Goal: Task Accomplishment & Management: Use online tool/utility

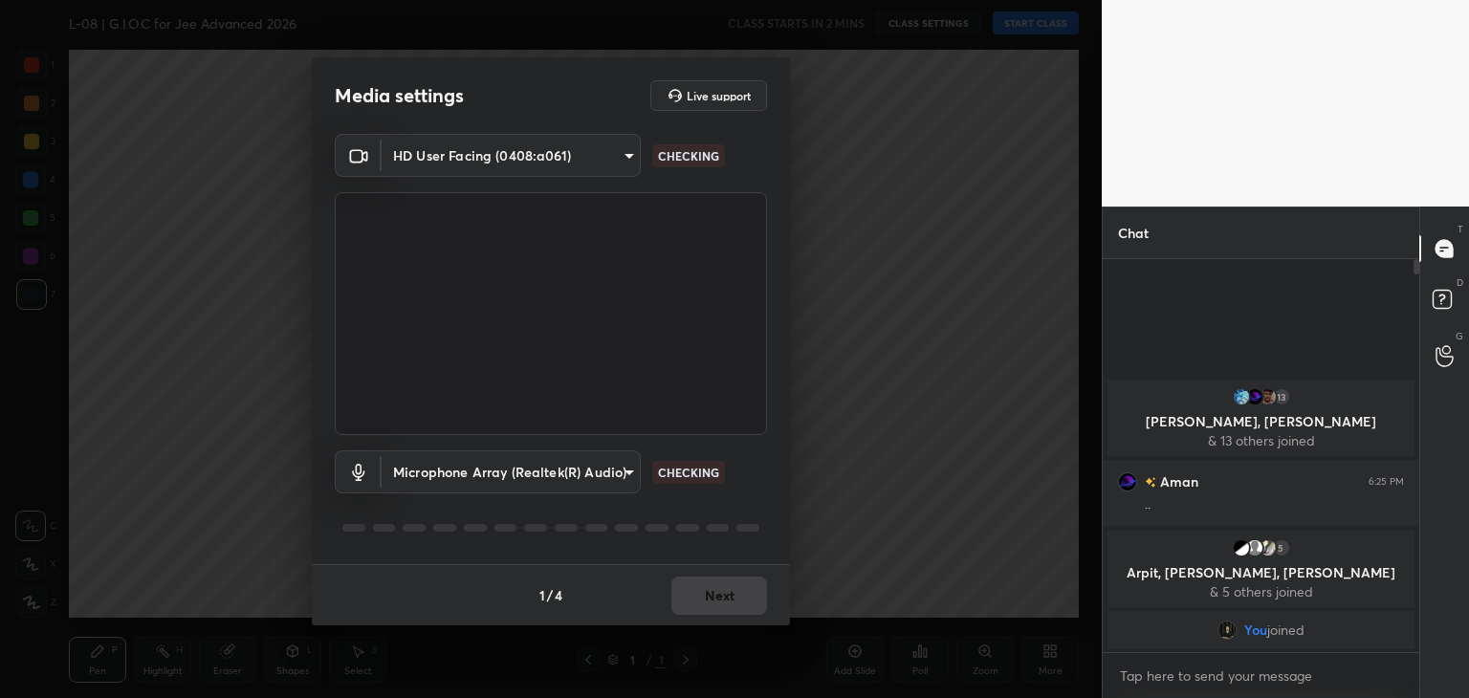
scroll to position [95054, 94605]
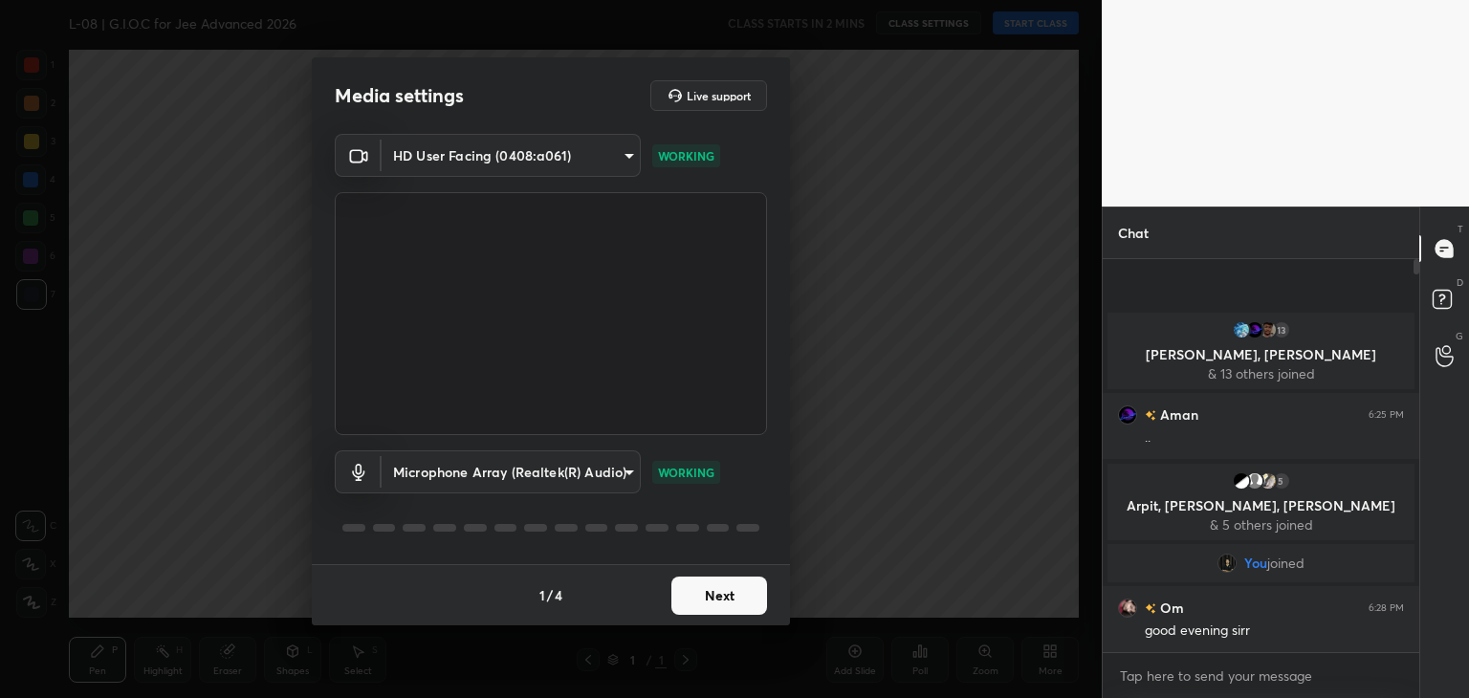
click at [708, 596] on button "Next" at bounding box center [719, 596] width 96 height 38
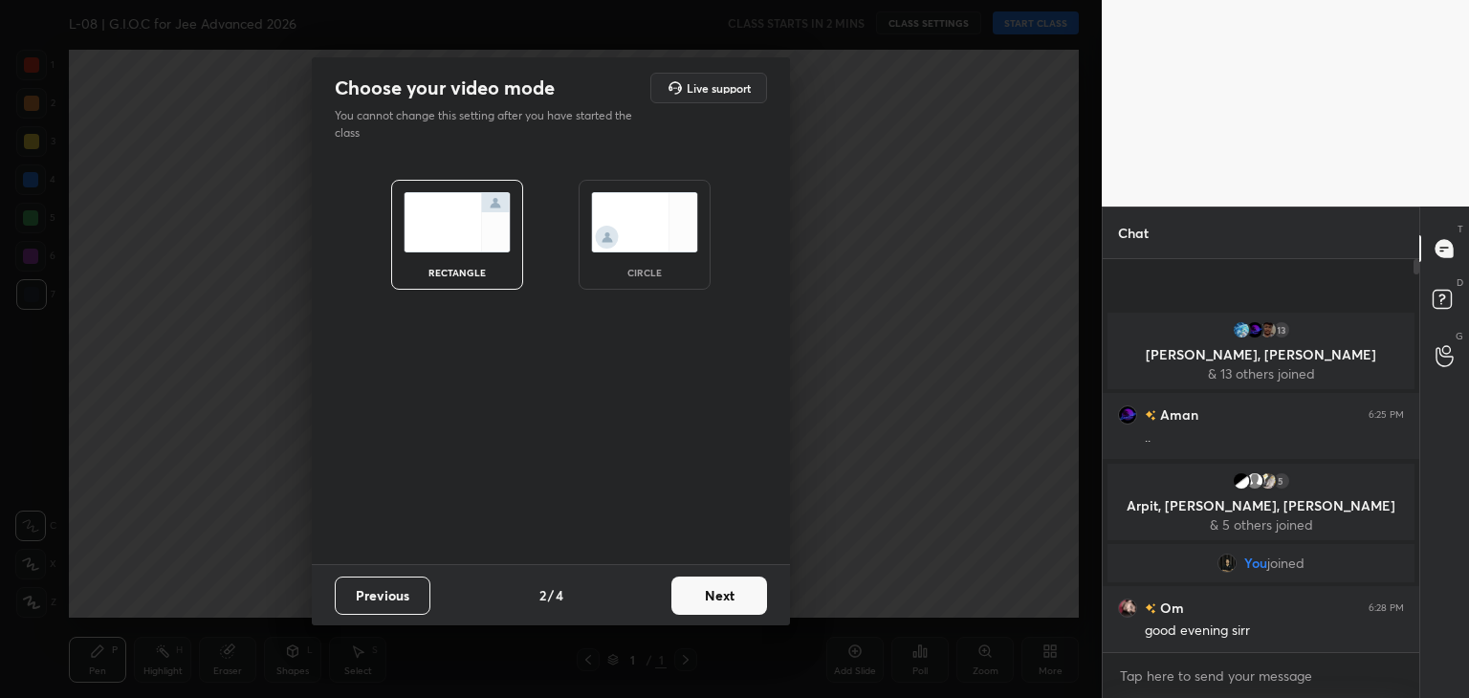
click at [723, 592] on button "Next" at bounding box center [719, 596] width 96 height 38
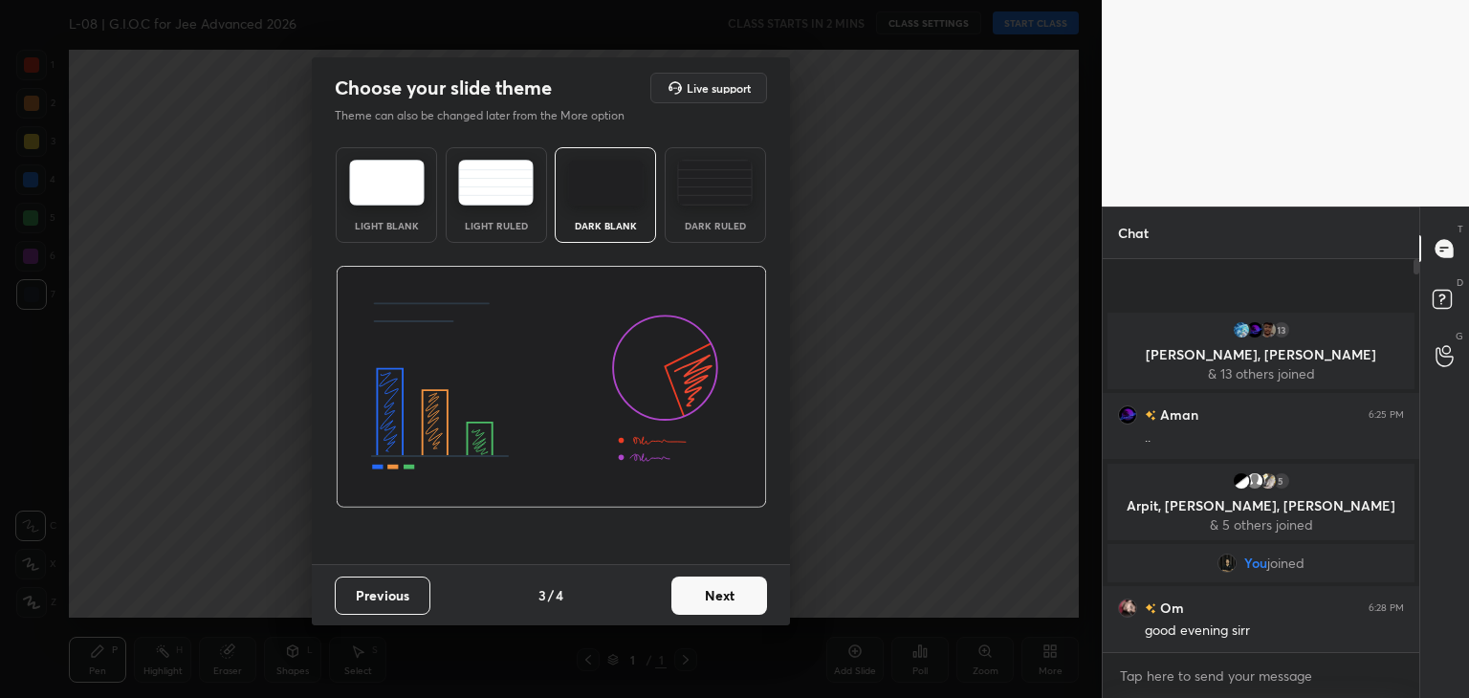
click at [718, 594] on button "Next" at bounding box center [719, 596] width 96 height 38
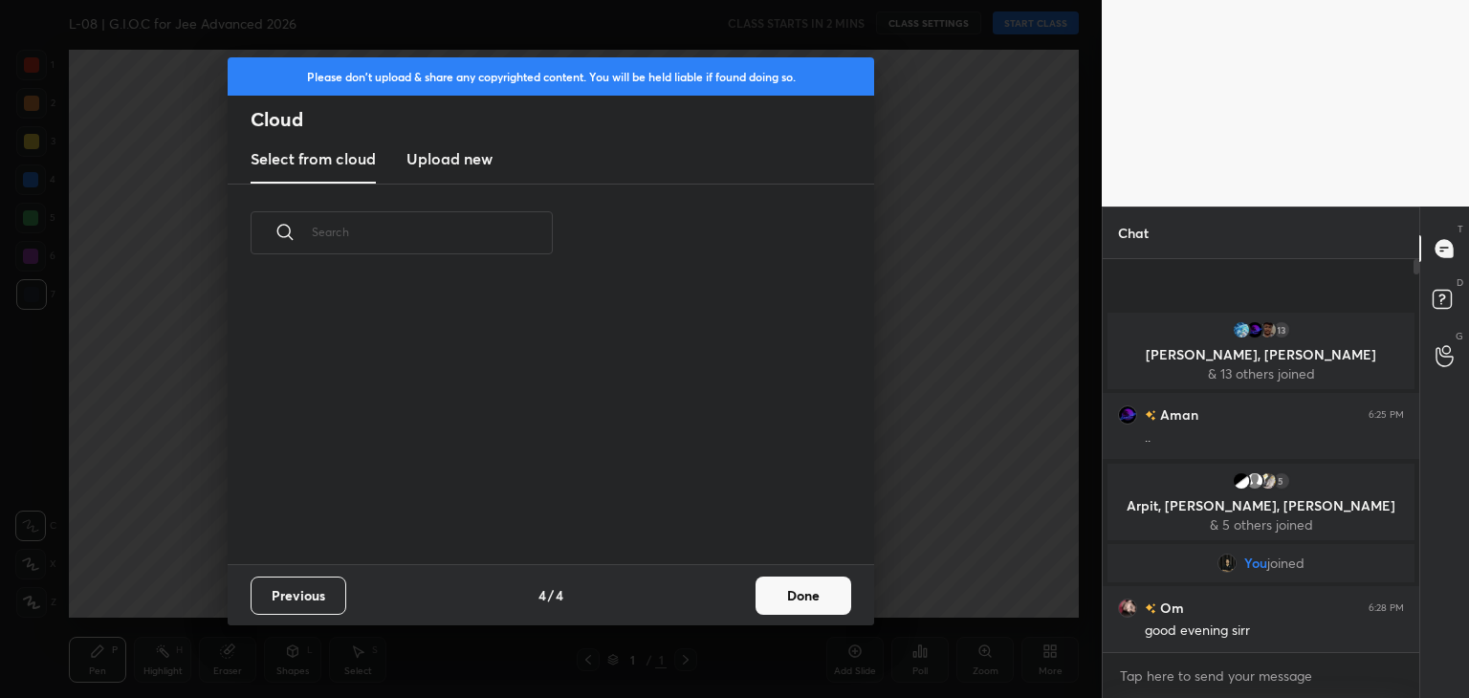
scroll to position [6, 10]
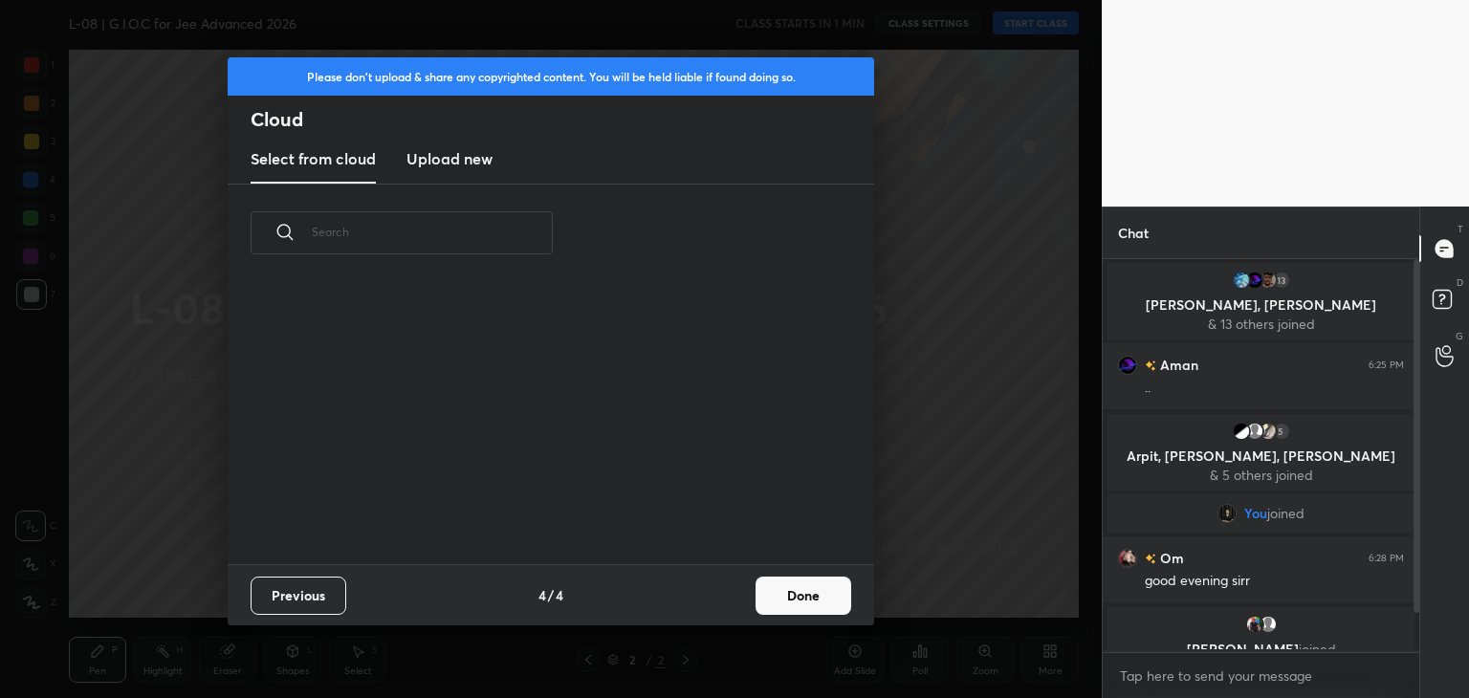
click at [794, 605] on button "Done" at bounding box center [803, 596] width 96 height 38
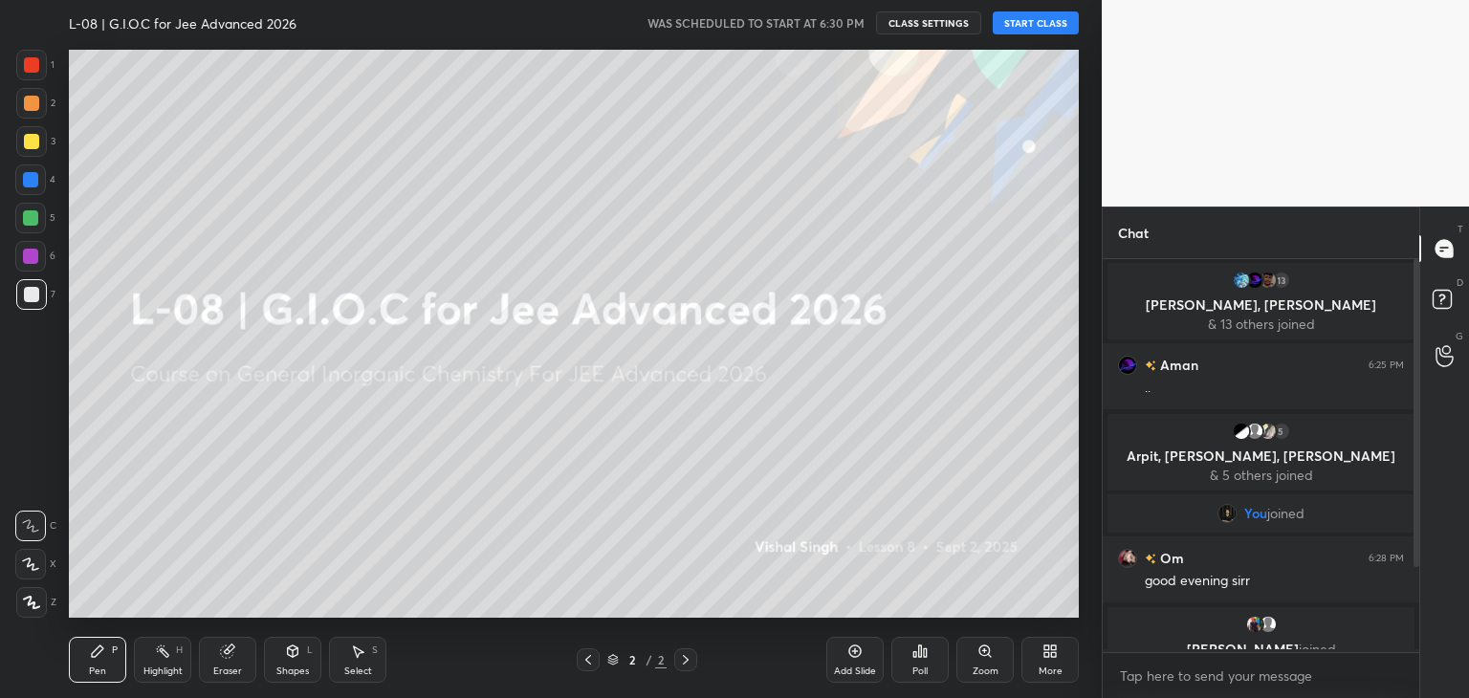
click at [1026, 23] on button "START CLASS" at bounding box center [1036, 22] width 86 height 23
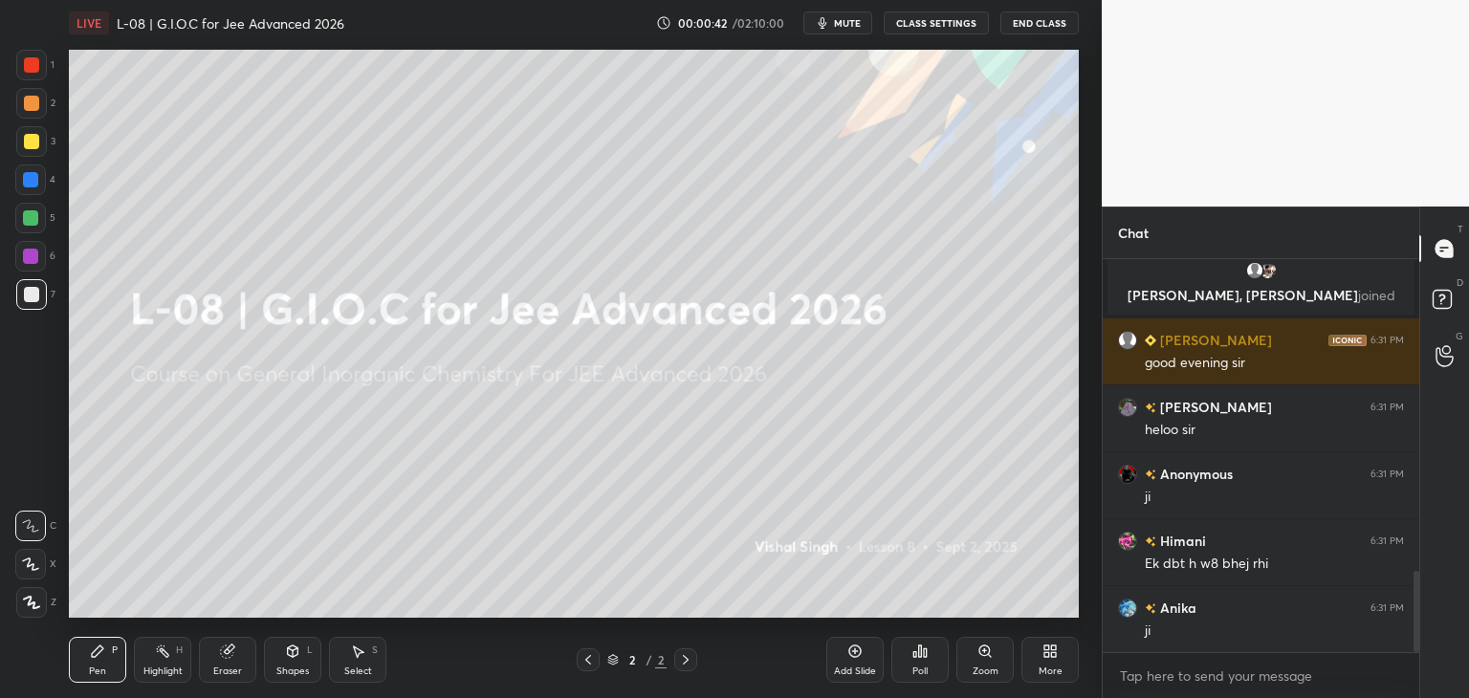
scroll to position [1584, 0]
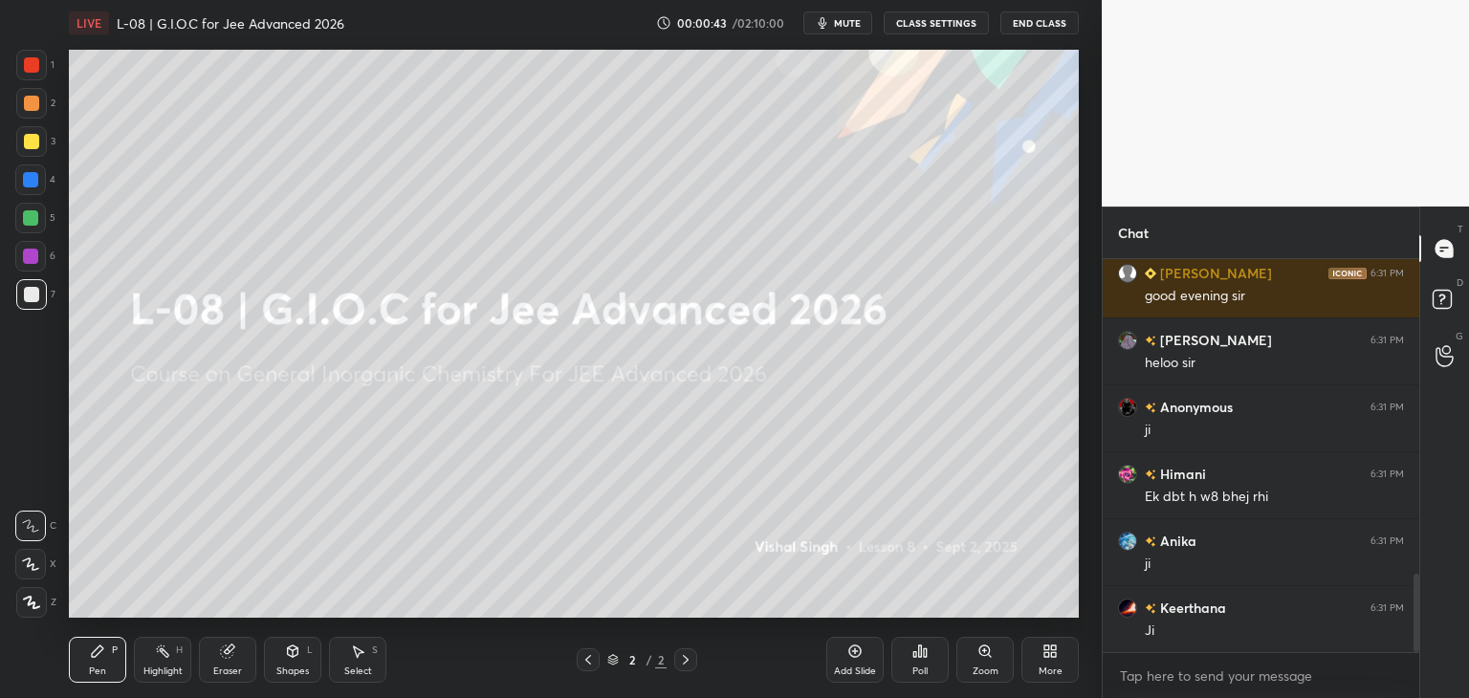
click at [841, 25] on span "mute" at bounding box center [847, 22] width 27 height 13
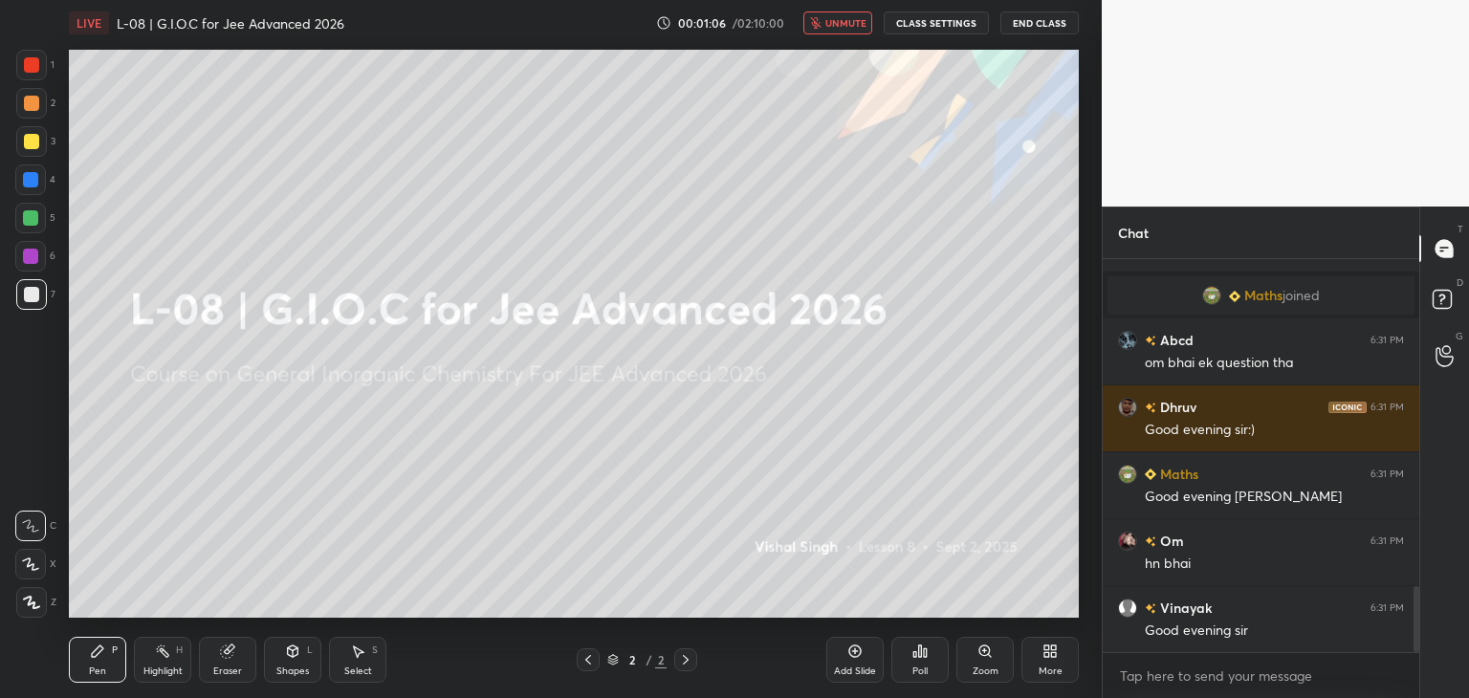
scroll to position [1937, 0]
click at [842, 28] on span "unmute" at bounding box center [845, 22] width 41 height 13
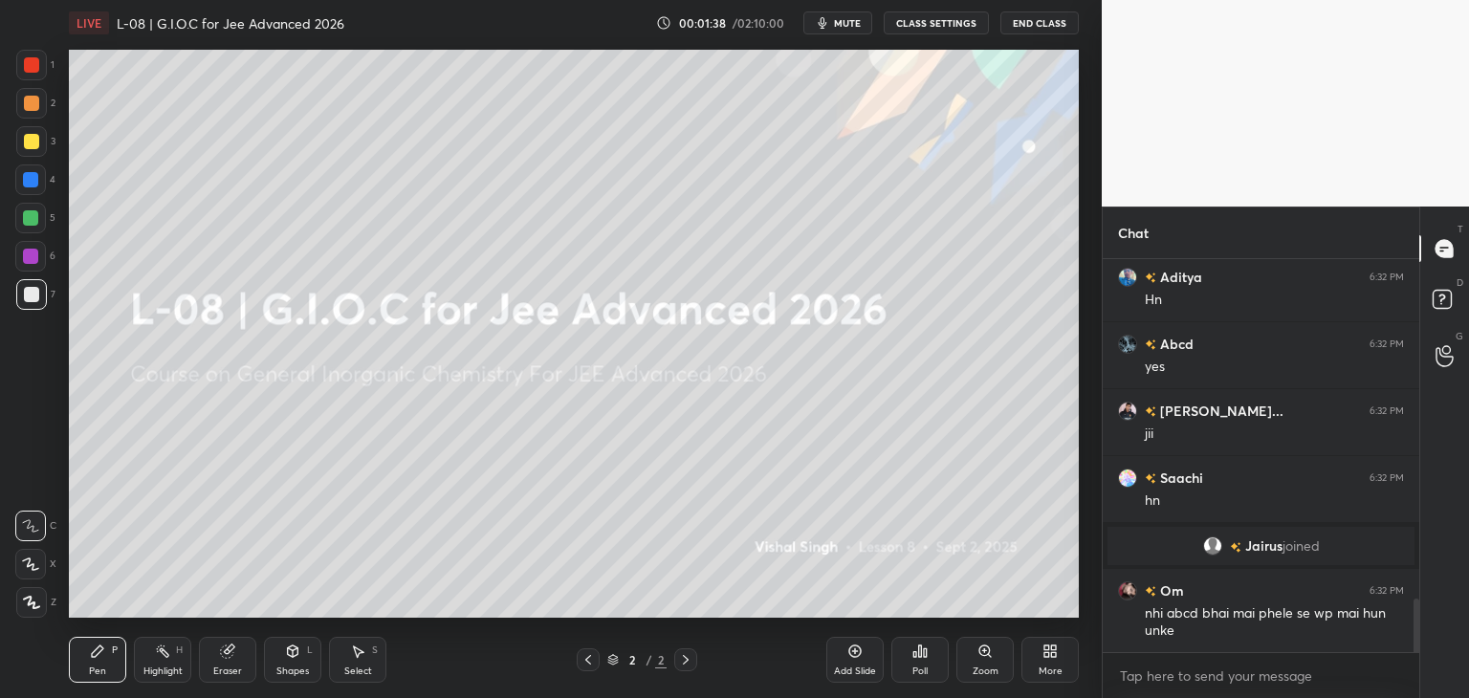
scroll to position [2479, 0]
click at [36, 66] on div at bounding box center [31, 64] width 15 height 15
click at [23, 178] on div at bounding box center [30, 179] width 15 height 15
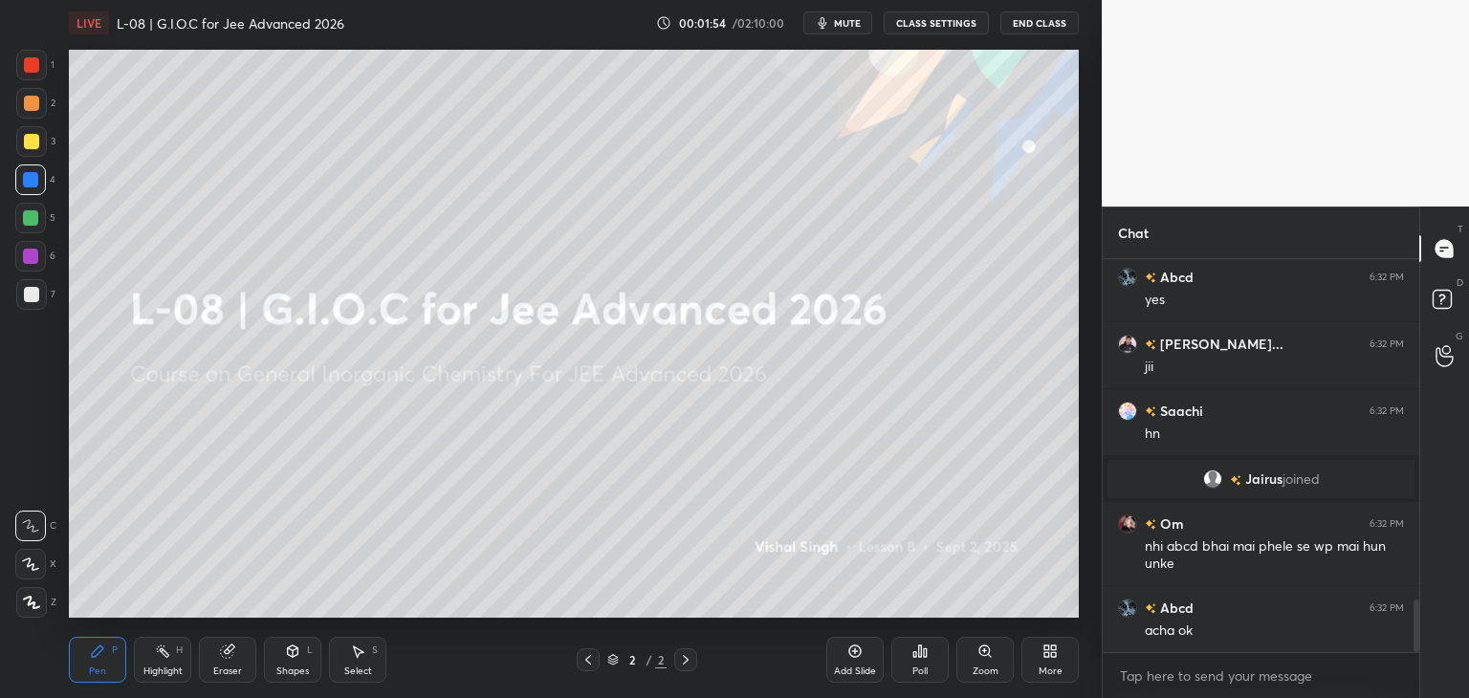
scroll to position [2613, 0]
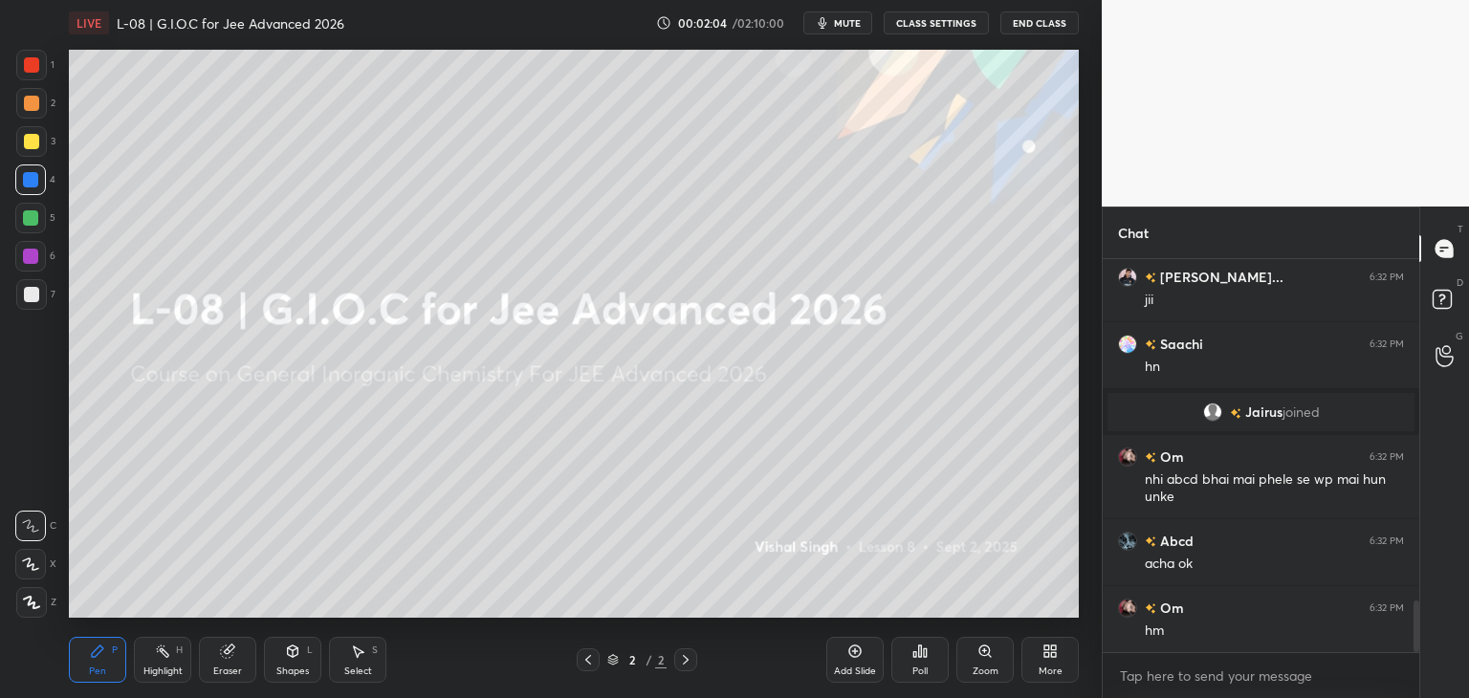
click at [339, 656] on div "Select S" at bounding box center [357, 660] width 57 height 46
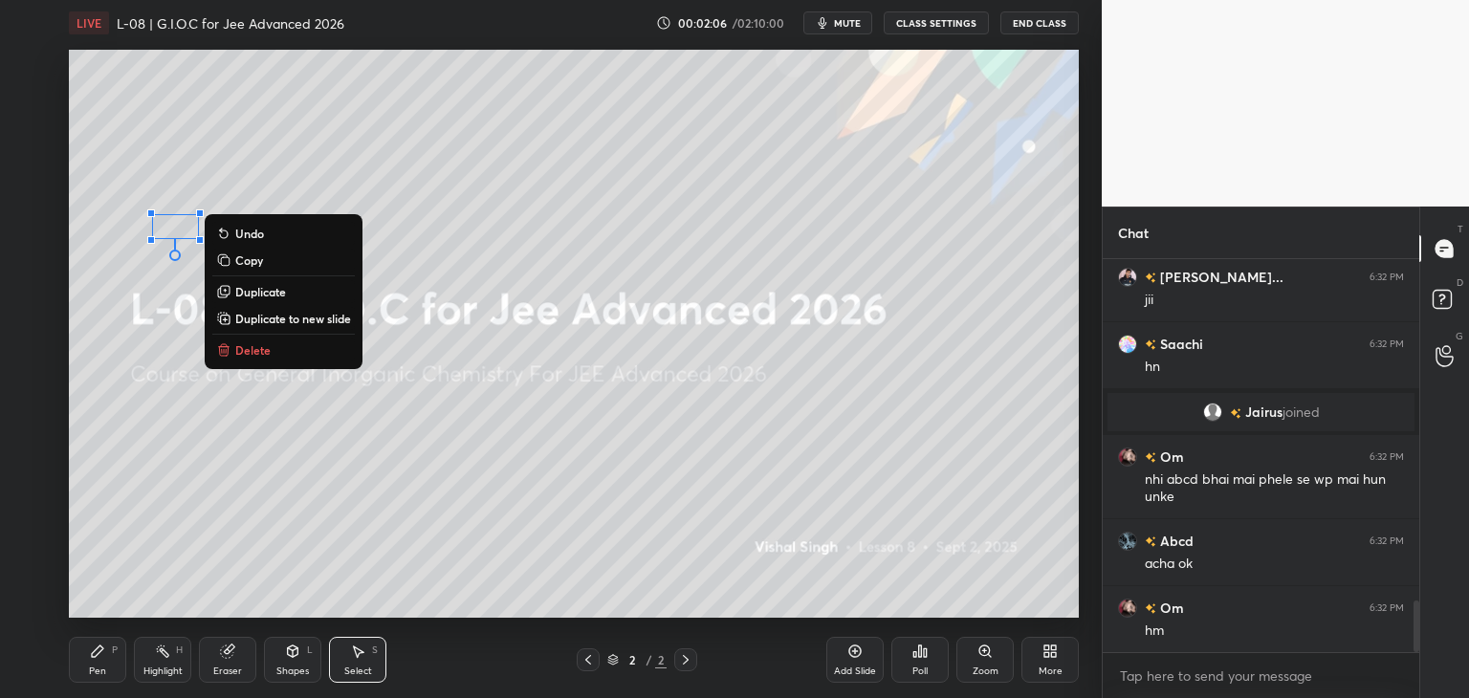
click at [235, 353] on p "Delete" at bounding box center [252, 349] width 35 height 15
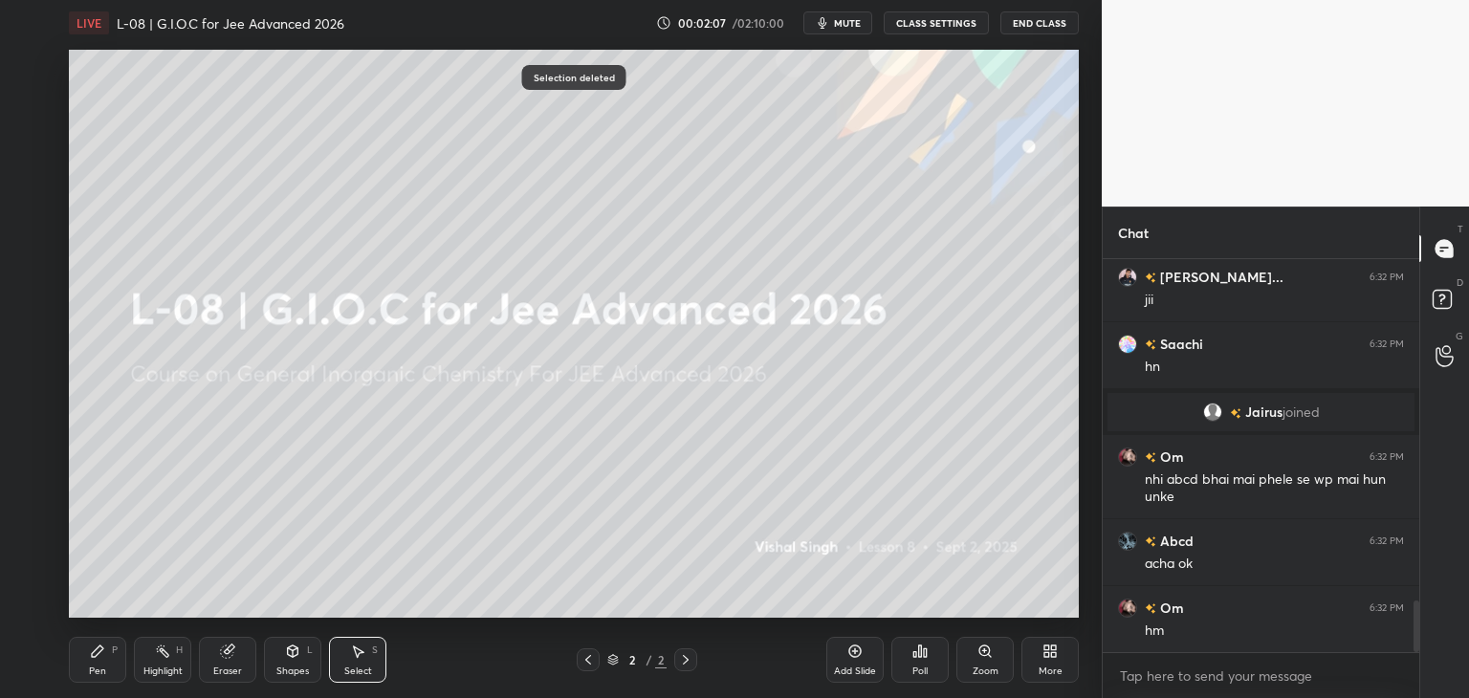
click at [96, 651] on icon at bounding box center [97, 651] width 11 height 11
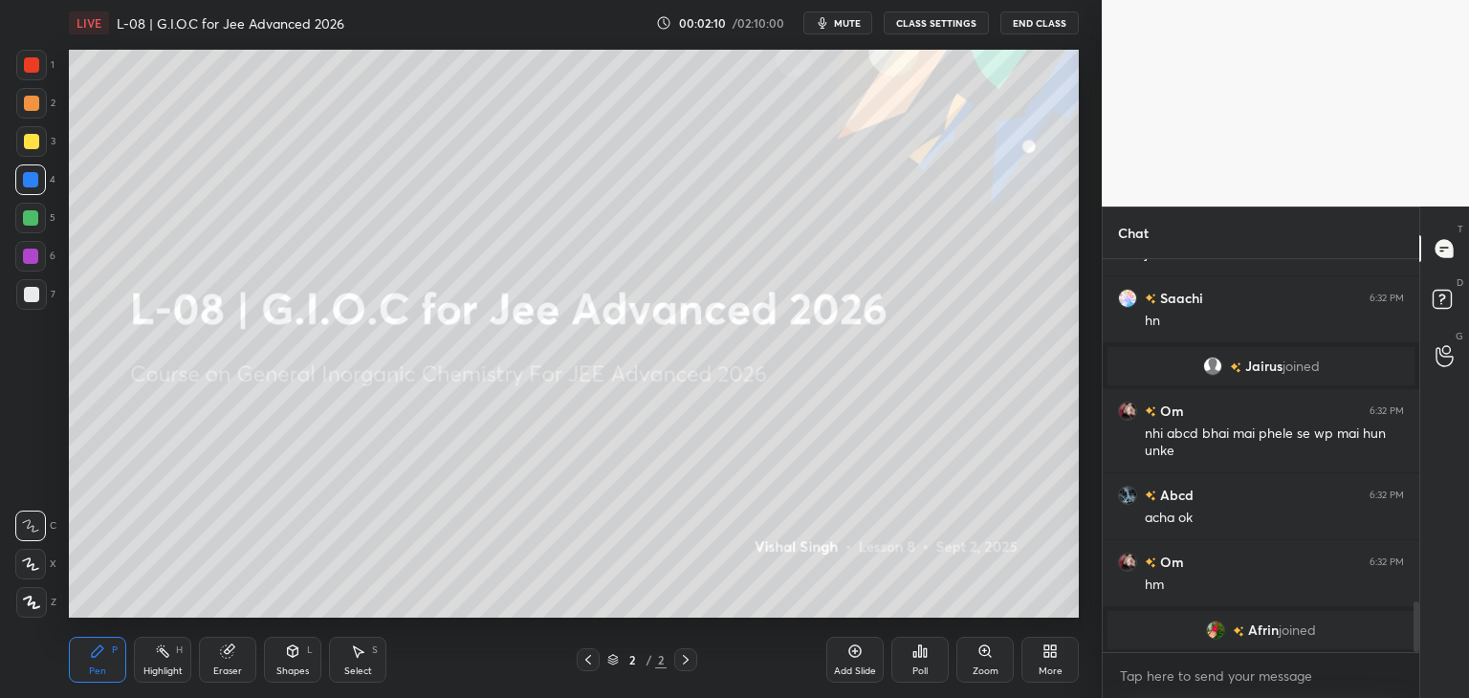
click at [33, 60] on div at bounding box center [31, 64] width 15 height 15
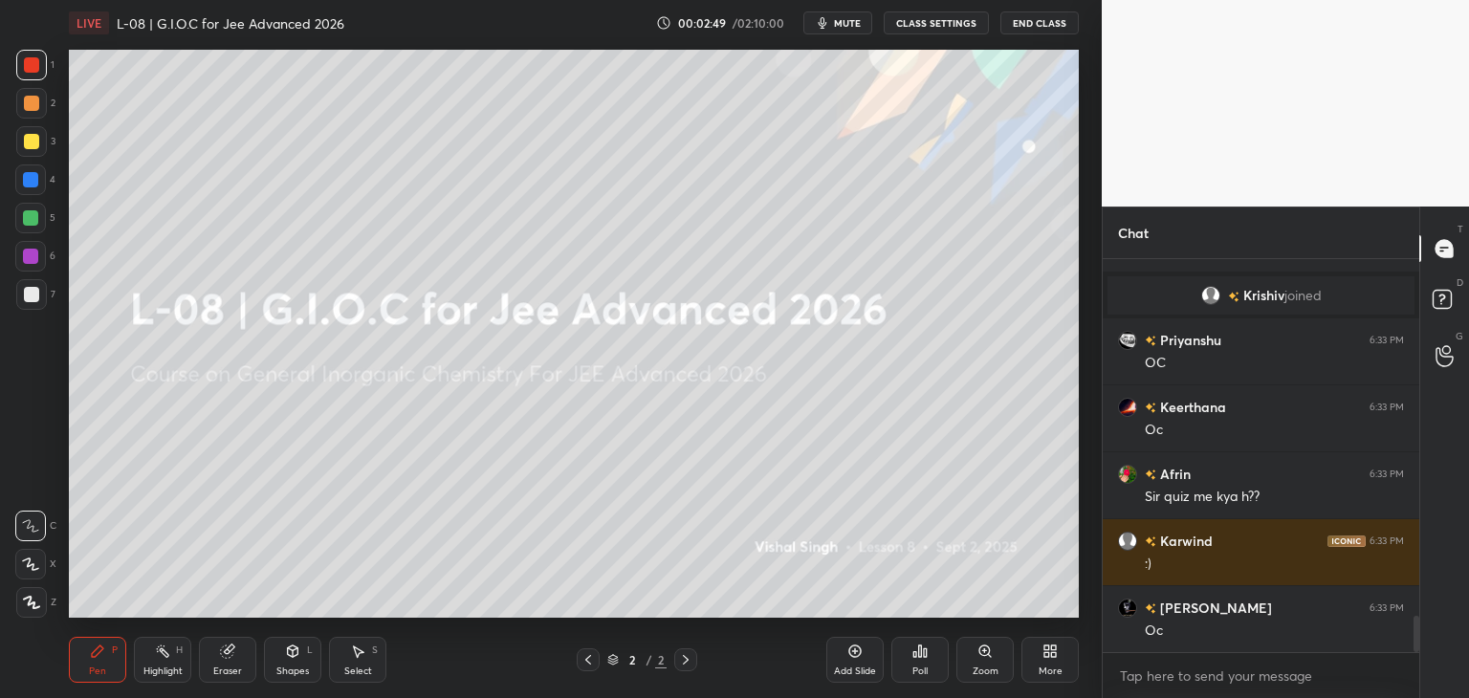
scroll to position [4034, 0]
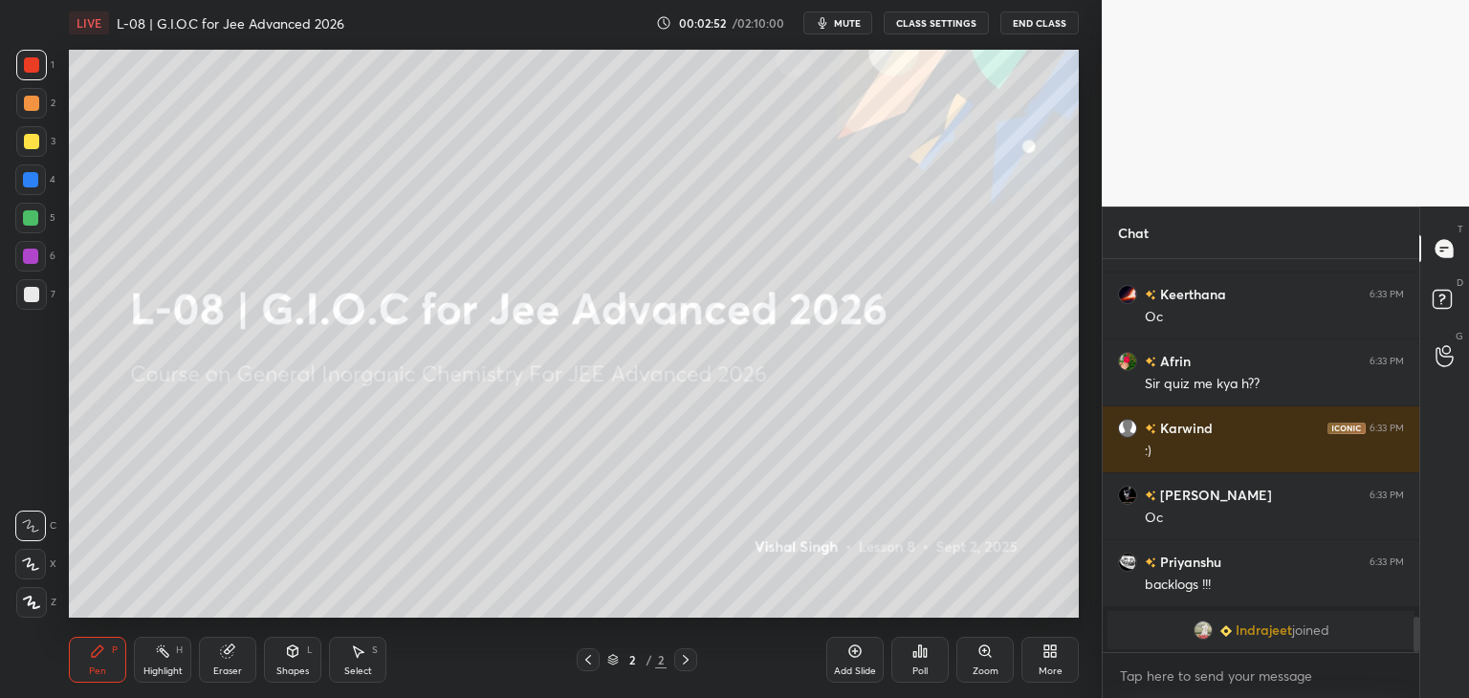
click at [1044, 660] on div "More" at bounding box center [1049, 660] width 57 height 46
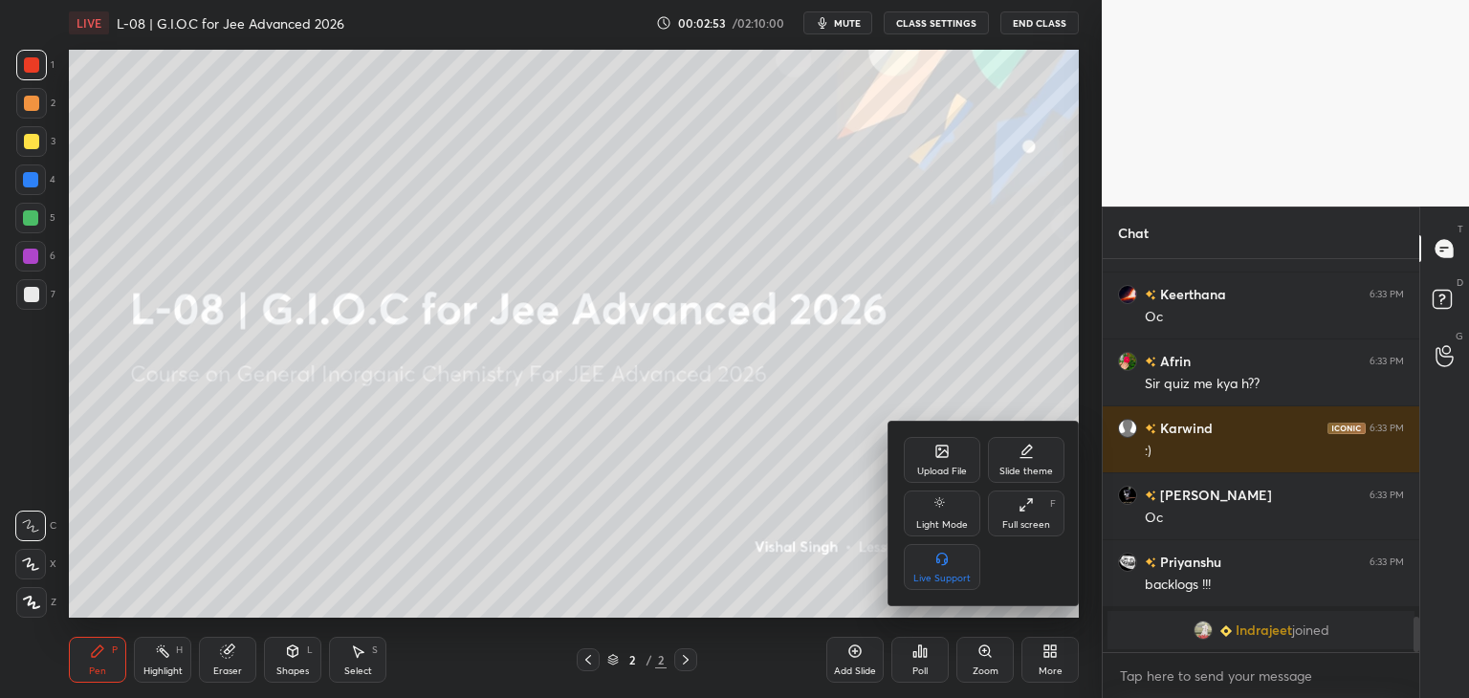
click at [951, 465] on div "Upload File" at bounding box center [942, 460] width 77 height 46
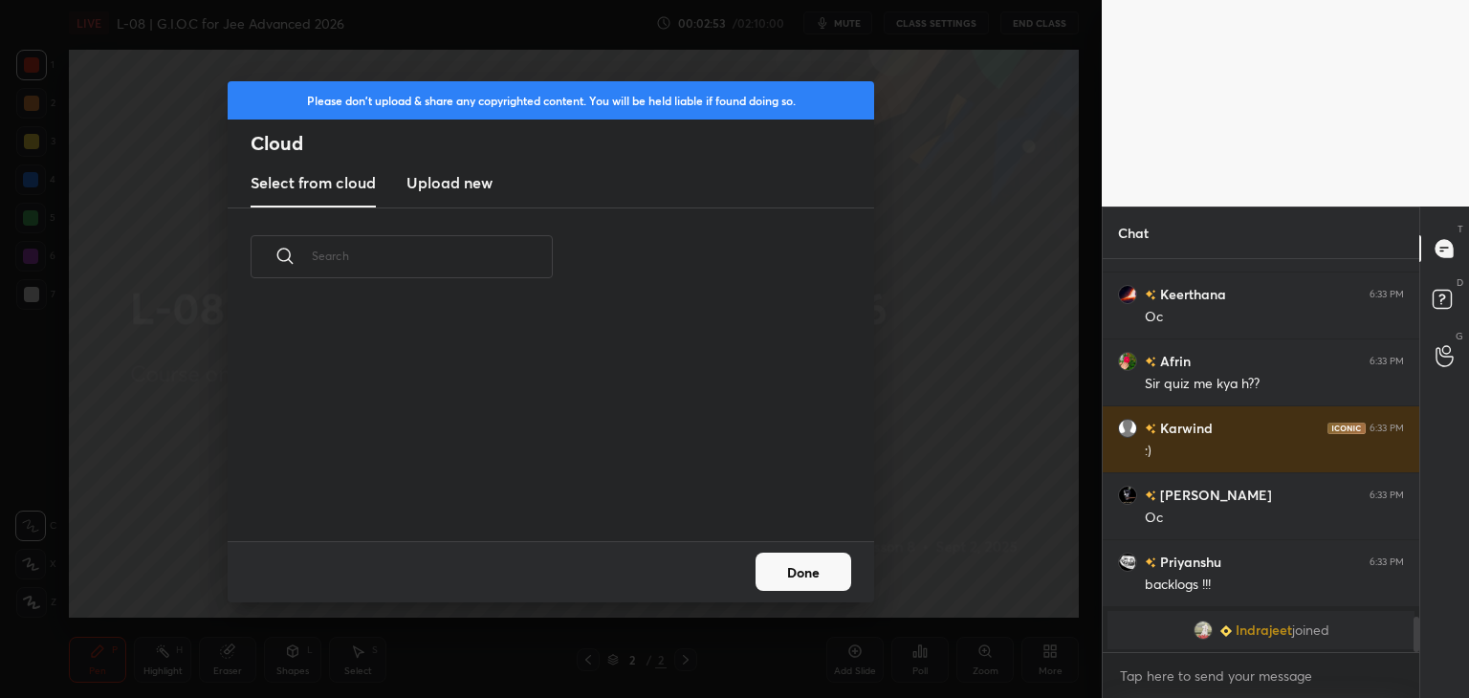
scroll to position [3798, 0]
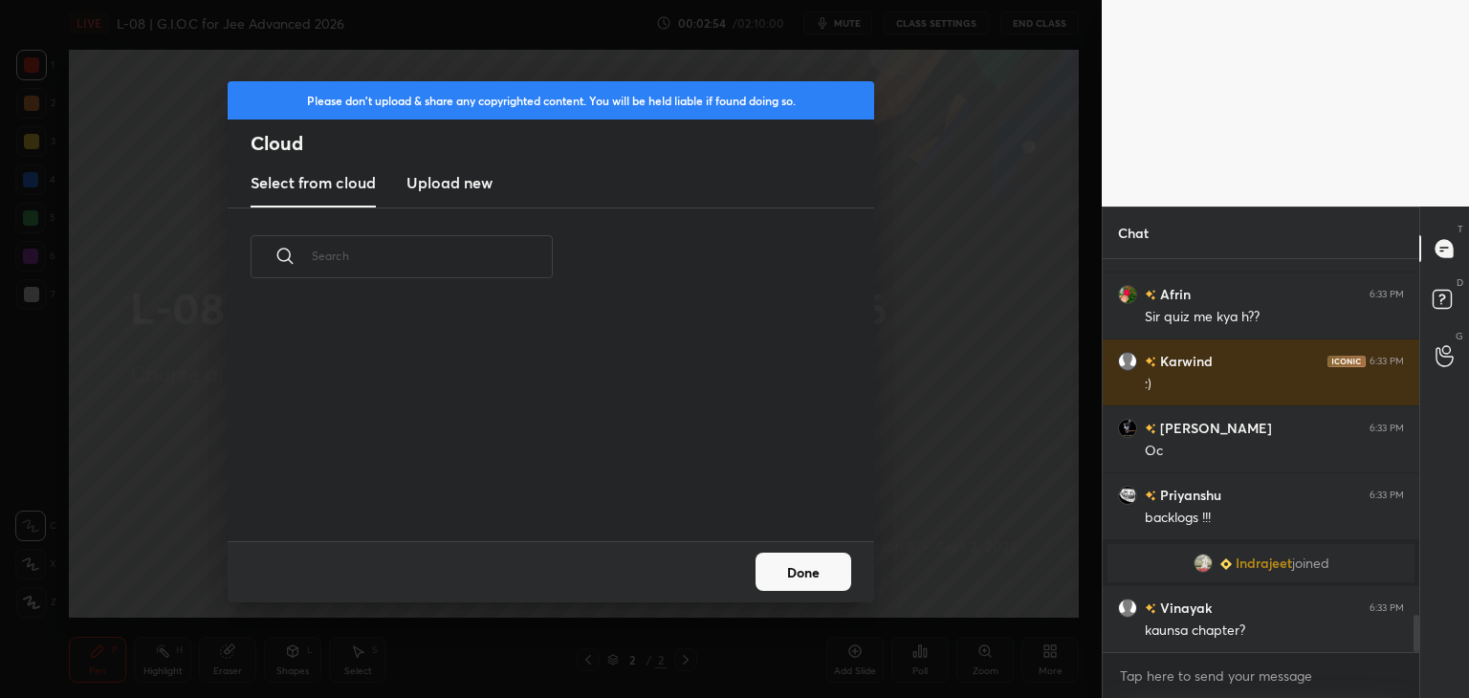
click at [459, 181] on h3 "Upload new" at bounding box center [449, 182] width 86 height 23
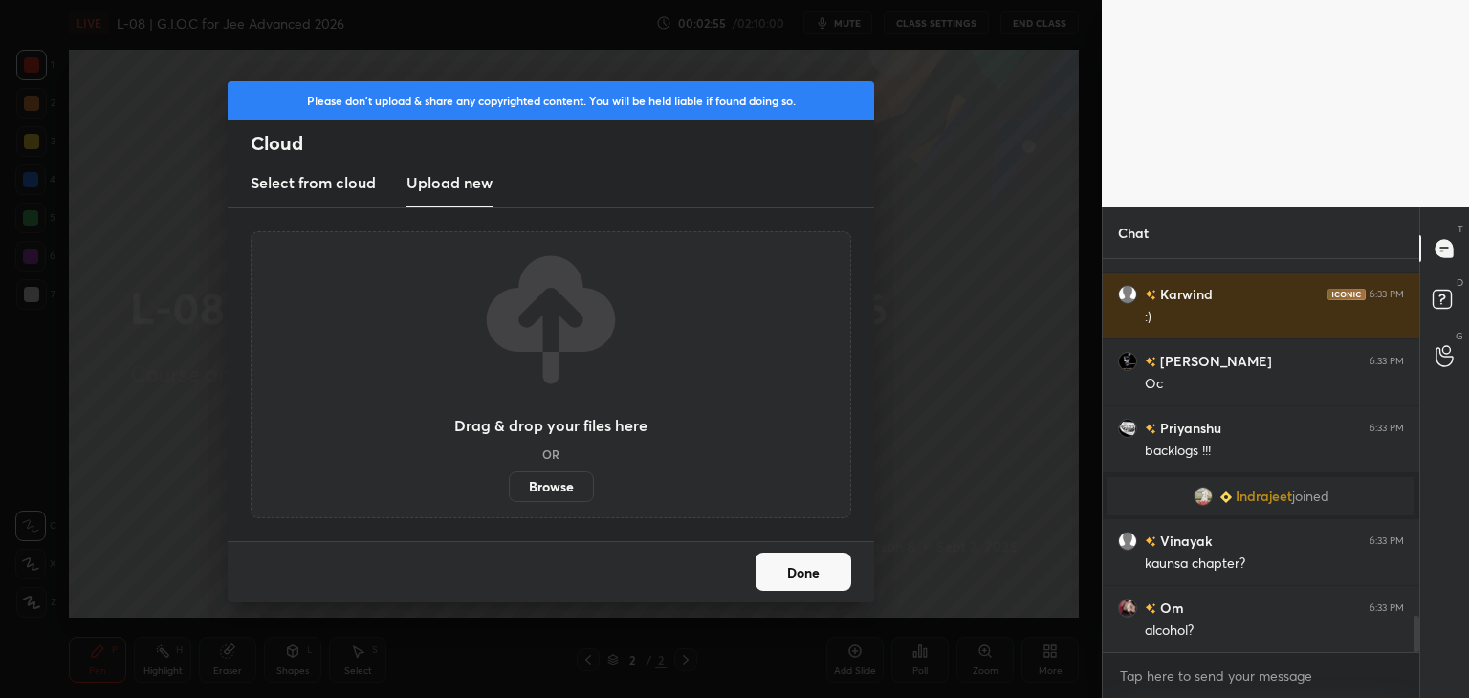
click at [555, 487] on label "Browse" at bounding box center [551, 486] width 85 height 31
click at [509, 487] on input "Browse" at bounding box center [509, 486] width 0 height 31
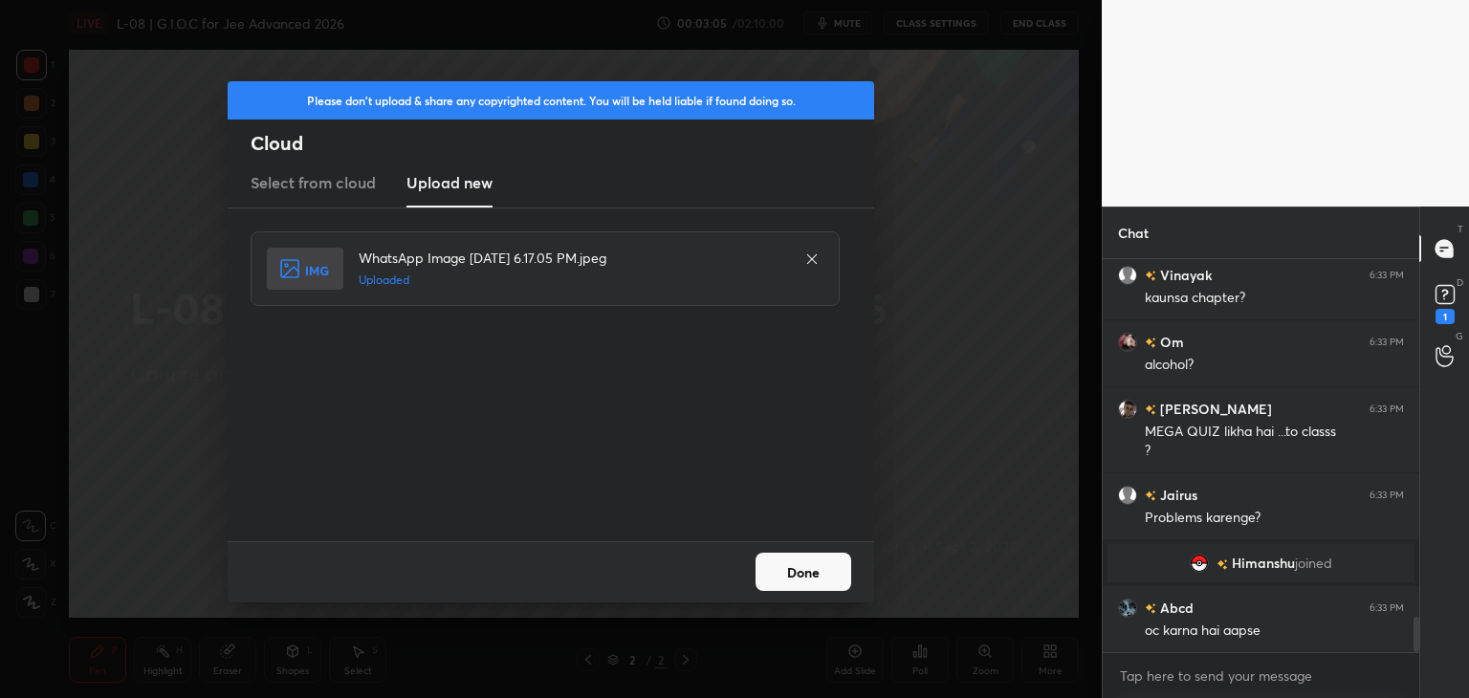
scroll to position [4120, 0]
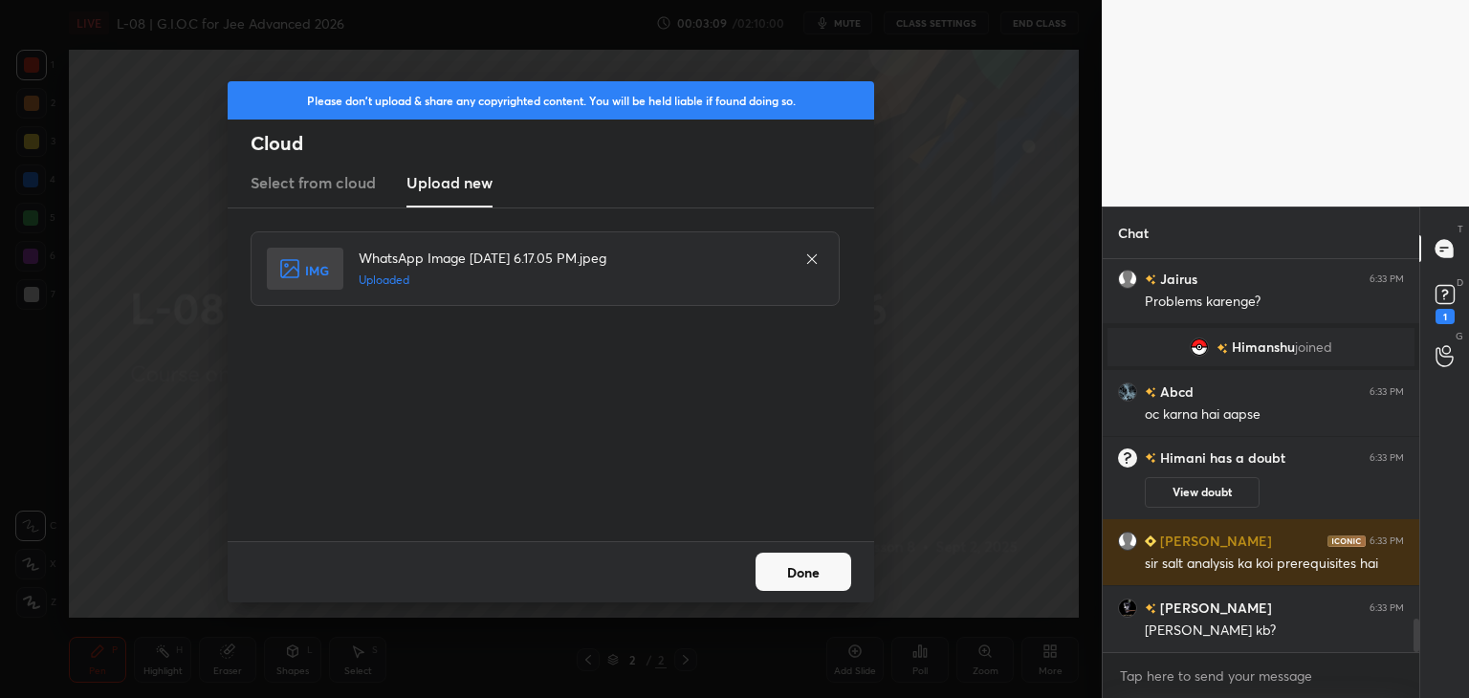
click at [819, 574] on button "Done" at bounding box center [803, 572] width 96 height 38
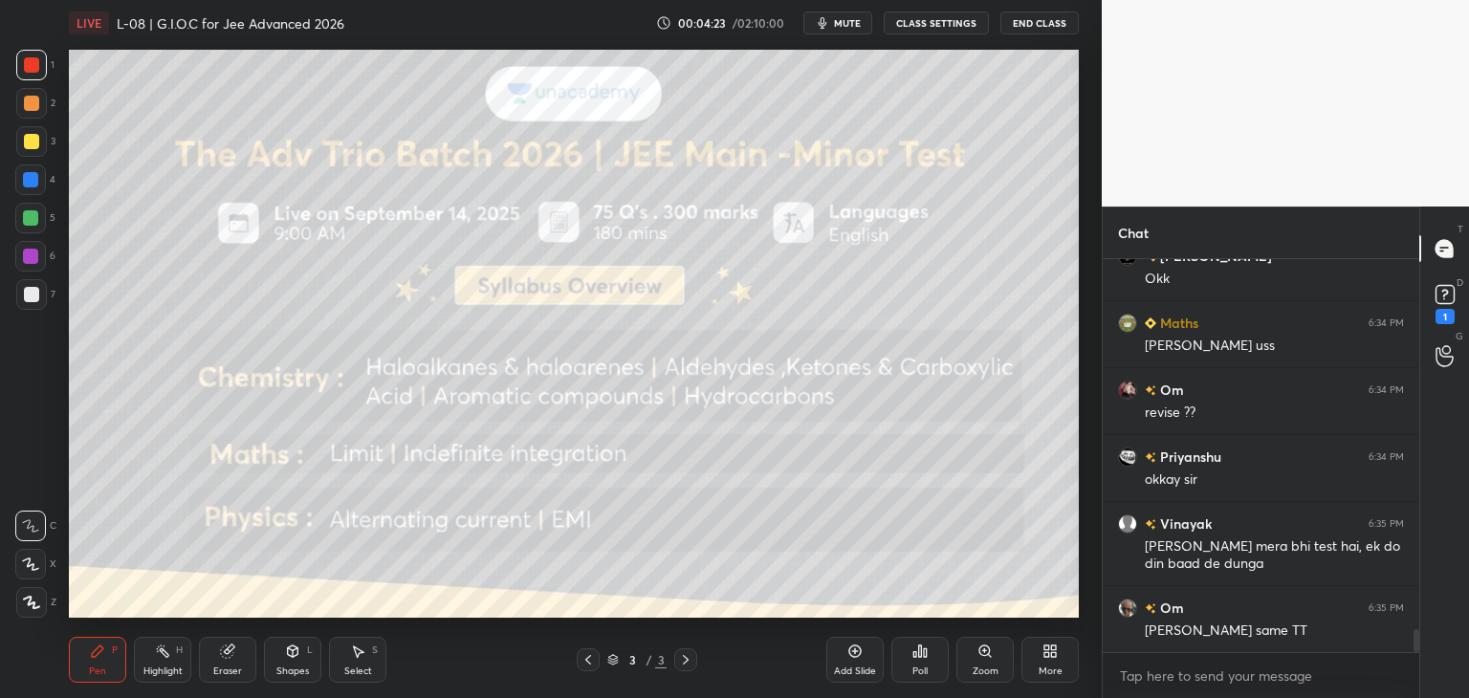
scroll to position [6356, 0]
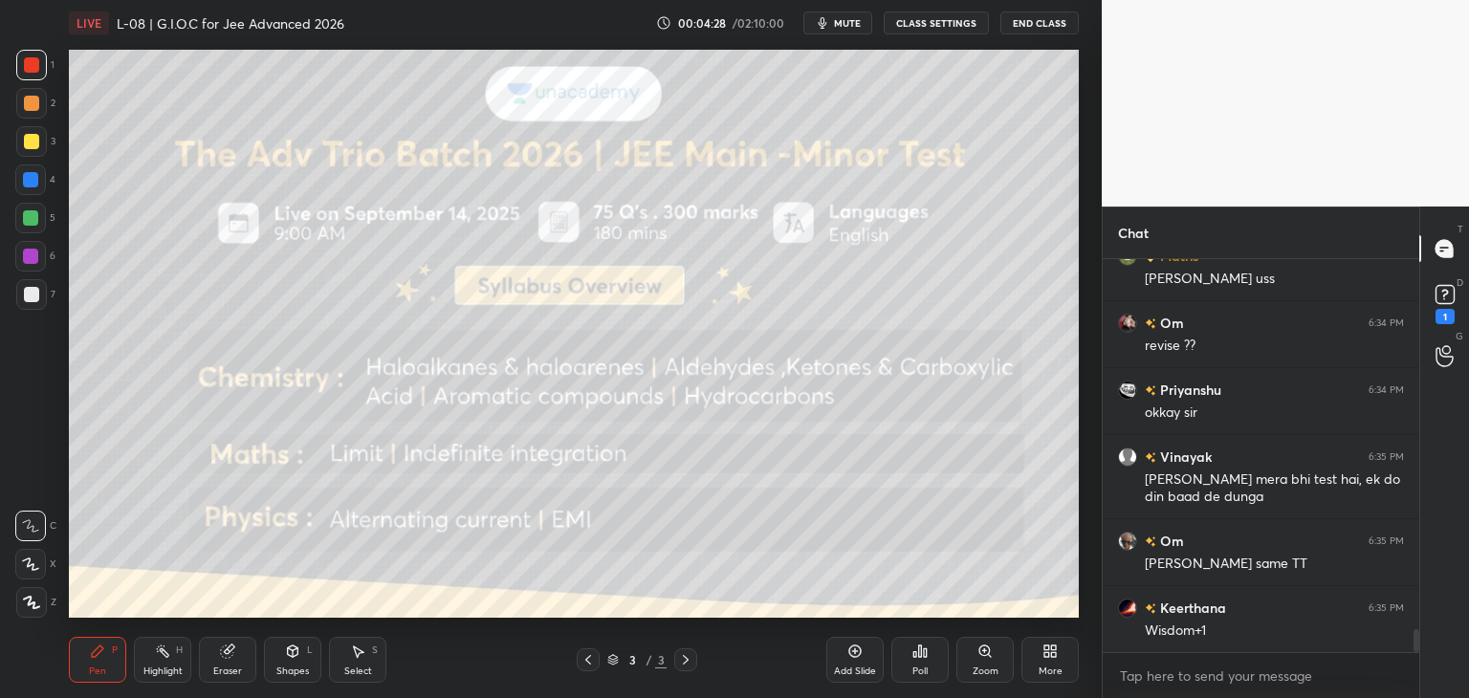
click at [34, 264] on div at bounding box center [30, 256] width 31 height 31
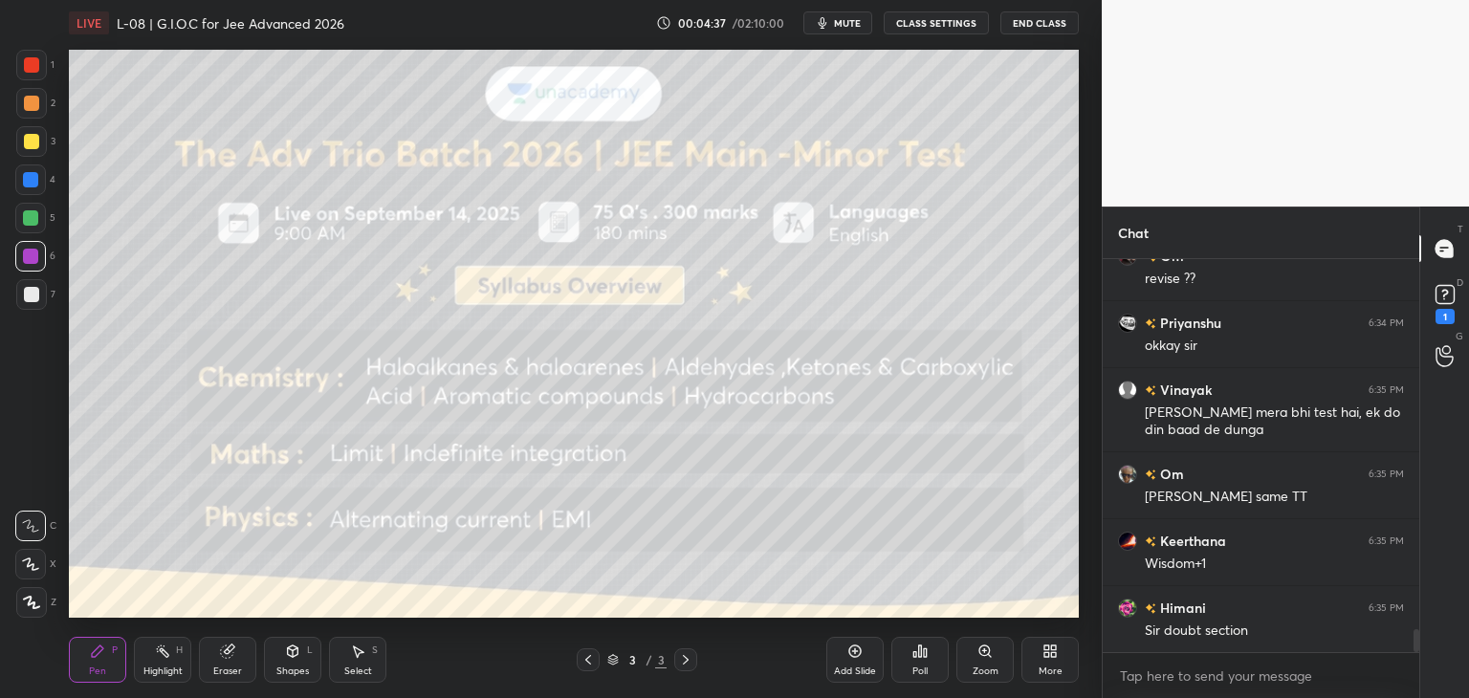
scroll to position [6489, 0]
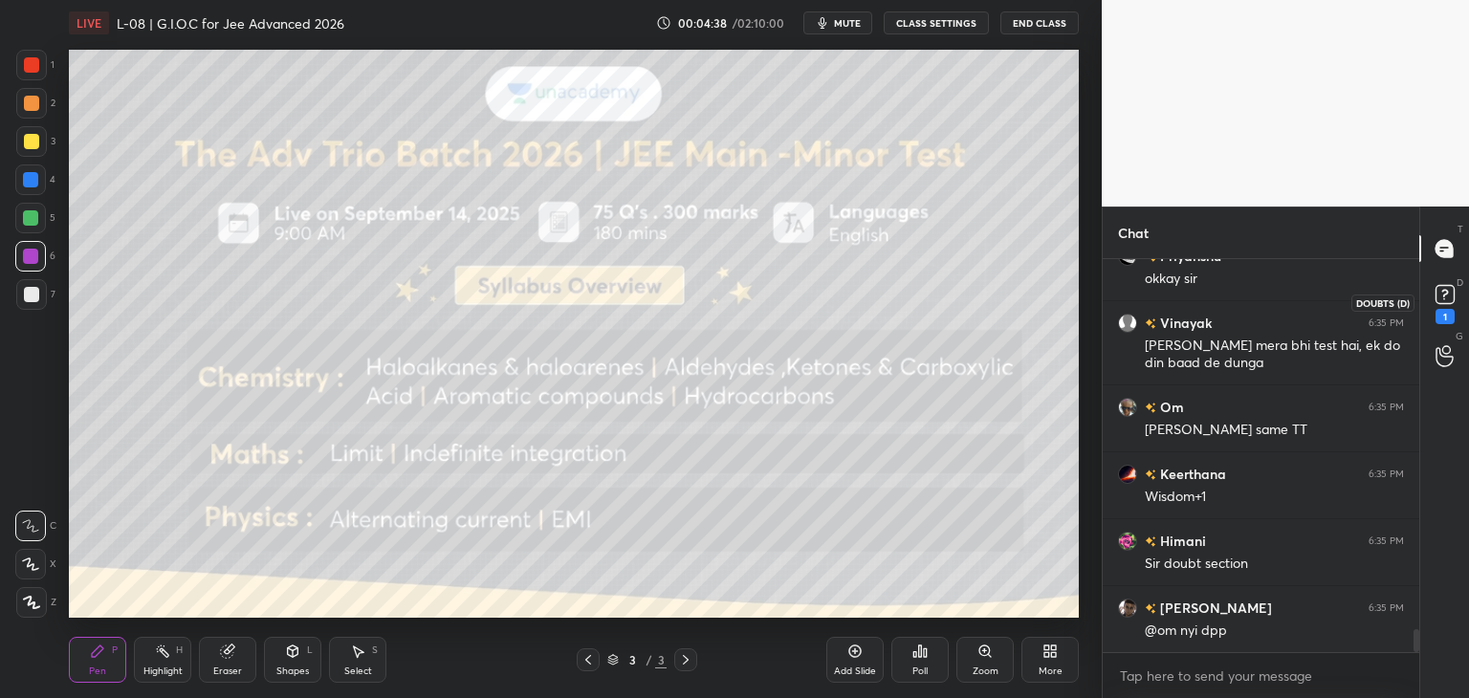
click at [1443, 291] on icon at bounding box center [1444, 294] width 7 height 8
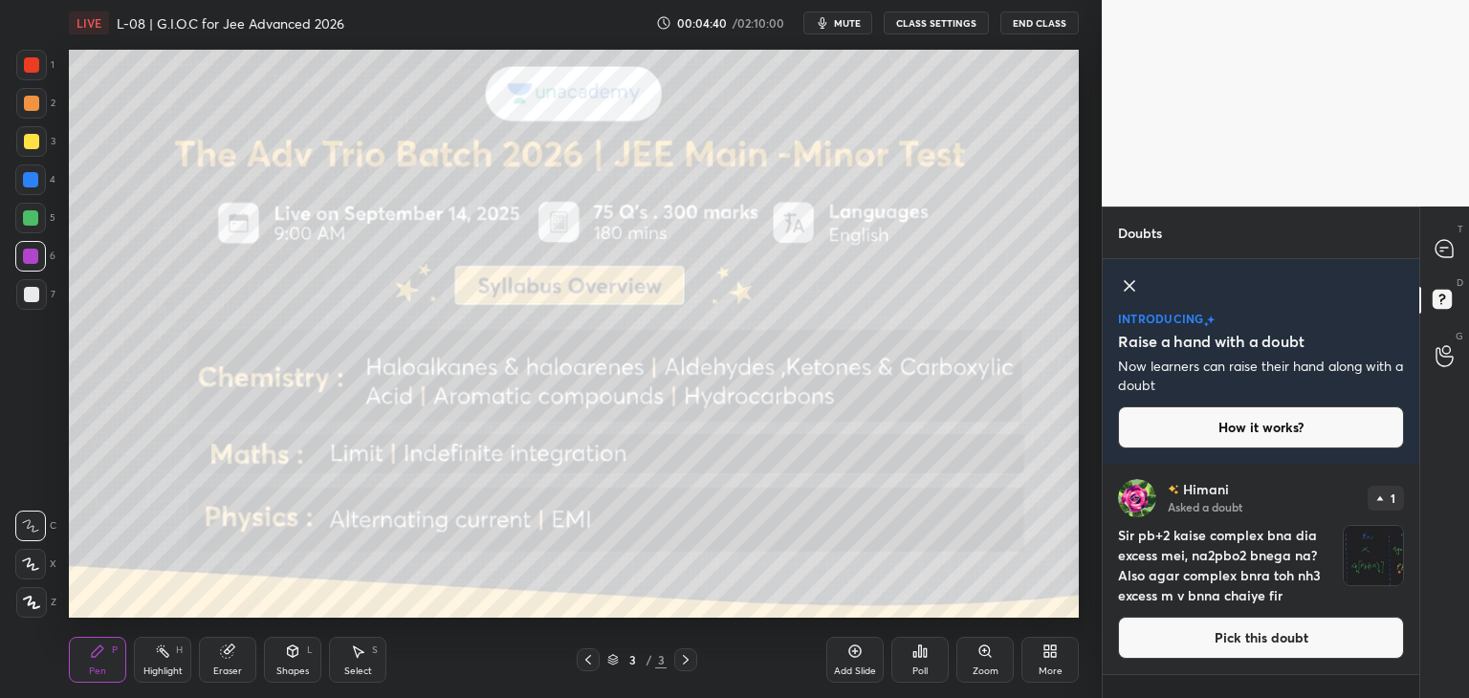
click at [1162, 630] on button "Pick this doubt" at bounding box center [1261, 638] width 286 height 42
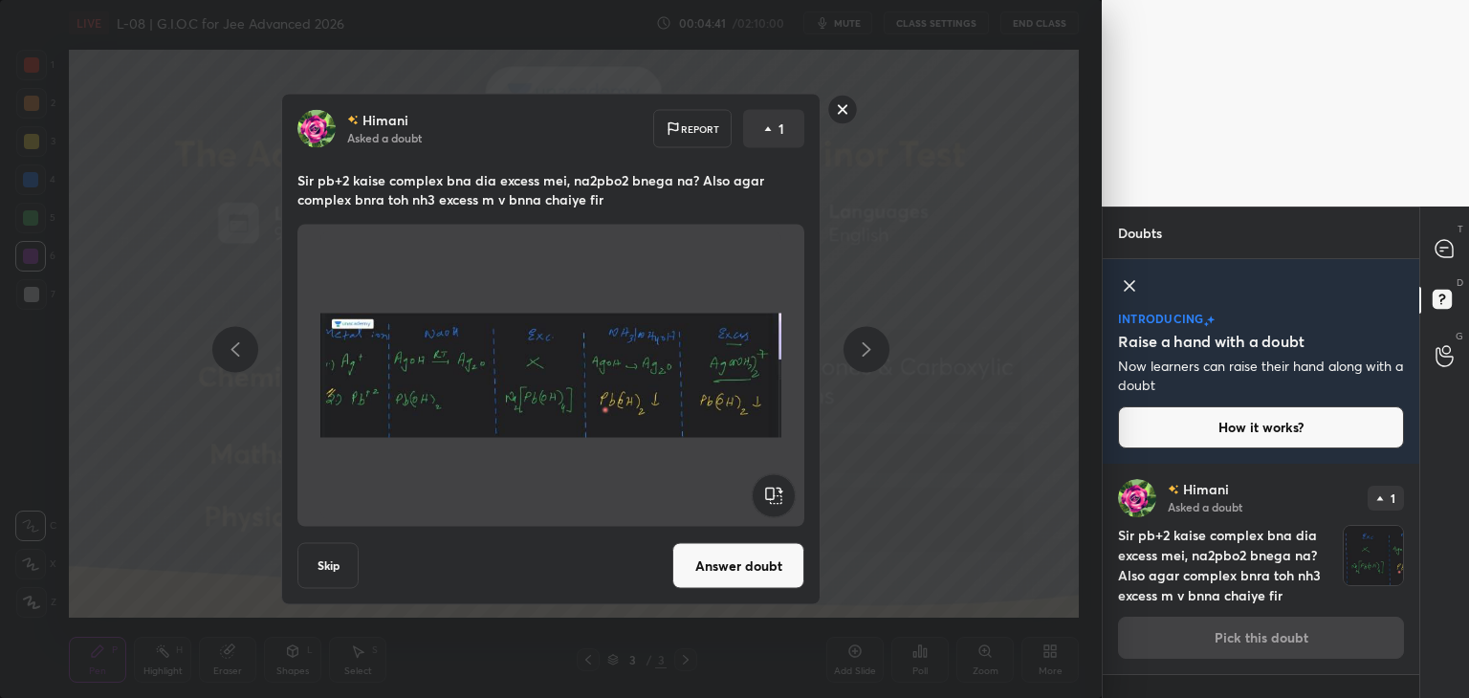
click at [728, 570] on button "Answer doubt" at bounding box center [738, 566] width 132 height 46
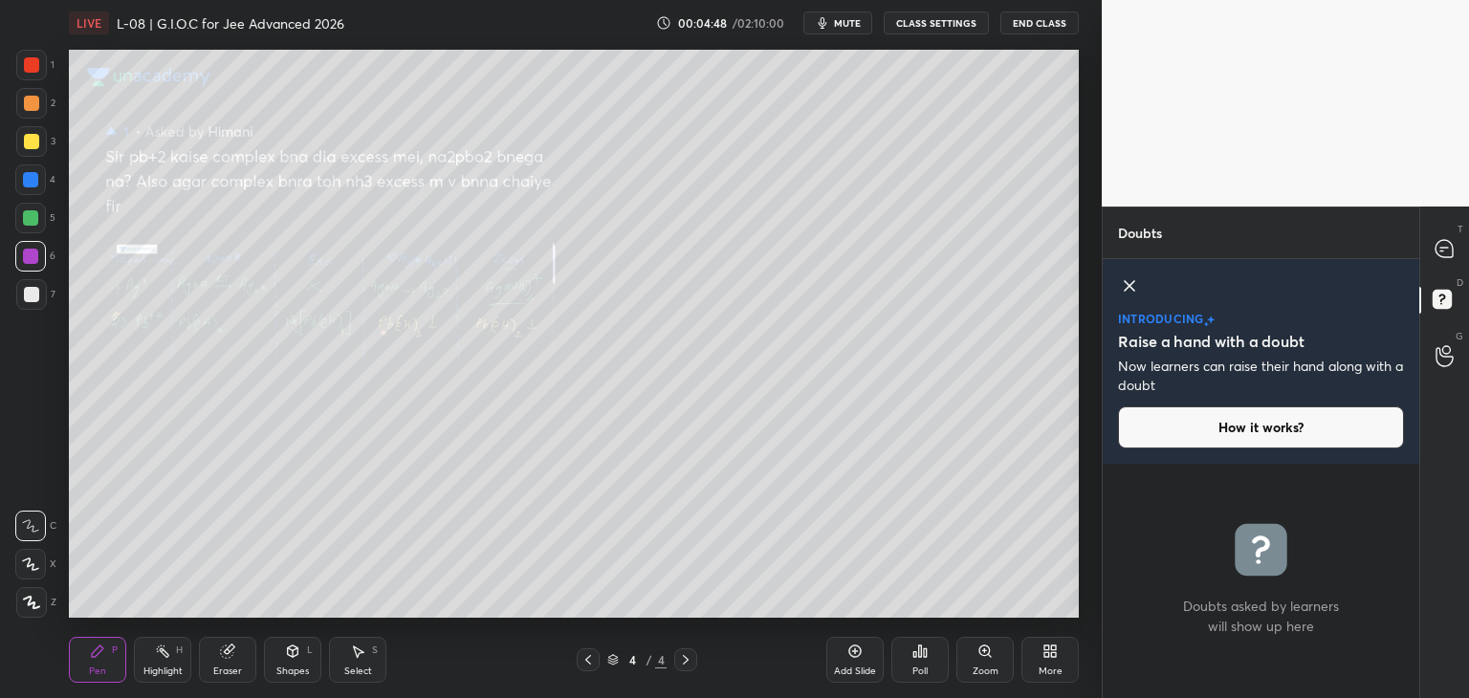
click at [835, 26] on button "mute" at bounding box center [837, 22] width 69 height 23
click at [840, 24] on span "unmute" at bounding box center [845, 22] width 41 height 13
click at [1445, 239] on icon at bounding box center [1444, 249] width 20 height 20
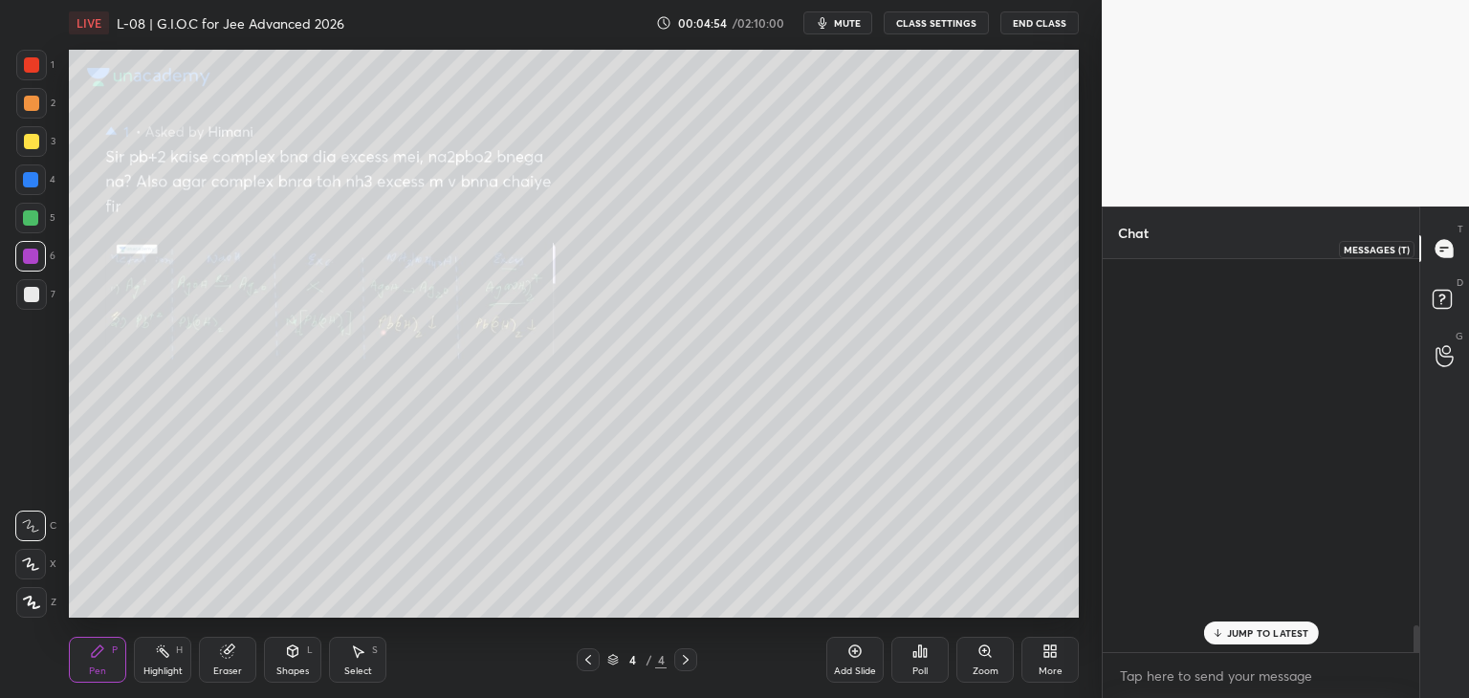
scroll to position [387, 311]
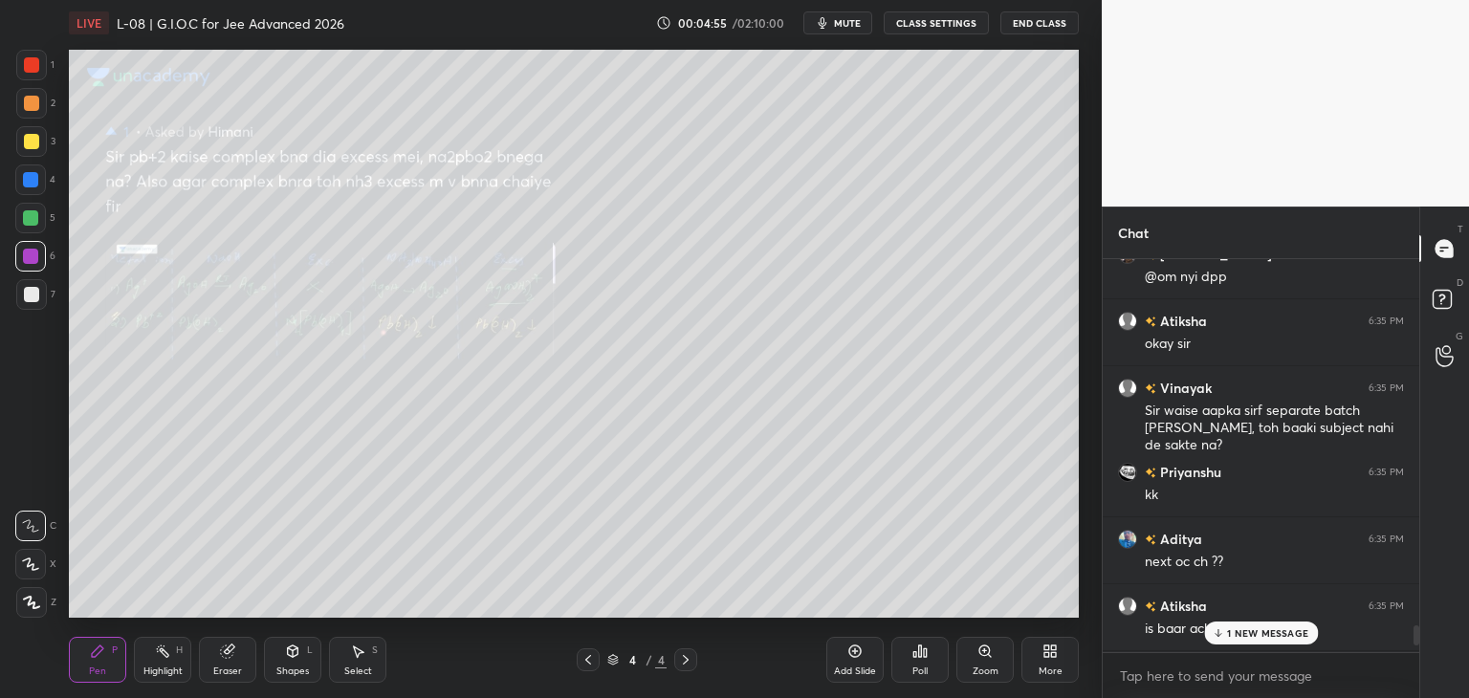
click at [1220, 630] on icon at bounding box center [1218, 632] width 12 height 11
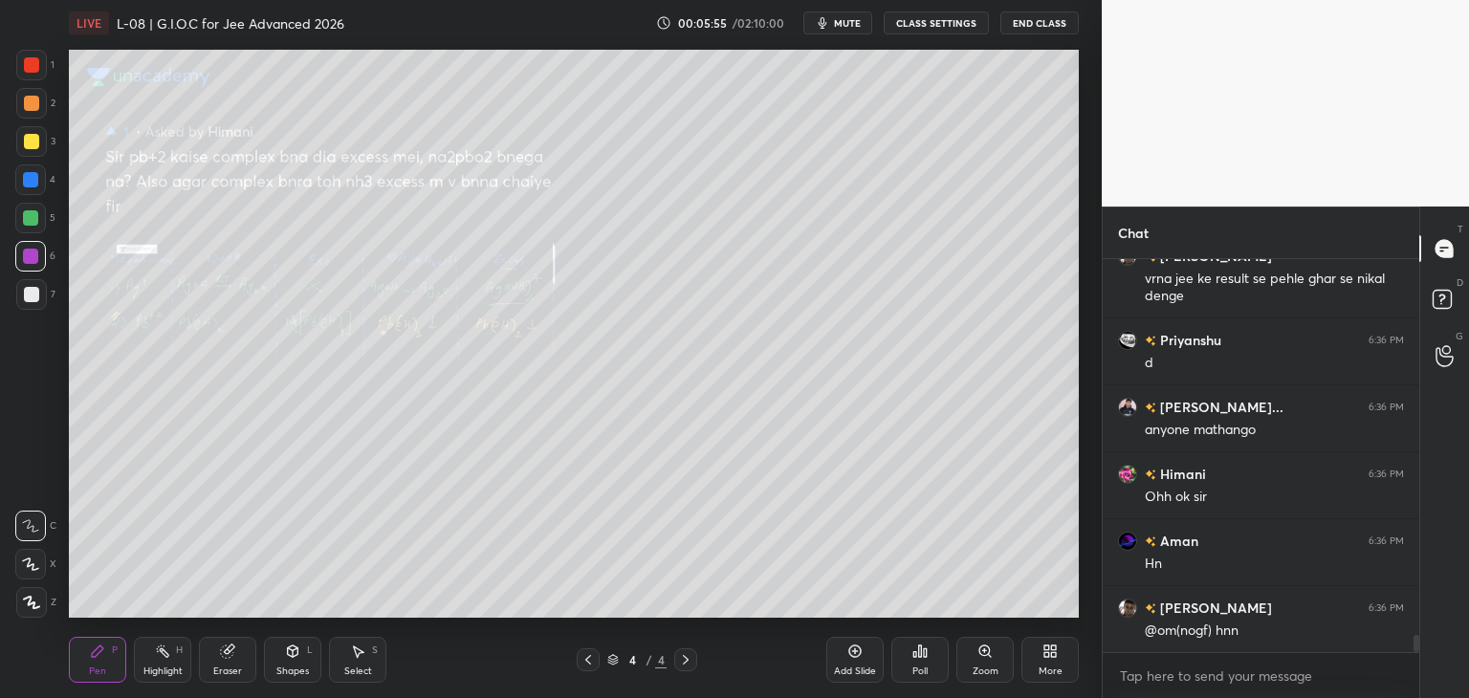
scroll to position [8517, 0]
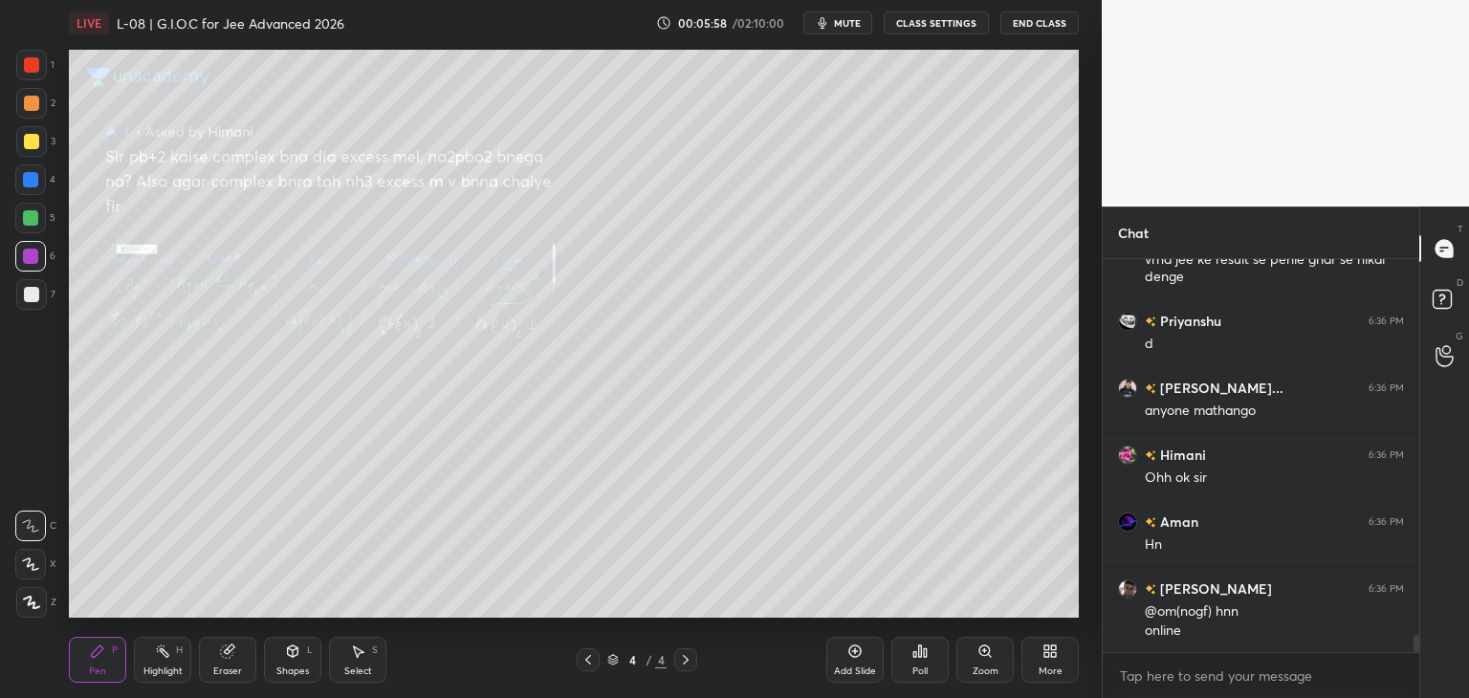
click at [681, 654] on icon at bounding box center [685, 659] width 15 height 15
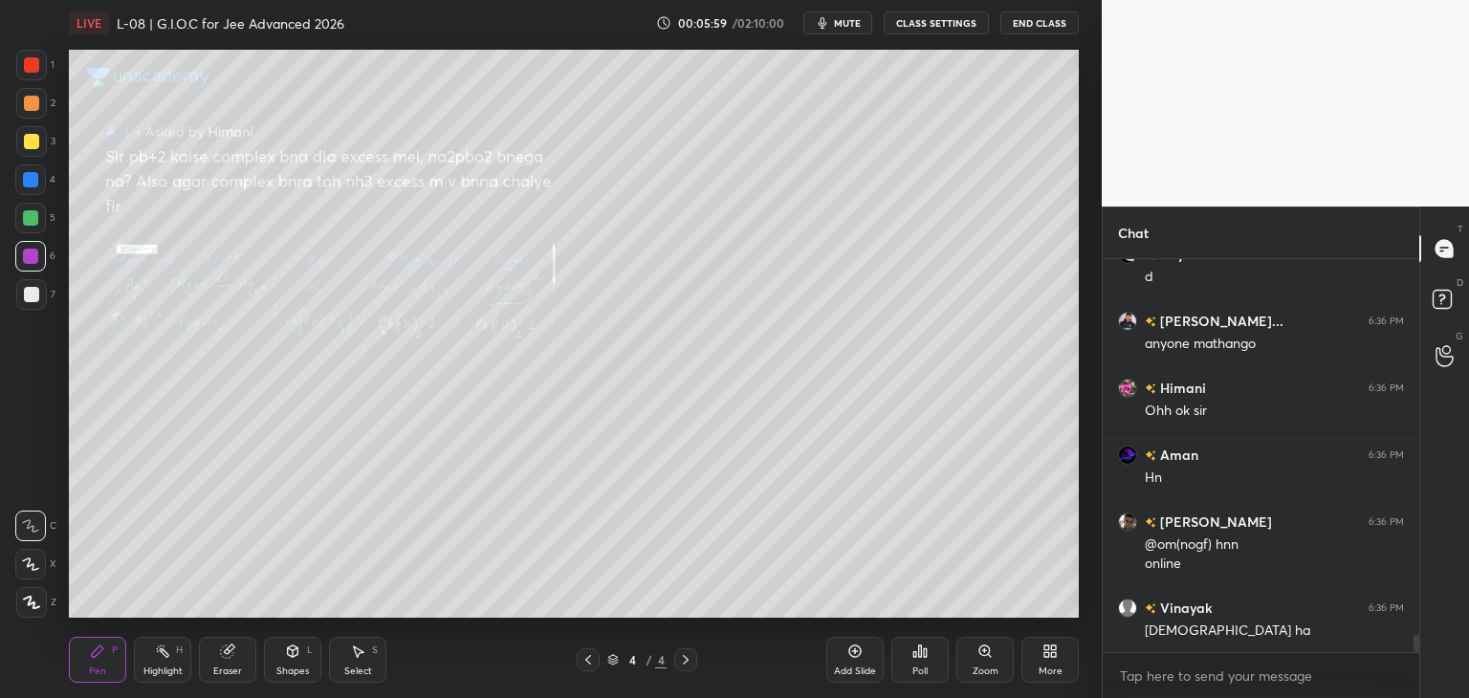
click at [847, 646] on icon at bounding box center [854, 651] width 15 height 15
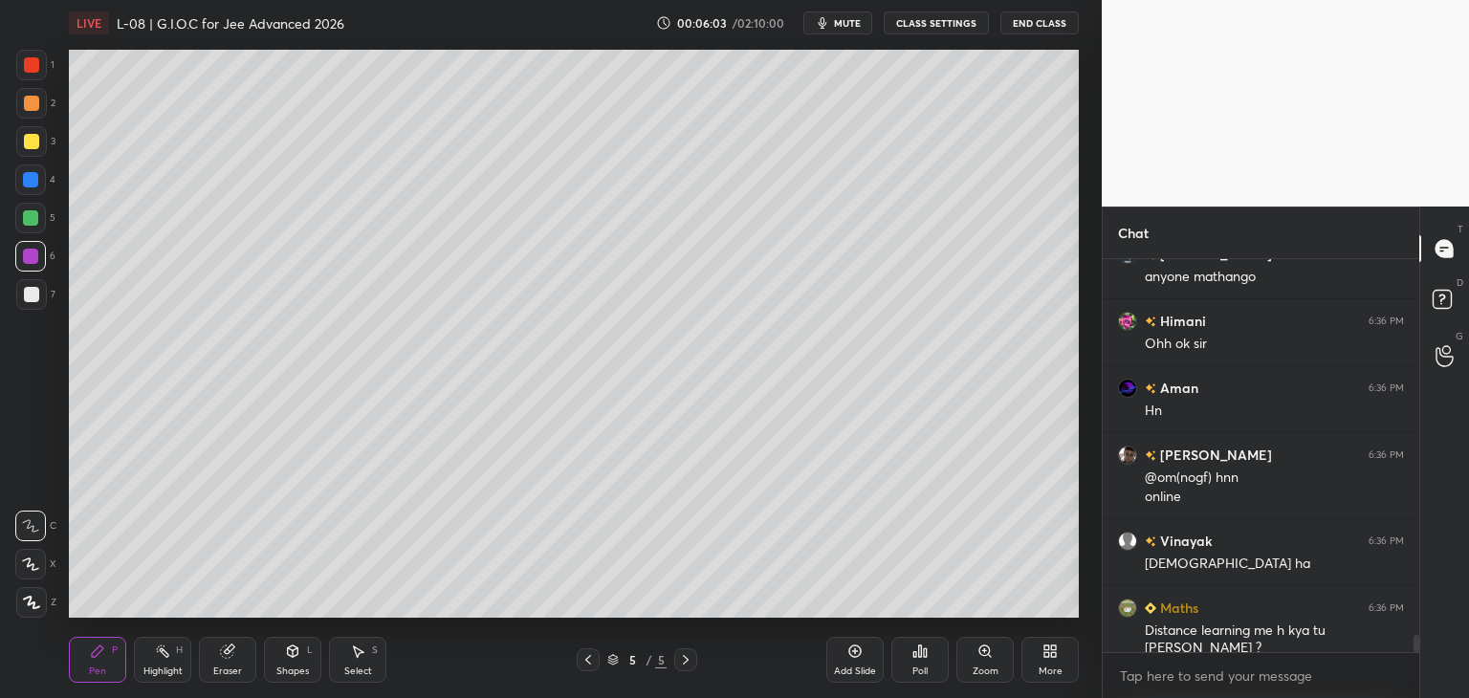
click at [36, 61] on div at bounding box center [31, 64] width 15 height 15
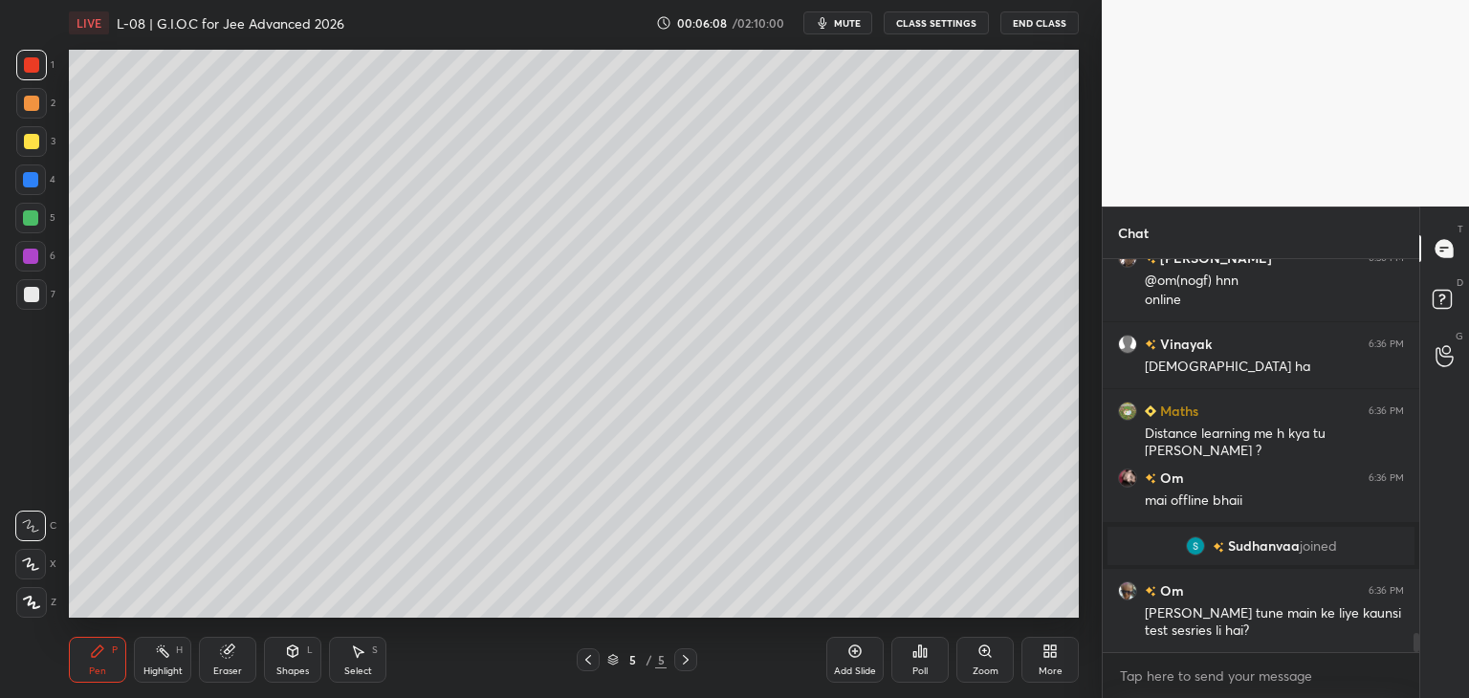
scroll to position [7756, 0]
click at [589, 662] on icon at bounding box center [587, 659] width 15 height 15
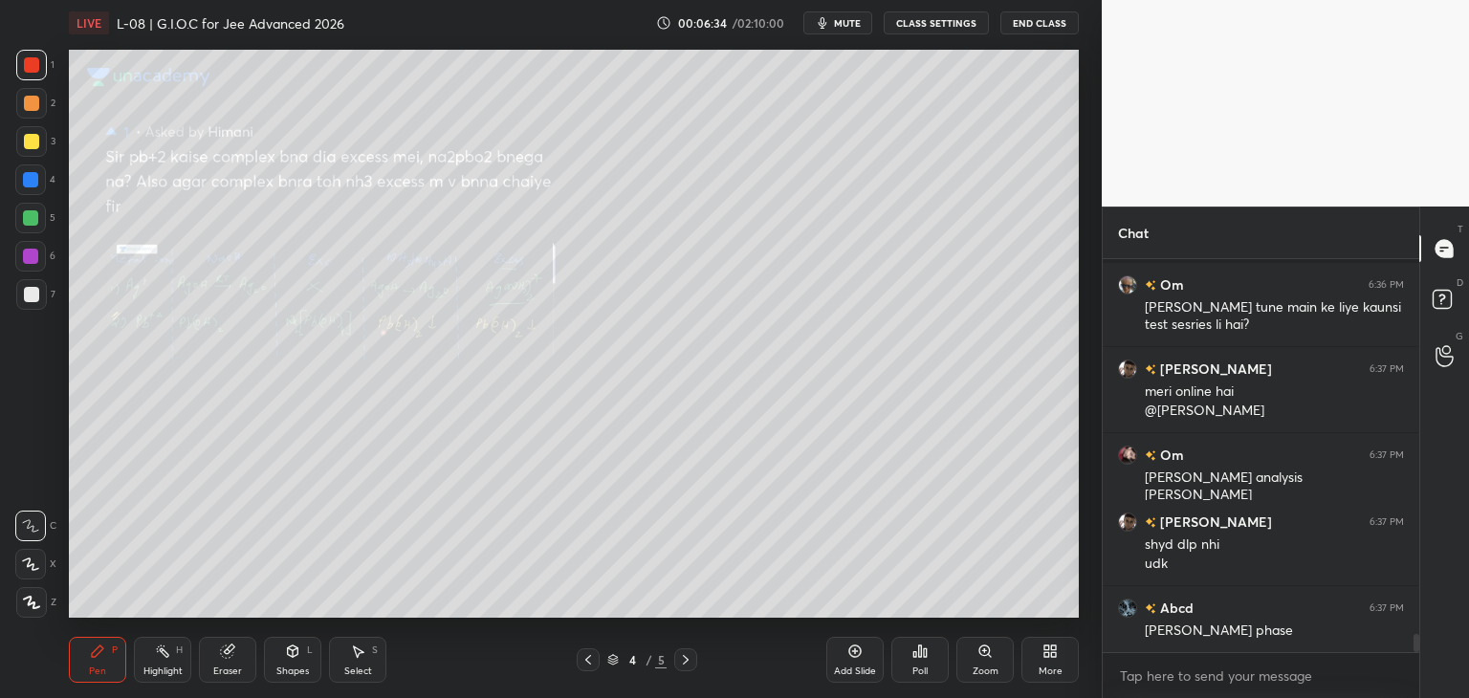
scroll to position [8192, 0]
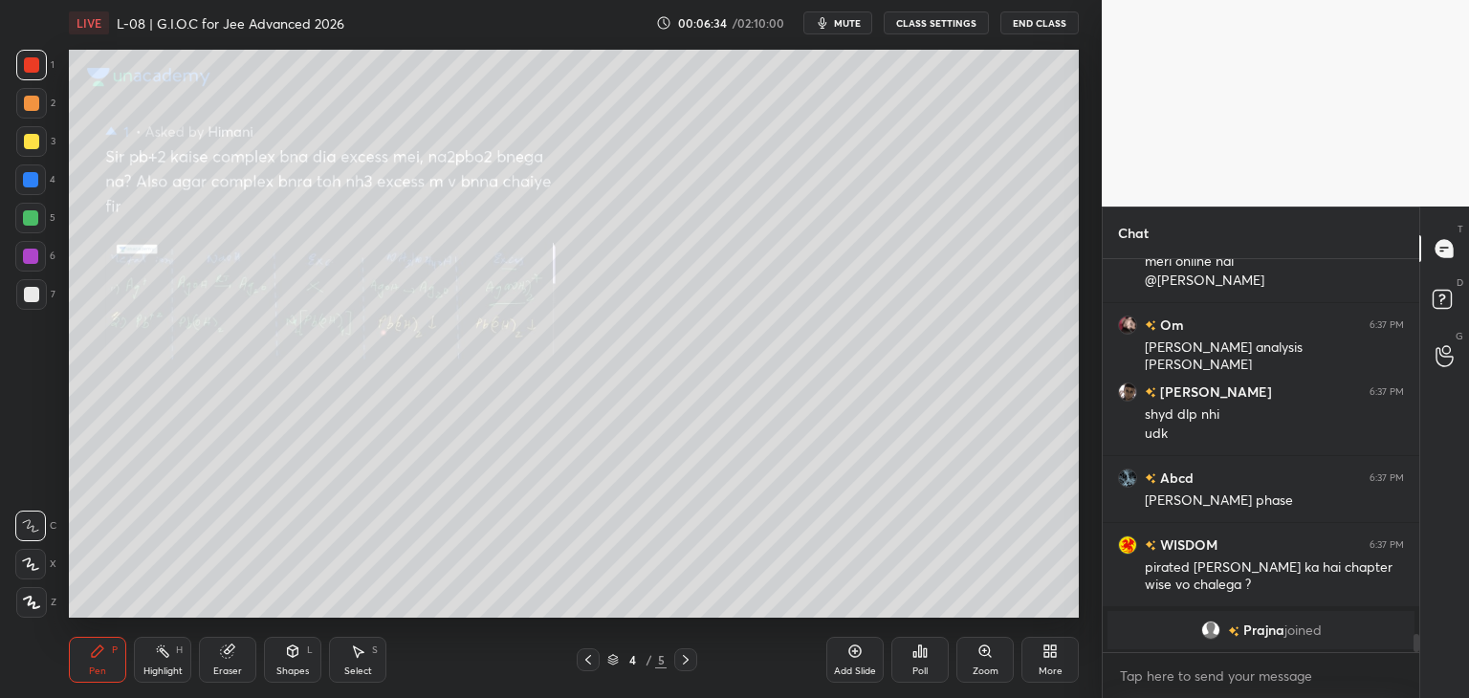
click at [34, 139] on div at bounding box center [31, 141] width 15 height 15
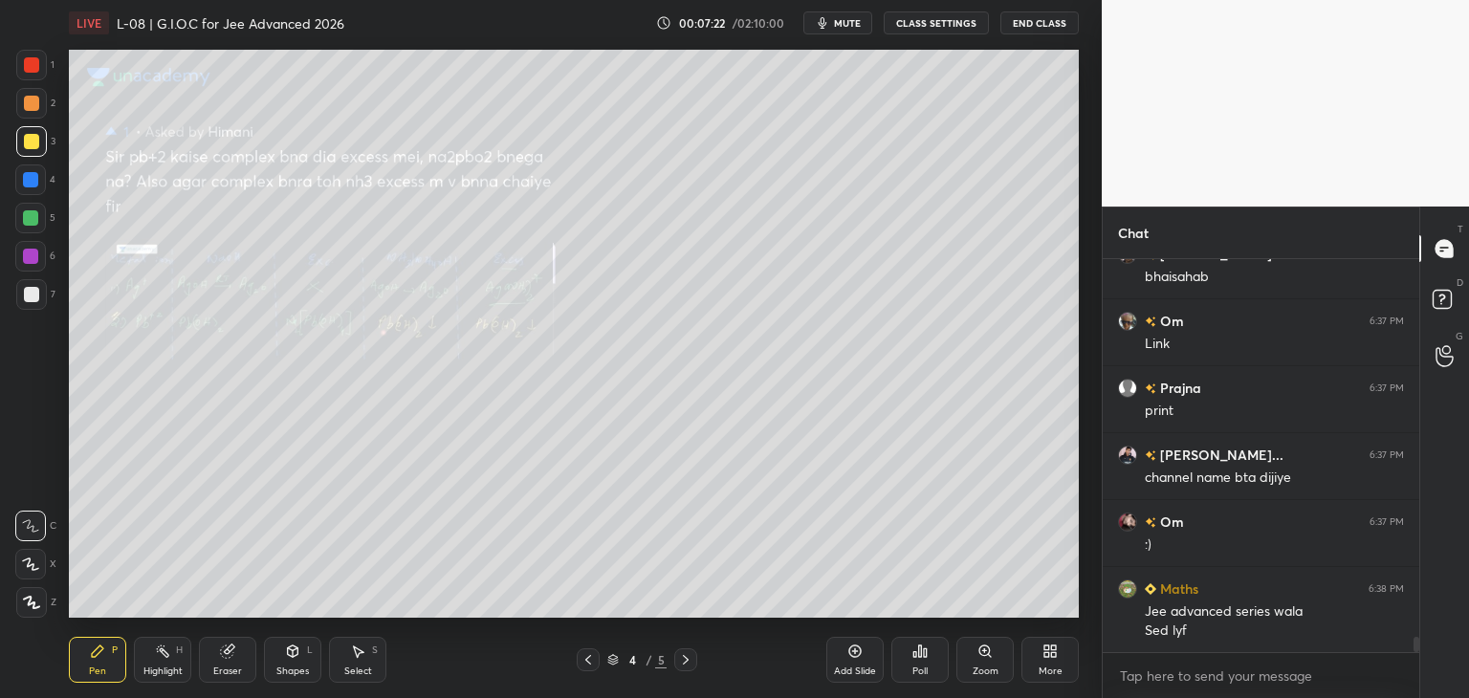
scroll to position [9684, 0]
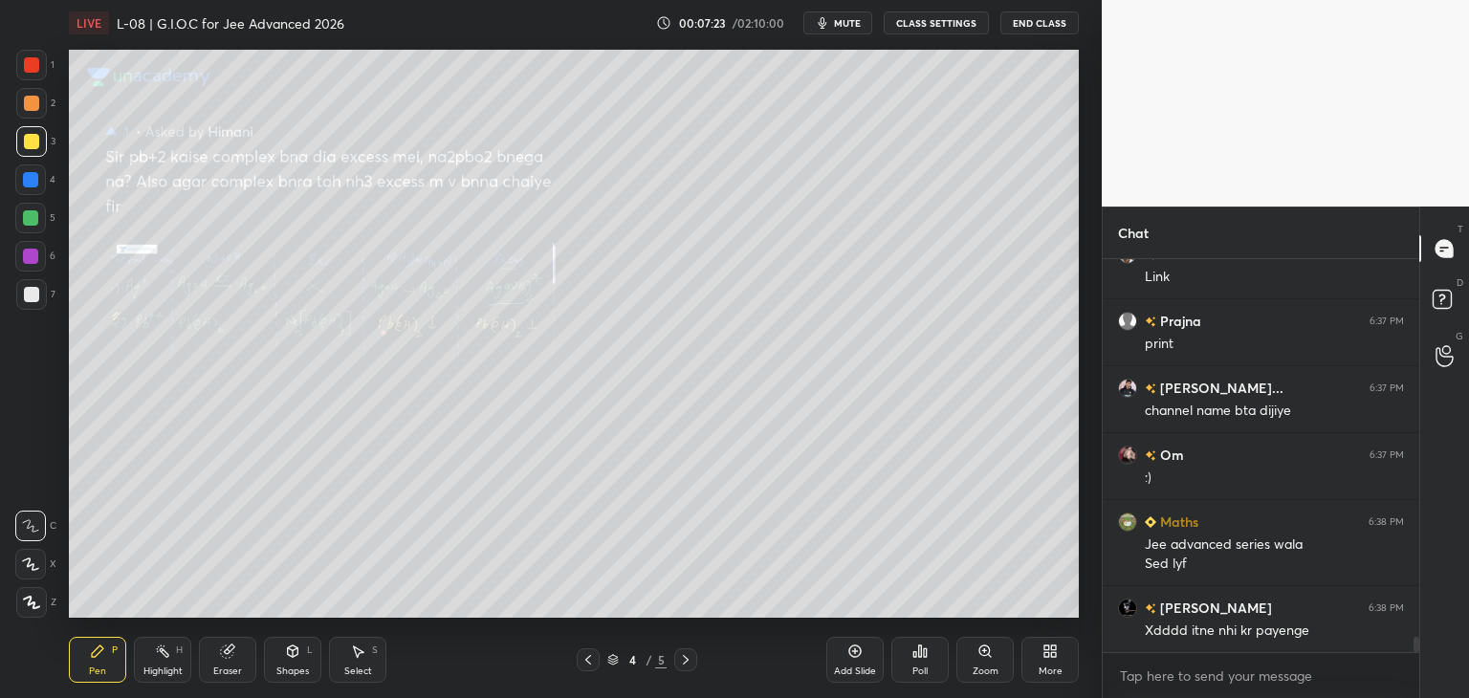
click at [32, 184] on div at bounding box center [30, 179] width 15 height 15
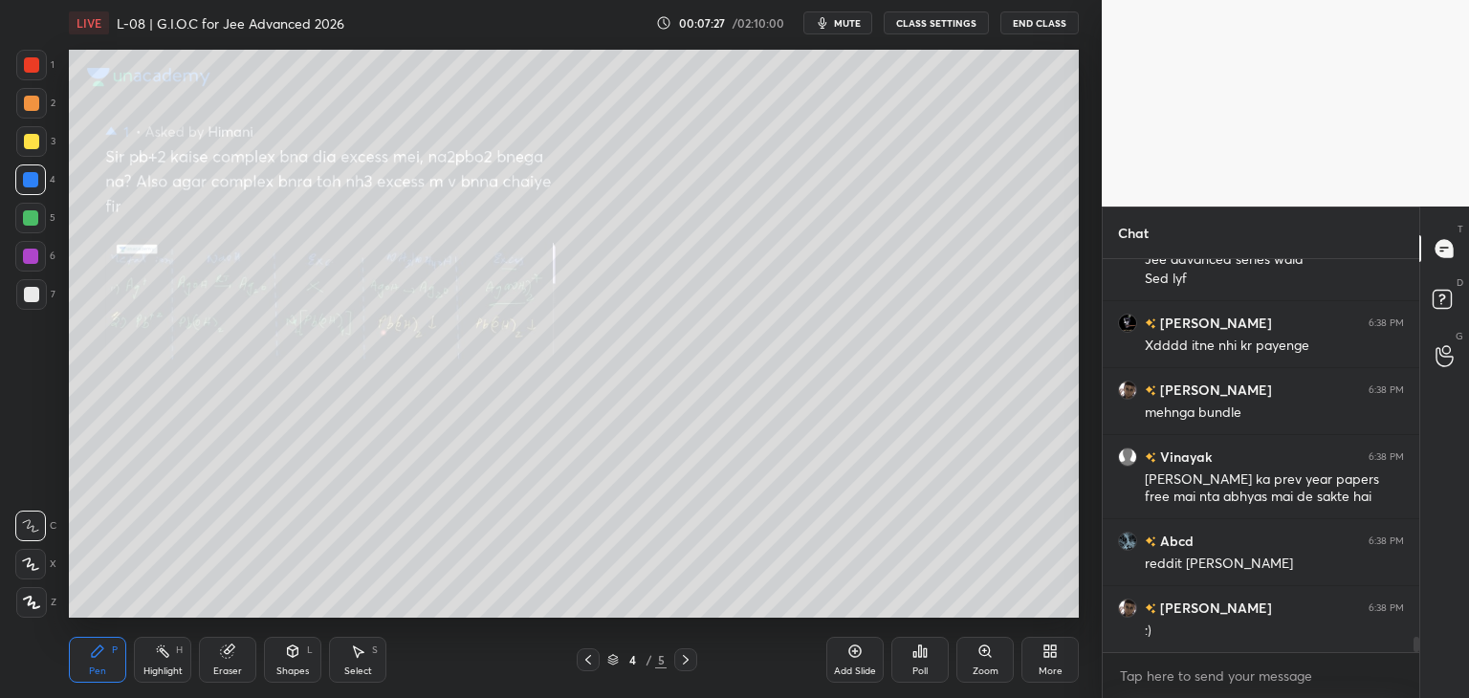
scroll to position [10035, 0]
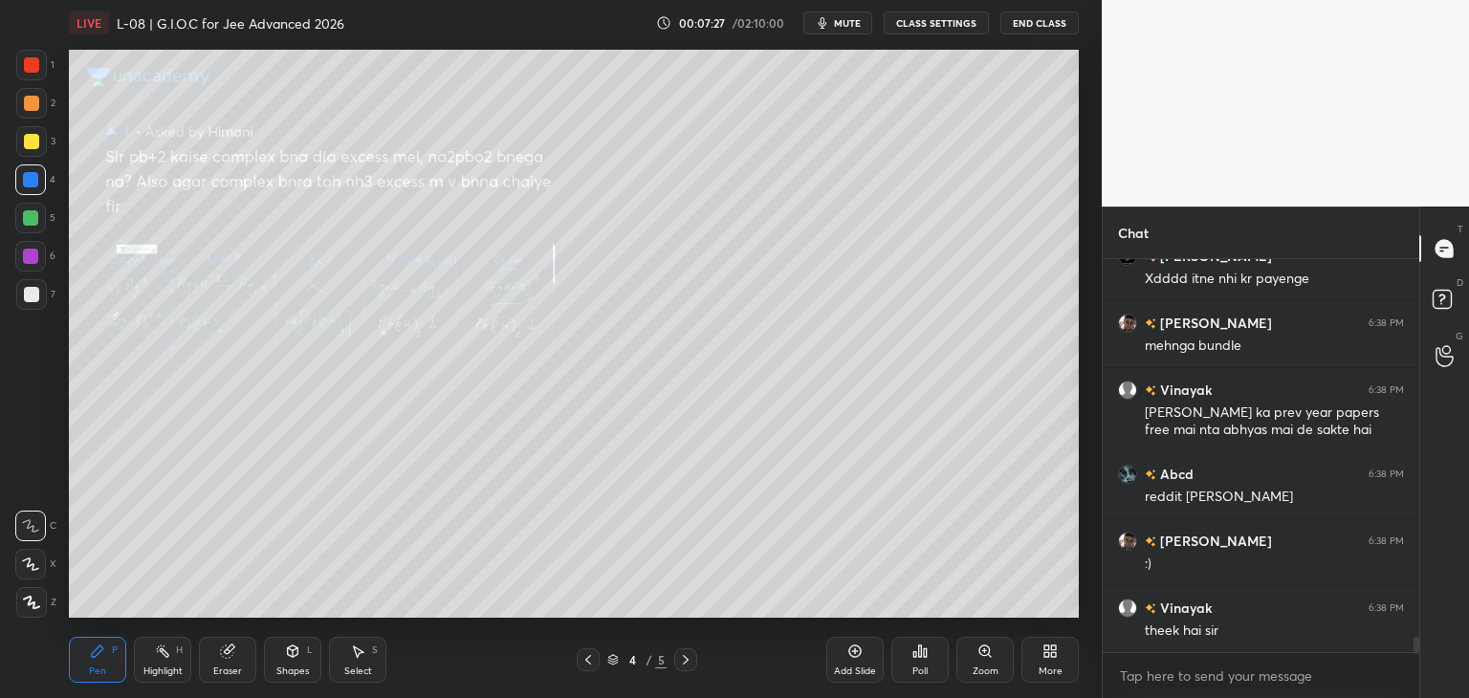
click at [220, 653] on icon at bounding box center [227, 651] width 15 height 15
click at [91, 673] on div "Pen" at bounding box center [97, 672] width 17 height 10
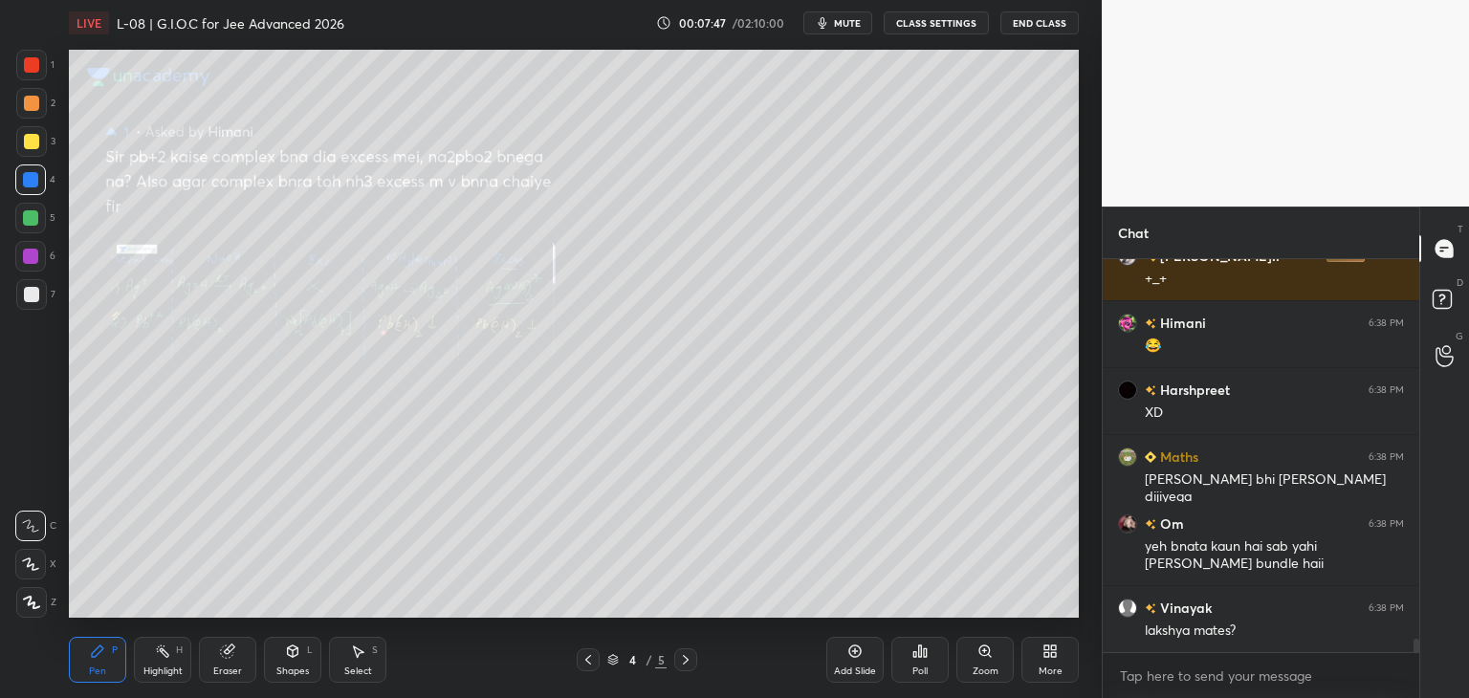
scroll to position [10844, 0]
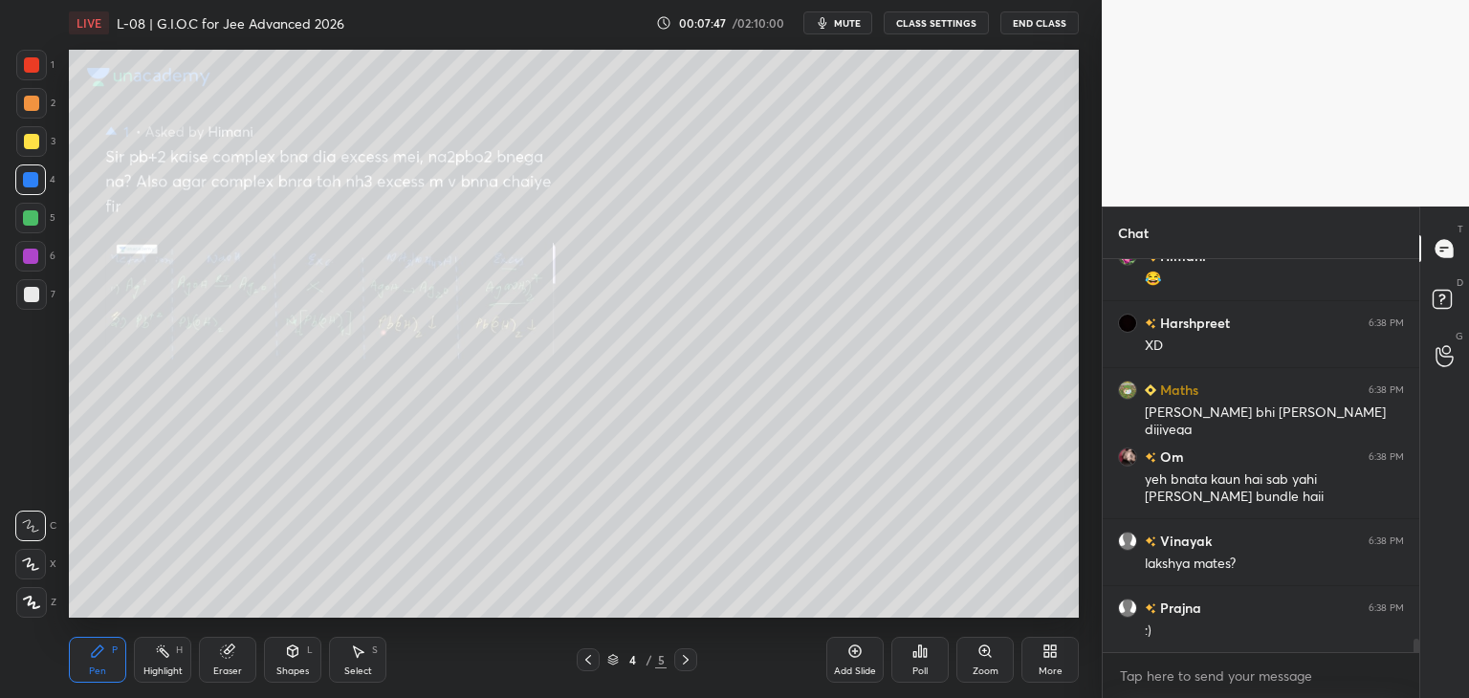
click at [366, 667] on div "Select" at bounding box center [358, 672] width 28 height 10
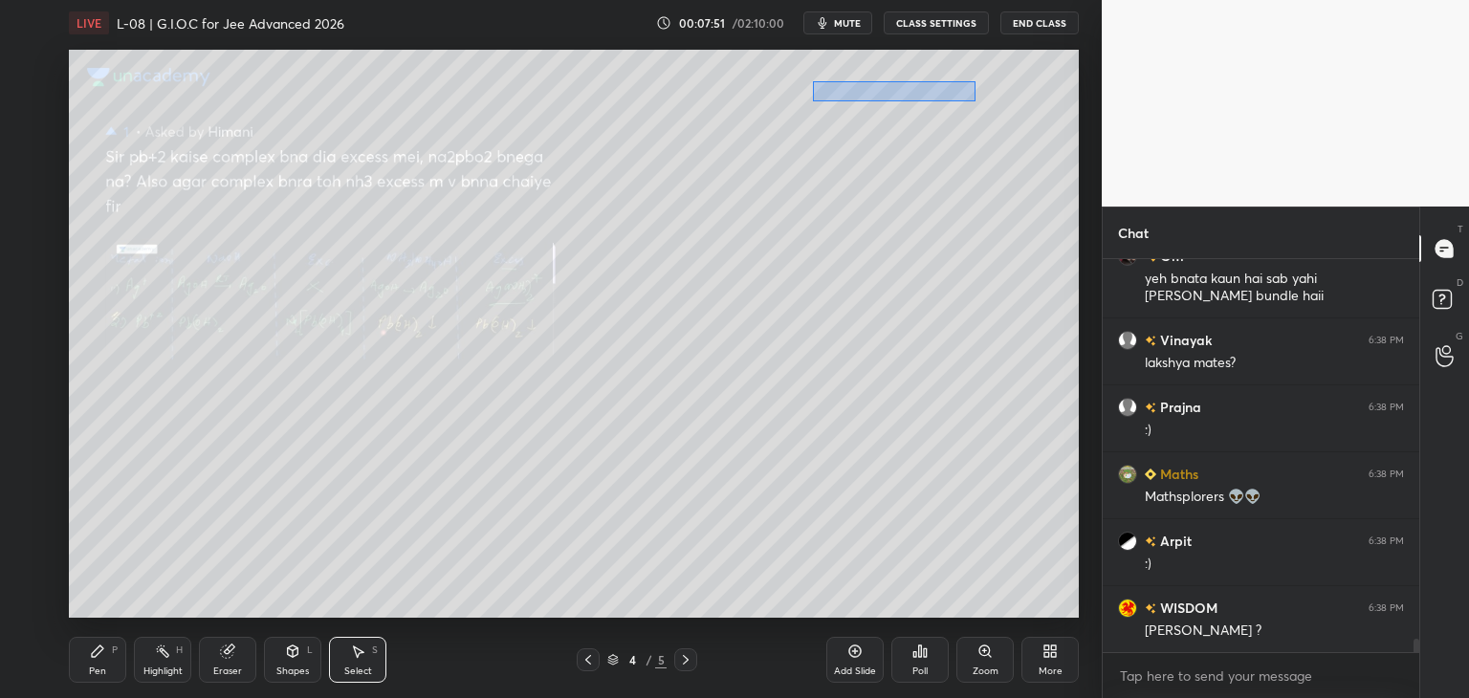
scroll to position [11112, 0]
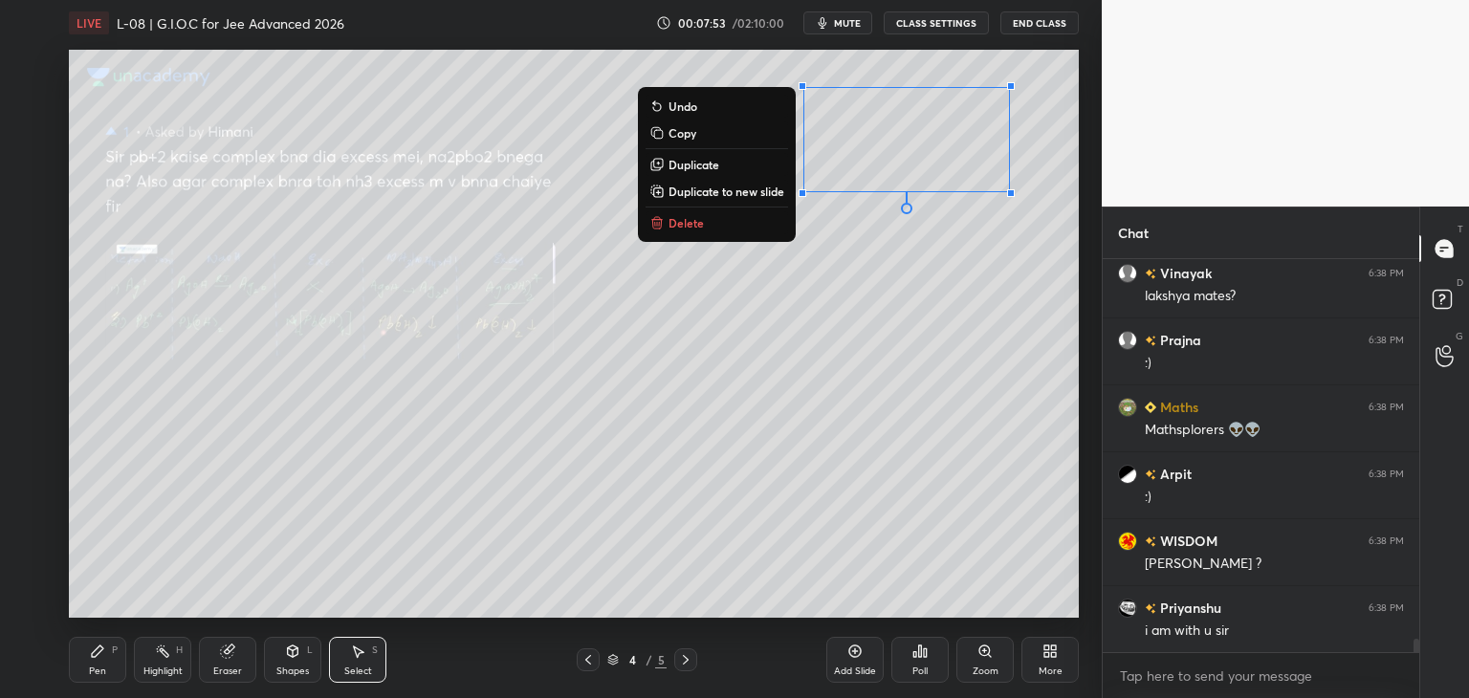
click at [698, 226] on p "Delete" at bounding box center [685, 222] width 35 height 15
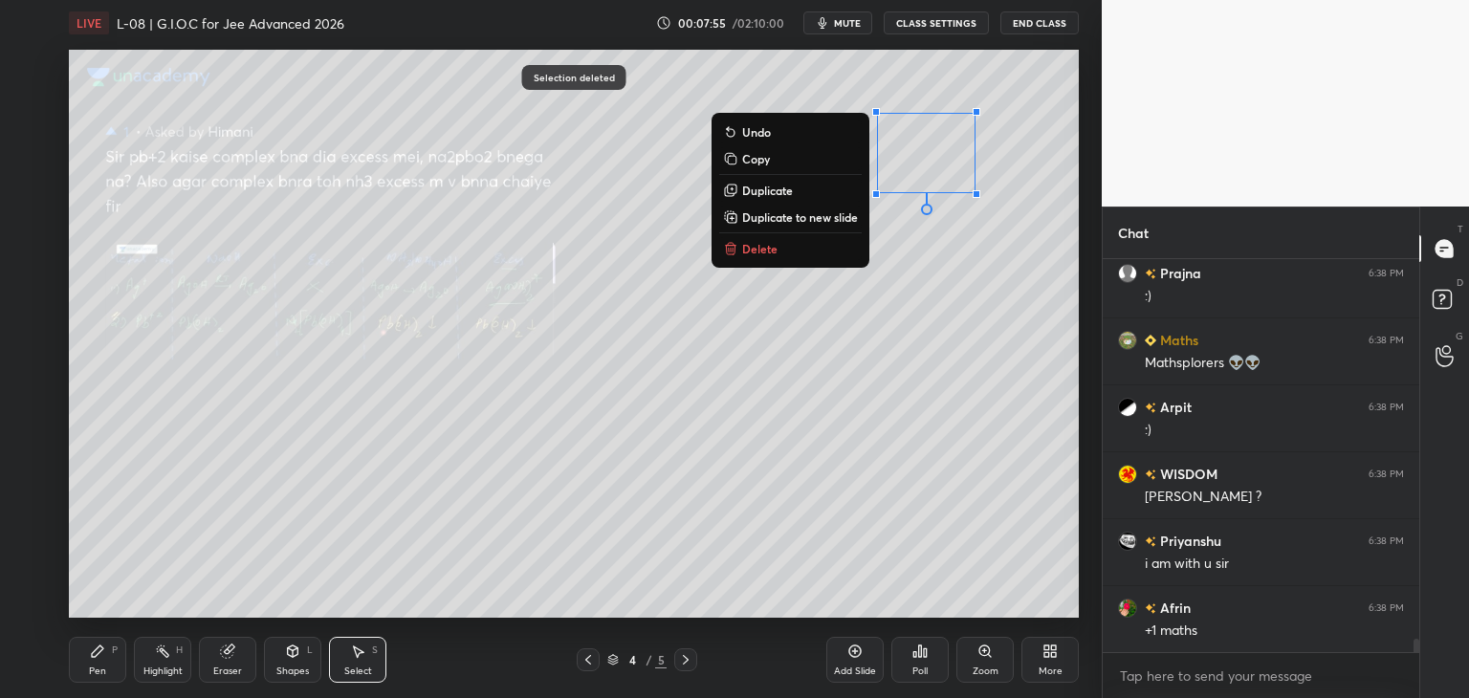
click at [777, 249] on button "Delete" at bounding box center [790, 248] width 142 height 23
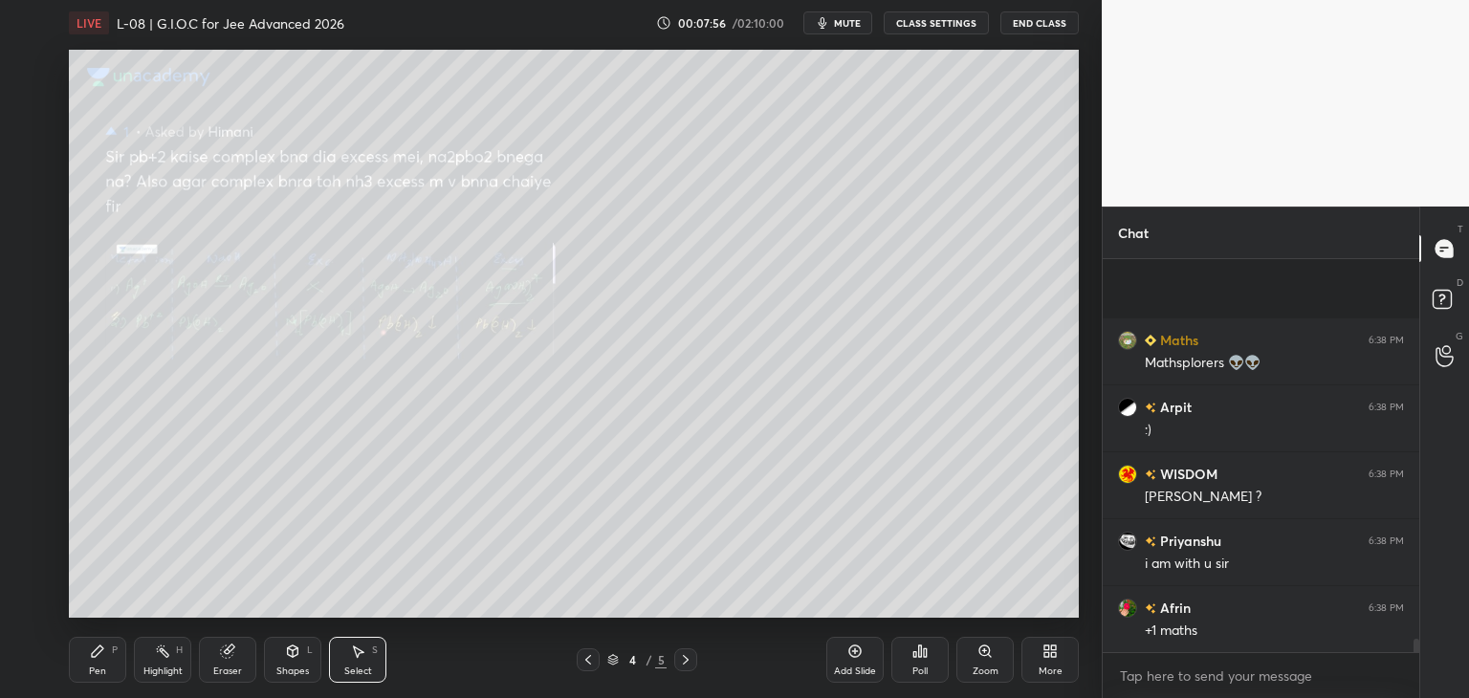
scroll to position [11313, 0]
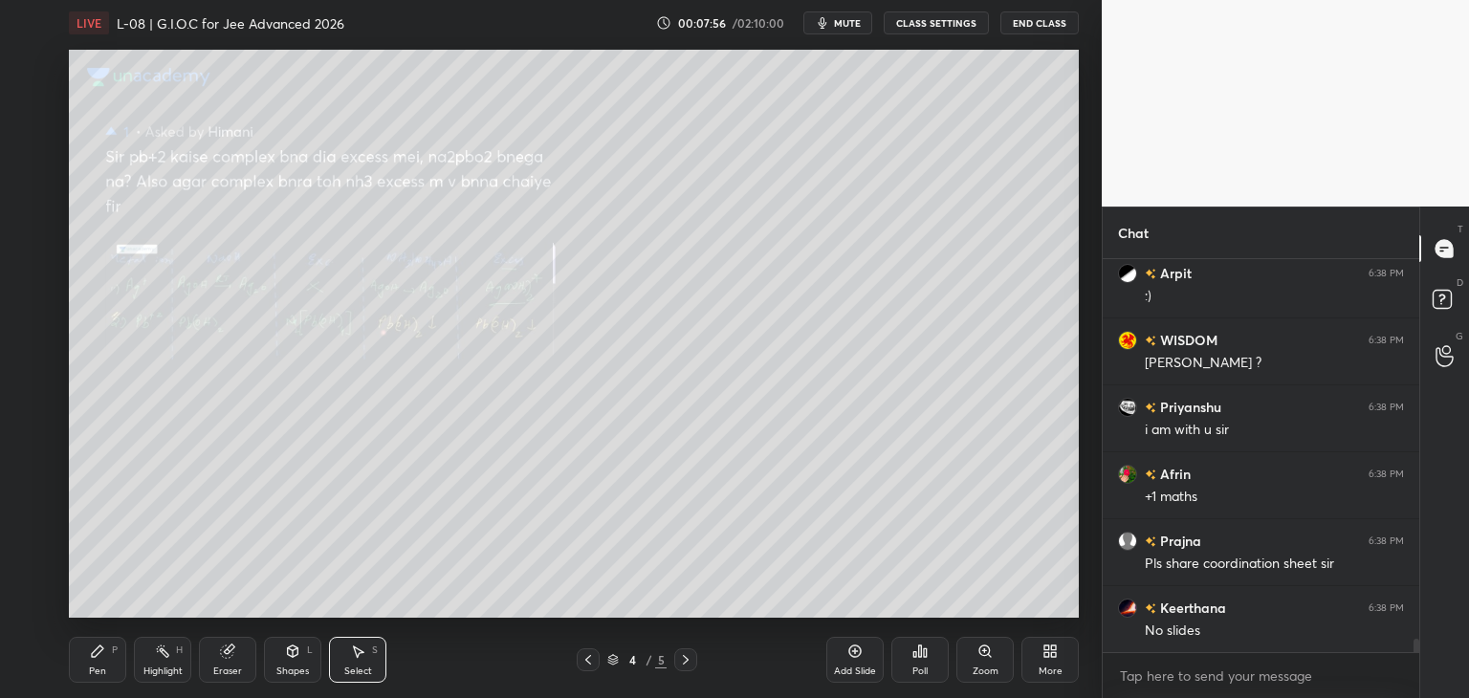
click at [95, 665] on div "Pen P" at bounding box center [97, 660] width 57 height 46
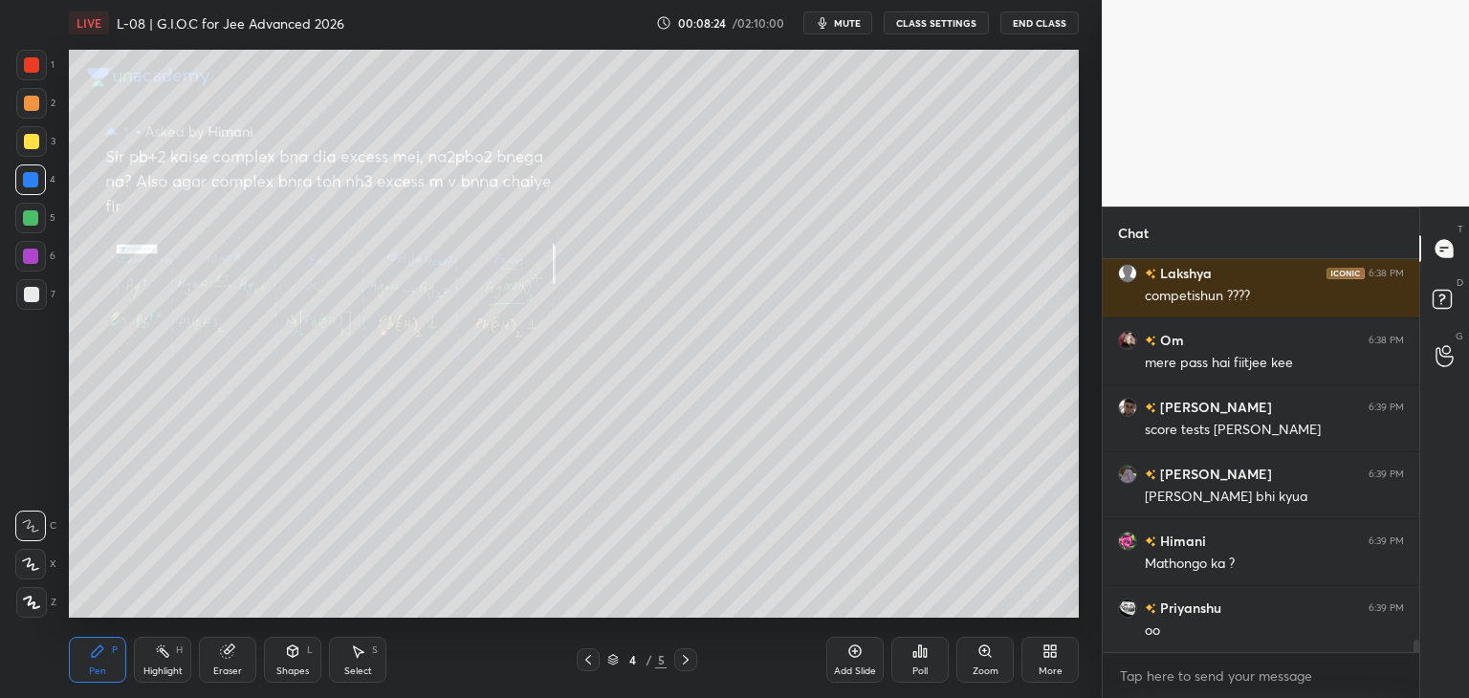
scroll to position [12422, 0]
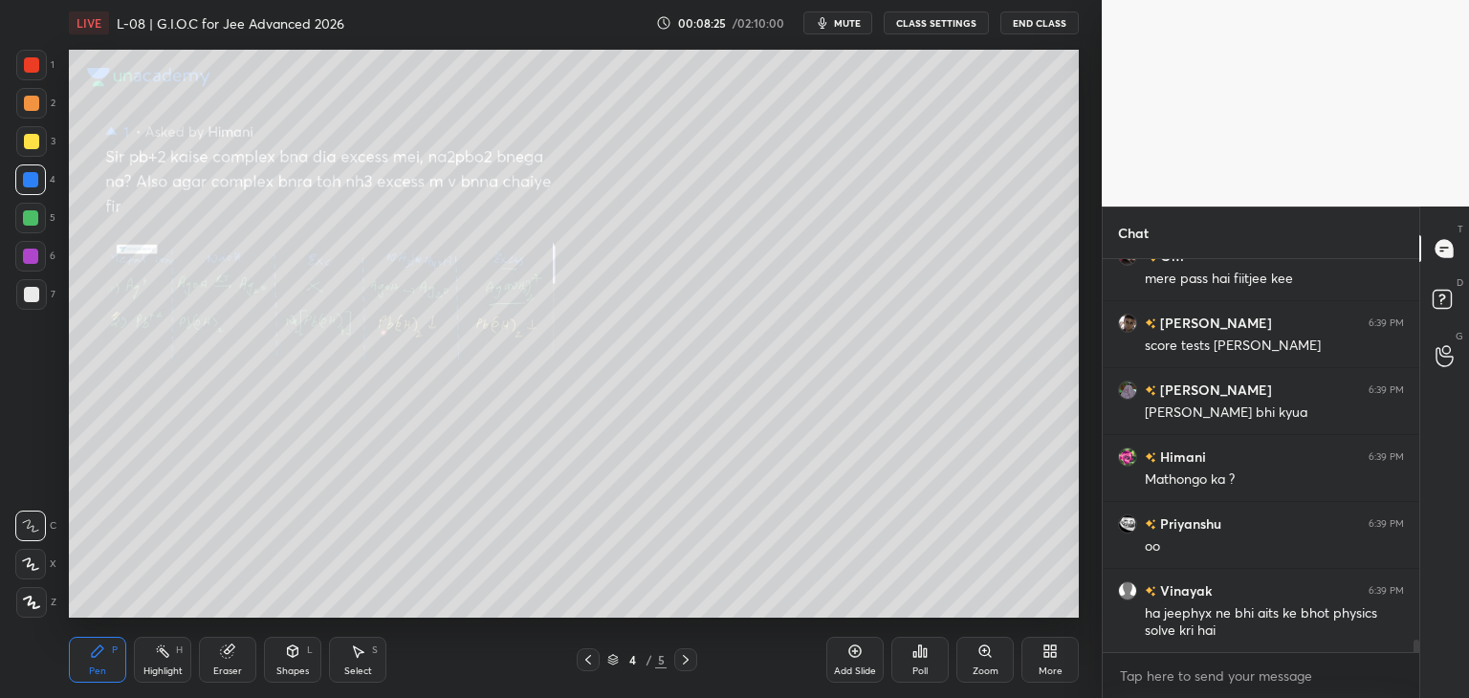
click at [45, 60] on div at bounding box center [31, 65] width 31 height 31
click at [30, 211] on div at bounding box center [30, 217] width 15 height 15
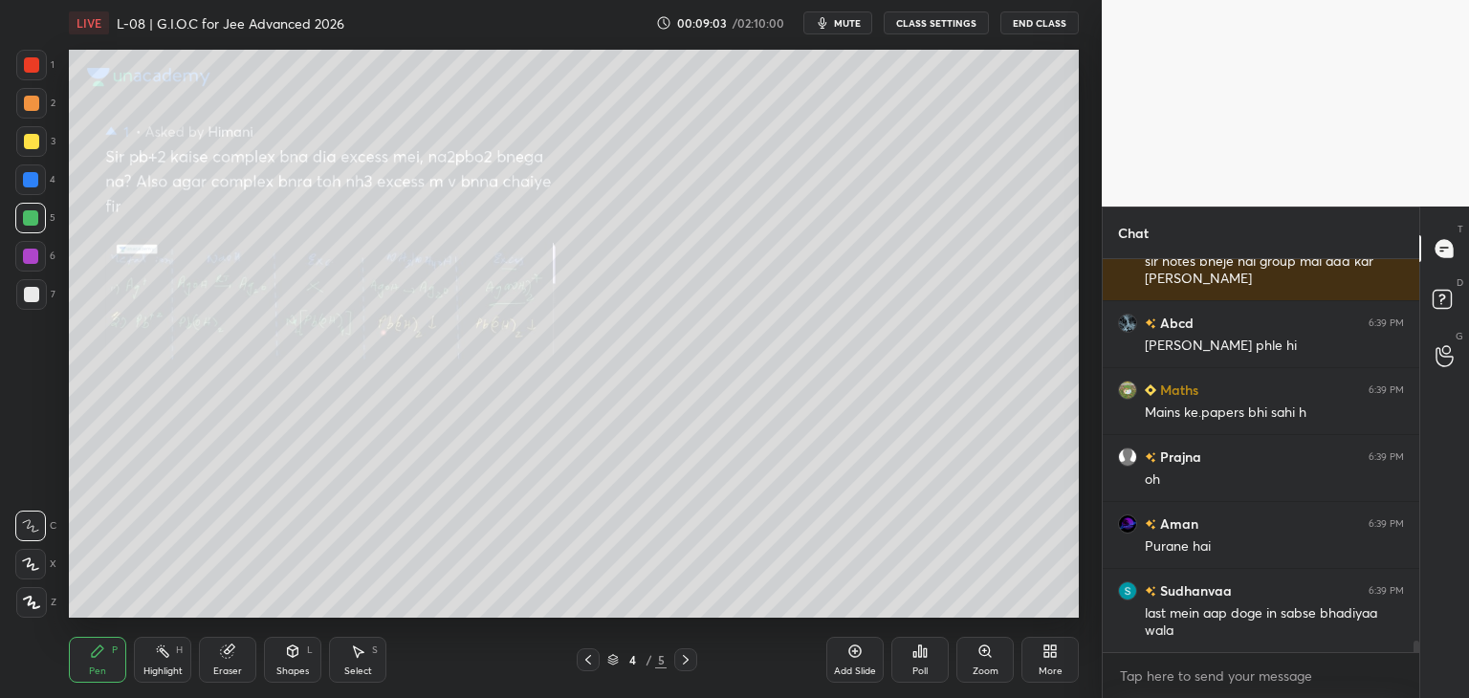
scroll to position [13327, 0]
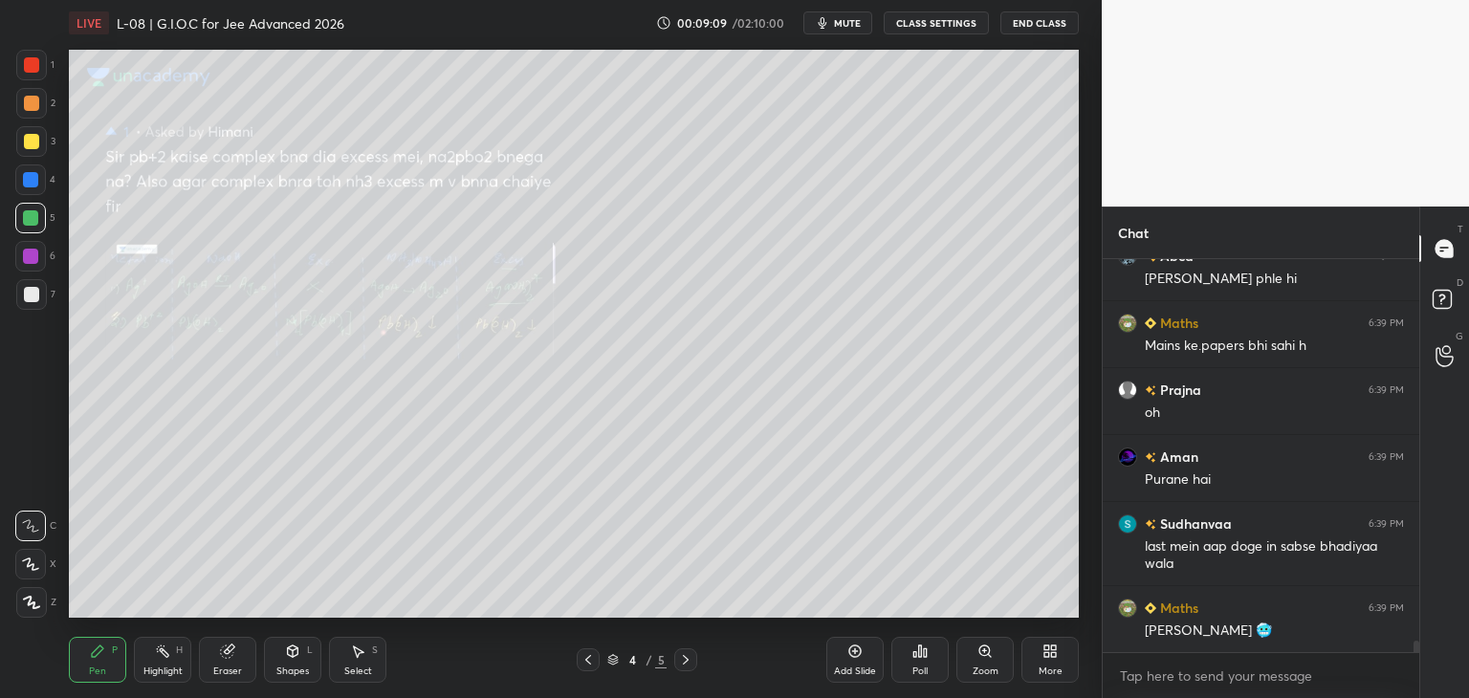
click at [686, 656] on icon at bounding box center [685, 659] width 15 height 15
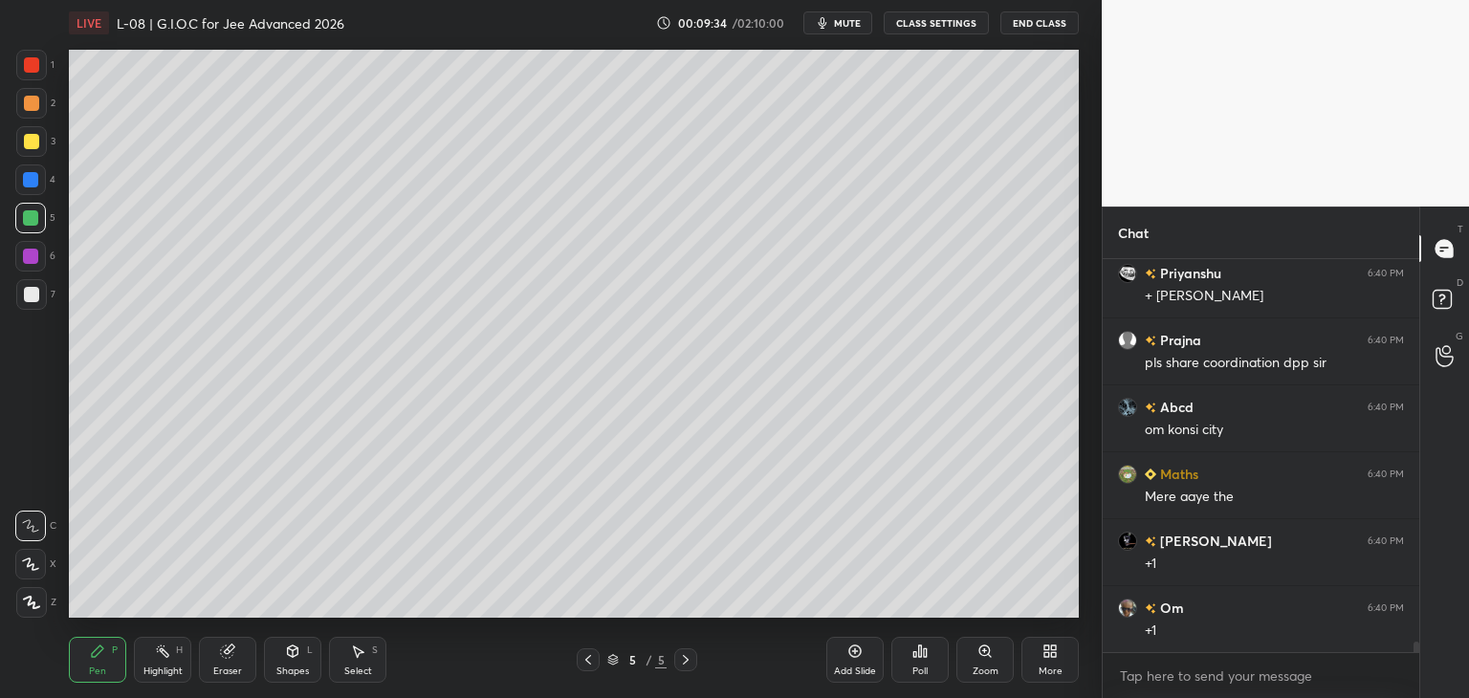
scroll to position [14148, 0]
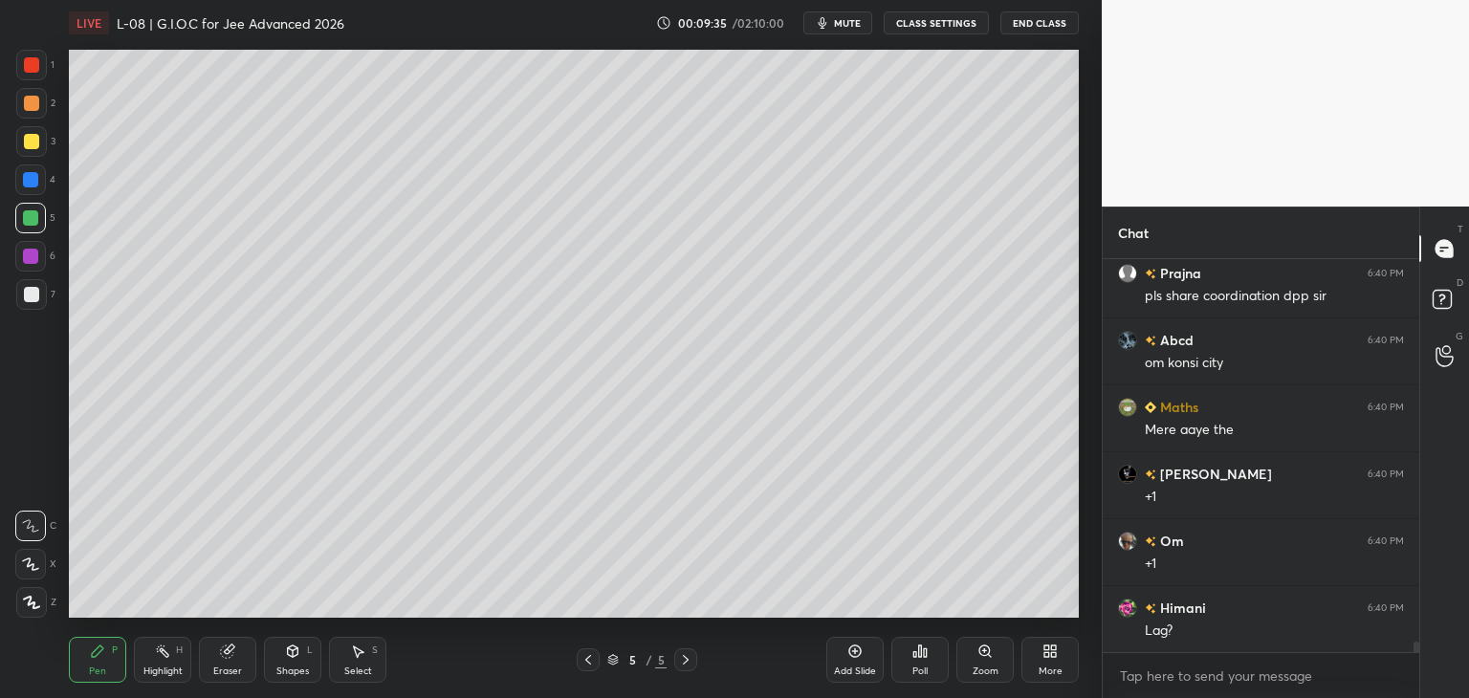
click at [32, 179] on div at bounding box center [30, 179] width 15 height 15
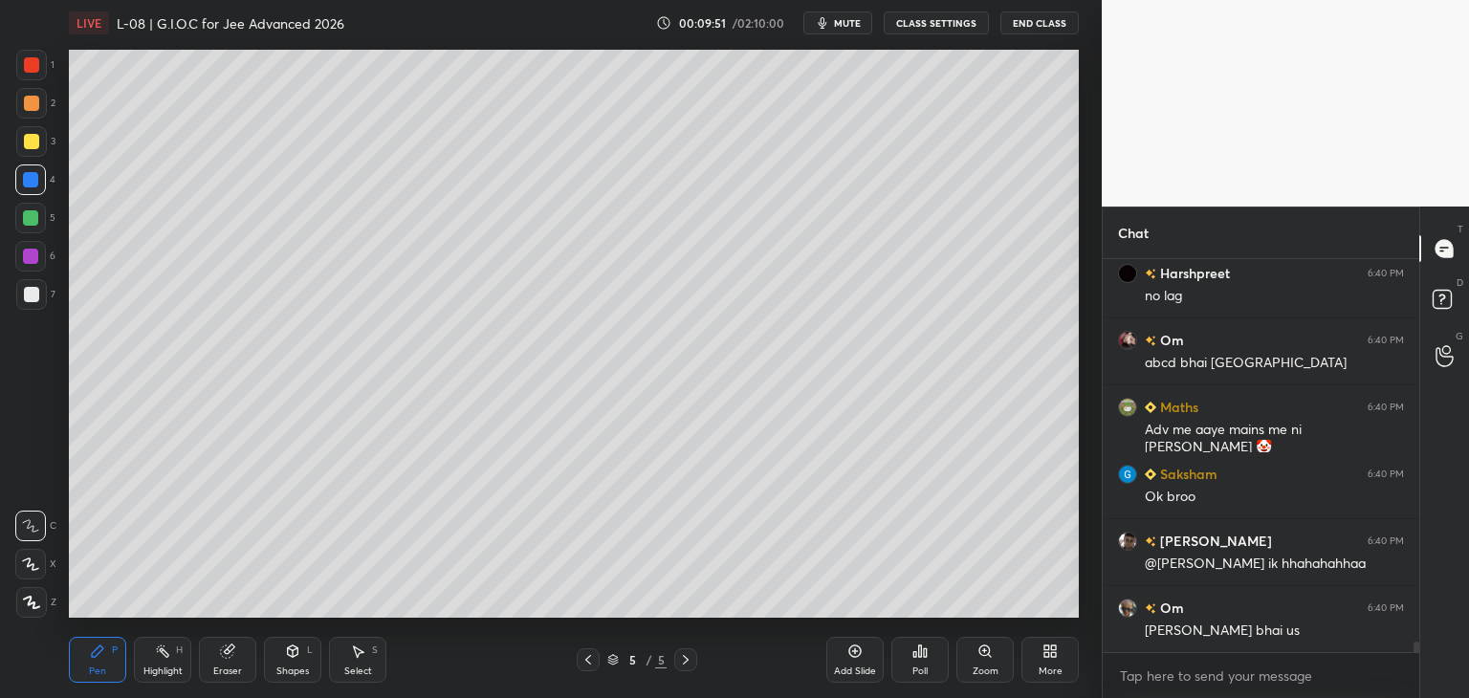
scroll to position [14817, 0]
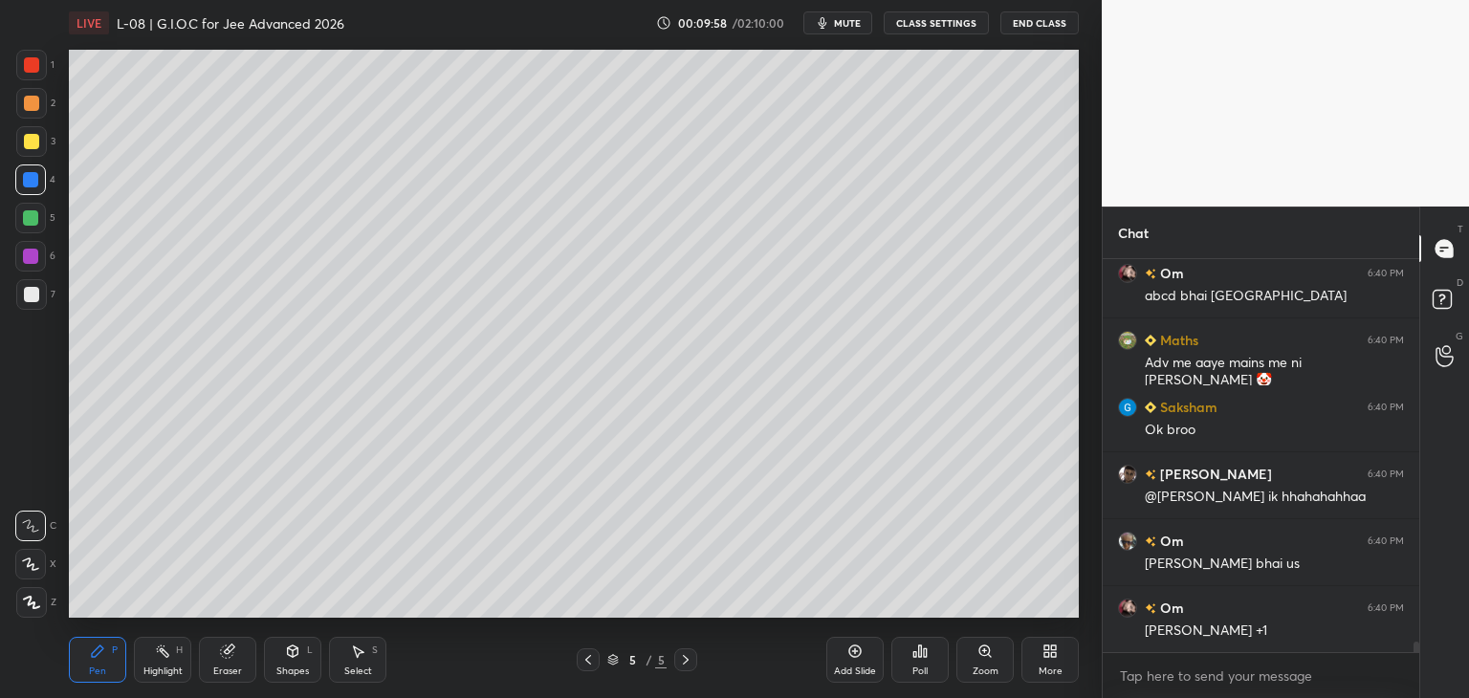
click at [231, 647] on icon at bounding box center [229, 650] width 11 height 10
click at [99, 649] on icon at bounding box center [97, 651] width 11 height 11
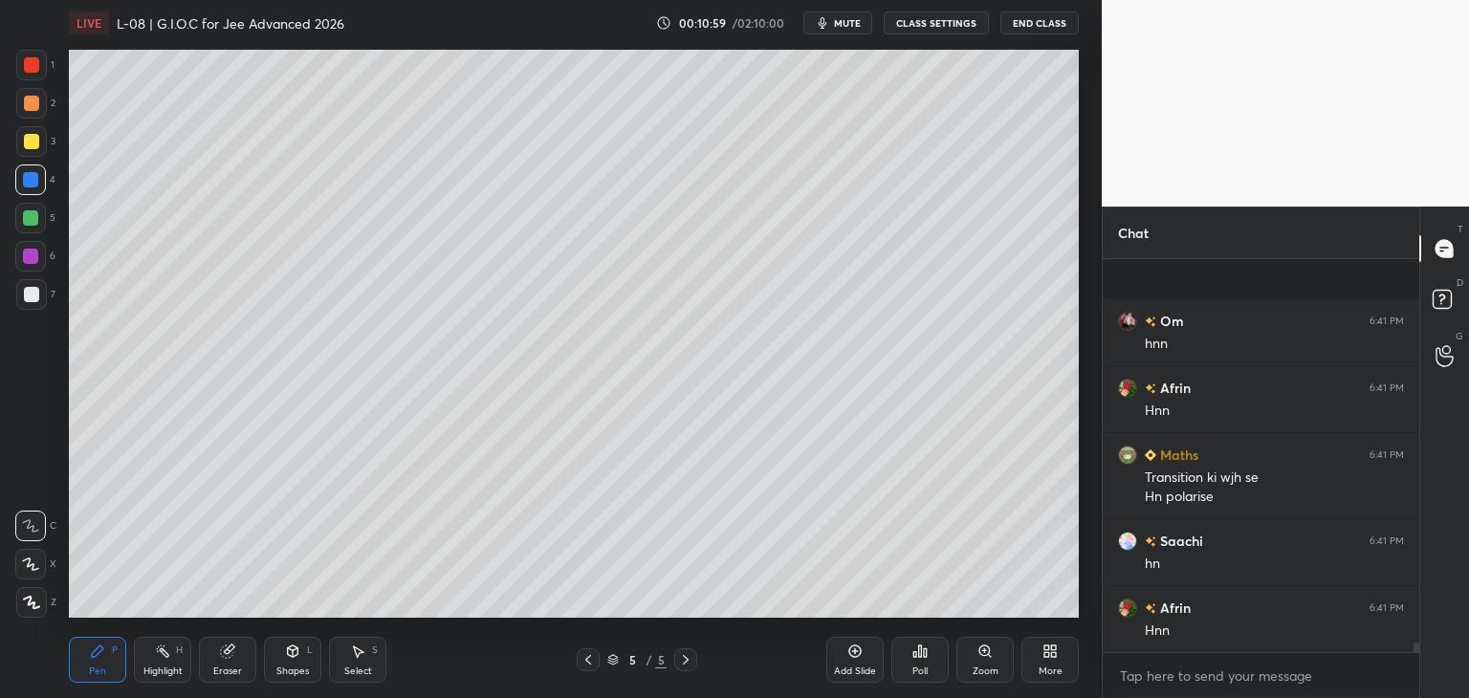
scroll to position [15611, 0]
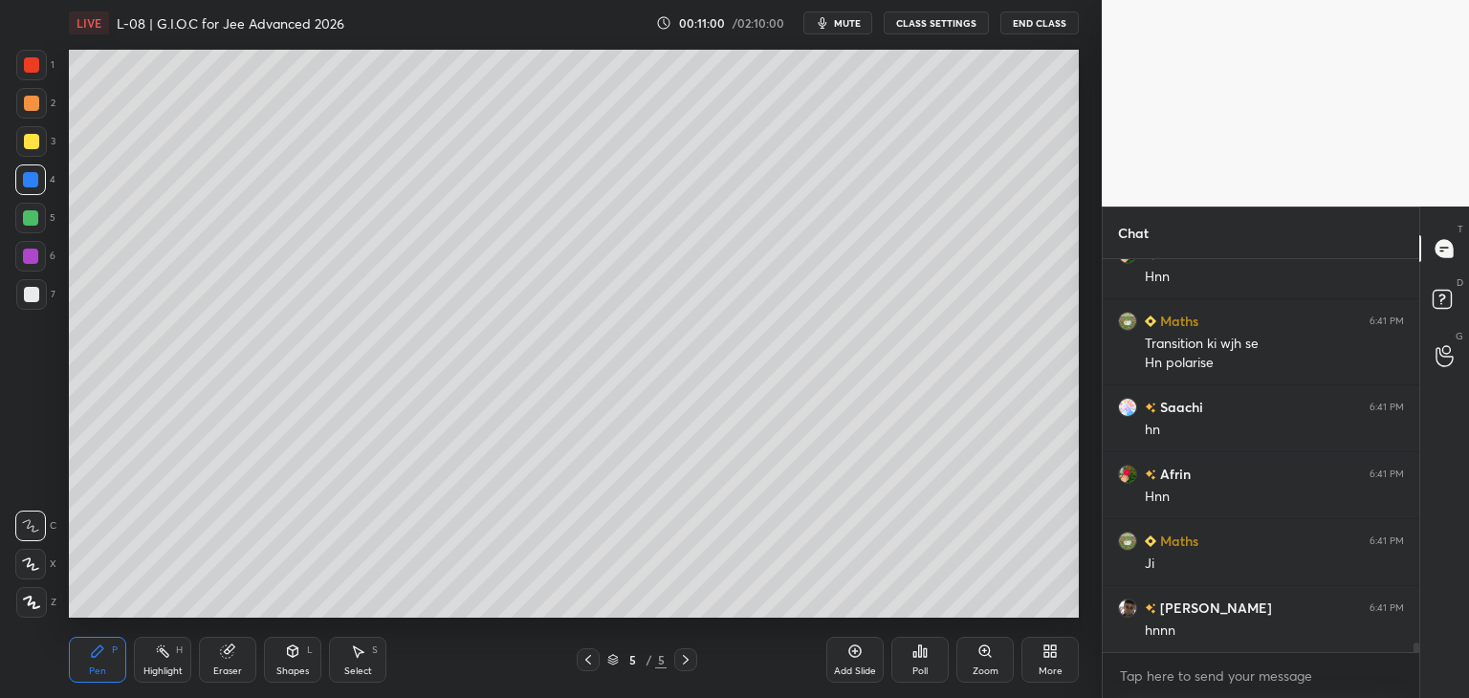
click at [27, 216] on div at bounding box center [30, 217] width 15 height 15
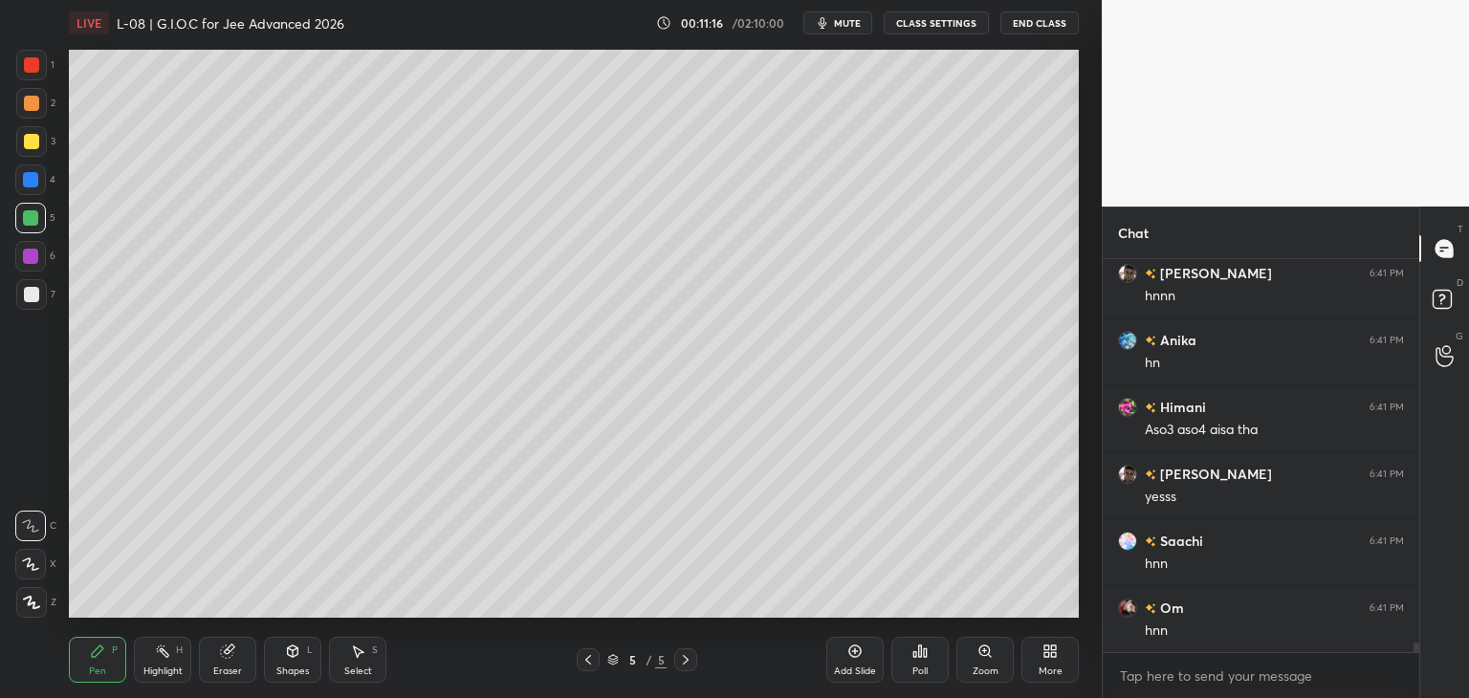
scroll to position [16079, 0]
click at [841, 660] on div "Add Slide" at bounding box center [854, 660] width 57 height 46
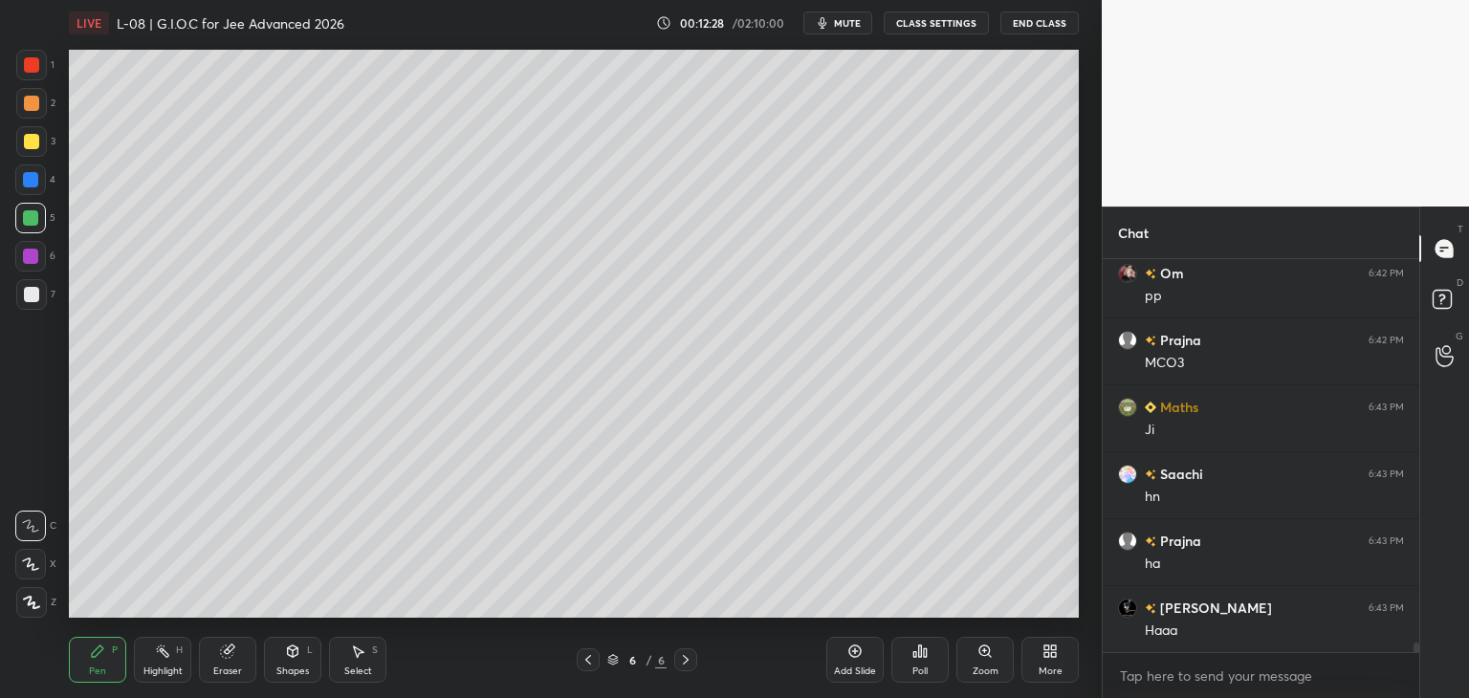
scroll to position [16548, 0]
click at [34, 66] on div at bounding box center [31, 64] width 15 height 15
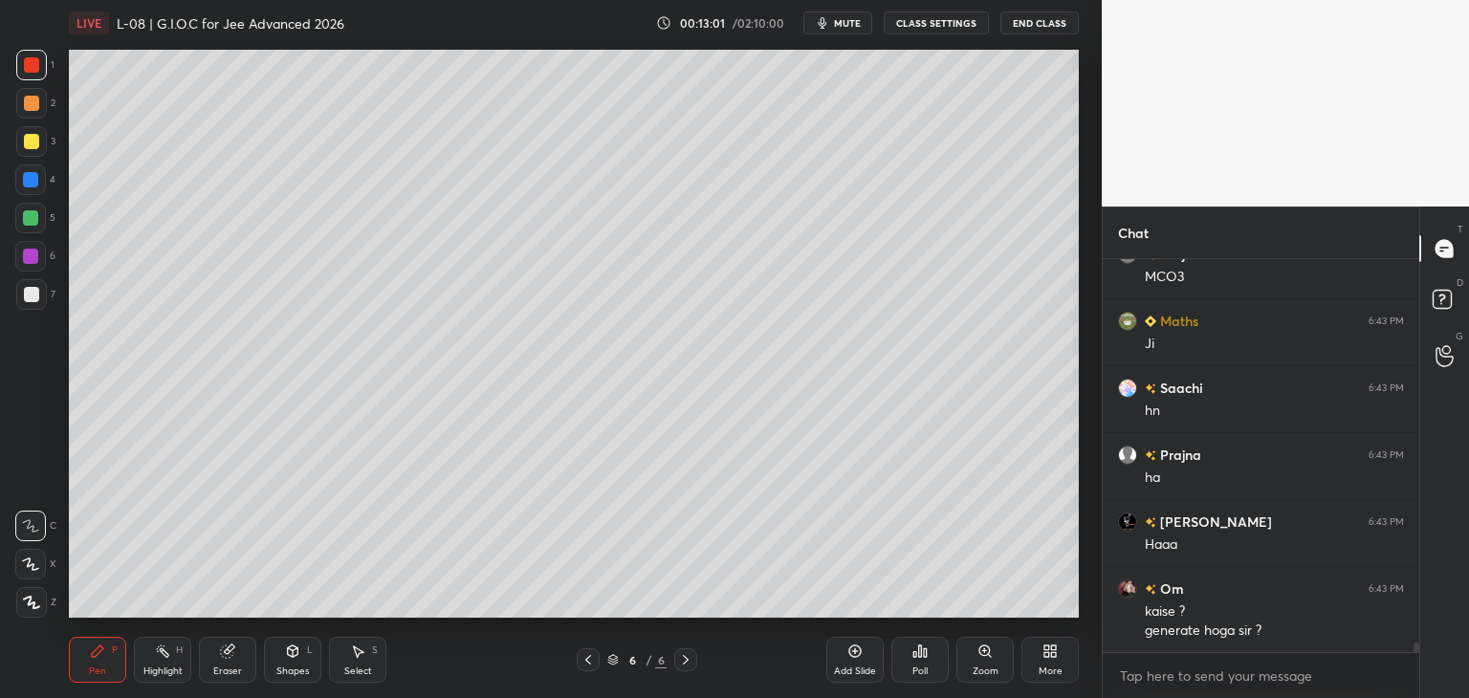
scroll to position [16634, 0]
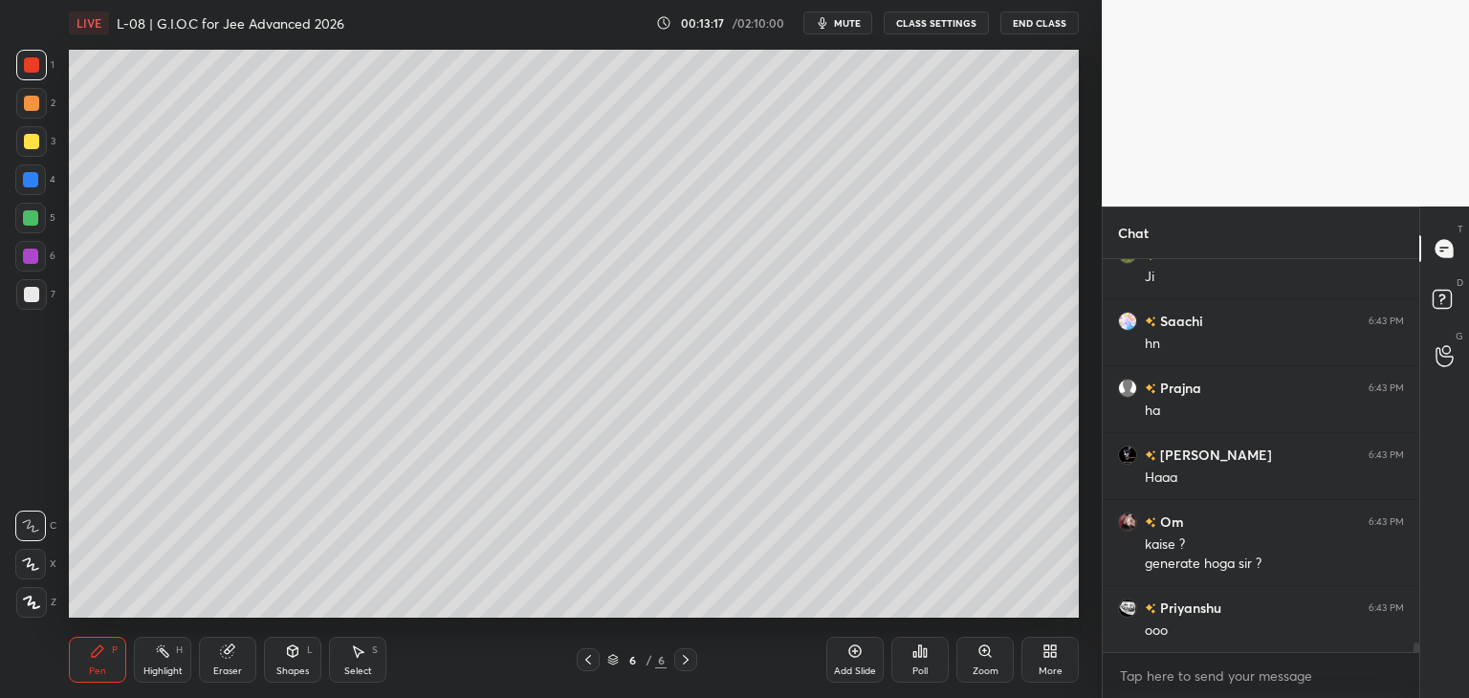
click at [356, 655] on icon at bounding box center [359, 651] width 11 height 11
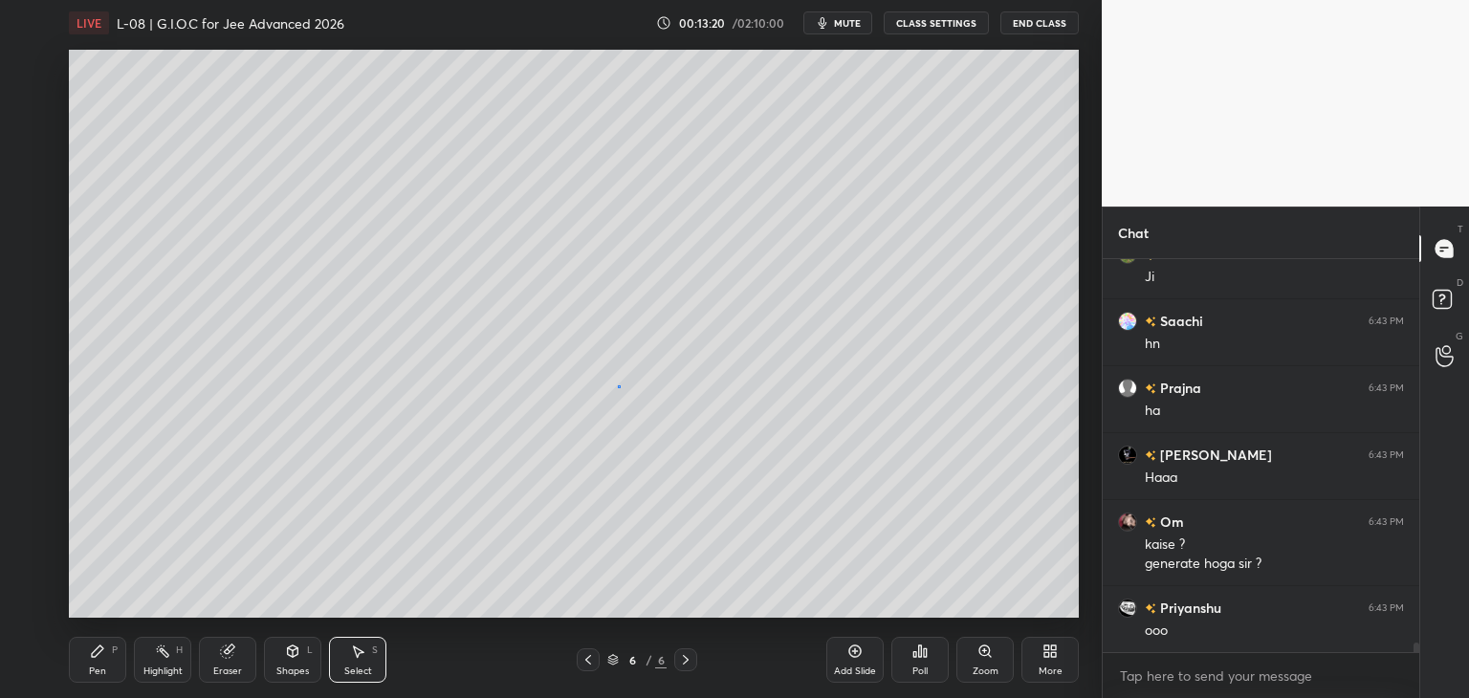
click at [619, 385] on div "0 ° Undo Copy Duplicate Duplicate to new slide Delete" at bounding box center [574, 334] width 1010 height 568
click at [107, 661] on div "Pen P" at bounding box center [97, 660] width 57 height 46
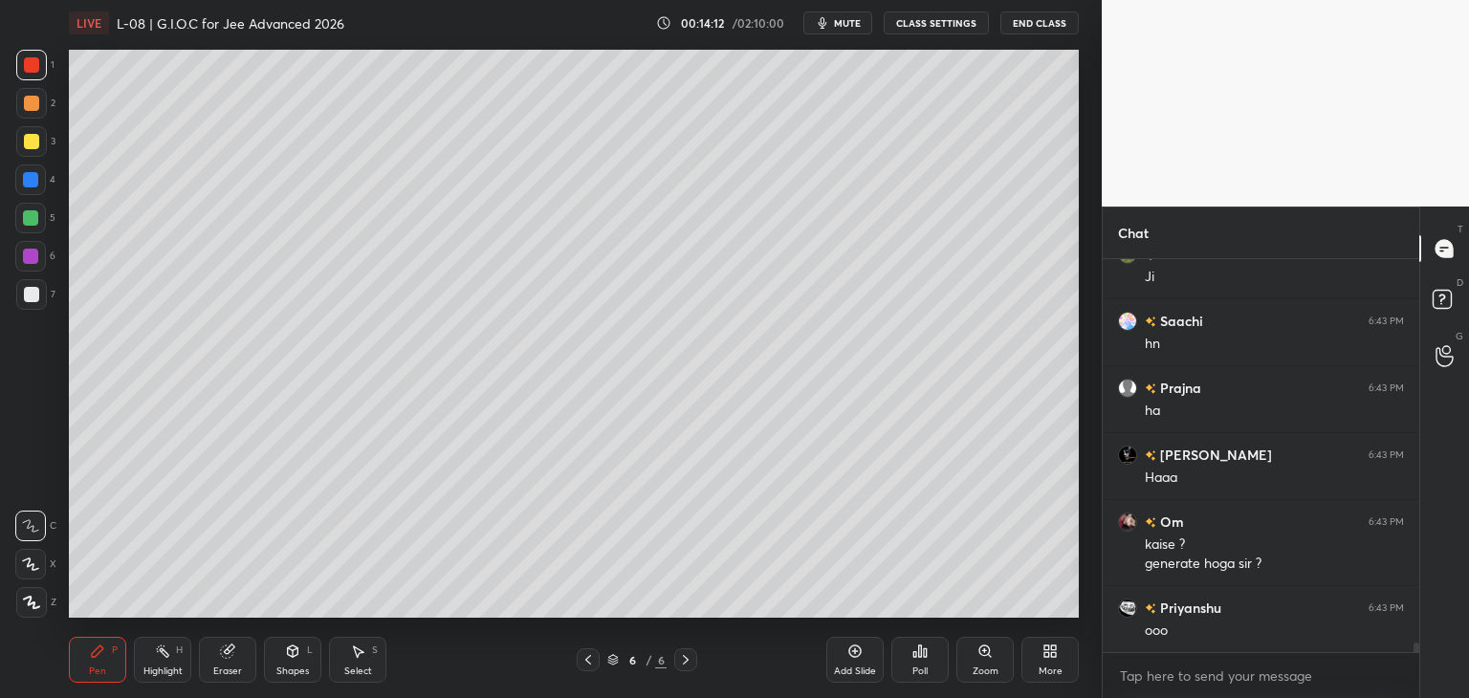
scroll to position [16701, 0]
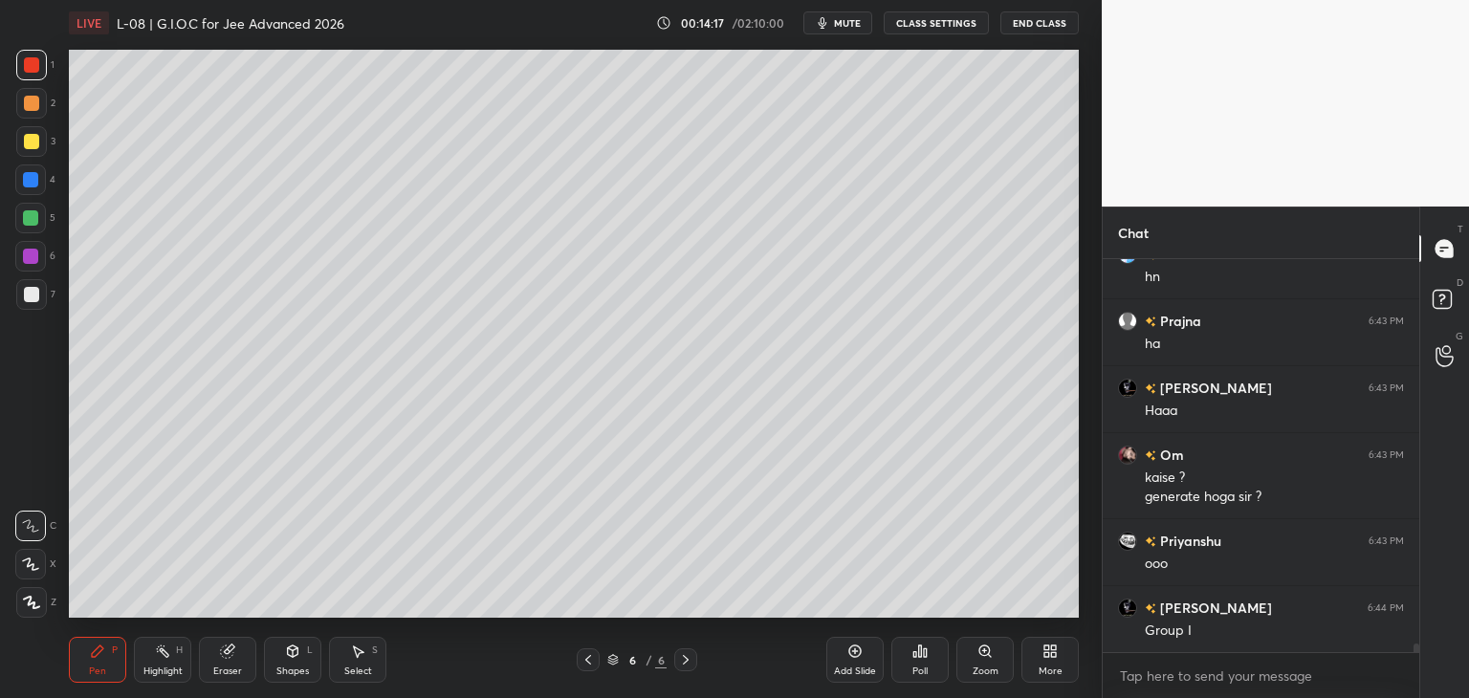
click at [239, 654] on div "Eraser" at bounding box center [227, 660] width 57 height 46
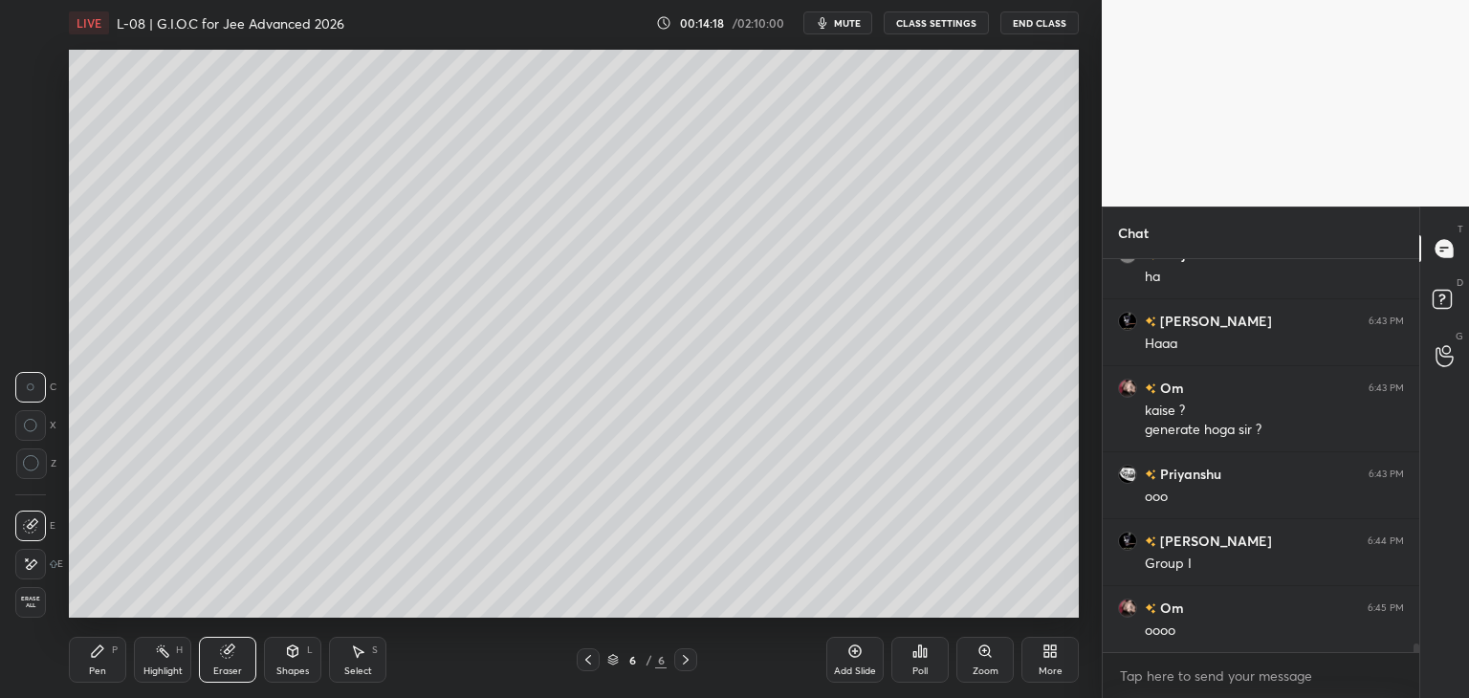
click at [98, 663] on div "Pen P" at bounding box center [97, 660] width 57 height 46
click at [34, 256] on div at bounding box center [30, 256] width 15 height 15
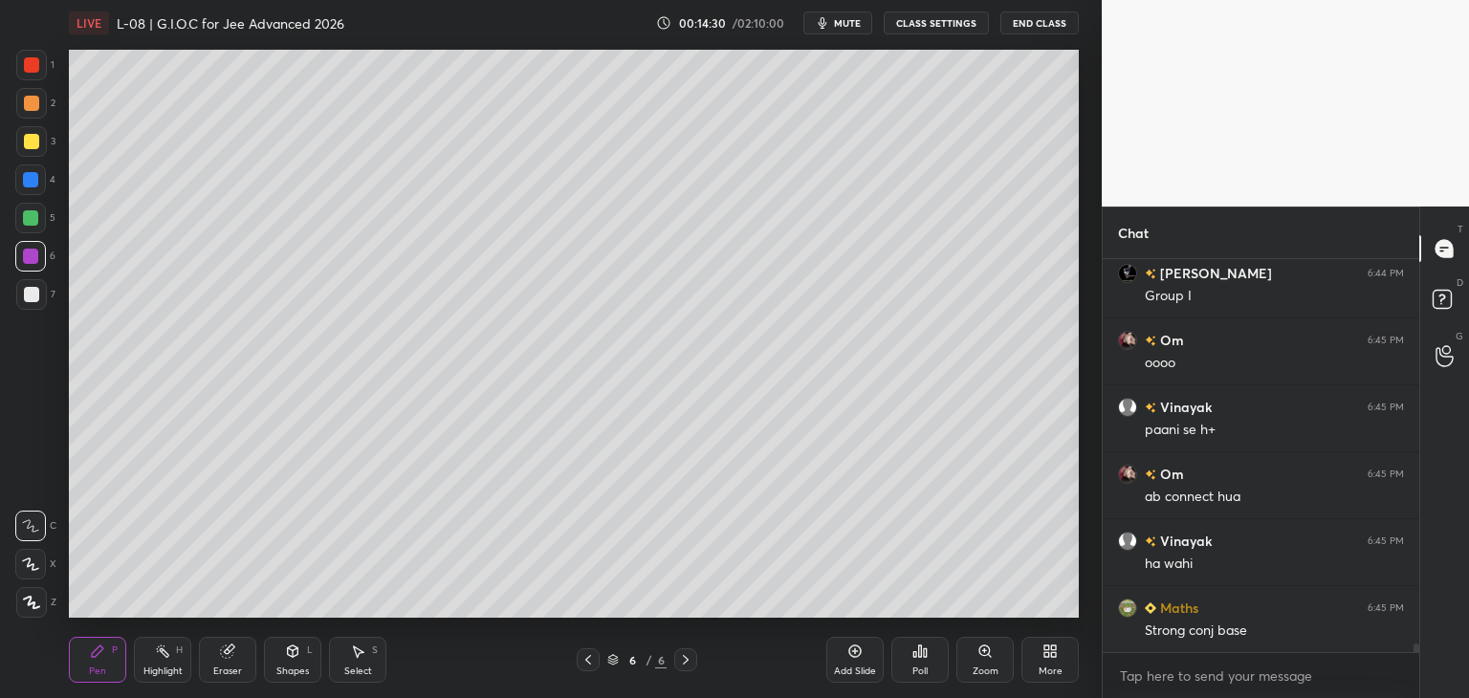
scroll to position [17103, 0]
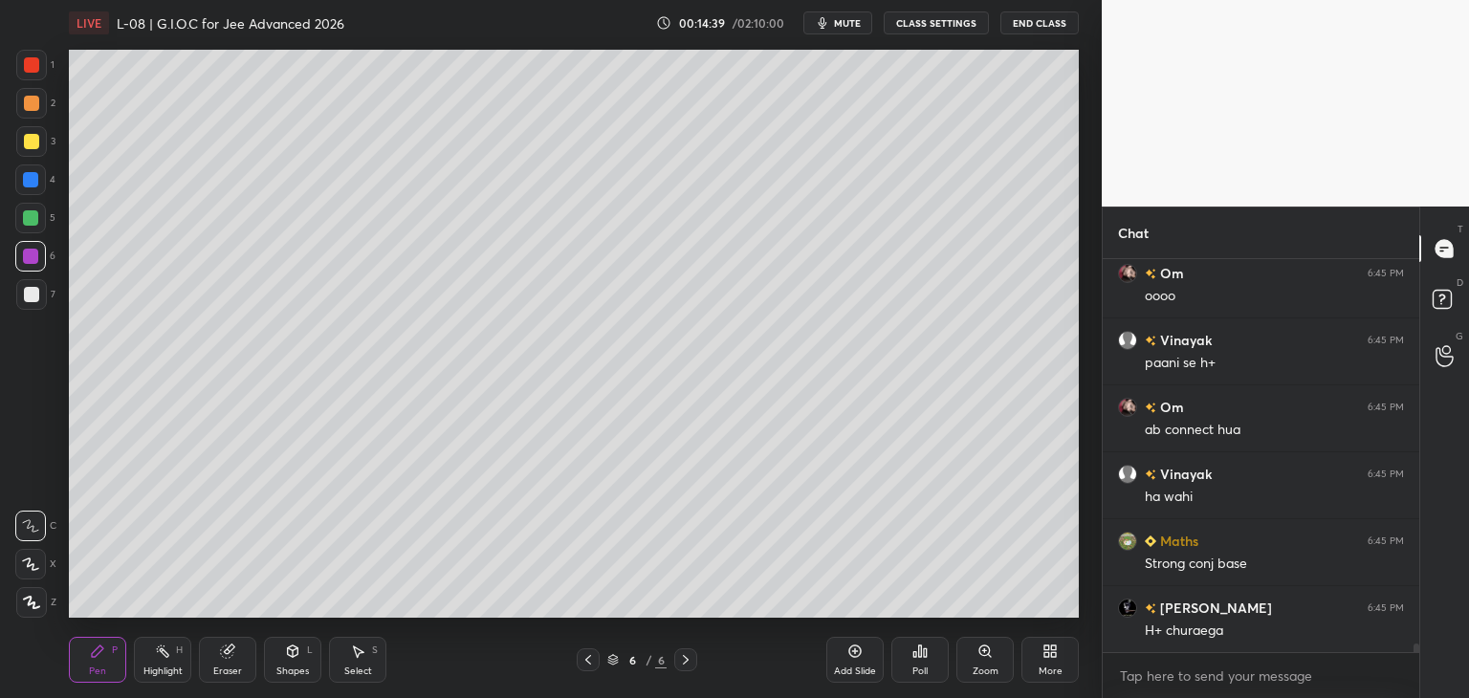
click at [373, 663] on div "Select S" at bounding box center [357, 660] width 57 height 46
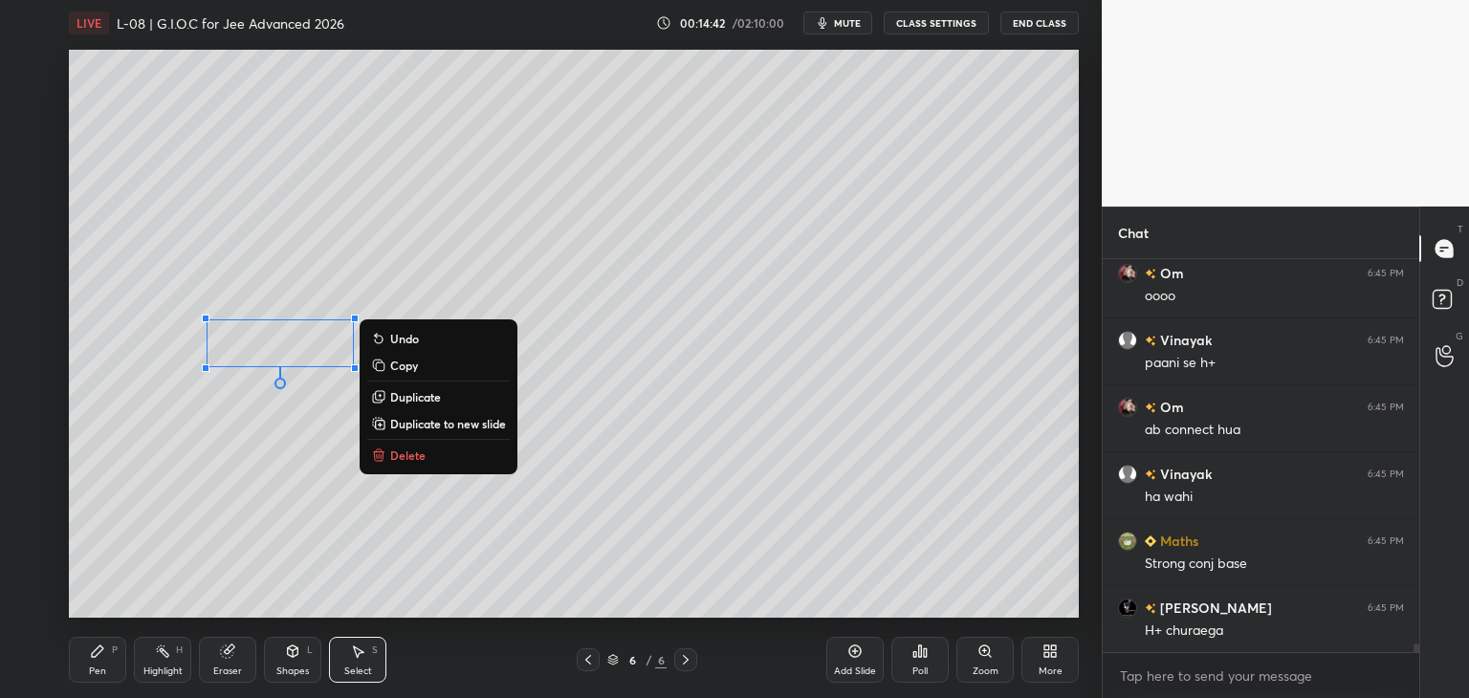
click at [295, 475] on div "0 ° Undo Copy Duplicate Duplicate to new slide Delete" at bounding box center [574, 334] width 1010 height 568
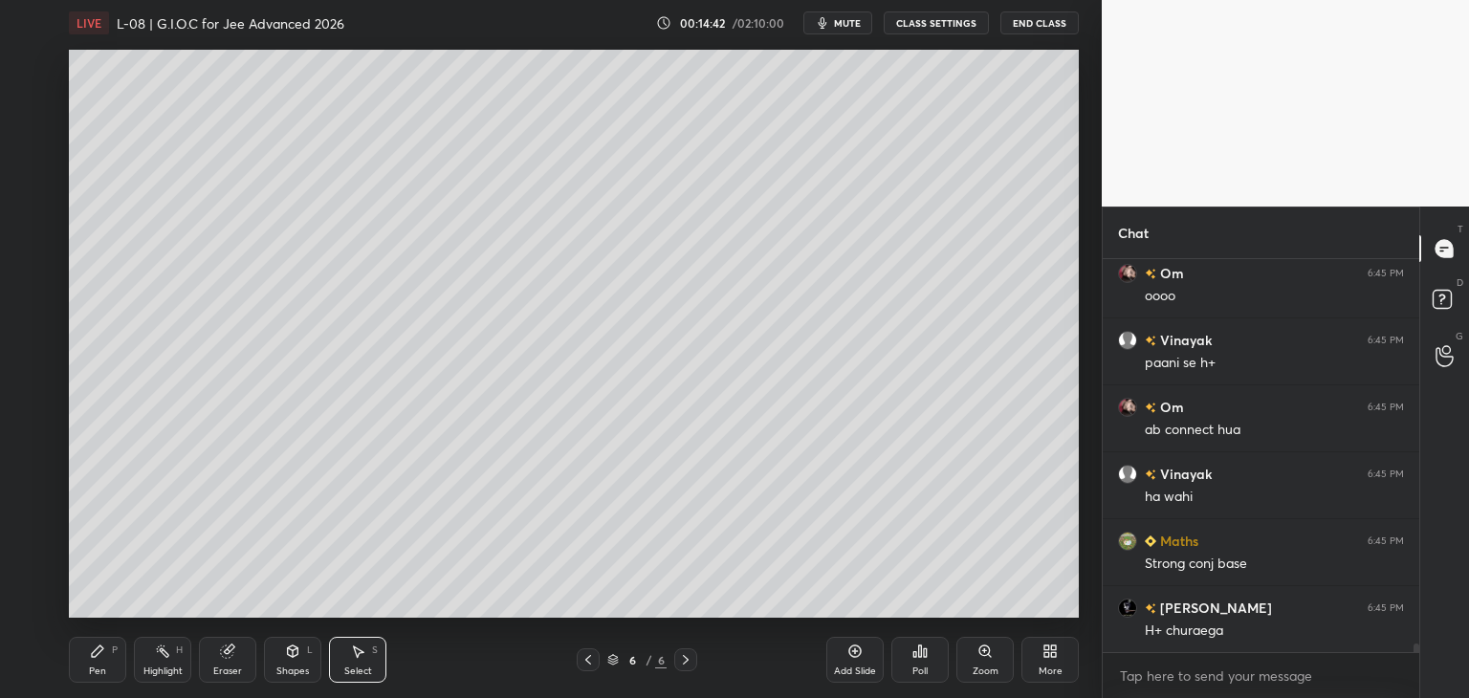
click at [101, 653] on icon at bounding box center [97, 651] width 15 height 15
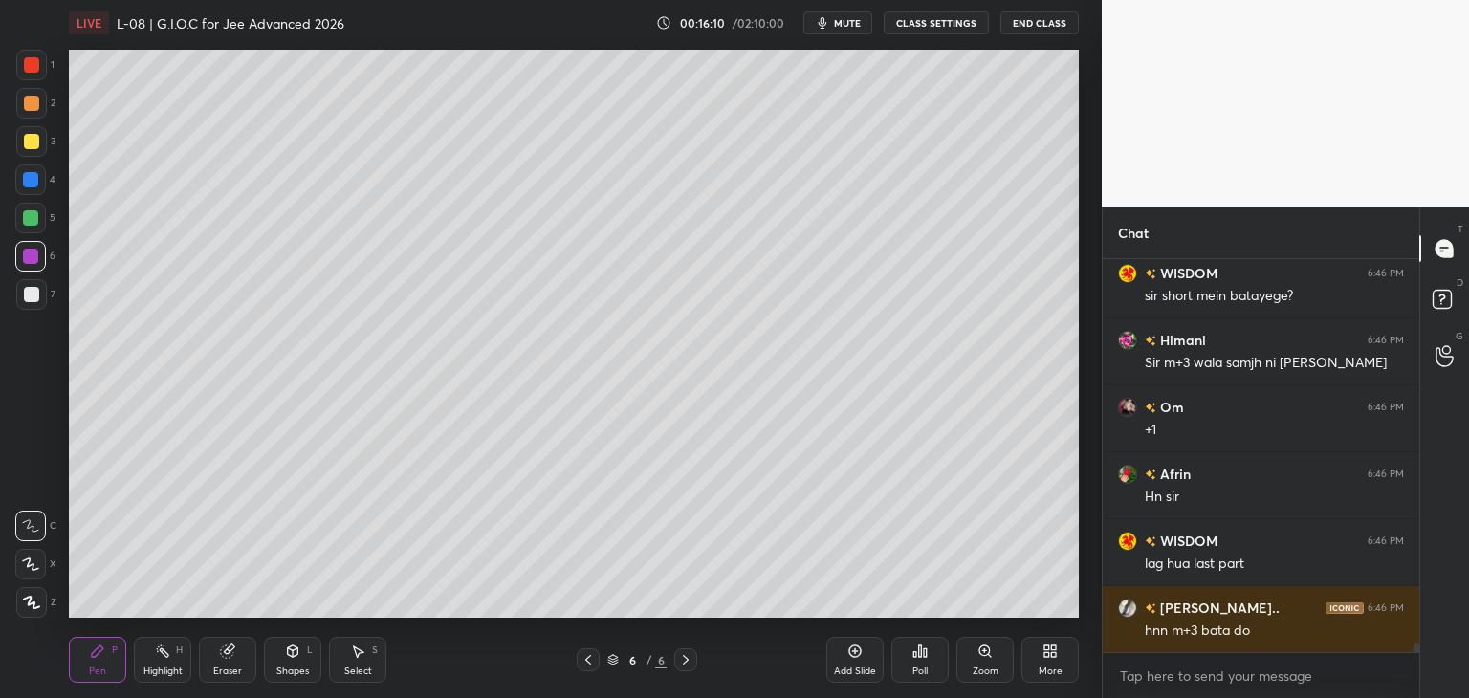
scroll to position [17839, 0]
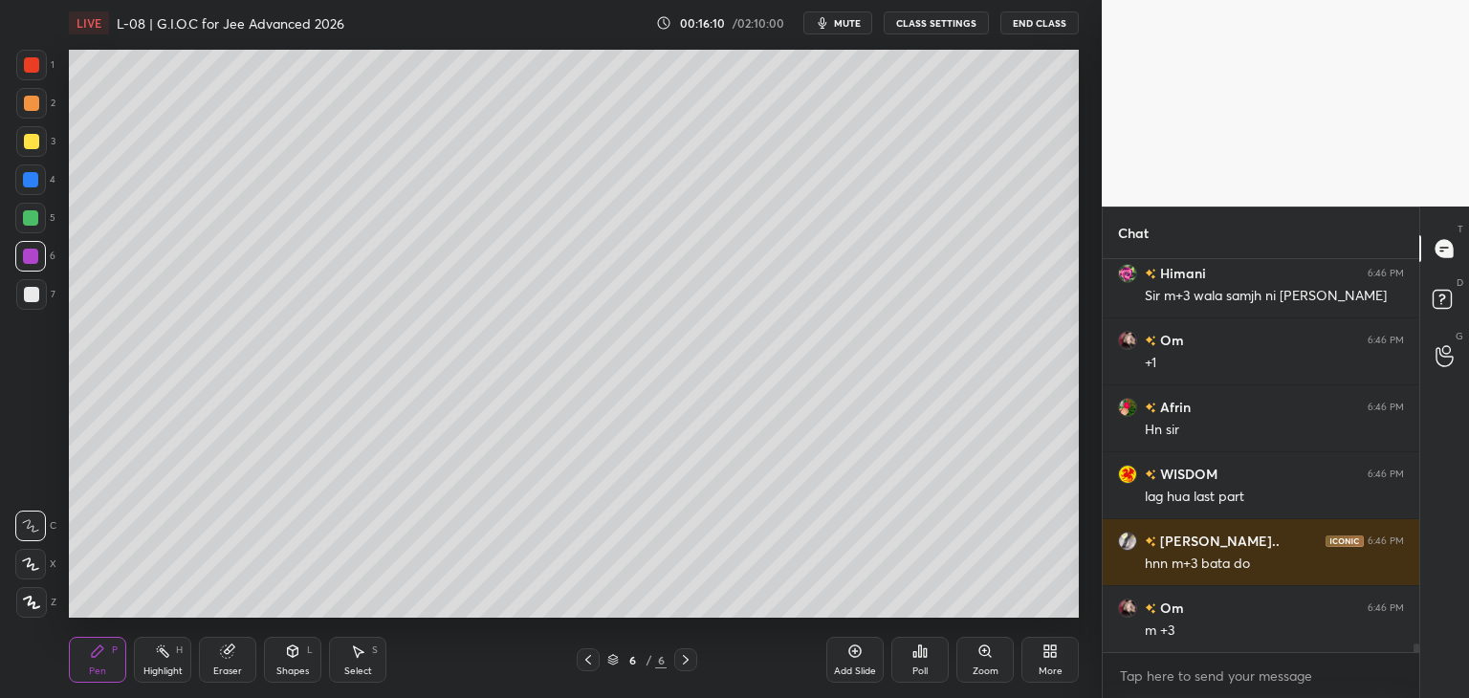
click at [854, 660] on div "Add Slide" at bounding box center [854, 660] width 57 height 46
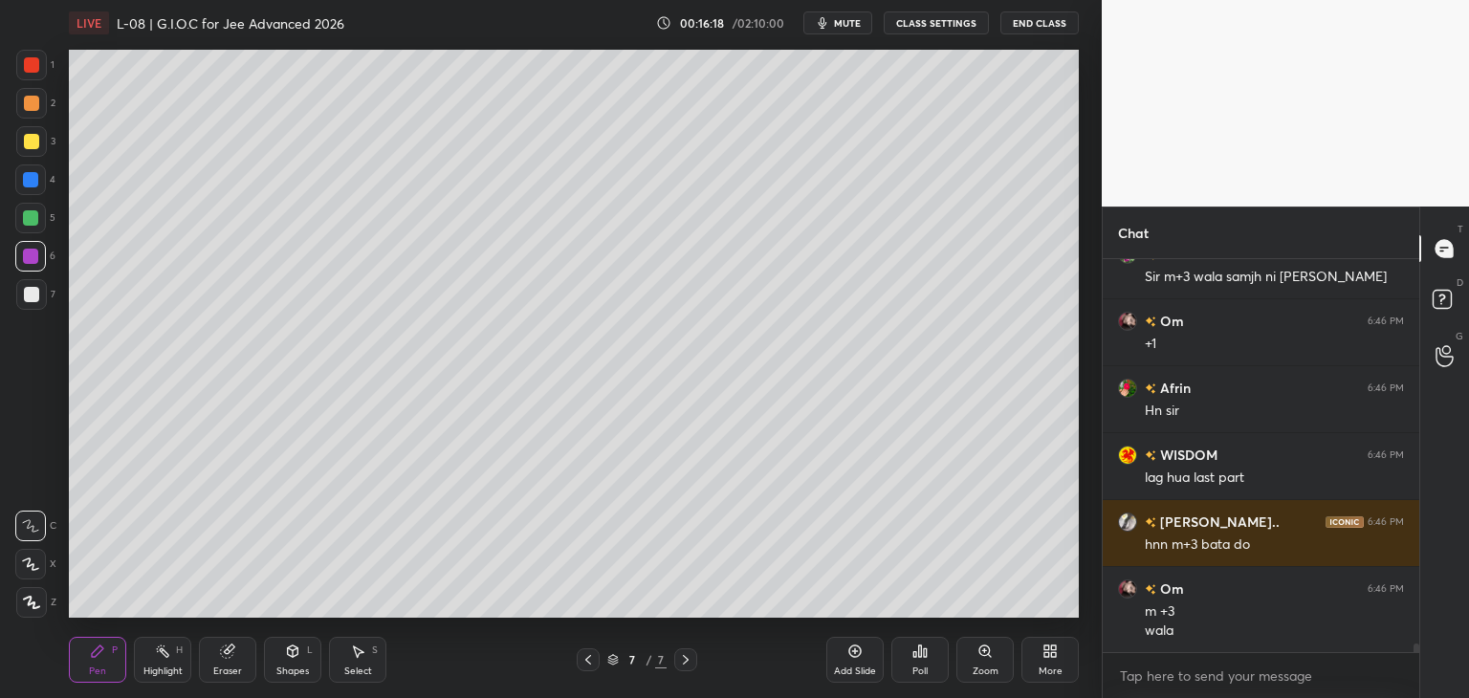
click at [26, 185] on div at bounding box center [30, 179] width 15 height 15
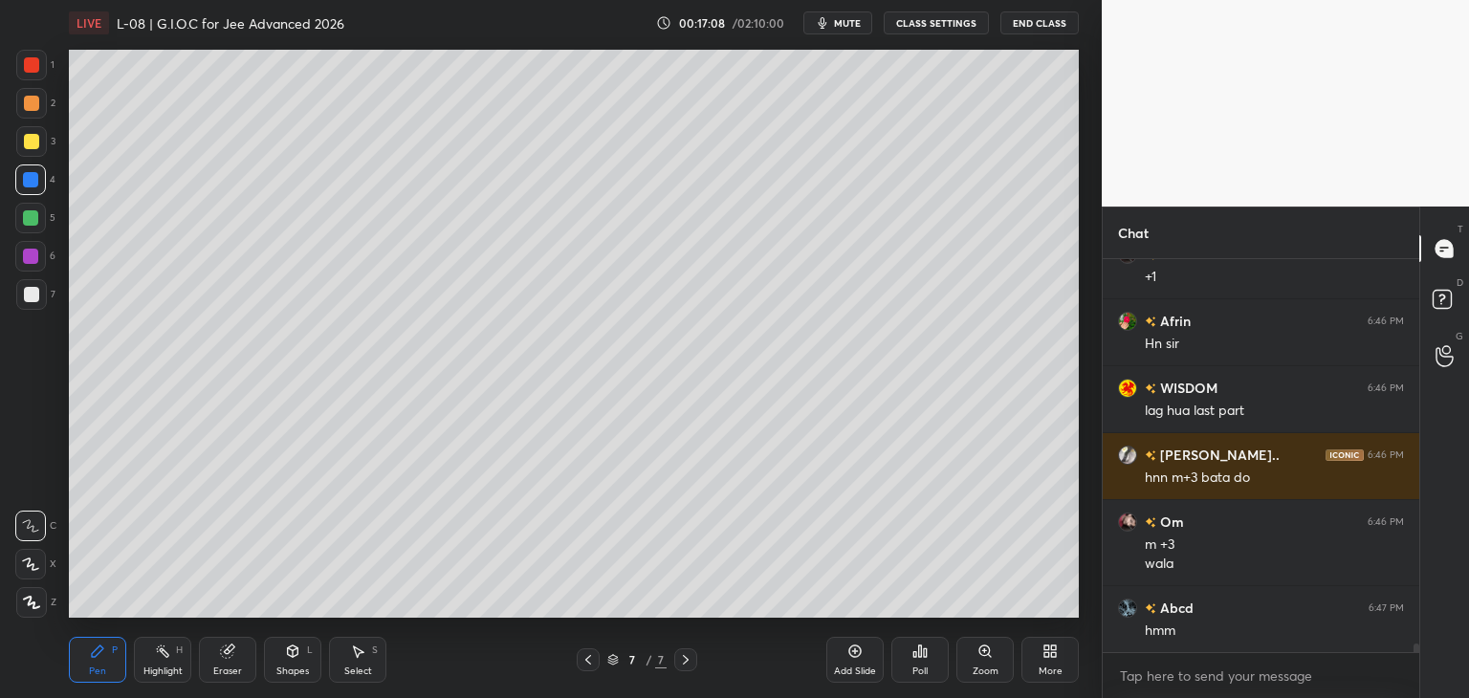
click at [361, 664] on div "Select S" at bounding box center [357, 660] width 57 height 46
click at [126, 119] on div "0 ° Undo Copy Duplicate Duplicate to new slide Delete" at bounding box center [574, 334] width 1010 height 568
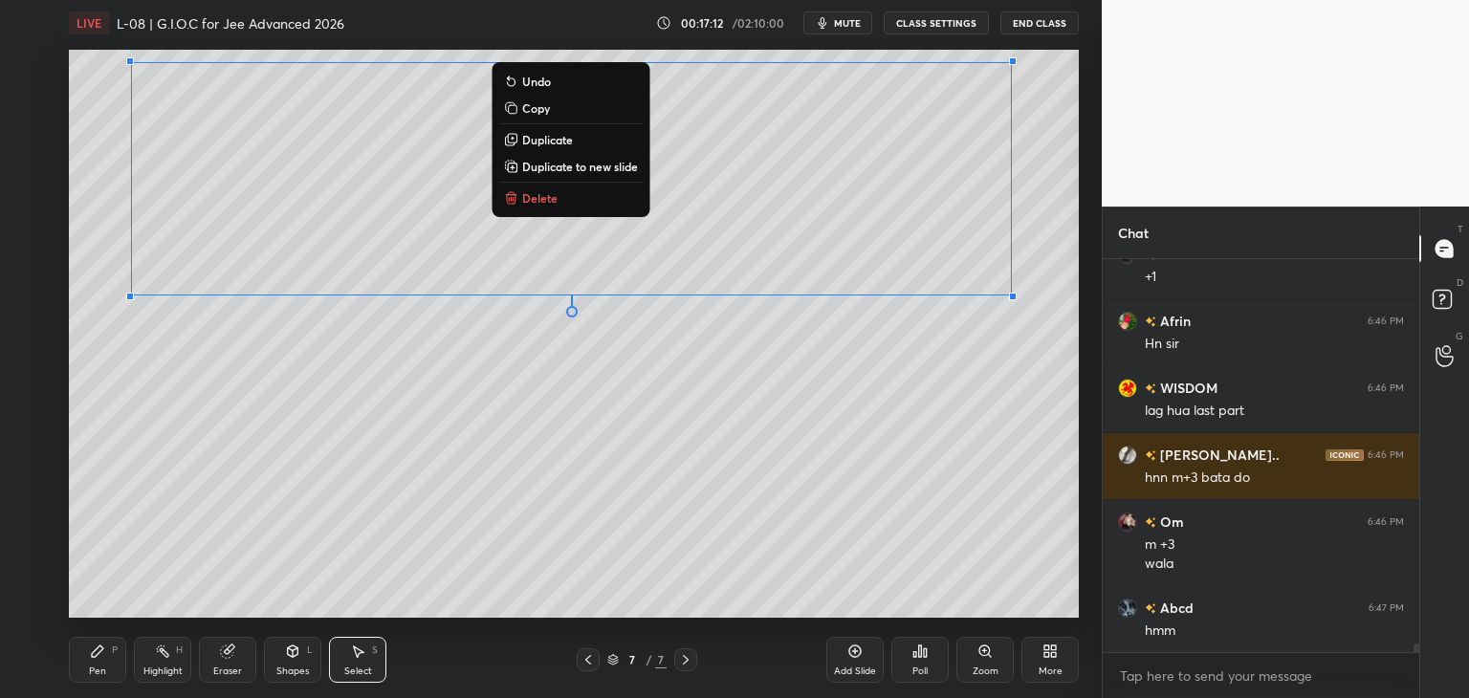
click at [838, 470] on div "0 ° Undo Copy Duplicate Duplicate to new slide Delete" at bounding box center [574, 334] width 1010 height 568
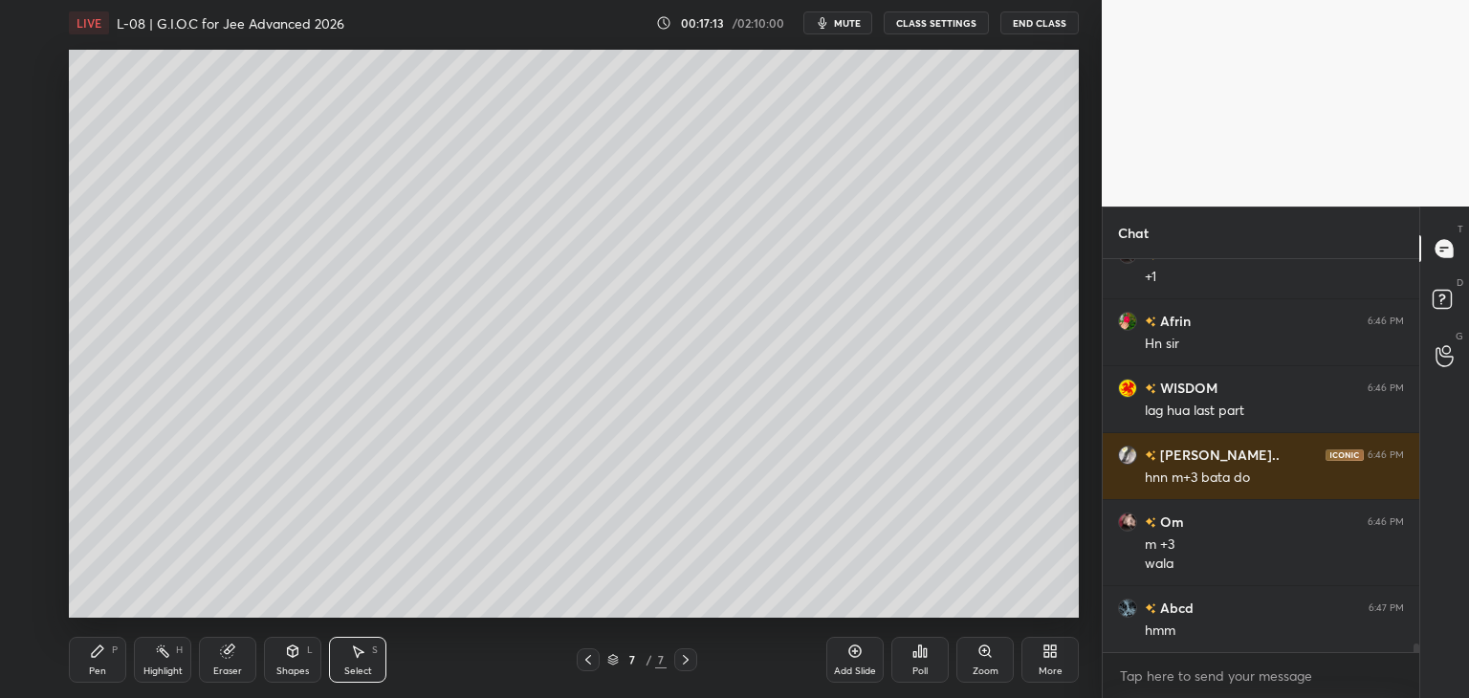
click at [93, 650] on icon at bounding box center [97, 651] width 15 height 15
click at [26, 220] on div at bounding box center [30, 217] width 15 height 15
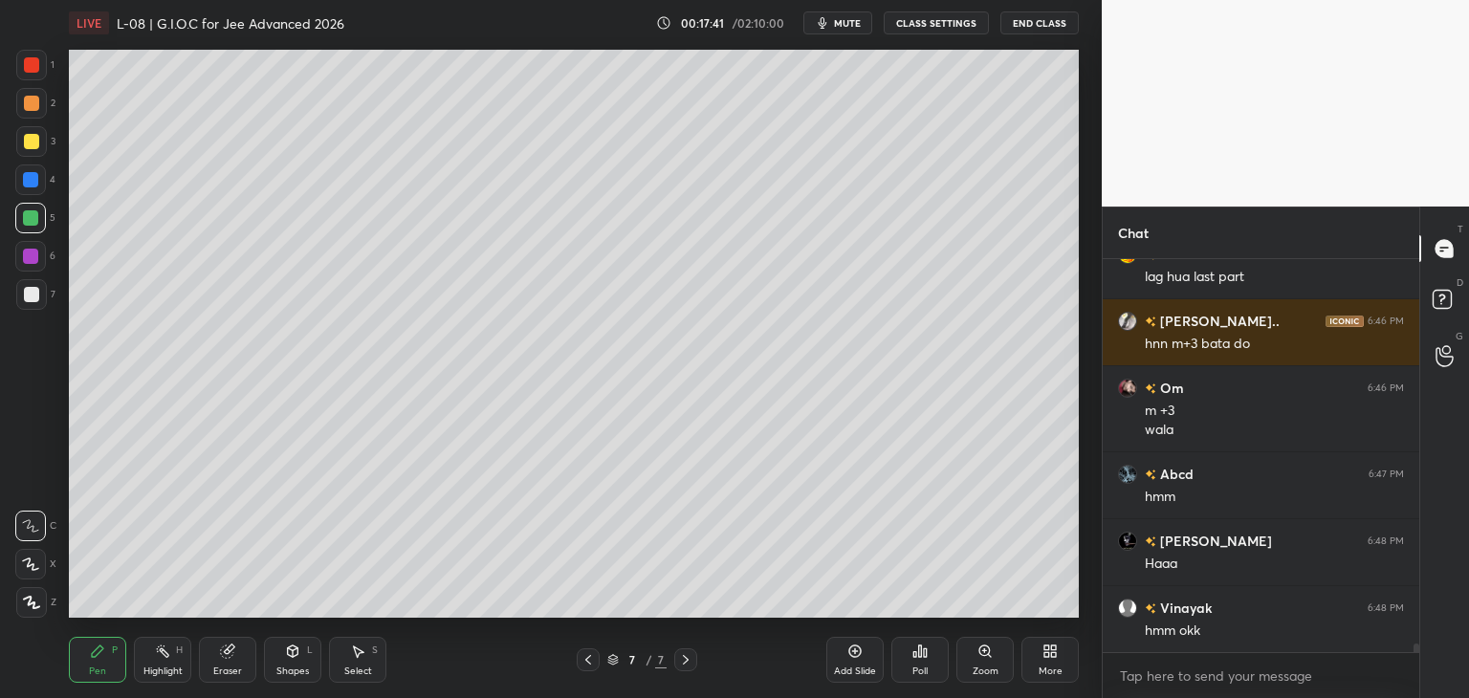
scroll to position [18126, 0]
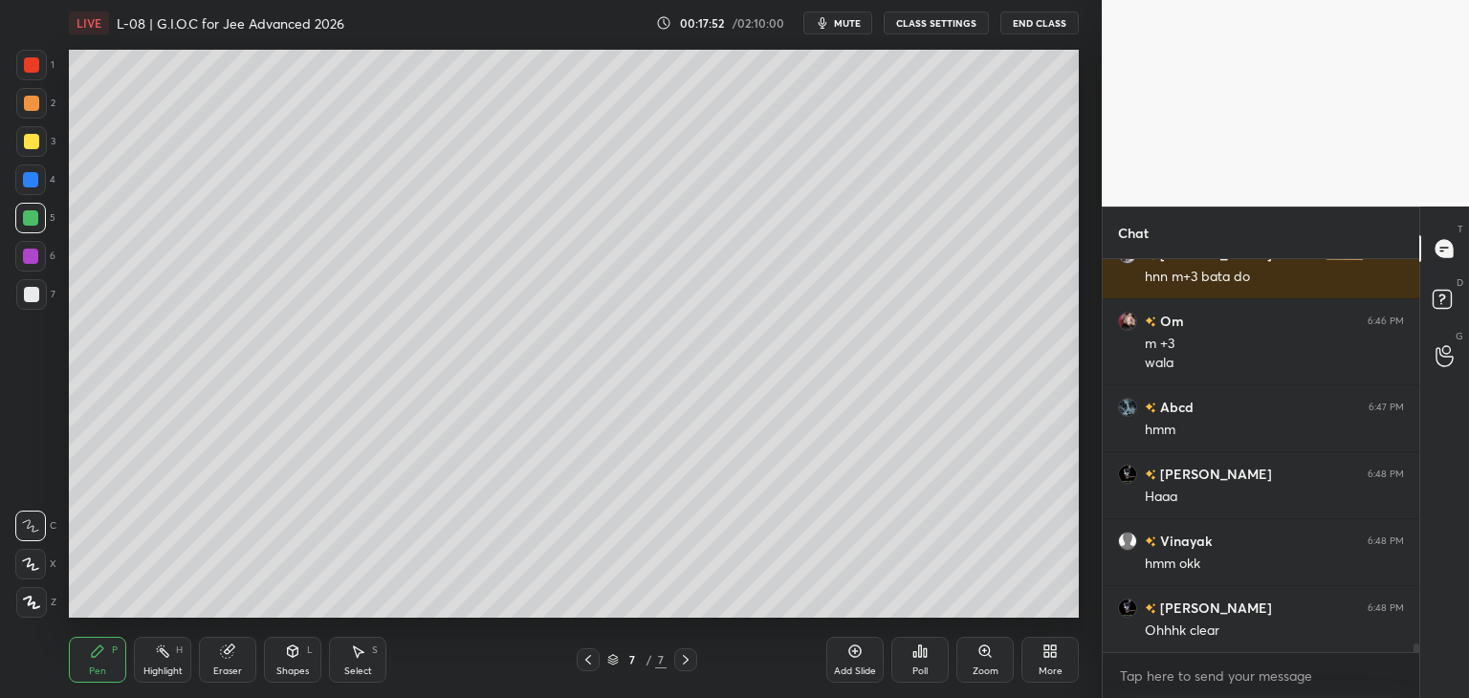
click at [27, 178] on div at bounding box center [30, 179] width 15 height 15
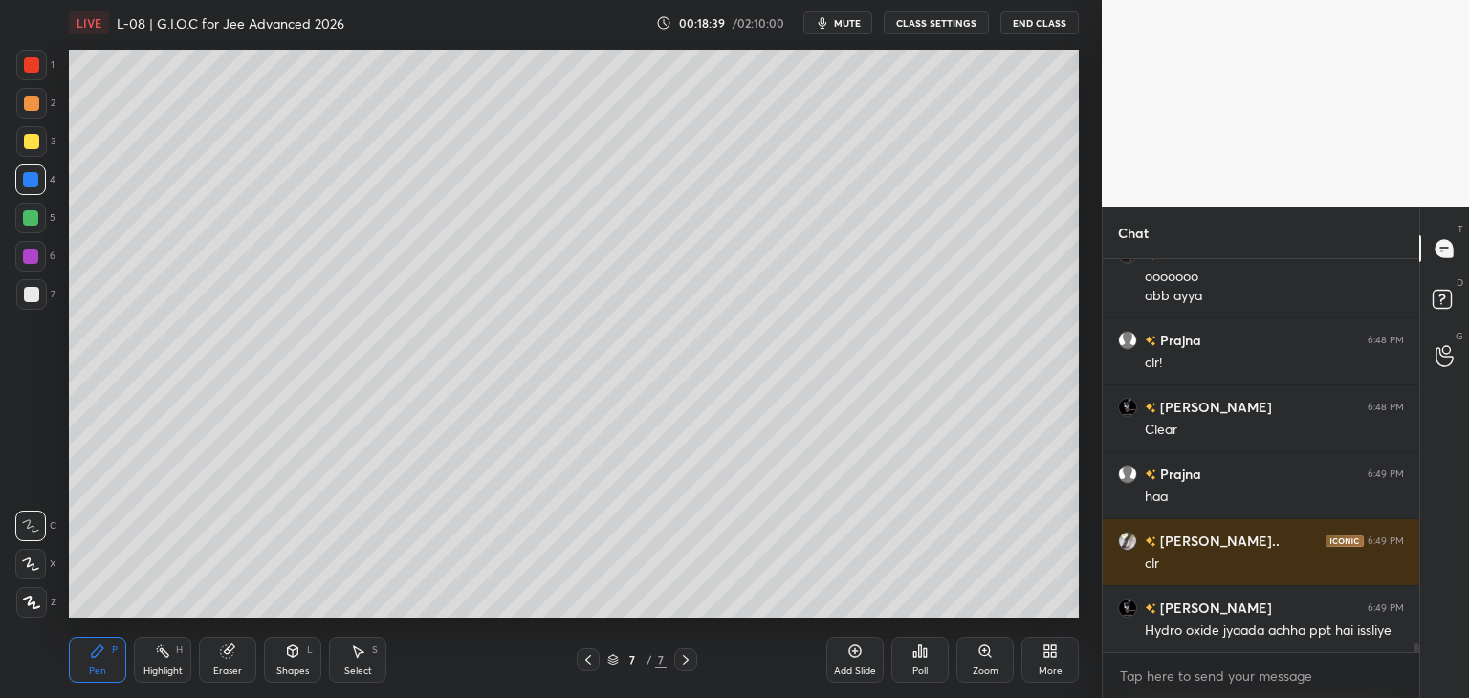
scroll to position [18698, 0]
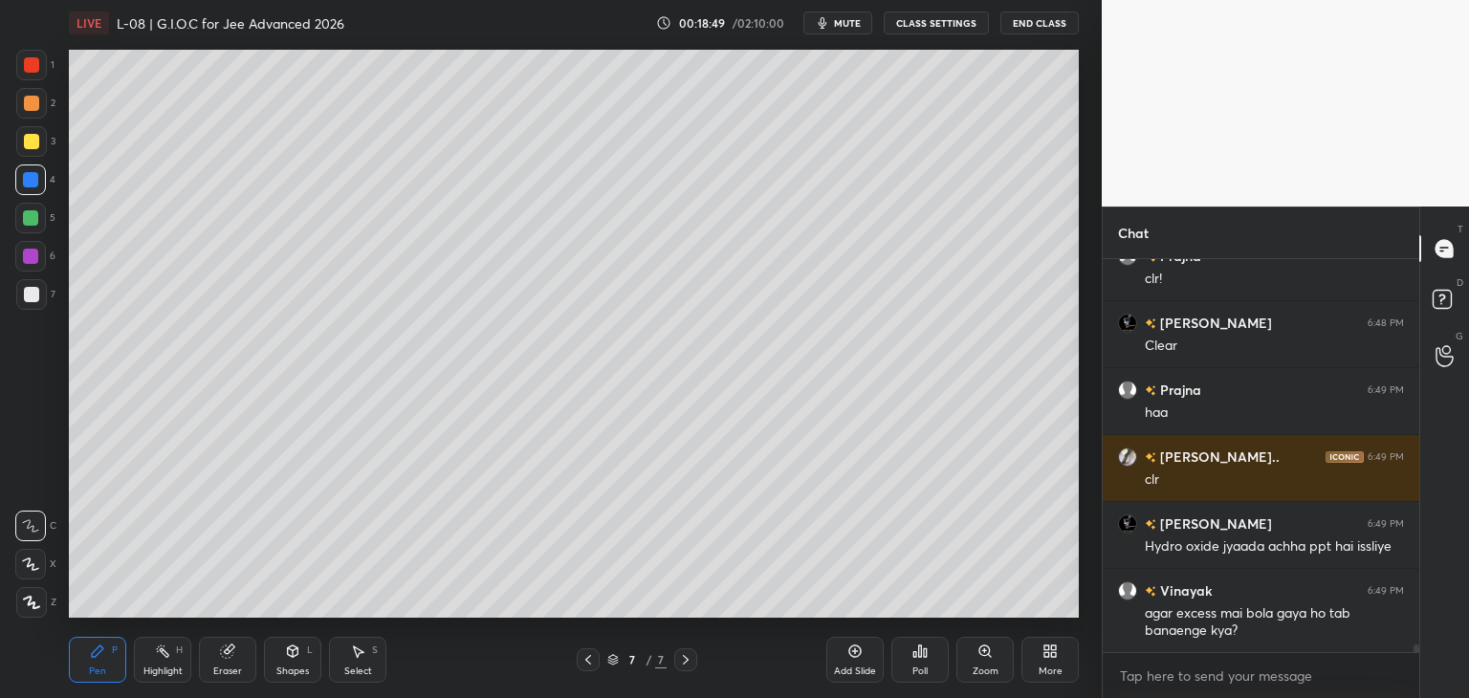
click at [584, 655] on icon at bounding box center [587, 659] width 15 height 15
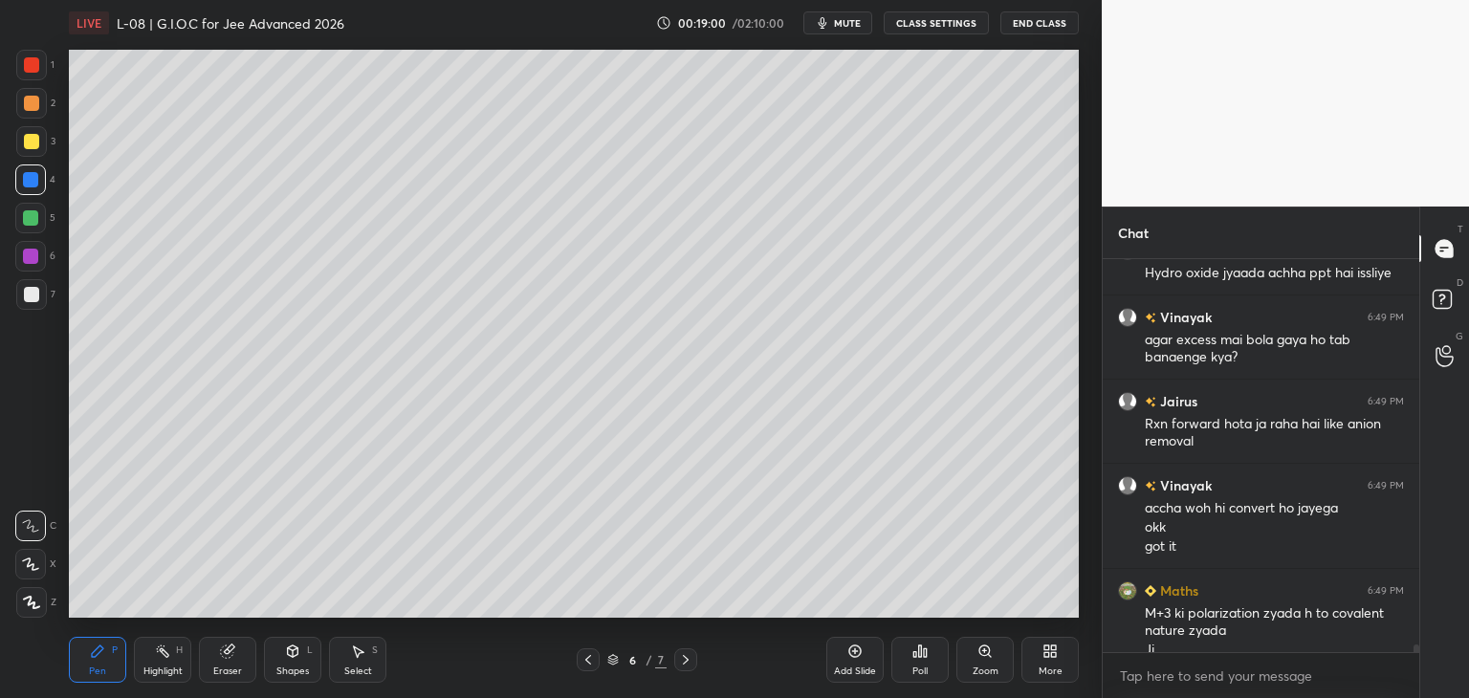
scroll to position [18990, 0]
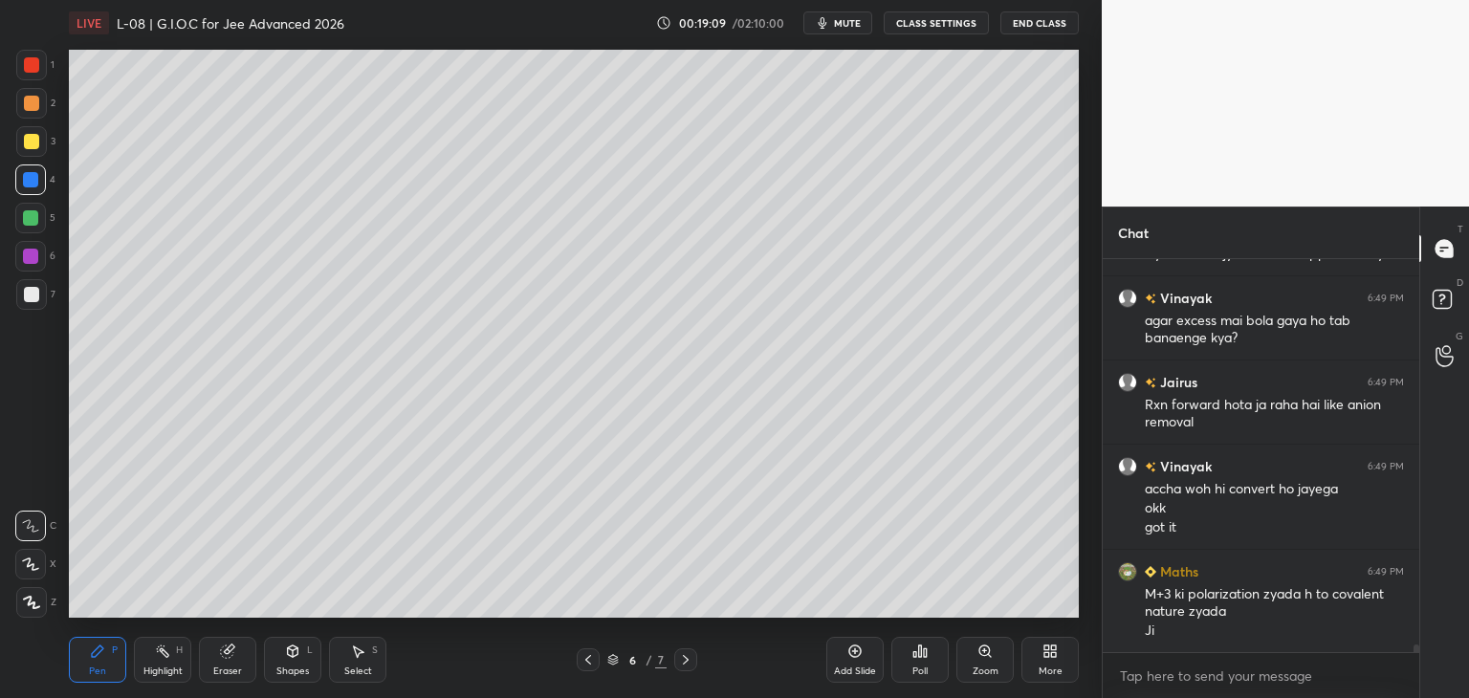
click at [687, 657] on icon at bounding box center [685, 659] width 15 height 15
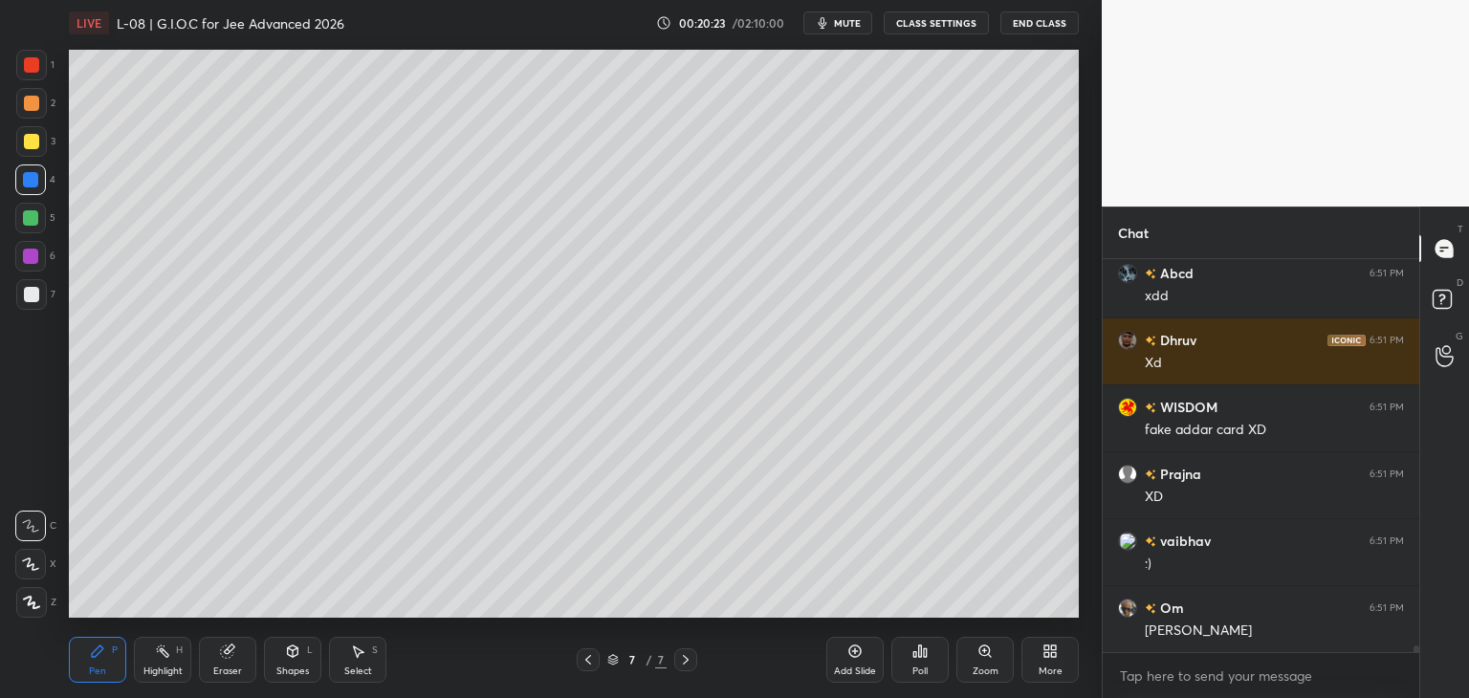
scroll to position [23045, 0]
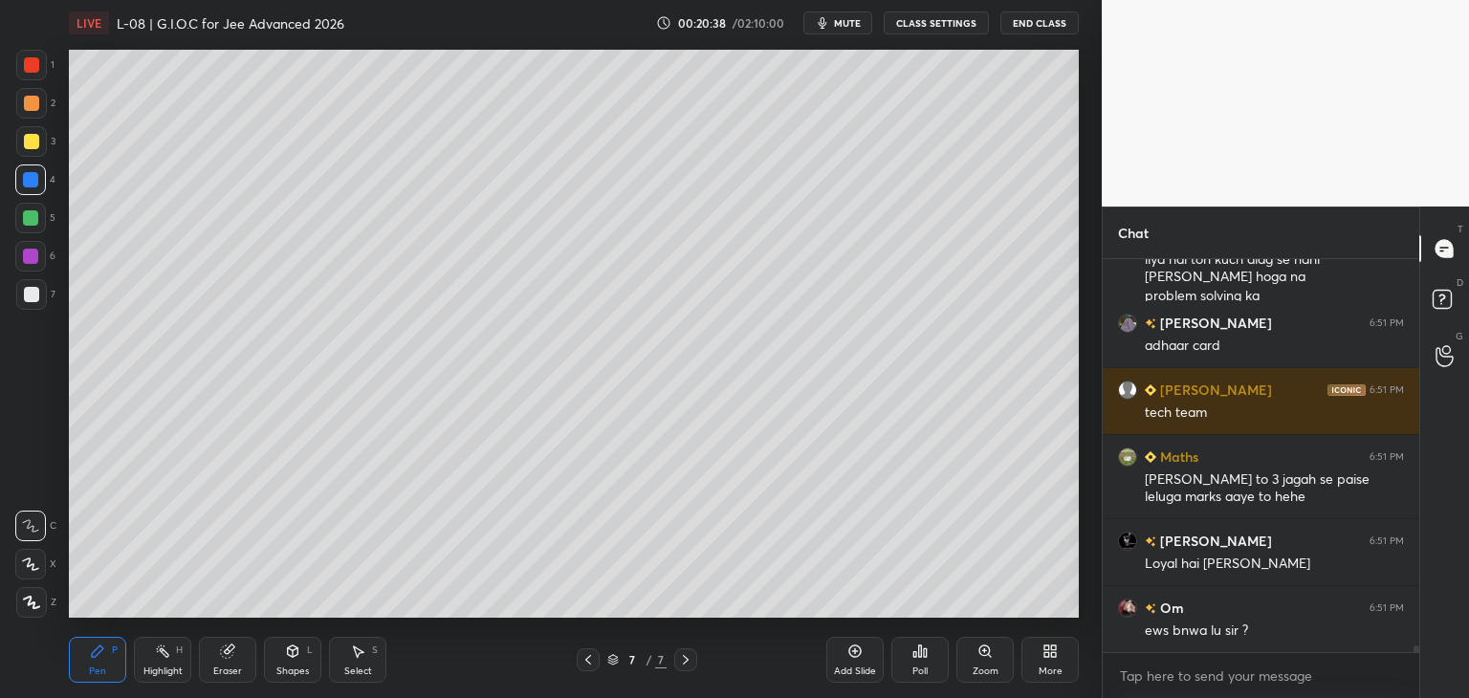
click at [21, 261] on div at bounding box center [30, 256] width 31 height 31
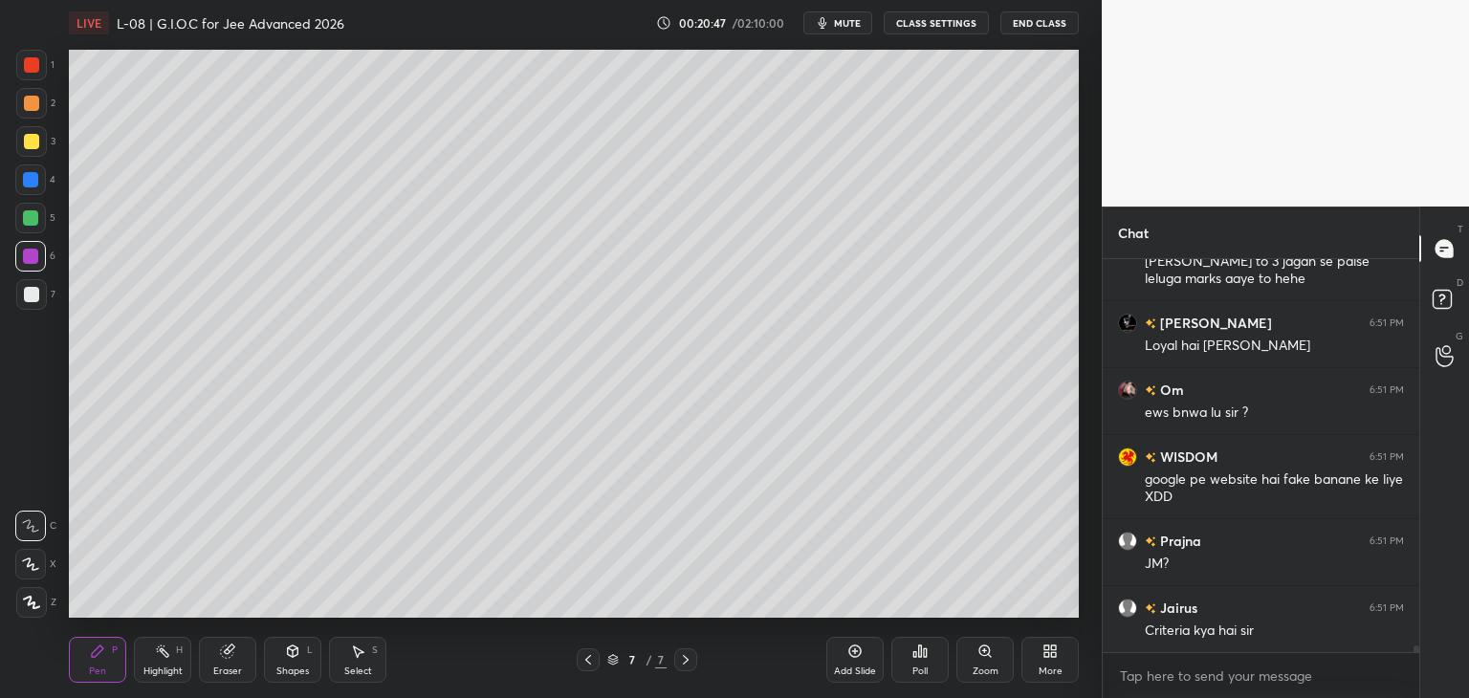
click at [838, 653] on div "Add Slide" at bounding box center [854, 660] width 57 height 46
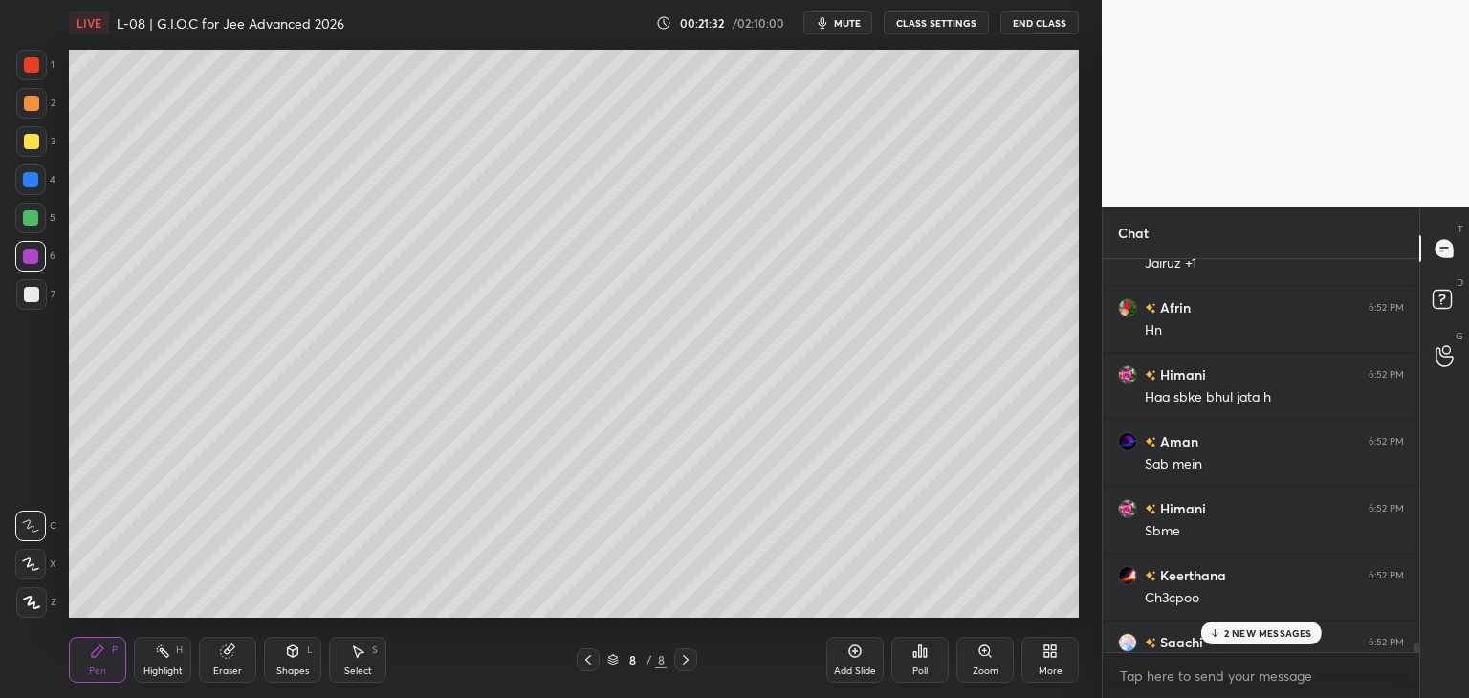
scroll to position [24826, 0]
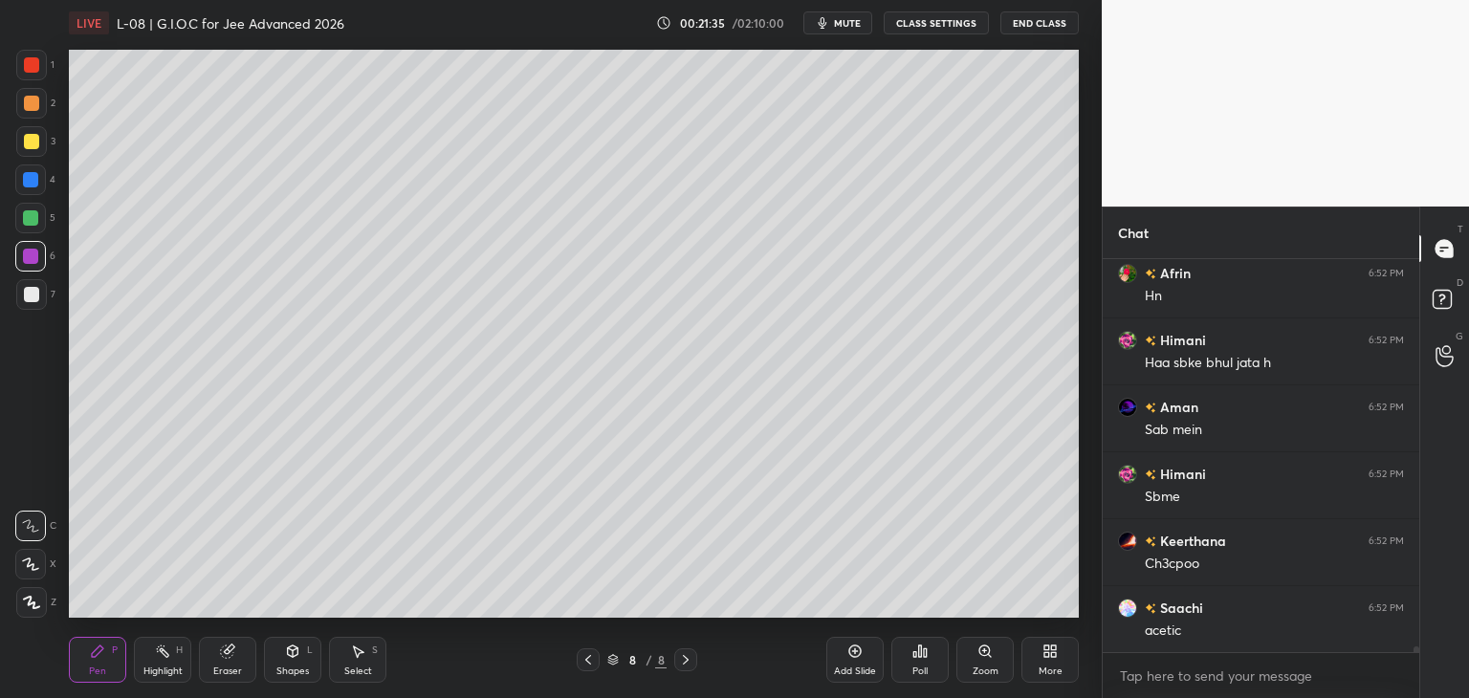
click at [34, 141] on div at bounding box center [31, 141] width 15 height 15
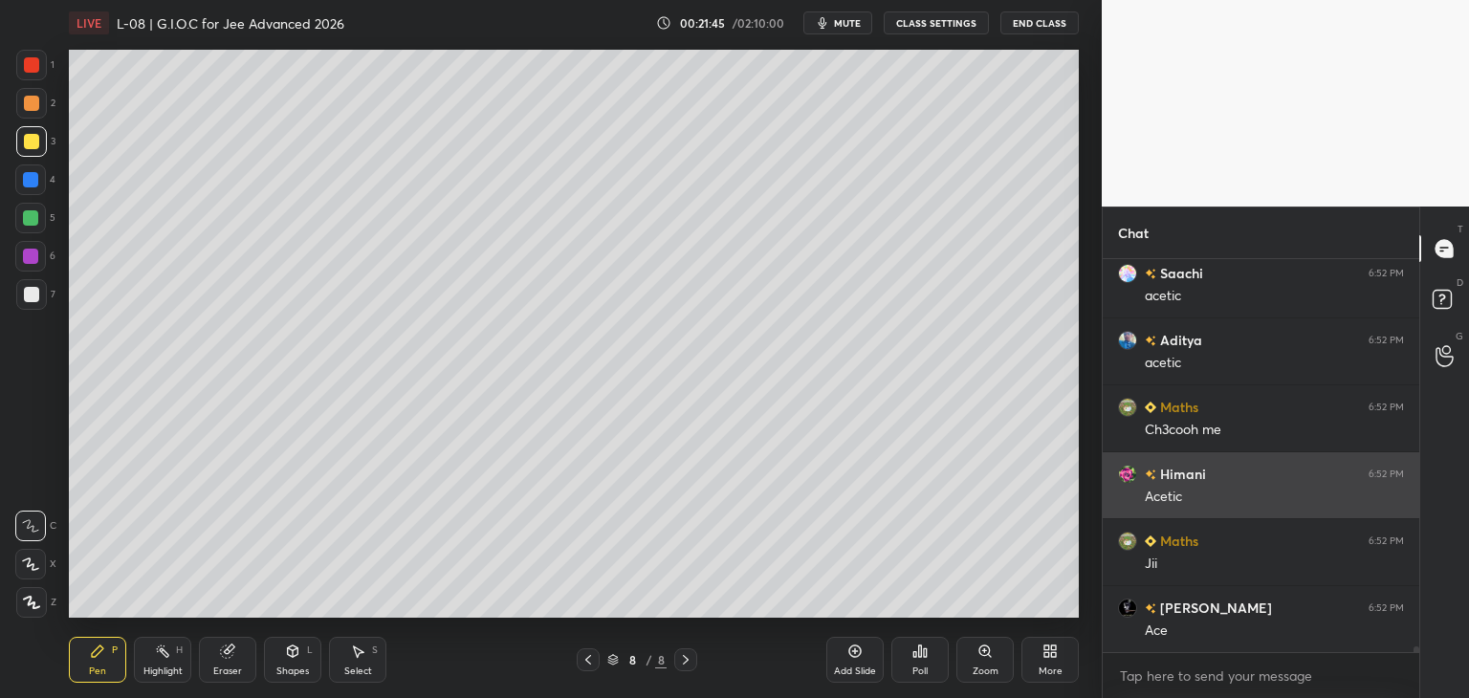
scroll to position [25227, 0]
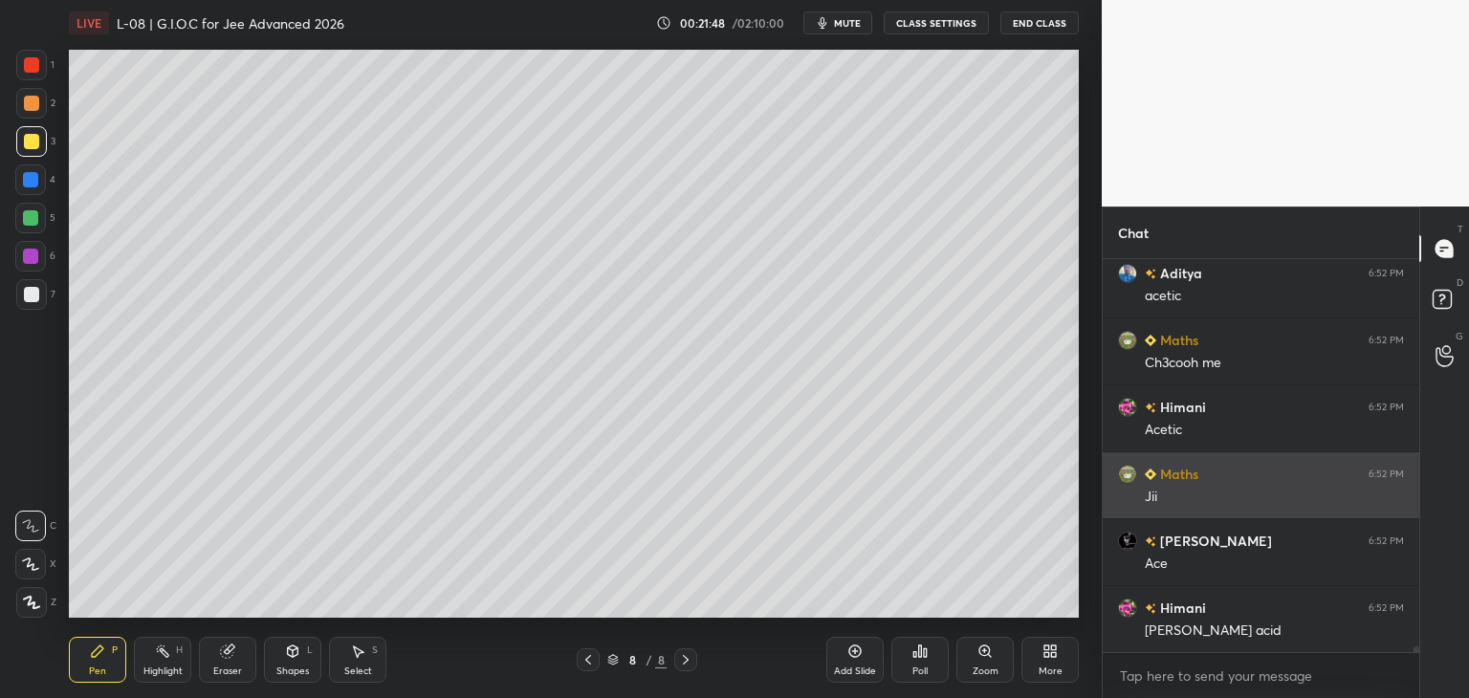
click at [31, 62] on div at bounding box center [31, 64] width 15 height 15
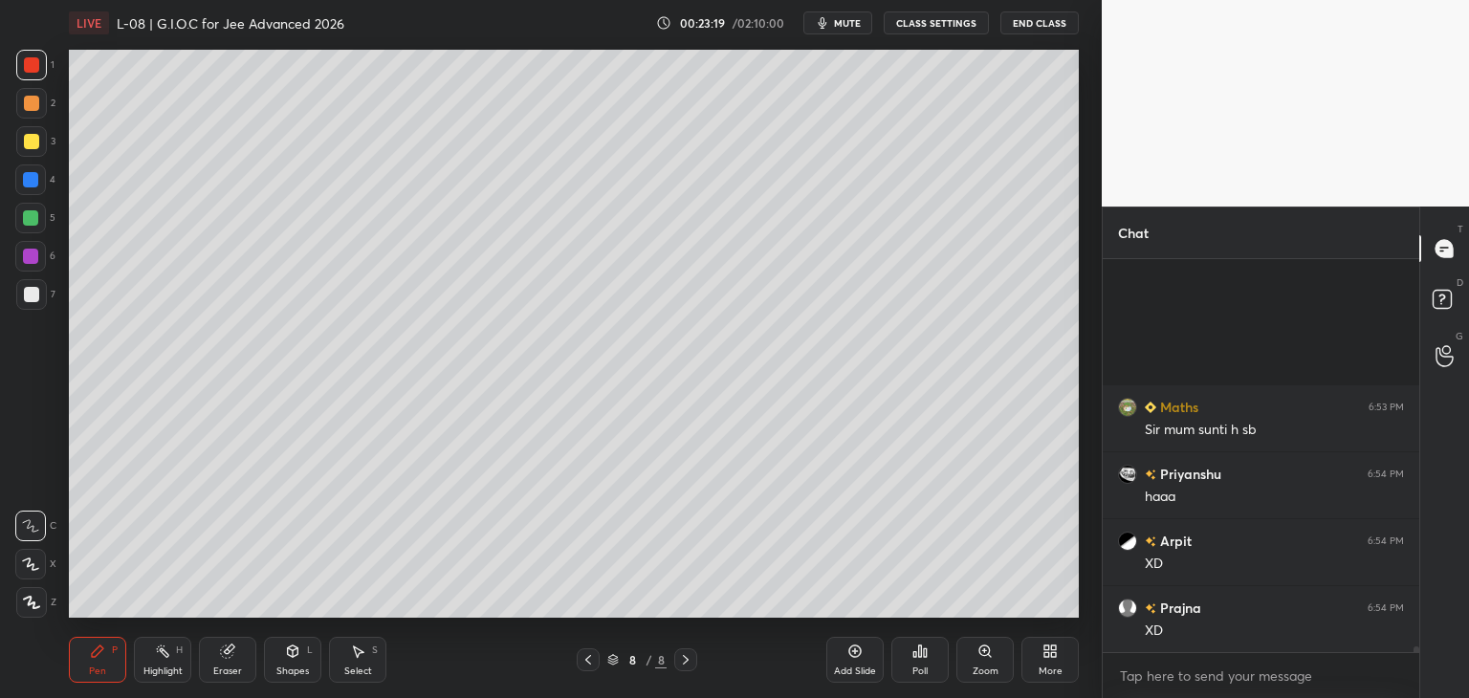
scroll to position [26736, 0]
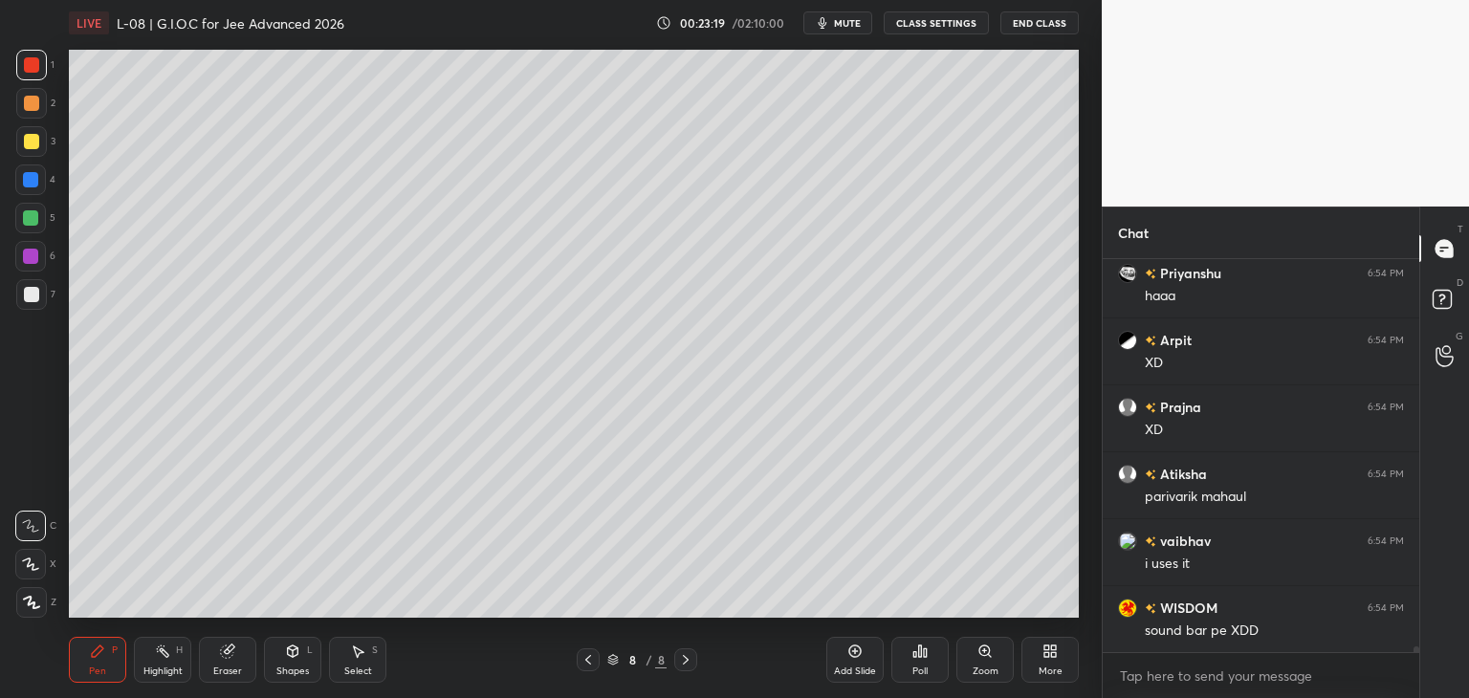
click at [840, 657] on div "Add Slide" at bounding box center [854, 660] width 57 height 46
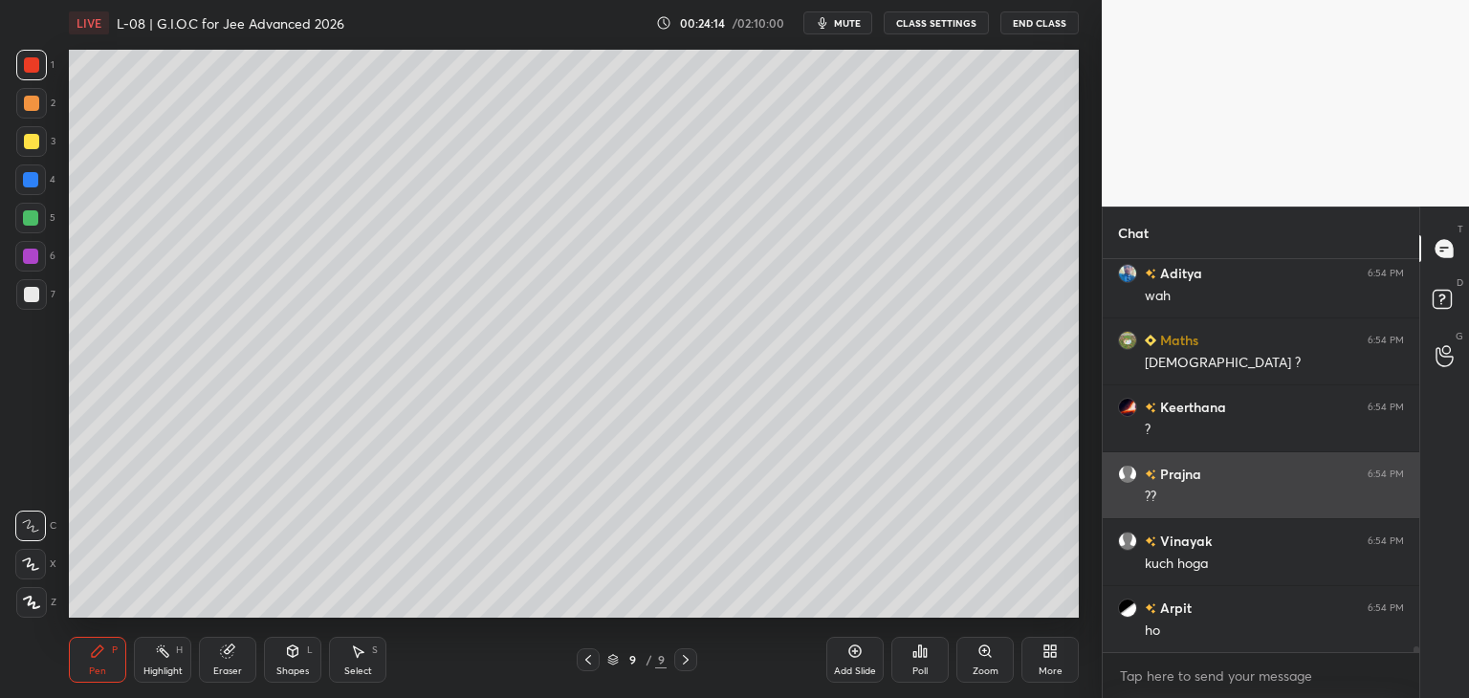
scroll to position [28511, 0]
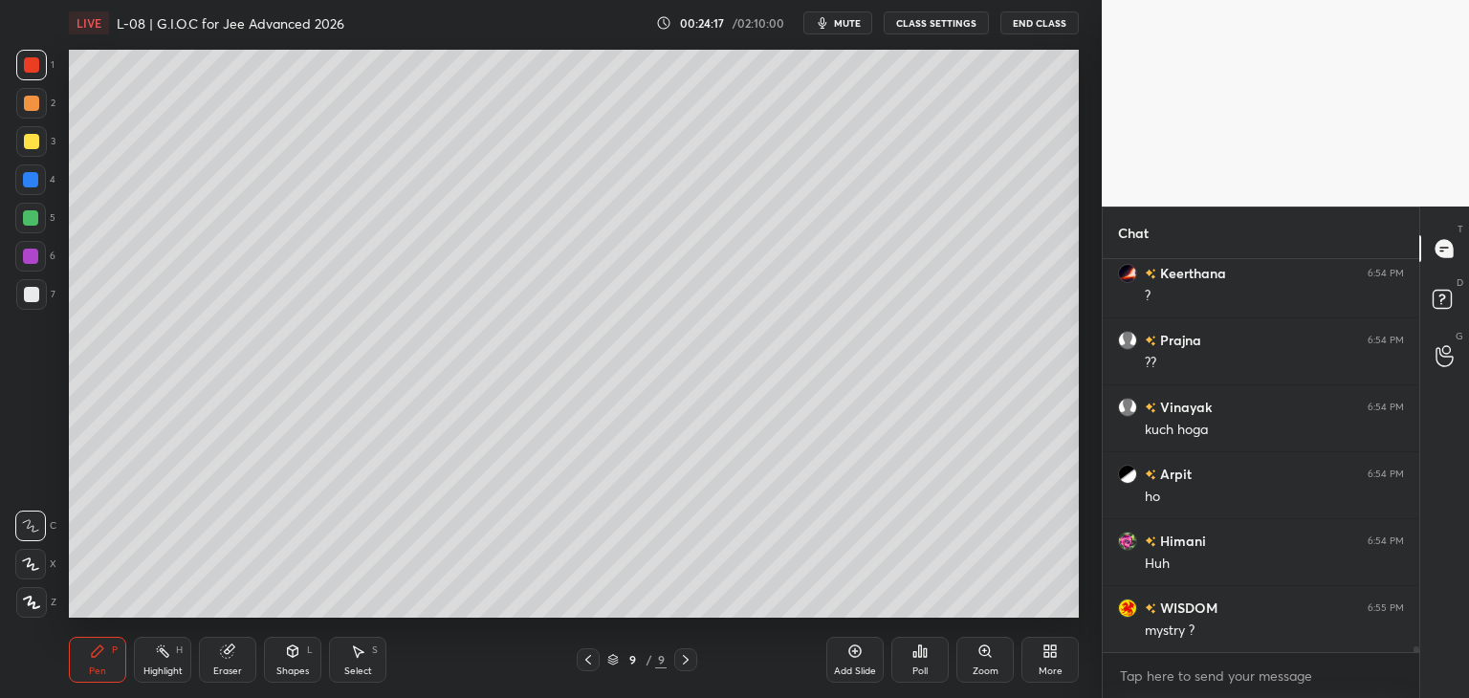
click at [34, 104] on div at bounding box center [31, 103] width 15 height 15
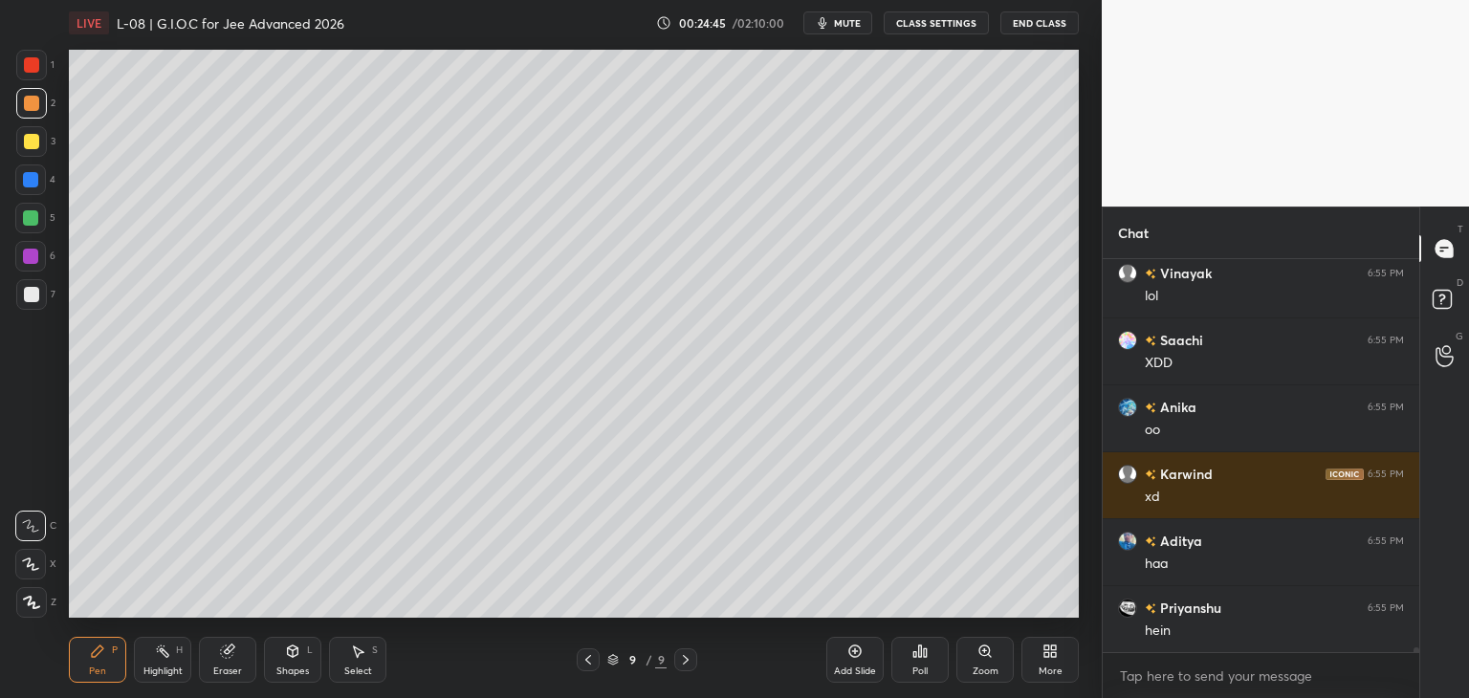
scroll to position [30405, 0]
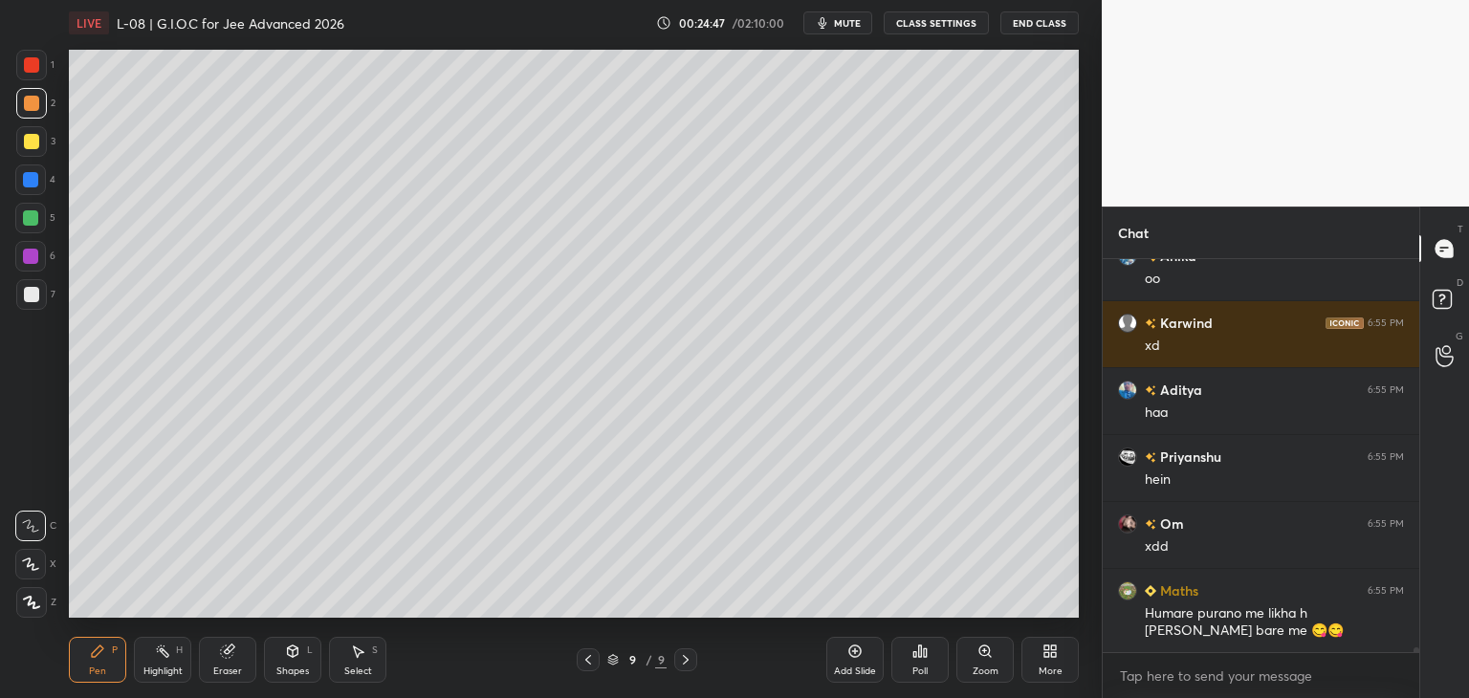
click at [38, 62] on div at bounding box center [31, 64] width 15 height 15
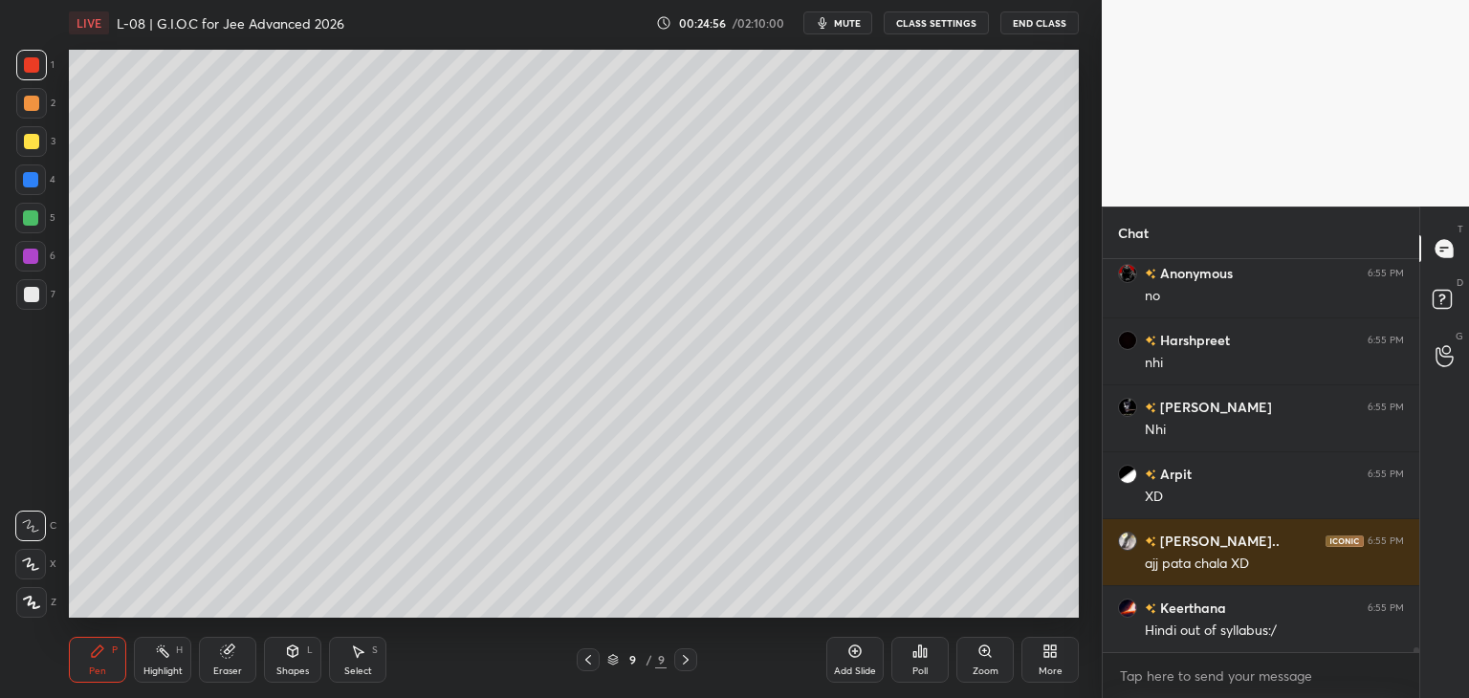
scroll to position [31560, 0]
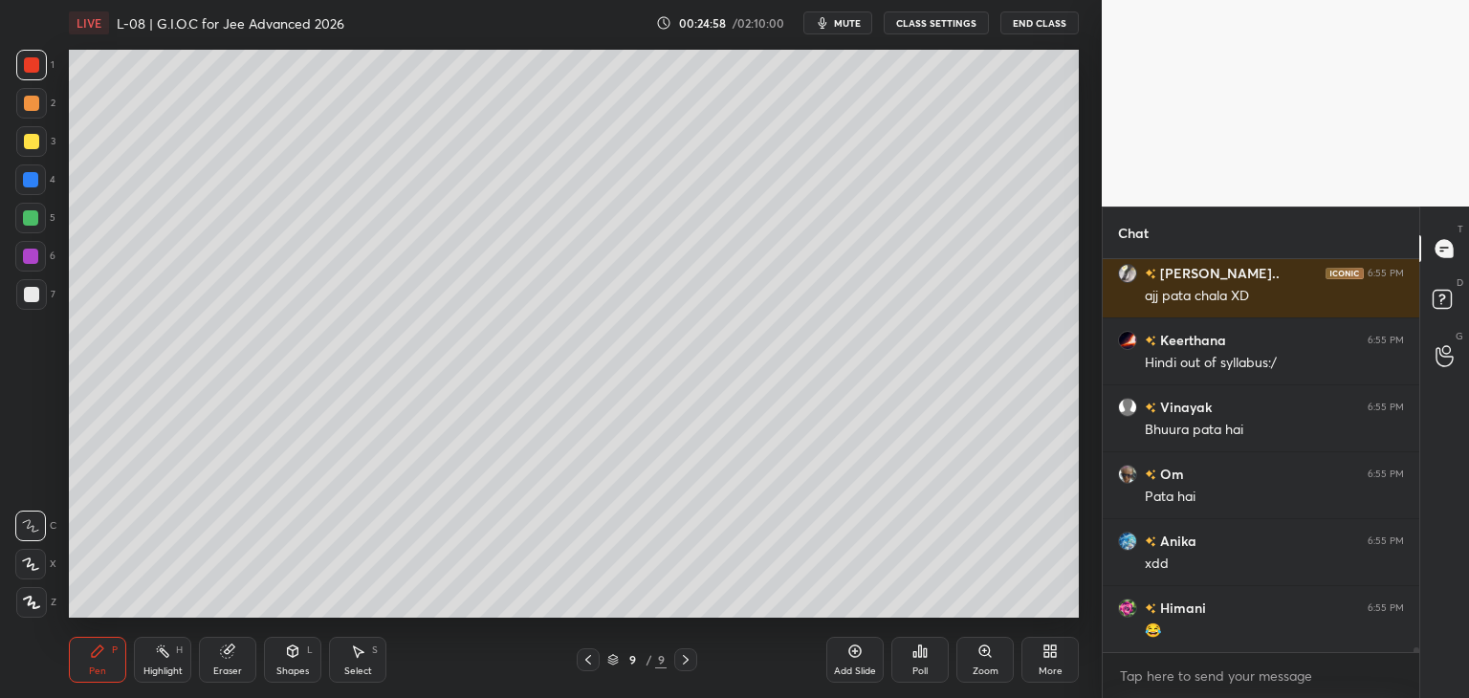
click at [586, 655] on icon at bounding box center [587, 659] width 15 height 15
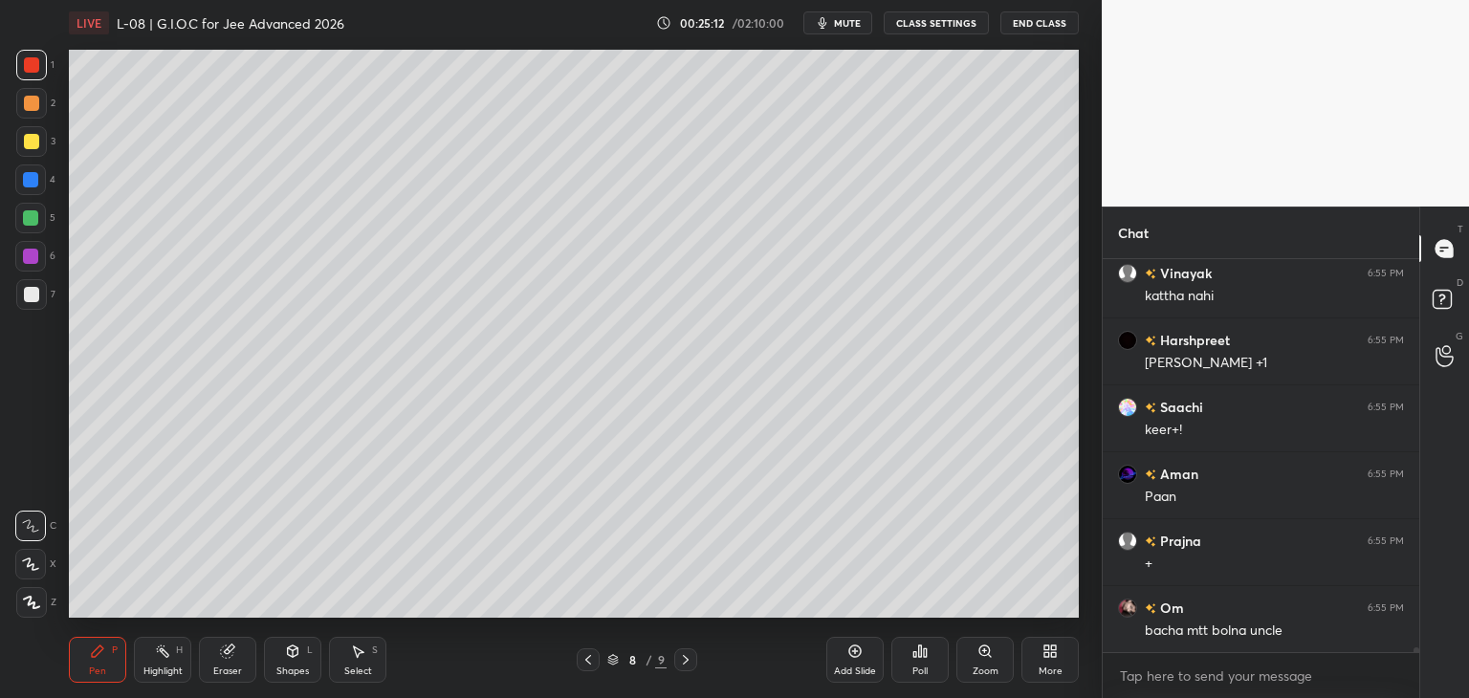
click at [241, 655] on div "Eraser" at bounding box center [227, 660] width 57 height 46
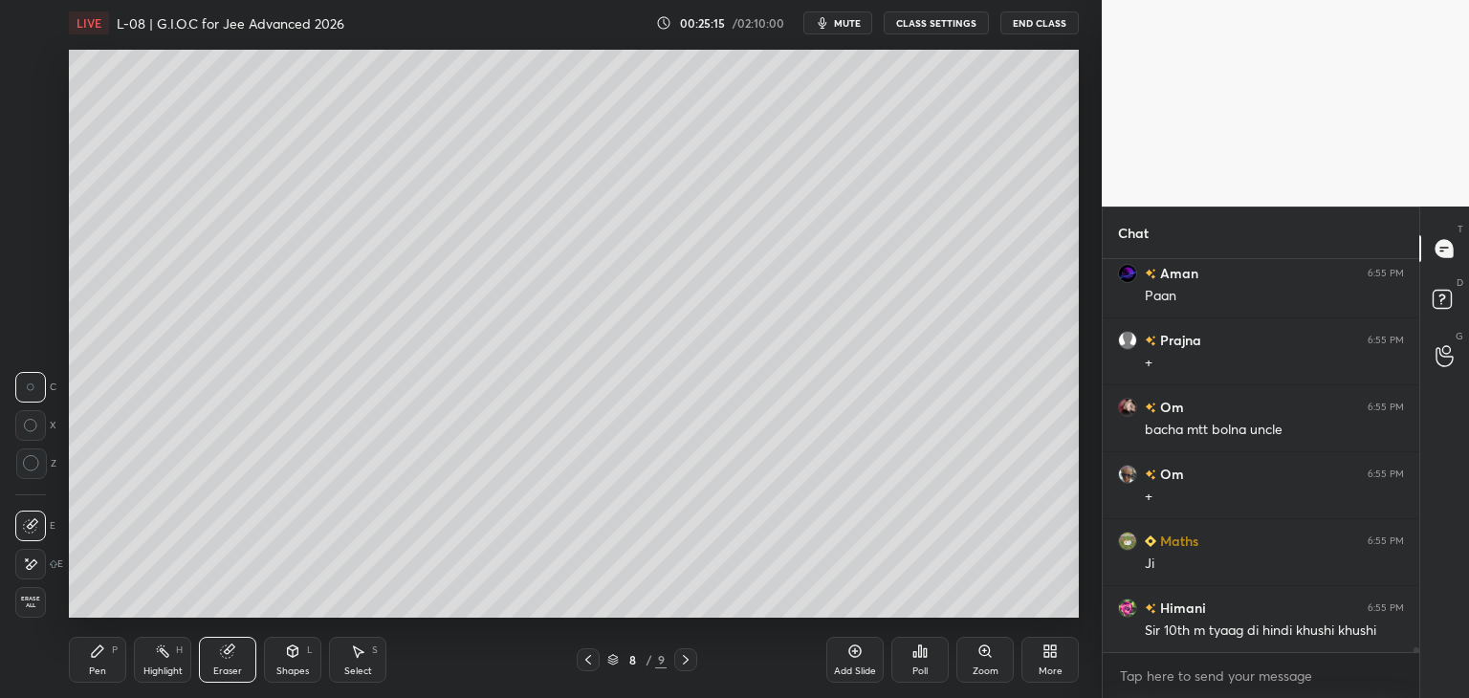
click at [94, 657] on icon at bounding box center [97, 651] width 11 height 11
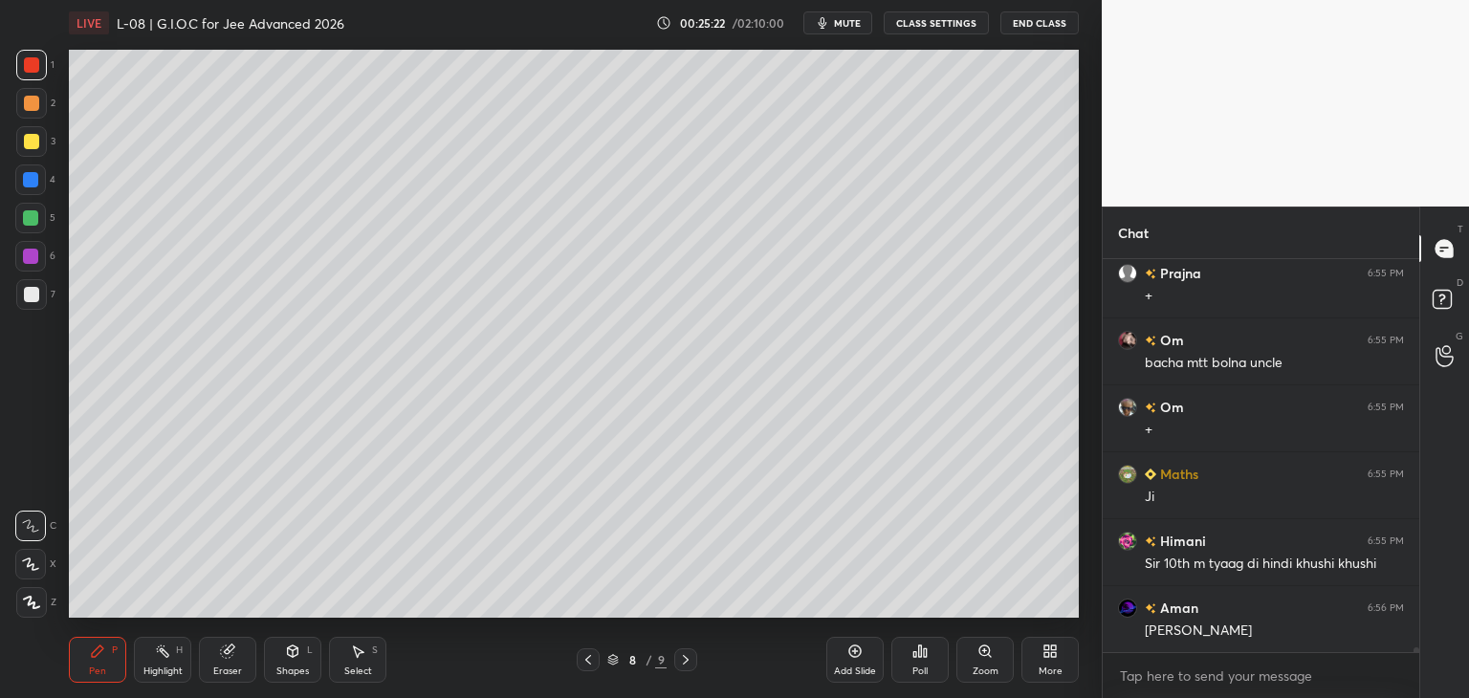
click at [691, 659] on icon at bounding box center [685, 659] width 15 height 15
click at [31, 175] on div at bounding box center [30, 179] width 15 height 15
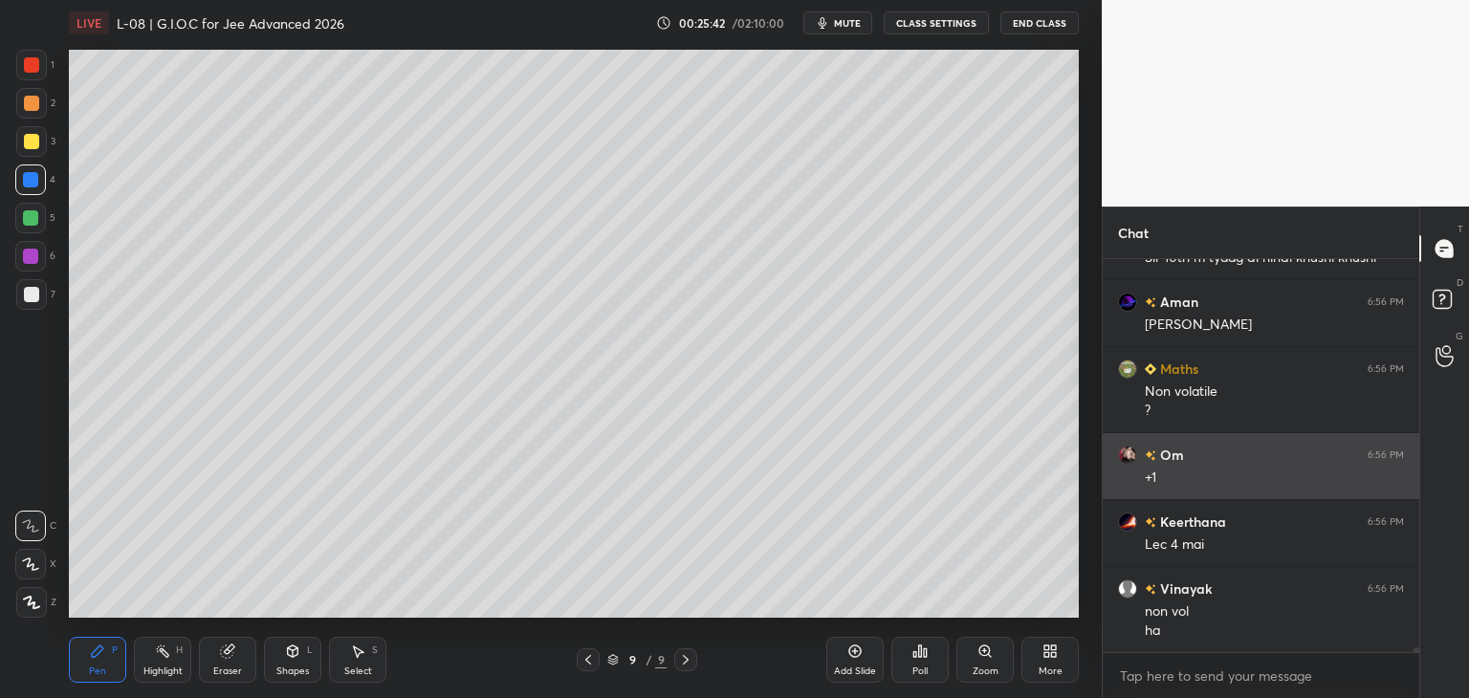
scroll to position [32803, 0]
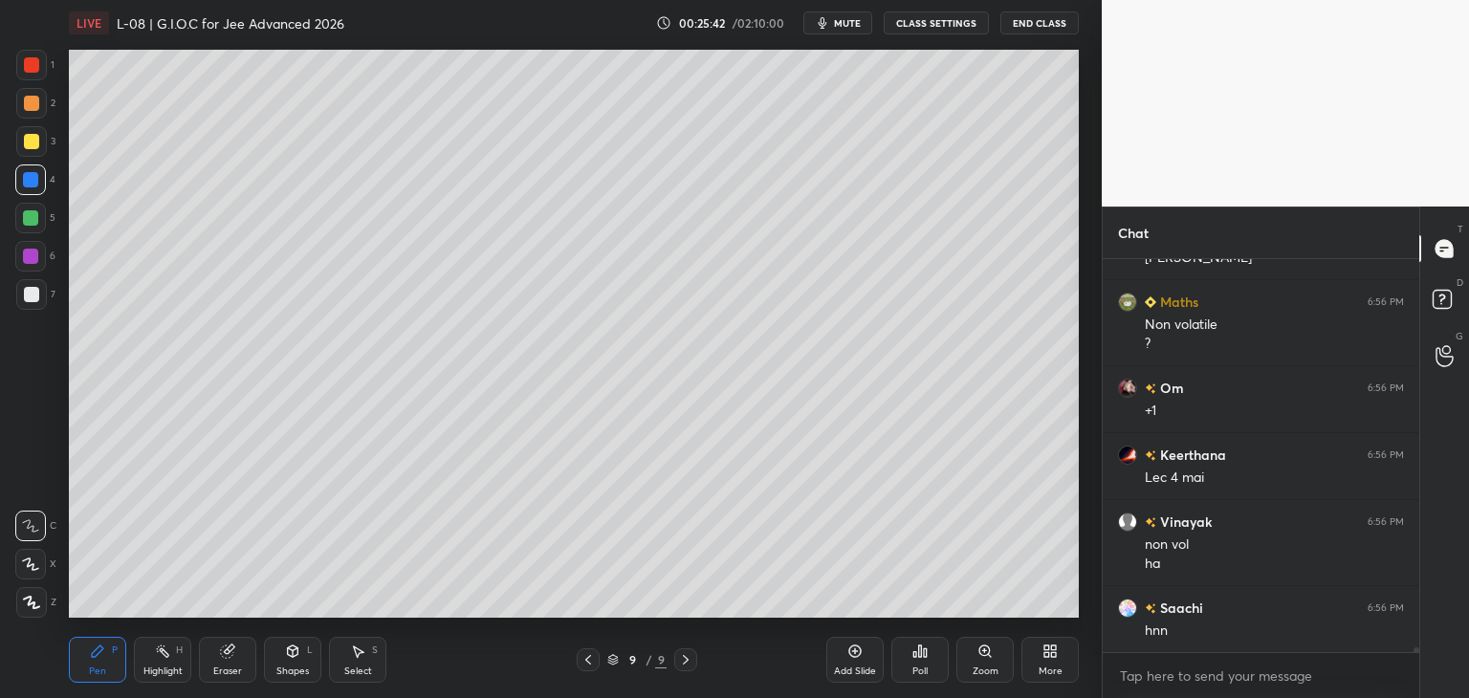
click at [235, 653] on div "Eraser" at bounding box center [227, 660] width 57 height 46
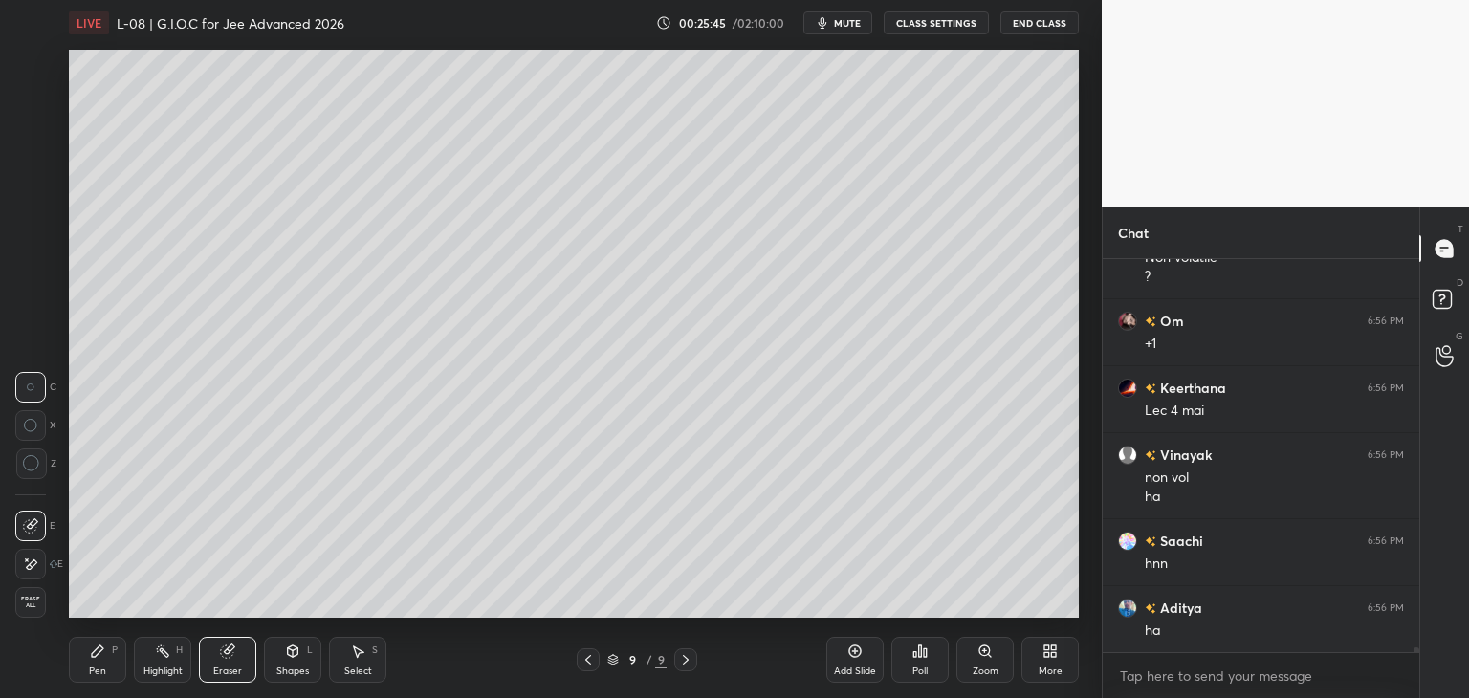
click at [106, 671] on div "Pen P" at bounding box center [97, 660] width 57 height 46
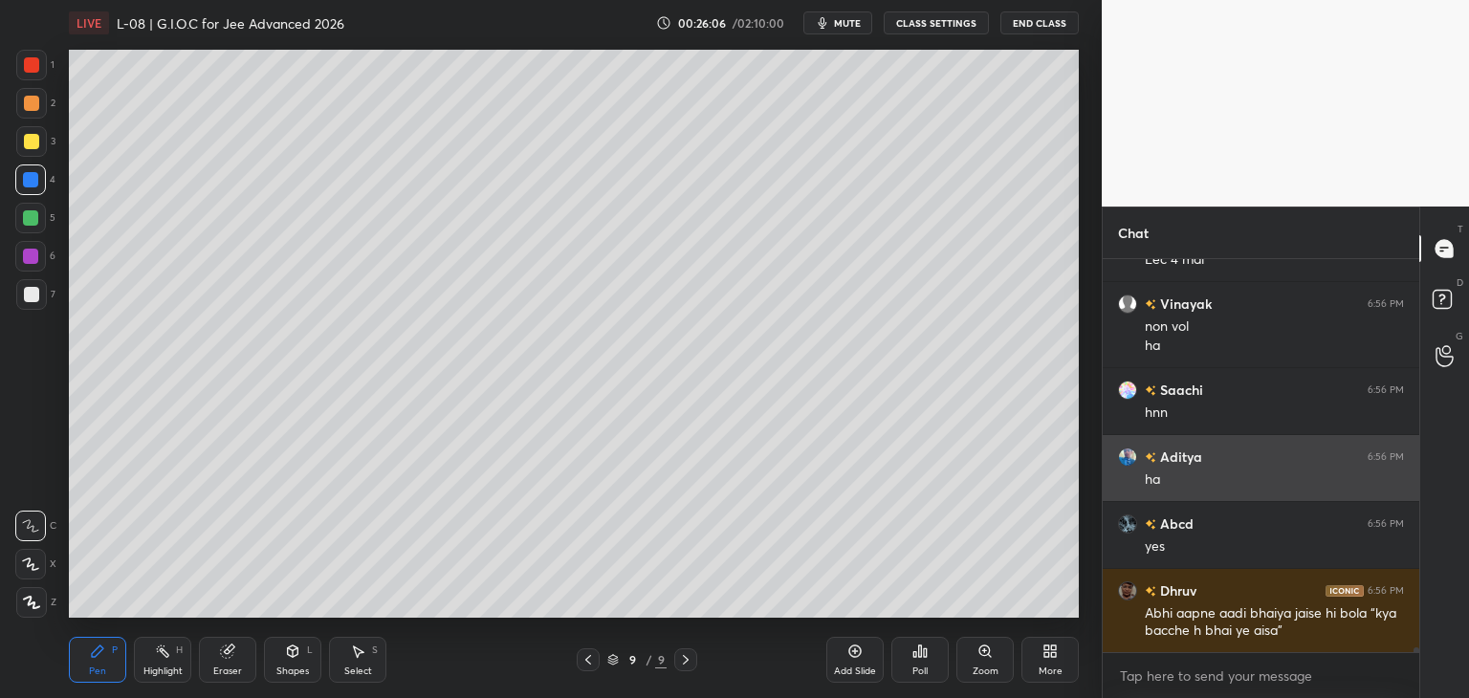
scroll to position [33088, 0]
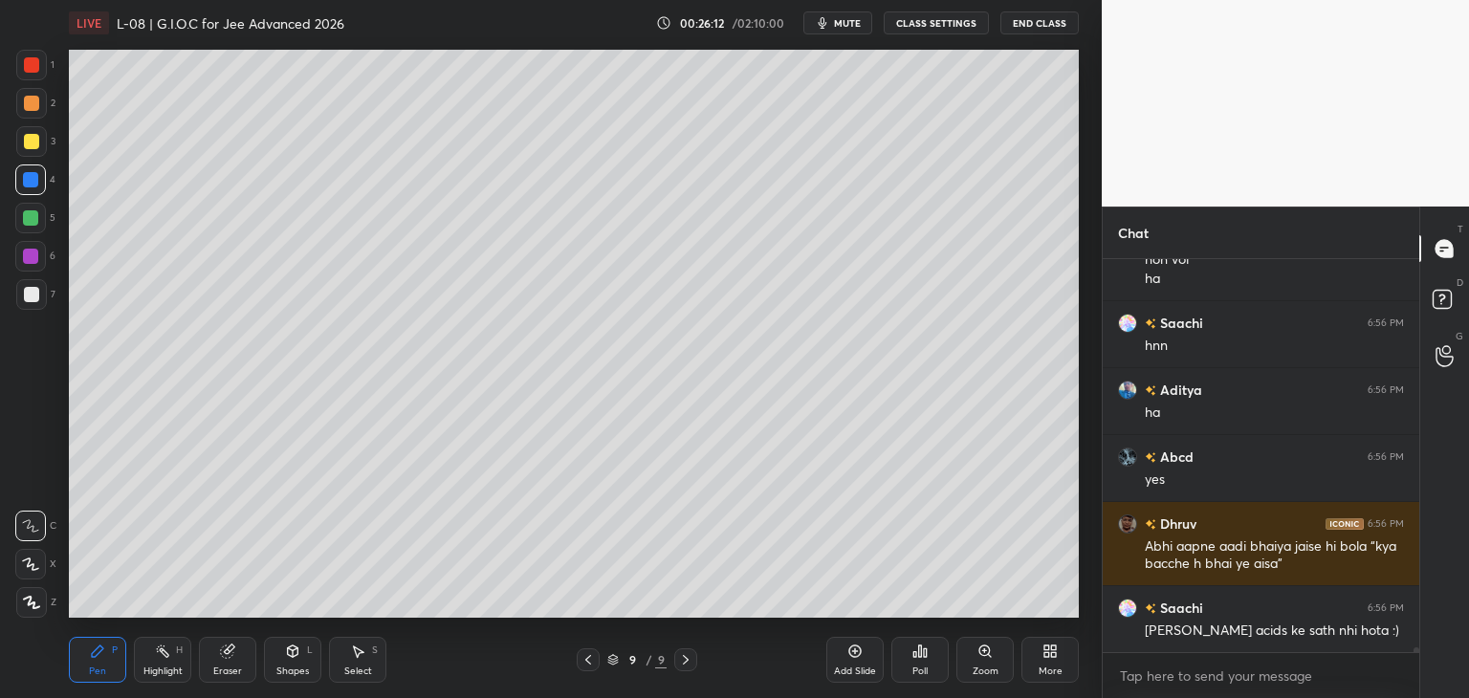
click at [23, 215] on div at bounding box center [30, 217] width 15 height 15
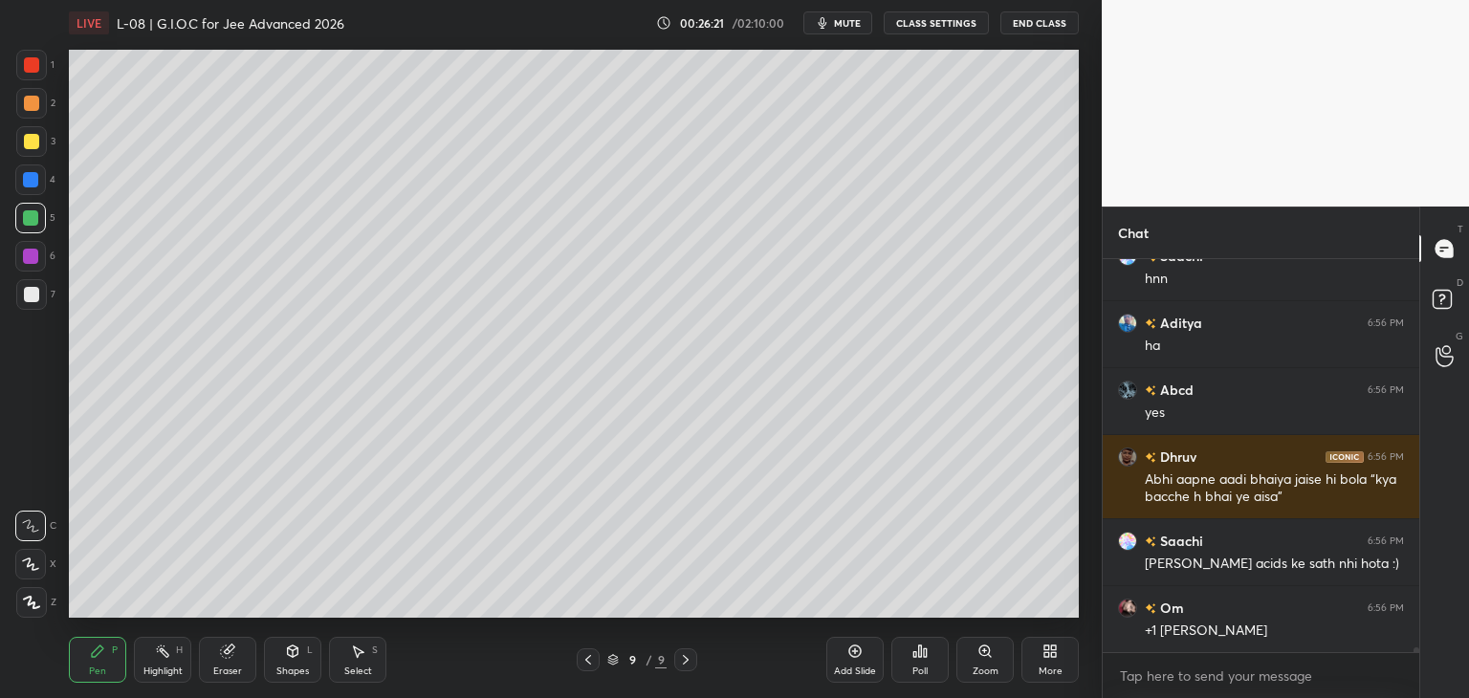
click at [218, 659] on div "Eraser" at bounding box center [227, 660] width 57 height 46
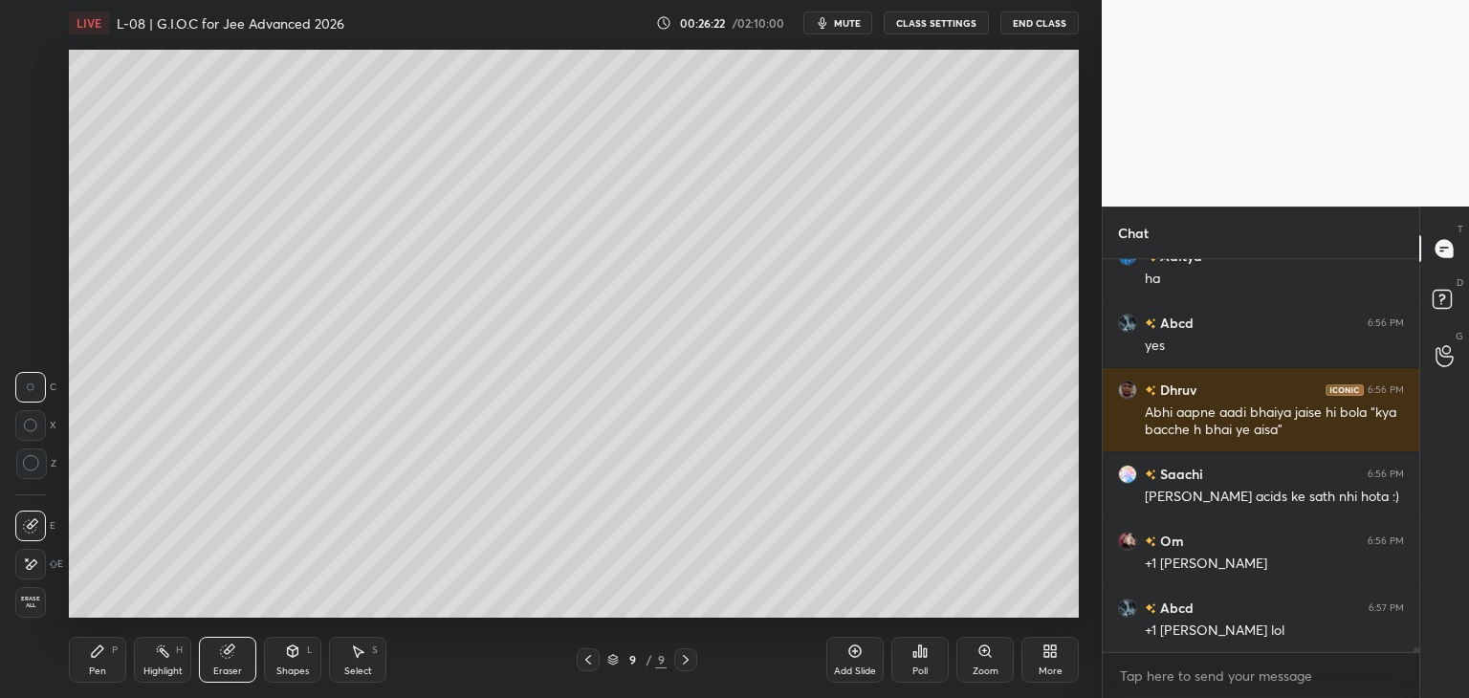
click at [97, 654] on icon at bounding box center [97, 651] width 11 height 11
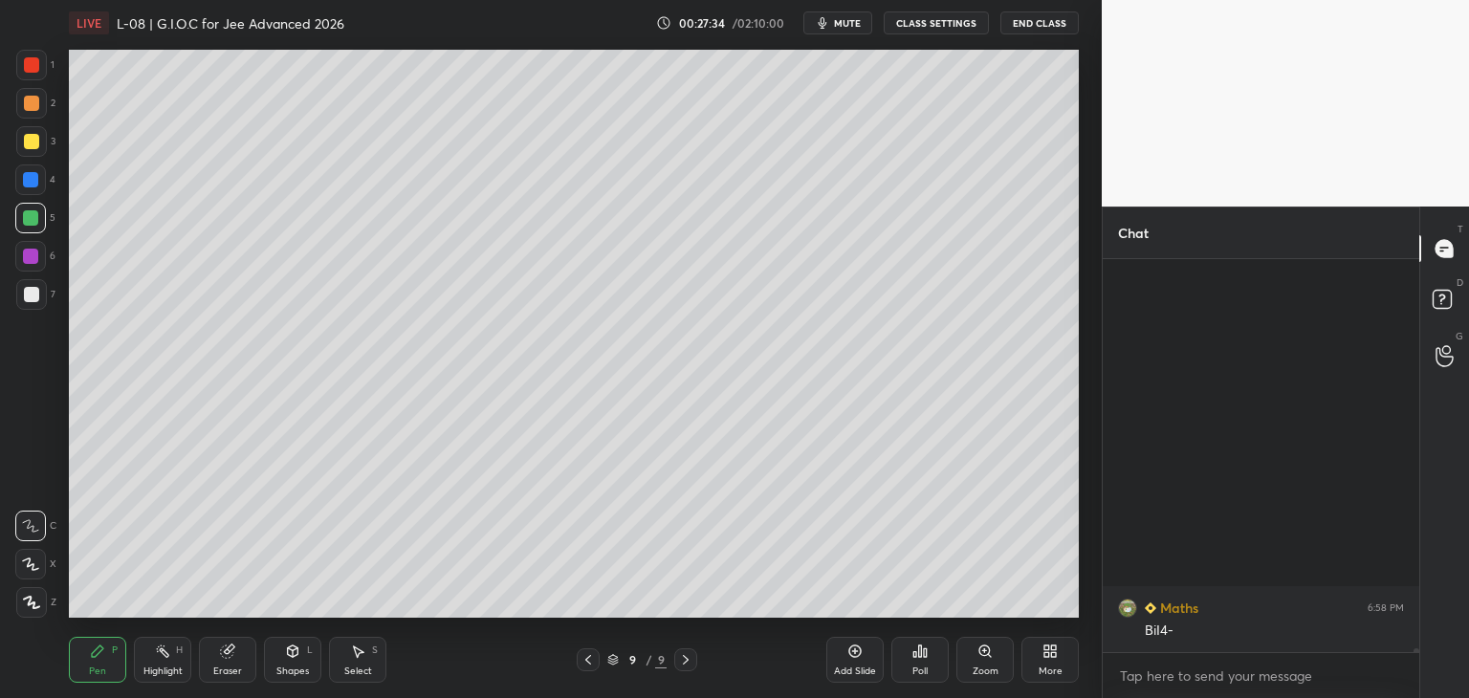
scroll to position [35601, 0]
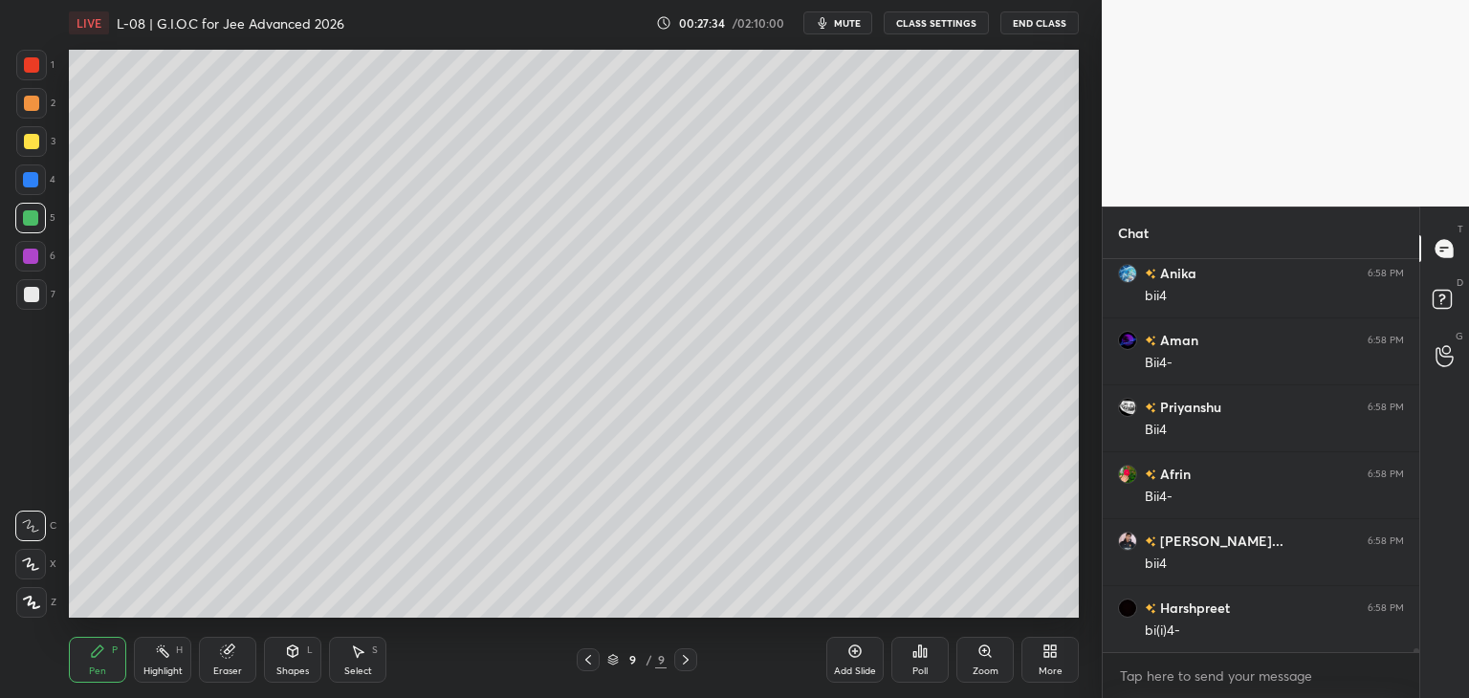
click at [360, 655] on icon at bounding box center [357, 651] width 15 height 15
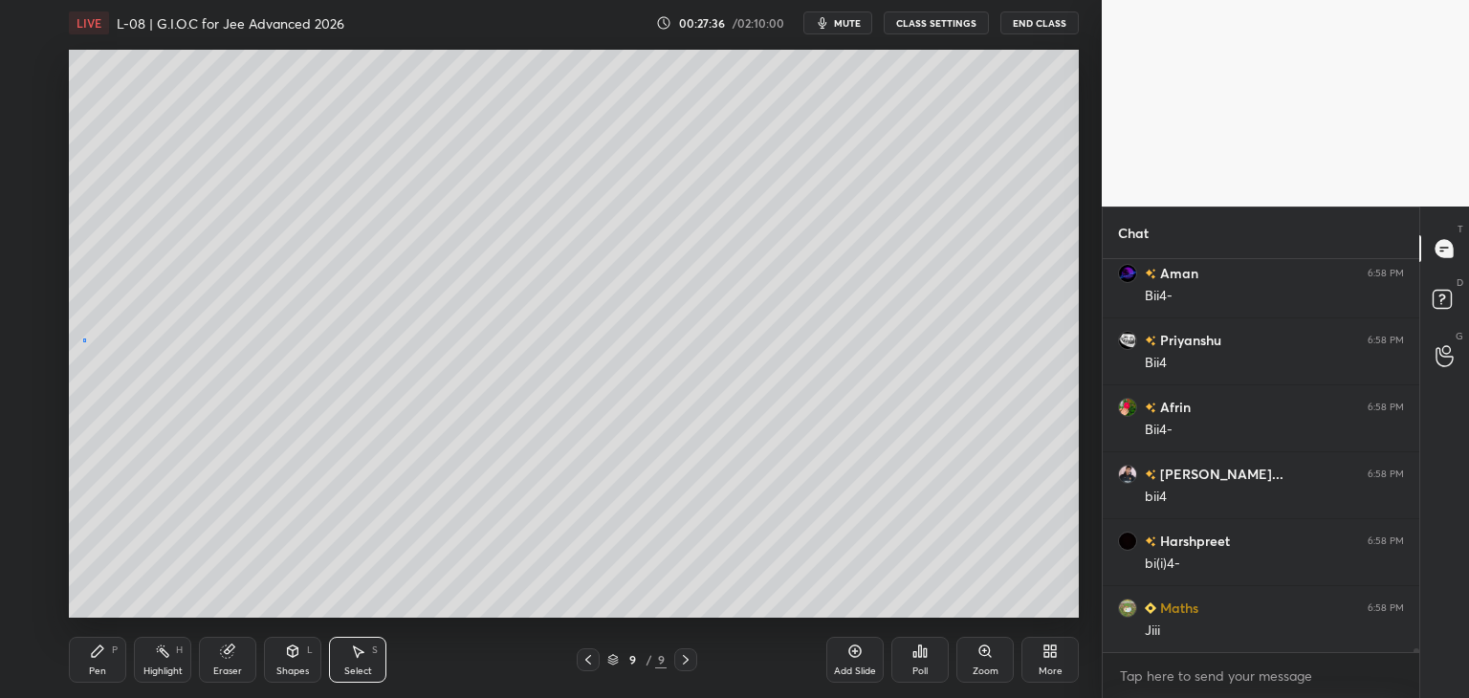
scroll to position [35802, 0]
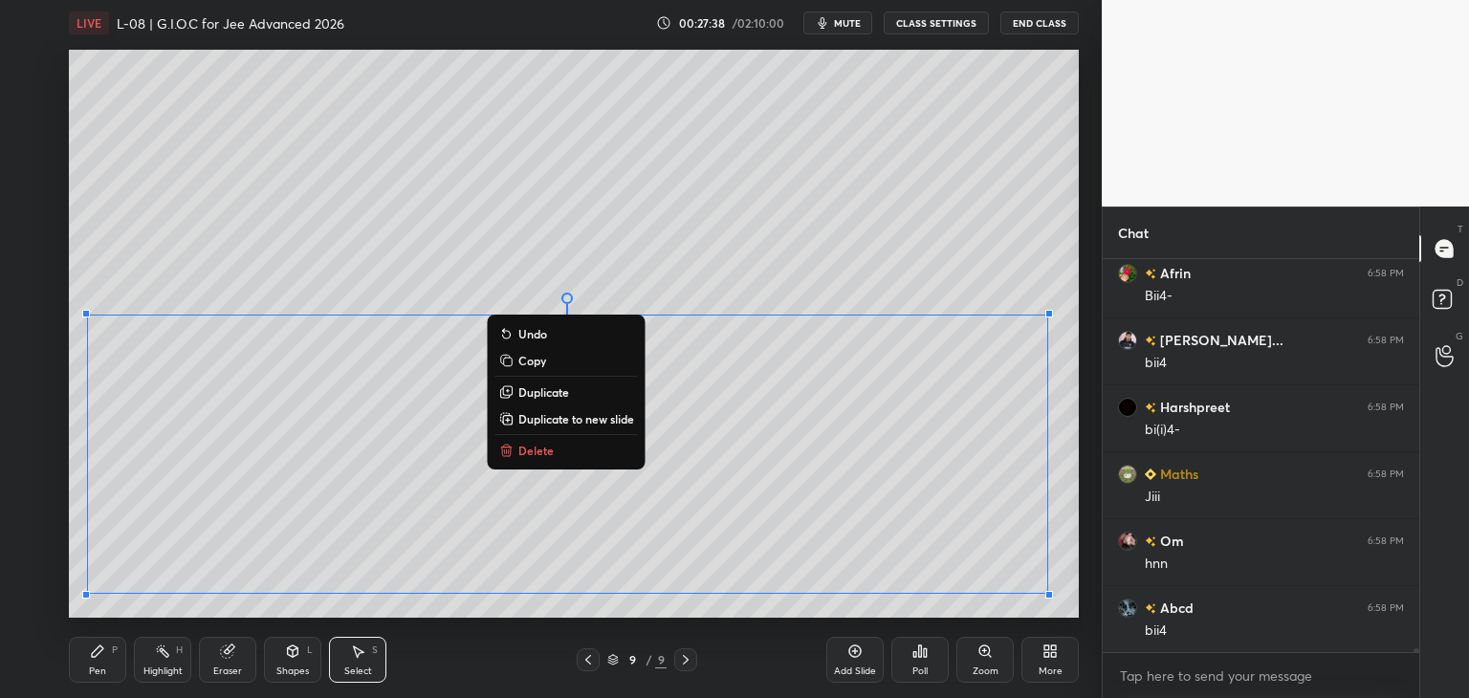
click at [1033, 289] on div "0 ° Undo Copy Duplicate Duplicate to new slide Delete" at bounding box center [574, 334] width 1010 height 568
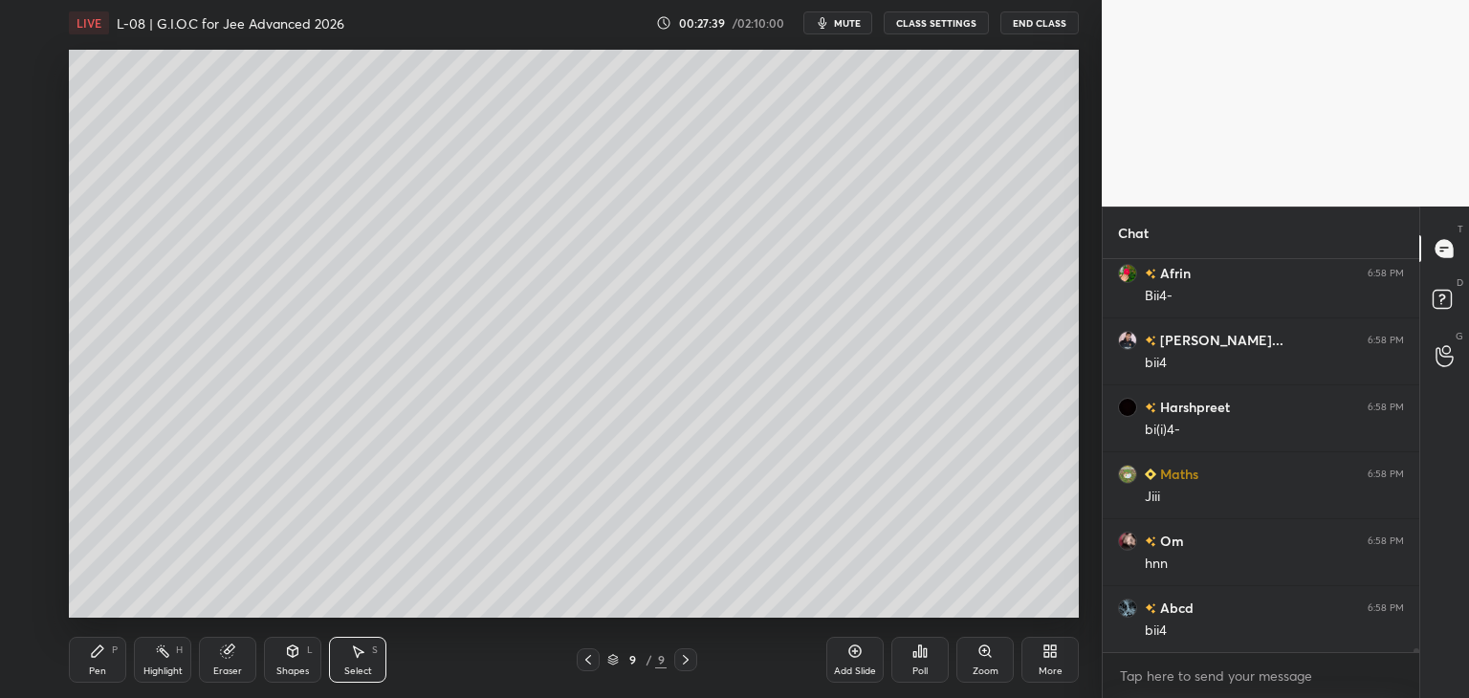
click at [98, 663] on div "Pen P" at bounding box center [97, 660] width 57 height 46
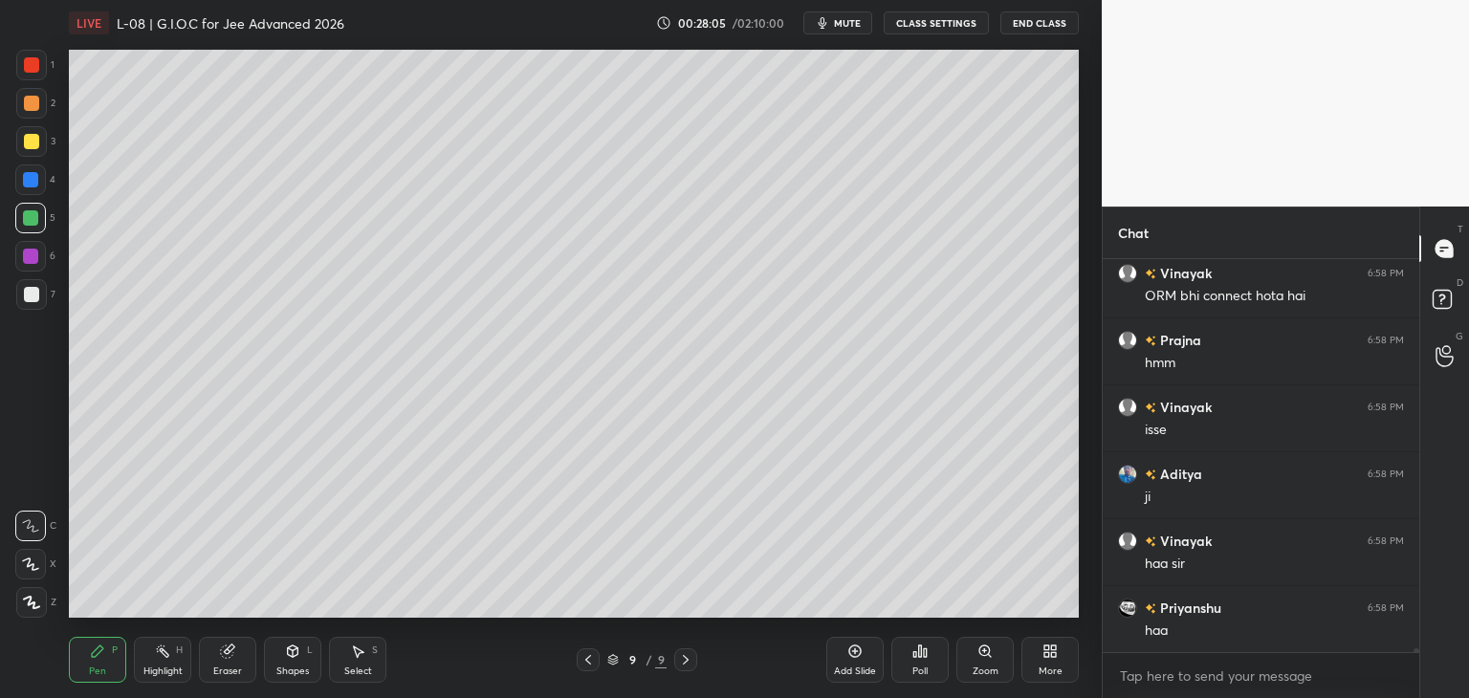
scroll to position [36271, 0]
click at [852, 655] on icon at bounding box center [854, 651] width 15 height 15
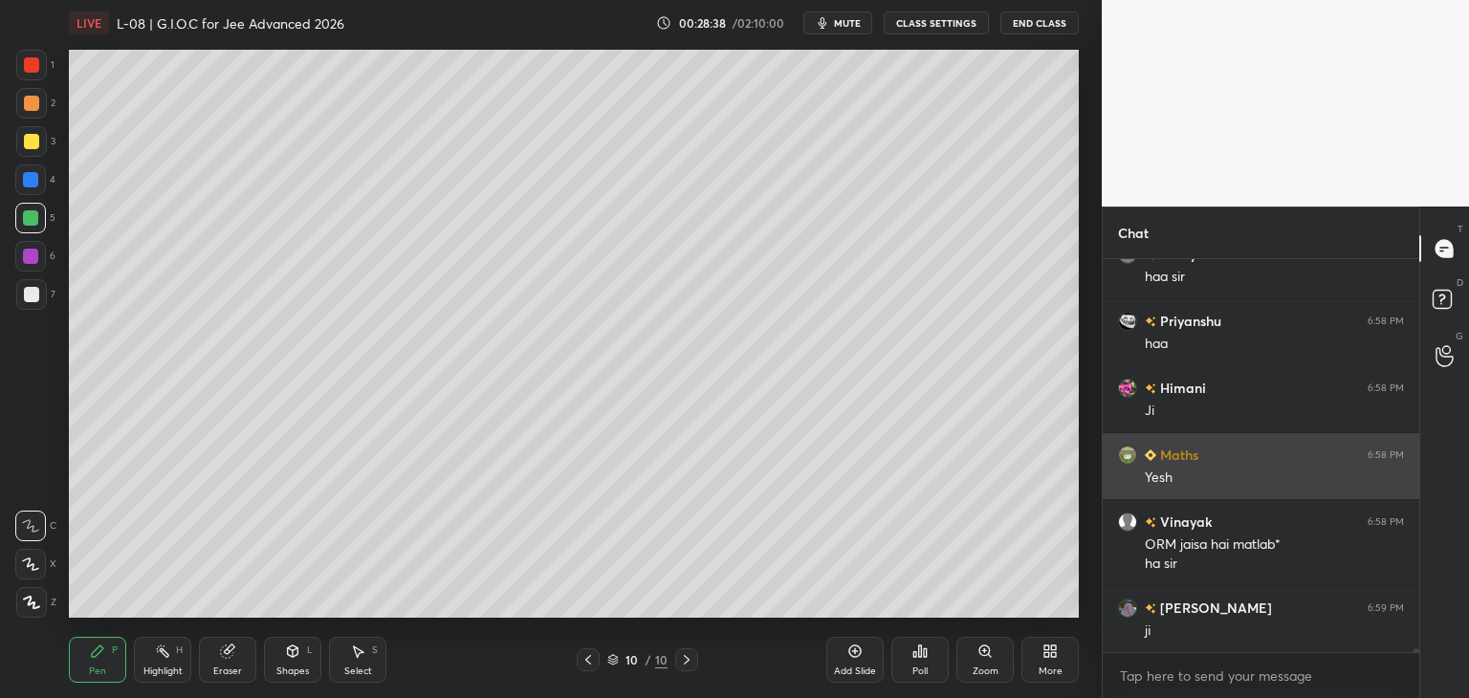
scroll to position [36573, 0]
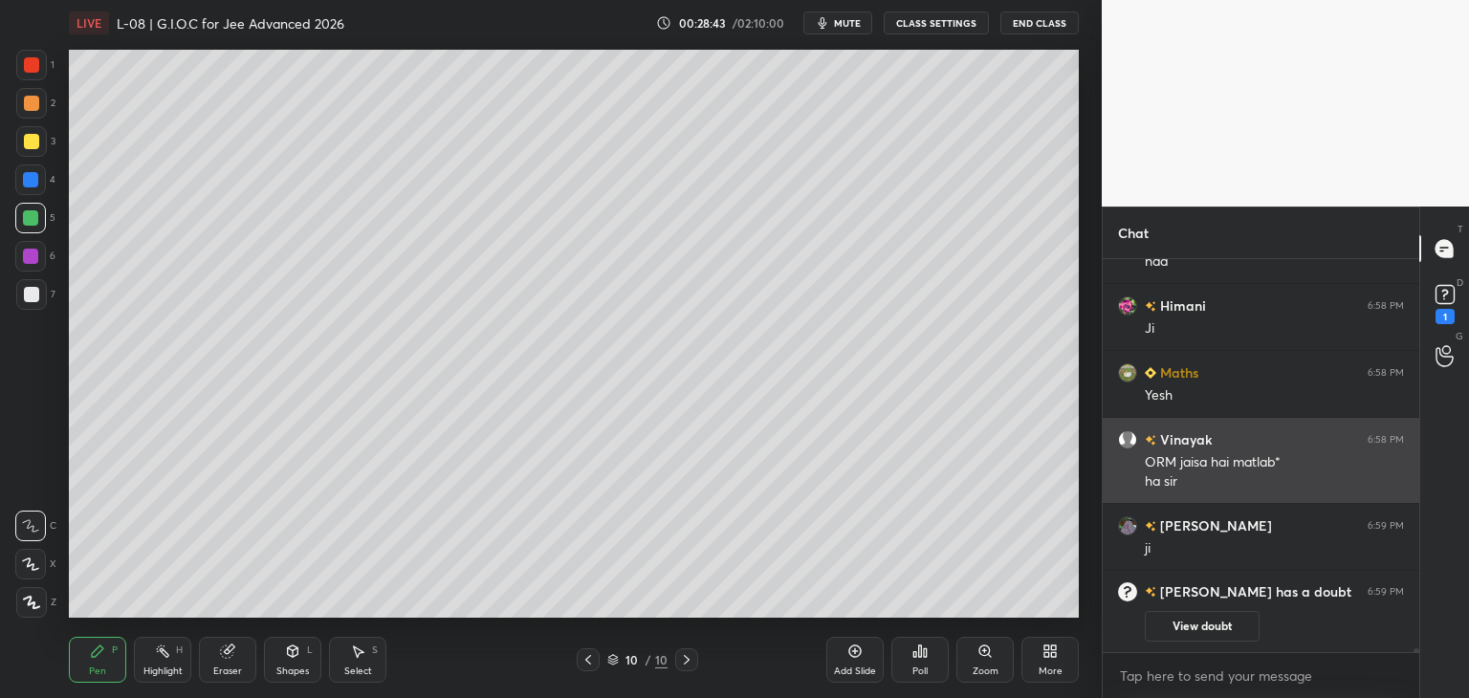
click at [220, 645] on icon at bounding box center [227, 651] width 15 height 15
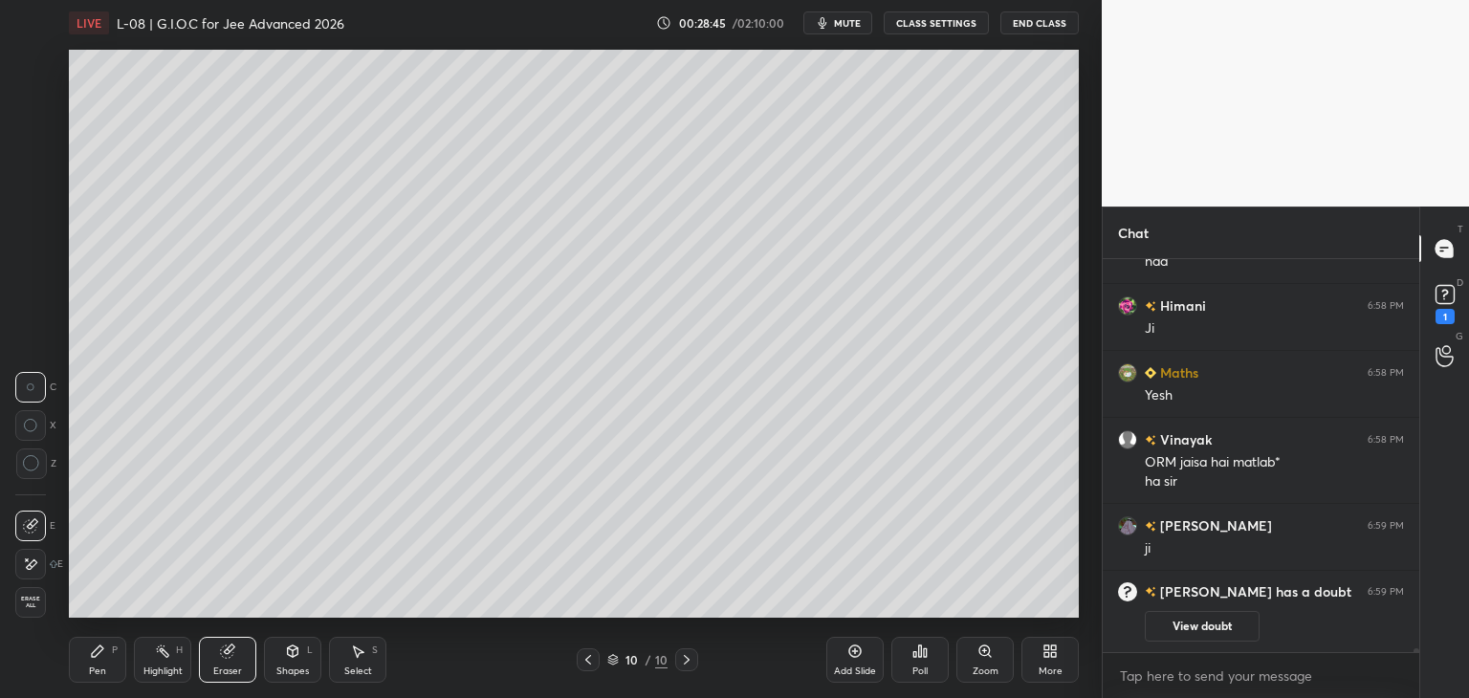
click at [103, 659] on icon at bounding box center [97, 651] width 15 height 15
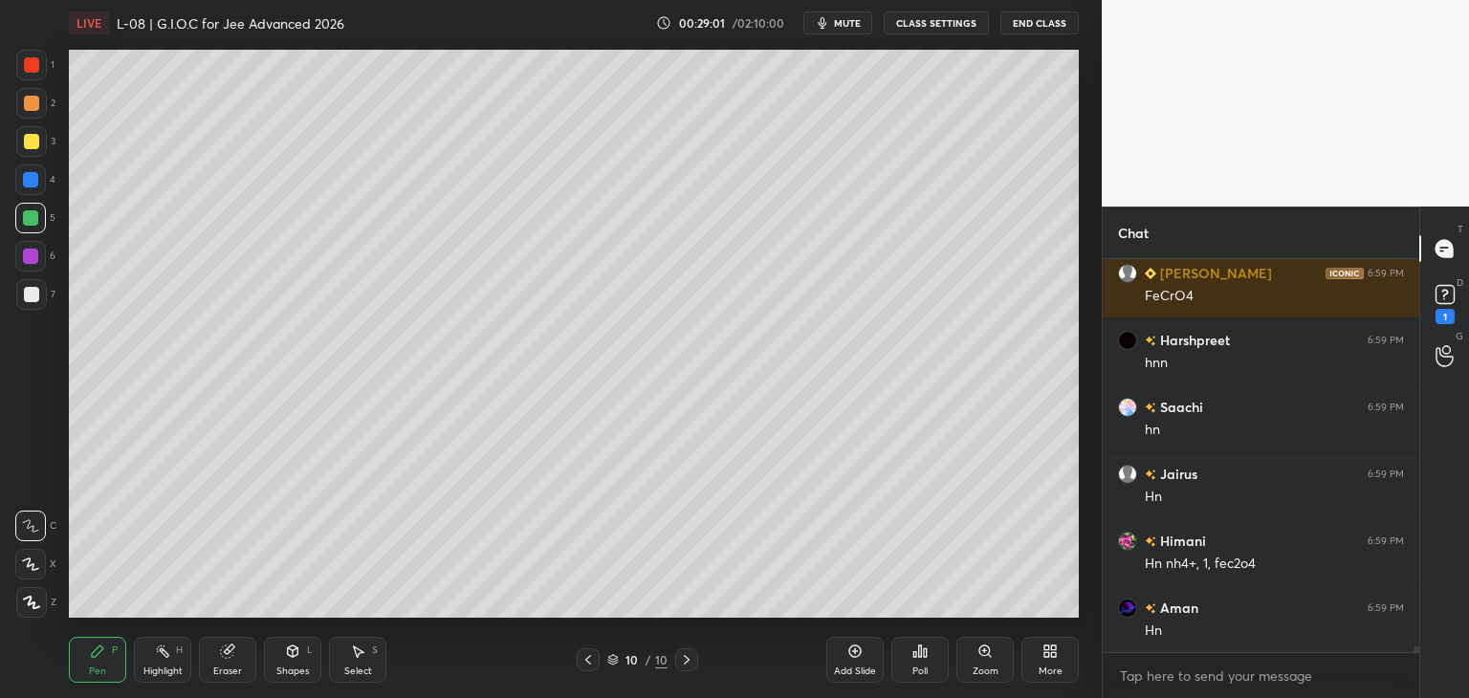
scroll to position [28511, 0]
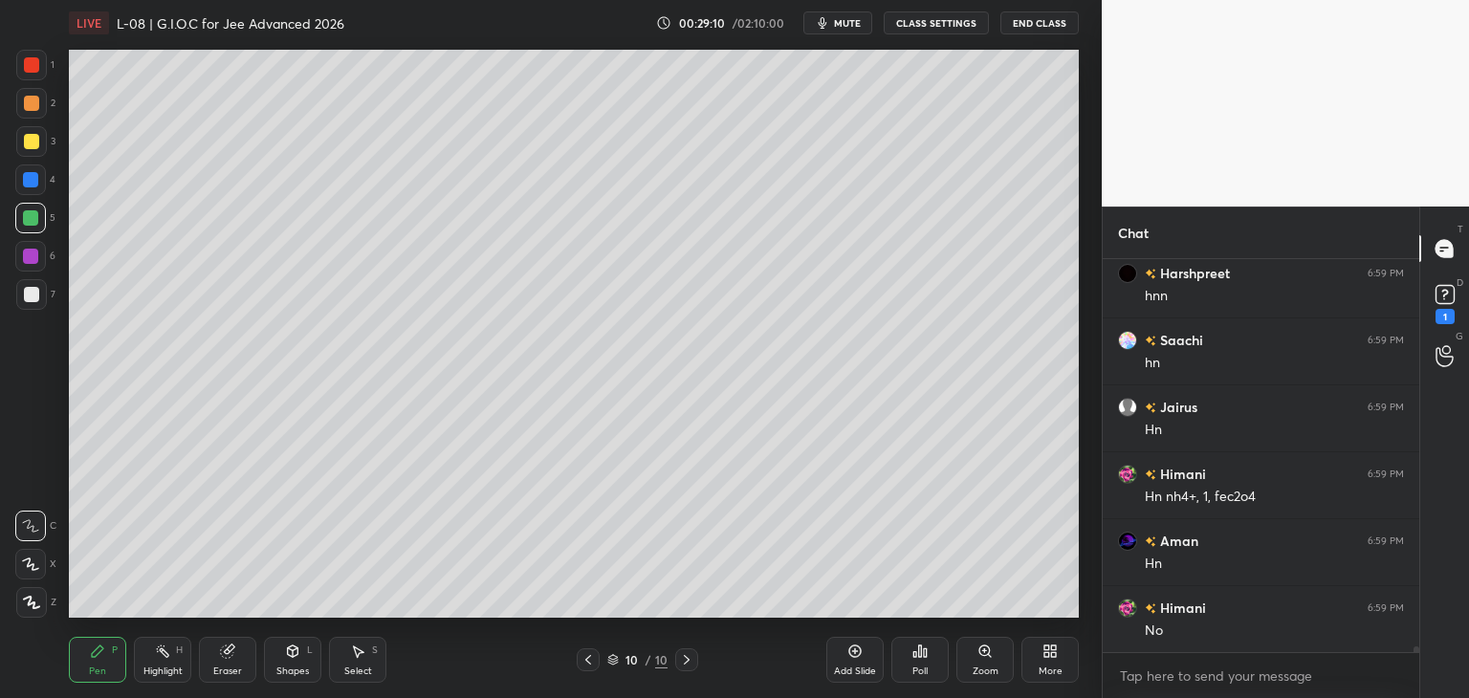
click at [32, 65] on div at bounding box center [31, 64] width 15 height 15
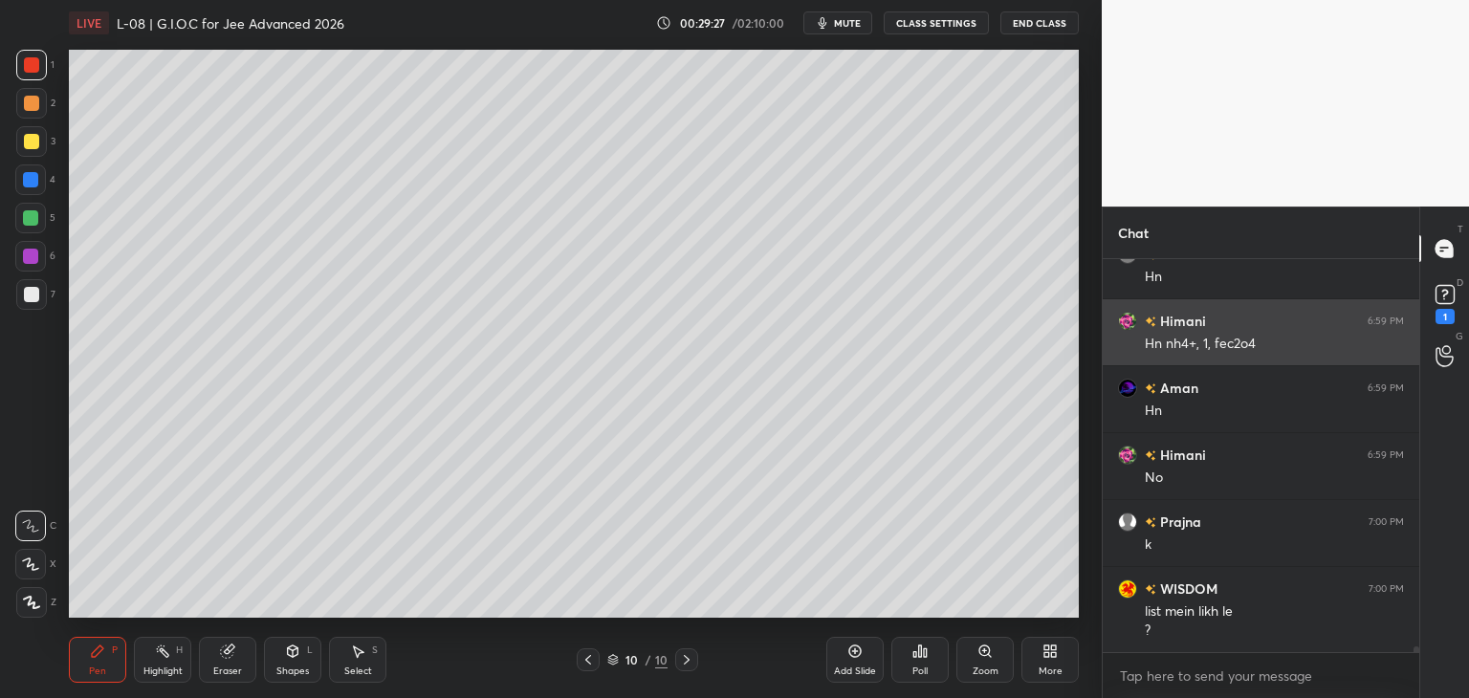
scroll to position [28731, 0]
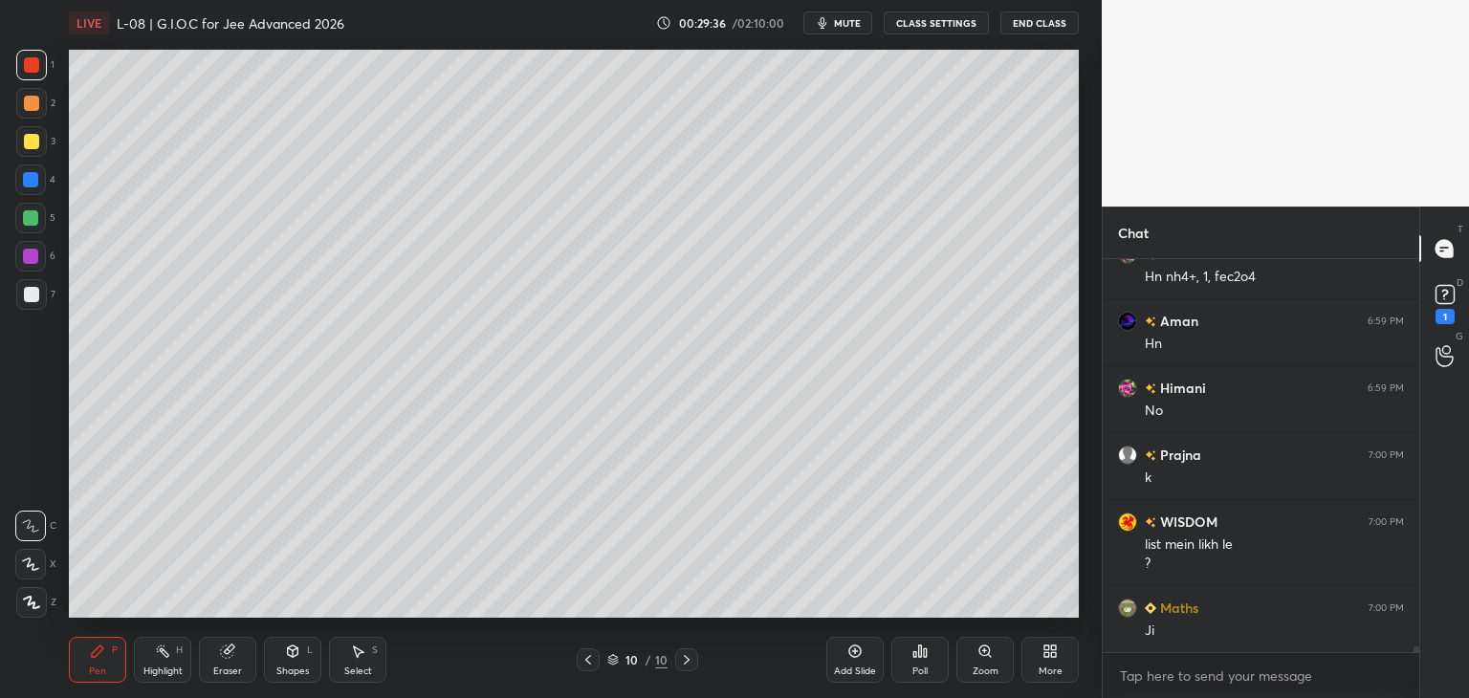
click at [31, 138] on div at bounding box center [31, 141] width 15 height 15
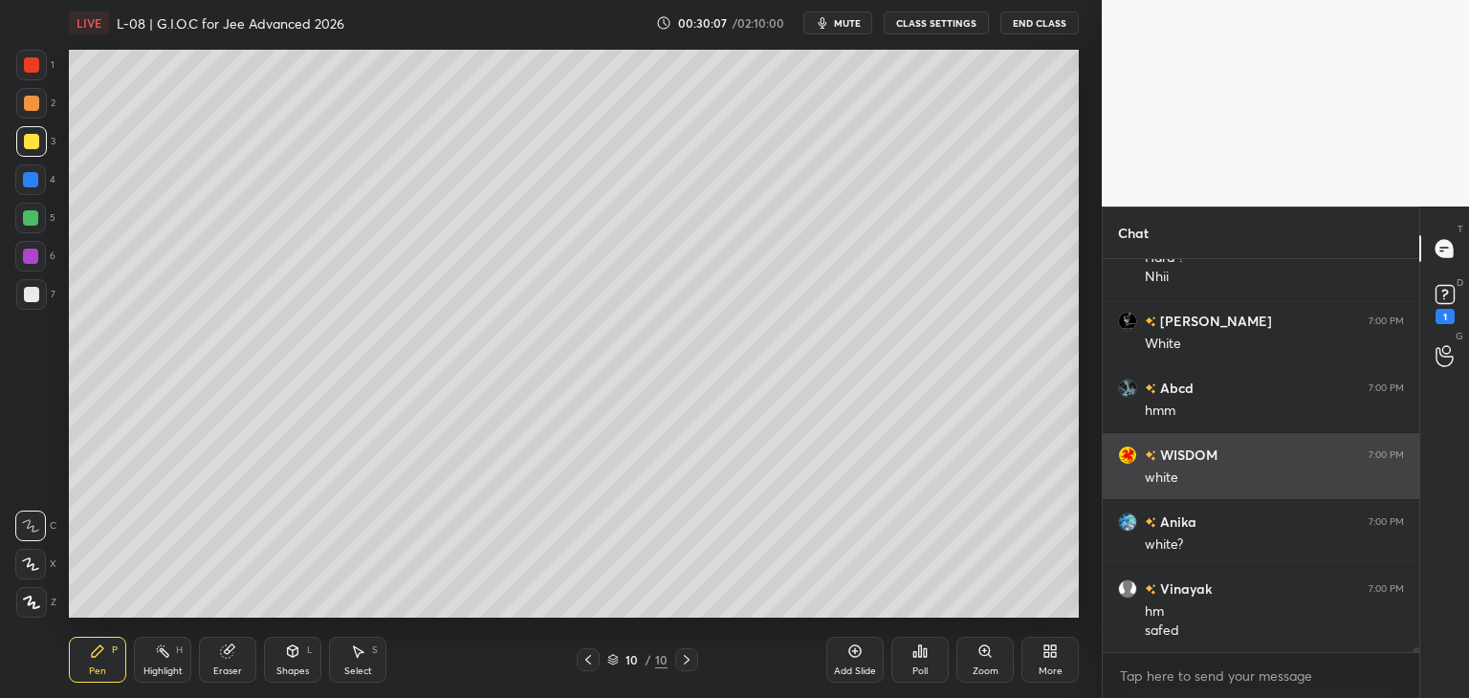
scroll to position [29190, 0]
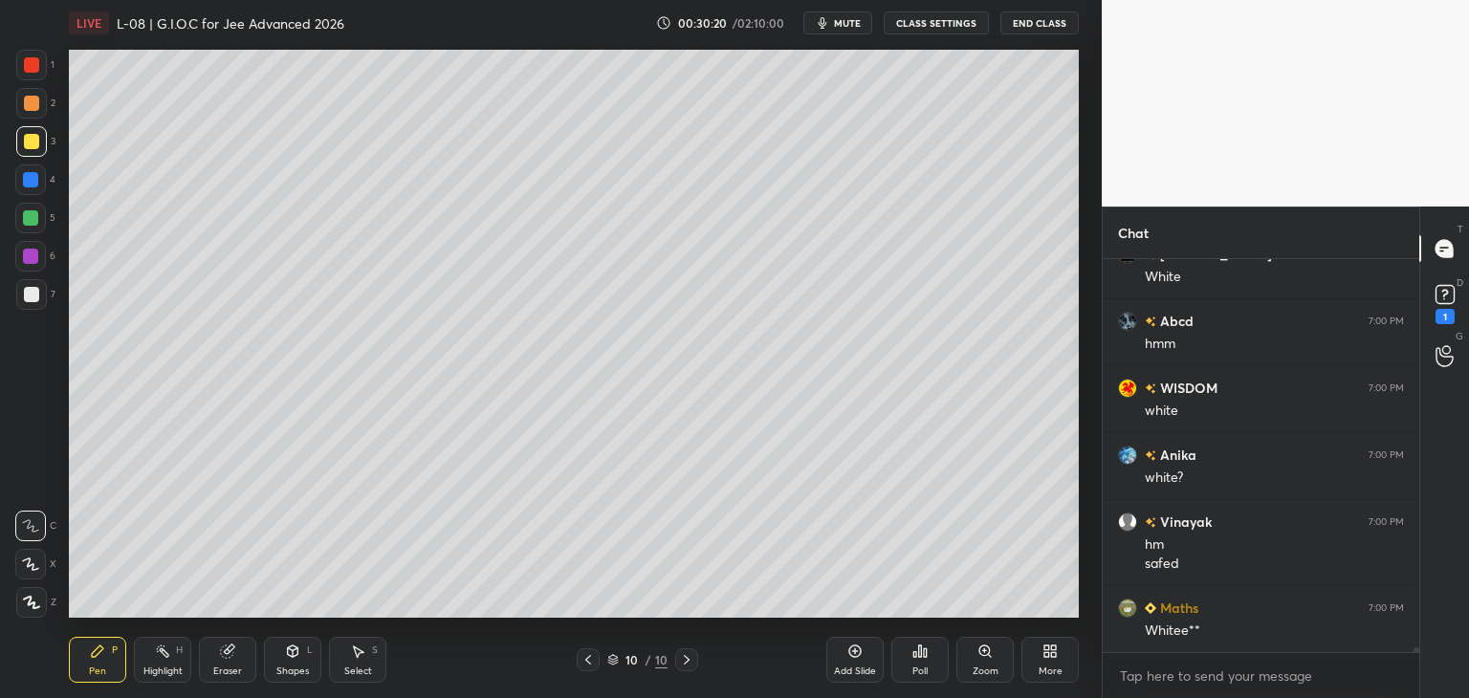
click at [34, 62] on div at bounding box center [31, 64] width 15 height 15
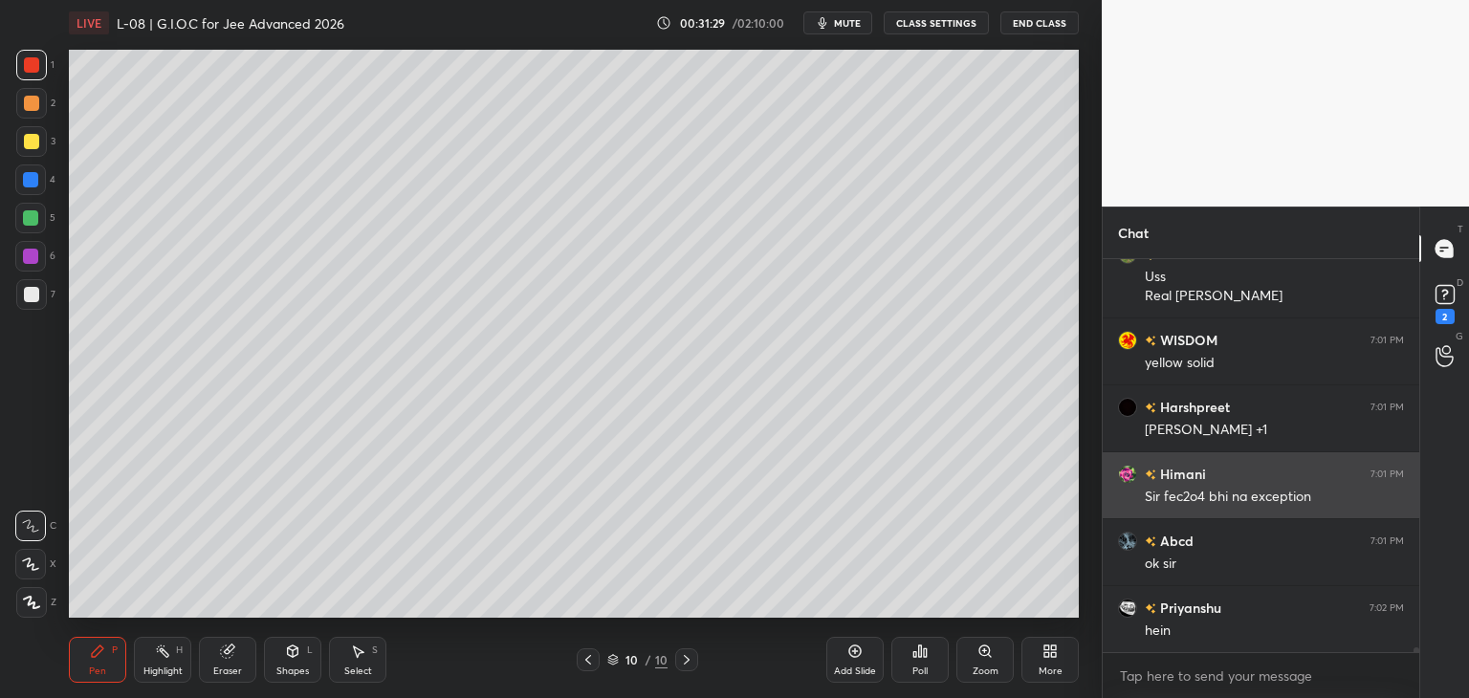
scroll to position [30267, 0]
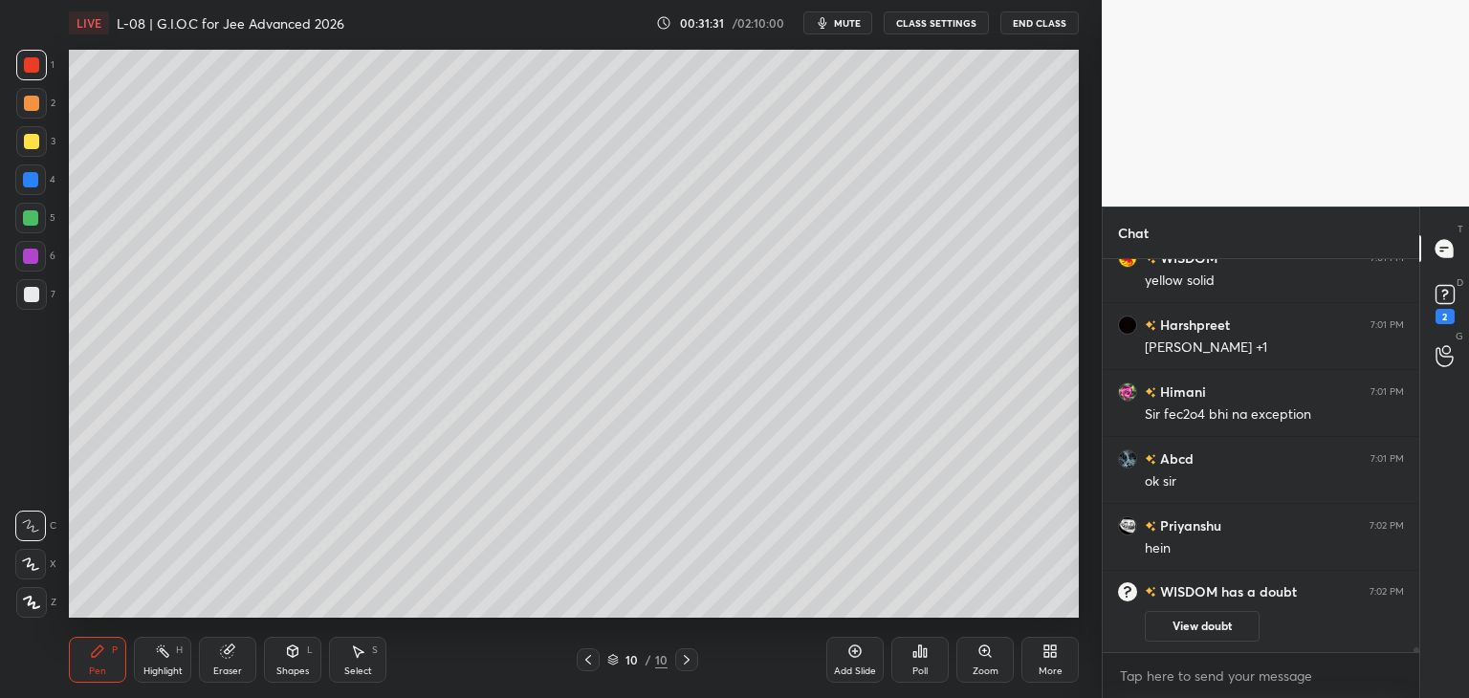
click at [1198, 631] on button "View doubt" at bounding box center [1202, 626] width 115 height 31
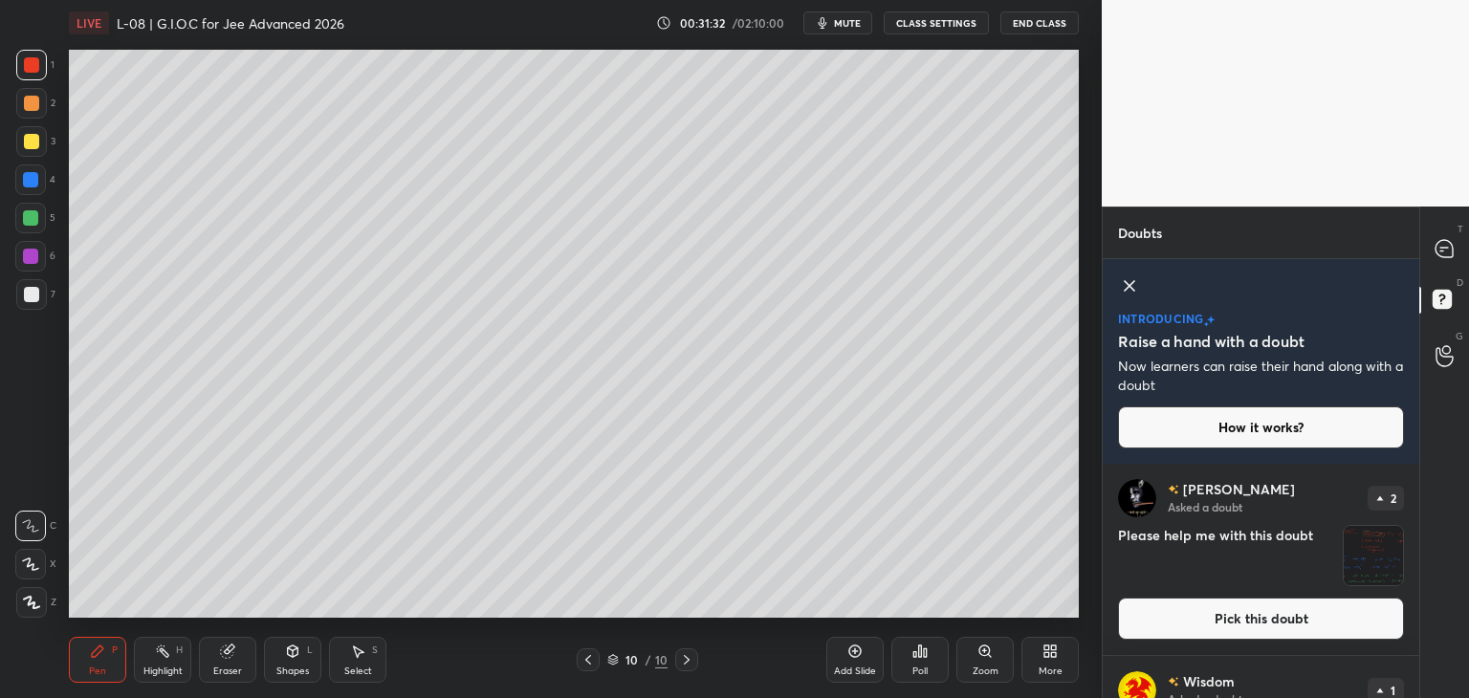
click at [1182, 617] on button "Pick this doubt" at bounding box center [1261, 619] width 286 height 42
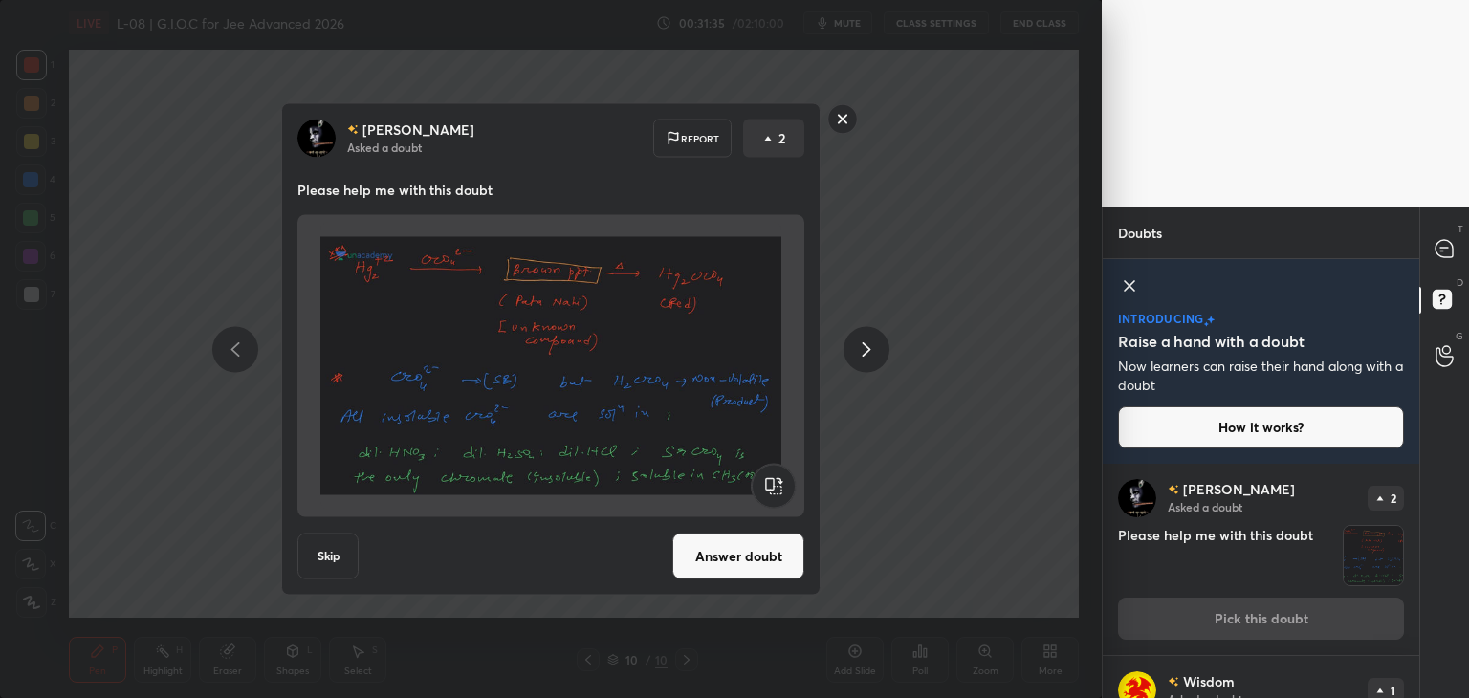
click at [849, 111] on rect at bounding box center [843, 119] width 30 height 30
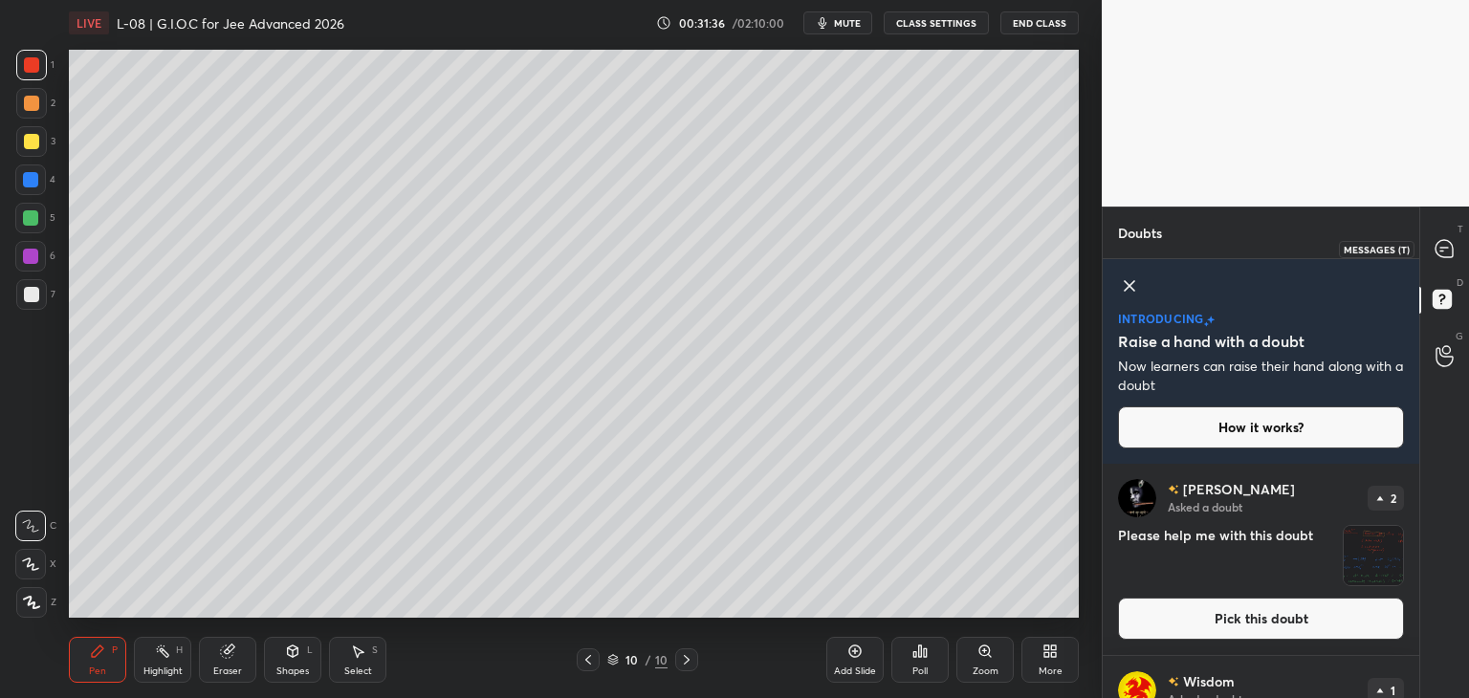
click at [1448, 243] on icon at bounding box center [1443, 248] width 17 height 17
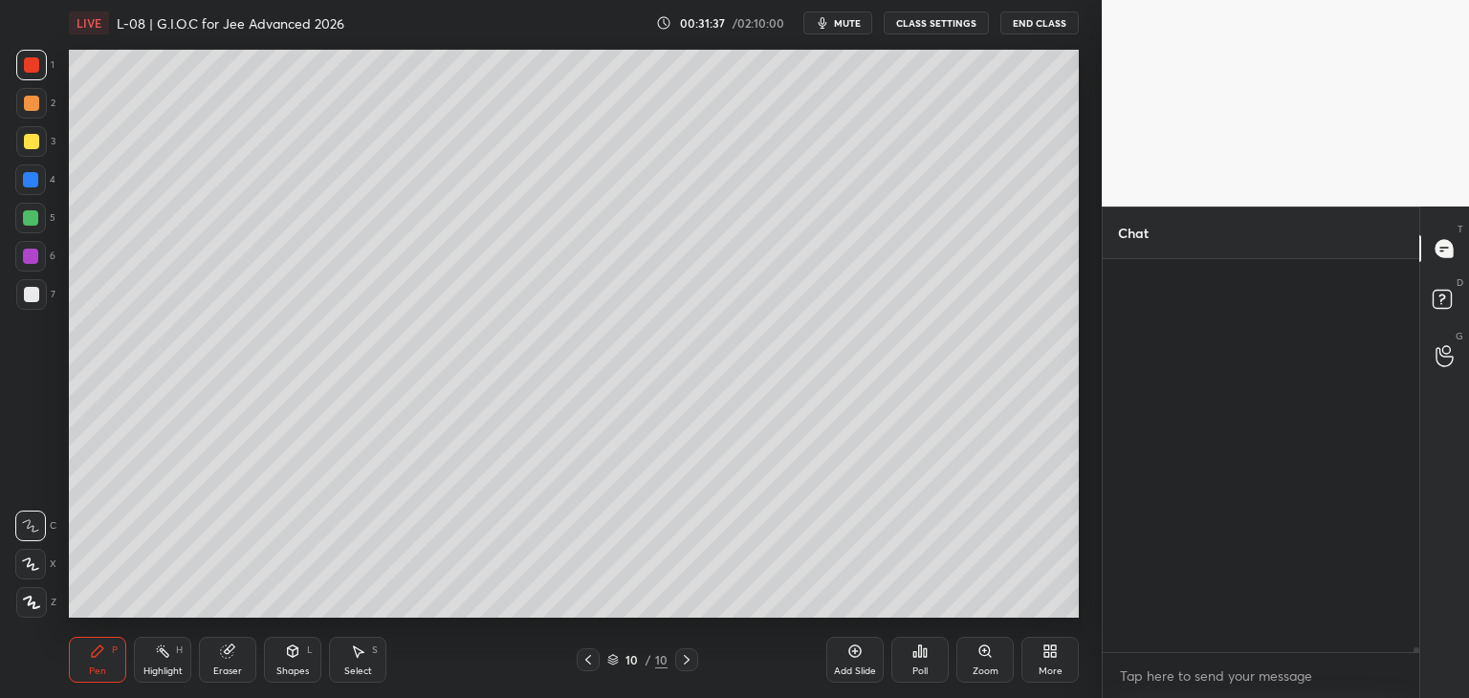
scroll to position [387, 311]
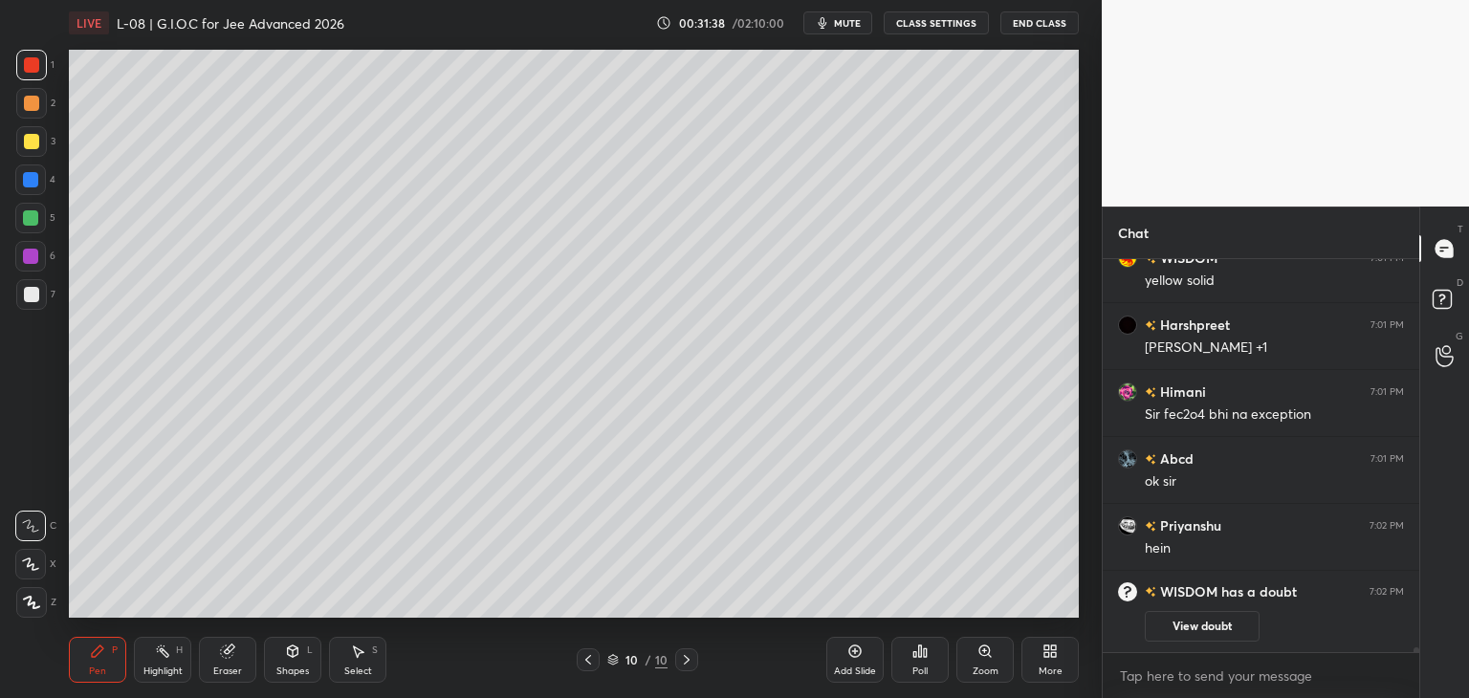
click at [1212, 621] on button "View doubt" at bounding box center [1202, 626] width 115 height 31
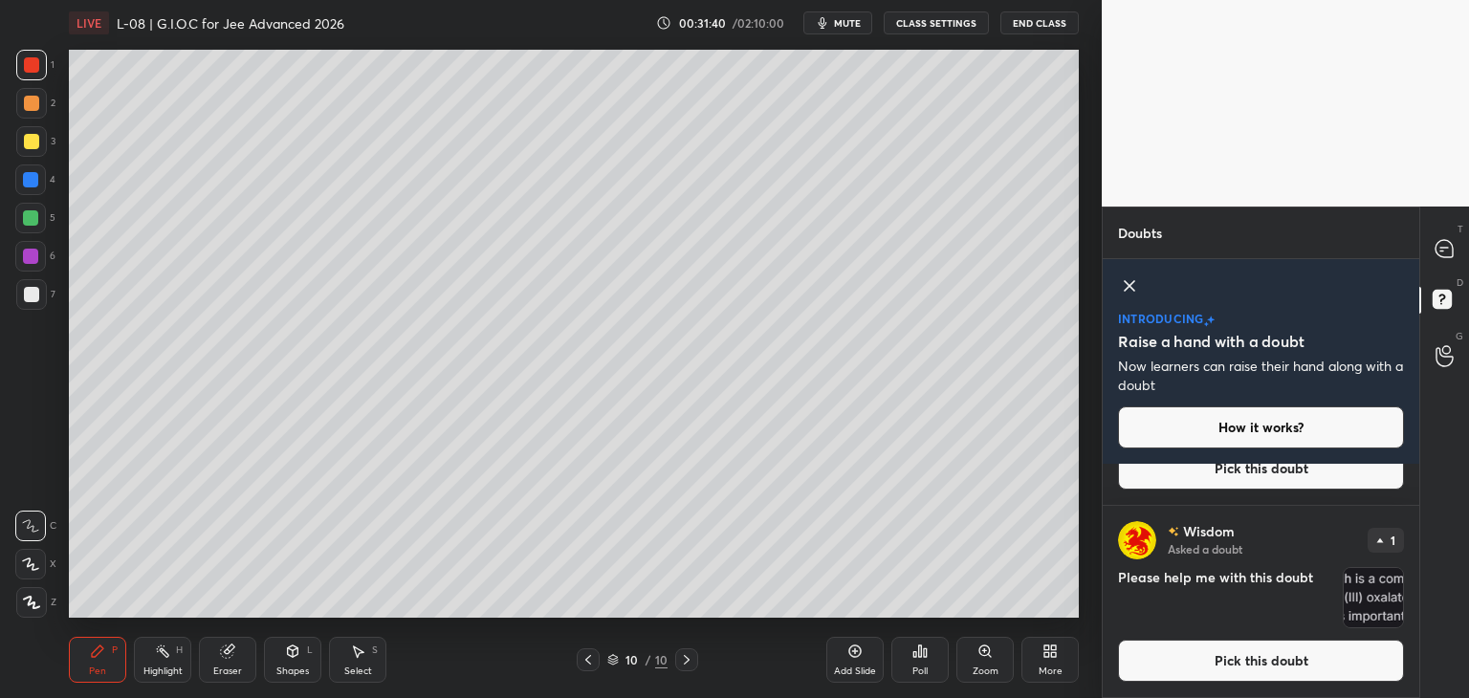
scroll to position [150, 0]
click at [1188, 672] on button "Pick this doubt" at bounding box center [1261, 661] width 286 height 42
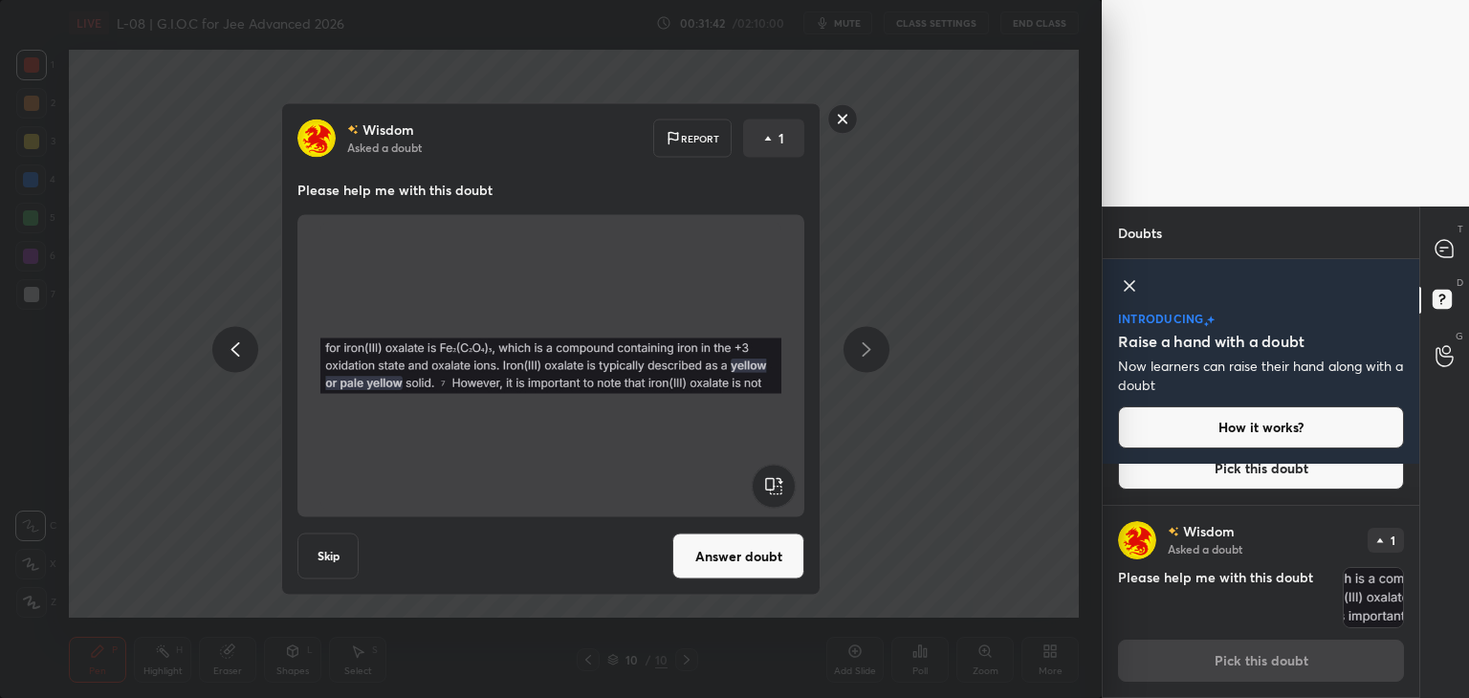
scroll to position [149, 0]
click at [836, 116] on rect at bounding box center [843, 119] width 30 height 30
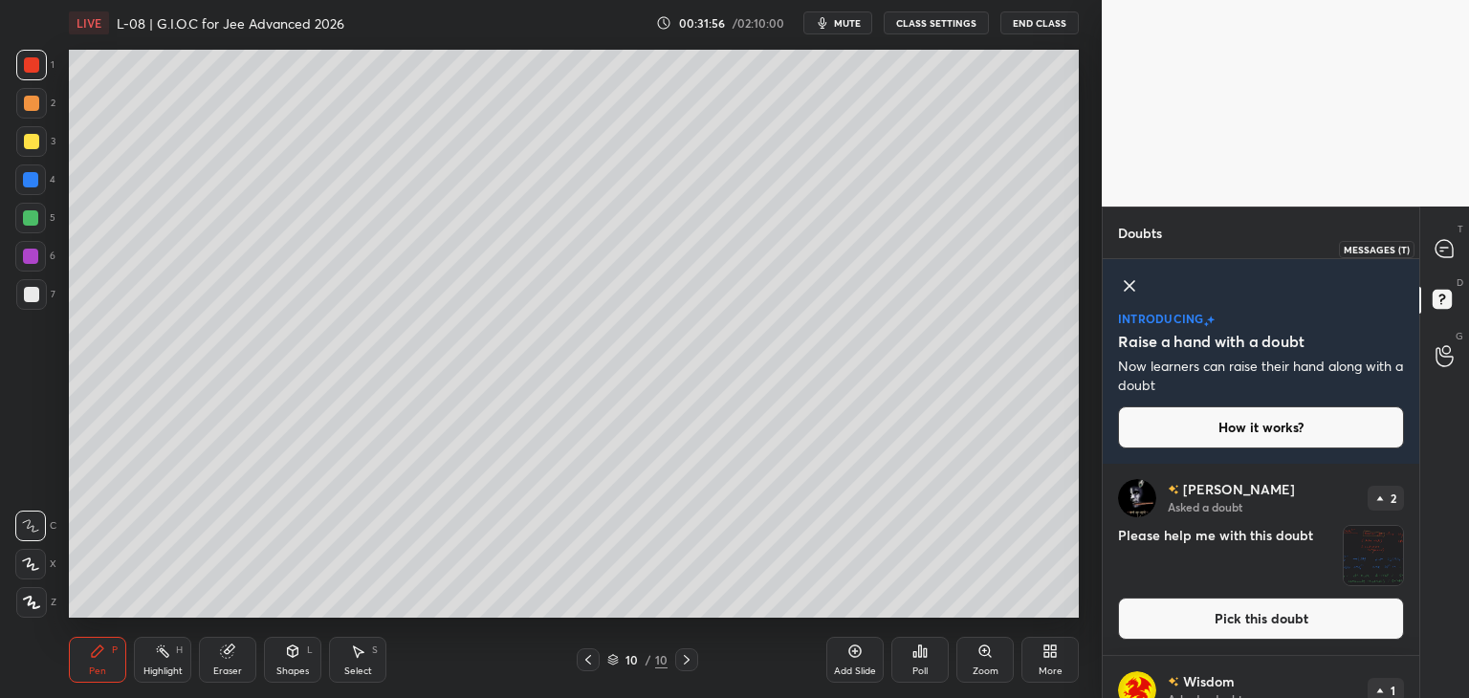
click at [1445, 248] on icon at bounding box center [1444, 248] width 8 height 0
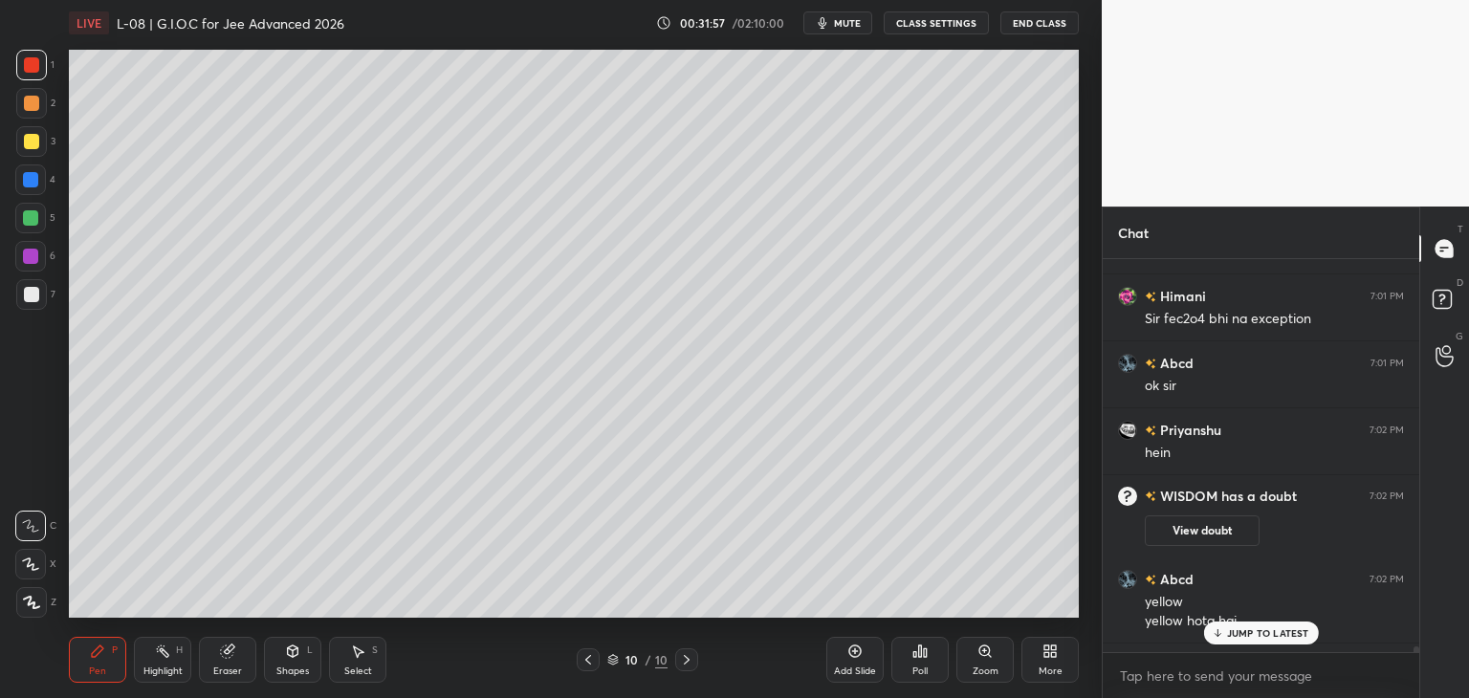
scroll to position [29932, 0]
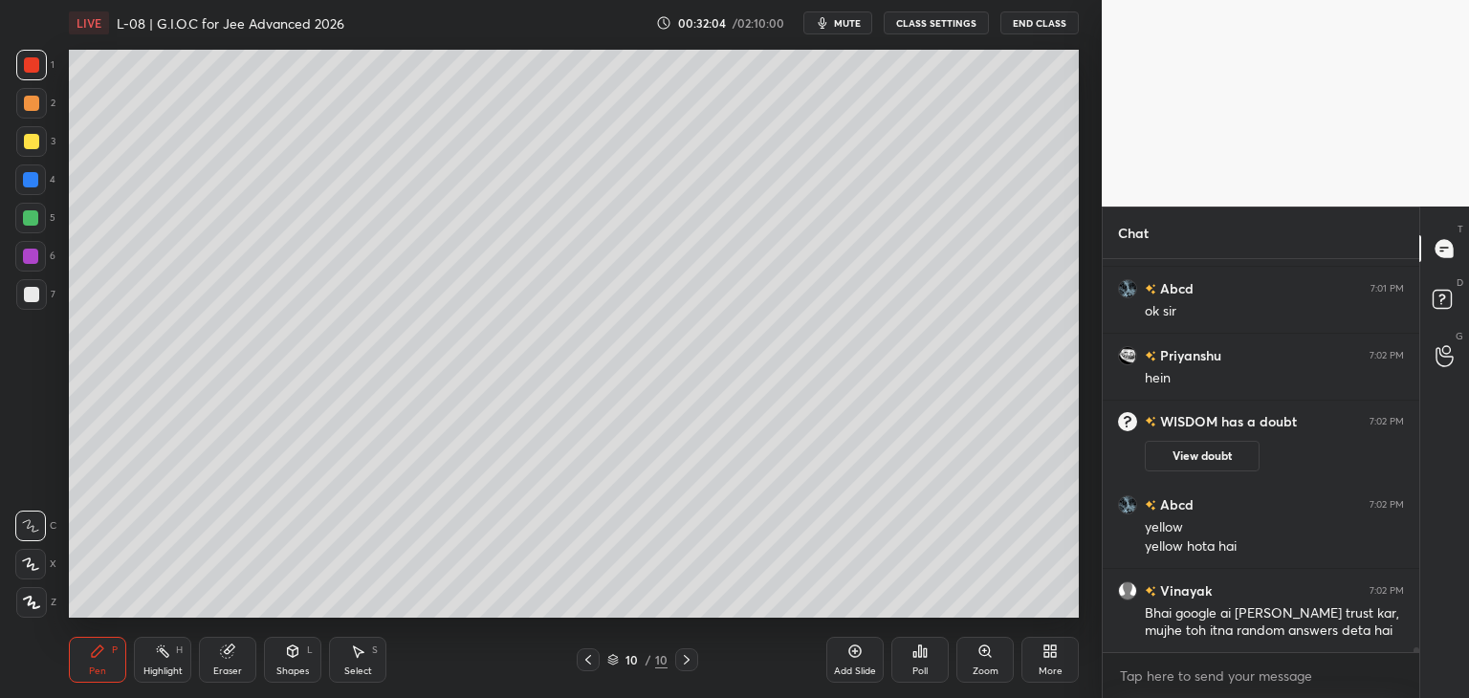
click at [362, 656] on icon at bounding box center [357, 651] width 15 height 15
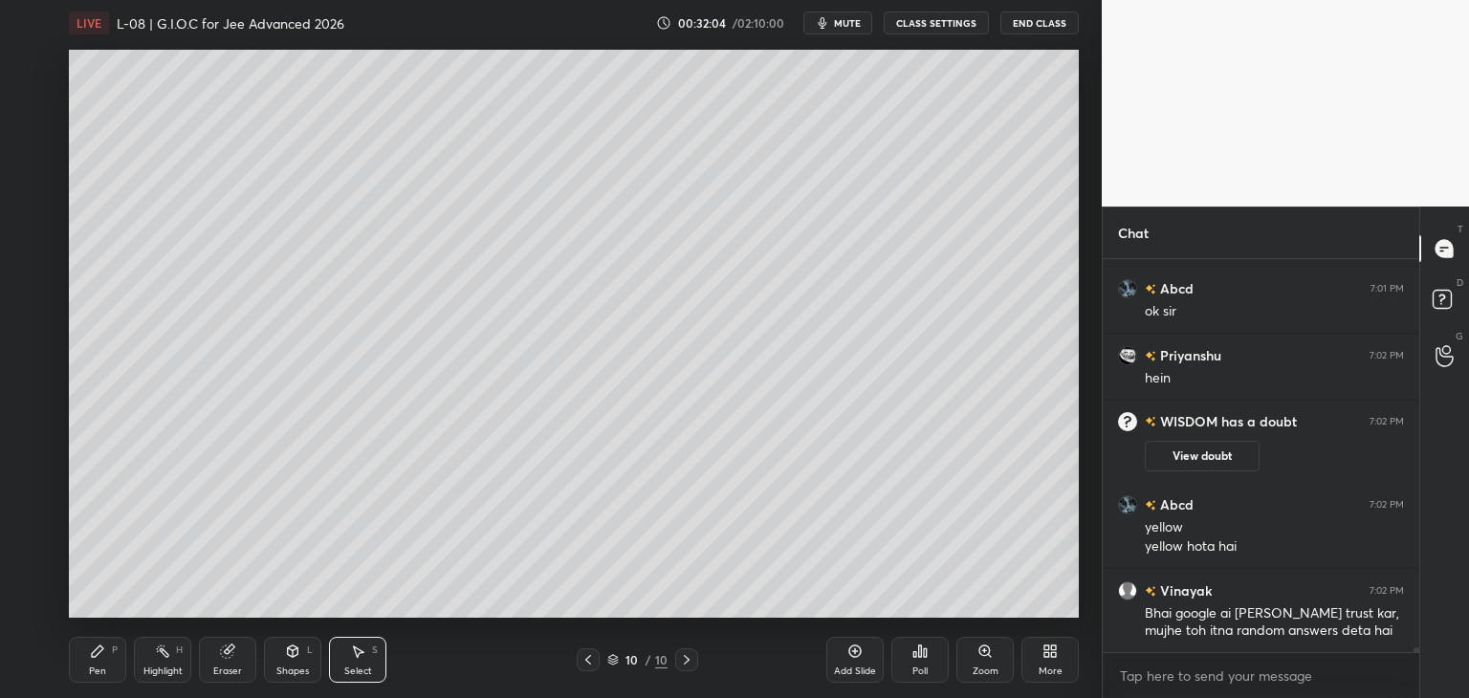
scroll to position [29999, 0]
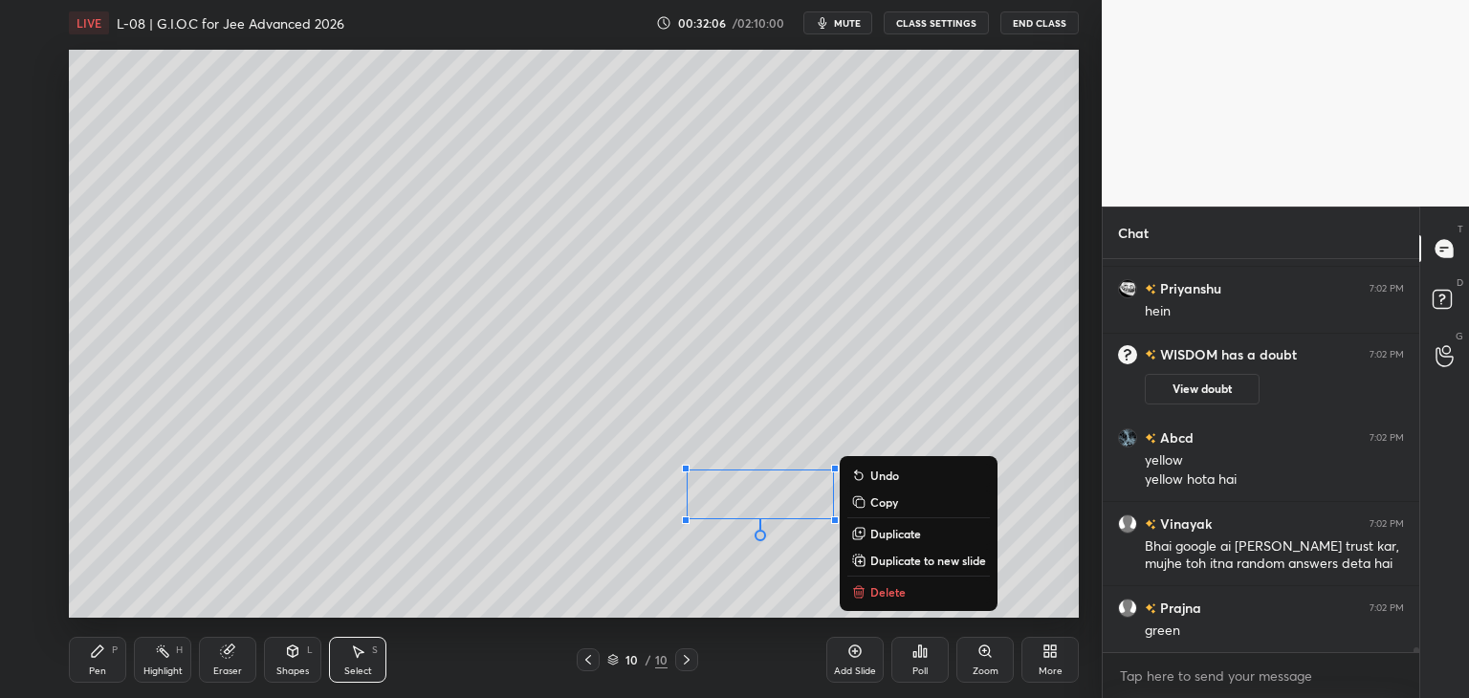
click at [896, 594] on p "Delete" at bounding box center [887, 591] width 35 height 15
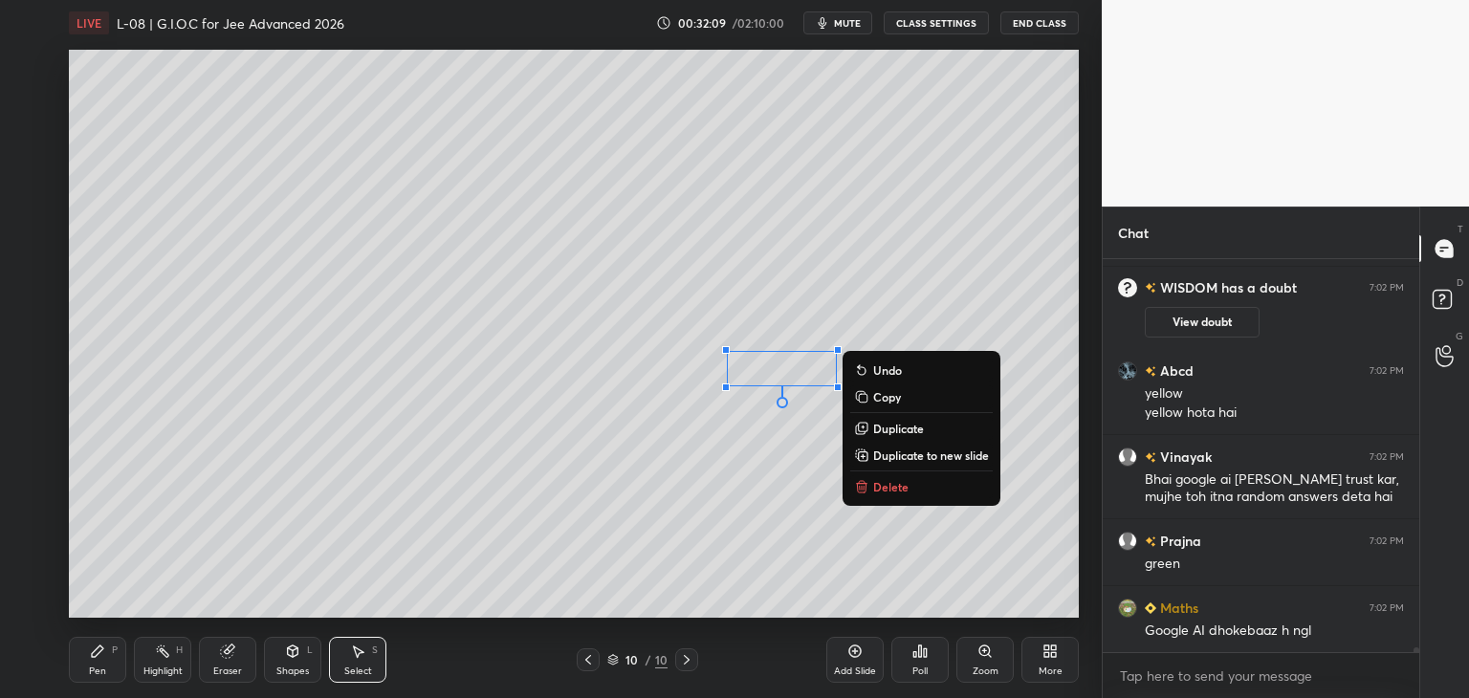
scroll to position [30133, 0]
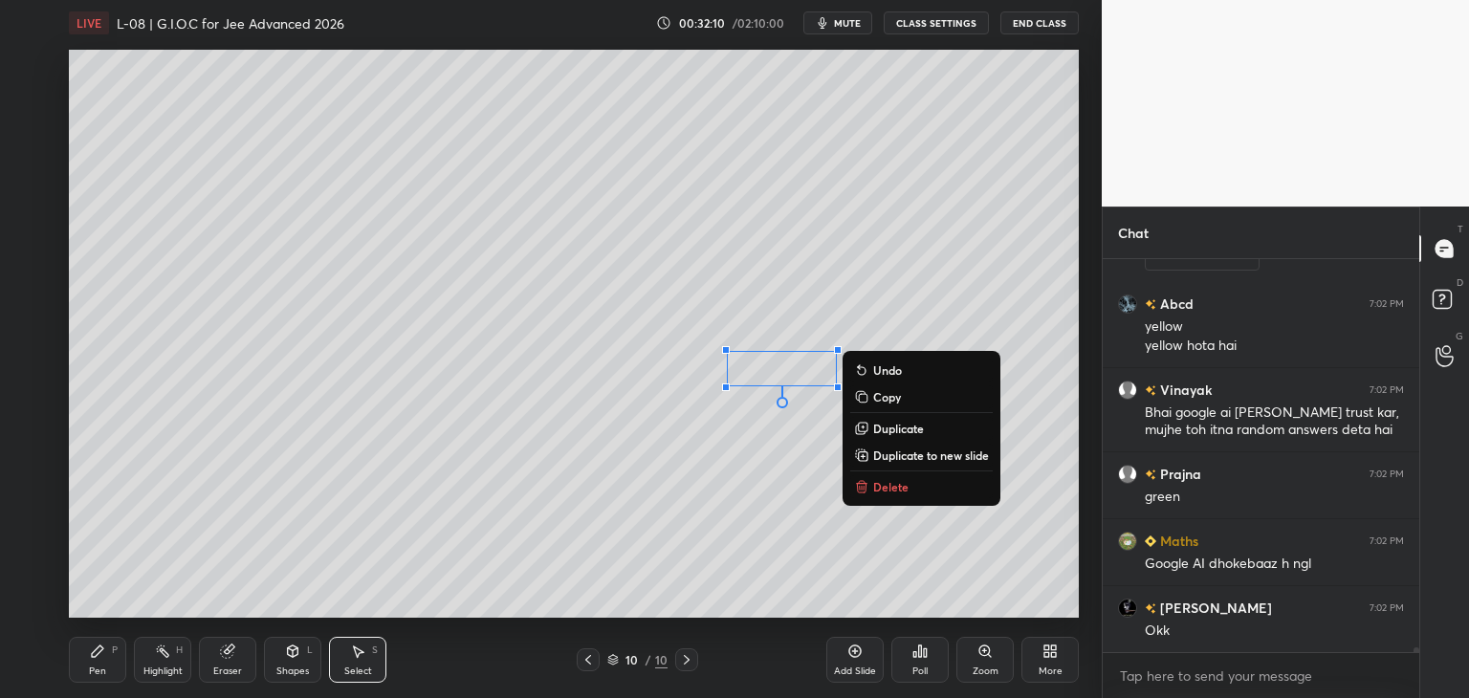
click at [888, 485] on p "Delete" at bounding box center [890, 486] width 35 height 15
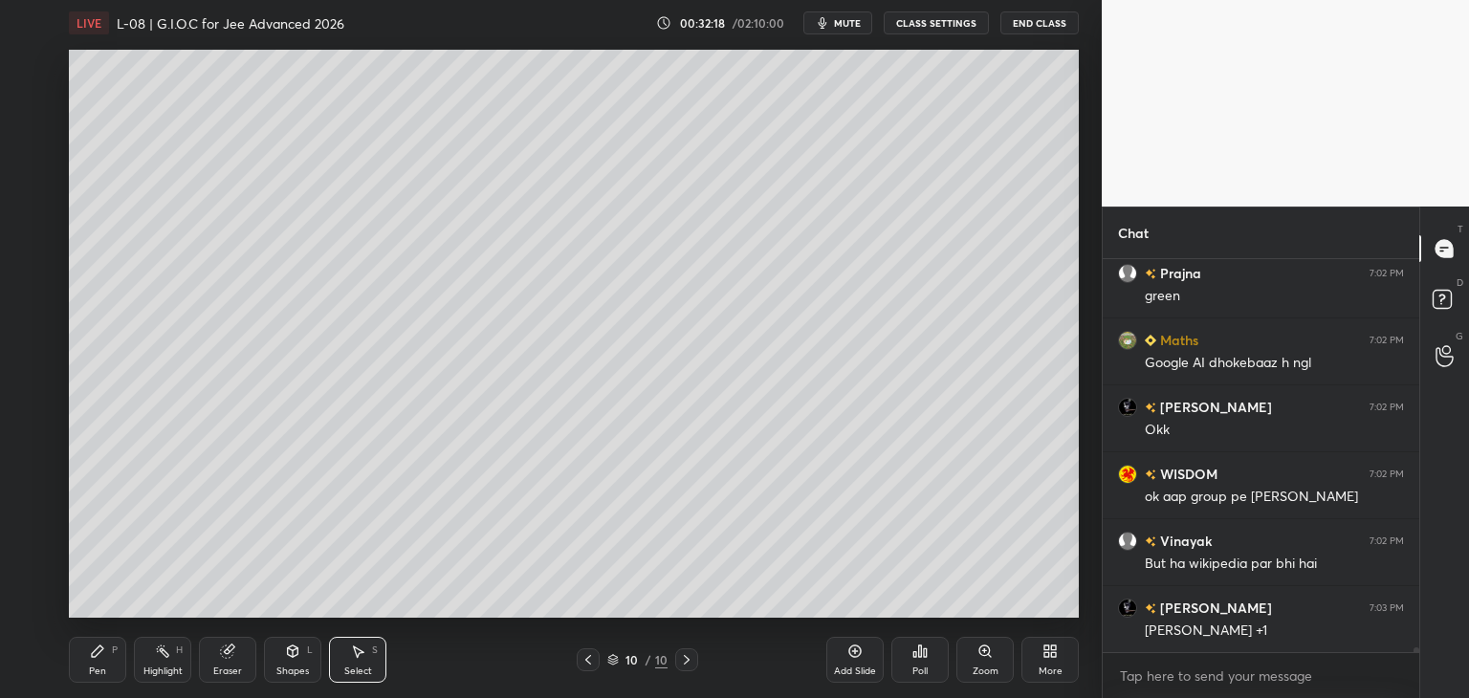
scroll to position [30401, 0]
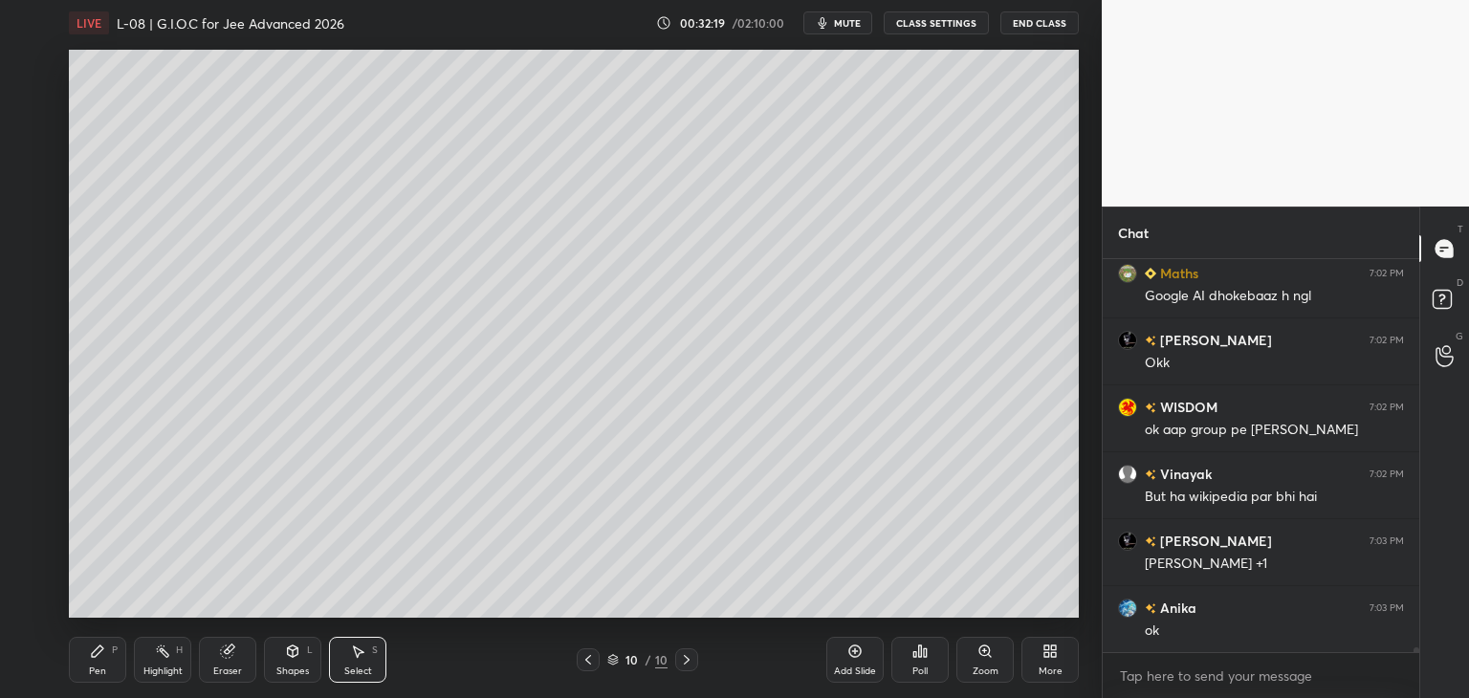
click at [98, 658] on icon at bounding box center [97, 651] width 15 height 15
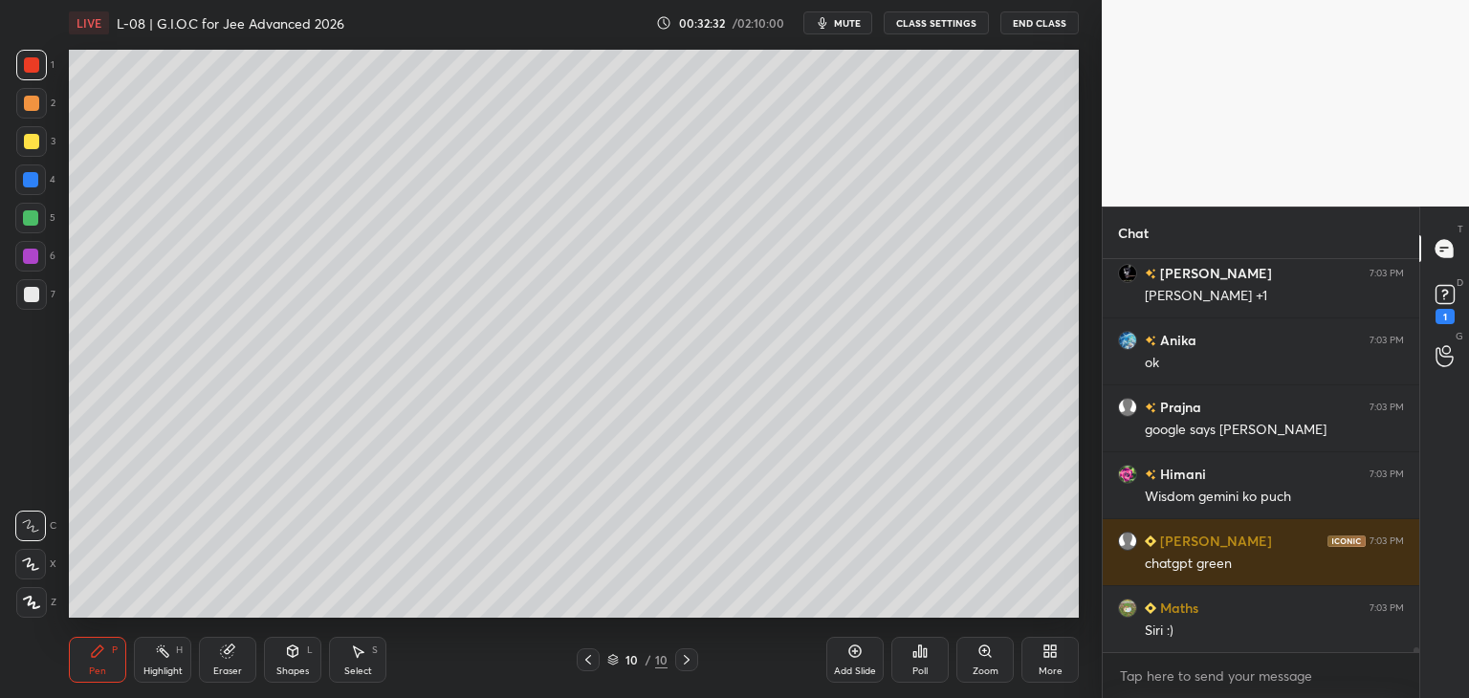
scroll to position [30751, 0]
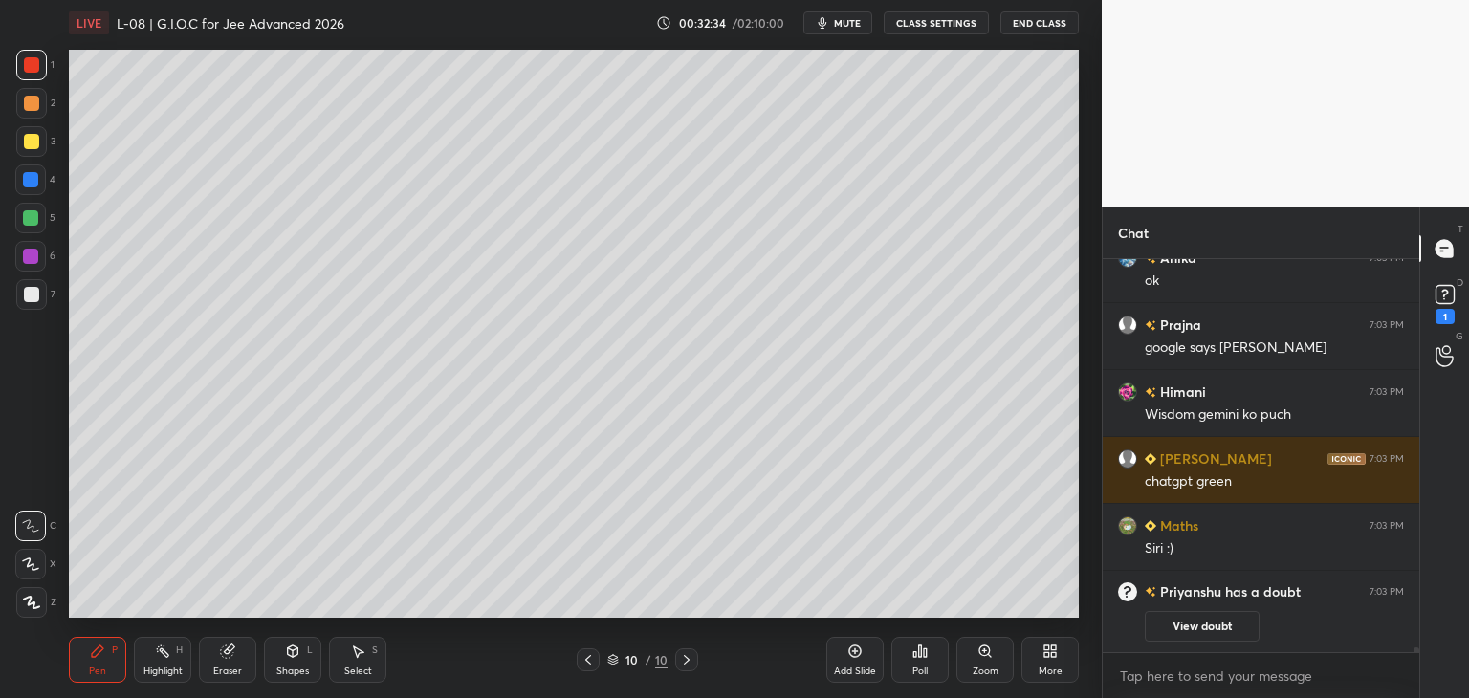
click at [1232, 622] on button "View doubt" at bounding box center [1202, 626] width 115 height 31
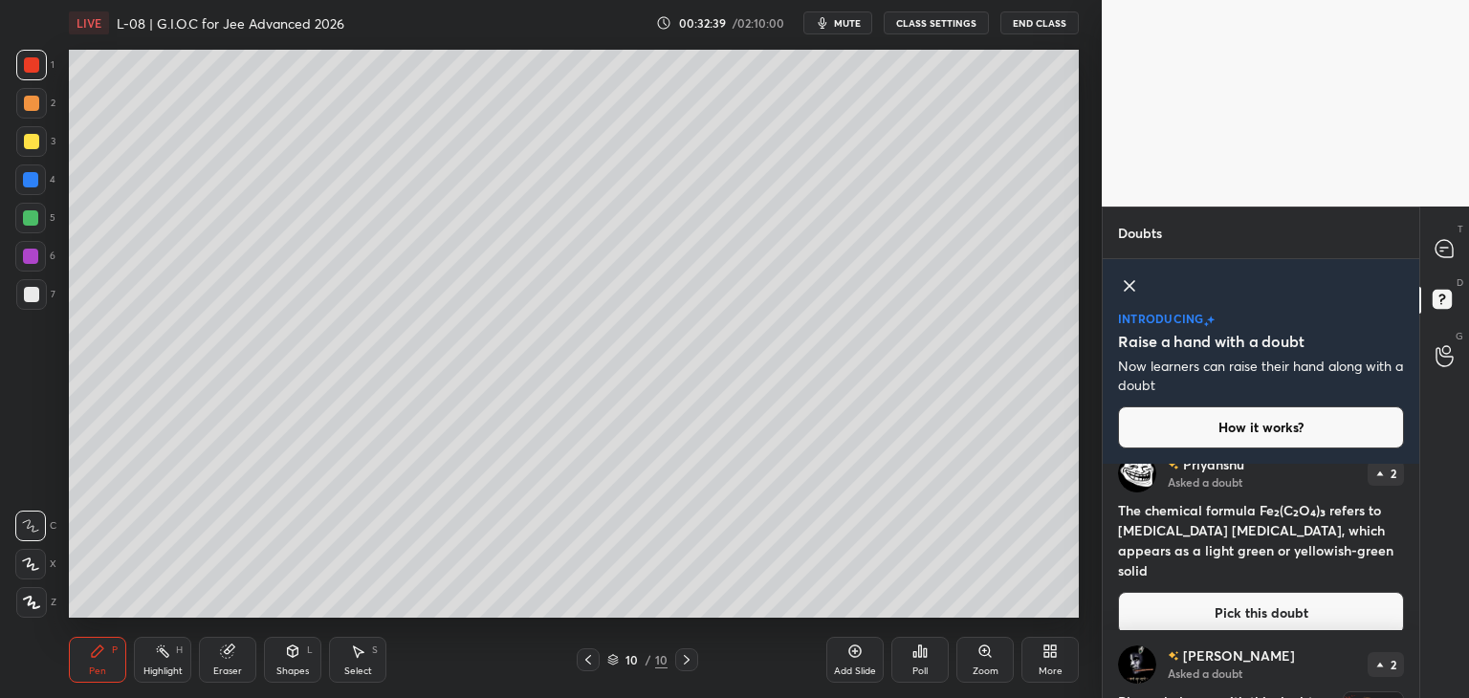
scroll to position [15, 0]
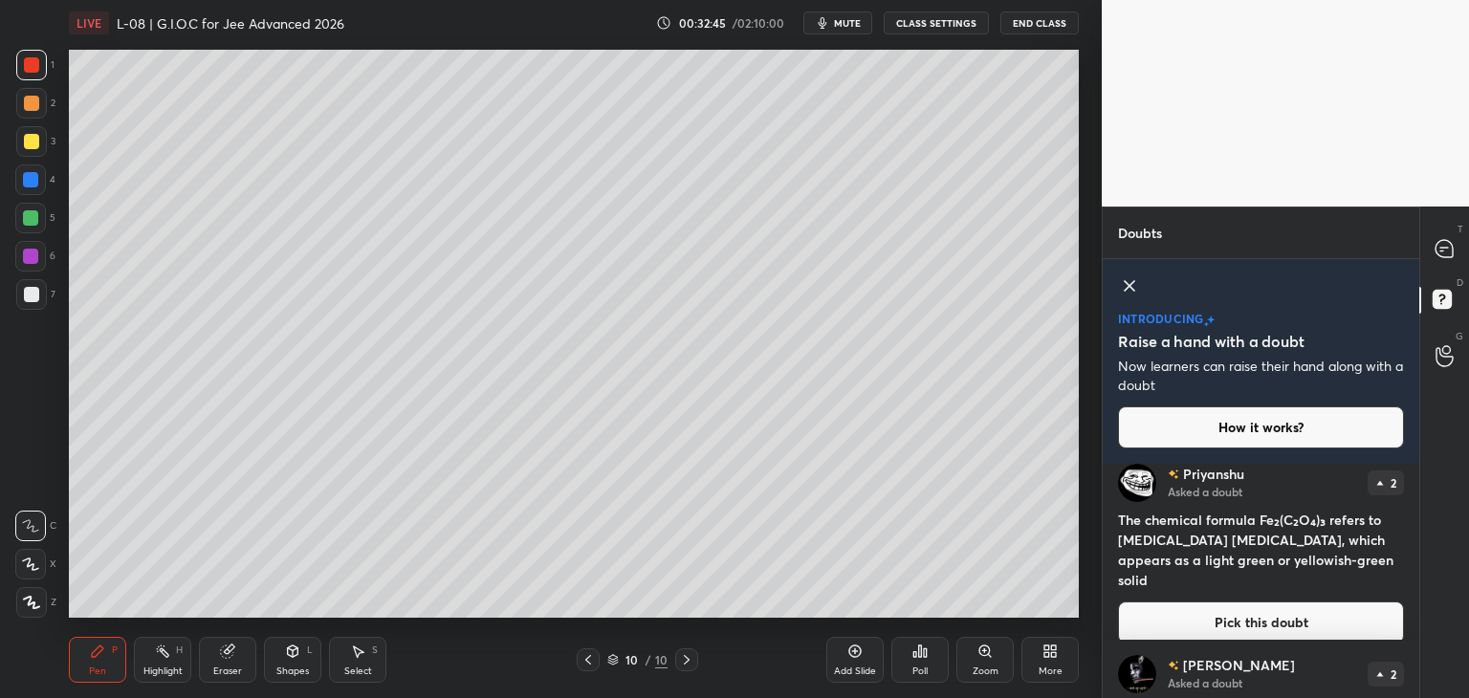
click at [1133, 282] on icon at bounding box center [1129, 285] width 23 height 23
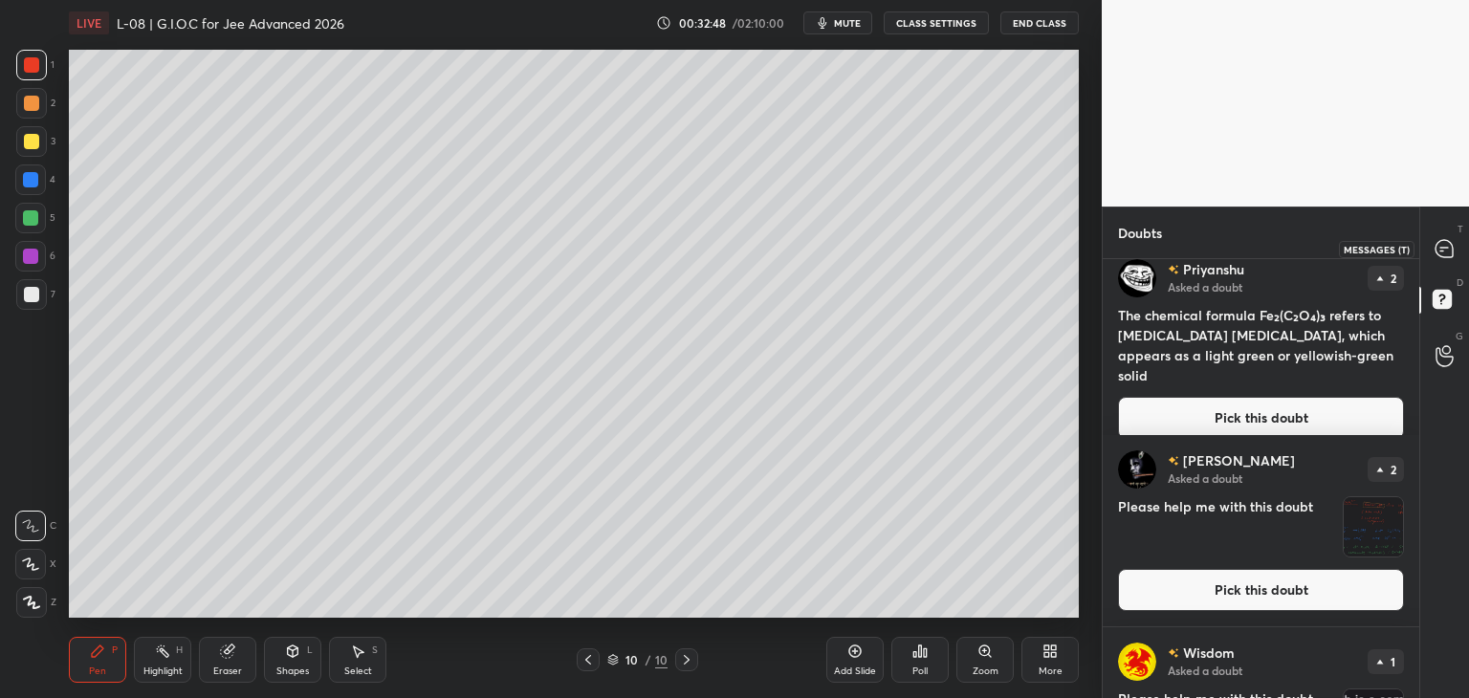
click at [1442, 240] on icon at bounding box center [1443, 248] width 17 height 17
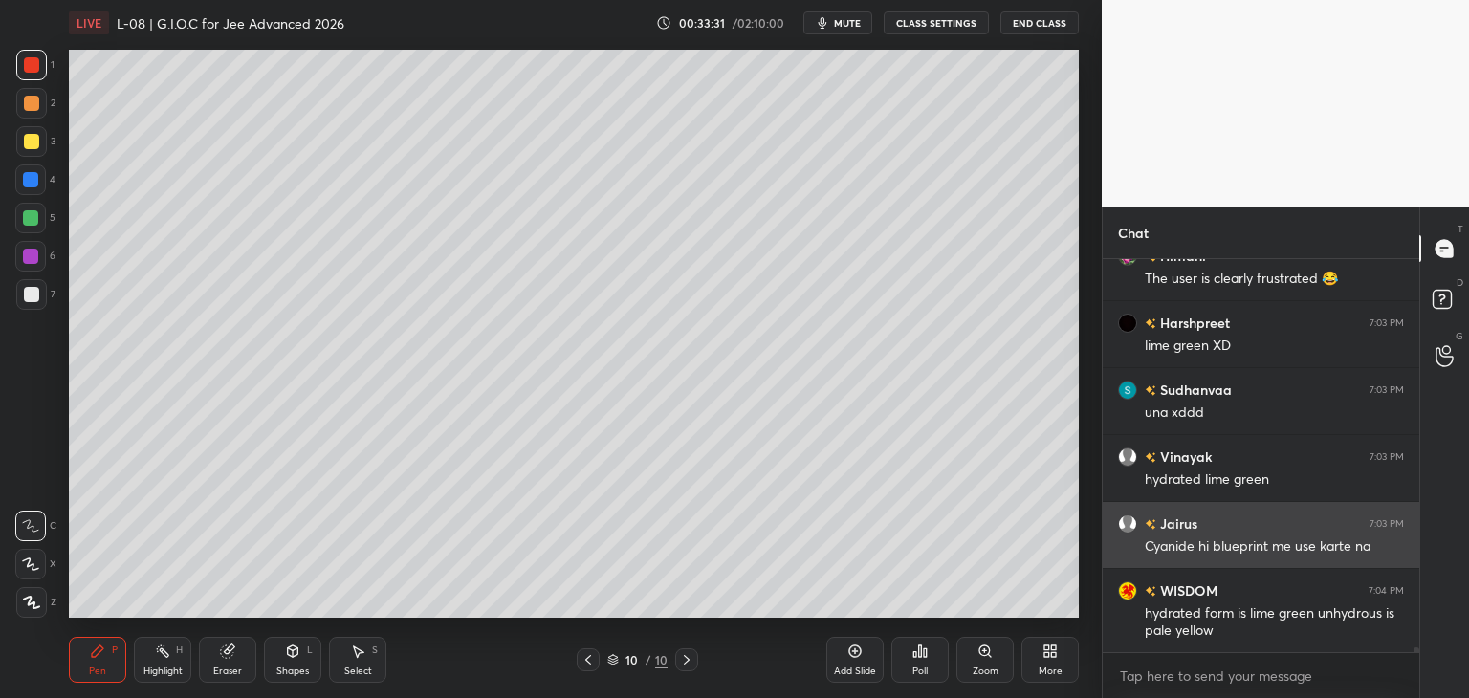
scroll to position [32445, 0]
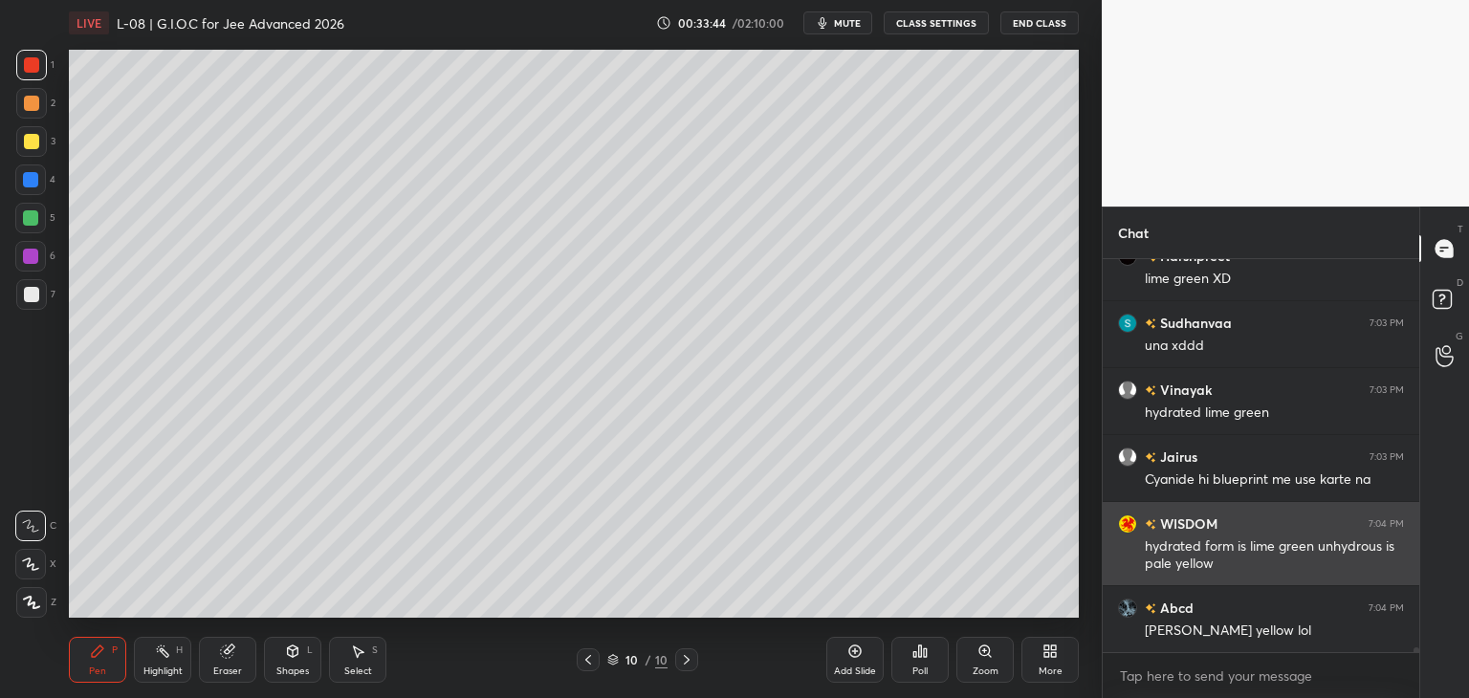
click at [852, 656] on icon at bounding box center [855, 652] width 12 height 12
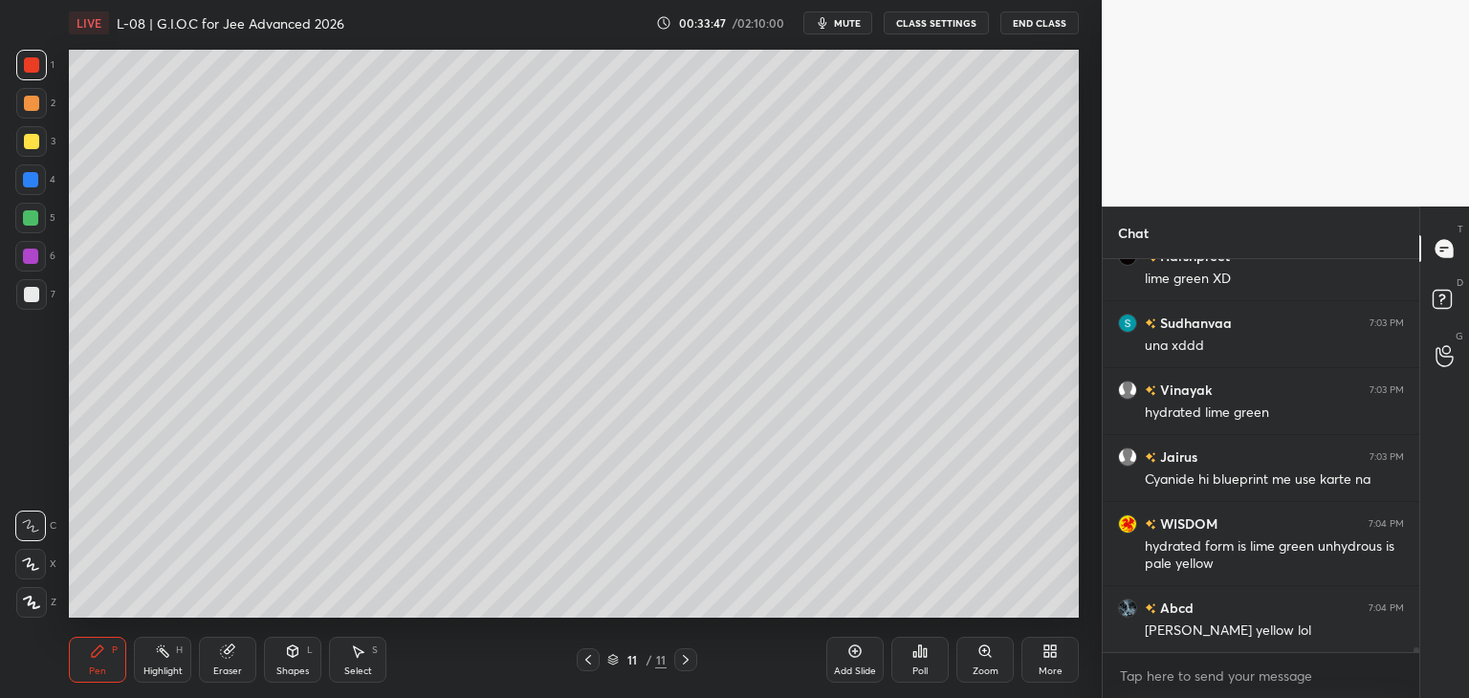
click at [36, 102] on div at bounding box center [31, 103] width 15 height 15
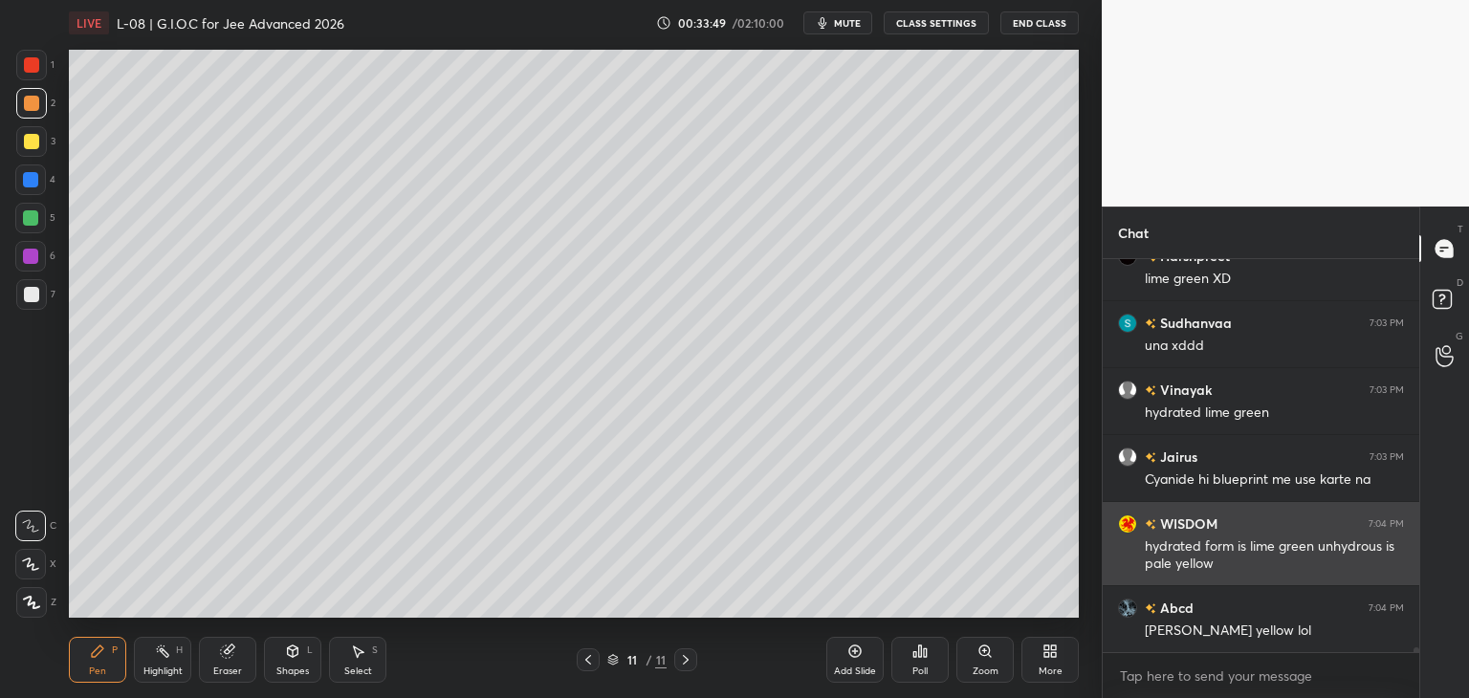
scroll to position [32512, 0]
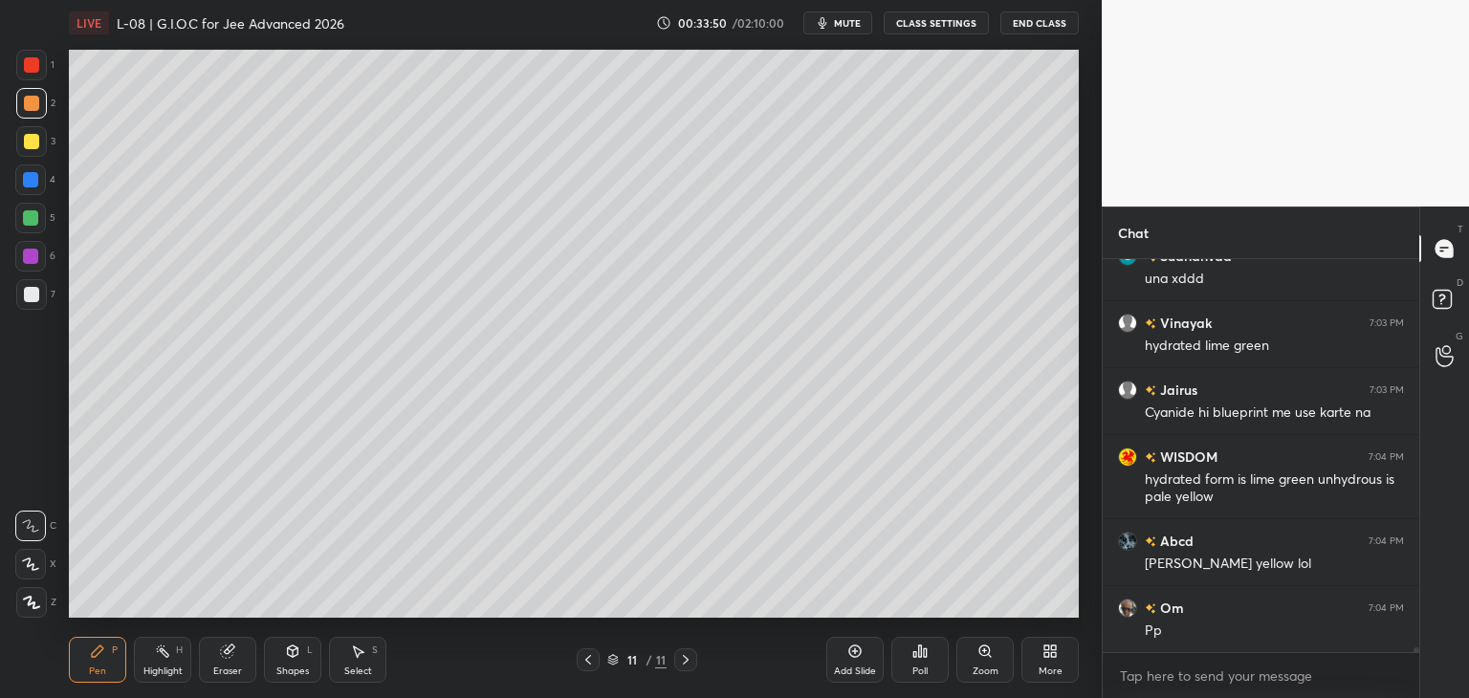
click at [368, 651] on div "Select S" at bounding box center [357, 660] width 57 height 46
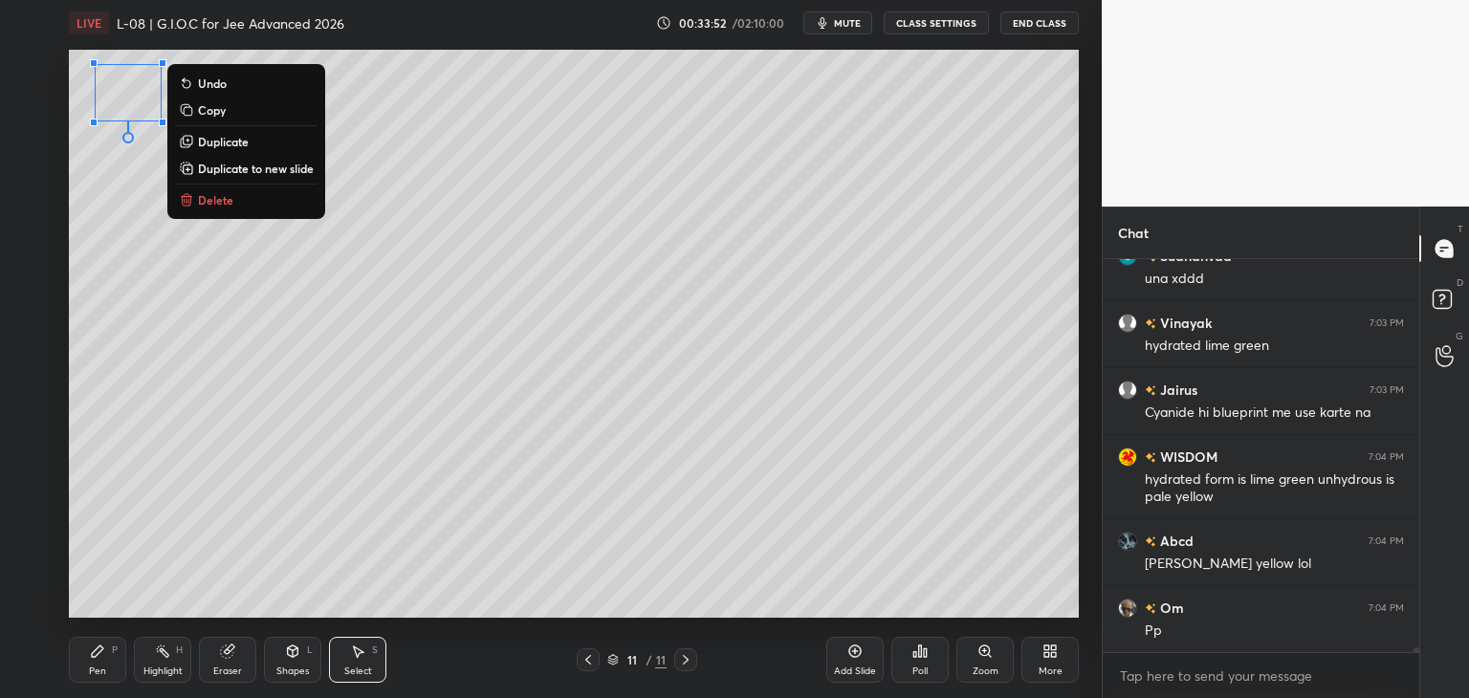
click at [222, 207] on p "Delete" at bounding box center [215, 199] width 35 height 15
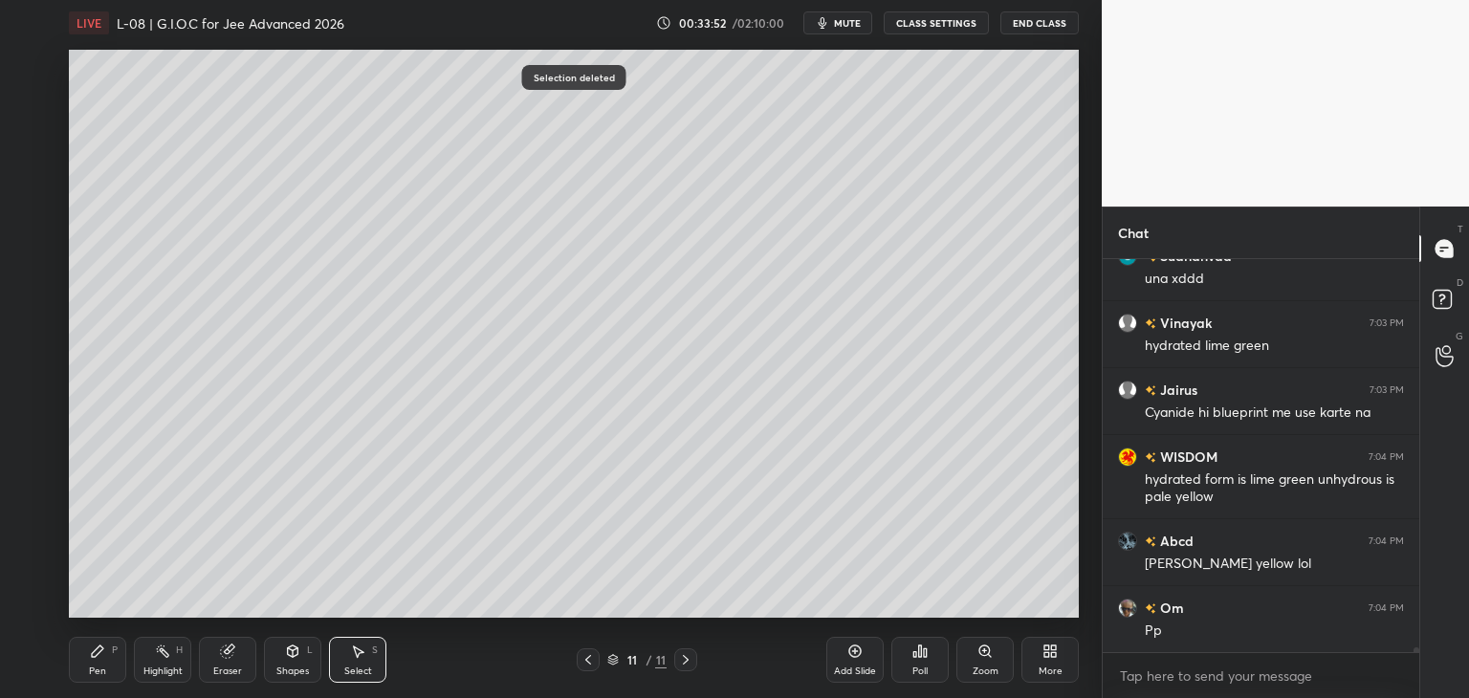
click at [91, 651] on icon at bounding box center [97, 651] width 15 height 15
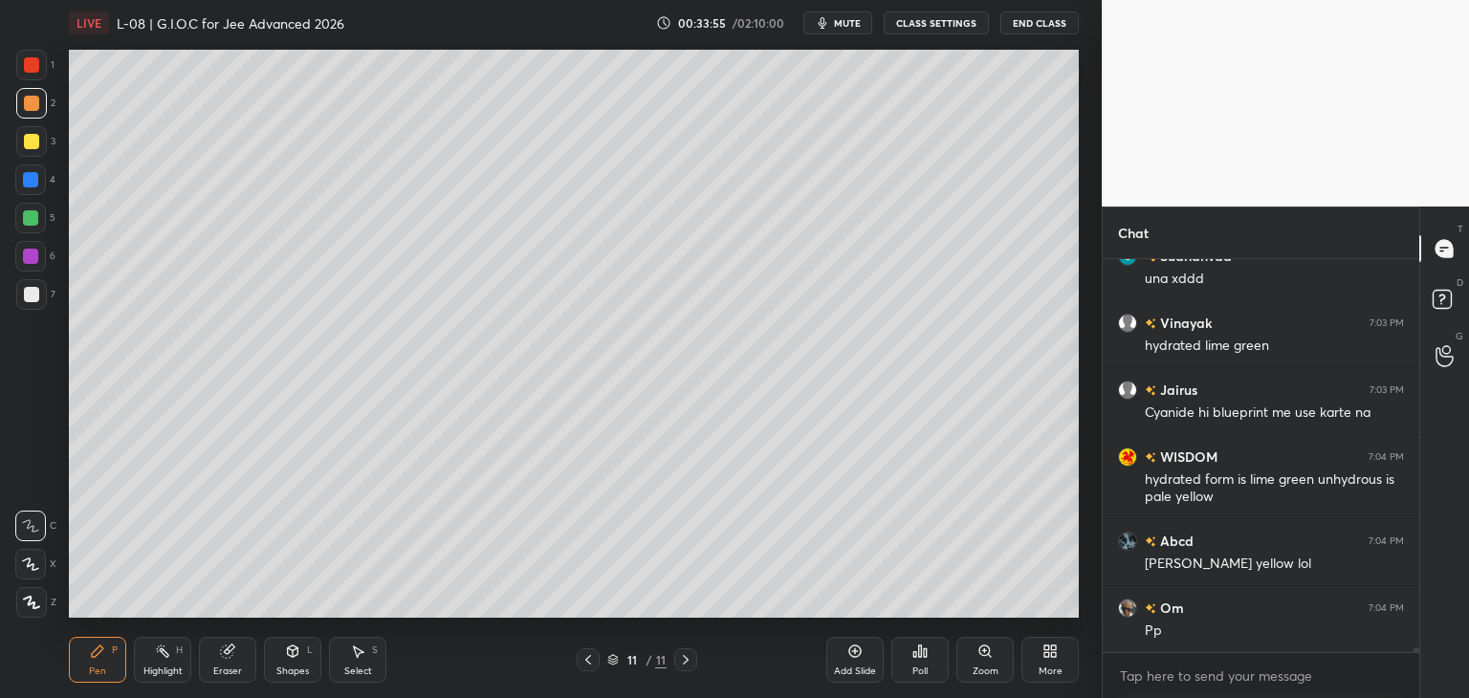
scroll to position [32579, 0]
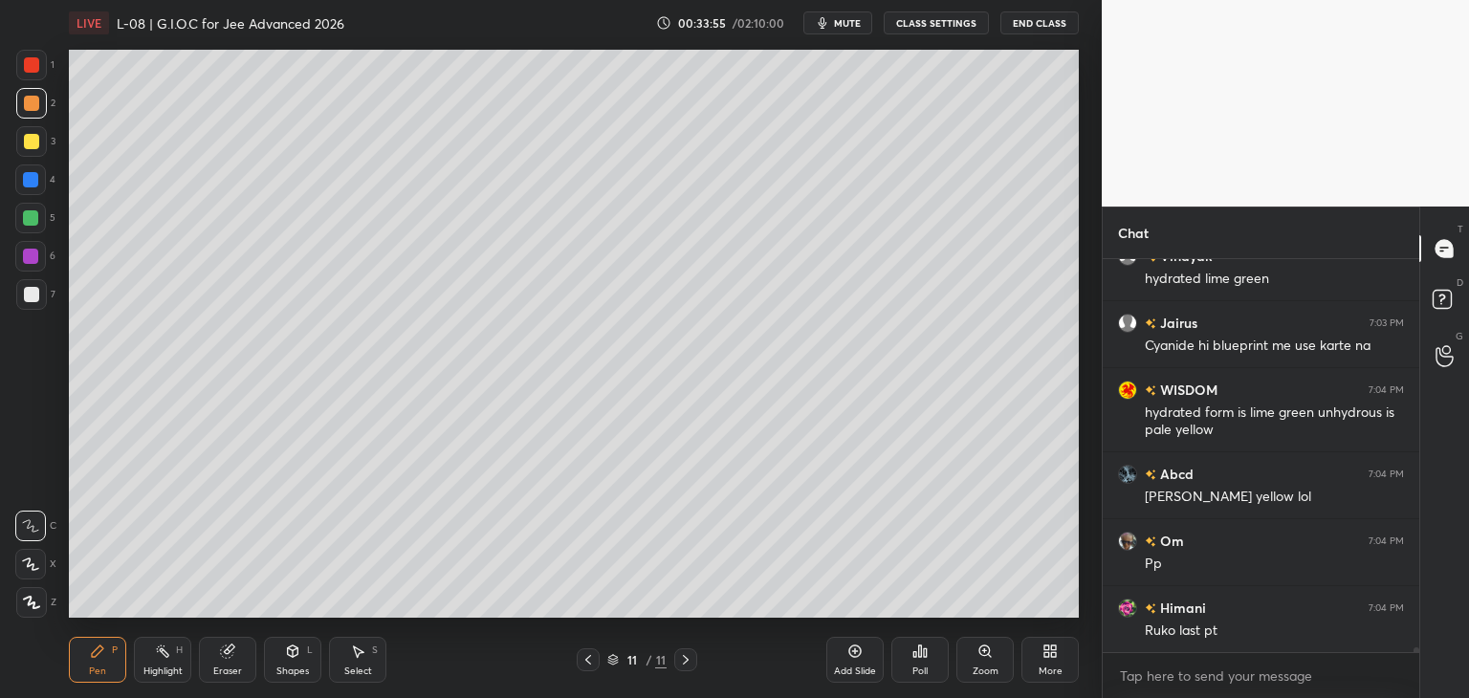
click at [30, 66] on div at bounding box center [31, 64] width 15 height 15
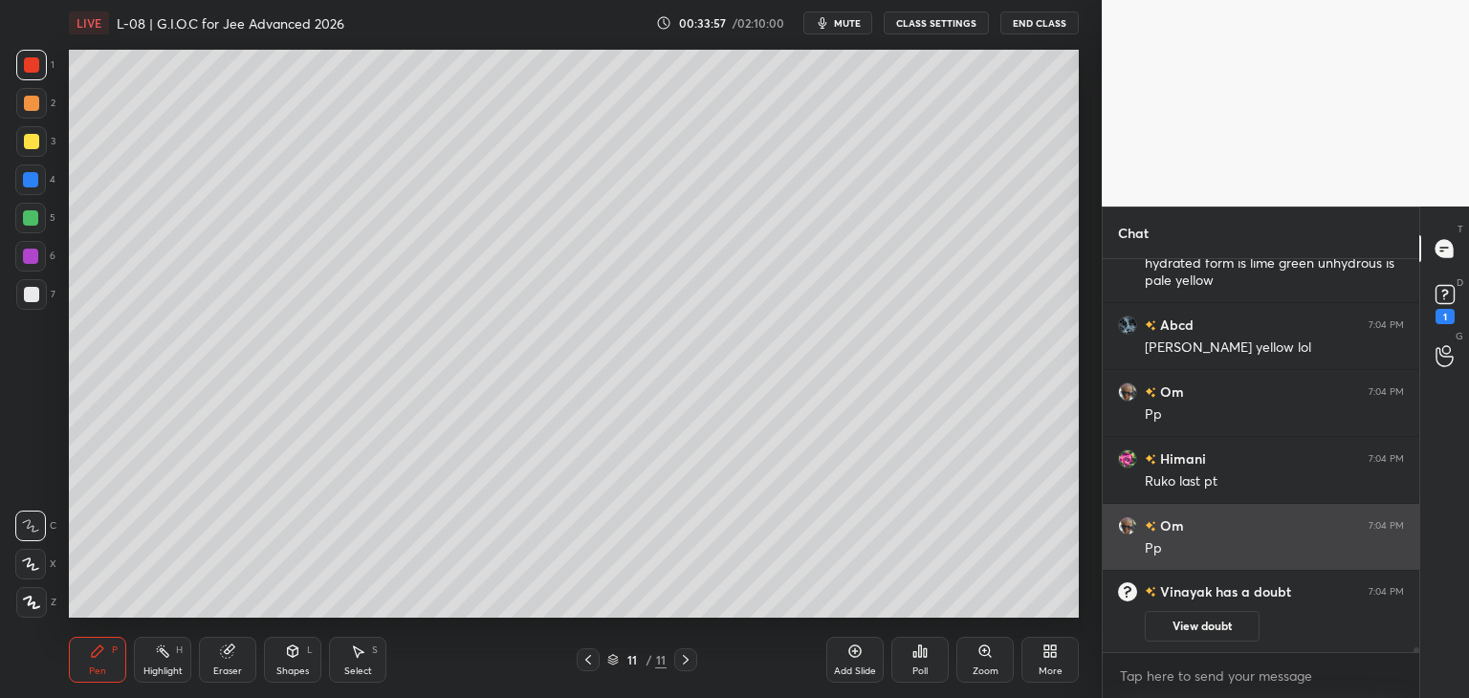
scroll to position [31971, 0]
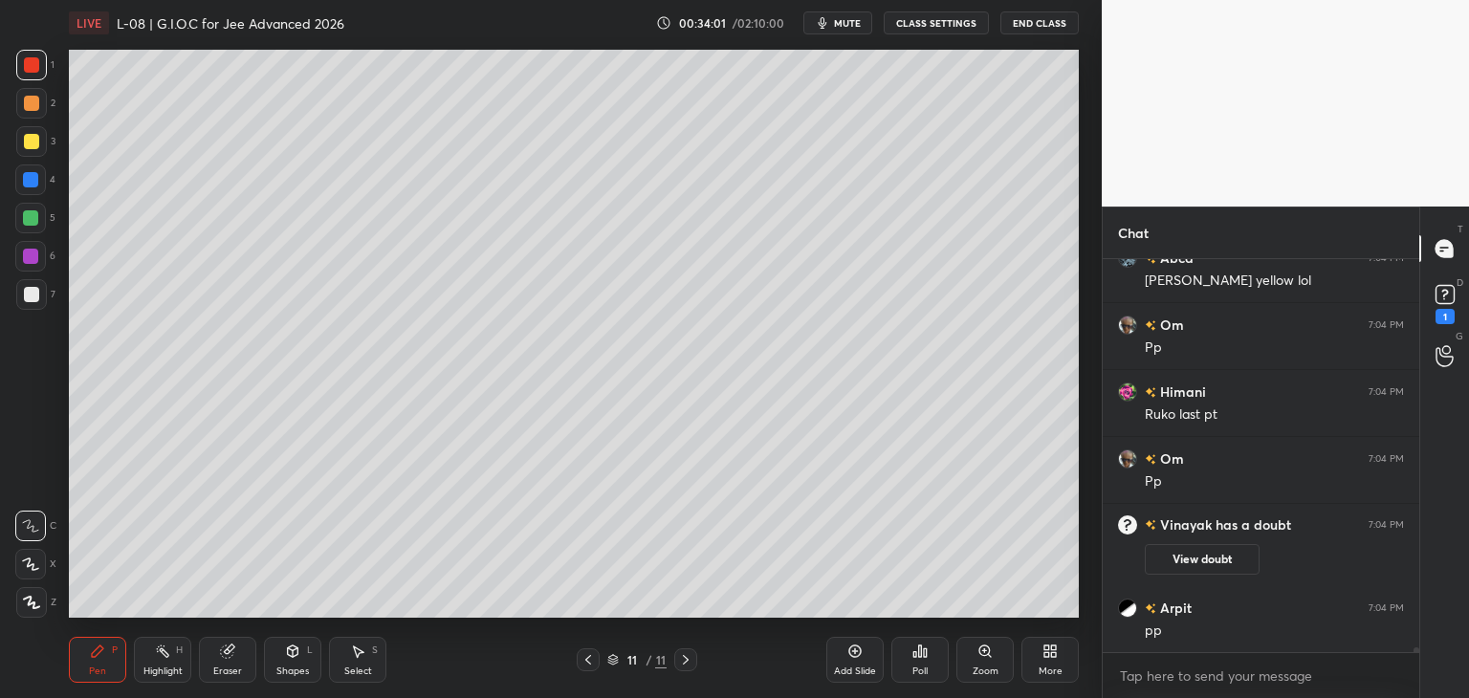
click at [595, 654] on icon at bounding box center [587, 659] width 15 height 15
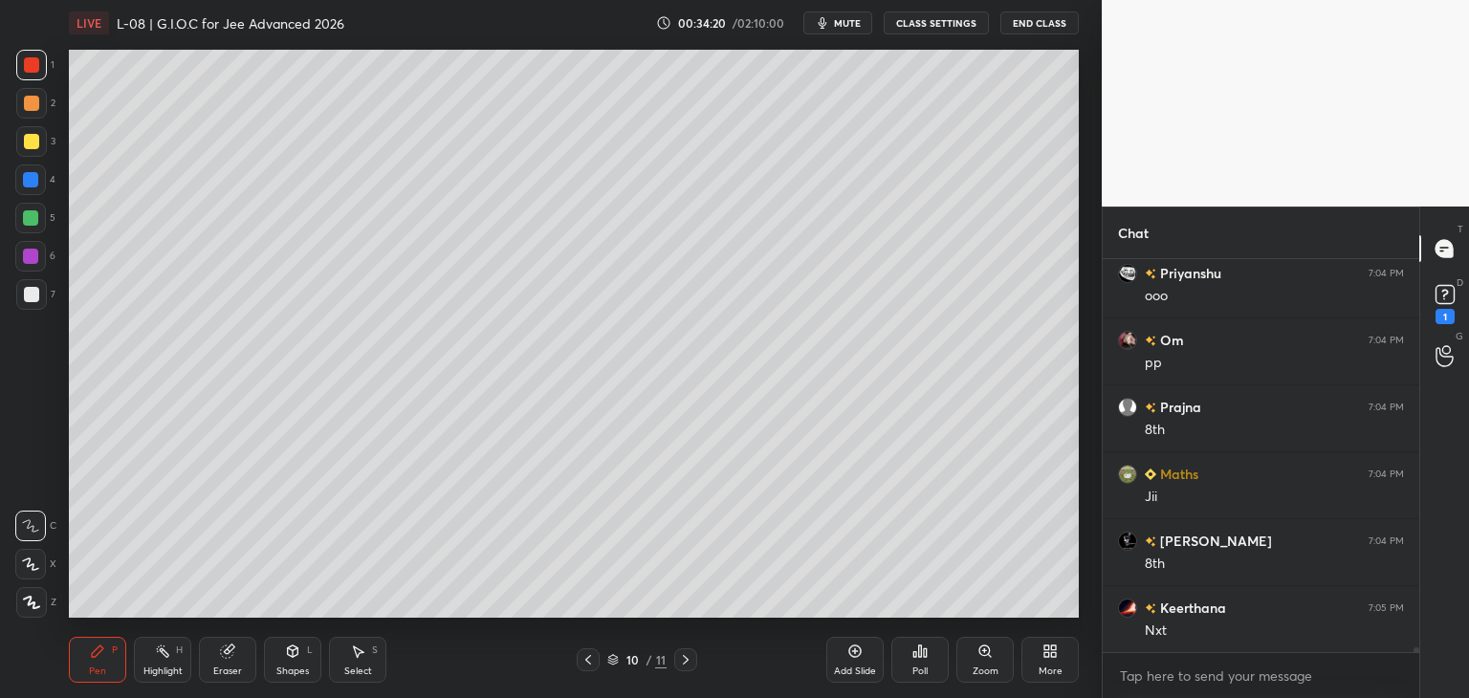
scroll to position [32440, 0]
click at [681, 661] on icon at bounding box center [685, 659] width 15 height 15
click at [357, 658] on icon at bounding box center [359, 651] width 11 height 11
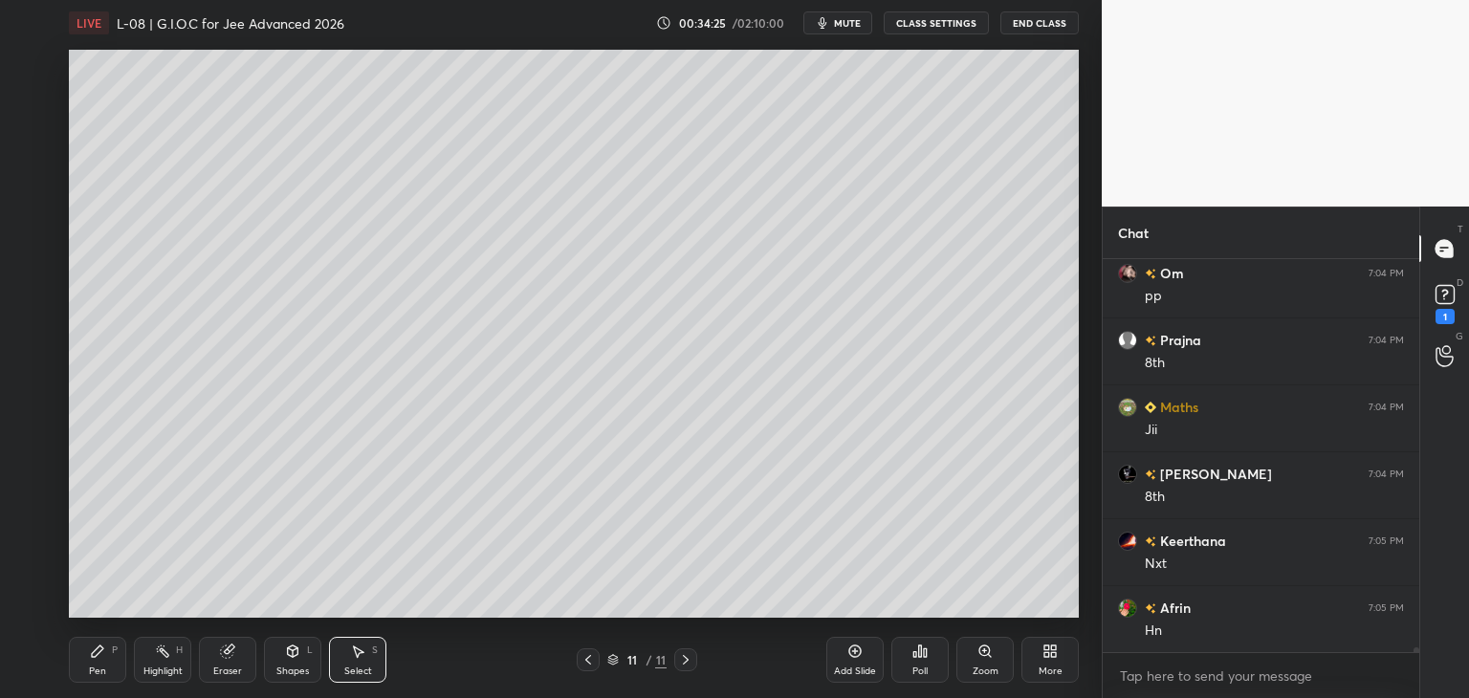
scroll to position [32507, 0]
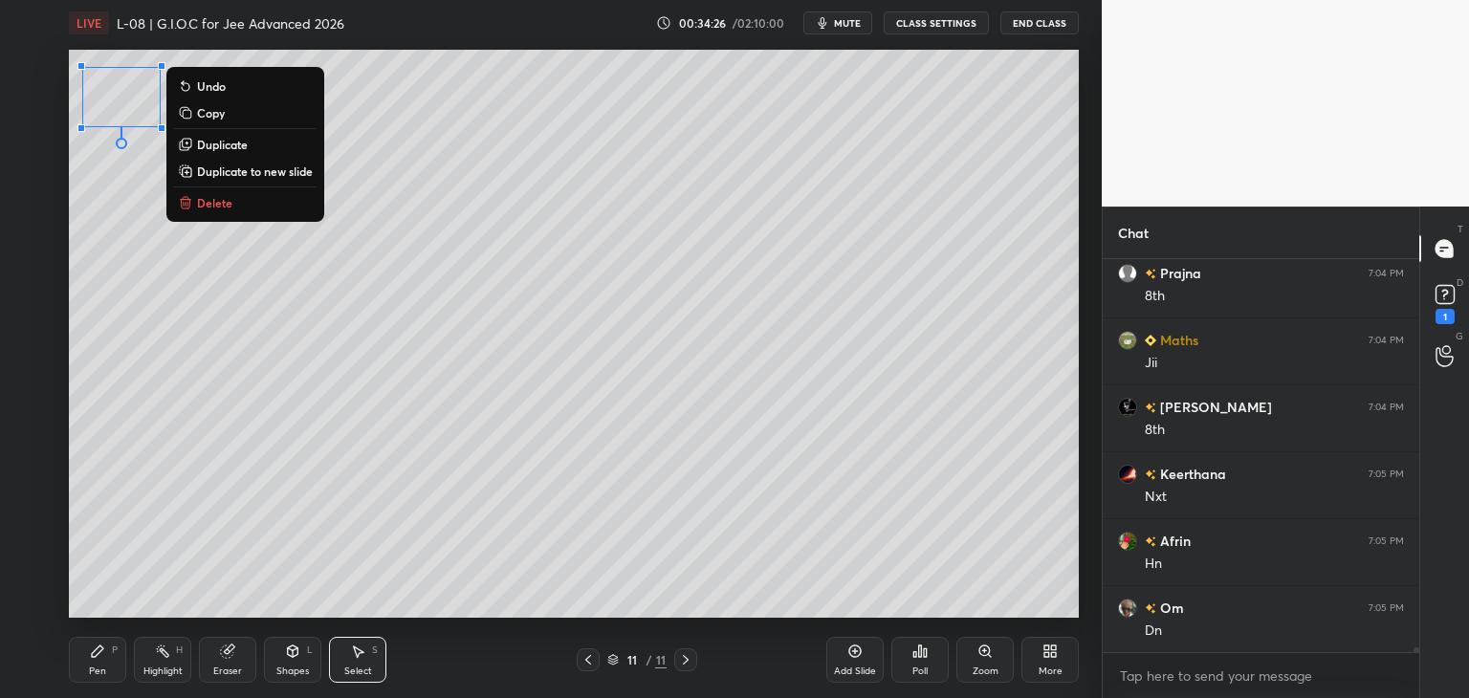
click at [208, 207] on p "Delete" at bounding box center [214, 202] width 35 height 15
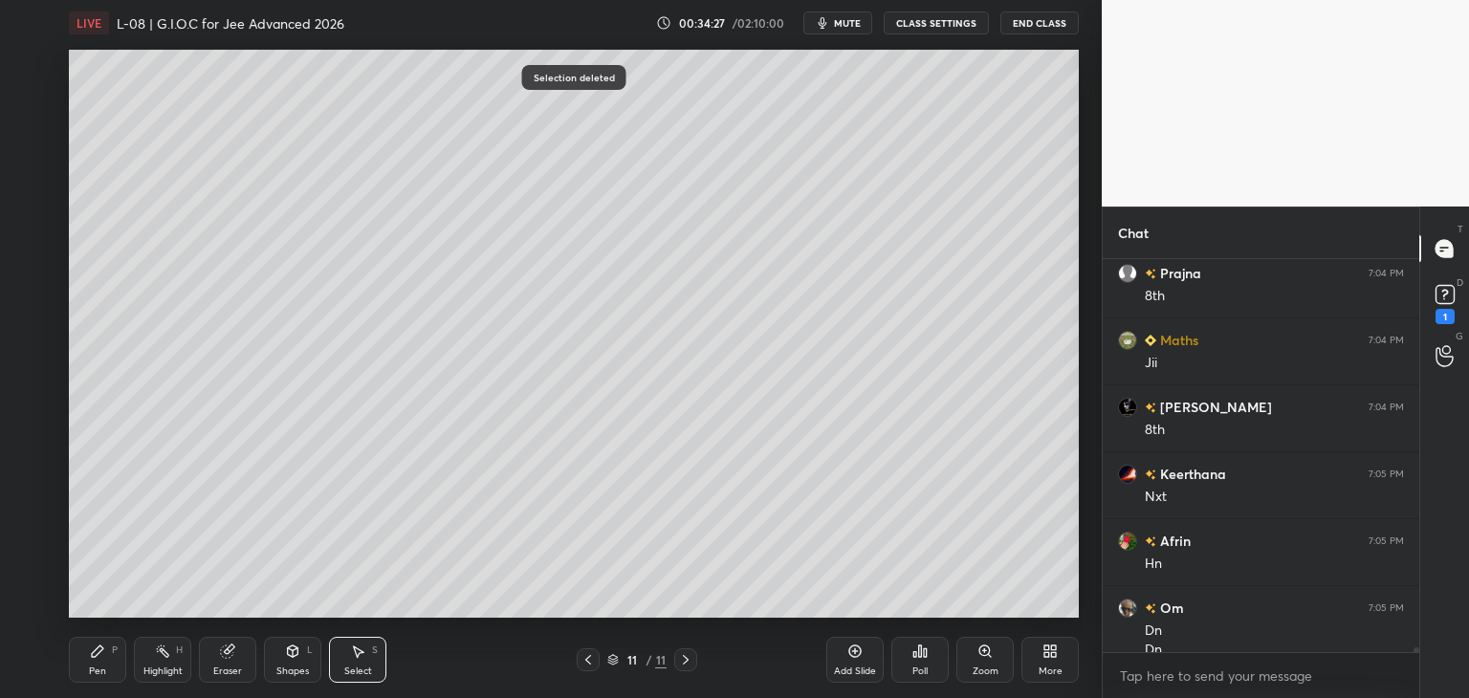
scroll to position [32526, 0]
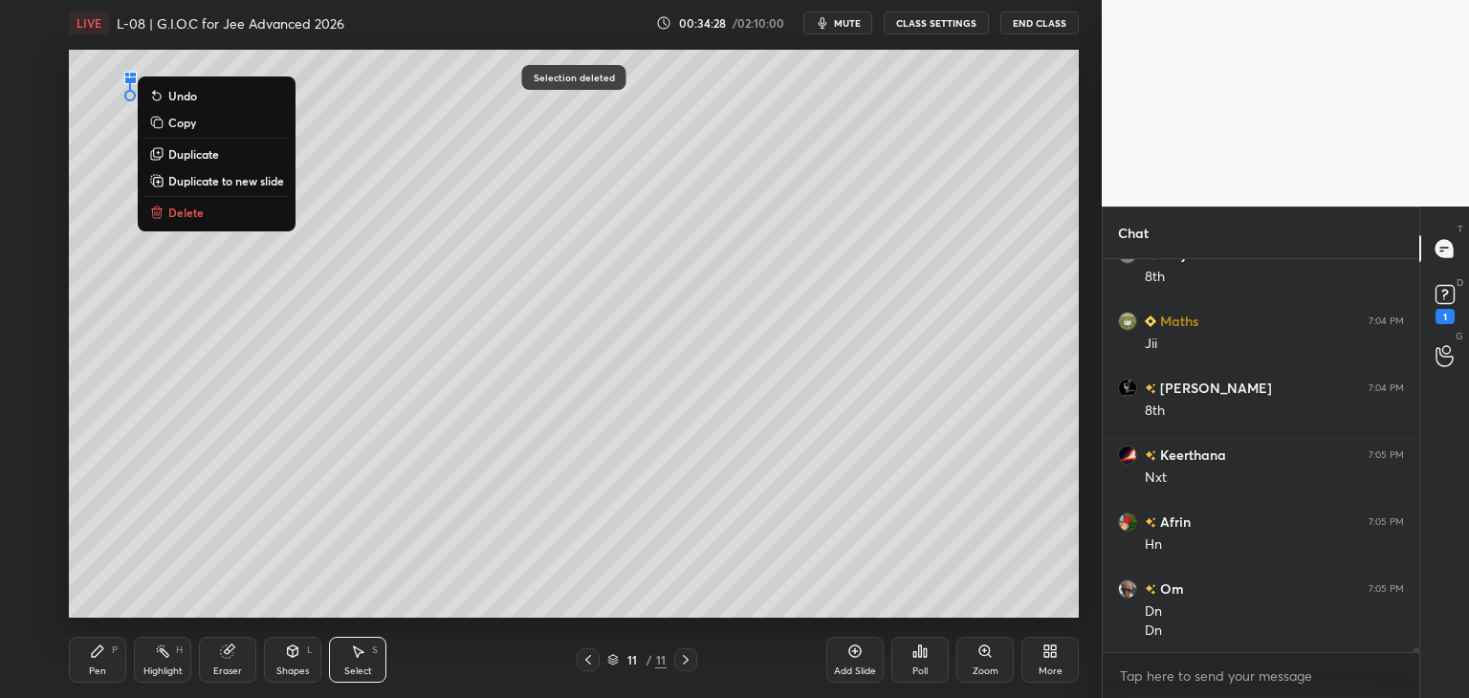
click at [183, 215] on p "Delete" at bounding box center [185, 212] width 35 height 15
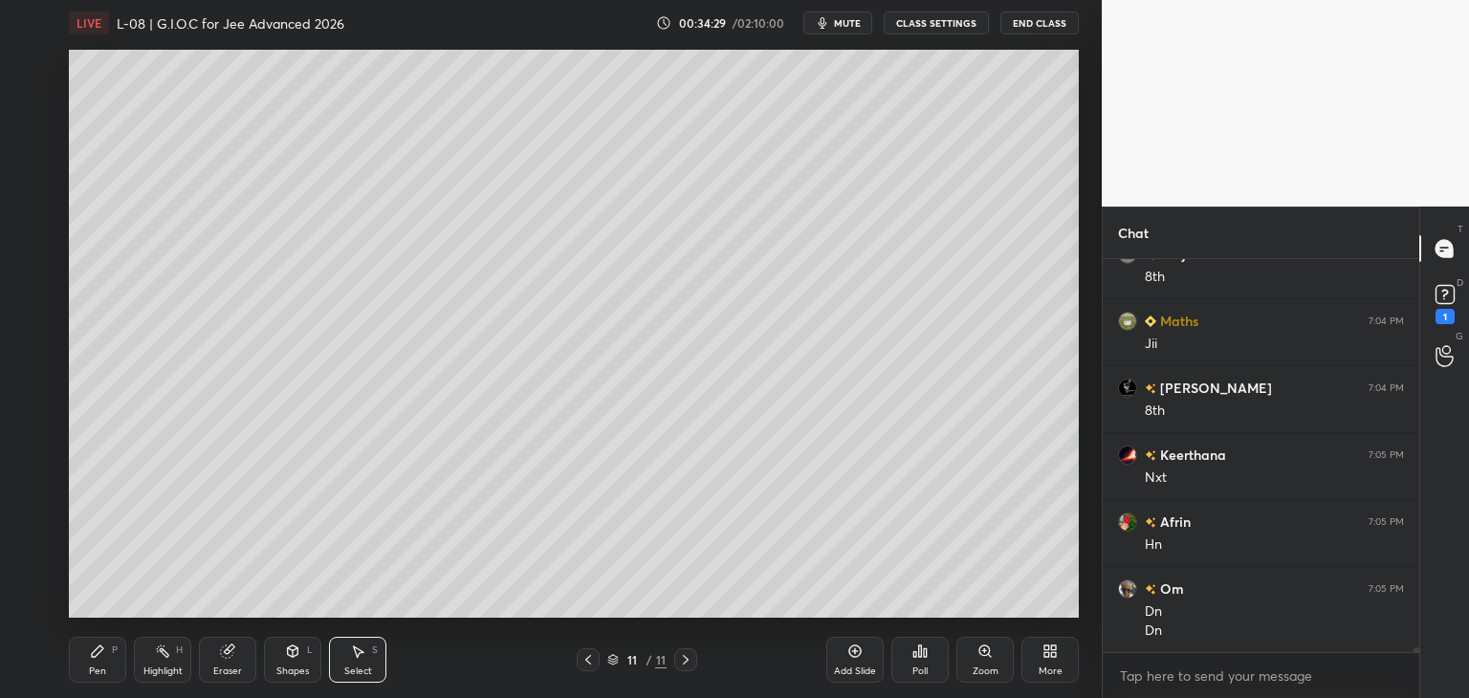
click at [91, 651] on icon at bounding box center [97, 651] width 15 height 15
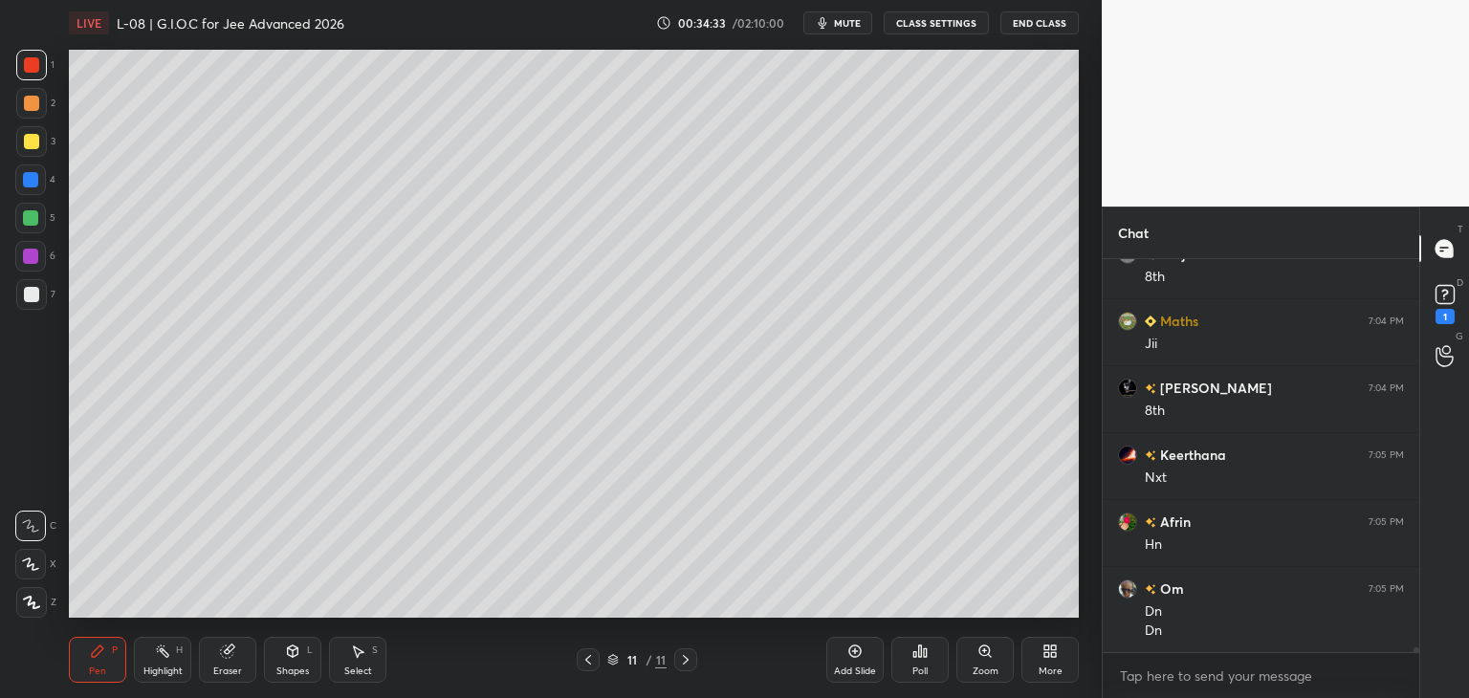
click at [29, 107] on div at bounding box center [31, 103] width 15 height 15
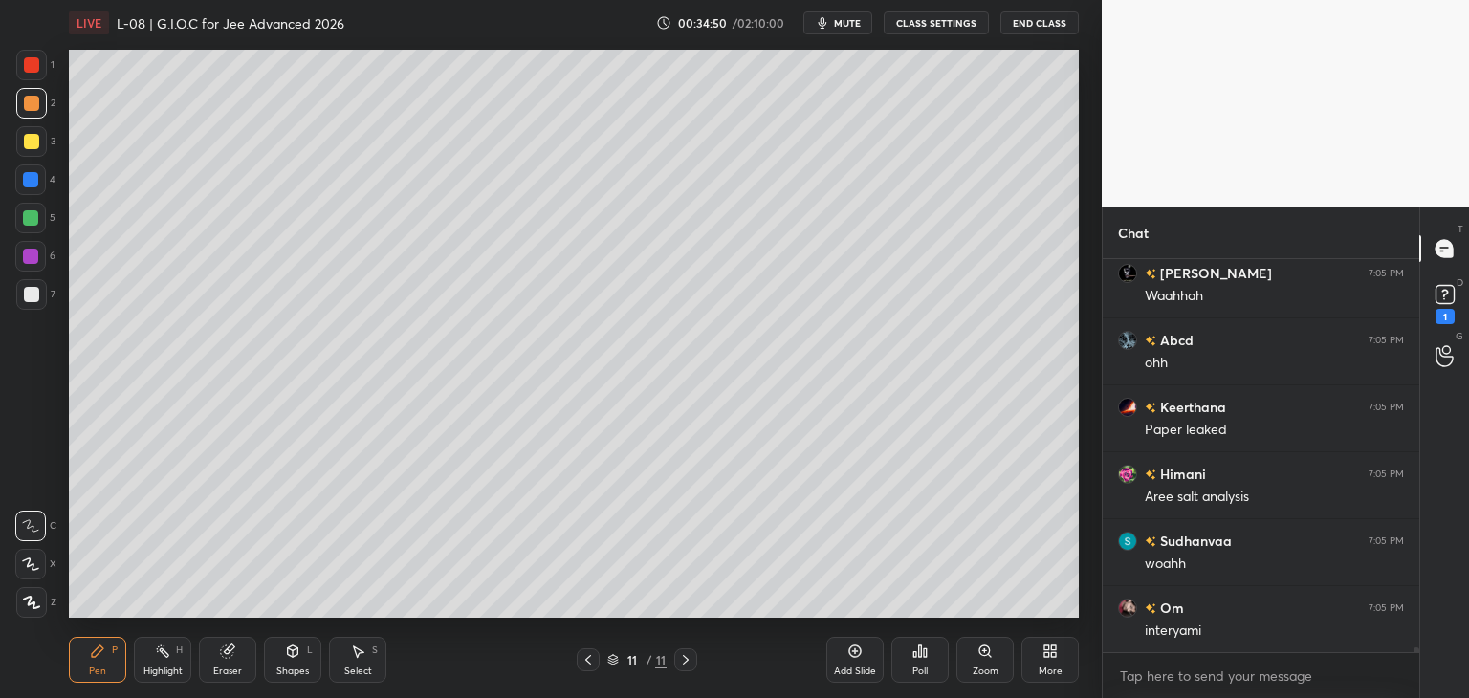
scroll to position [33329, 0]
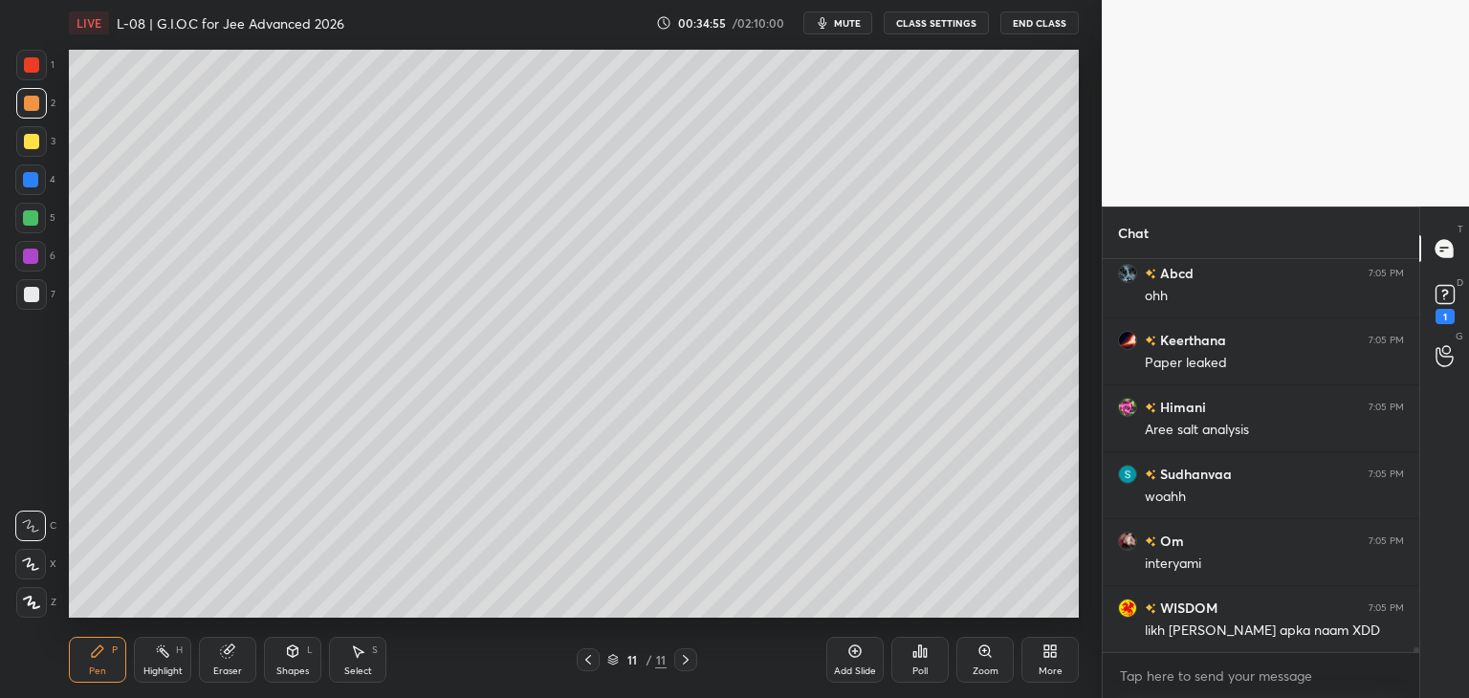
click at [31, 142] on div at bounding box center [31, 141] width 15 height 15
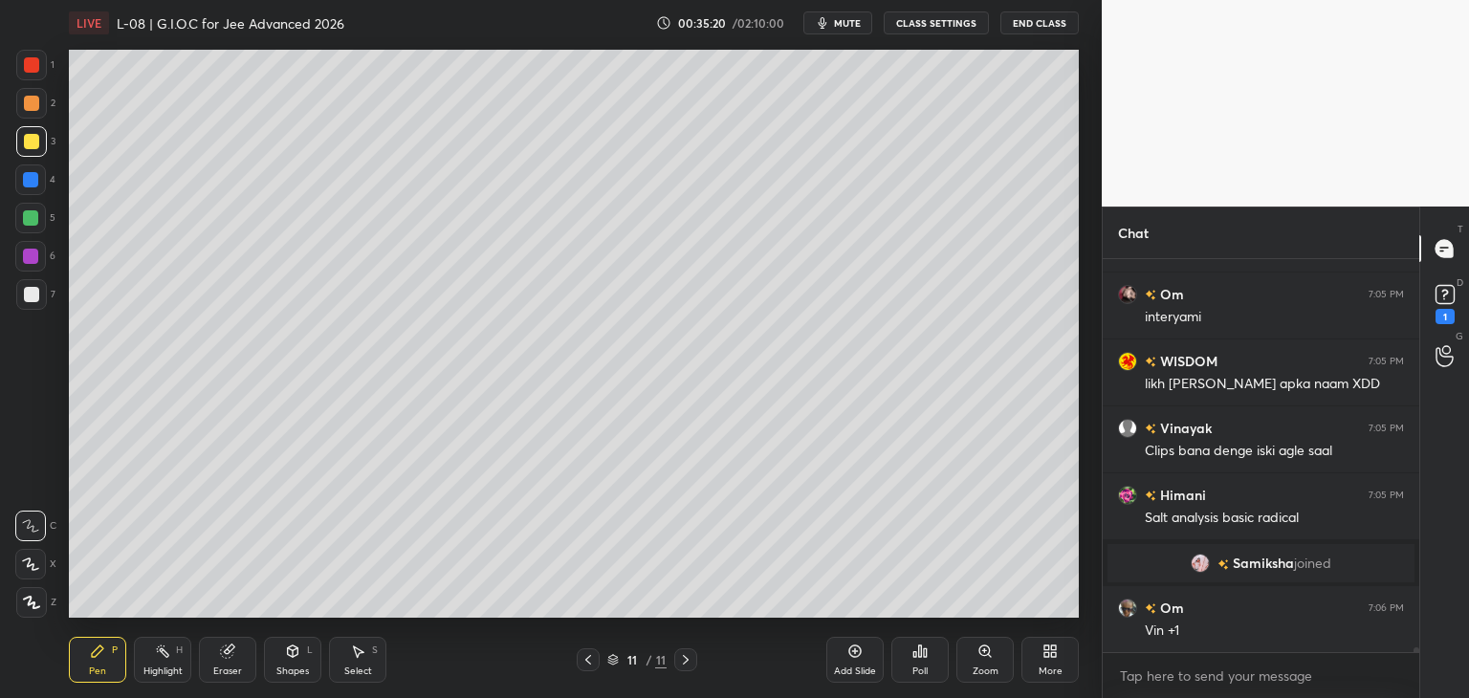
scroll to position [33123, 0]
click at [360, 658] on icon at bounding box center [357, 651] width 15 height 15
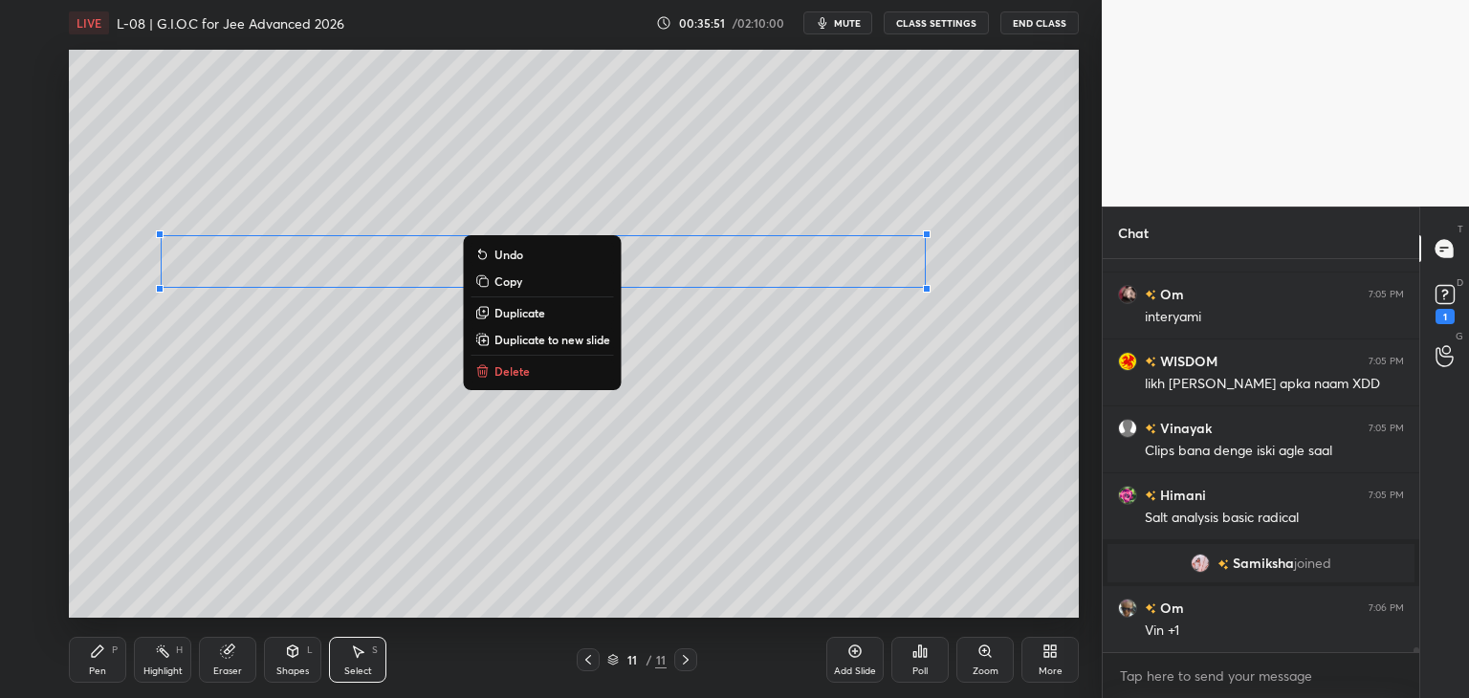
click at [773, 517] on div "0 ° Undo Copy Duplicate Duplicate to new slide Delete" at bounding box center [574, 334] width 1010 height 568
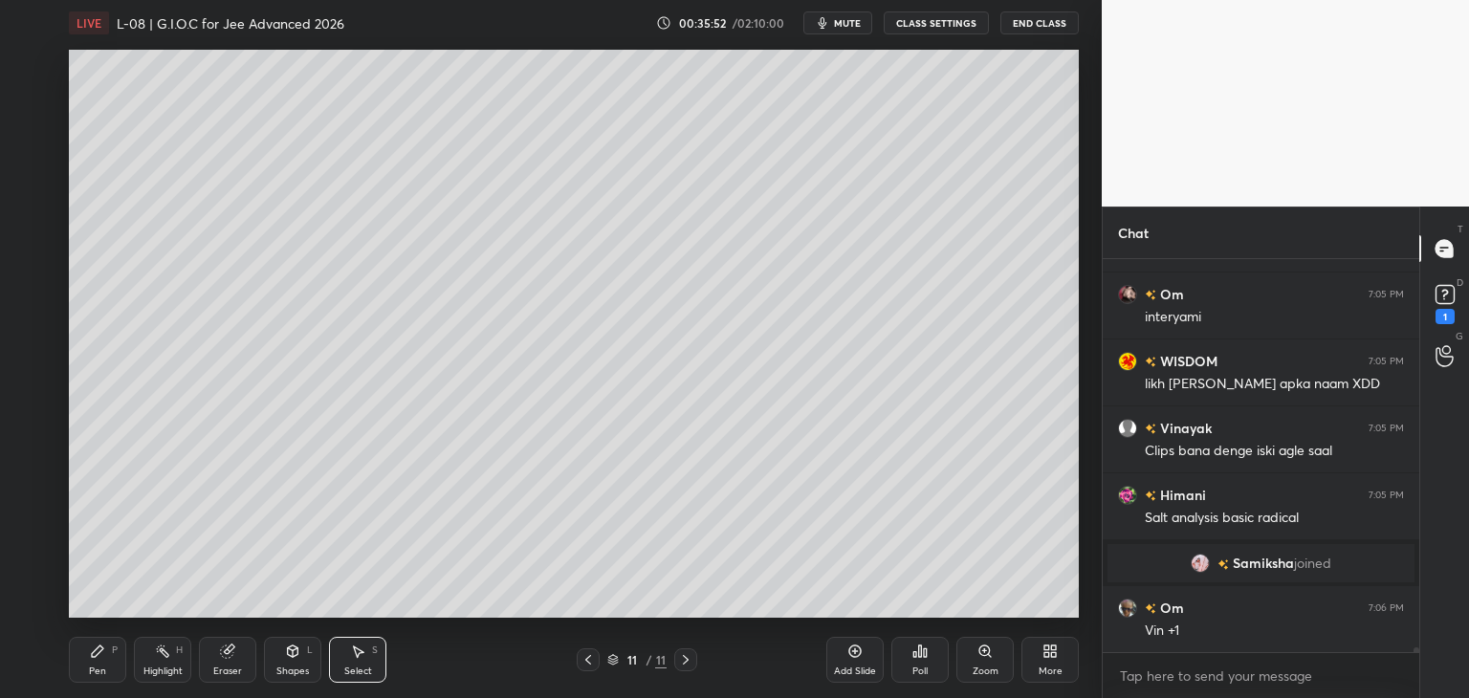
click at [103, 657] on icon at bounding box center [97, 651] width 15 height 15
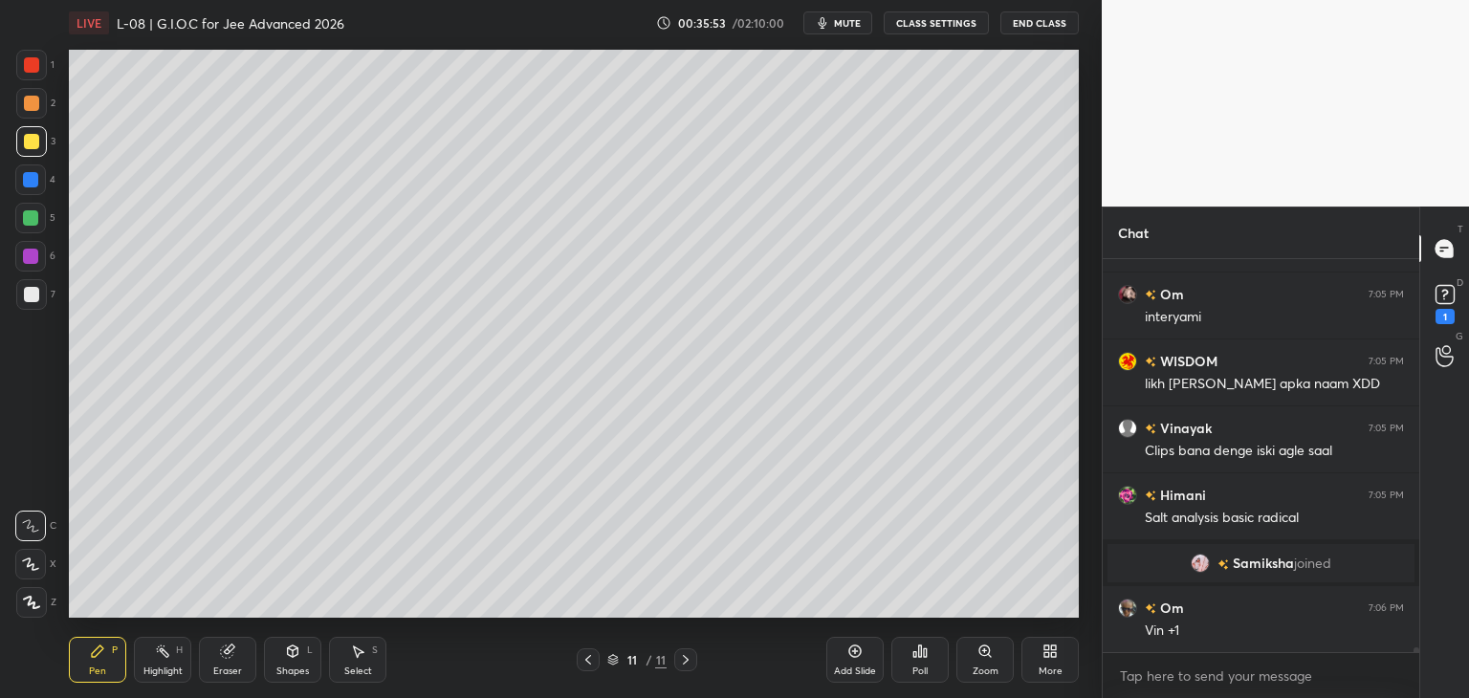
click at [29, 65] on div at bounding box center [31, 64] width 15 height 15
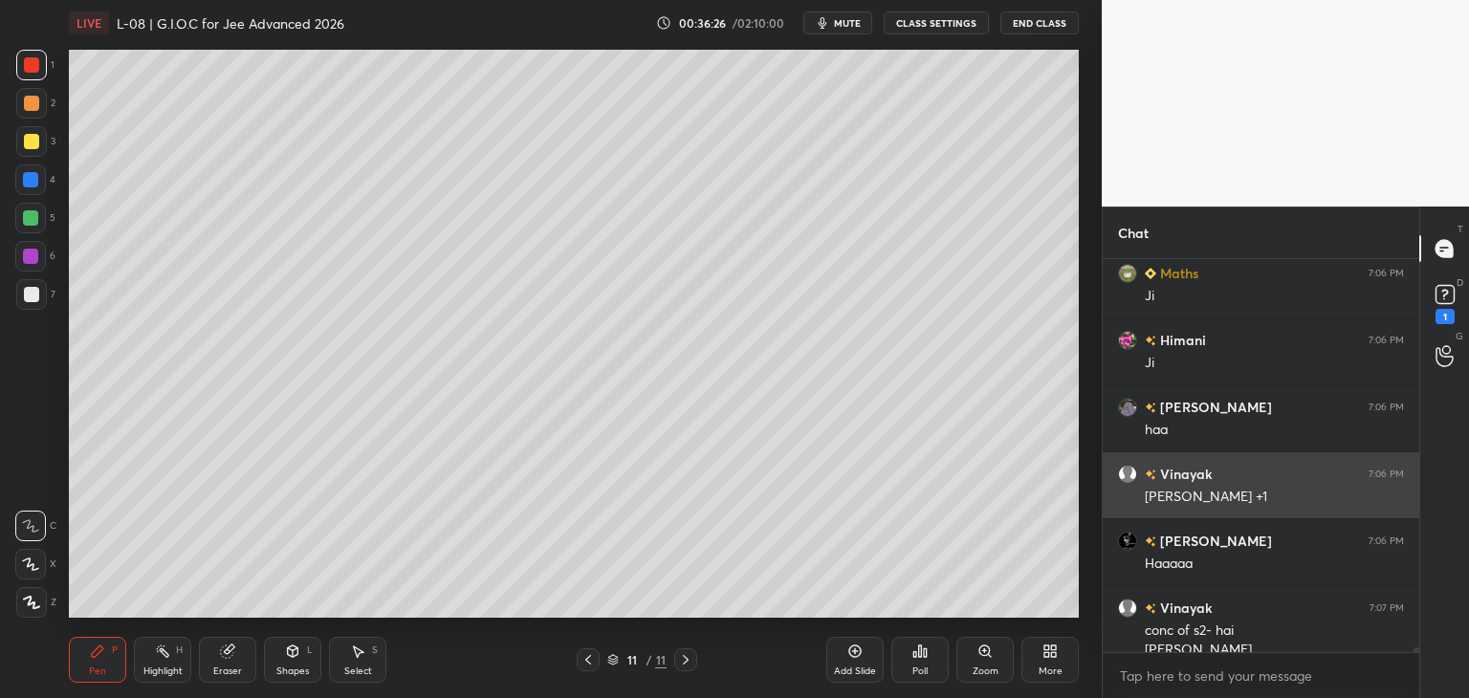
scroll to position [33610, 0]
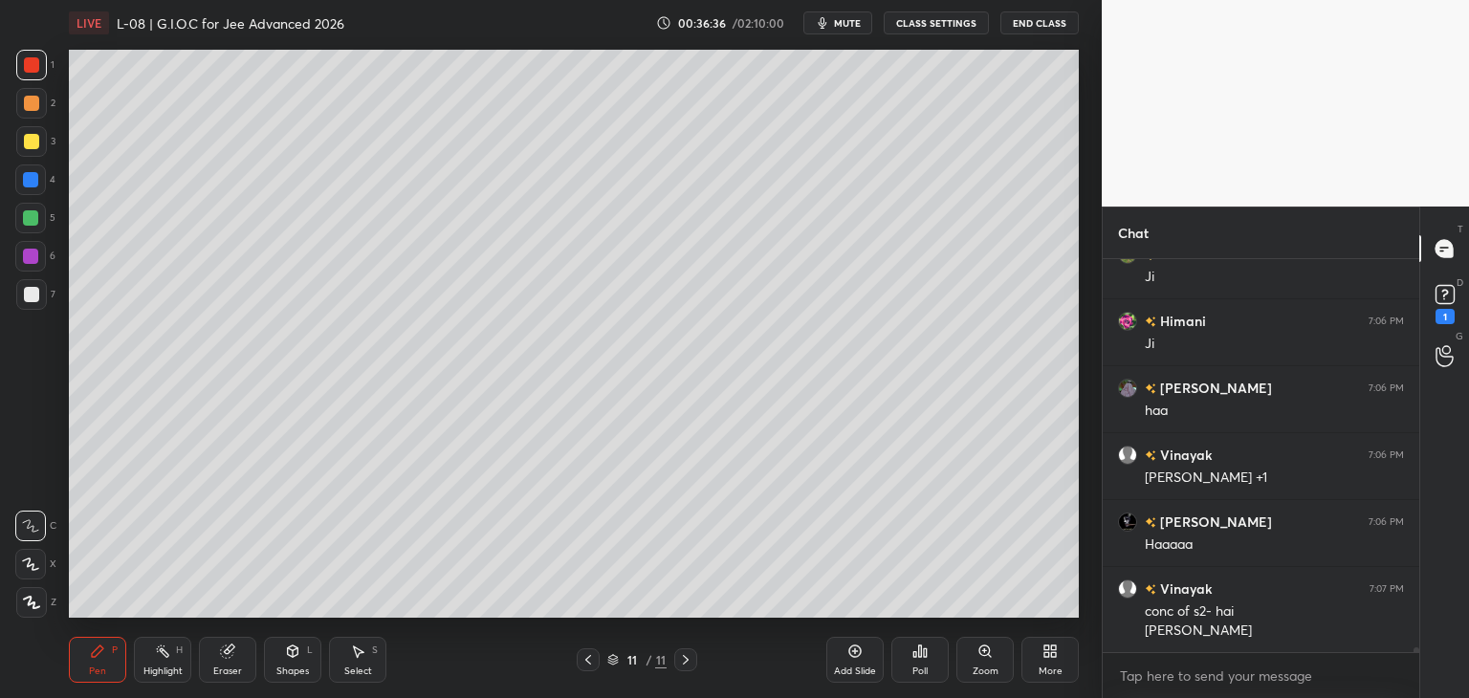
click at [35, 107] on div at bounding box center [31, 103] width 15 height 15
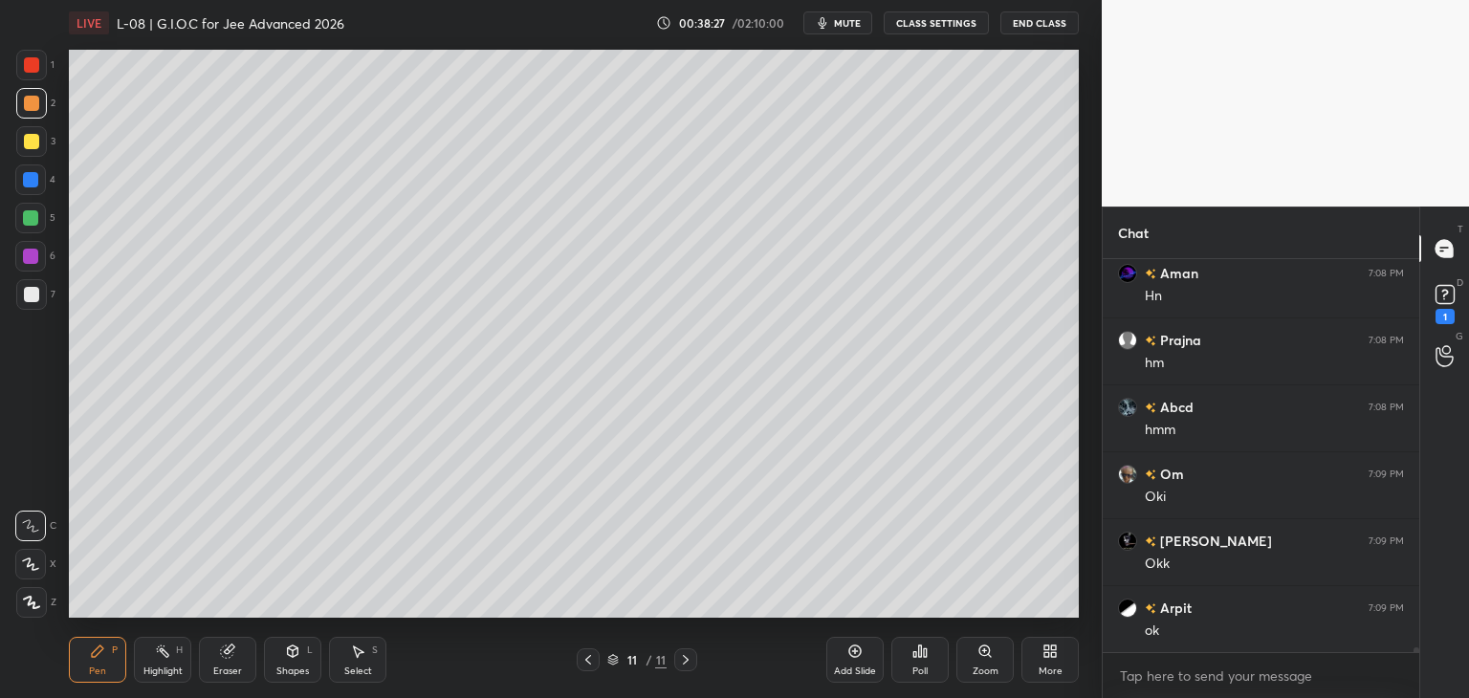
scroll to position [35552, 0]
click at [31, 179] on div at bounding box center [30, 179] width 15 height 15
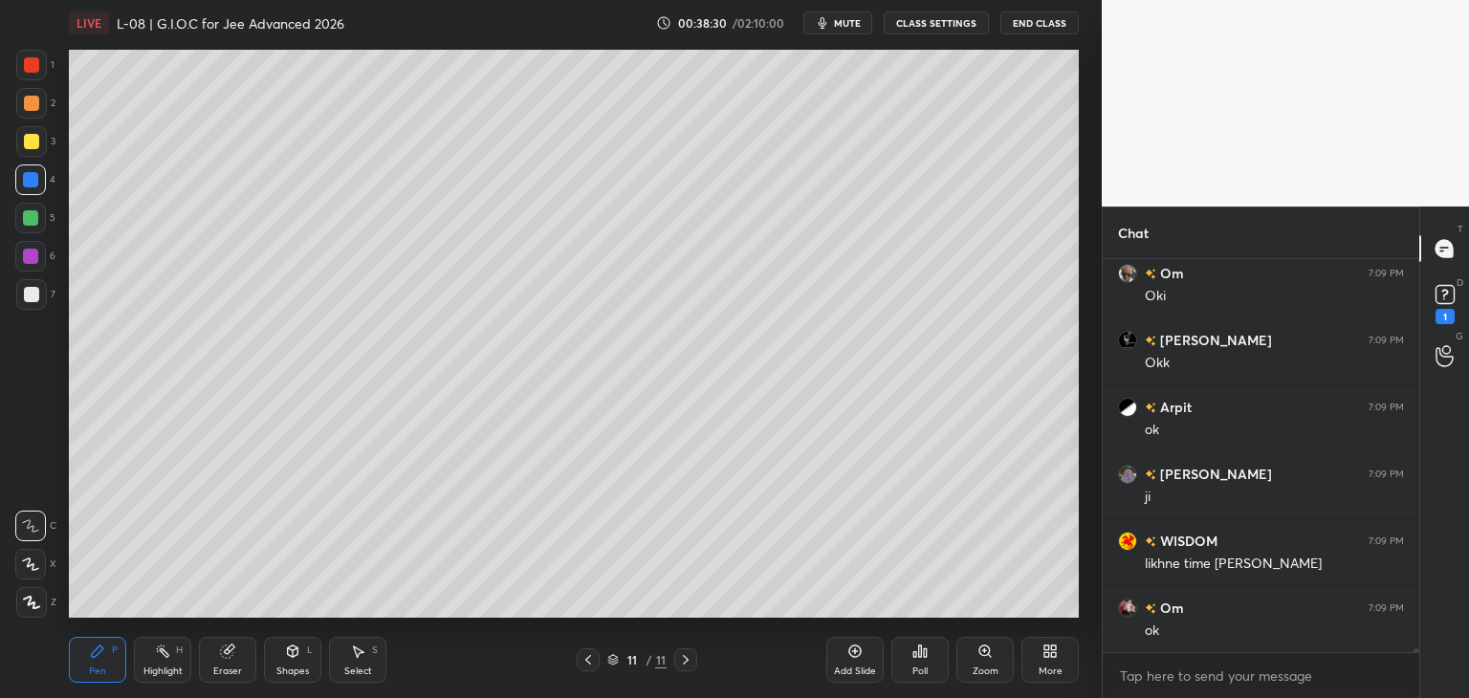
scroll to position [35819, 0]
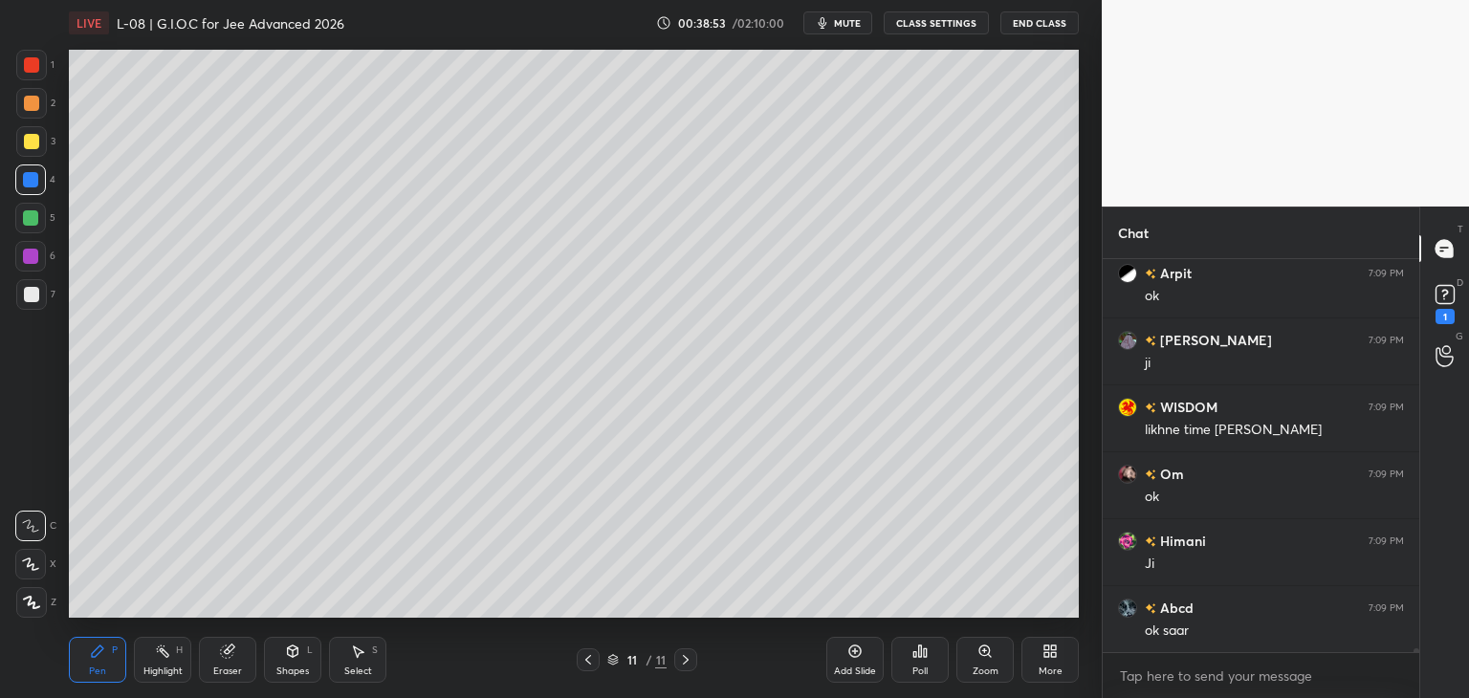
click at [241, 654] on div "Eraser" at bounding box center [227, 660] width 57 height 46
click at [95, 661] on div "Pen P" at bounding box center [97, 660] width 57 height 46
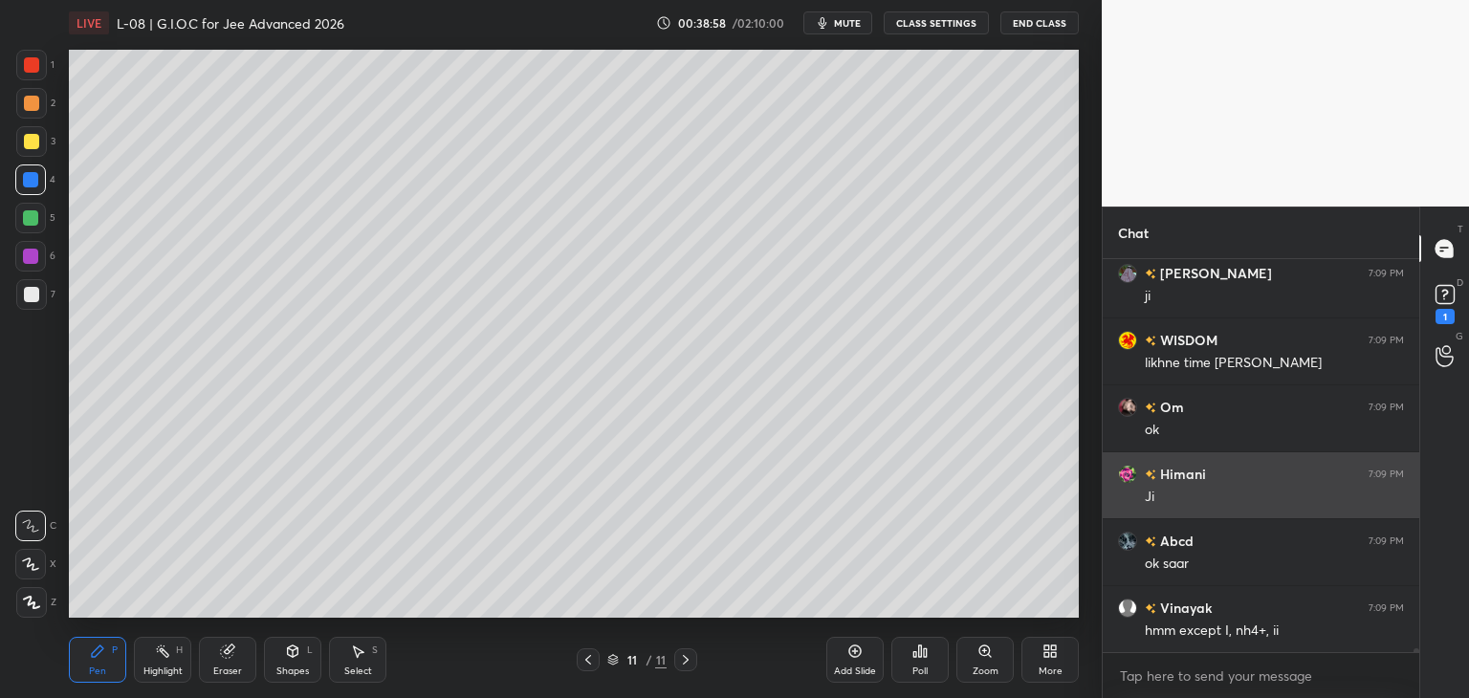
scroll to position [35905, 0]
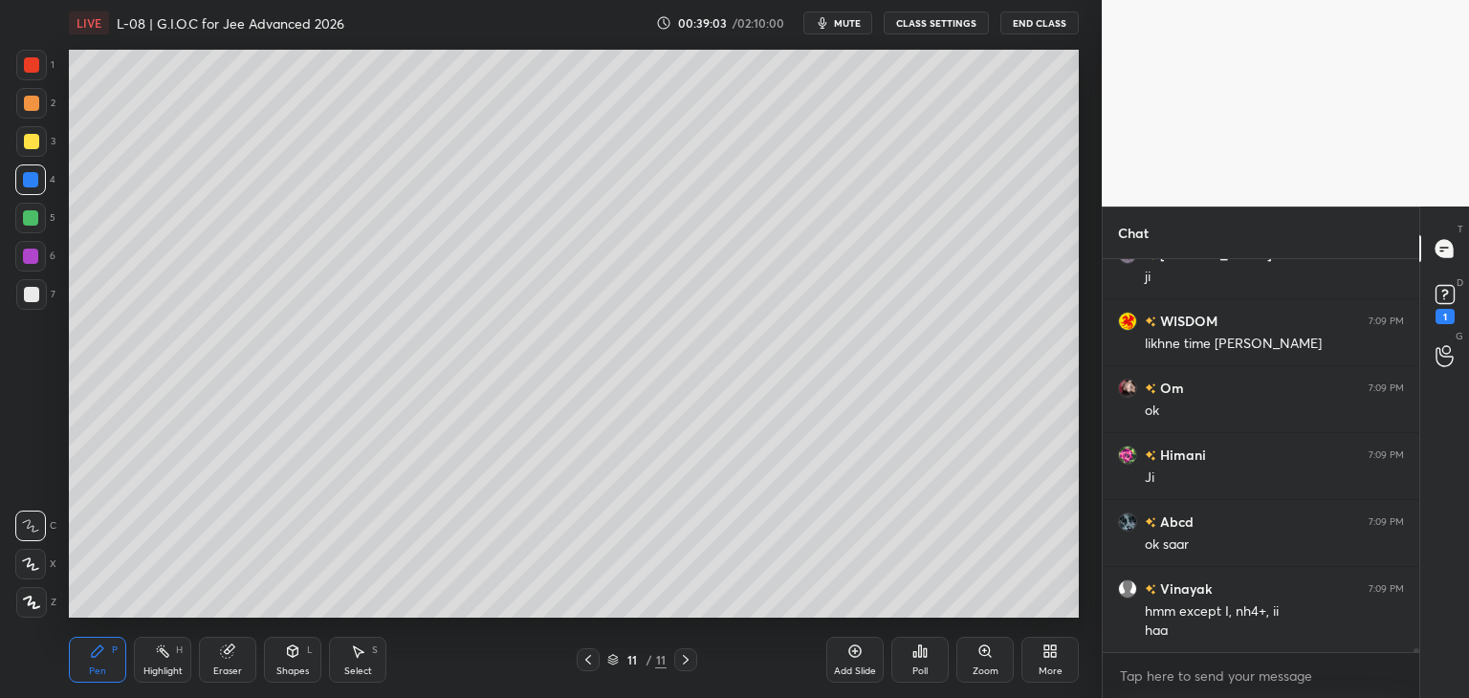
click at [37, 223] on div at bounding box center [30, 217] width 15 height 15
click at [845, 658] on div "Add Slide" at bounding box center [854, 660] width 57 height 46
click at [586, 660] on icon at bounding box center [588, 660] width 6 height 10
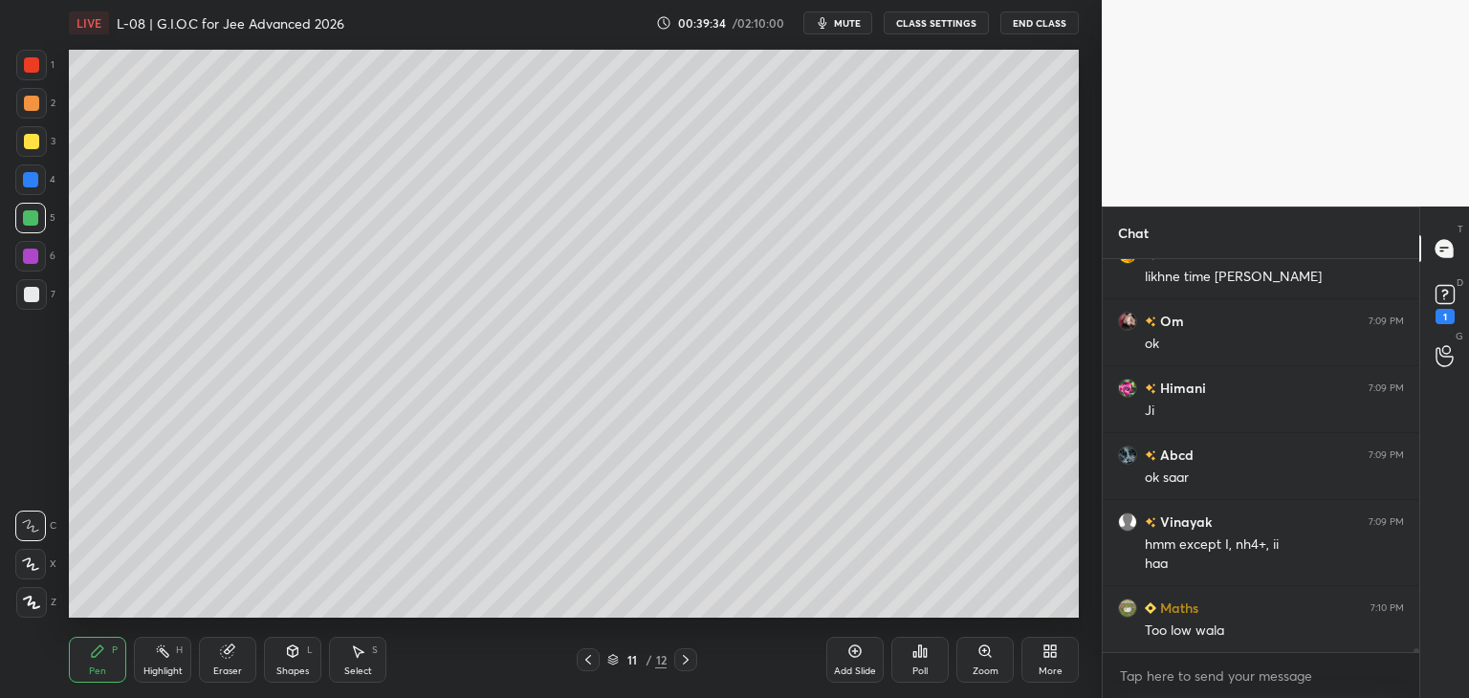
click at [678, 657] on icon at bounding box center [685, 659] width 15 height 15
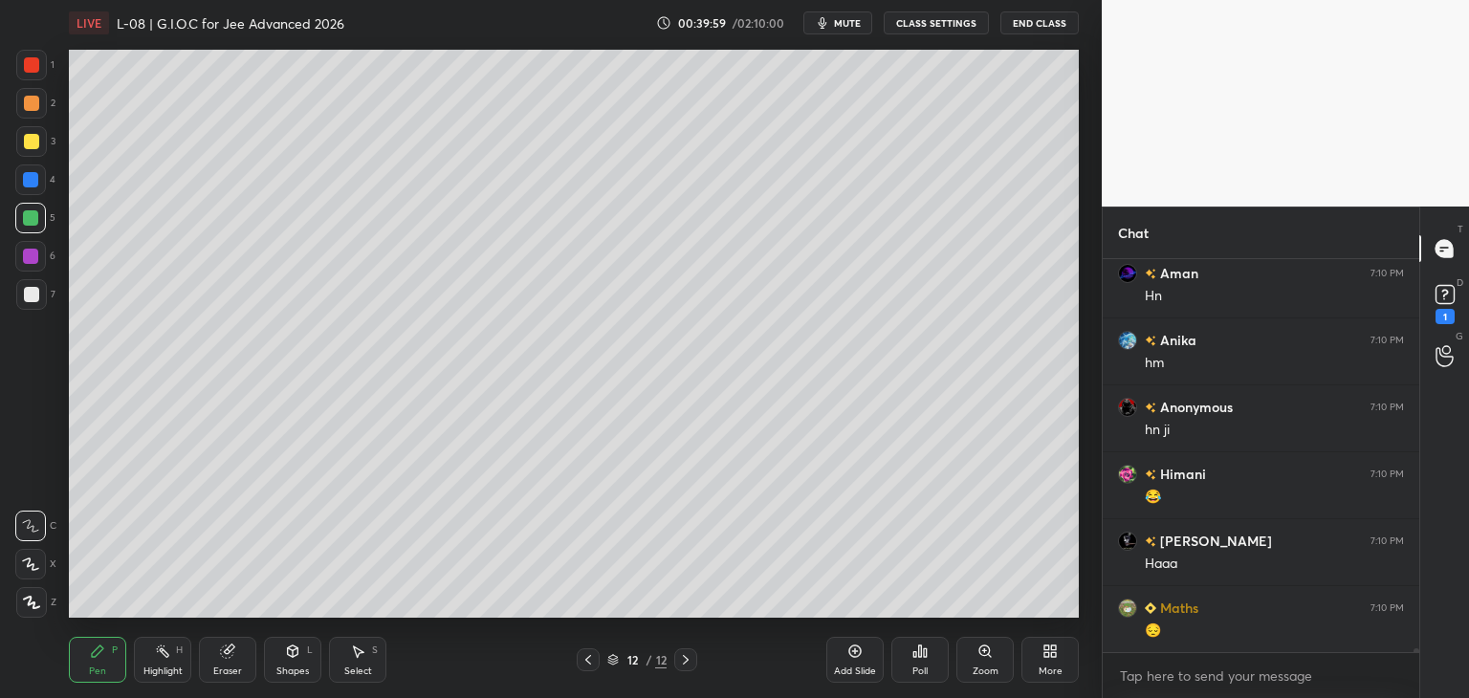
scroll to position [37445, 0]
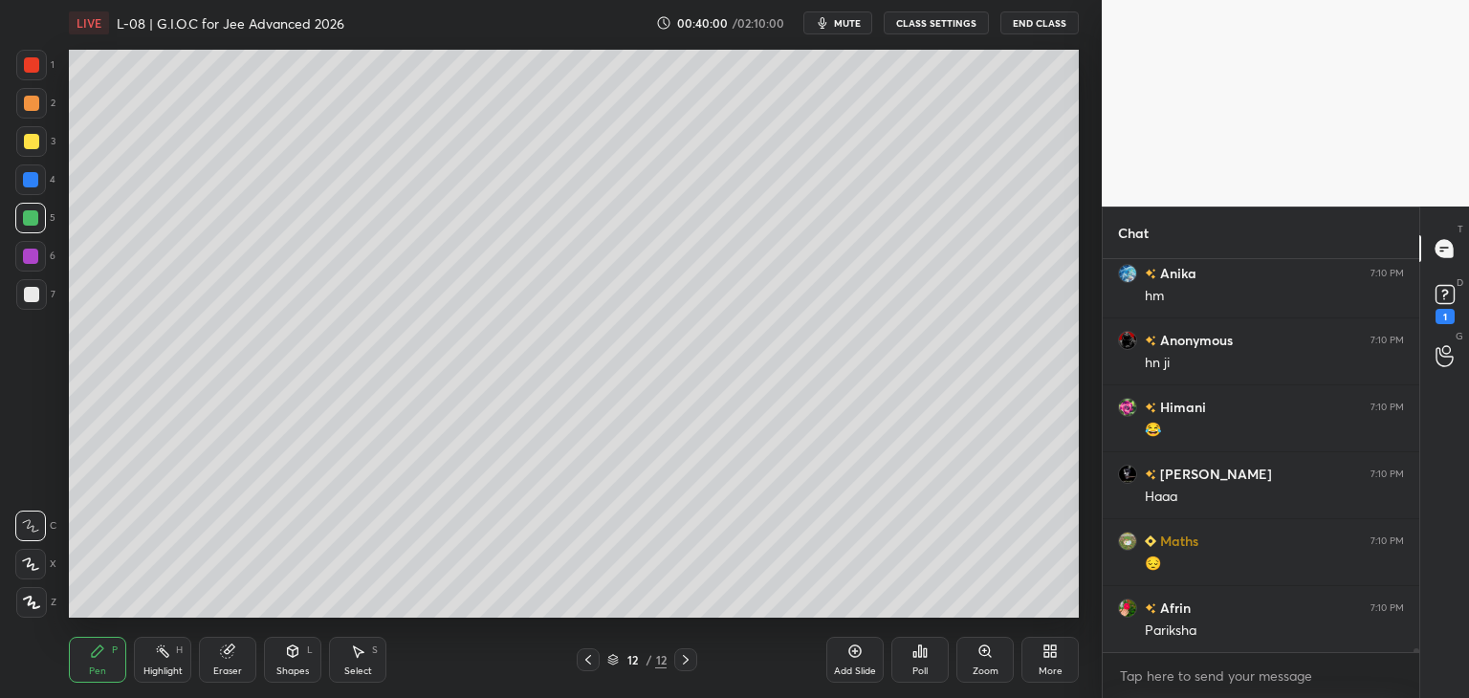
click at [583, 664] on icon at bounding box center [587, 659] width 15 height 15
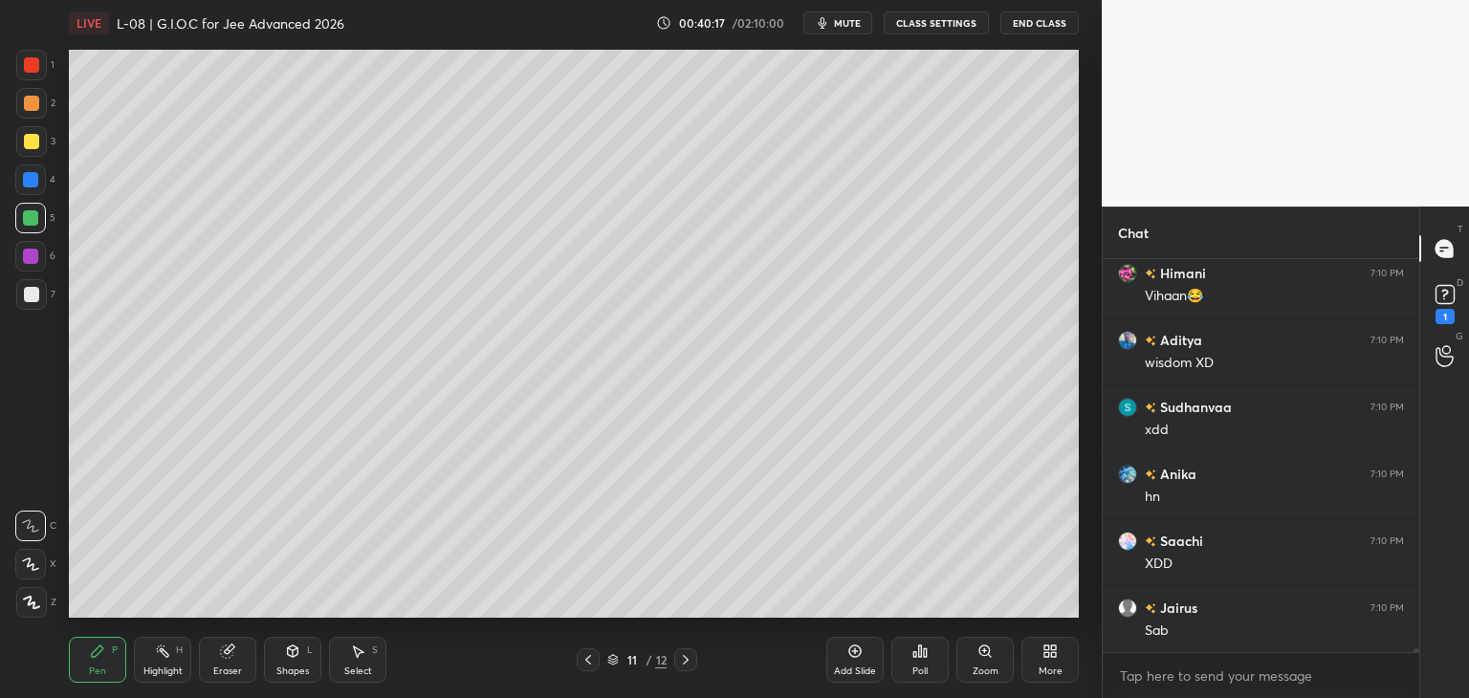
scroll to position [38047, 0]
click at [33, 58] on div at bounding box center [31, 64] width 15 height 15
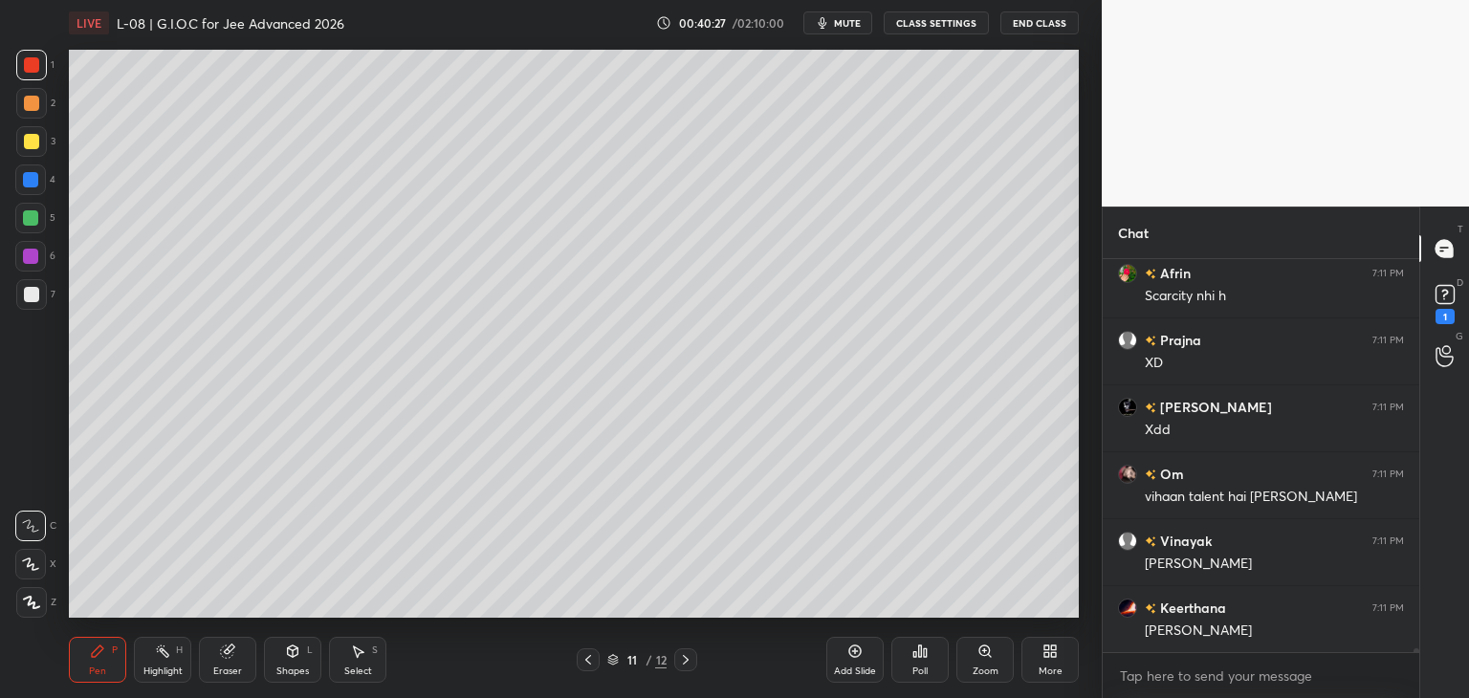
scroll to position [38583, 0]
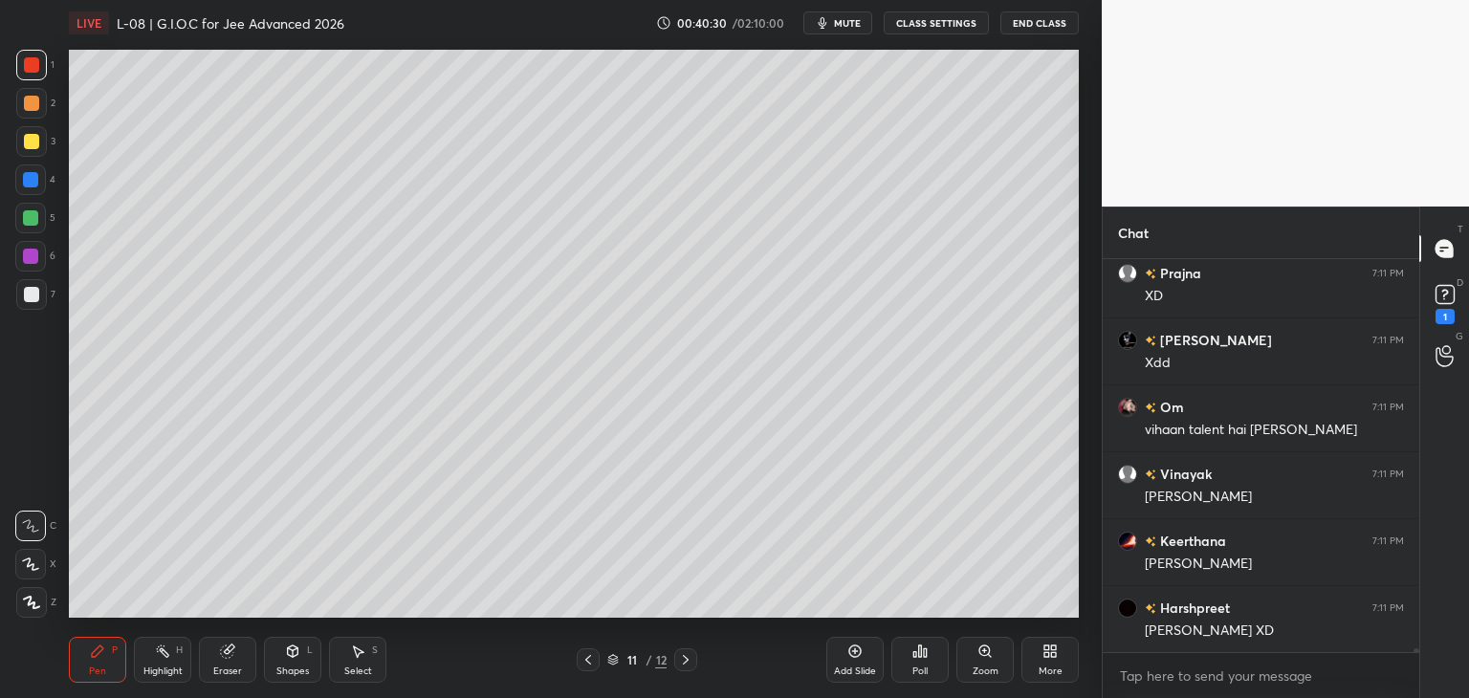
click at [681, 659] on icon at bounding box center [685, 659] width 15 height 15
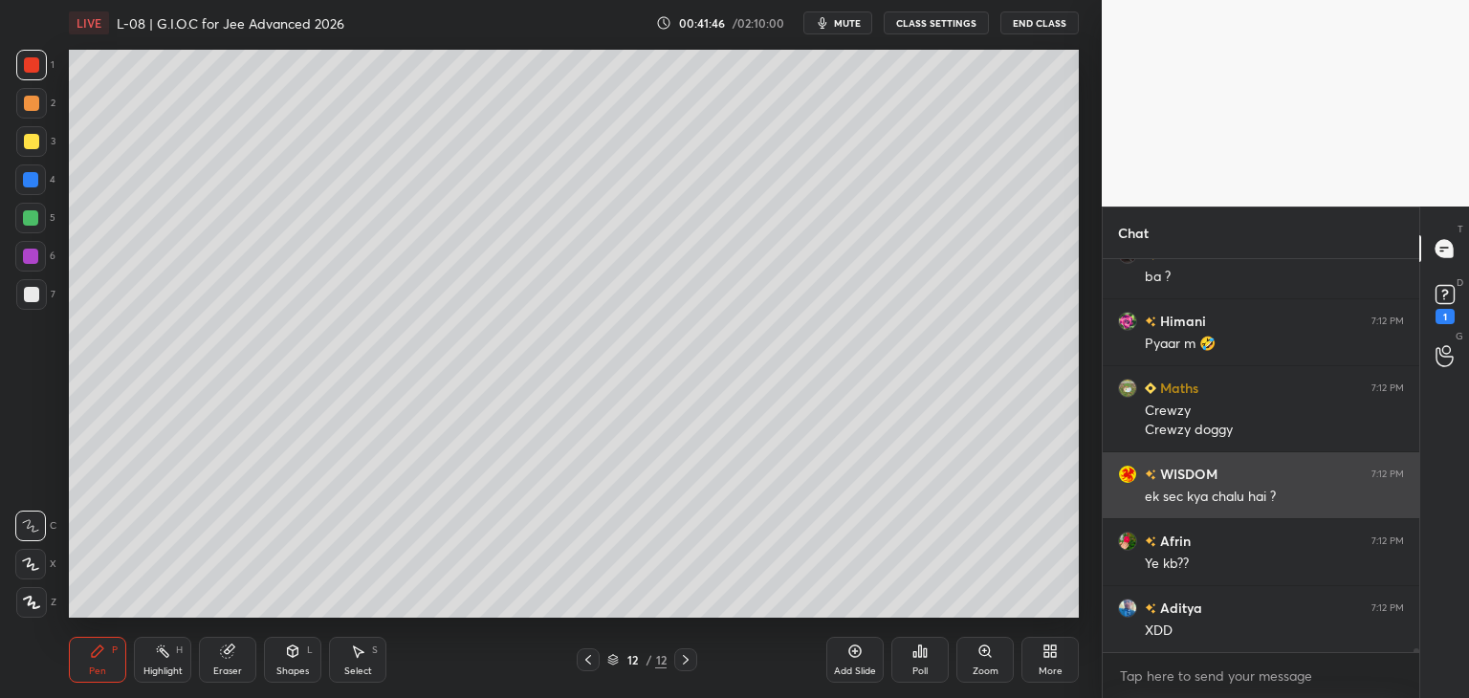
scroll to position [40094, 0]
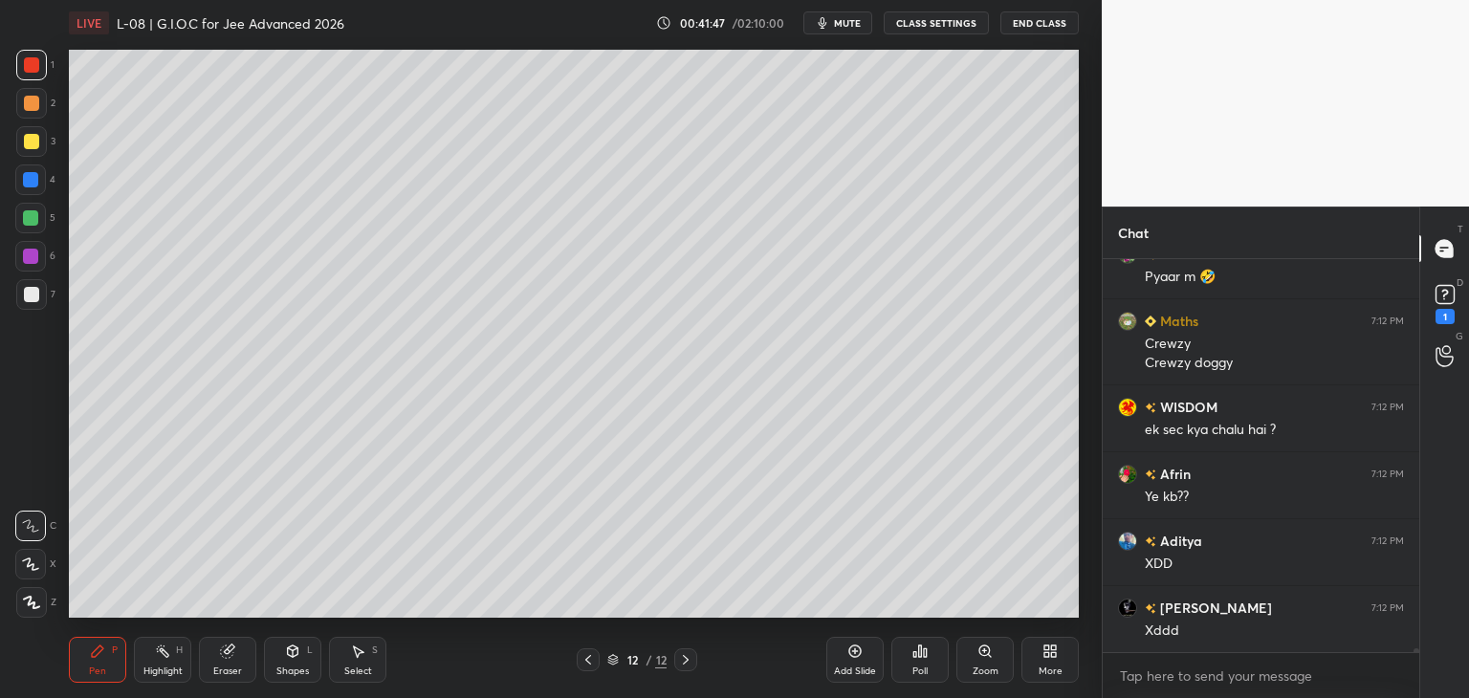
click at [31, 107] on div at bounding box center [31, 103] width 15 height 15
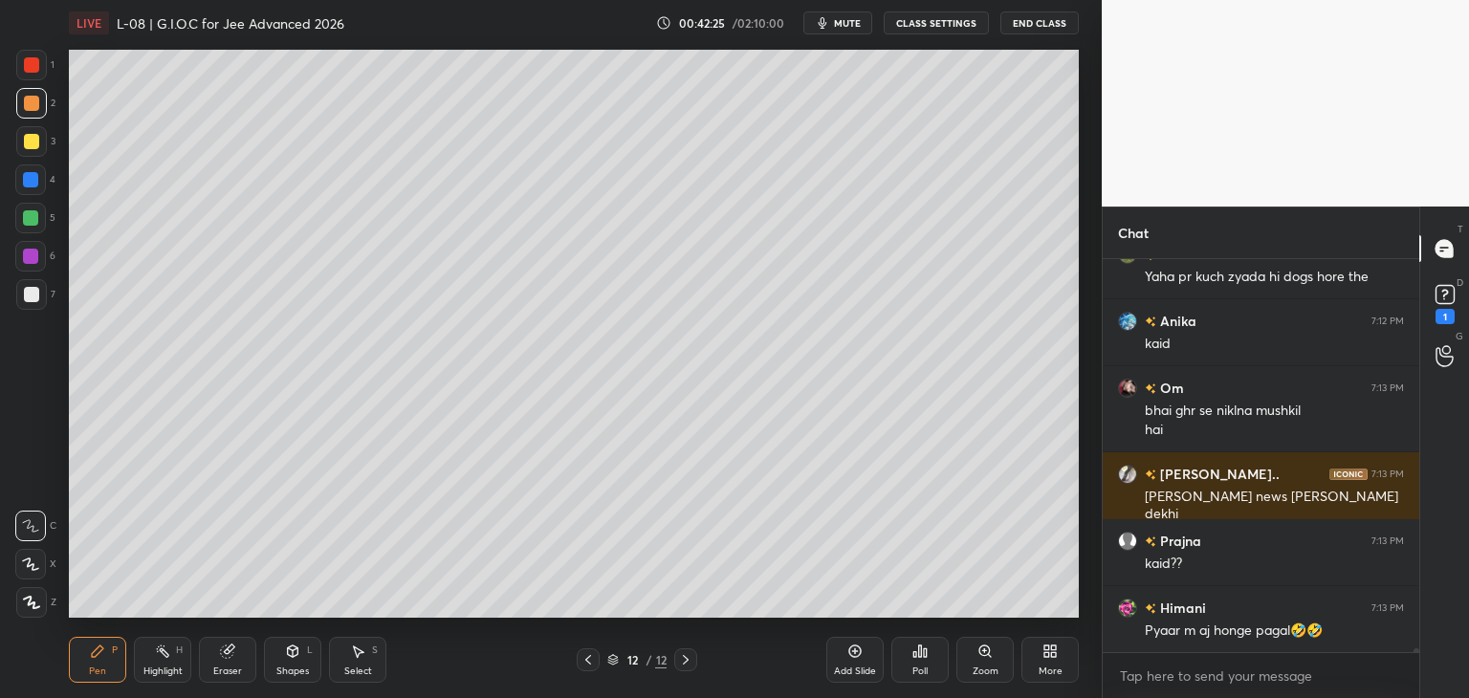
scroll to position [42255, 0]
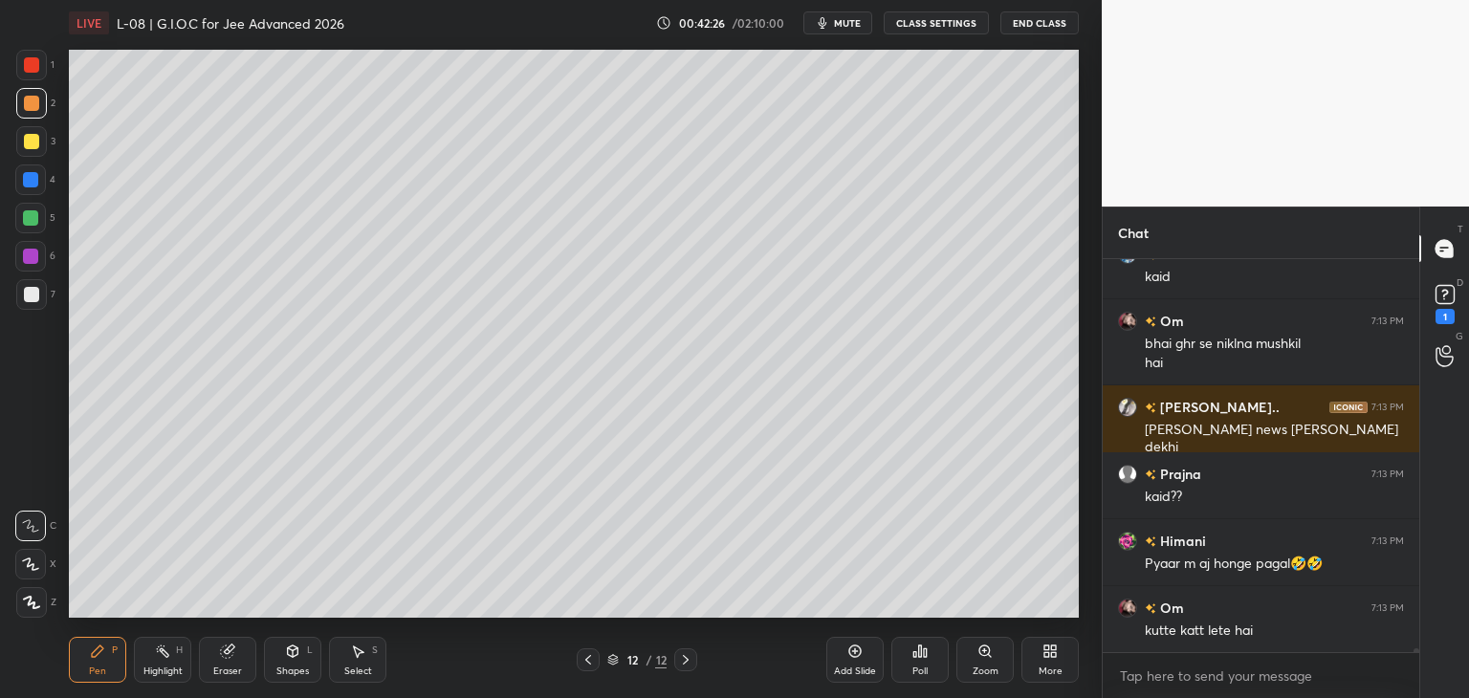
click at [360, 647] on icon at bounding box center [357, 651] width 15 height 15
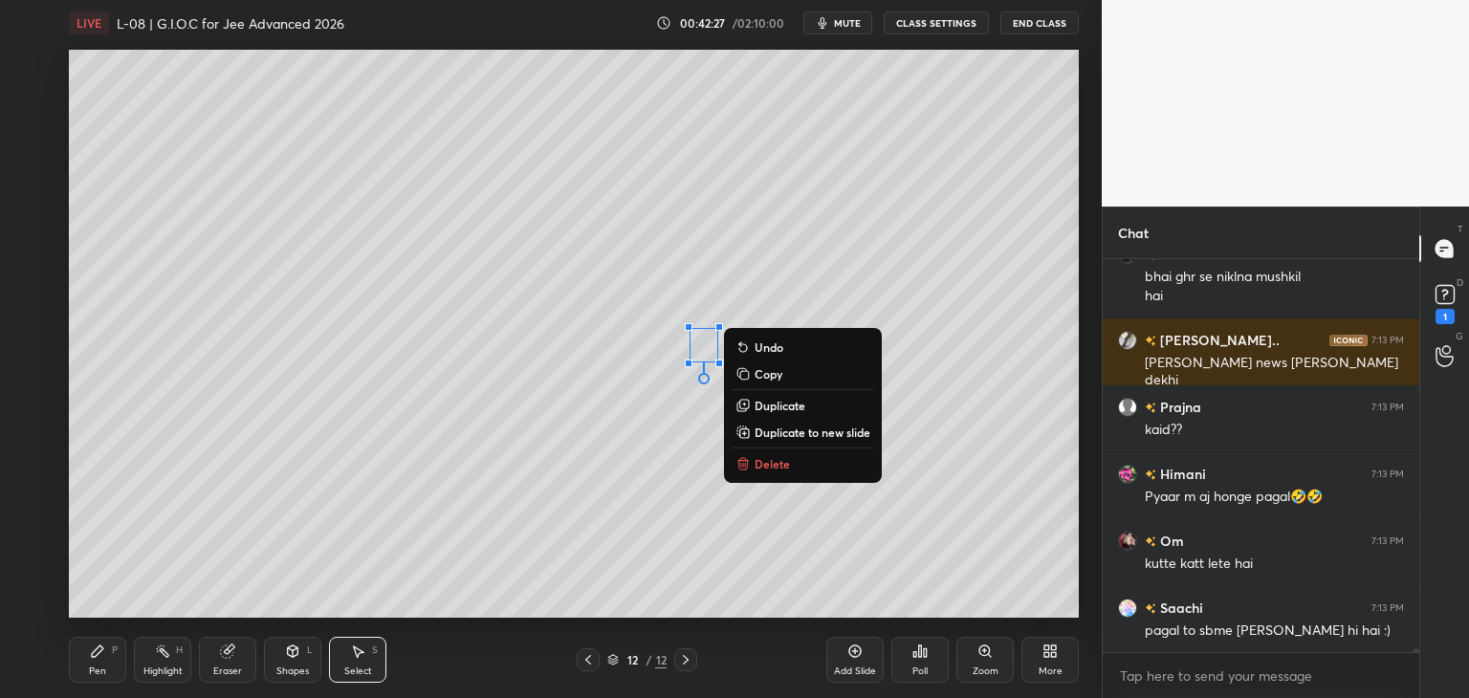
scroll to position [42389, 0]
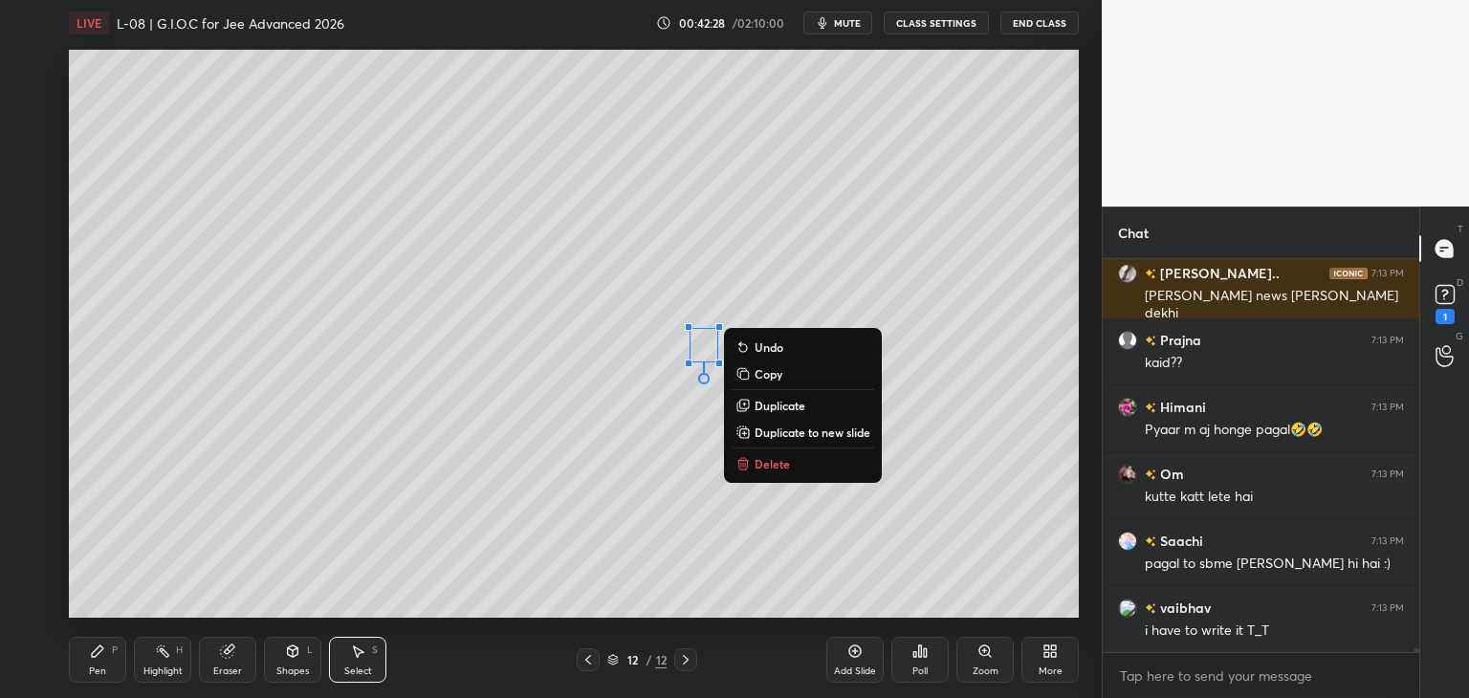
click at [766, 468] on p "Delete" at bounding box center [772, 463] width 35 height 15
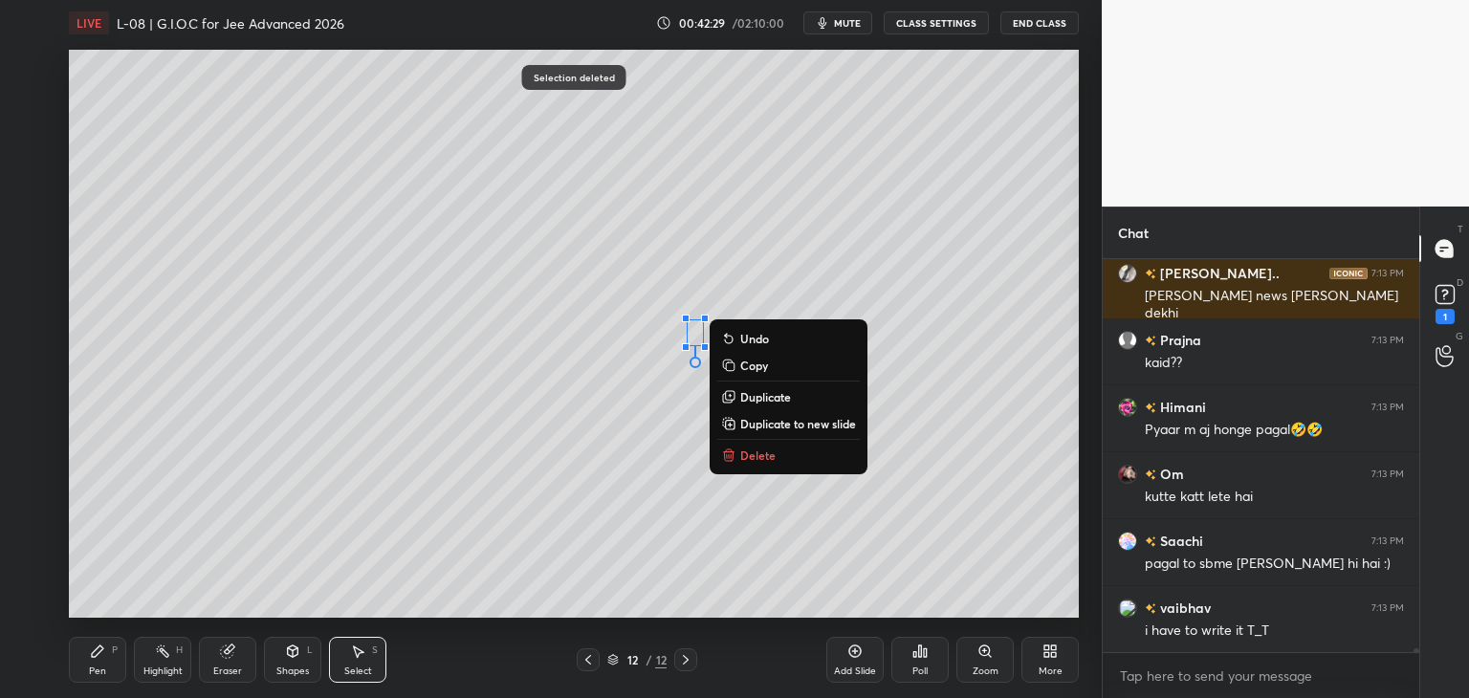
click at [755, 456] on p "Delete" at bounding box center [757, 455] width 35 height 15
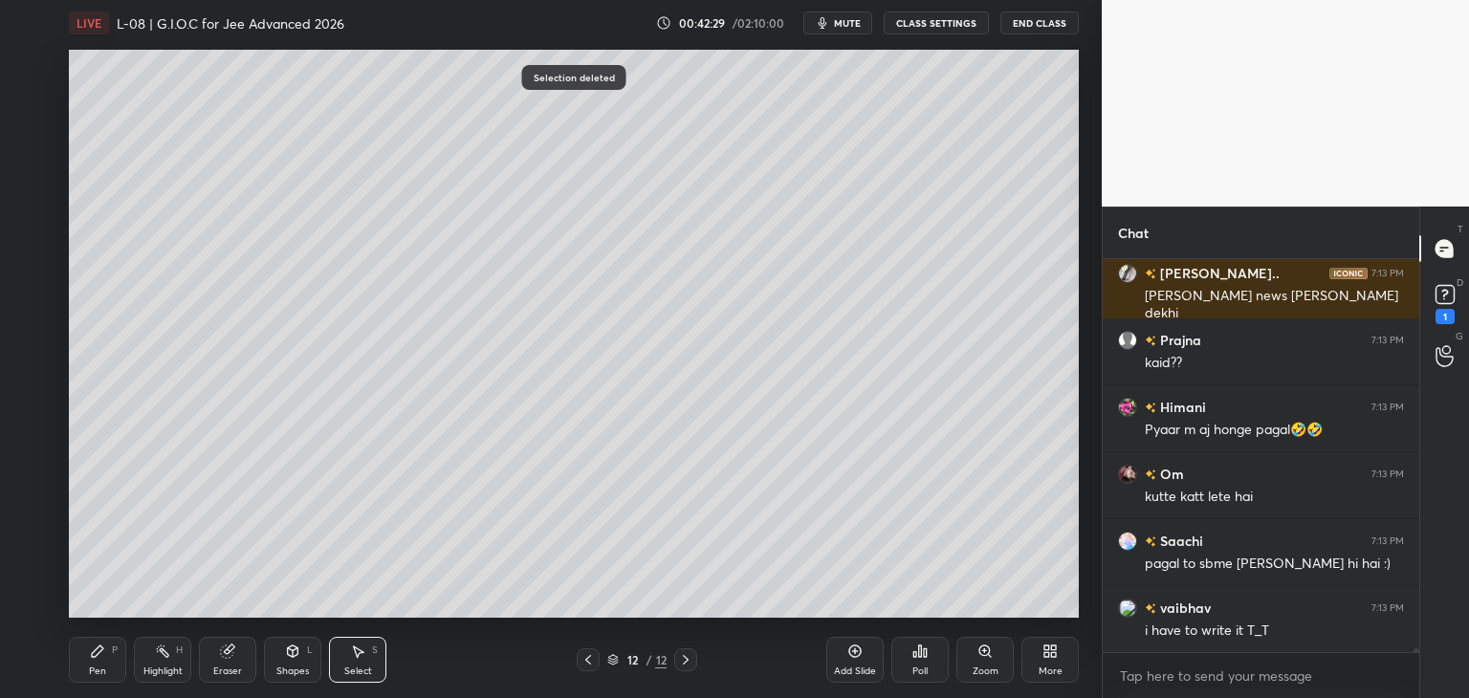
scroll to position [42456, 0]
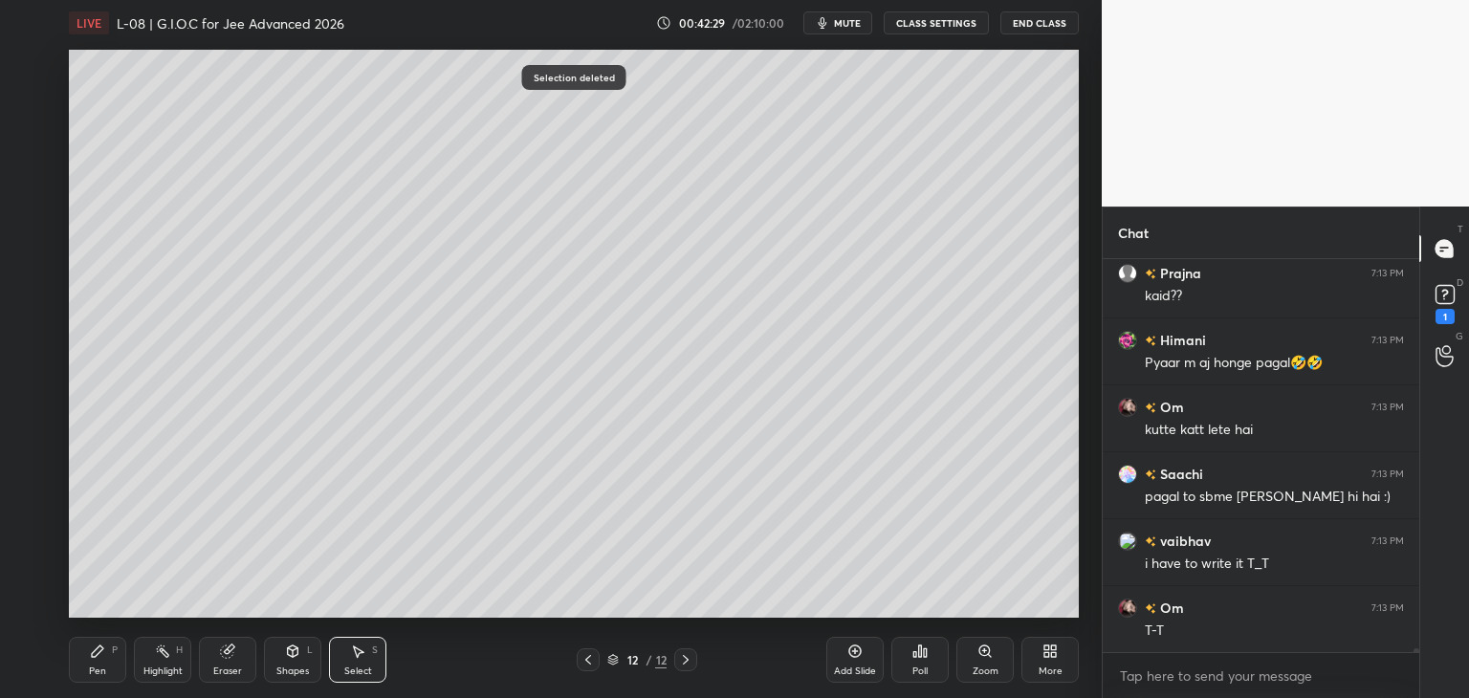
click at [96, 663] on div "Pen P" at bounding box center [97, 660] width 57 height 46
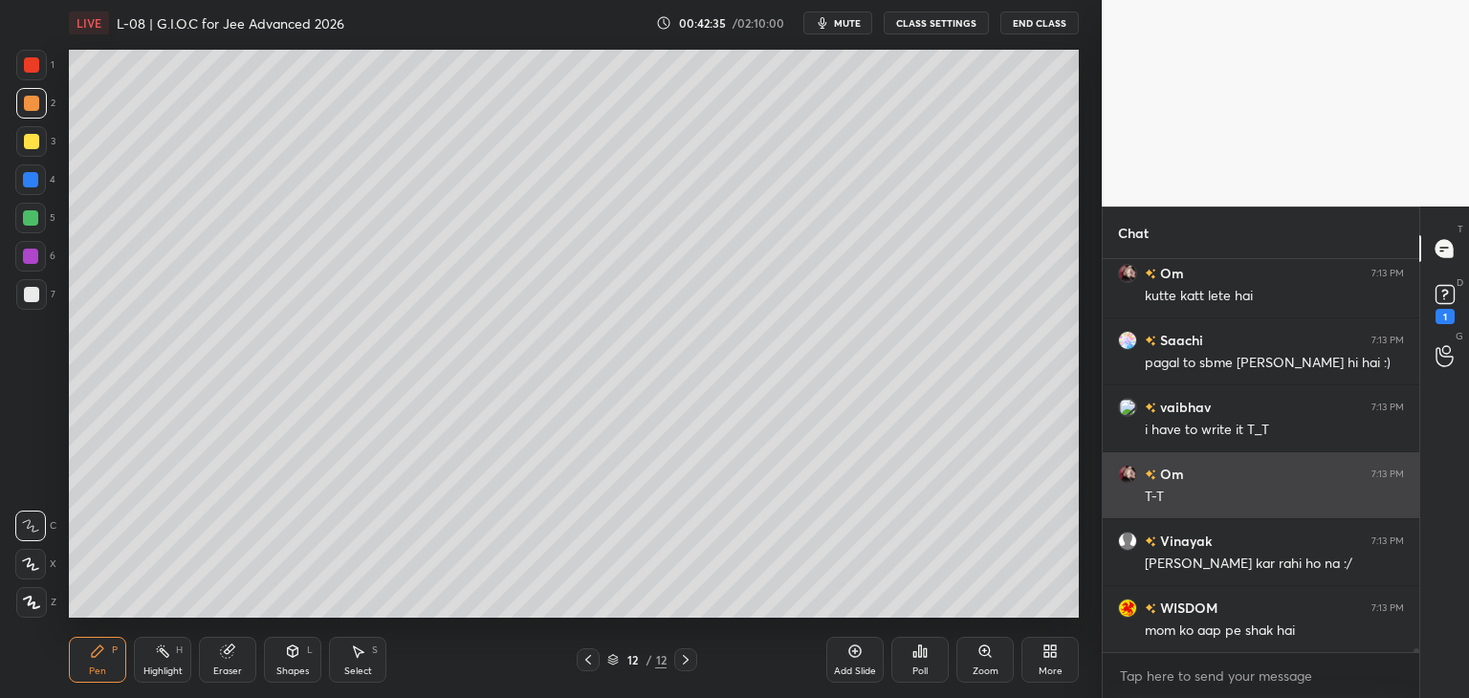
scroll to position [42657, 0]
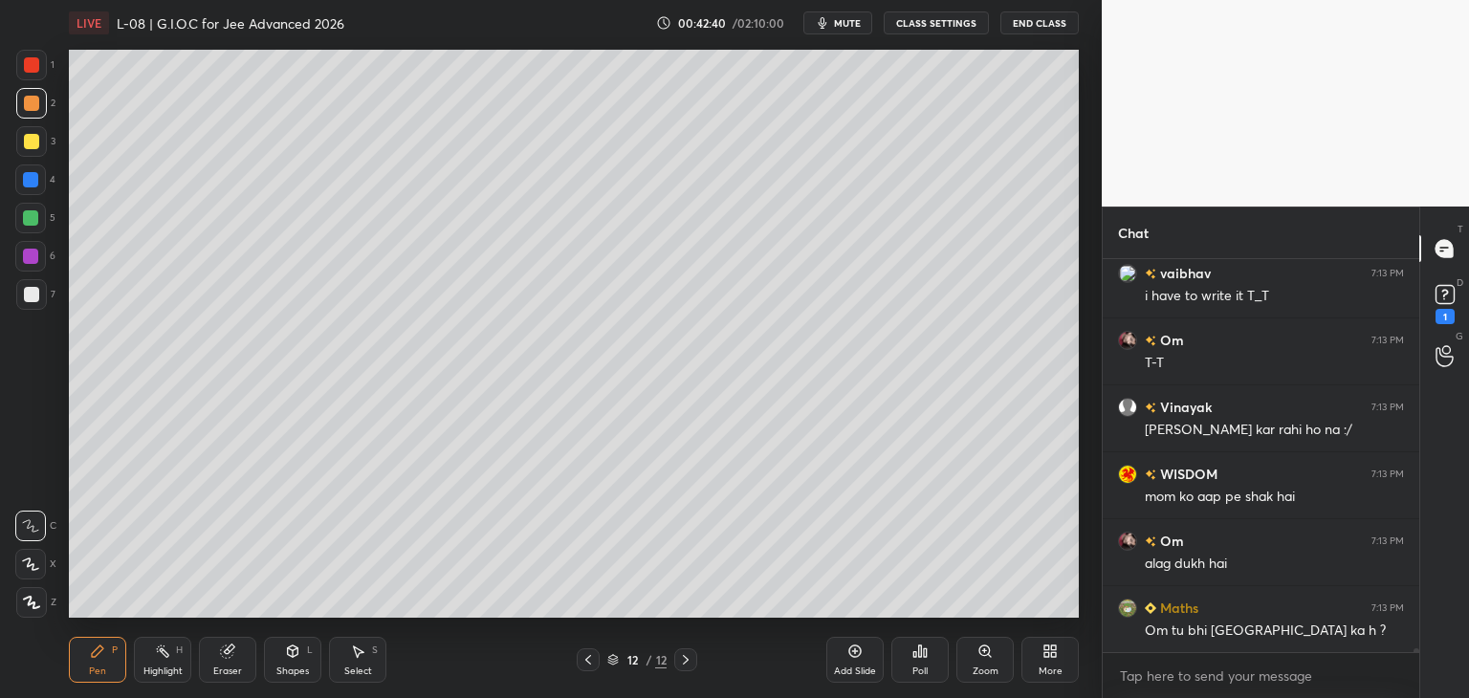
click at [31, 192] on div at bounding box center [30, 179] width 31 height 31
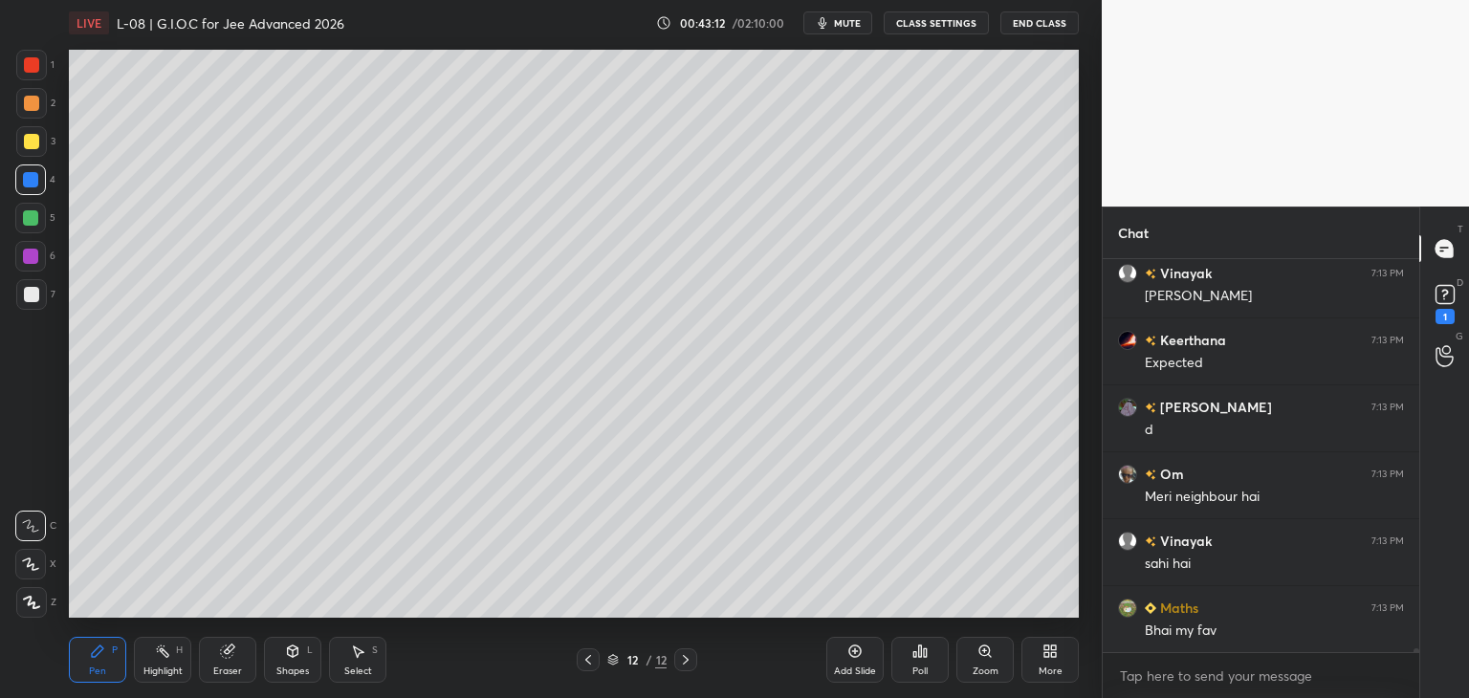
click at [42, 68] on div at bounding box center [31, 65] width 31 height 31
click at [359, 656] on icon at bounding box center [357, 651] width 15 height 15
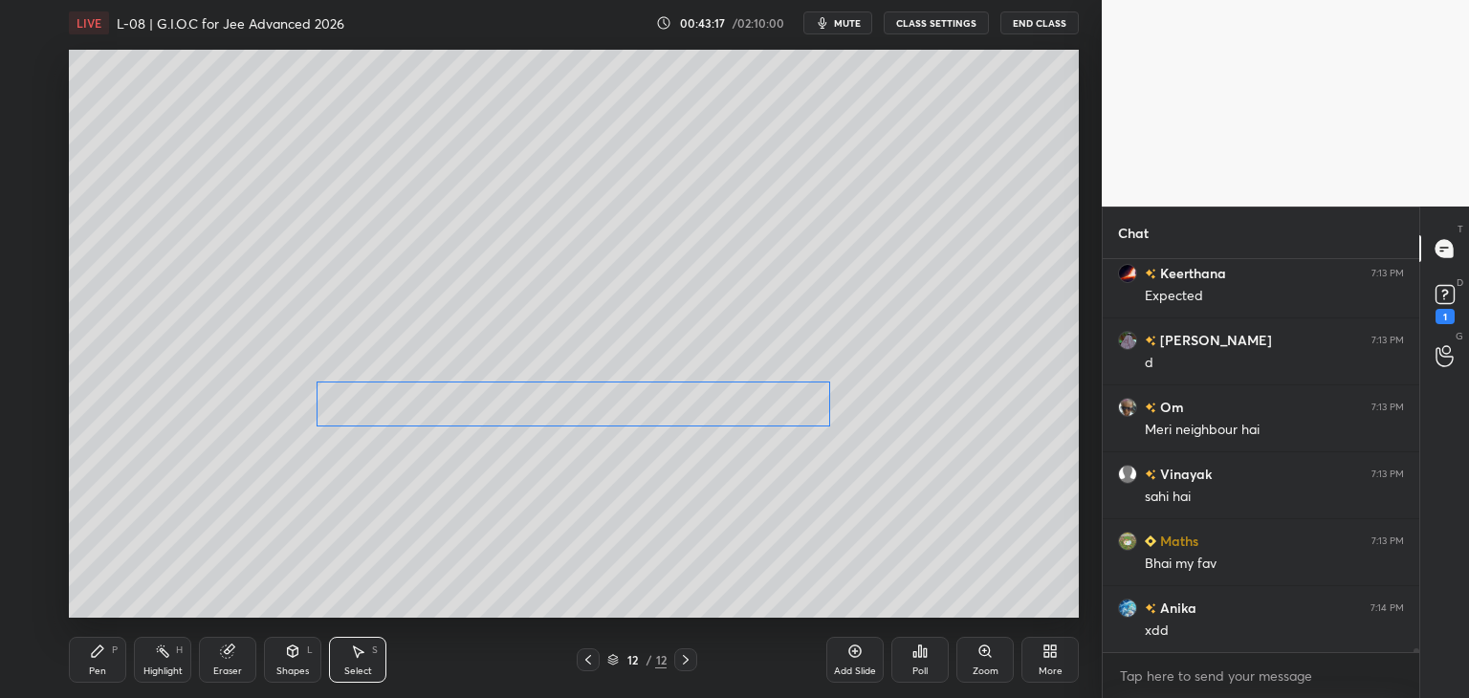
click at [662, 393] on div "0 ° Undo Copy Duplicate Duplicate to new slide Delete" at bounding box center [574, 334] width 1010 height 568
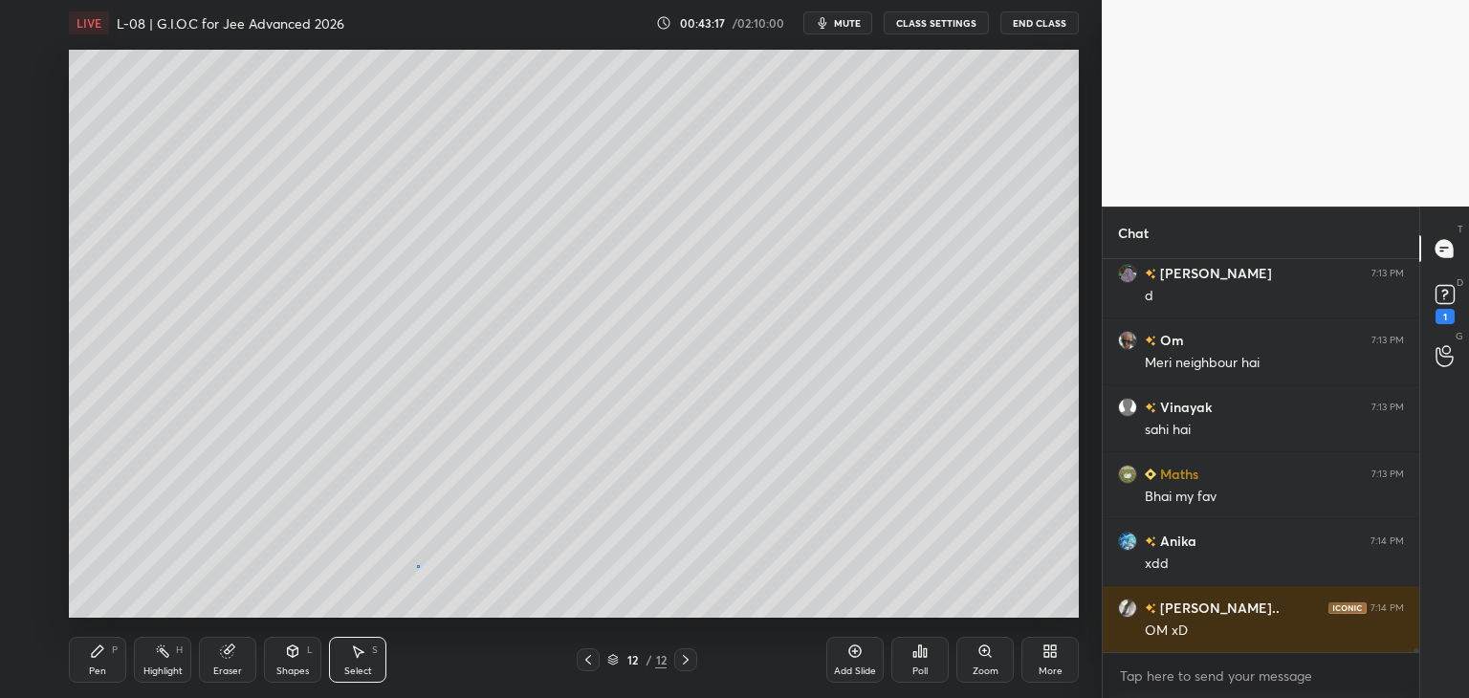
click at [418, 563] on div "0 ° Undo Copy Duplicate Duplicate to new slide Delete" at bounding box center [574, 334] width 1010 height 568
click at [96, 651] on icon at bounding box center [97, 651] width 11 height 11
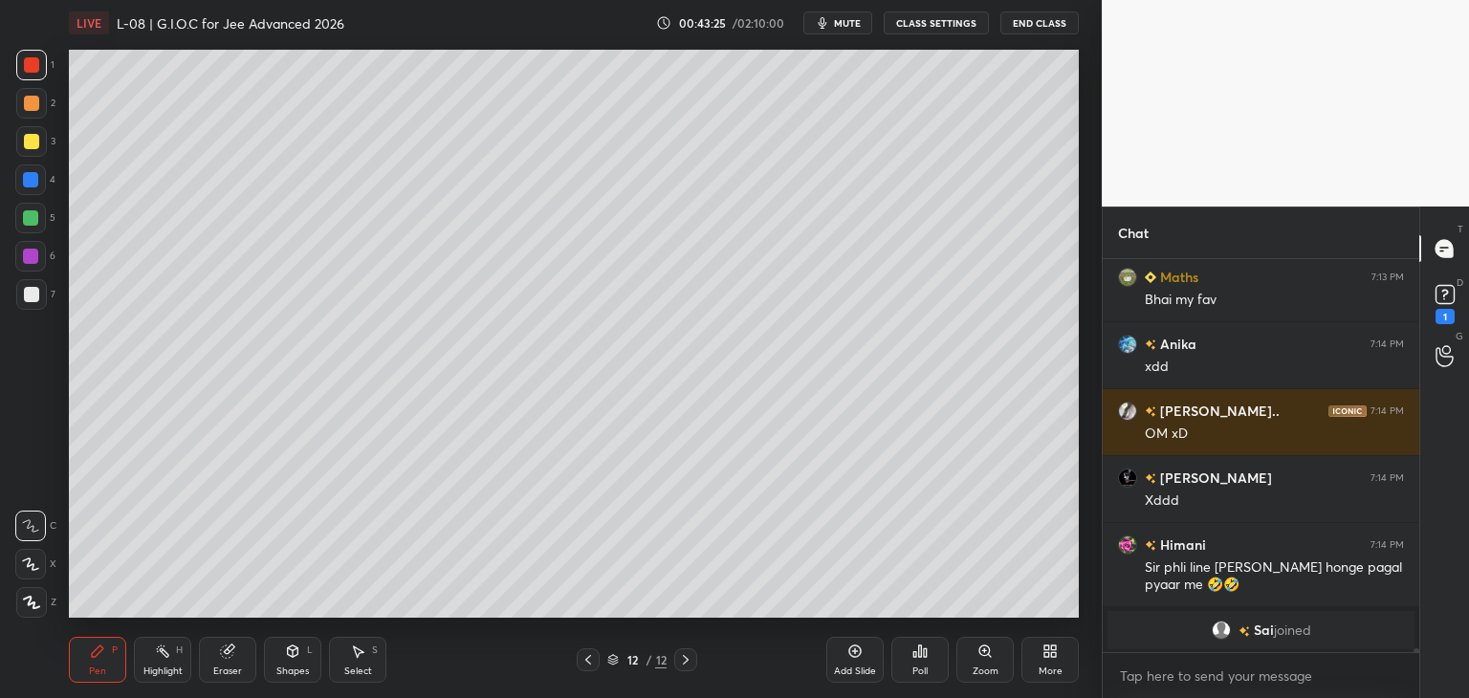
scroll to position [42043, 0]
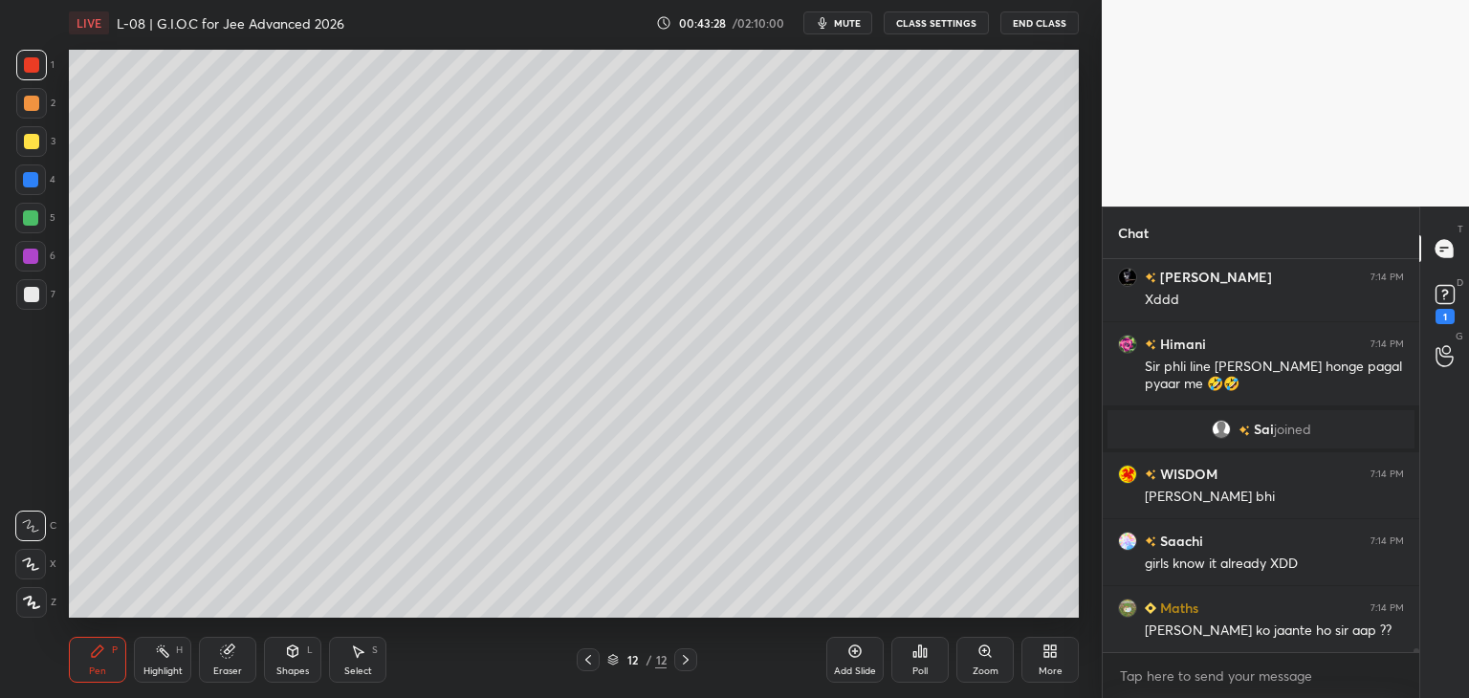
click at [34, 146] on div at bounding box center [31, 141] width 15 height 15
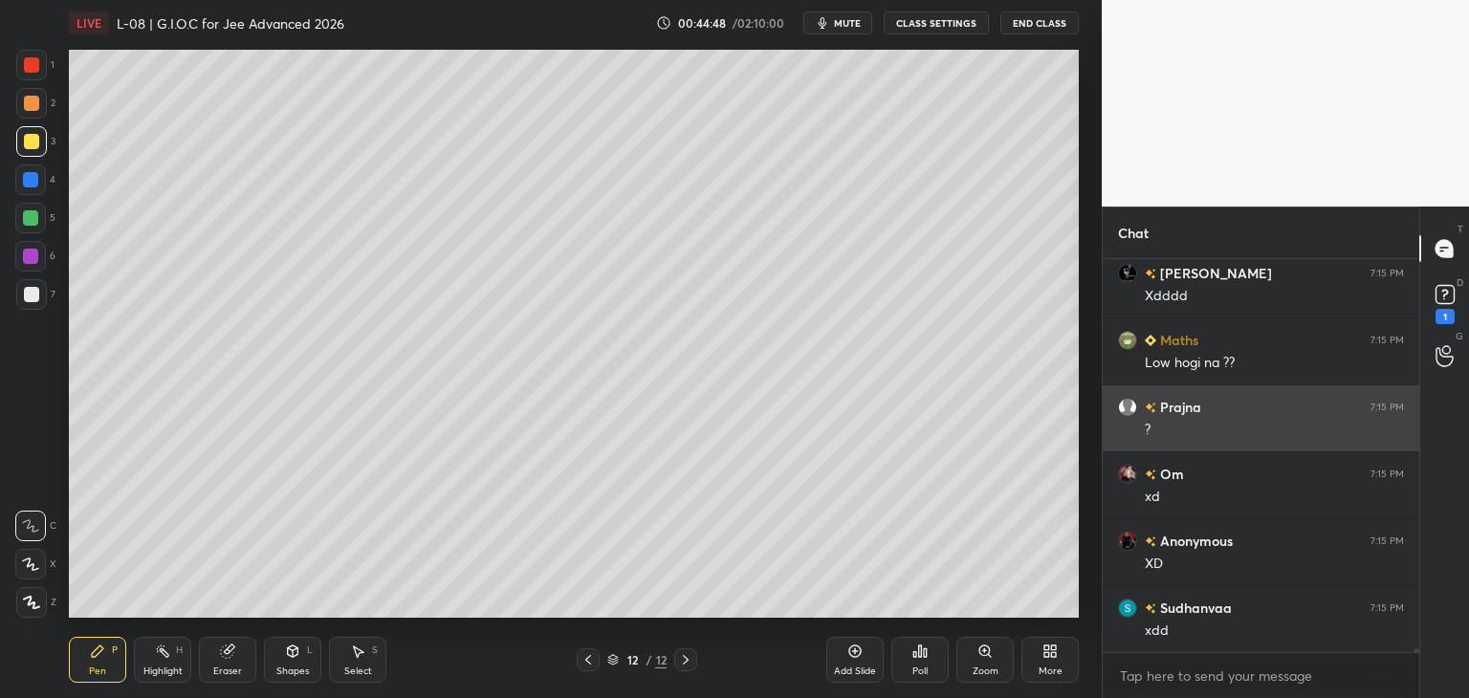
scroll to position [44472, 0]
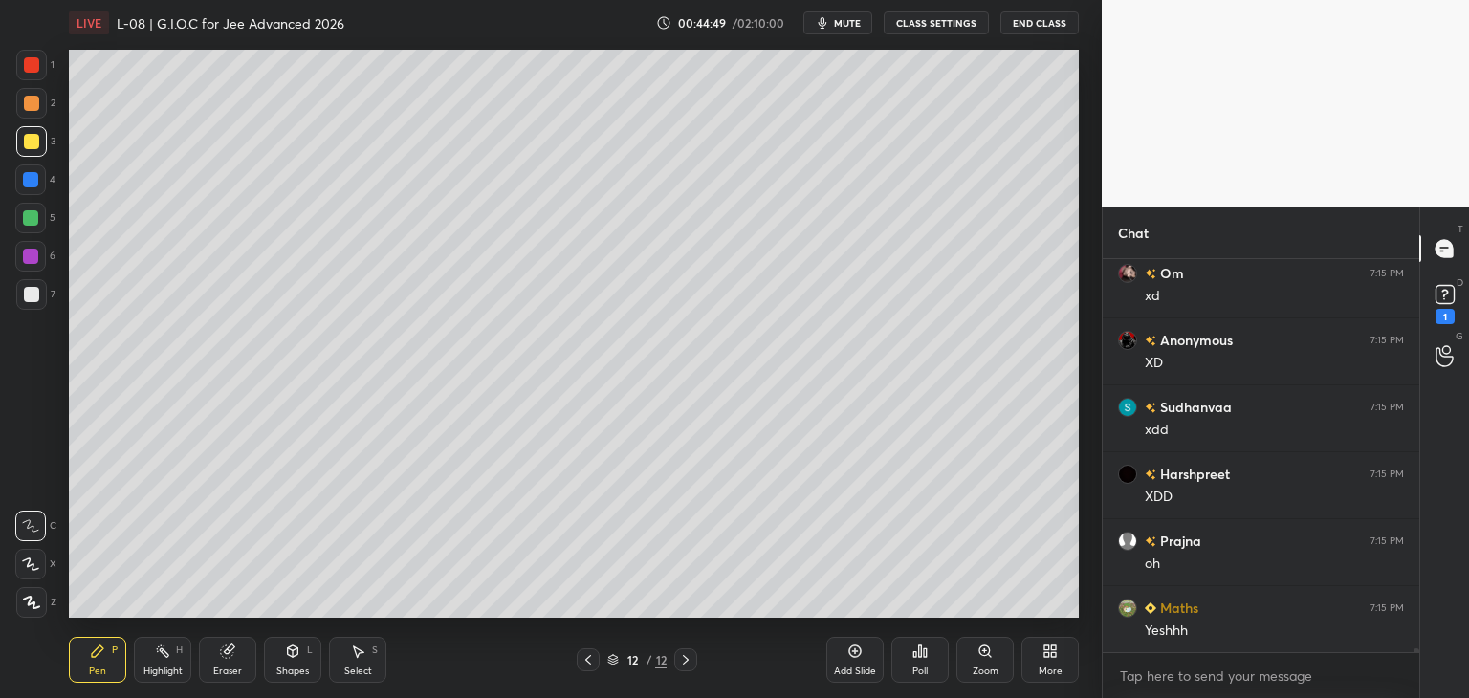
click at [27, 71] on div at bounding box center [31, 64] width 15 height 15
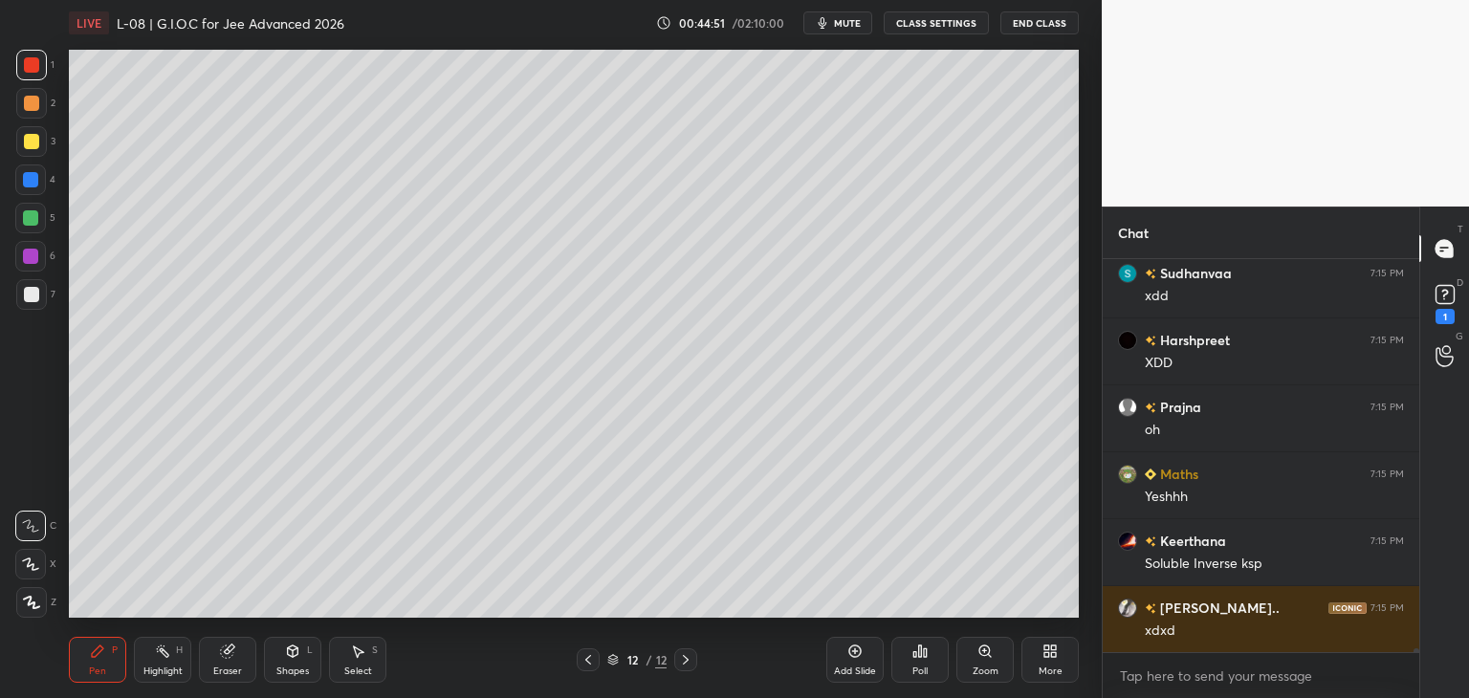
click at [33, 186] on div at bounding box center [30, 179] width 15 height 15
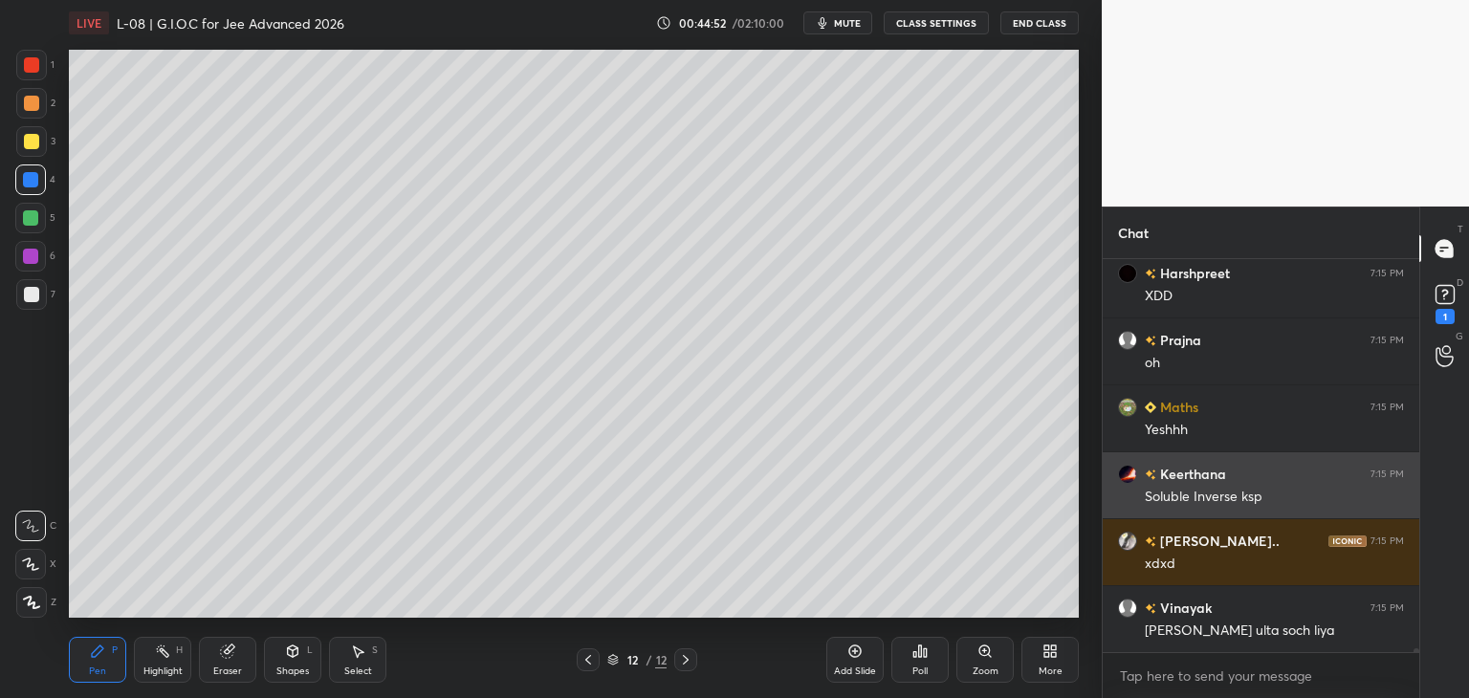
scroll to position [44941, 0]
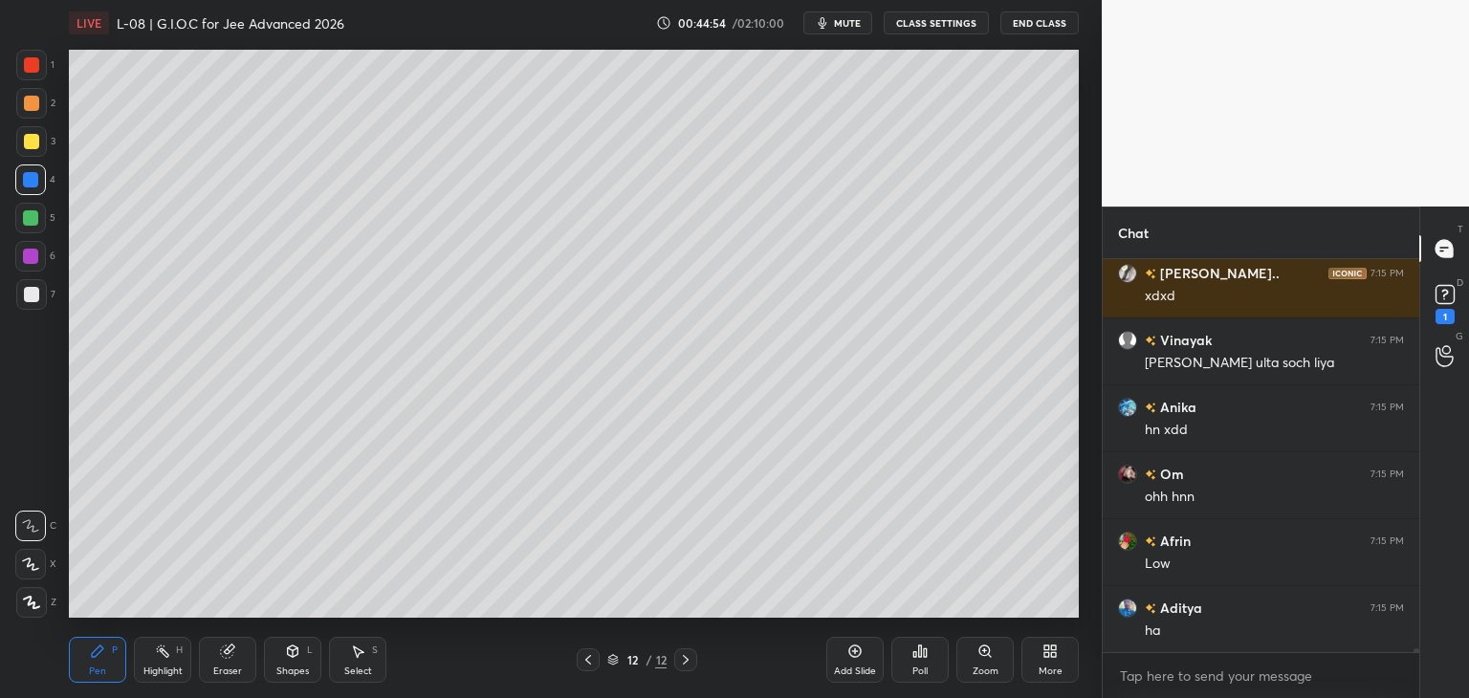
click at [38, 147] on div at bounding box center [31, 141] width 31 height 31
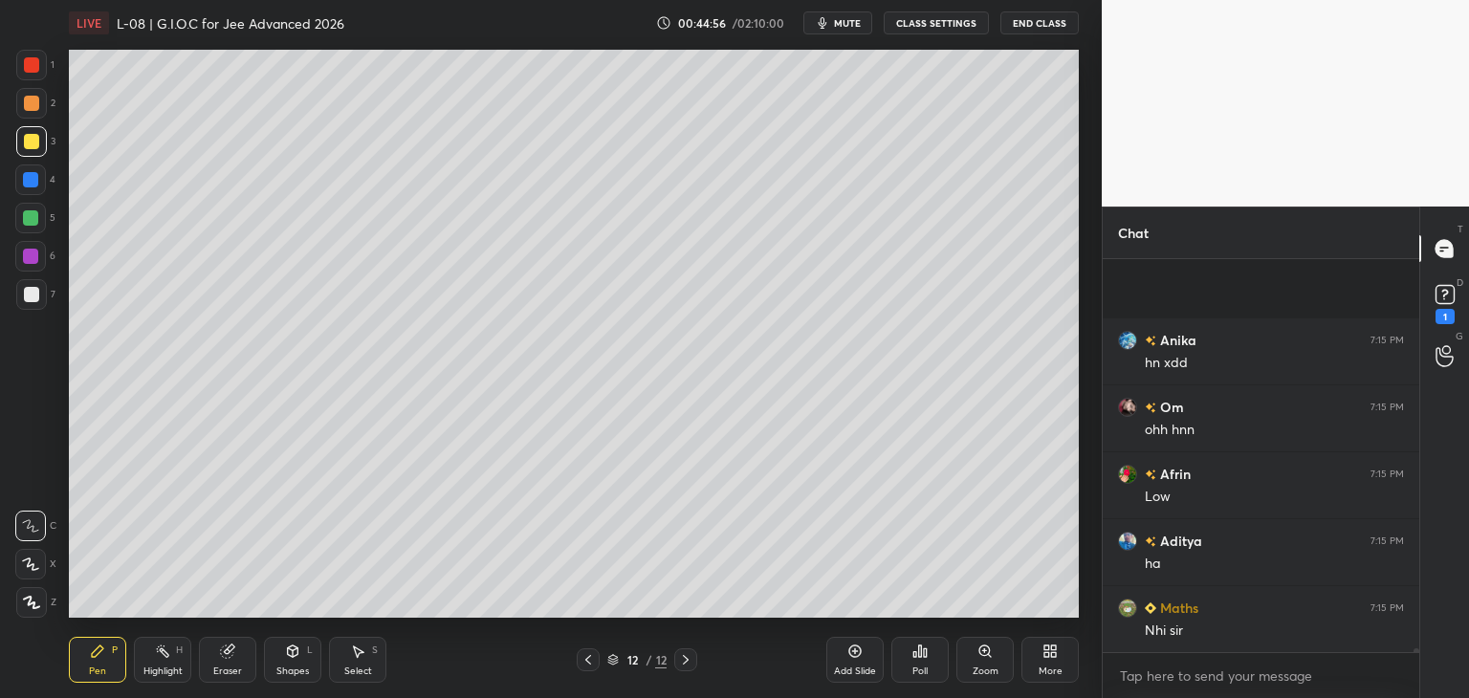
scroll to position [45275, 0]
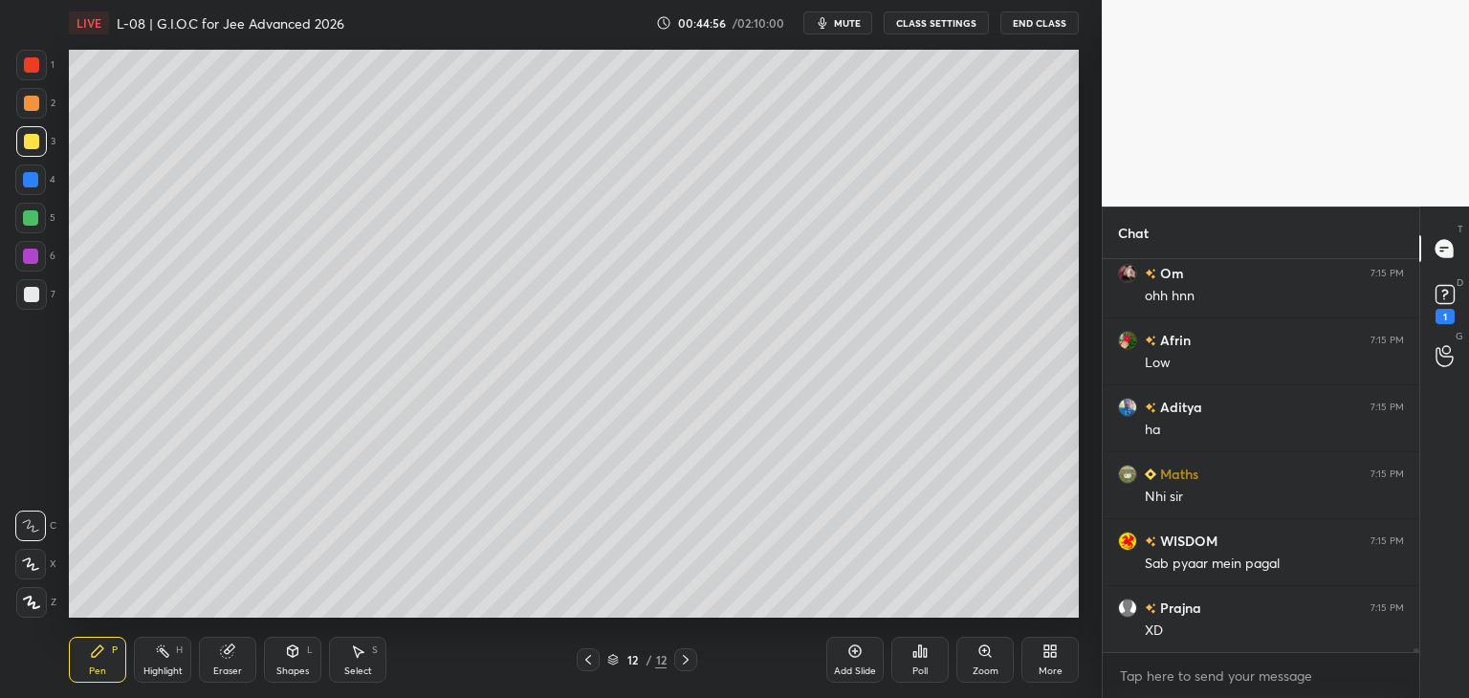
click at [27, 182] on div at bounding box center [30, 179] width 15 height 15
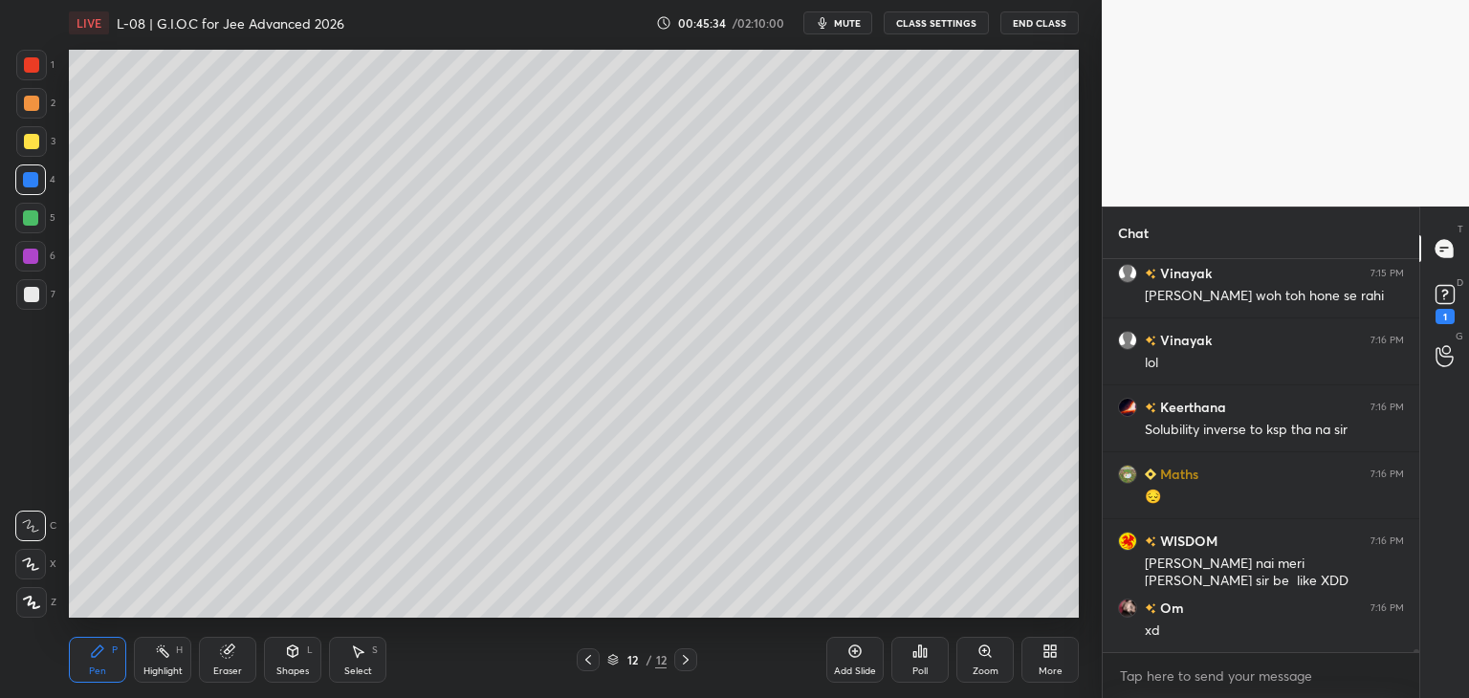
scroll to position [47062, 0]
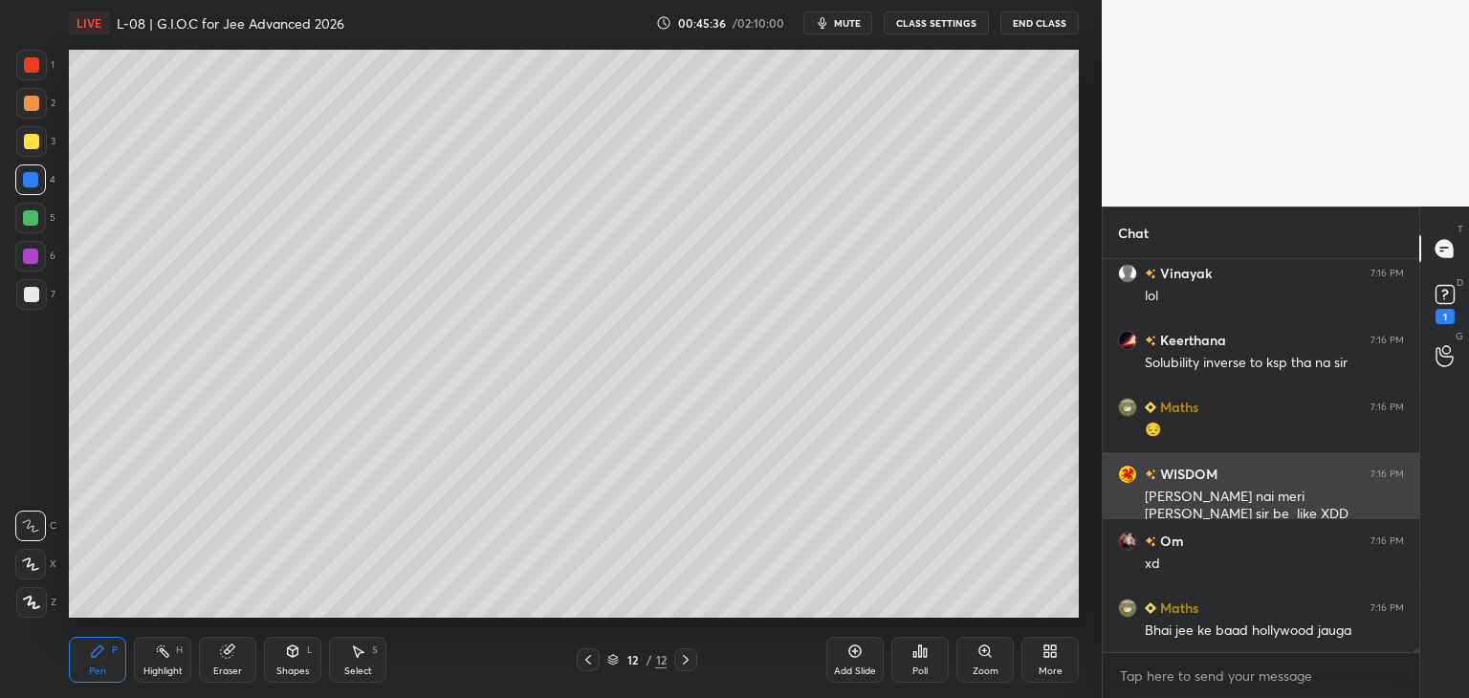
click at [32, 70] on div at bounding box center [31, 64] width 15 height 15
click at [30, 259] on div at bounding box center [30, 256] width 15 height 15
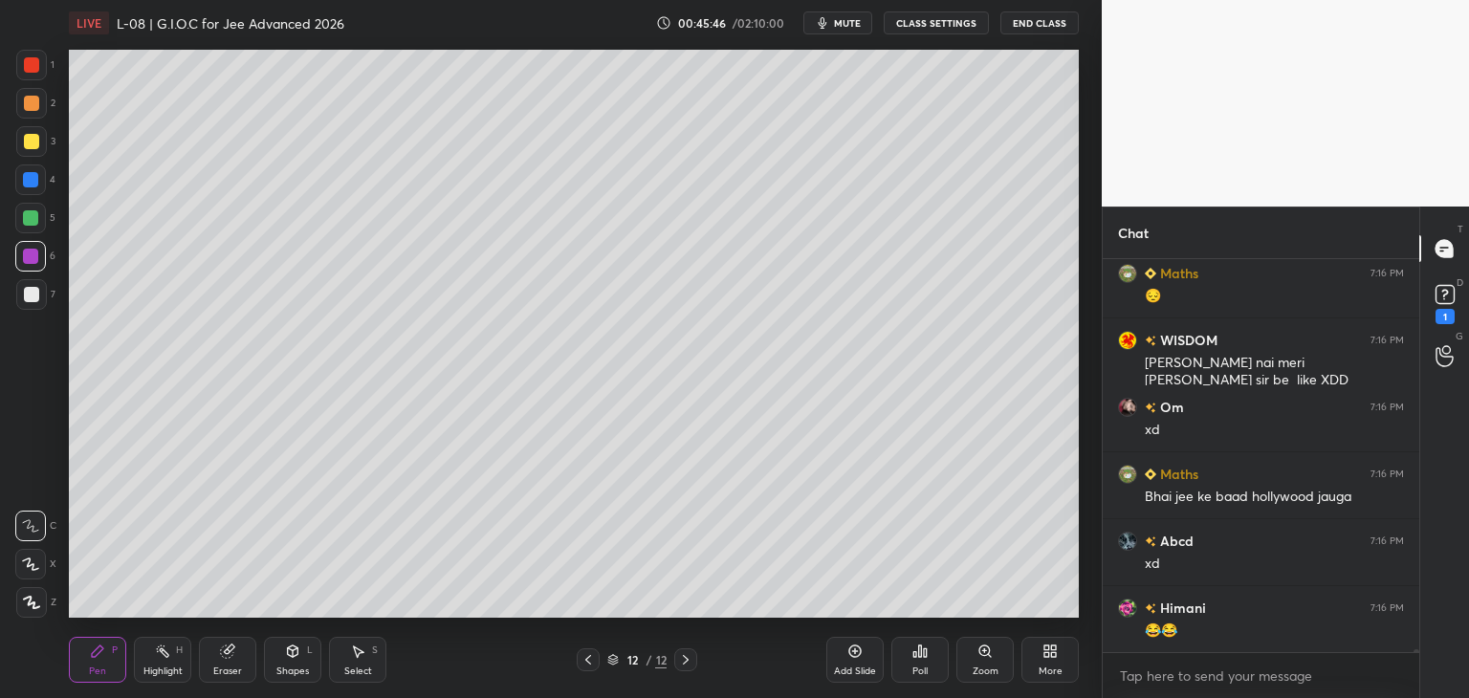
scroll to position [47262, 0]
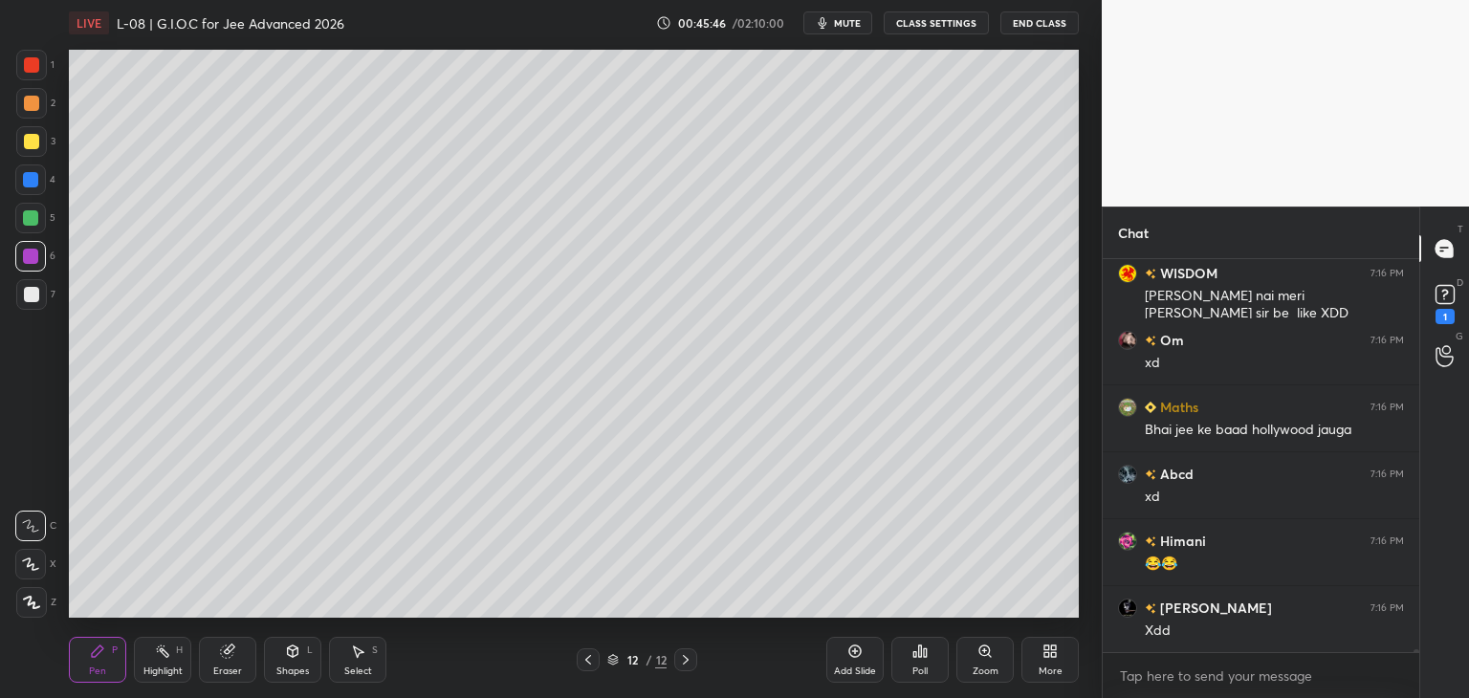
click at [835, 651] on div "Add Slide" at bounding box center [854, 660] width 57 height 46
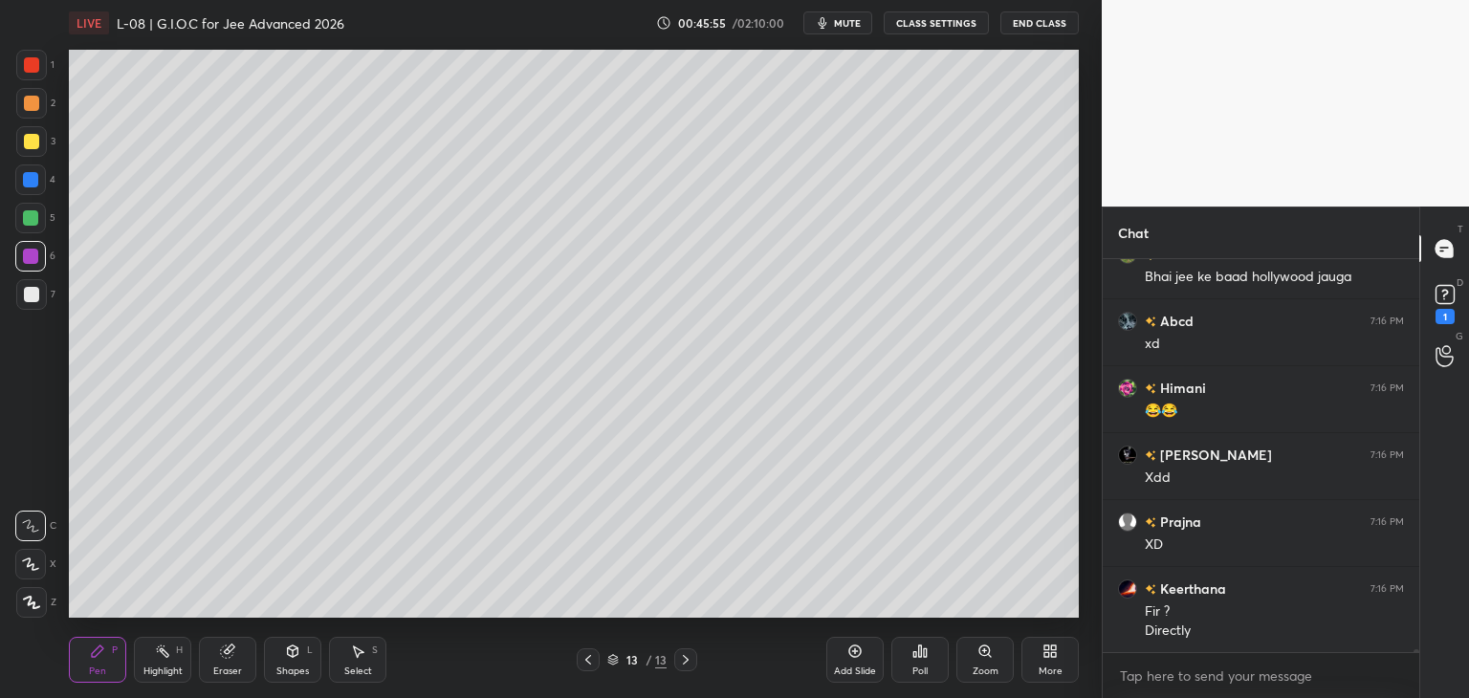
scroll to position [47500, 0]
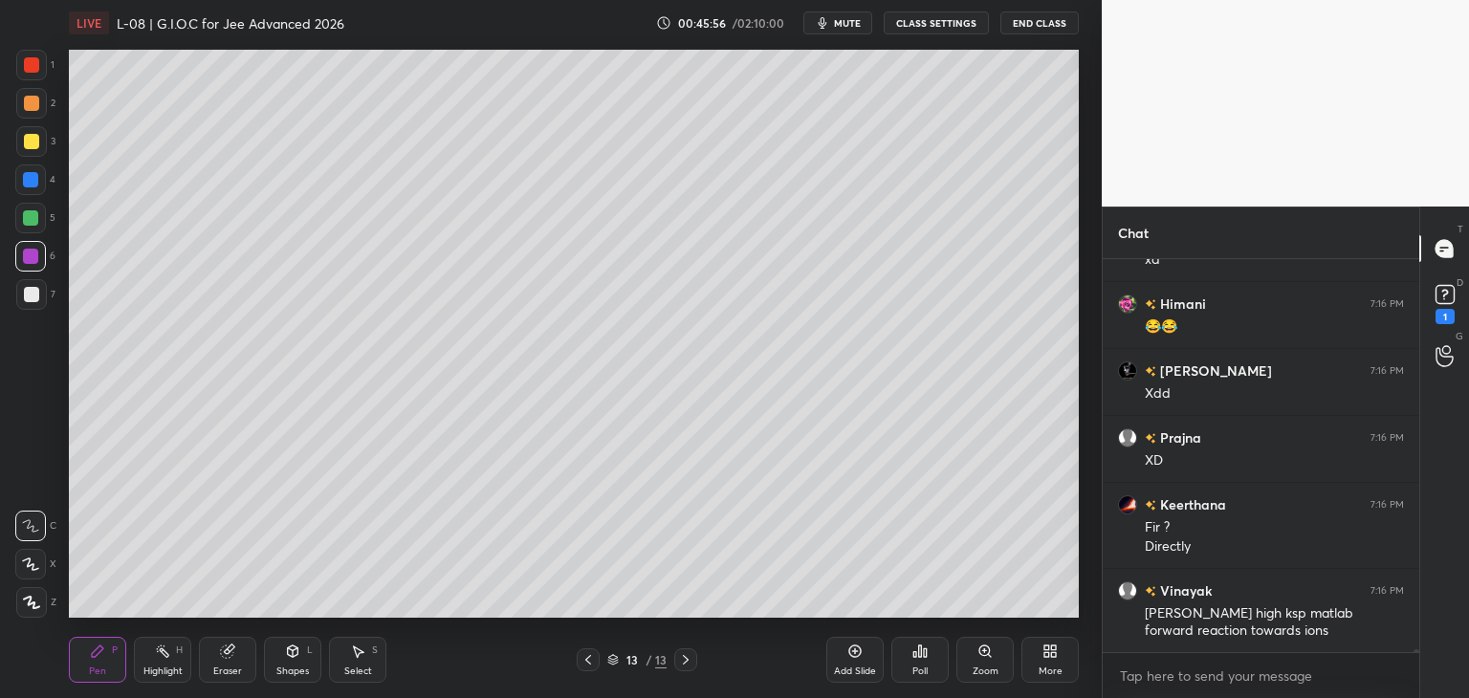
click at [587, 667] on icon at bounding box center [587, 659] width 15 height 15
click at [686, 663] on icon at bounding box center [686, 660] width 6 height 10
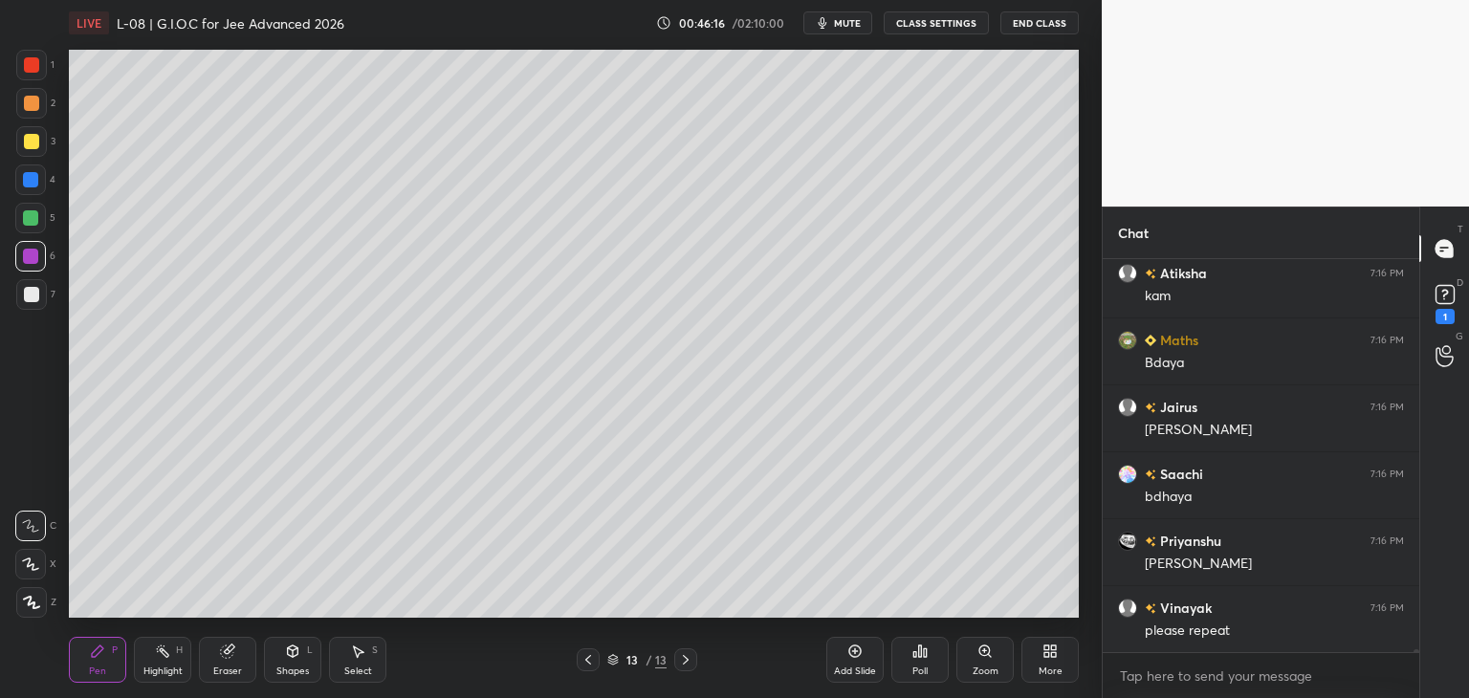
scroll to position [48236, 0]
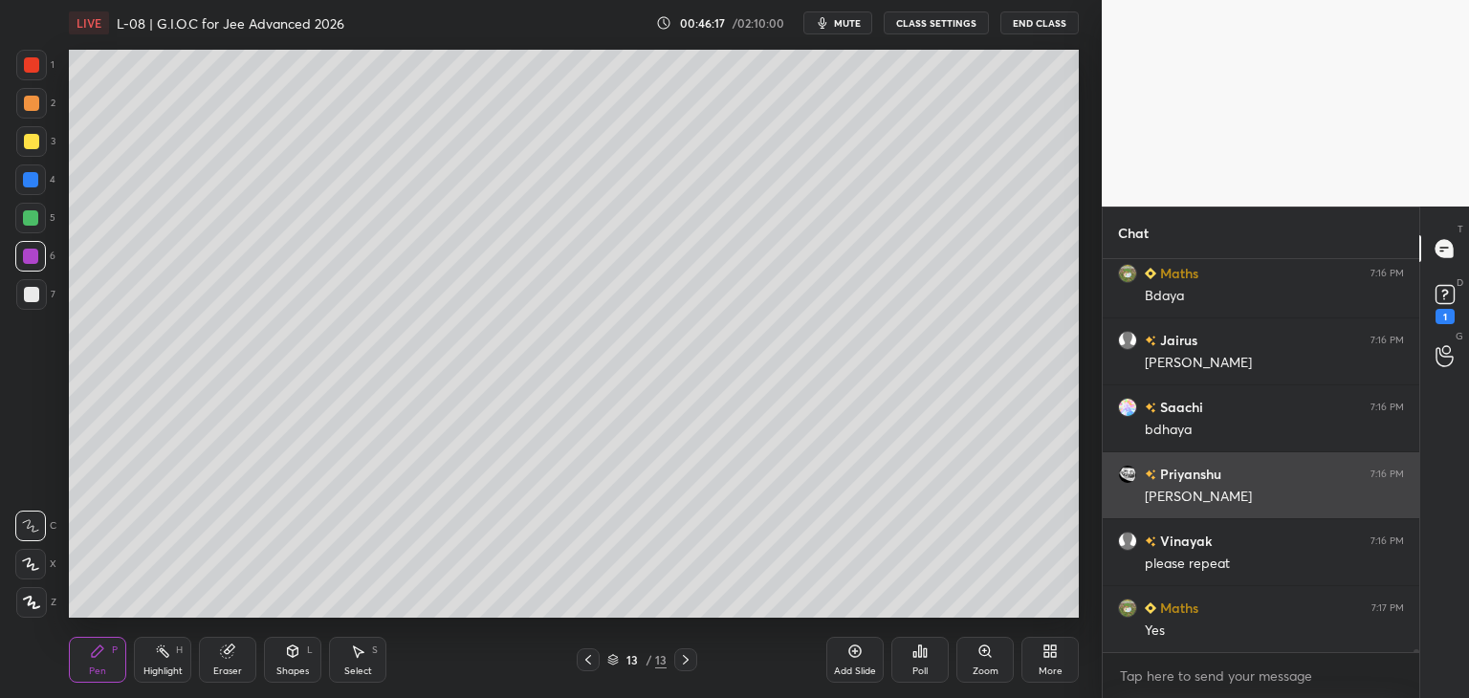
click at [588, 663] on icon at bounding box center [587, 659] width 15 height 15
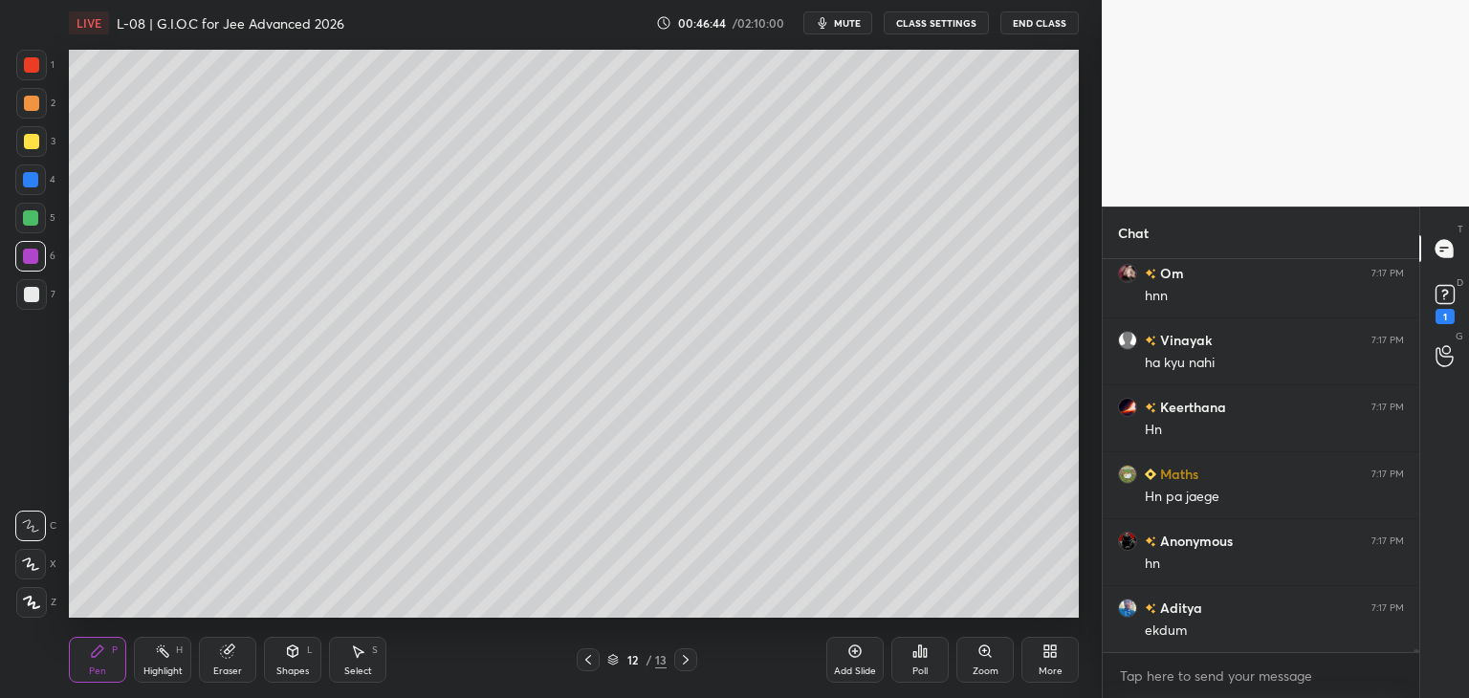
scroll to position [49058, 0]
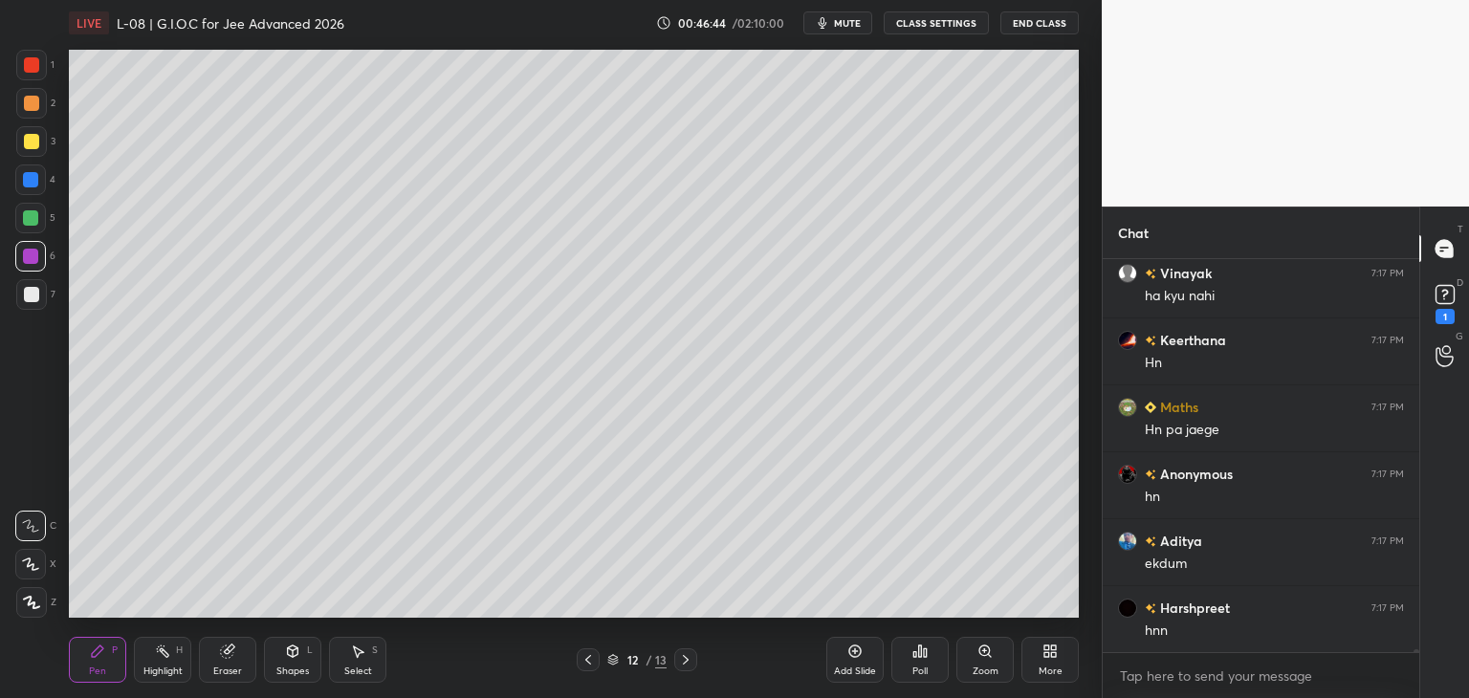
click at [689, 654] on icon at bounding box center [685, 659] width 15 height 15
click at [35, 145] on div at bounding box center [31, 141] width 15 height 15
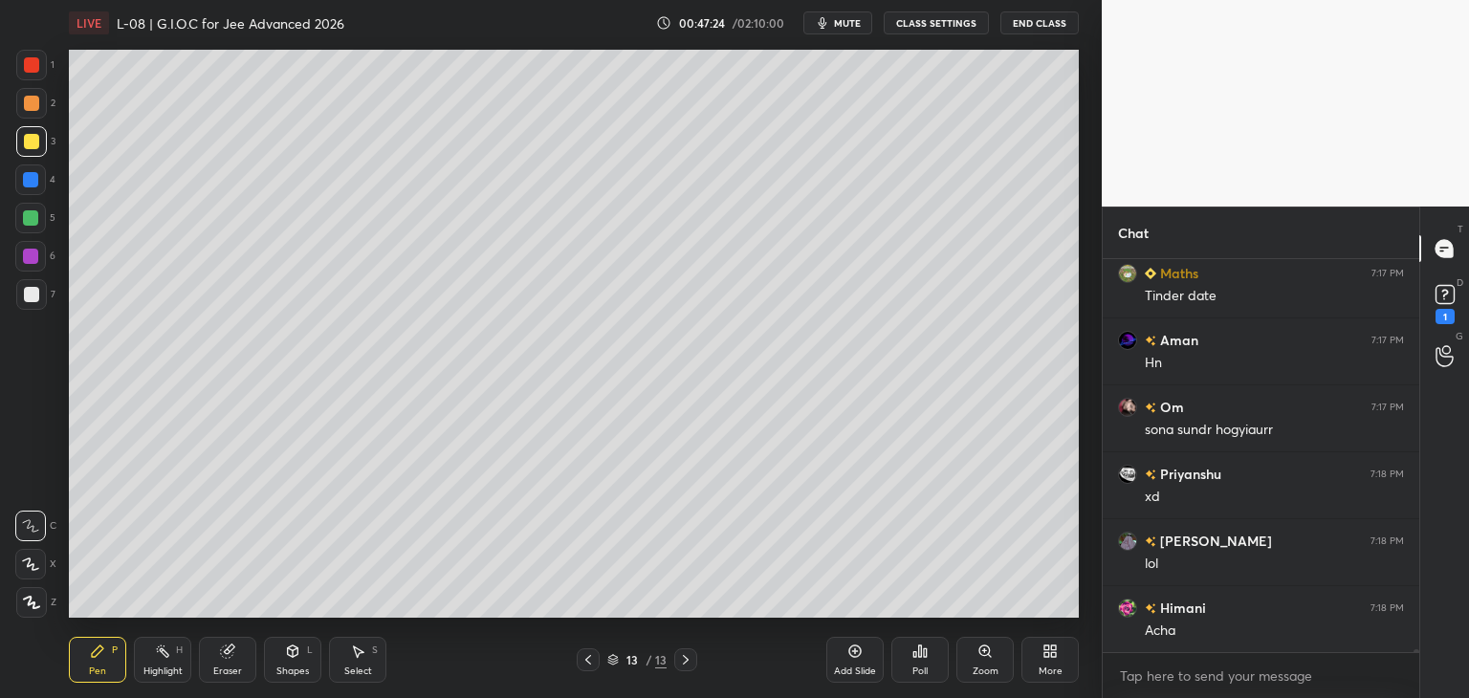
scroll to position [50866, 0]
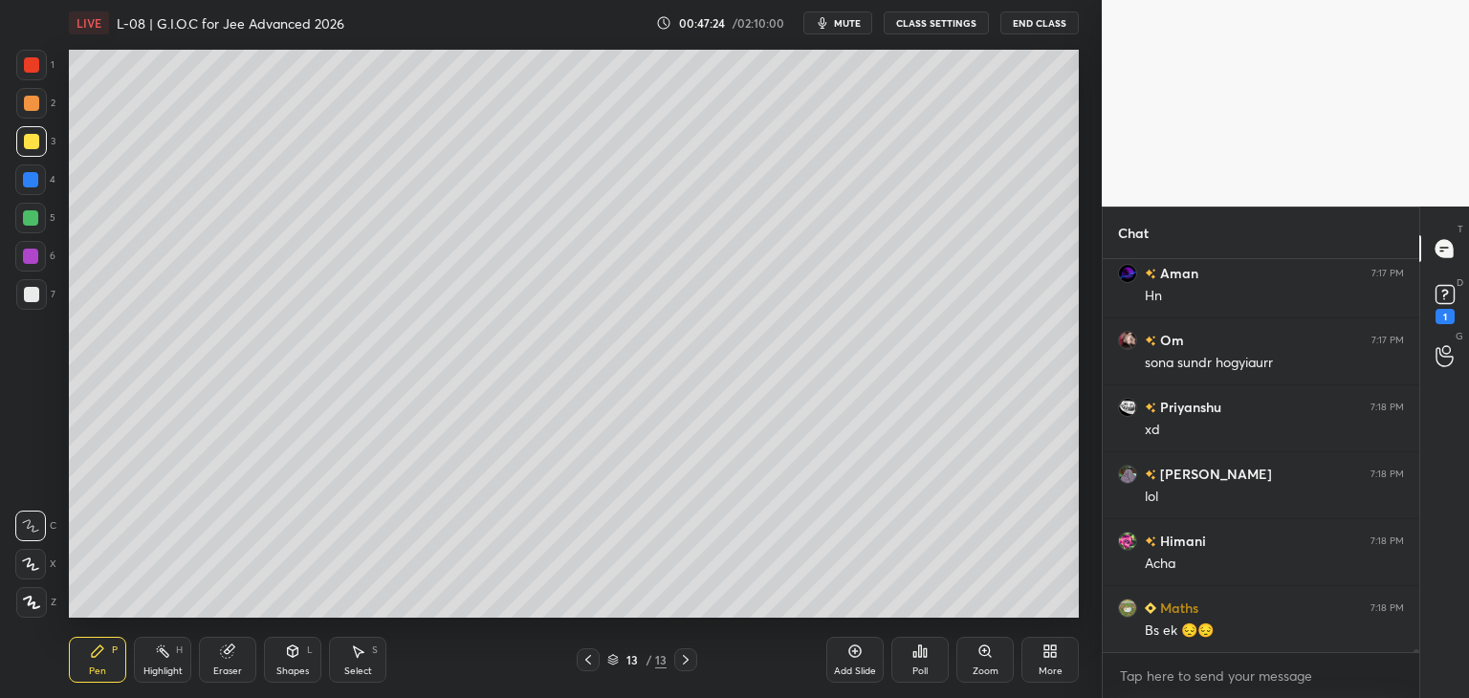
click at [38, 65] on div at bounding box center [31, 64] width 15 height 15
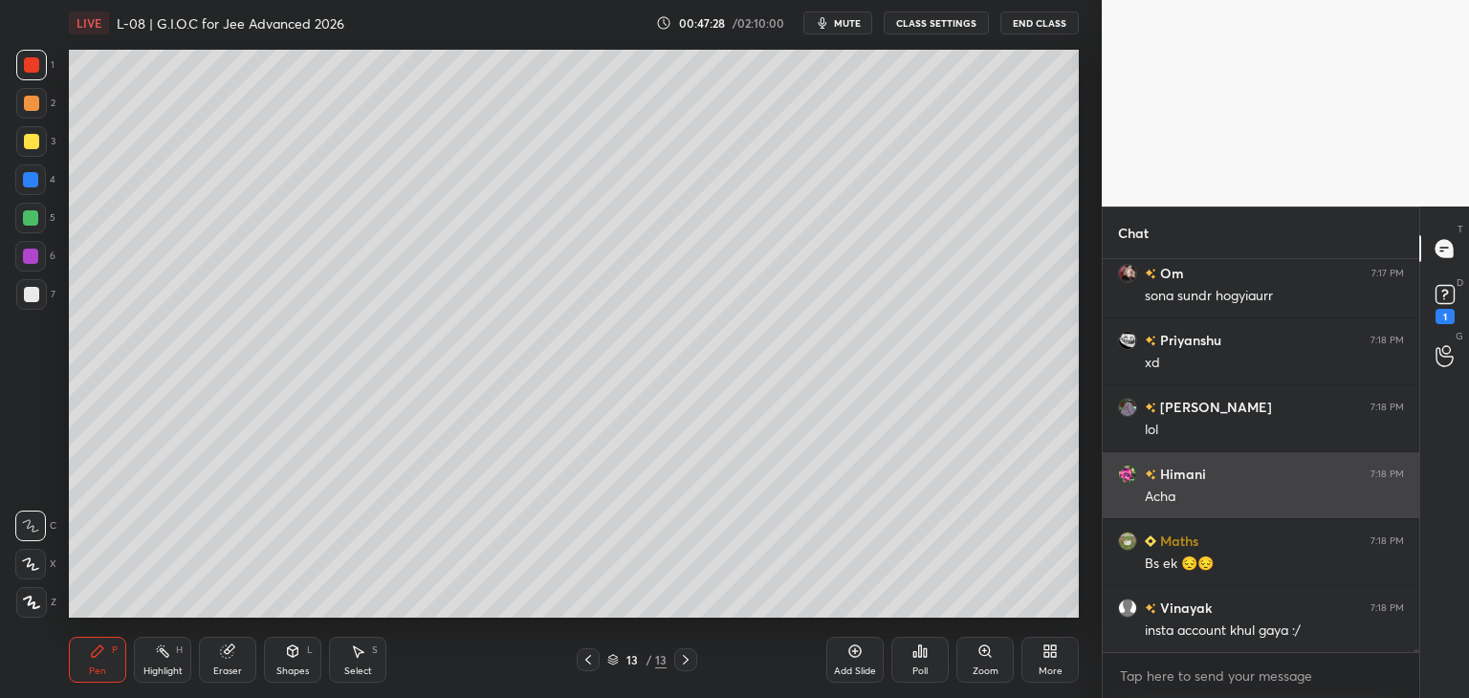
scroll to position [50952, 0]
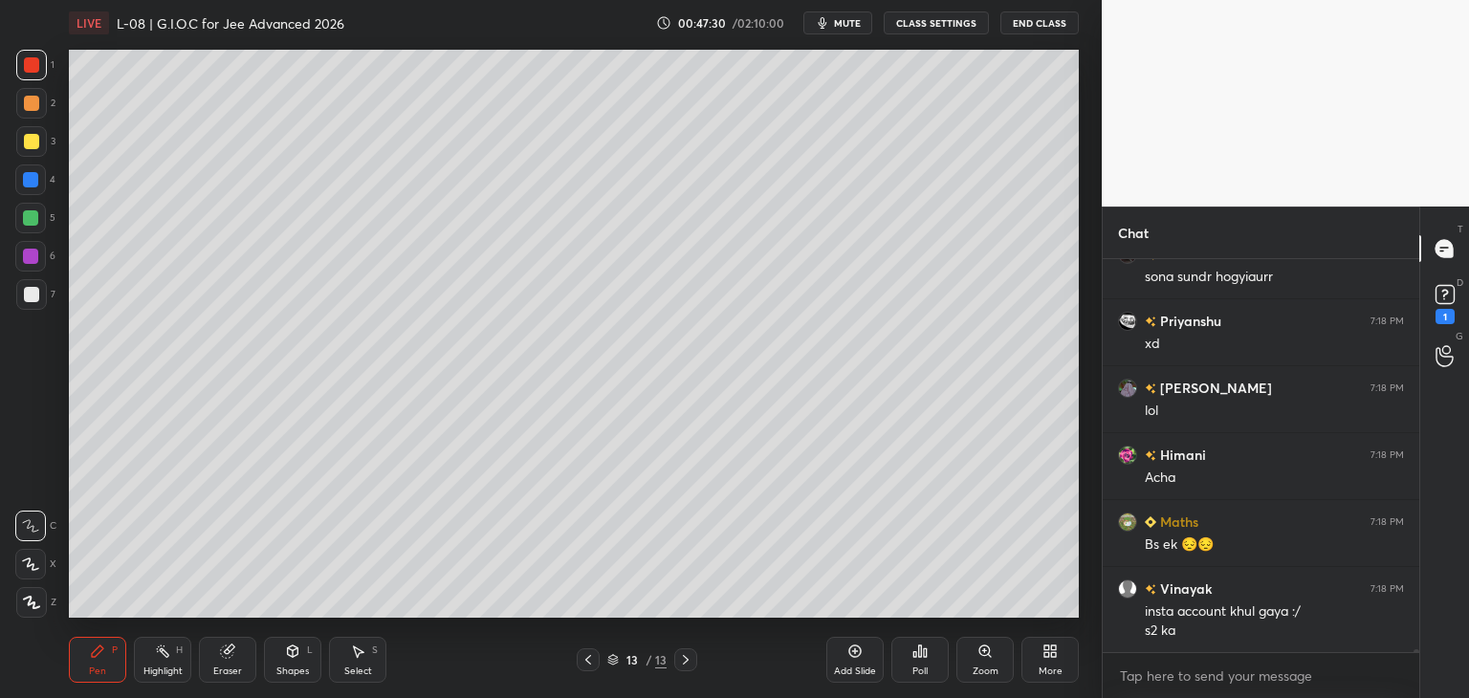
click at [32, 70] on div at bounding box center [31, 64] width 15 height 15
click at [27, 192] on div at bounding box center [30, 179] width 31 height 31
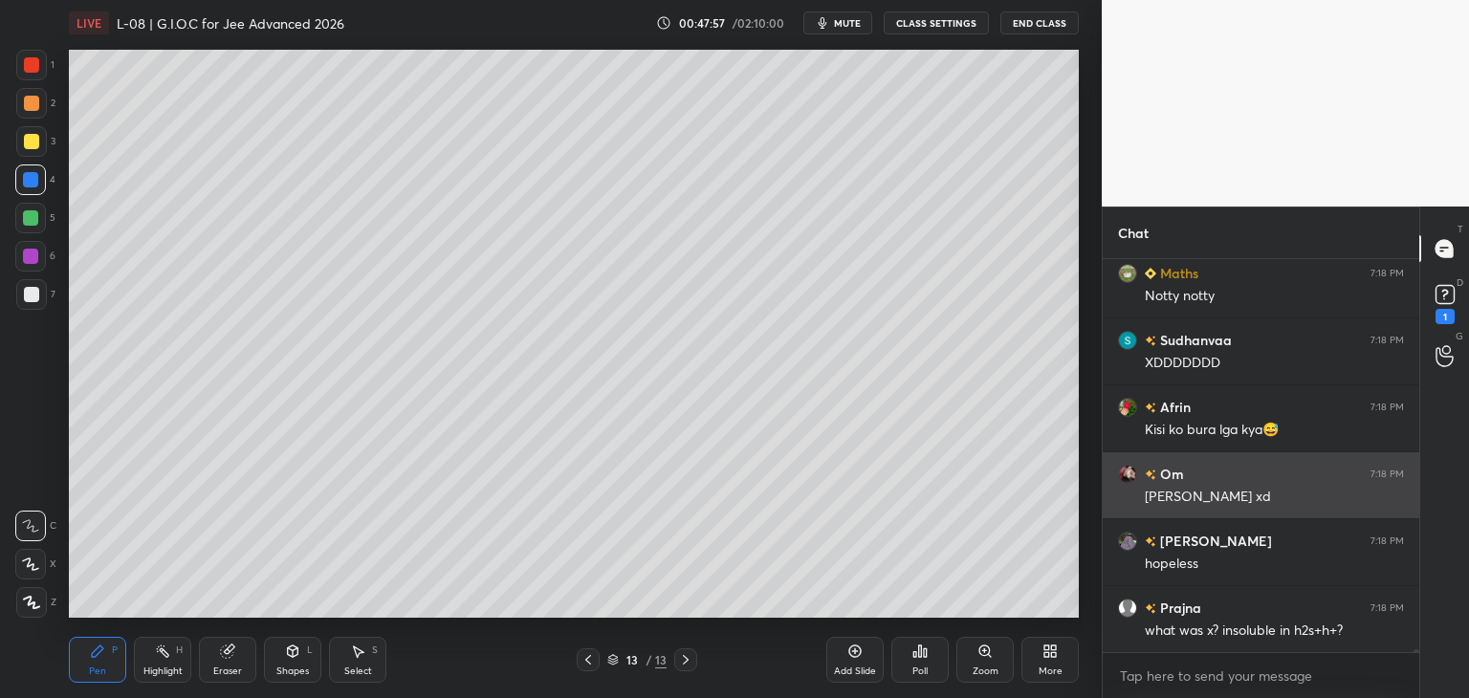
scroll to position [52090, 0]
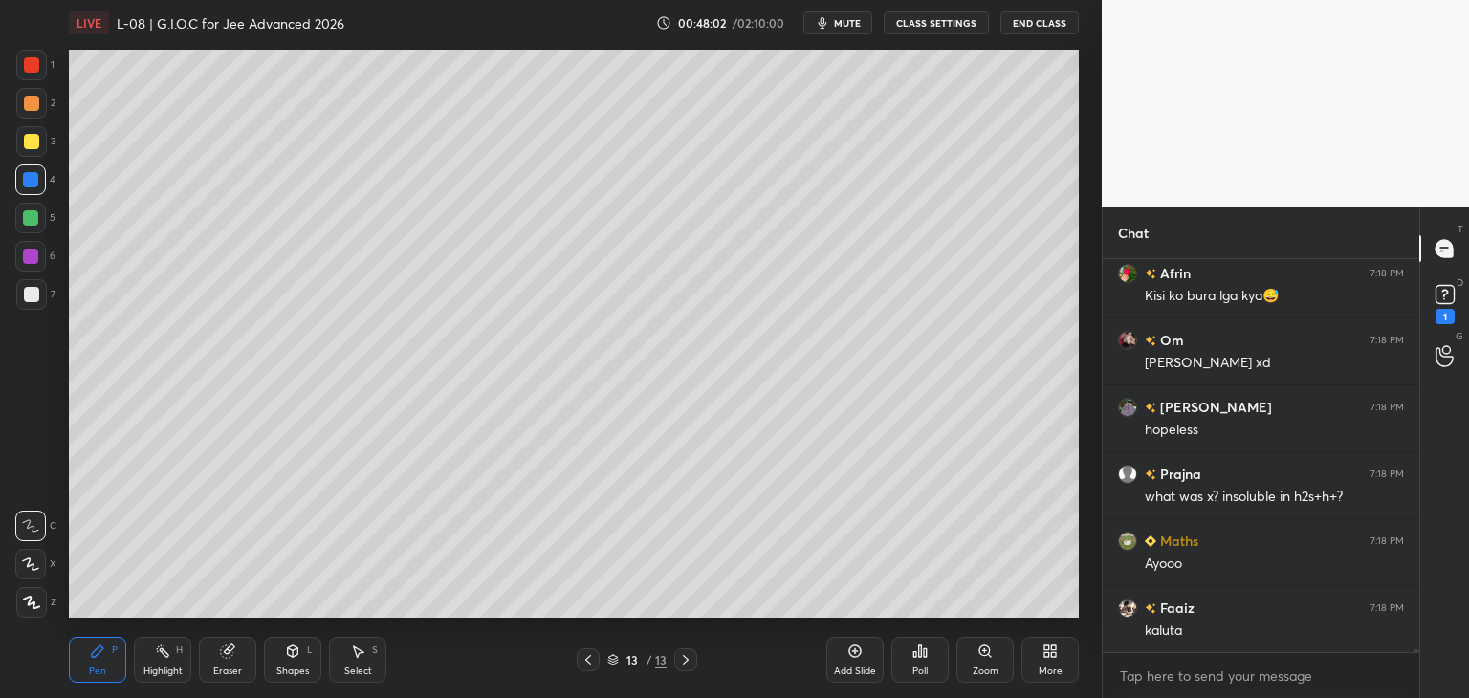
click at [596, 654] on div at bounding box center [588, 659] width 23 height 23
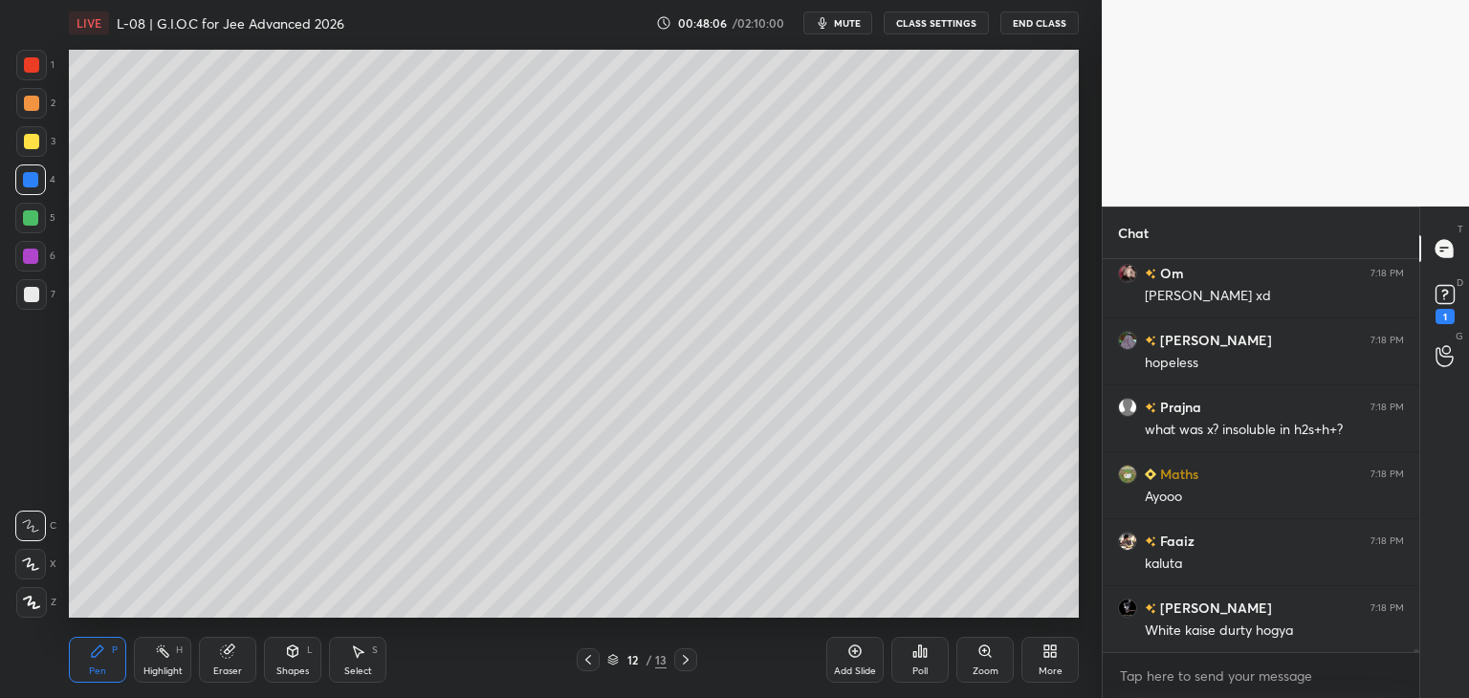
click at [689, 657] on icon at bounding box center [685, 659] width 15 height 15
click at [585, 663] on icon at bounding box center [587, 659] width 15 height 15
click at [581, 657] on icon at bounding box center [587, 659] width 15 height 15
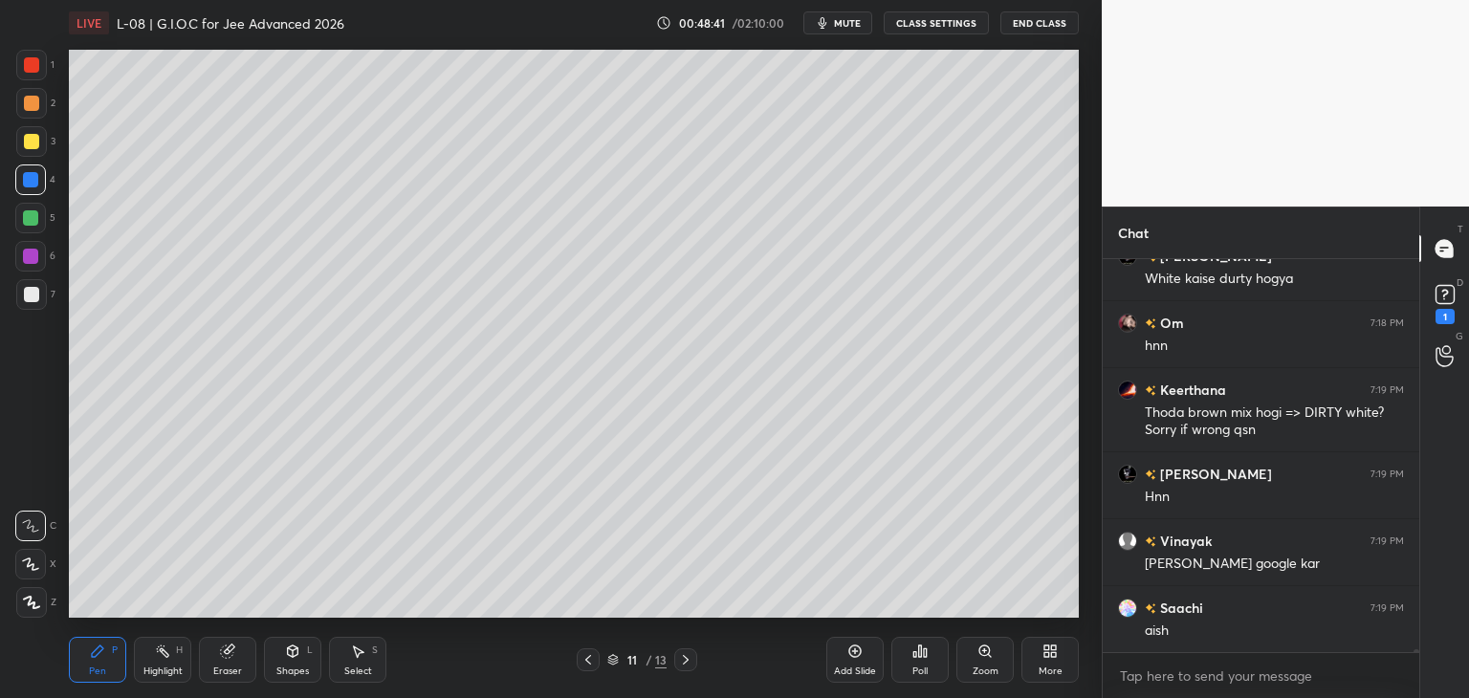
scroll to position [52576, 0]
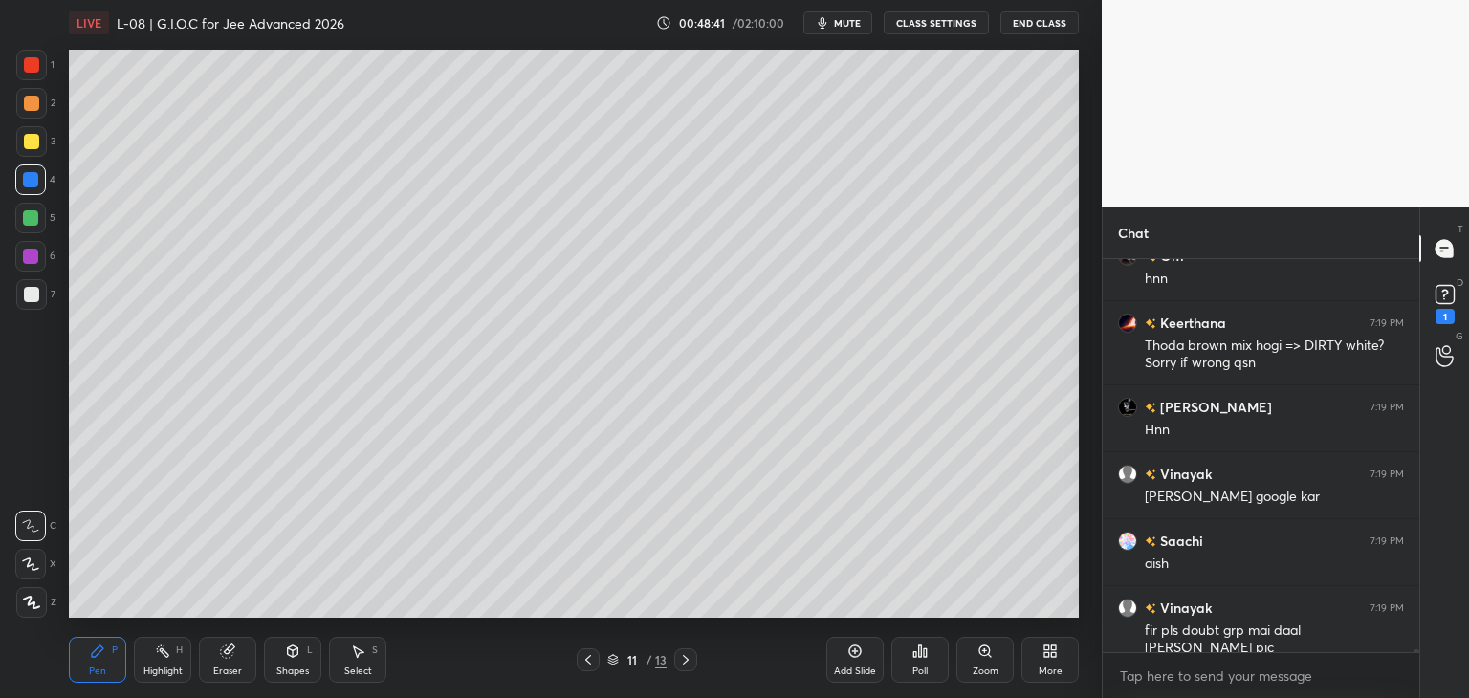
click at [685, 660] on icon at bounding box center [685, 659] width 15 height 15
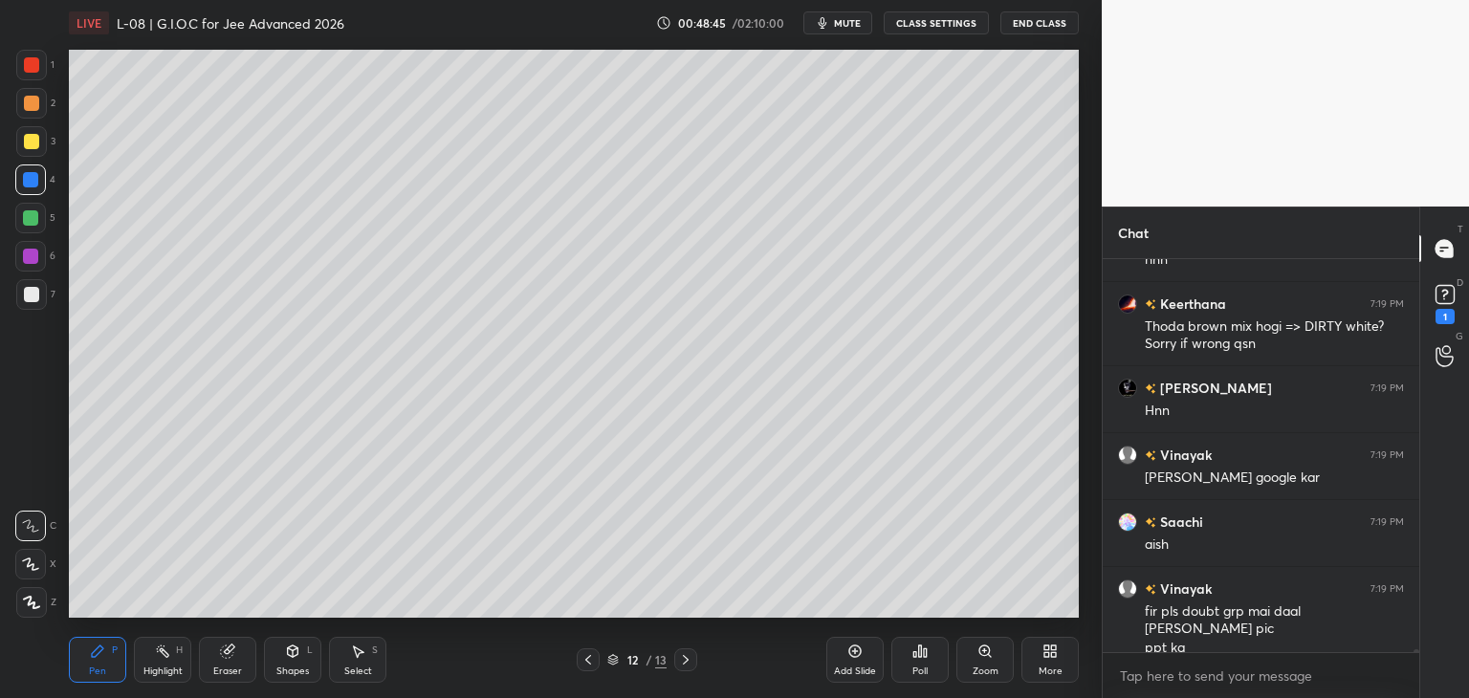
click at [687, 659] on icon at bounding box center [686, 660] width 6 height 10
click at [580, 659] on icon at bounding box center [587, 659] width 15 height 15
click at [690, 663] on icon at bounding box center [685, 659] width 15 height 15
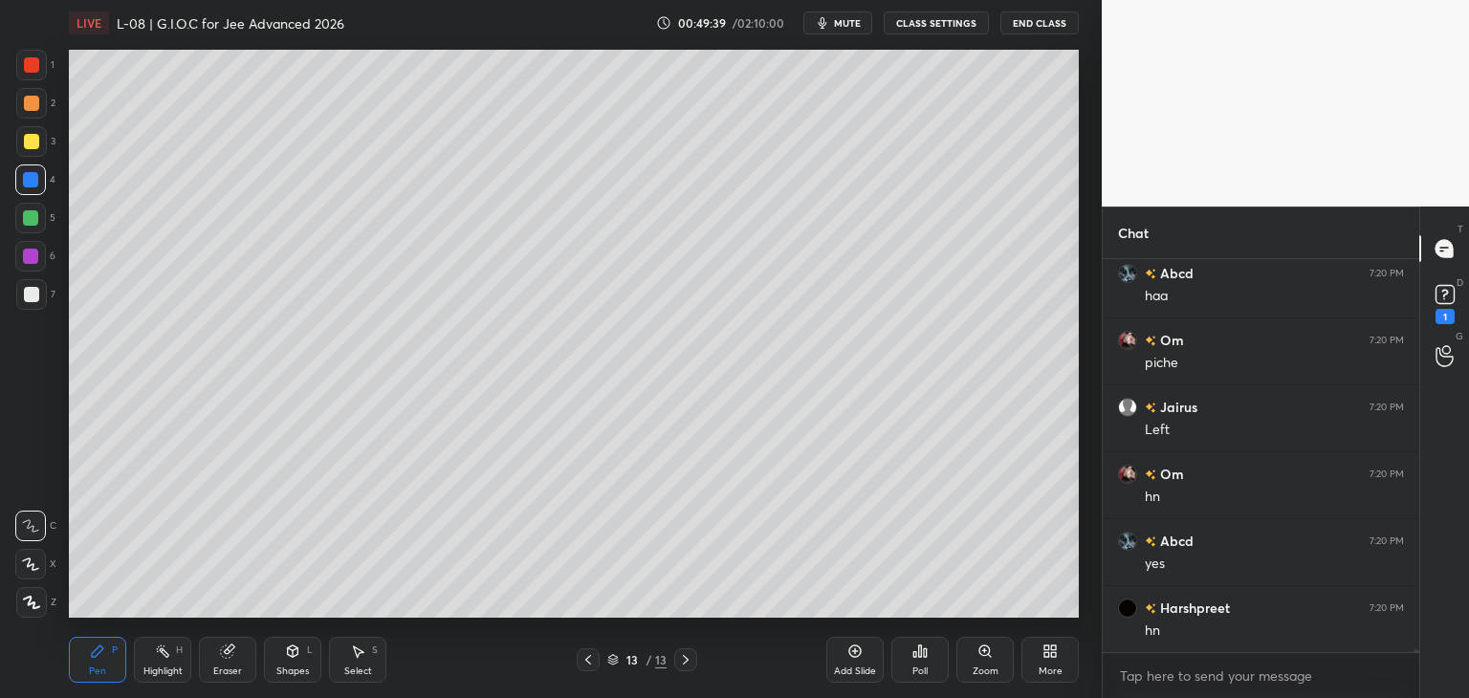
scroll to position [53264, 0]
click at [360, 653] on icon at bounding box center [359, 651] width 11 height 11
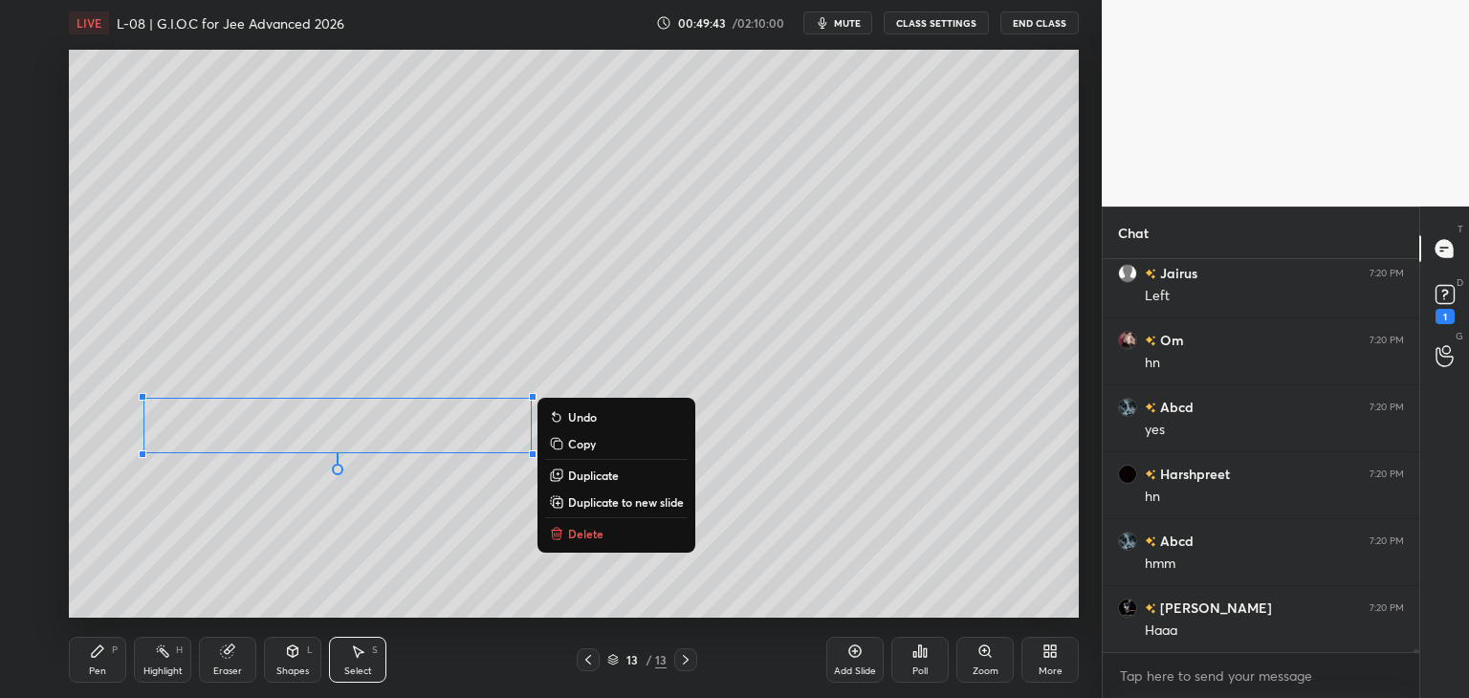
scroll to position [53398, 0]
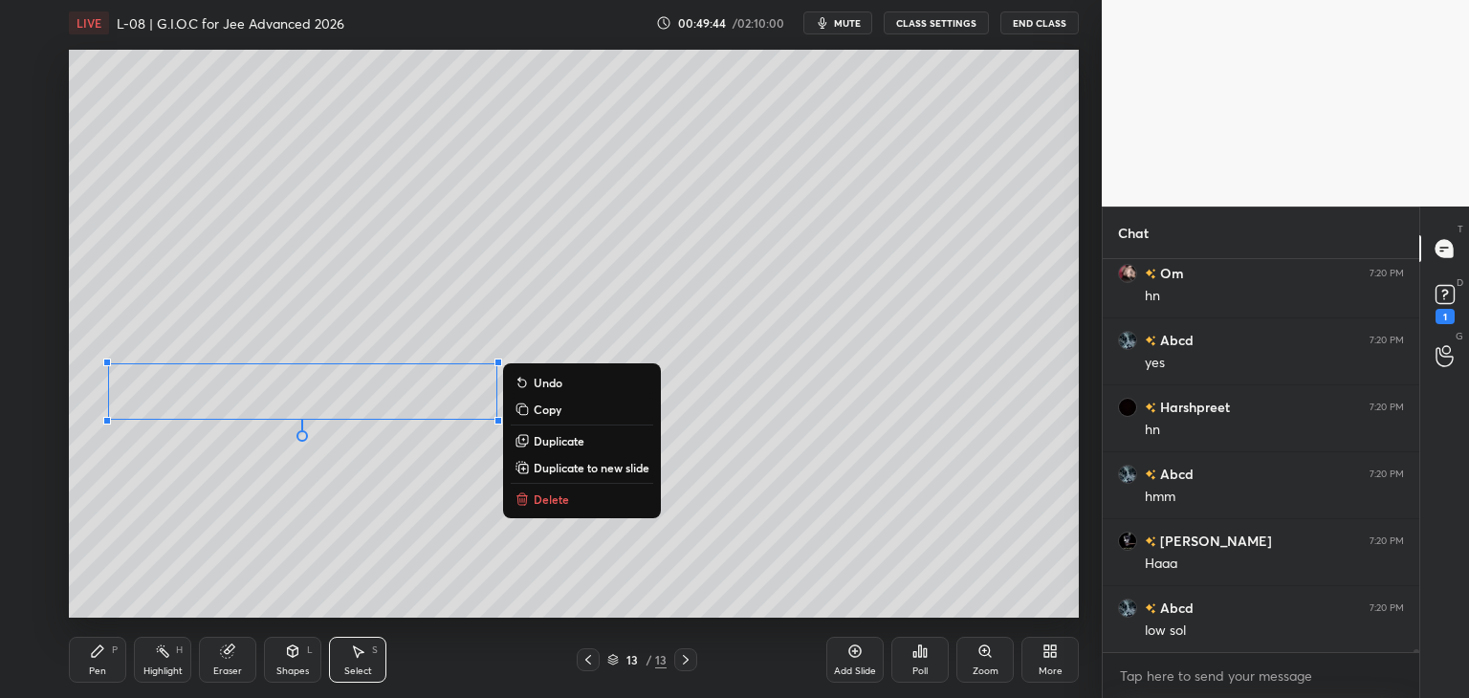
click at [363, 254] on div "0 ° Undo Copy Duplicate Duplicate to new slide Delete" at bounding box center [574, 334] width 1010 height 568
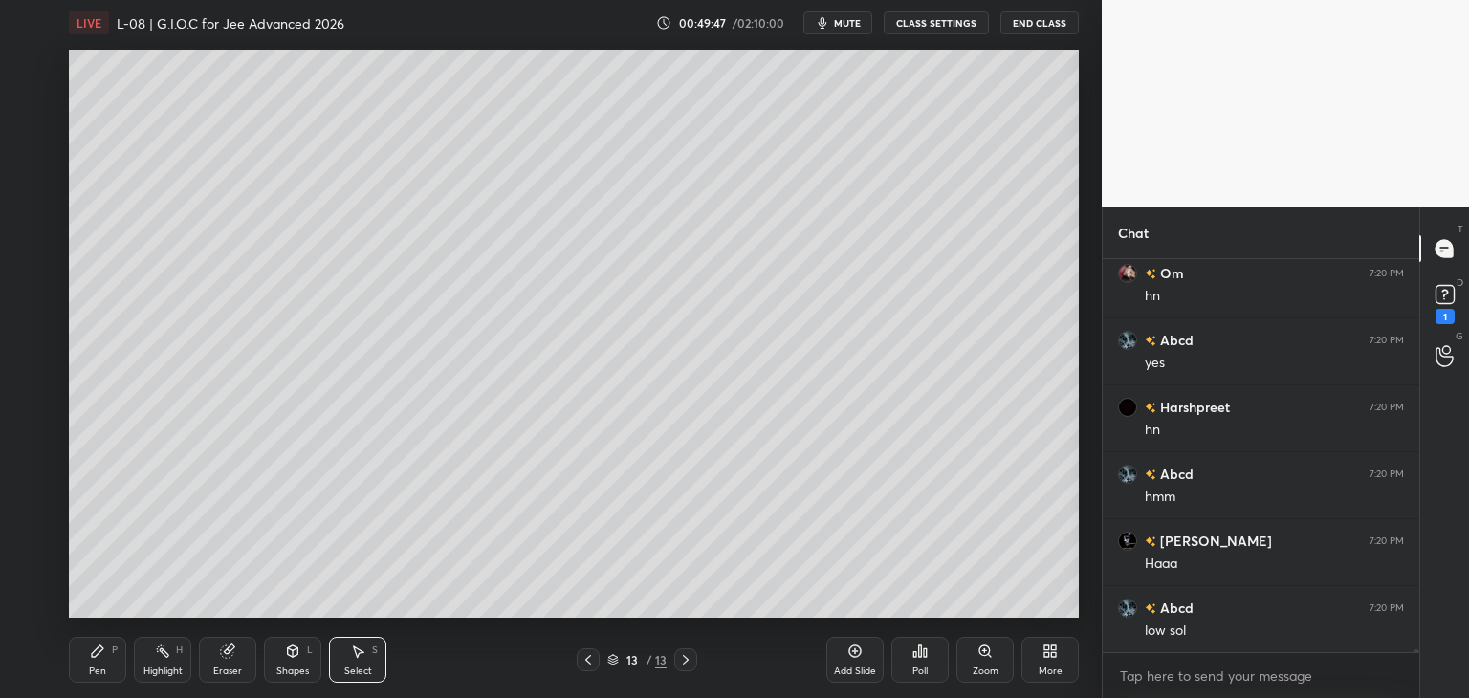
scroll to position [53465, 0]
click at [105, 666] on div "Pen P" at bounding box center [97, 660] width 57 height 46
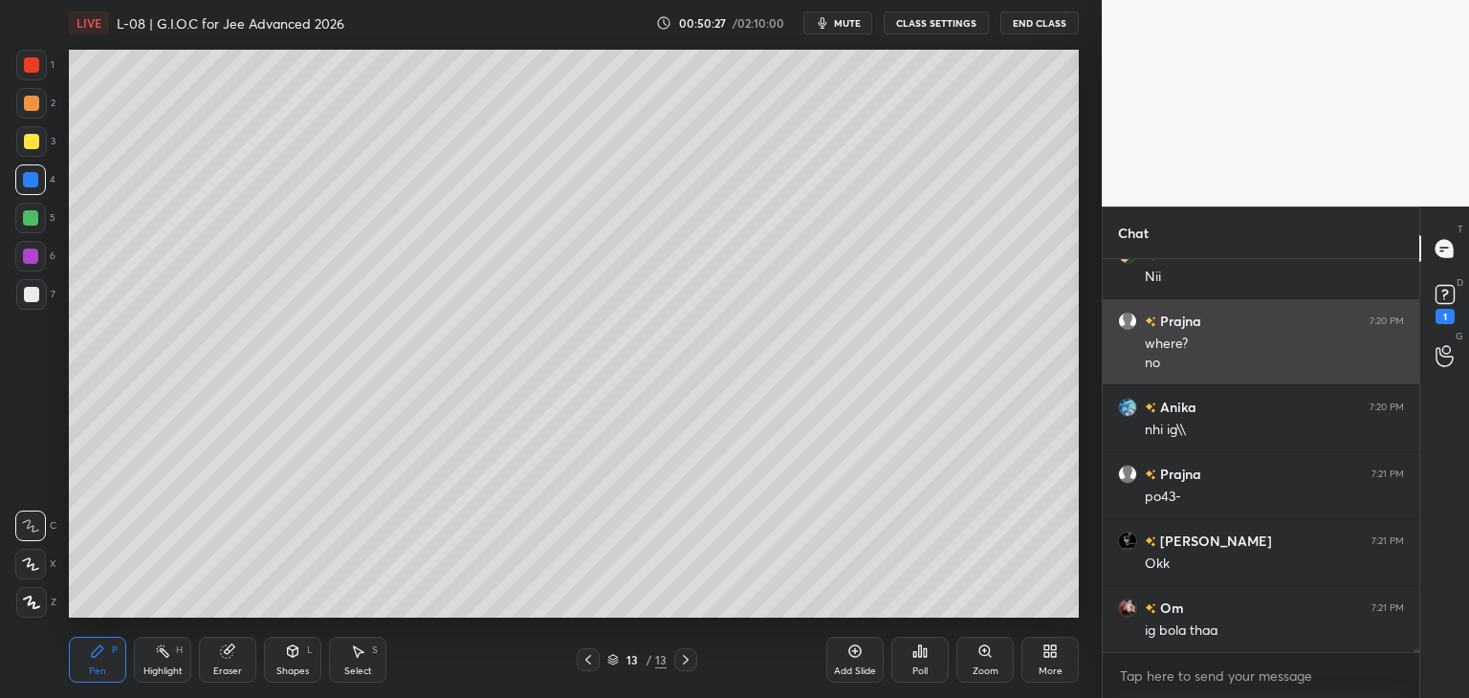
scroll to position [54622, 0]
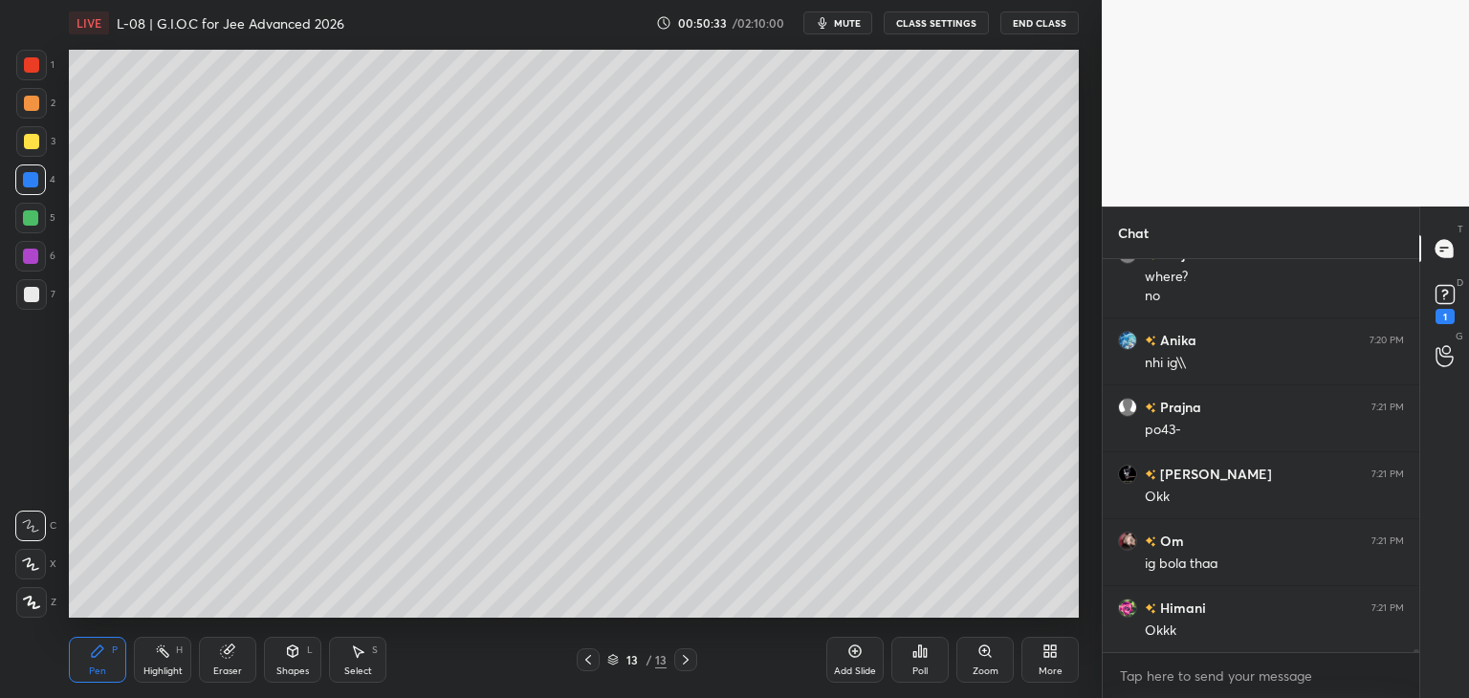
click at [363, 660] on div "Select S" at bounding box center [357, 660] width 57 height 46
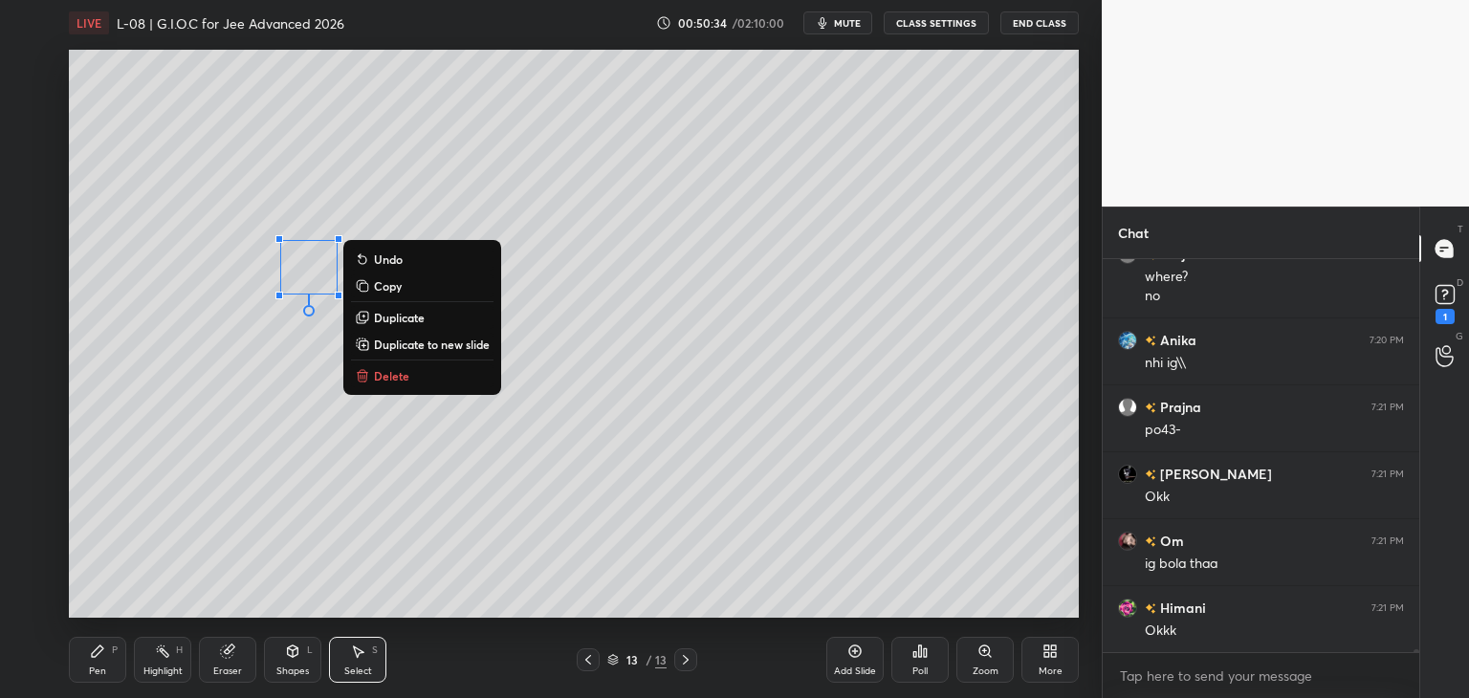
click at [393, 371] on p "Delete" at bounding box center [391, 375] width 35 height 15
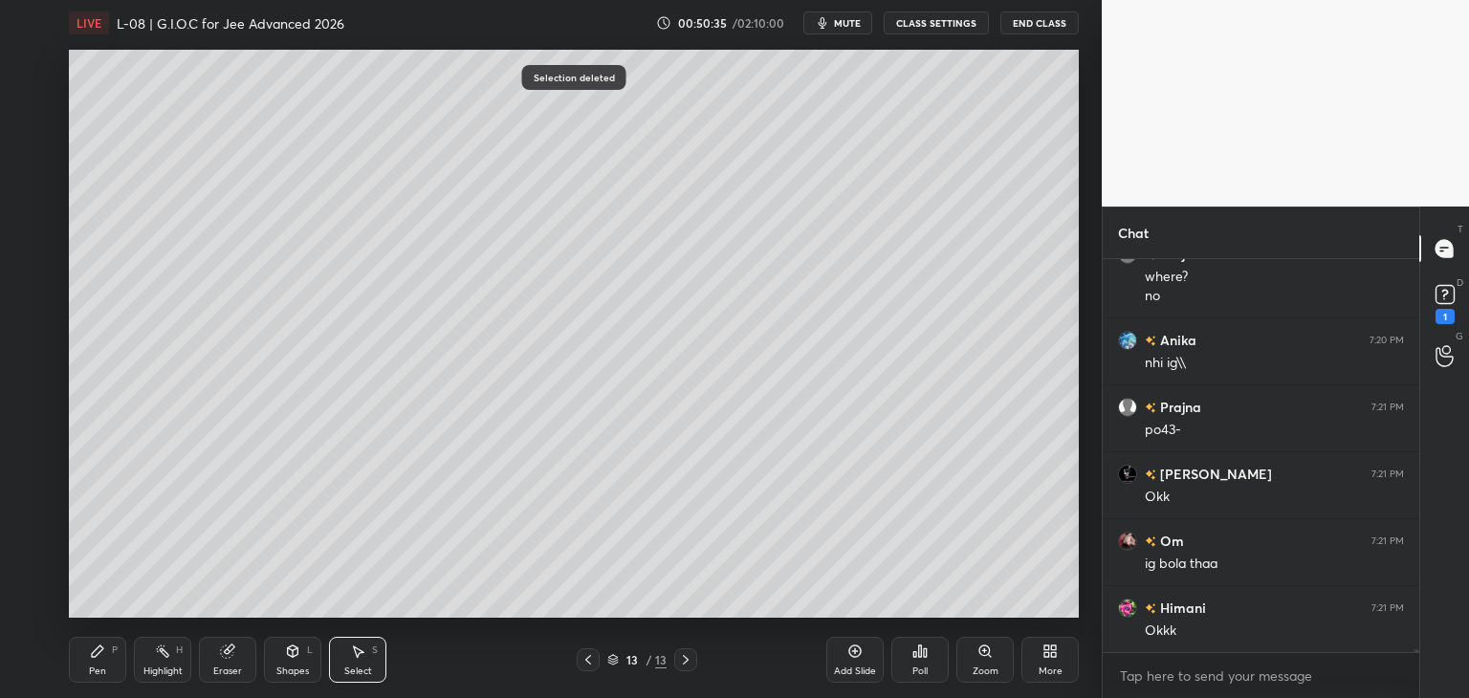
click at [97, 656] on icon at bounding box center [97, 651] width 15 height 15
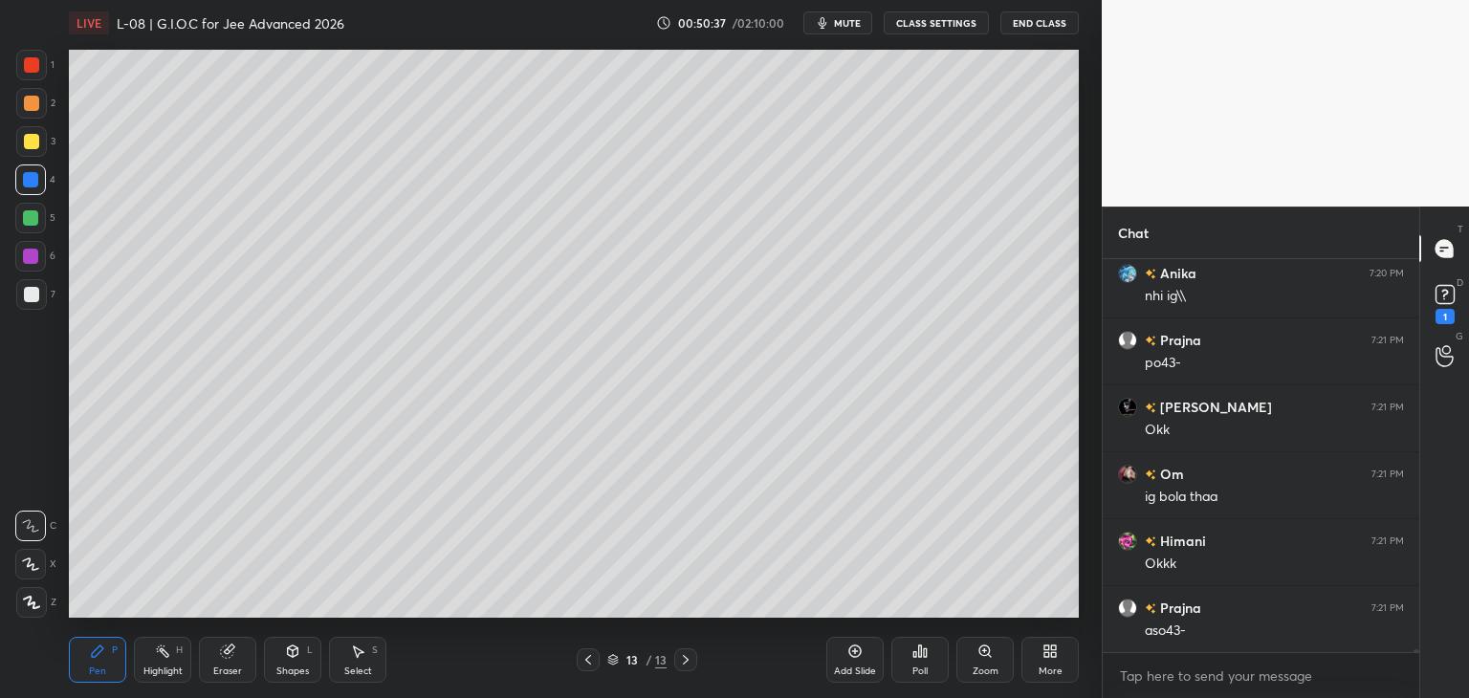
click at [38, 142] on div at bounding box center [31, 141] width 15 height 15
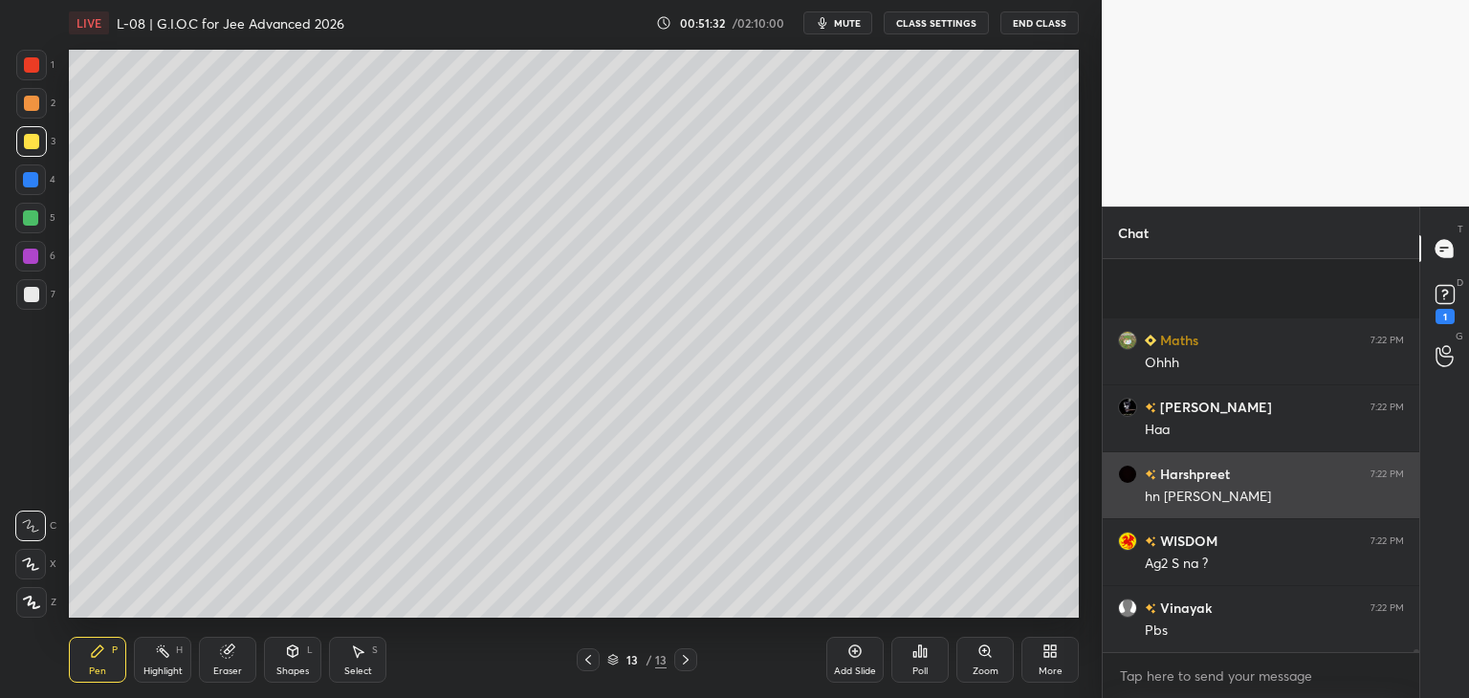
scroll to position [56965, 0]
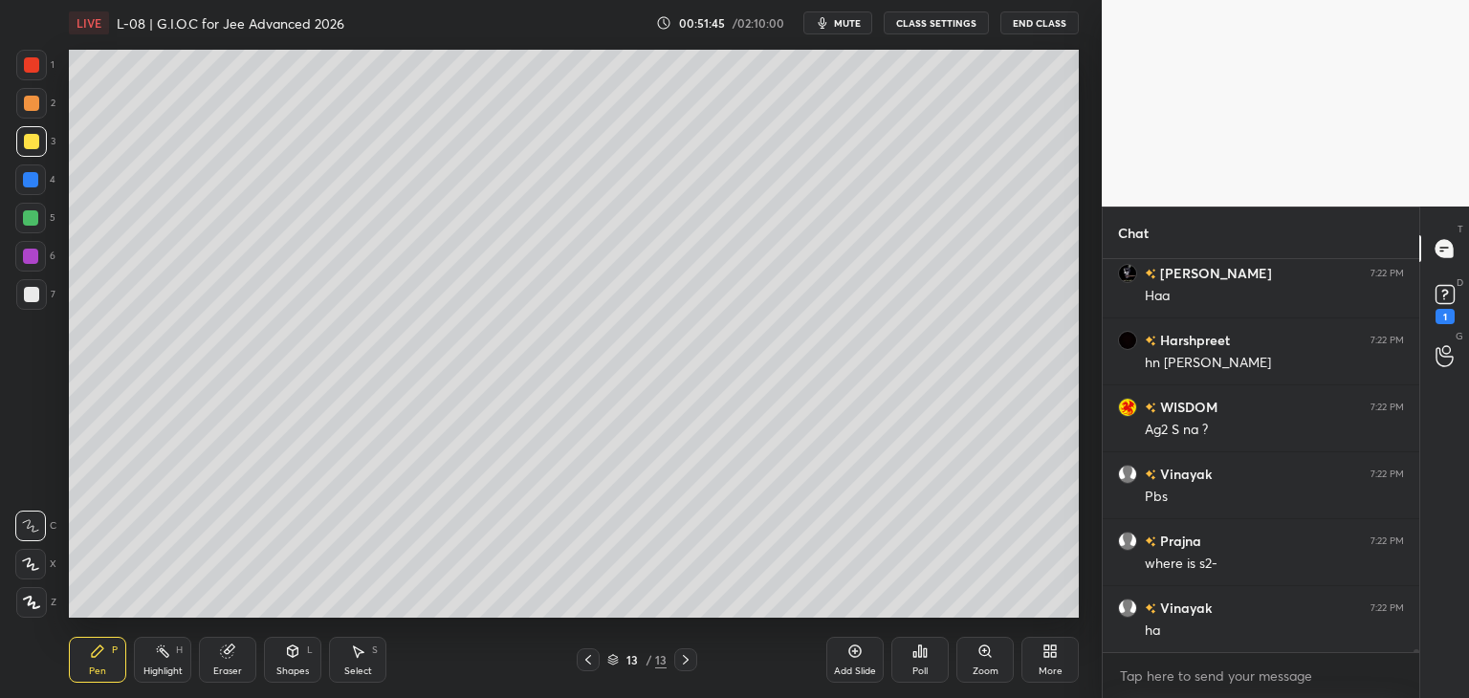
click at [357, 661] on div "Select S" at bounding box center [357, 660] width 57 height 46
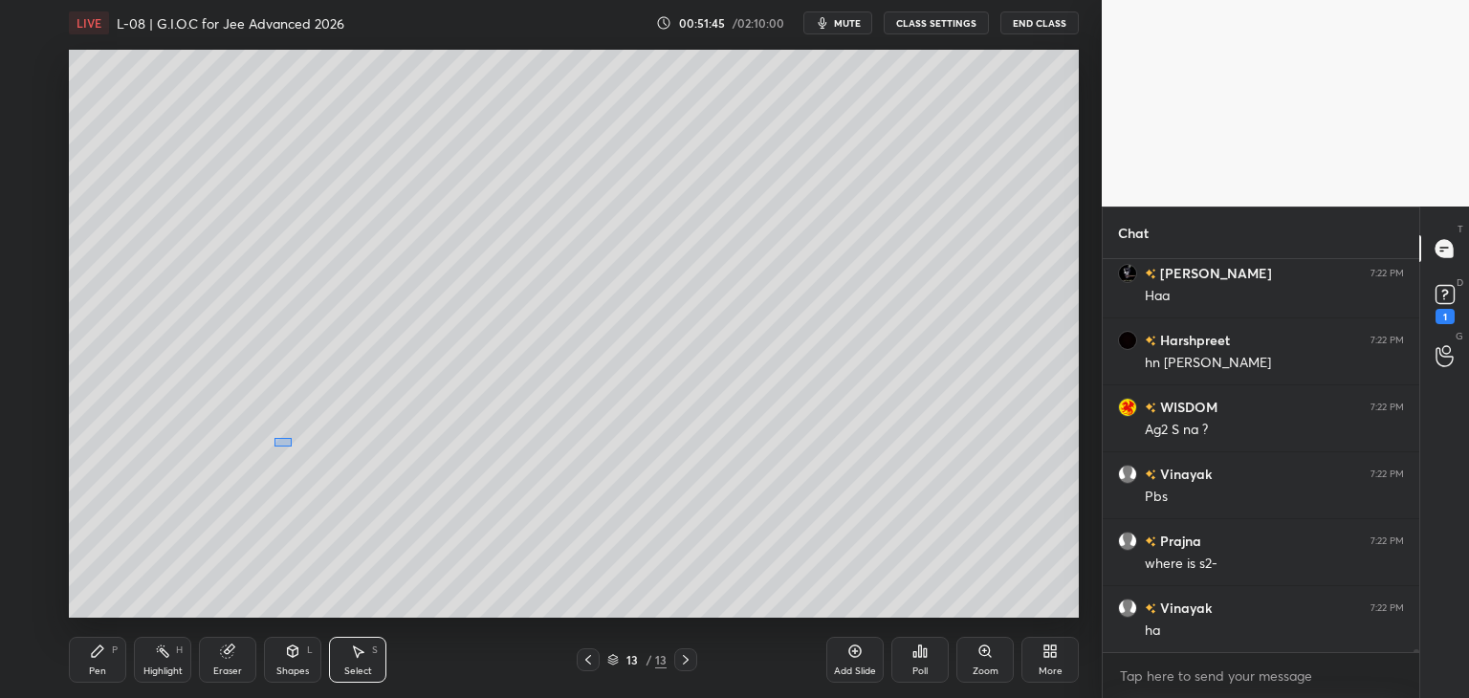
scroll to position [57032, 0]
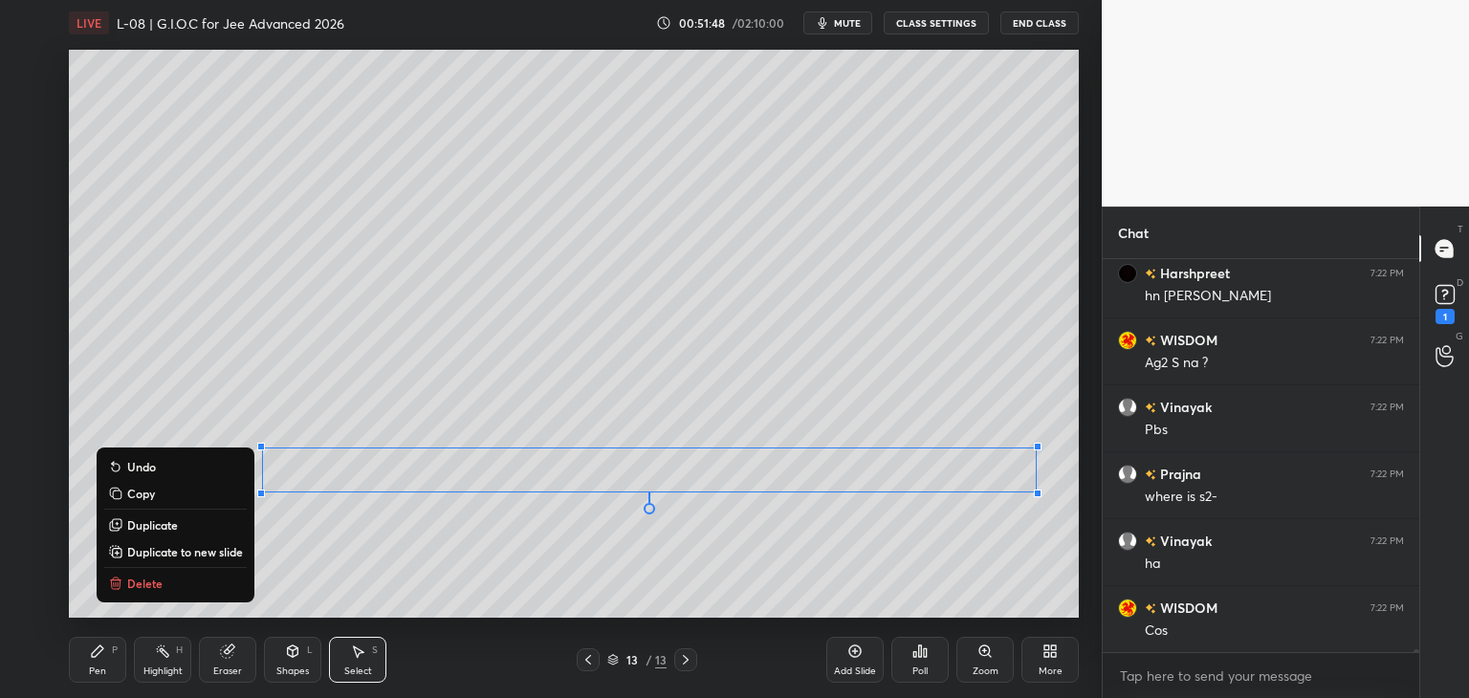
click at [943, 580] on div "0 ° Undo Copy Duplicate Duplicate to new slide Delete" at bounding box center [574, 334] width 1010 height 568
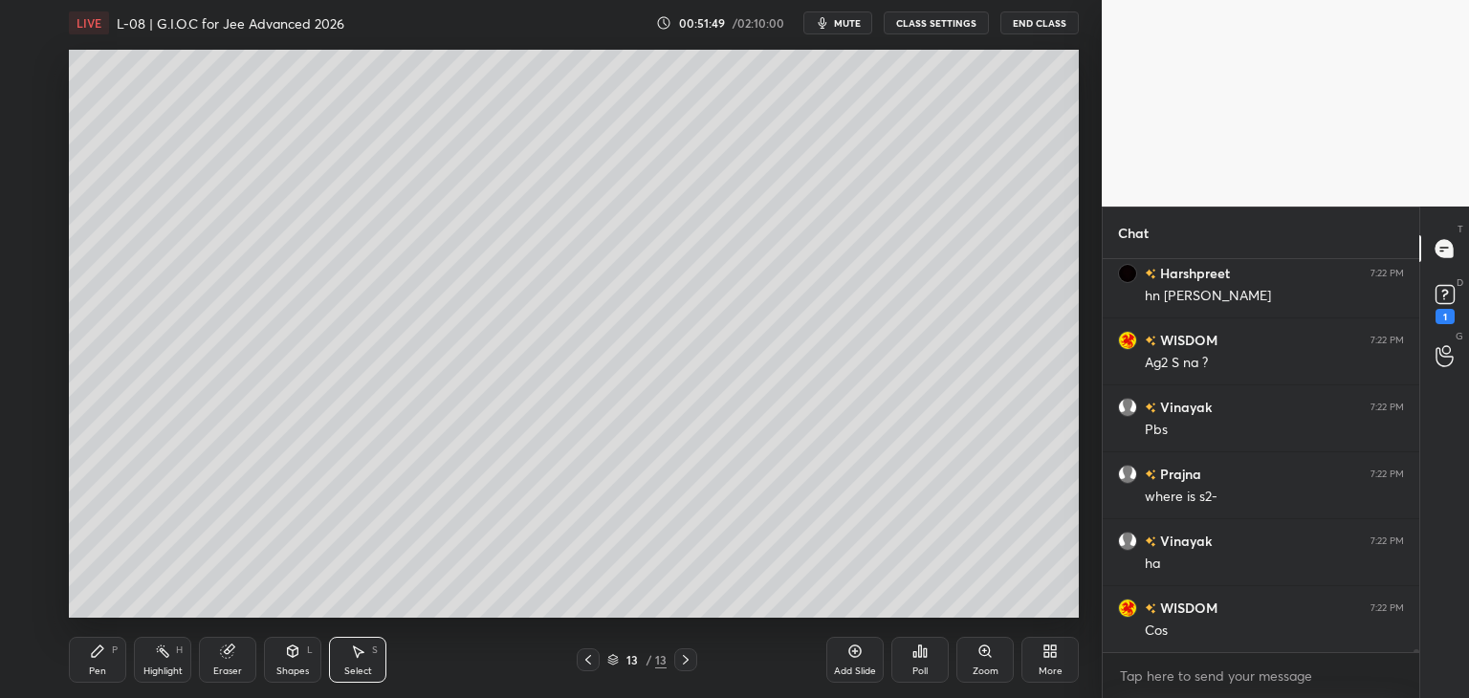
click at [102, 651] on icon at bounding box center [97, 651] width 15 height 15
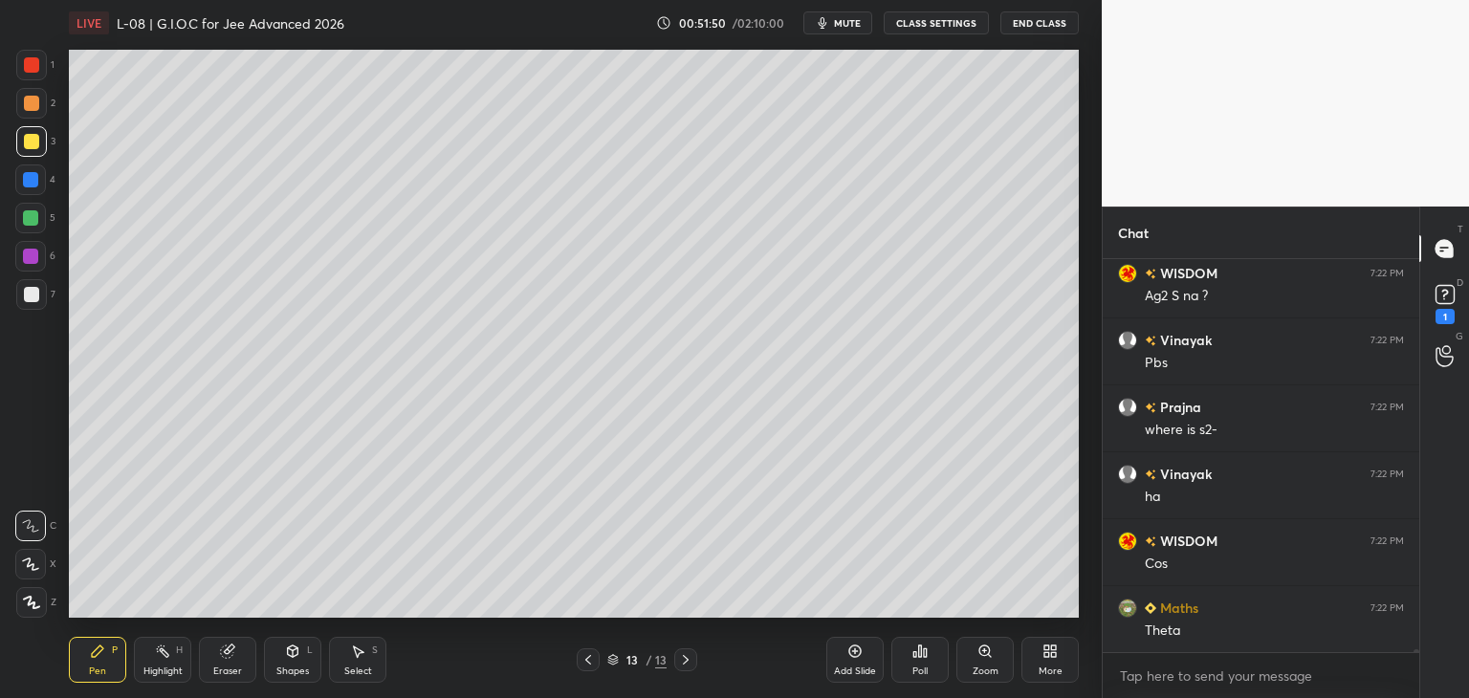
scroll to position [57145, 0]
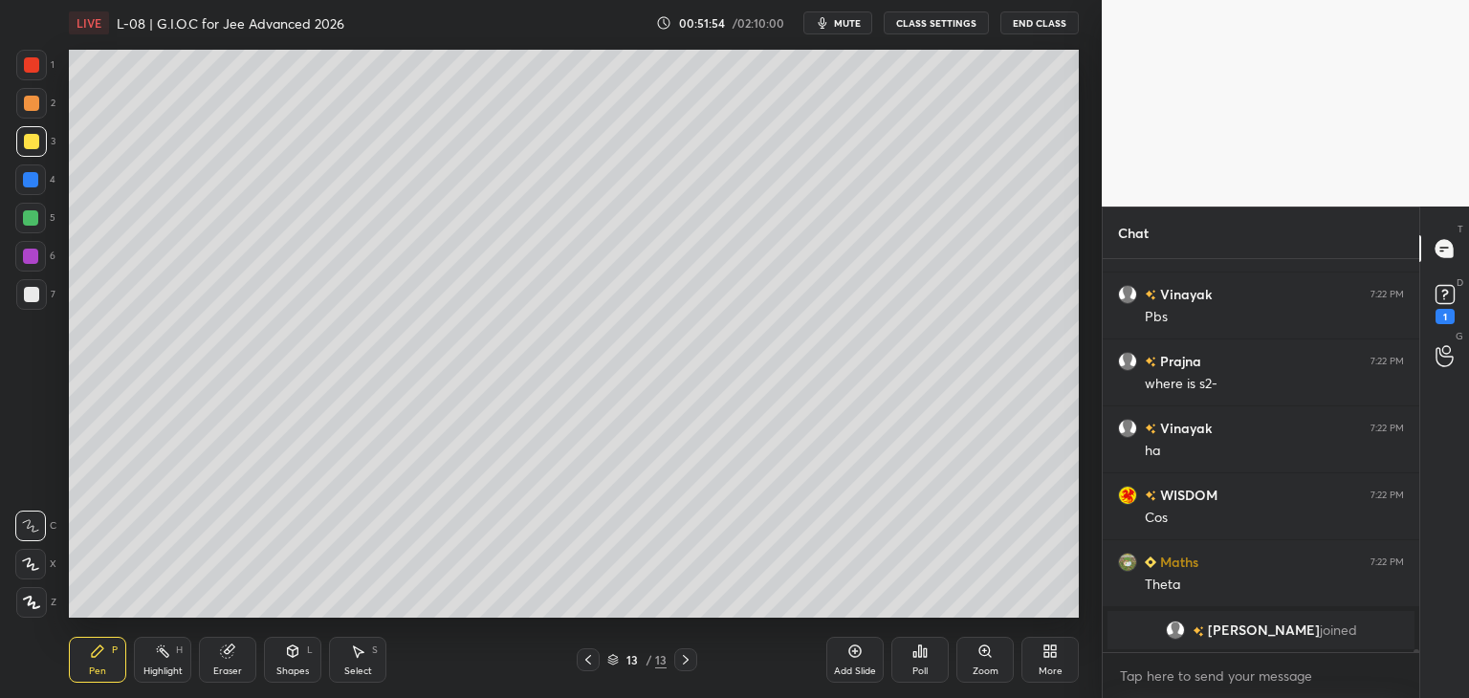
click at [18, 257] on div at bounding box center [30, 256] width 31 height 31
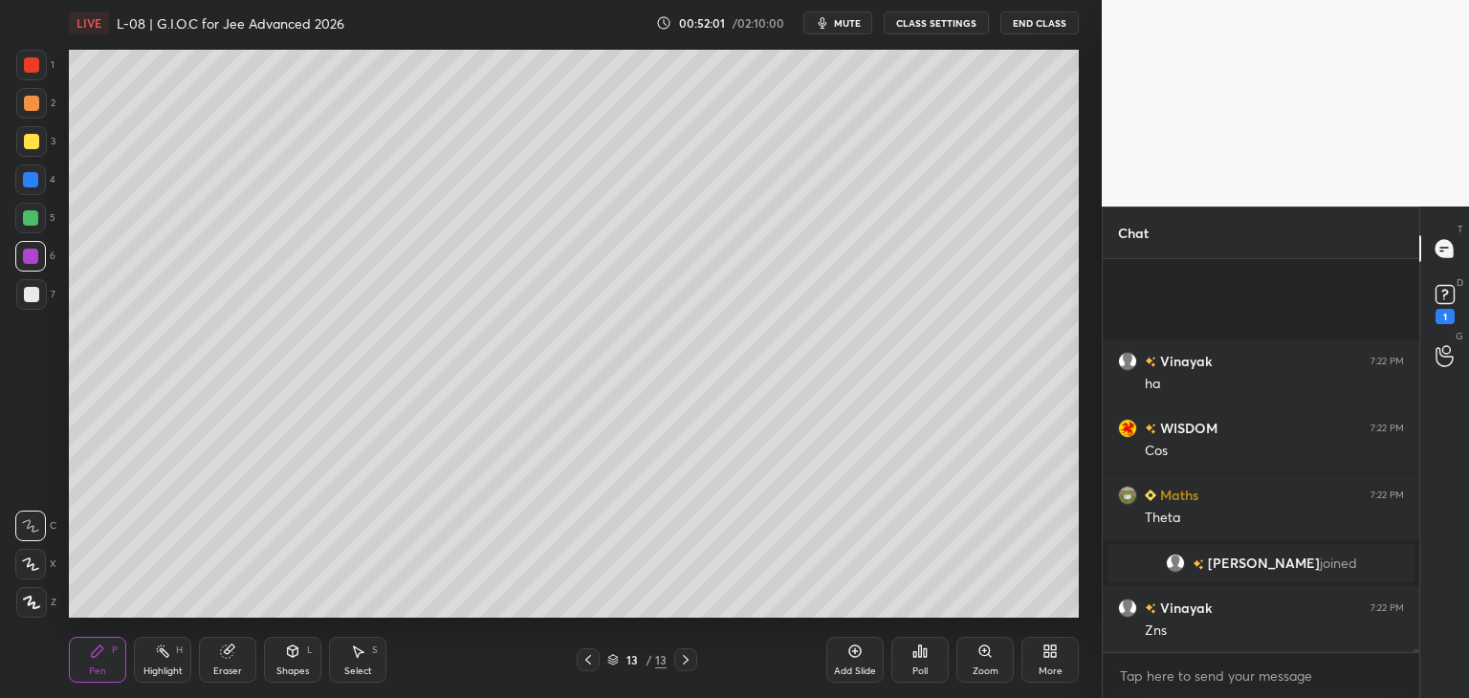
scroll to position [52983, 0]
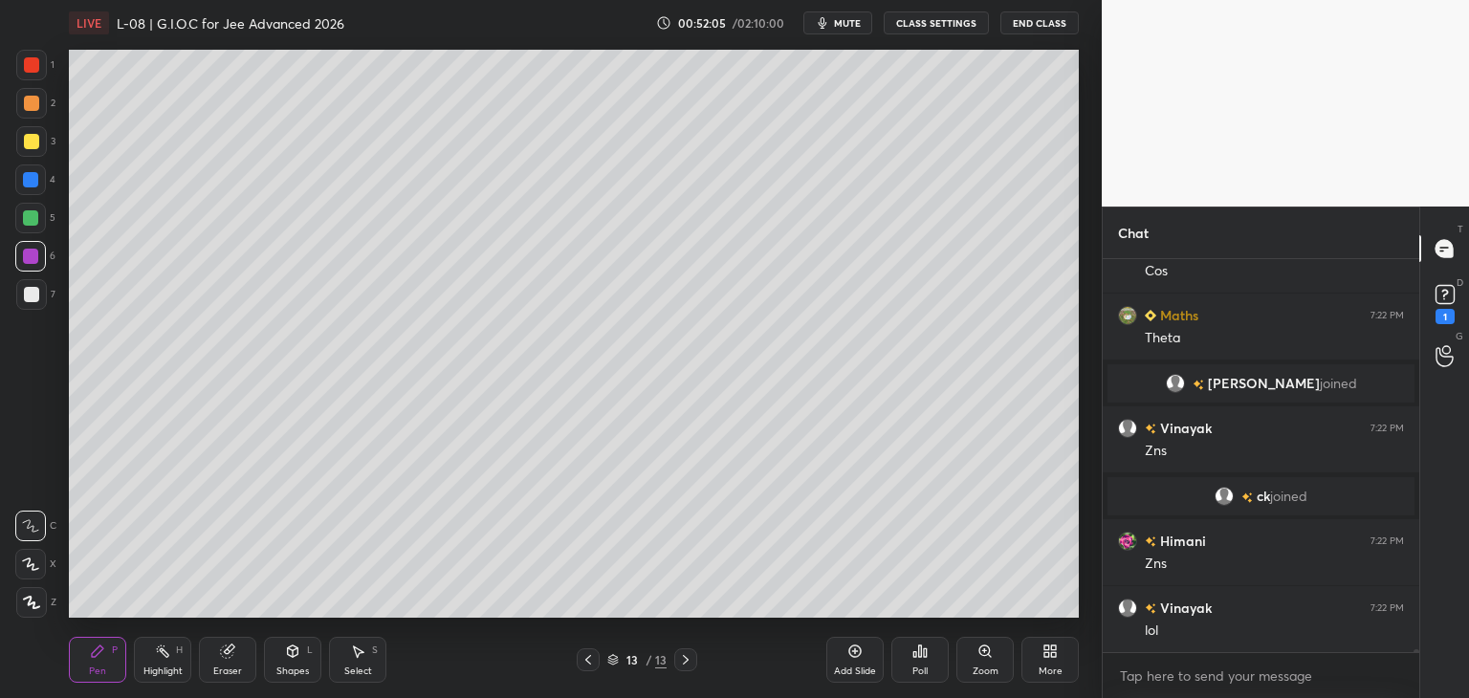
click at [27, 173] on div at bounding box center [30, 179] width 15 height 15
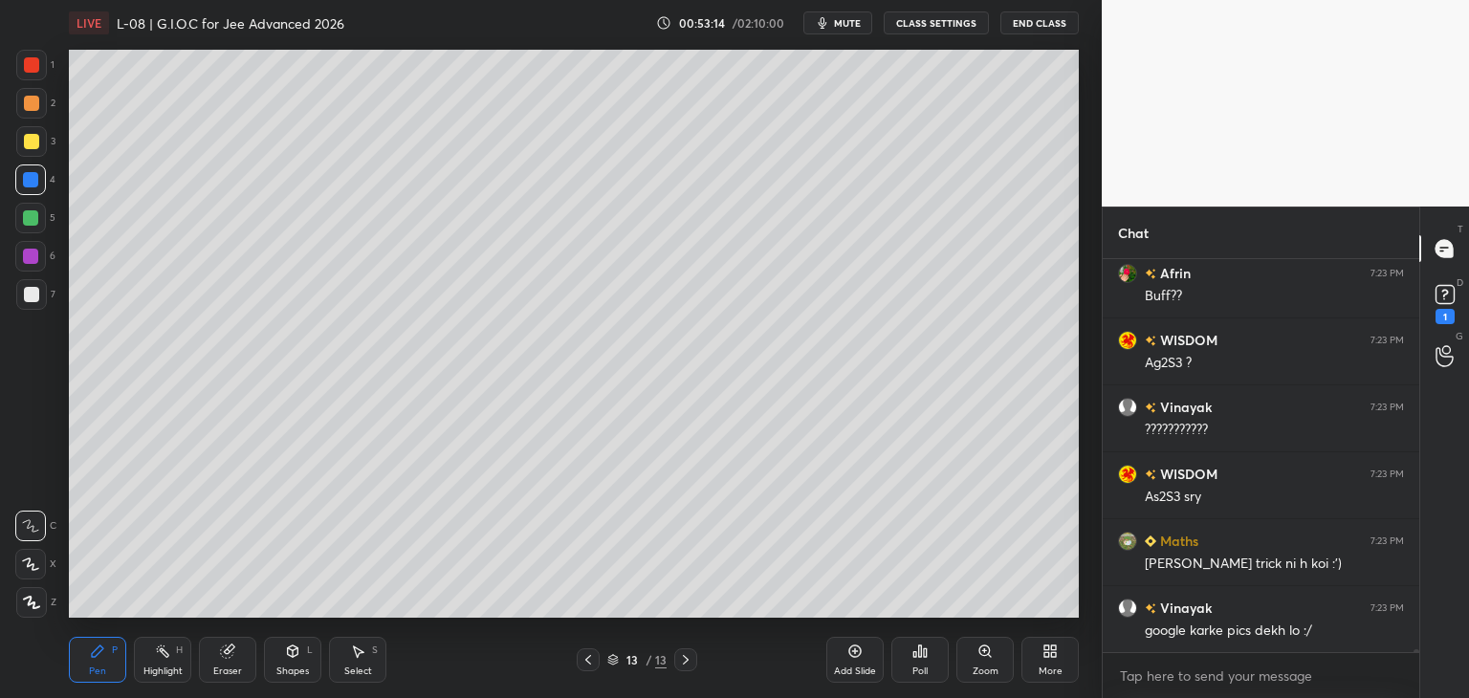
scroll to position [53452, 0]
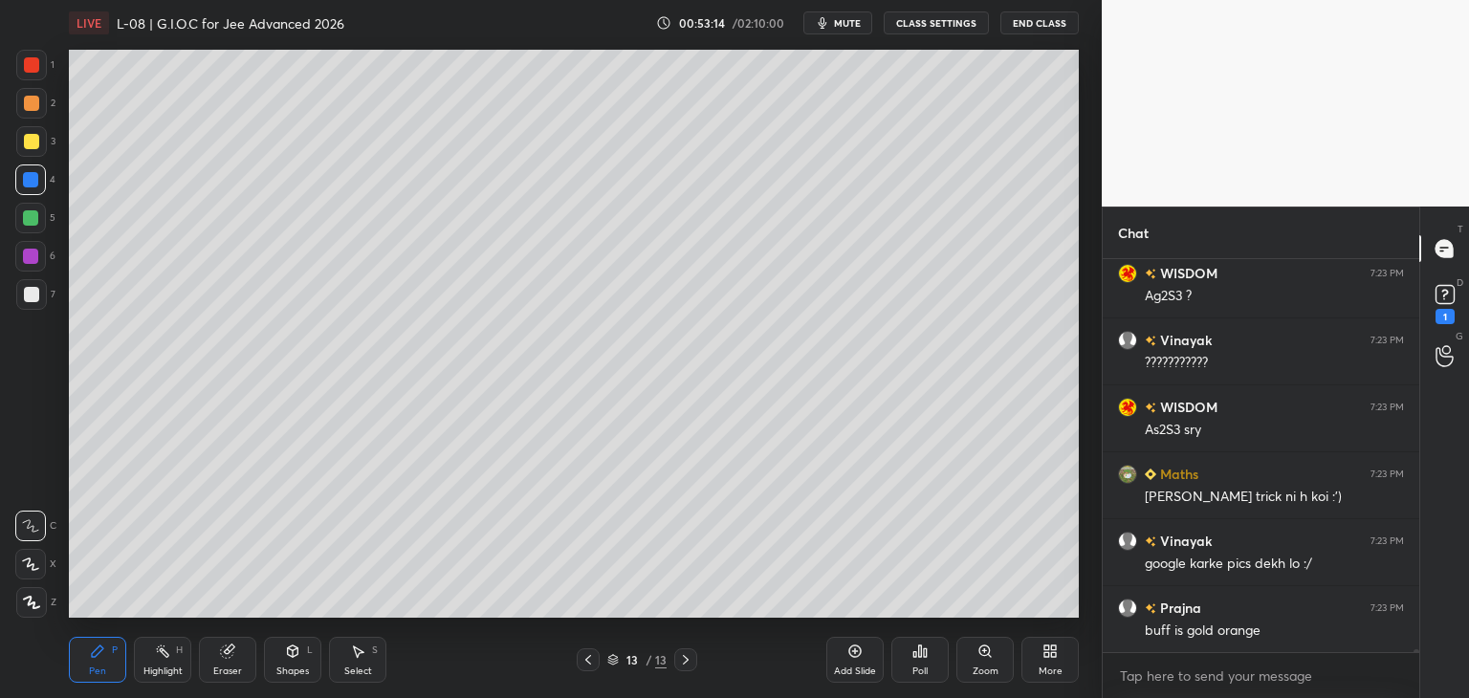
click at [226, 651] on icon at bounding box center [227, 652] width 12 height 12
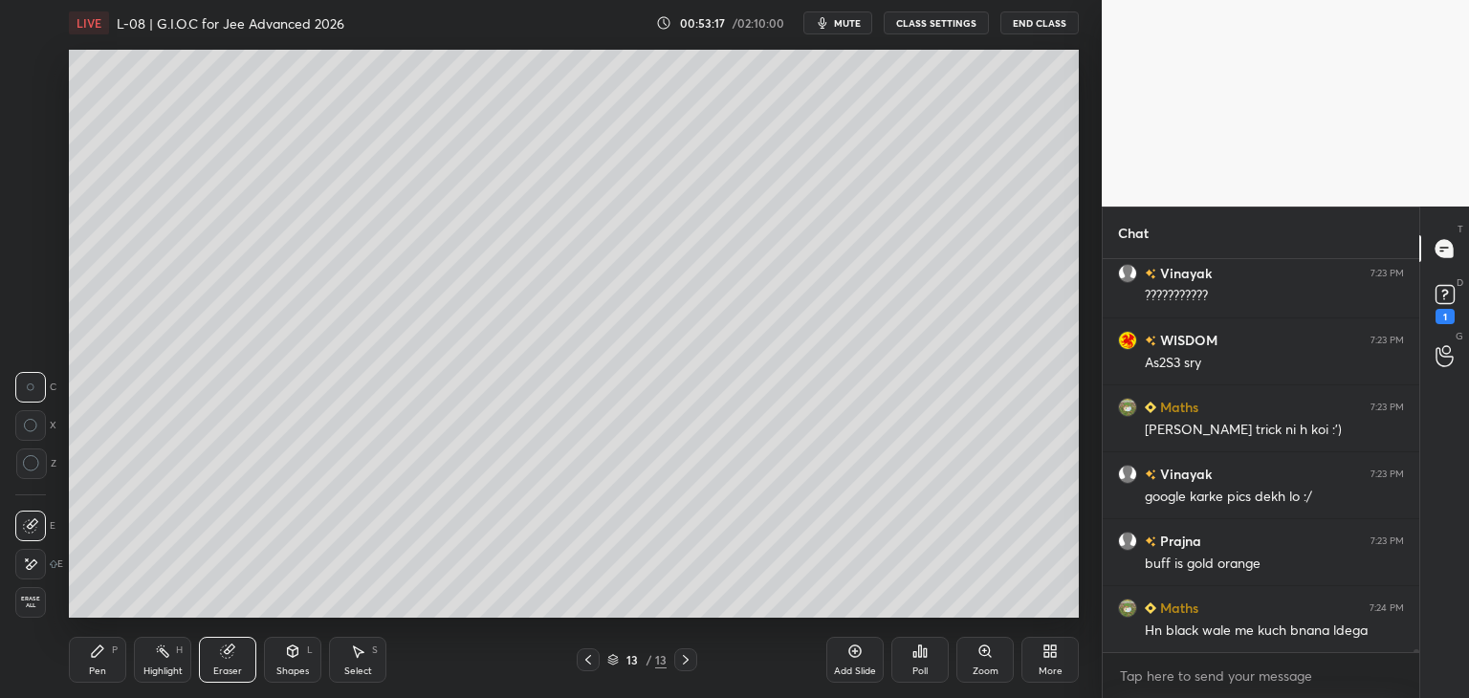
click at [101, 654] on icon at bounding box center [97, 651] width 15 height 15
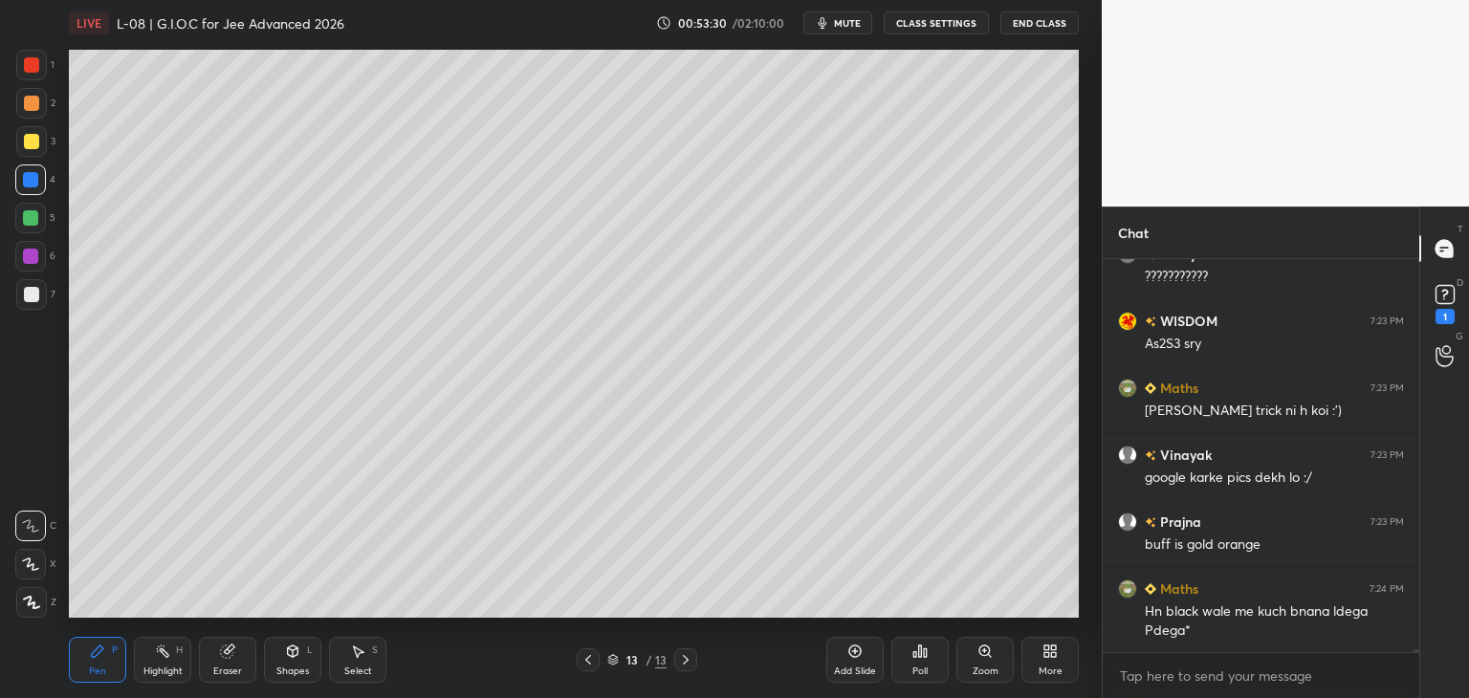
scroll to position [53605, 0]
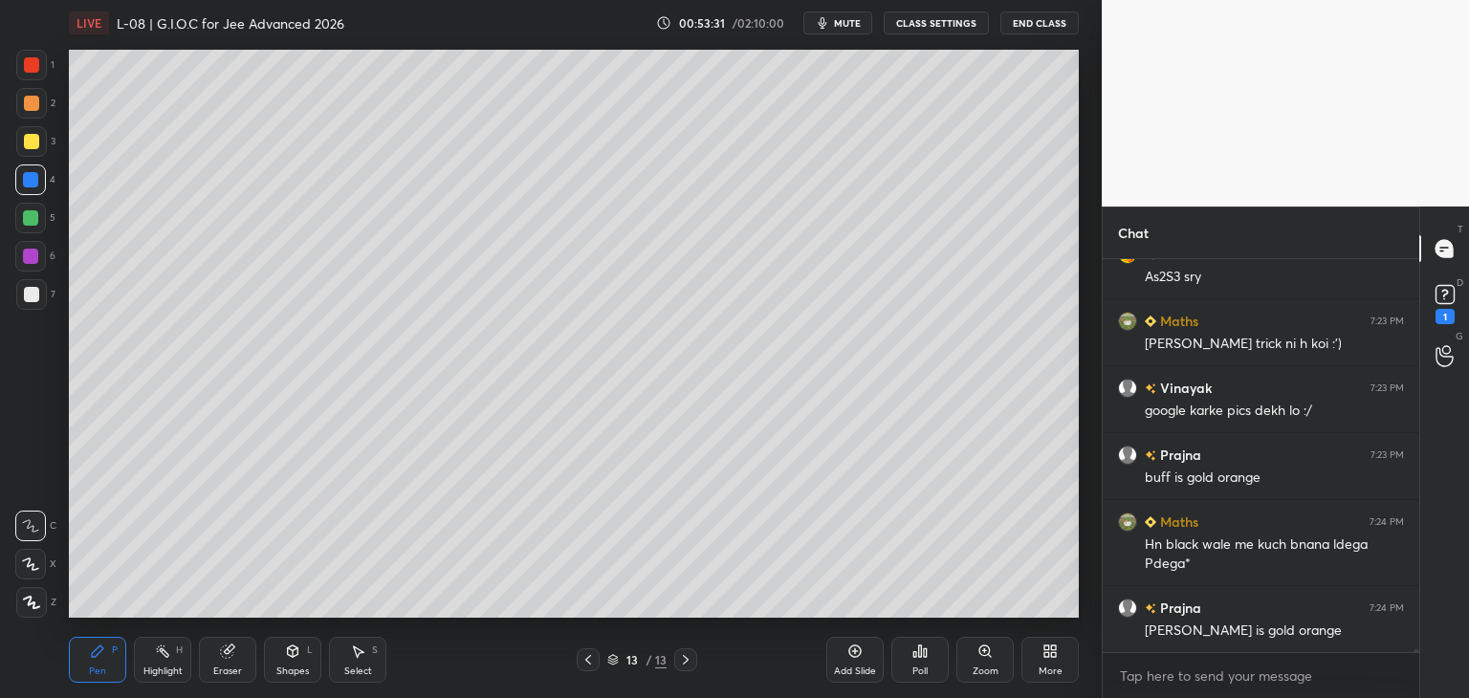
click at [232, 652] on icon at bounding box center [227, 652] width 12 height 12
click at [91, 655] on icon at bounding box center [97, 651] width 15 height 15
click at [841, 659] on div "Add Slide" at bounding box center [854, 660] width 57 height 46
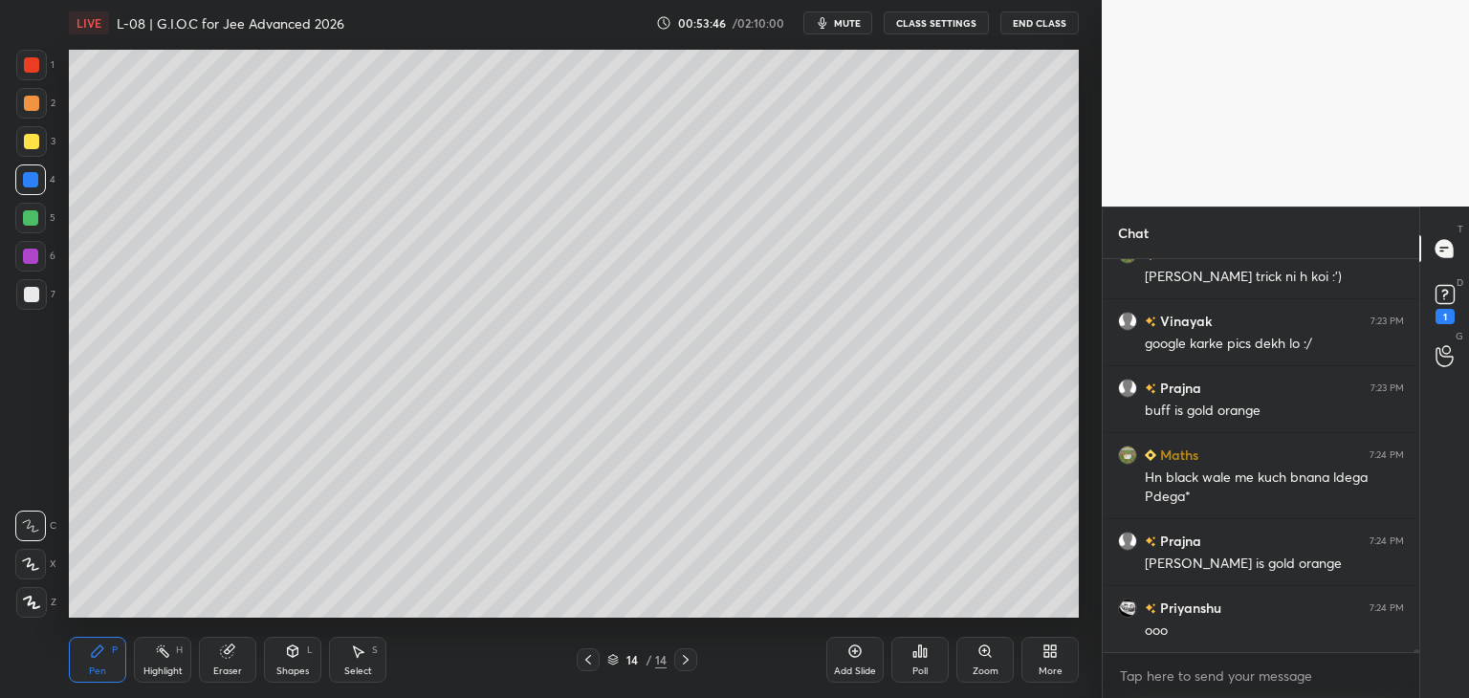
scroll to position [53739, 0]
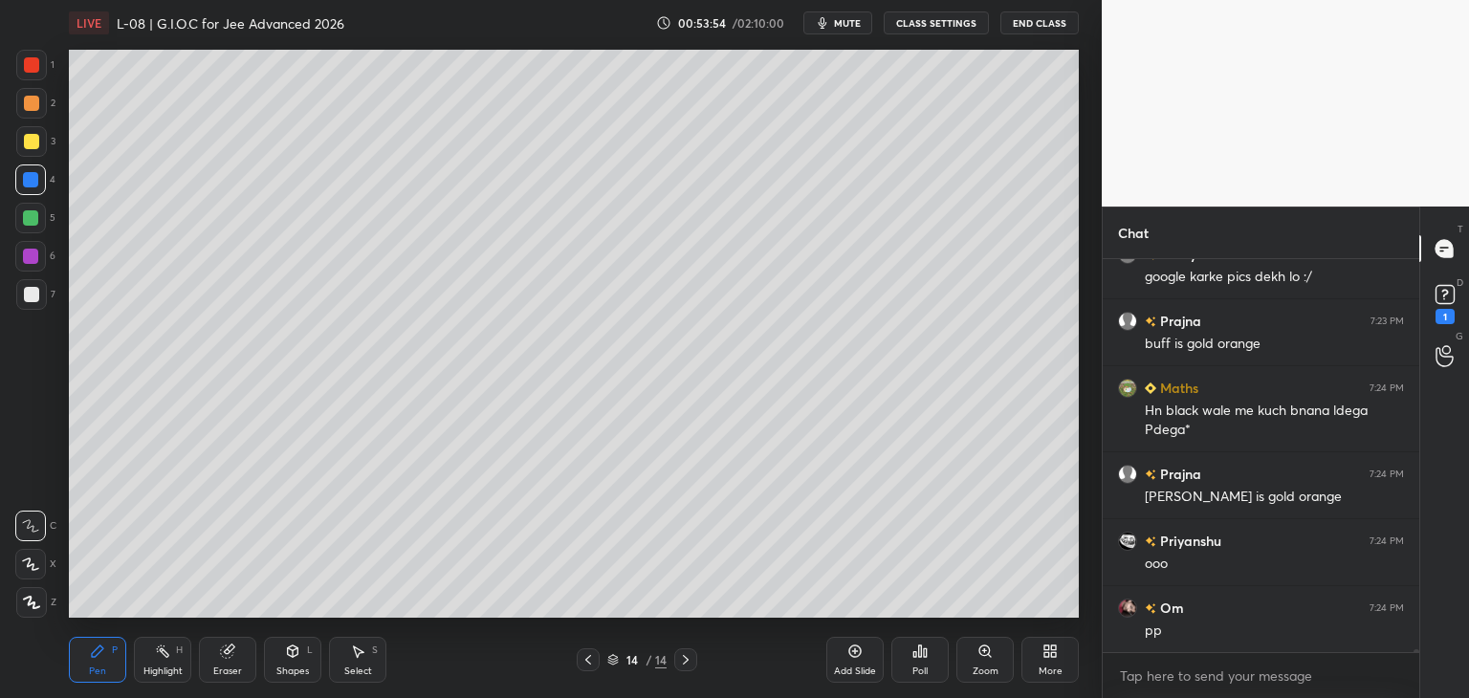
click at [586, 654] on icon at bounding box center [587, 659] width 15 height 15
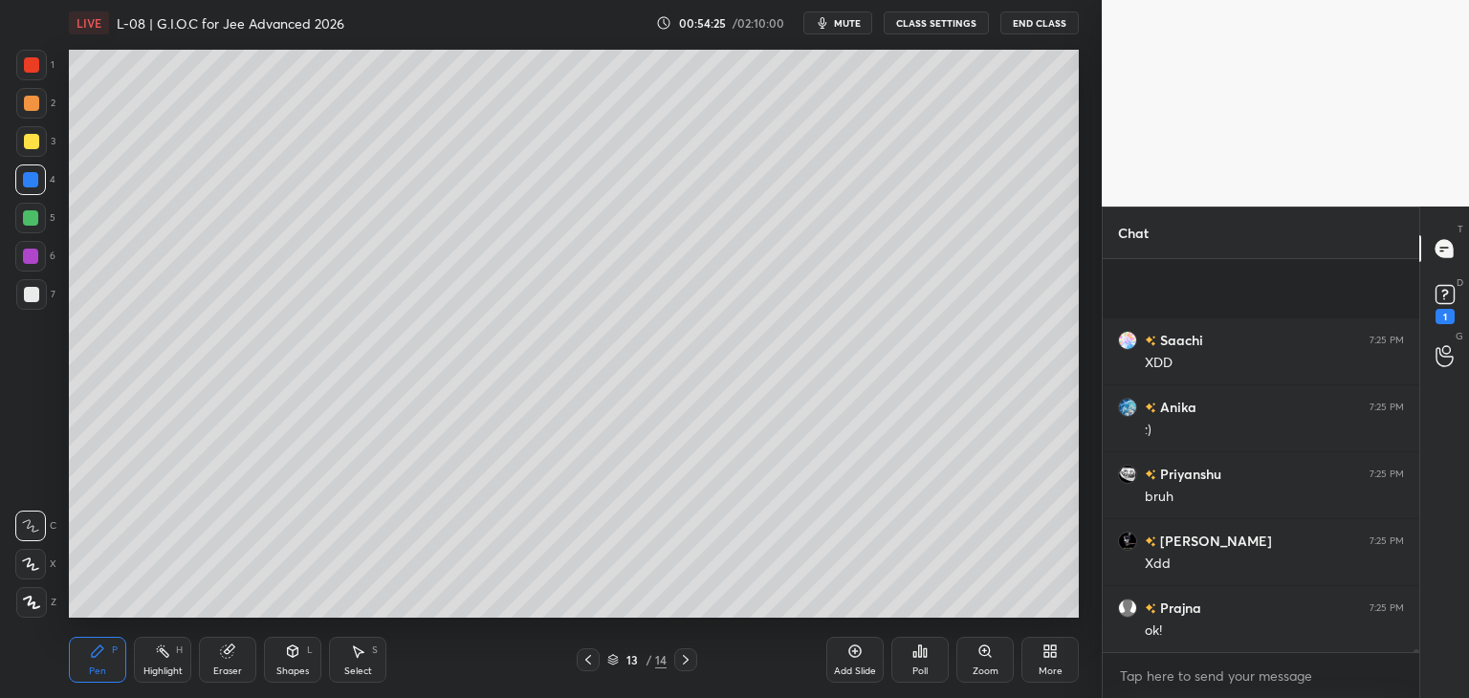
scroll to position [54779, 0]
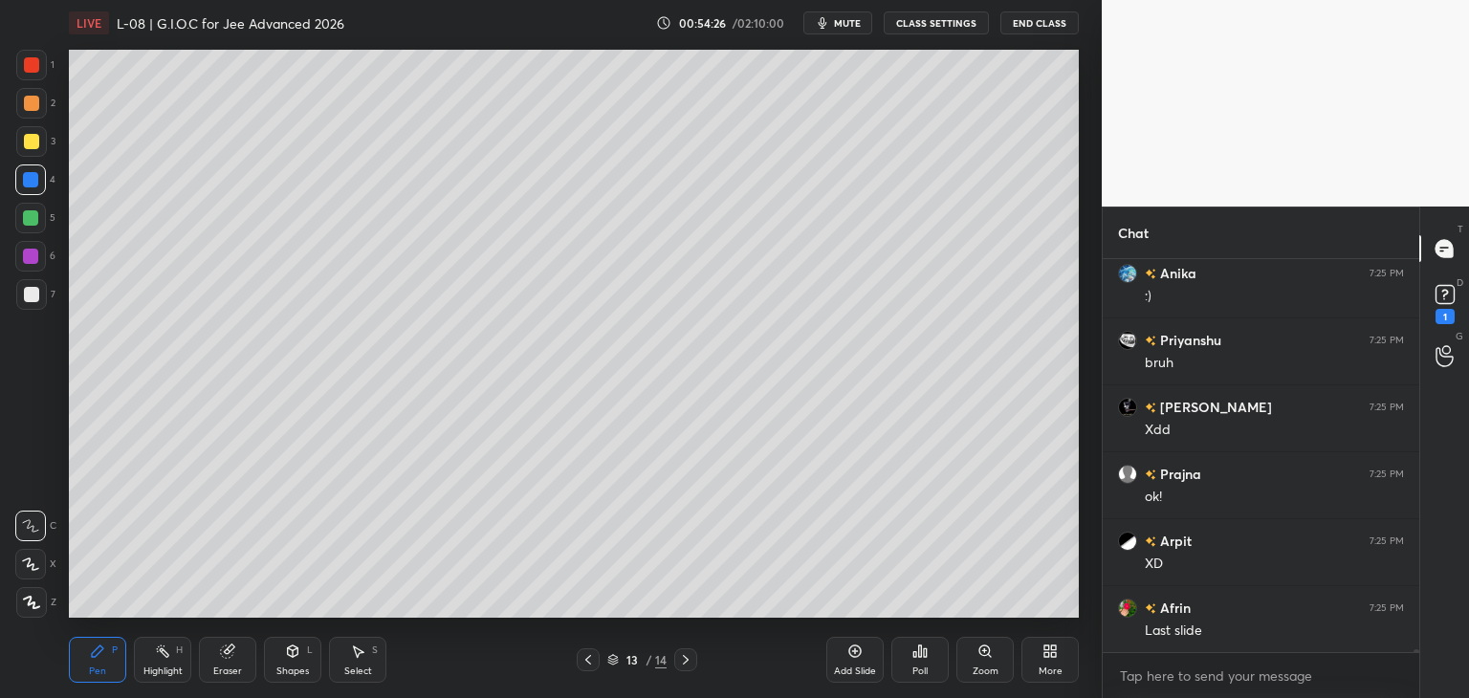
click at [356, 654] on icon at bounding box center [359, 651] width 11 height 11
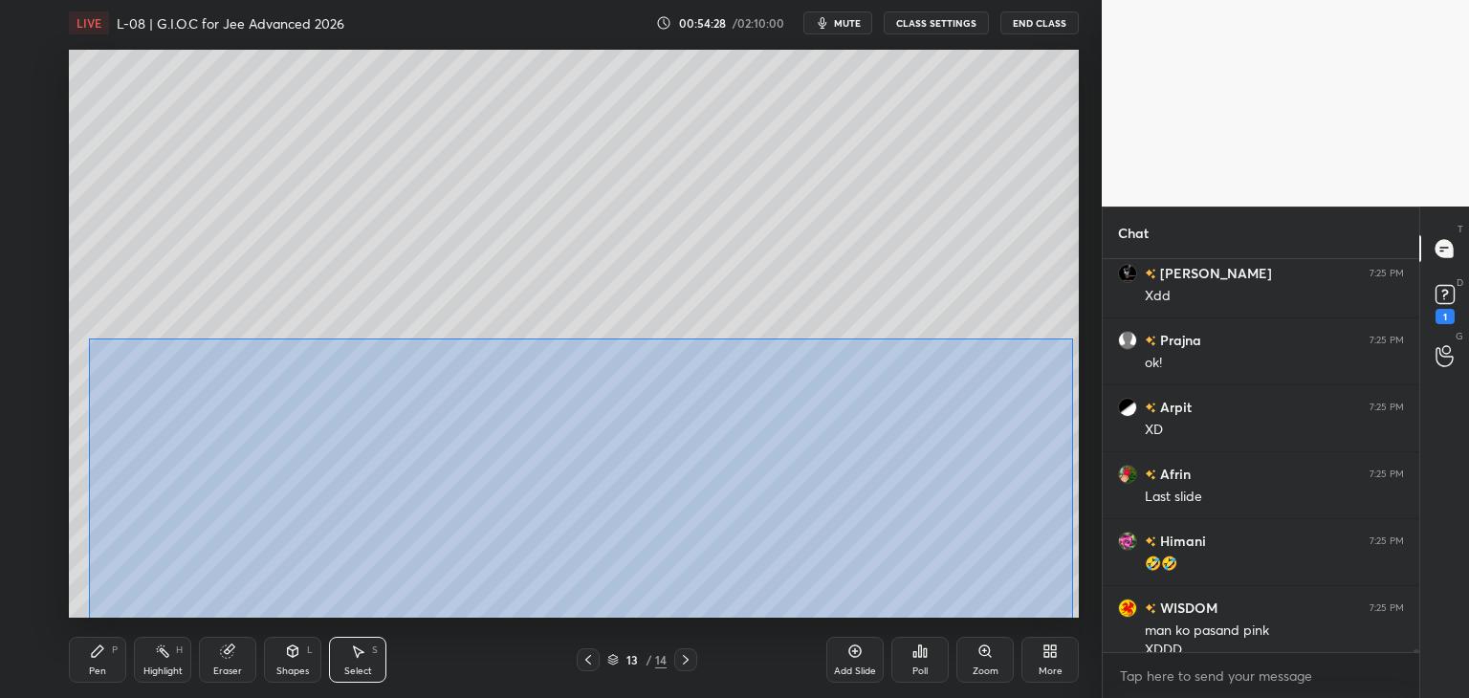
scroll to position [54932, 0]
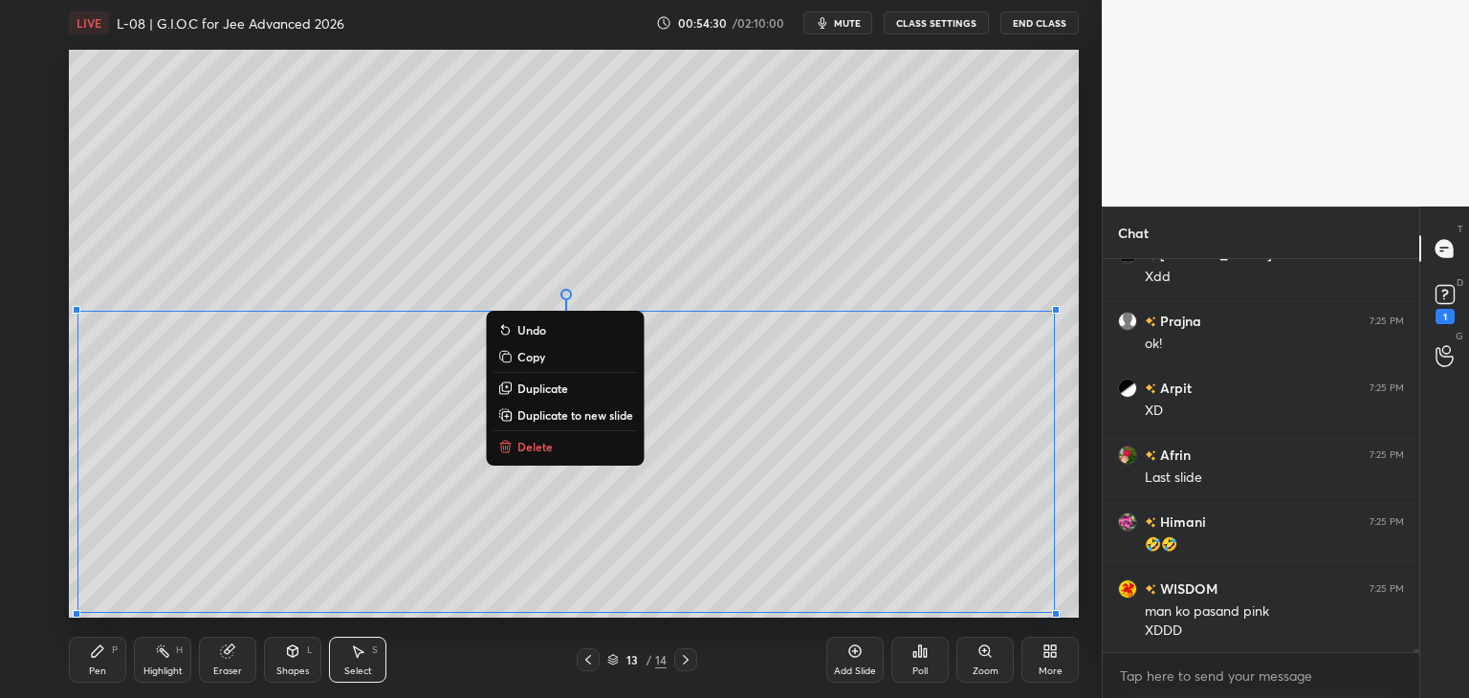
click at [1008, 240] on div "0 ° Undo Copy Duplicate Duplicate to new slide Delete" at bounding box center [574, 334] width 1010 height 568
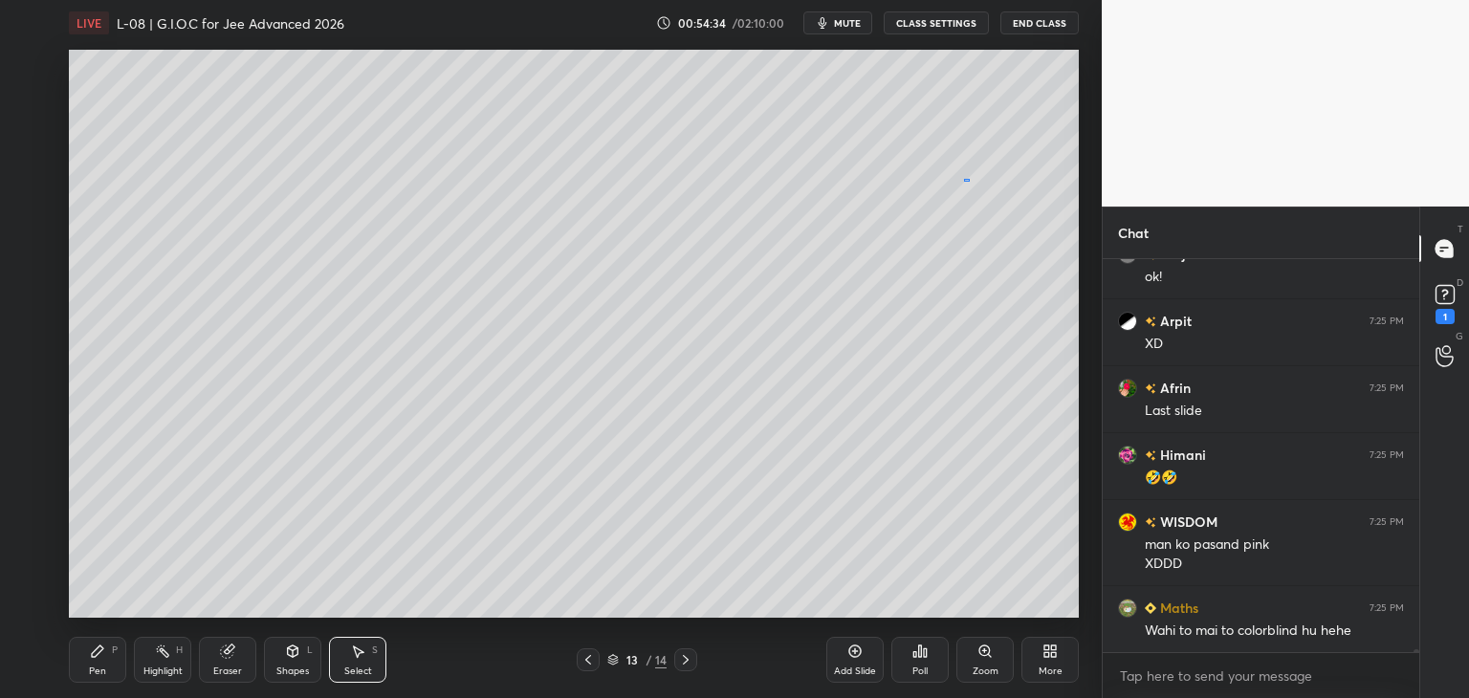
click at [965, 179] on div "0 ° Undo Copy Duplicate Duplicate to new slide Delete" at bounding box center [574, 334] width 1010 height 568
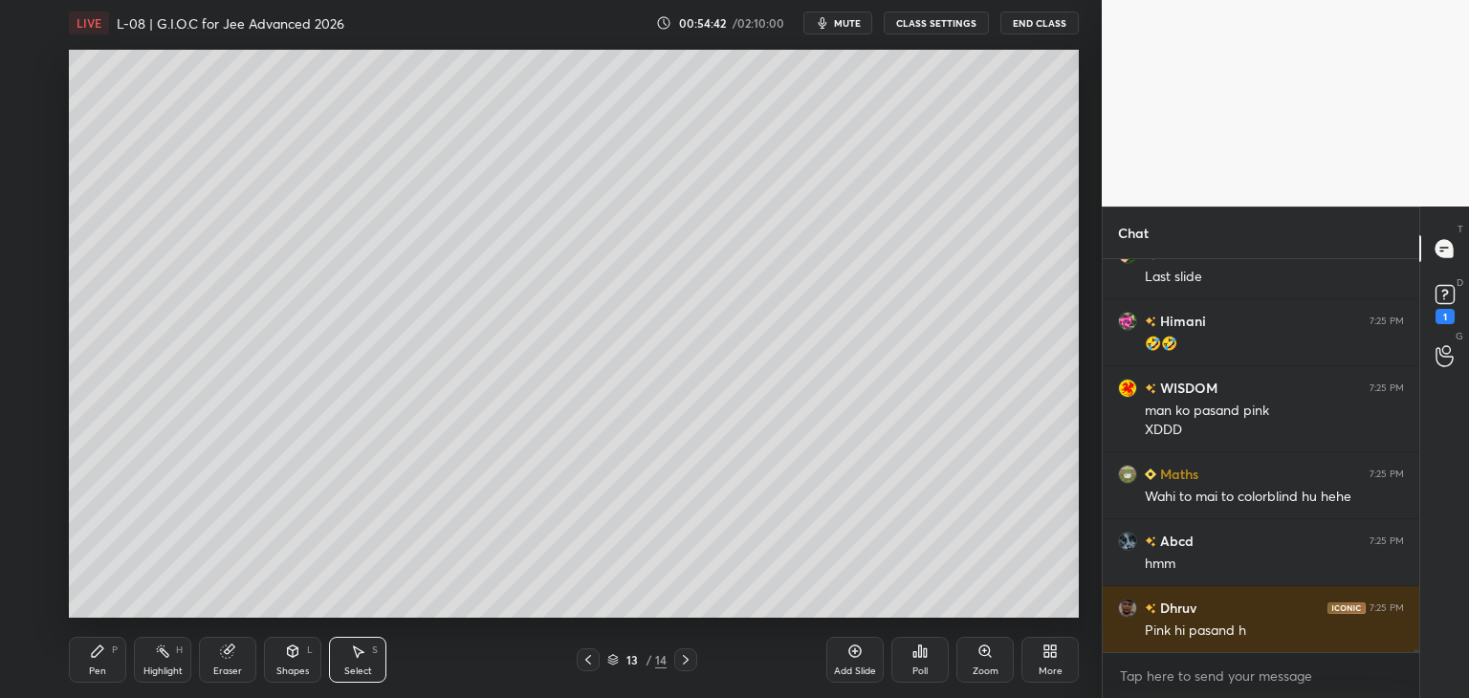
scroll to position [55200, 0]
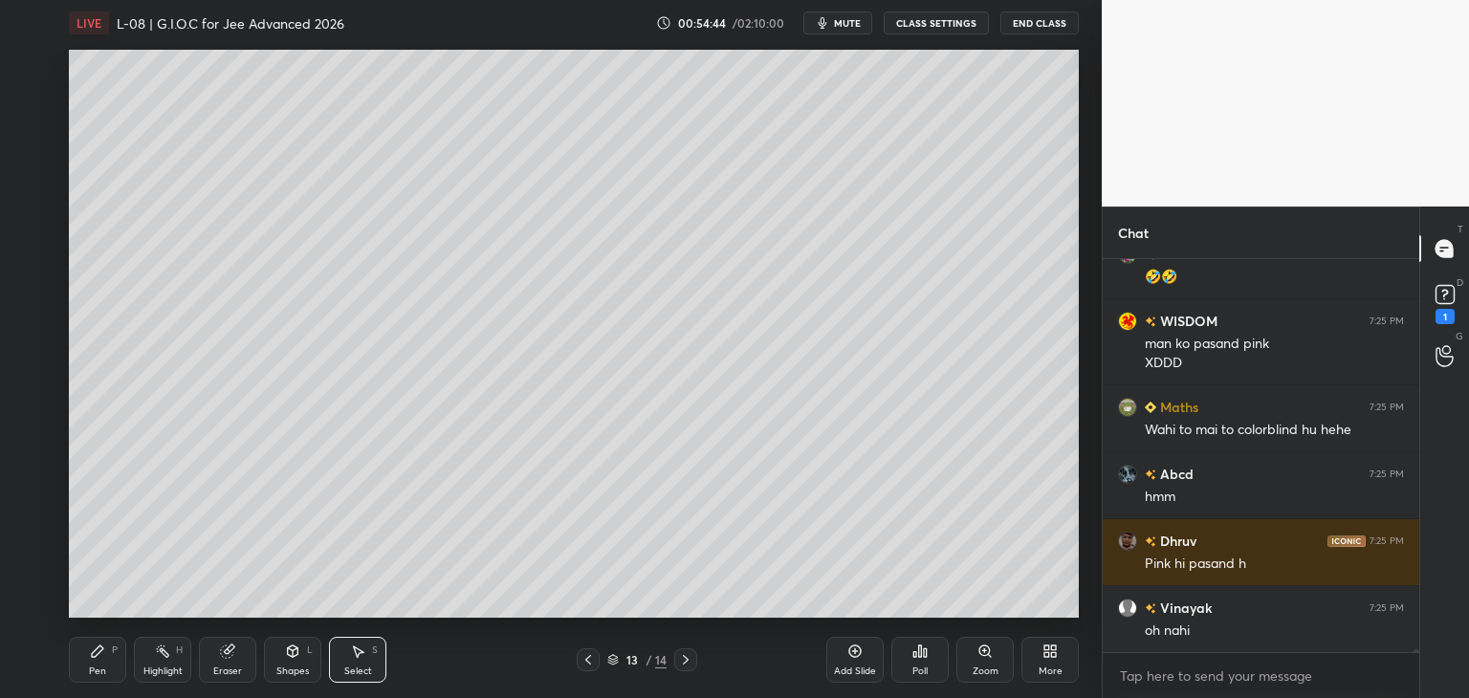
click at [689, 659] on icon at bounding box center [685, 659] width 15 height 15
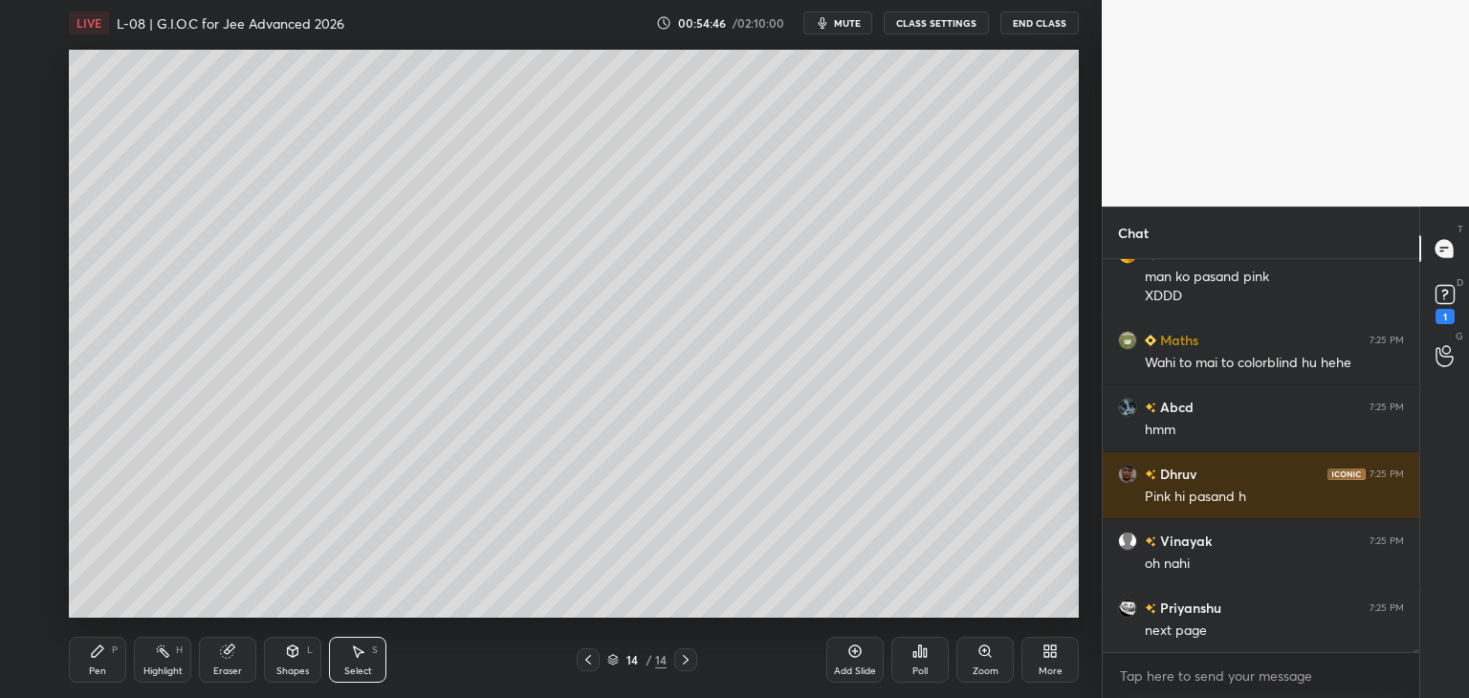
click at [99, 648] on icon at bounding box center [97, 651] width 11 height 11
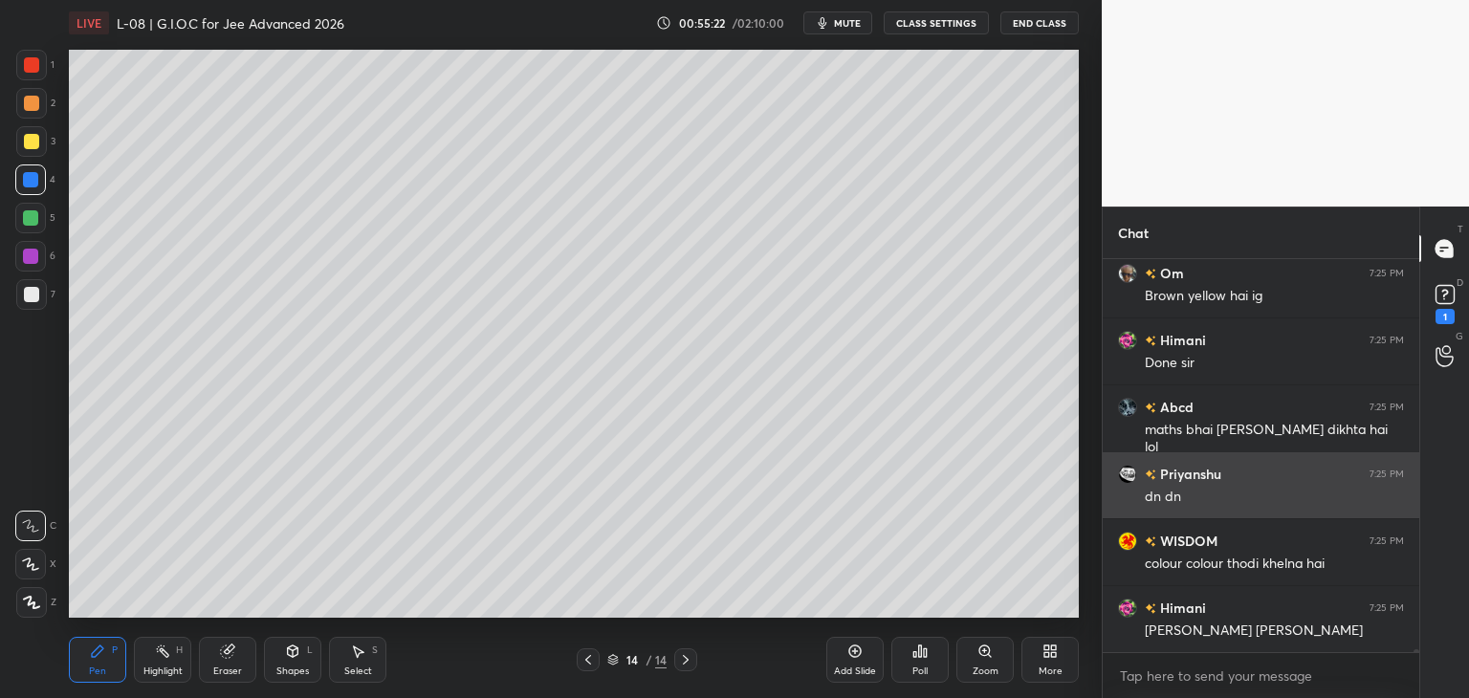
scroll to position [55925, 0]
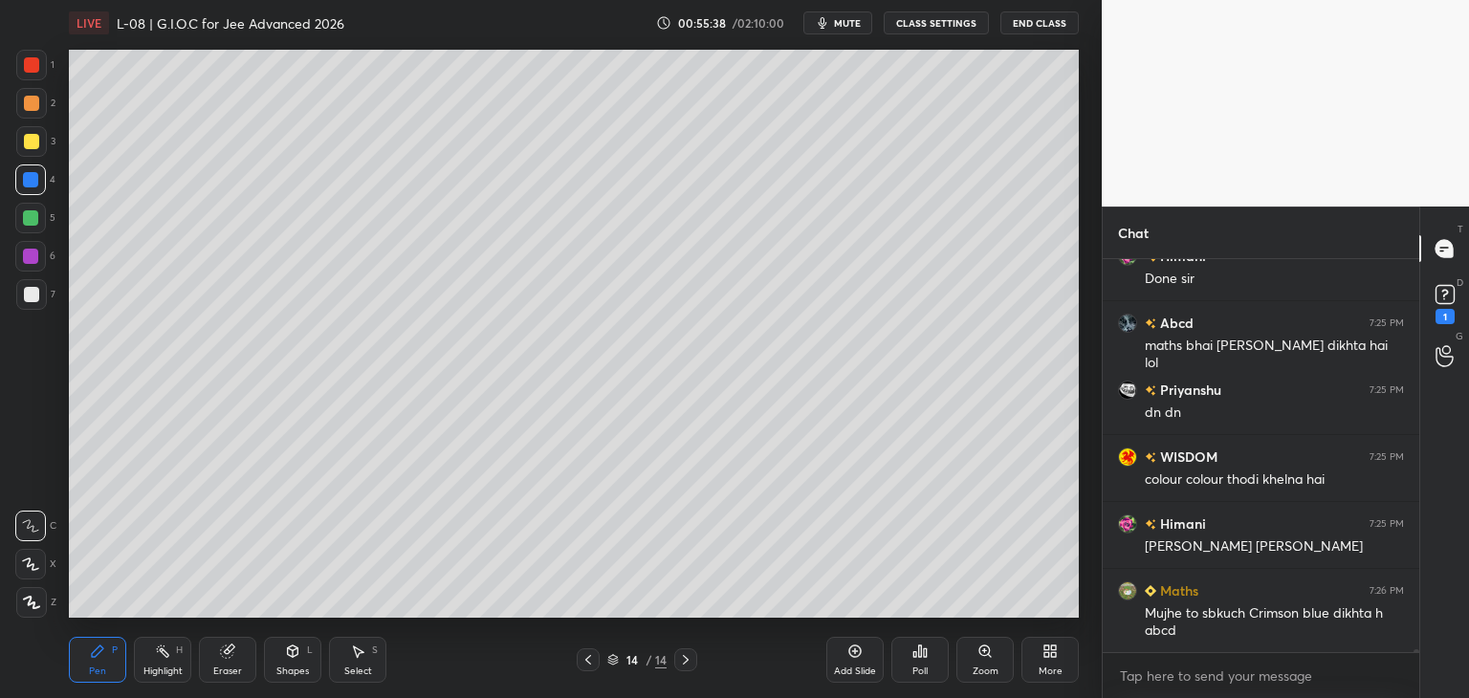
click at [31, 66] on div at bounding box center [31, 64] width 15 height 15
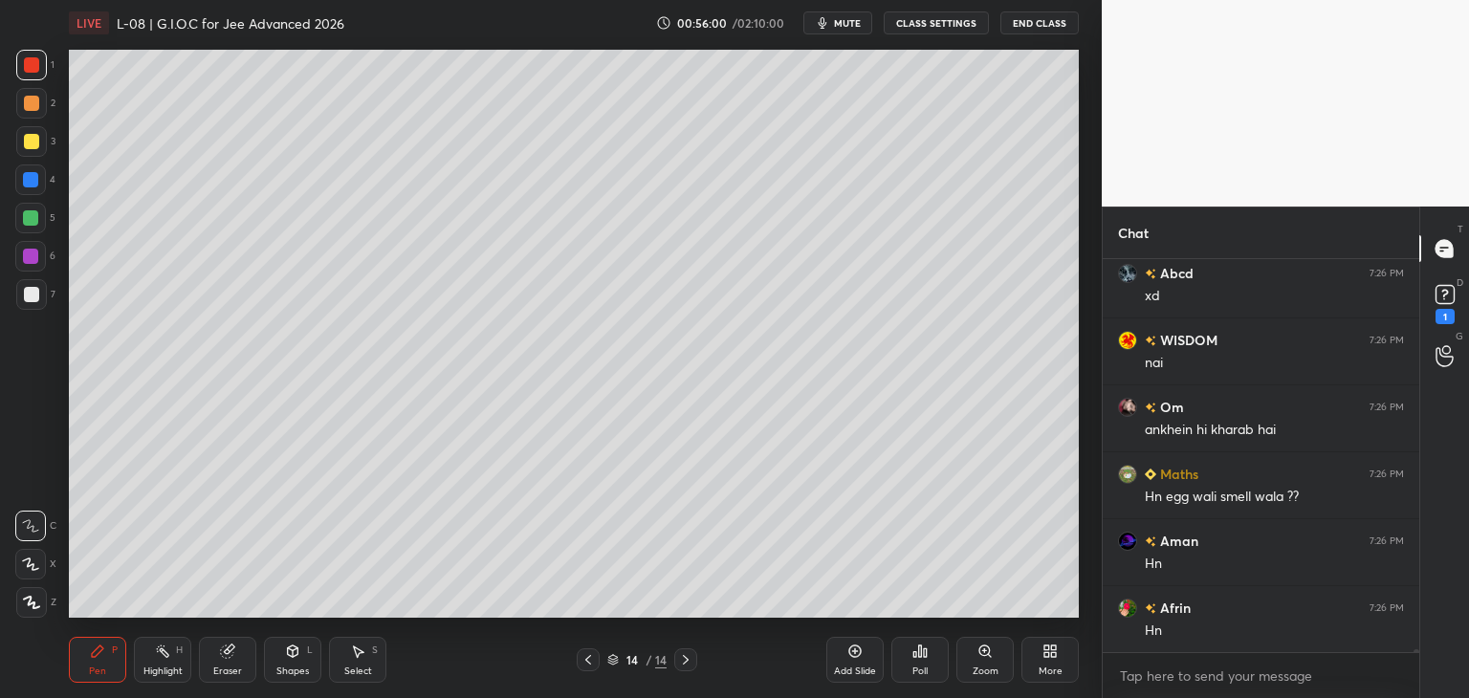
scroll to position [56393, 0]
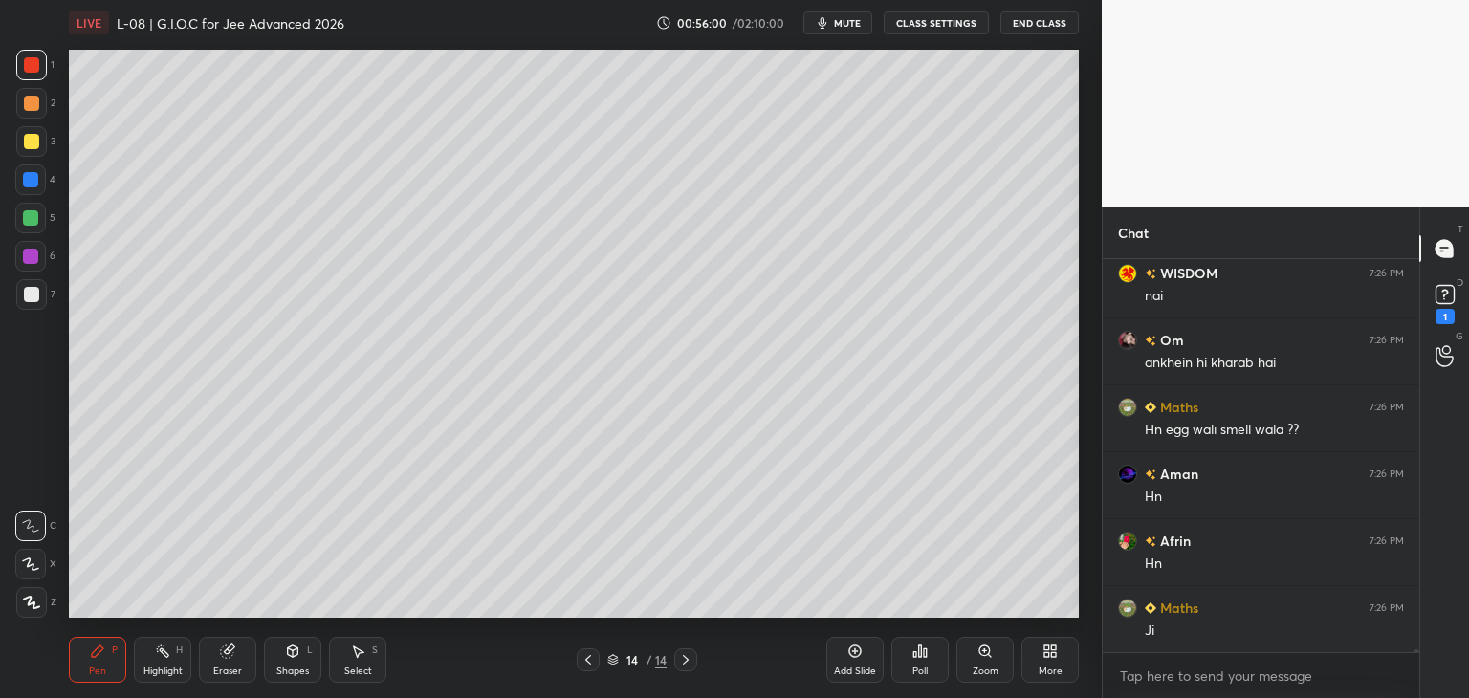
click at [34, 145] on div at bounding box center [31, 141] width 15 height 15
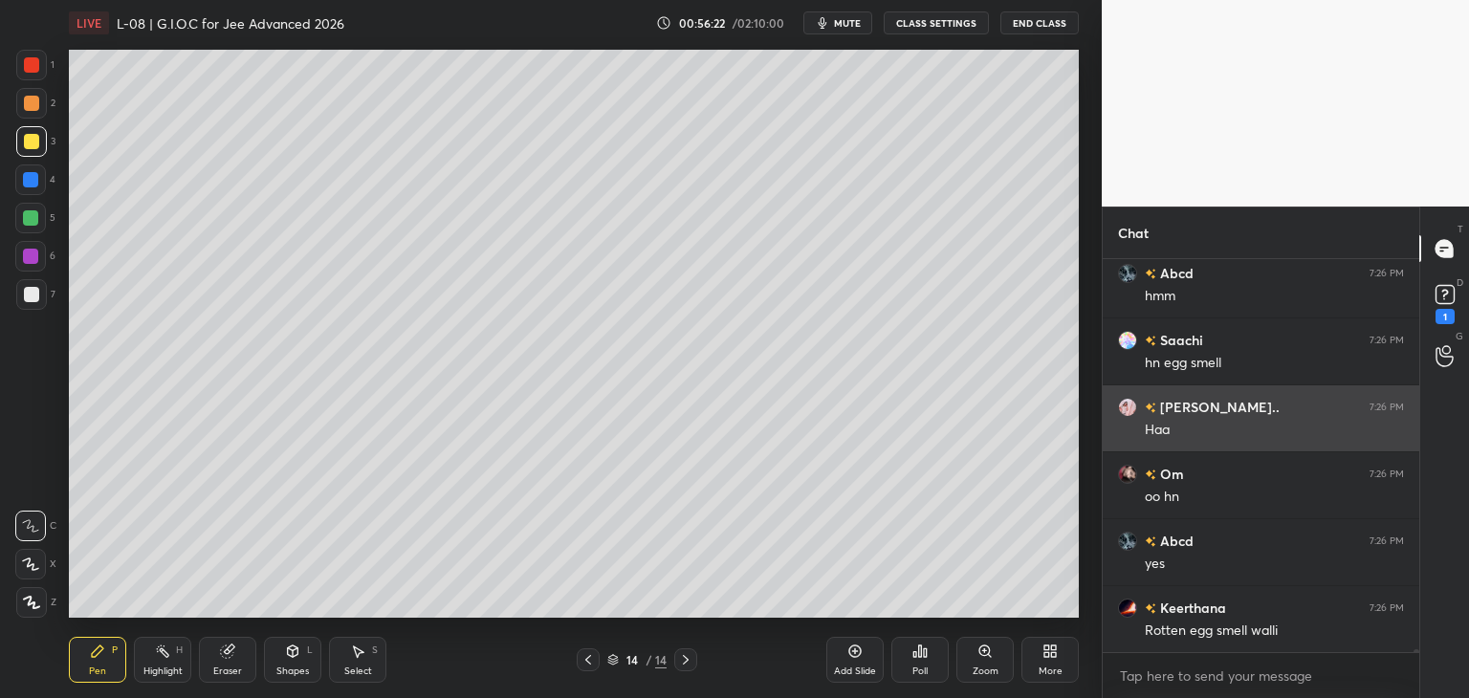
scroll to position [56862, 0]
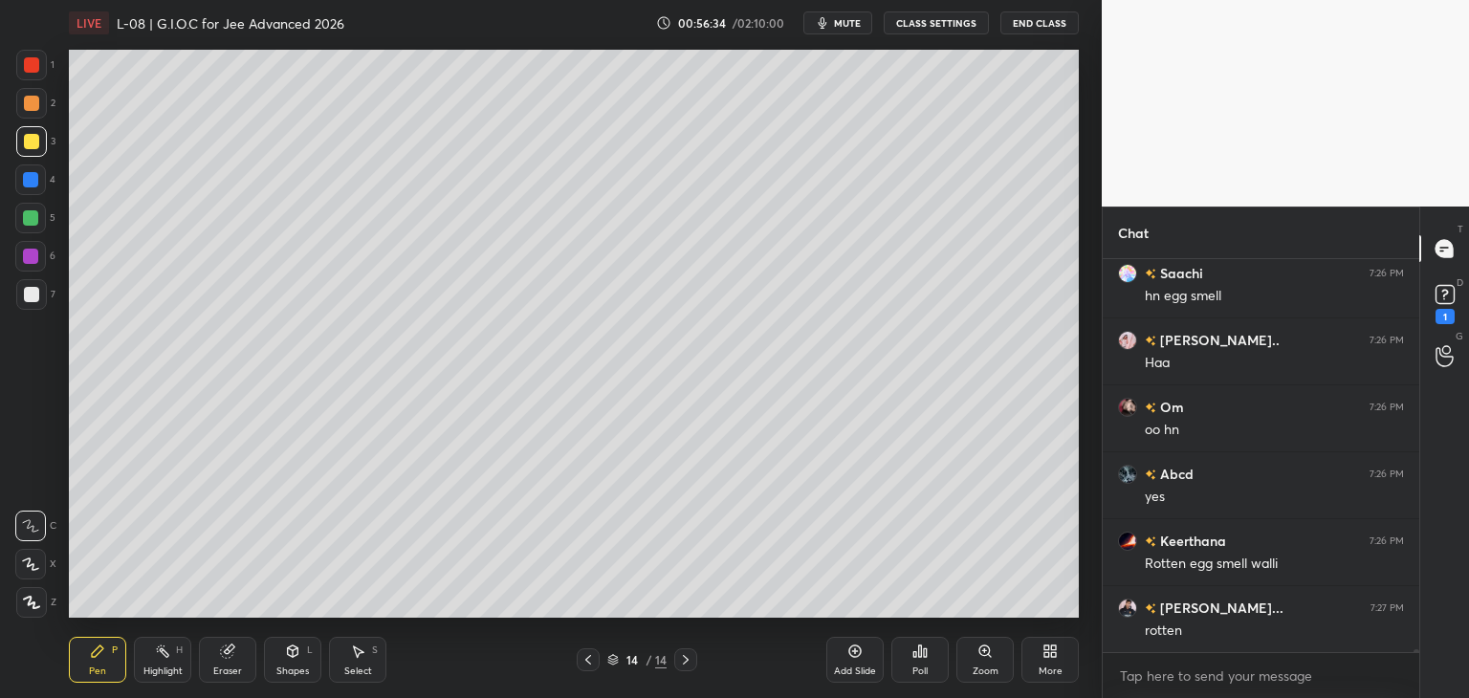
click at [352, 667] on div "Select" at bounding box center [358, 672] width 28 height 10
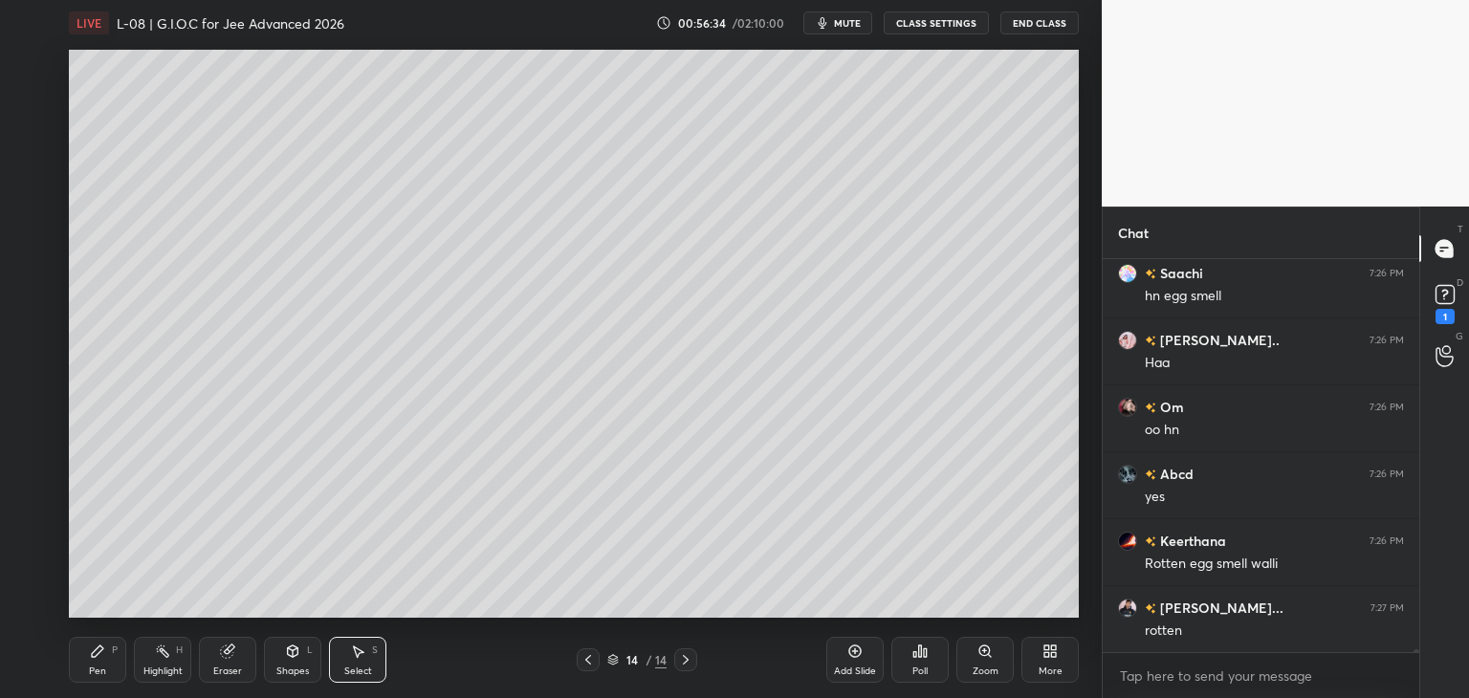
scroll to position [56929, 0]
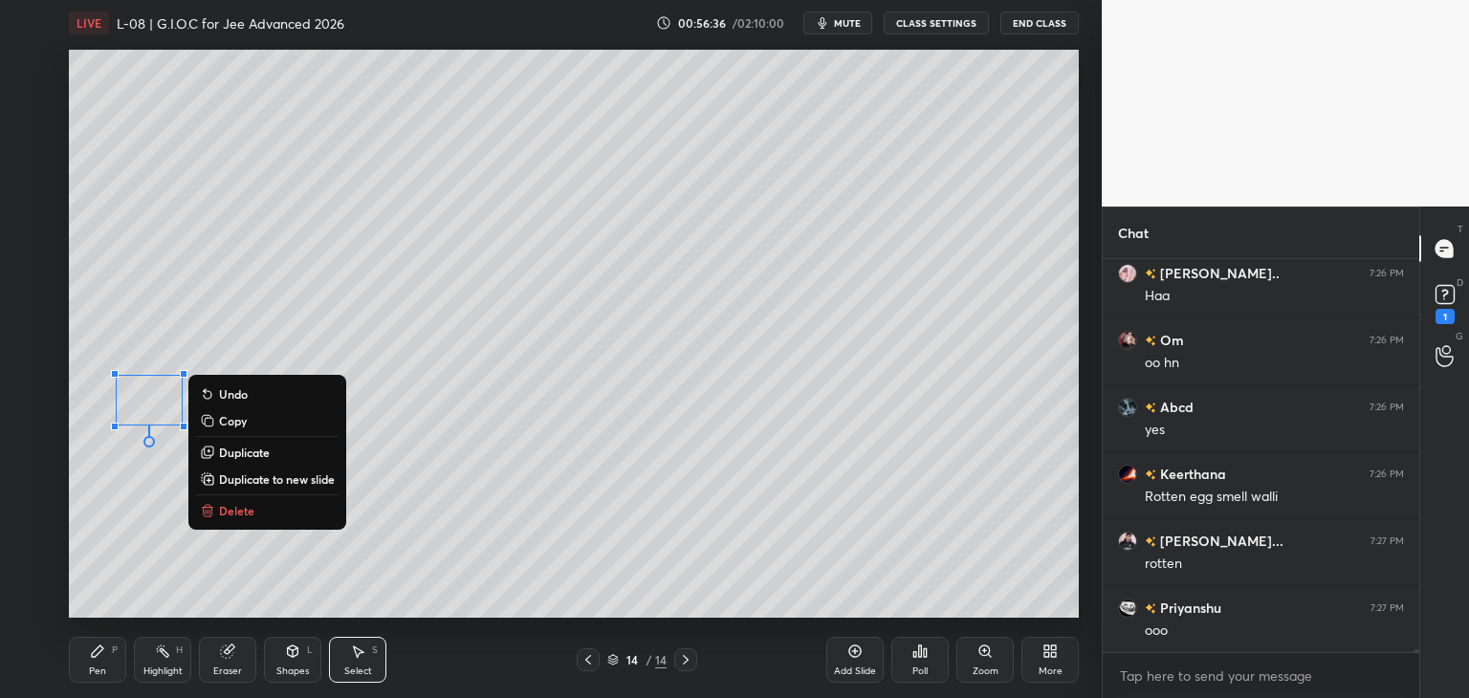
click at [266, 515] on button "Delete" at bounding box center [267, 510] width 142 height 23
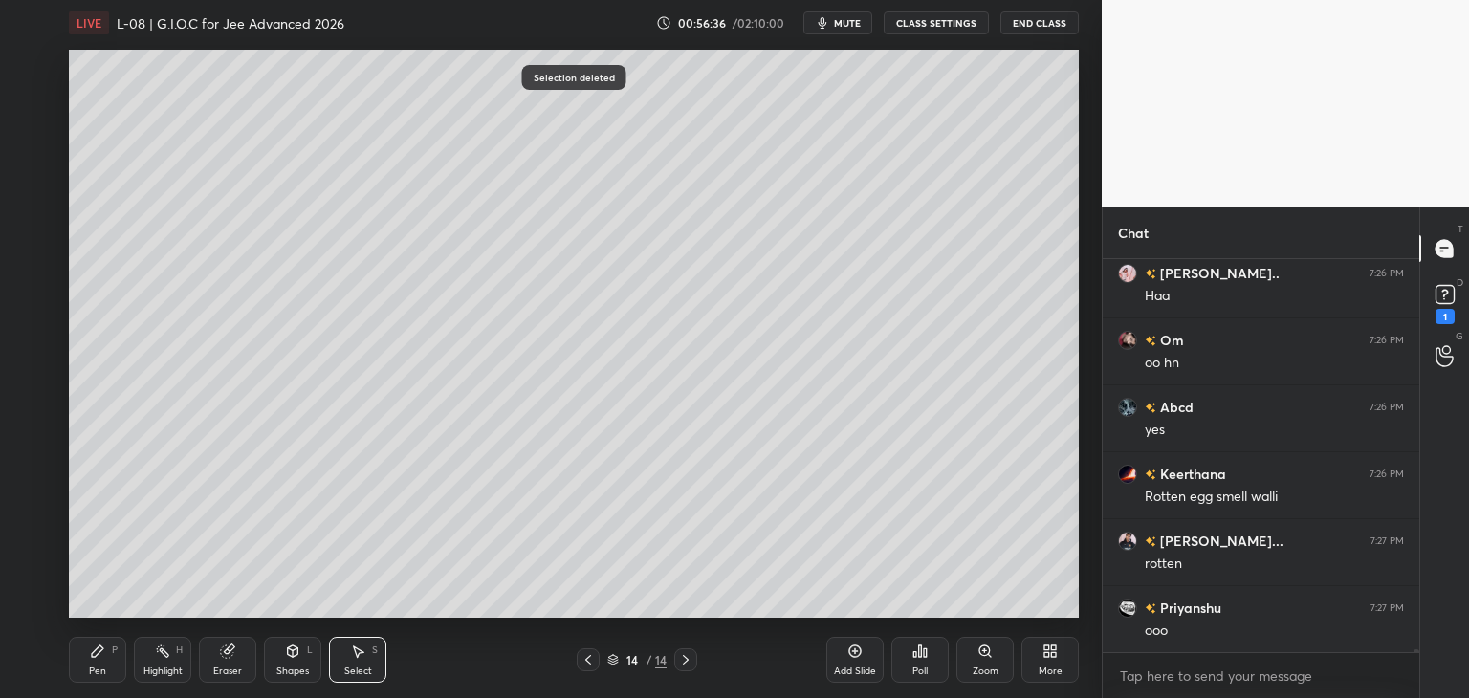
click at [101, 653] on icon at bounding box center [97, 651] width 15 height 15
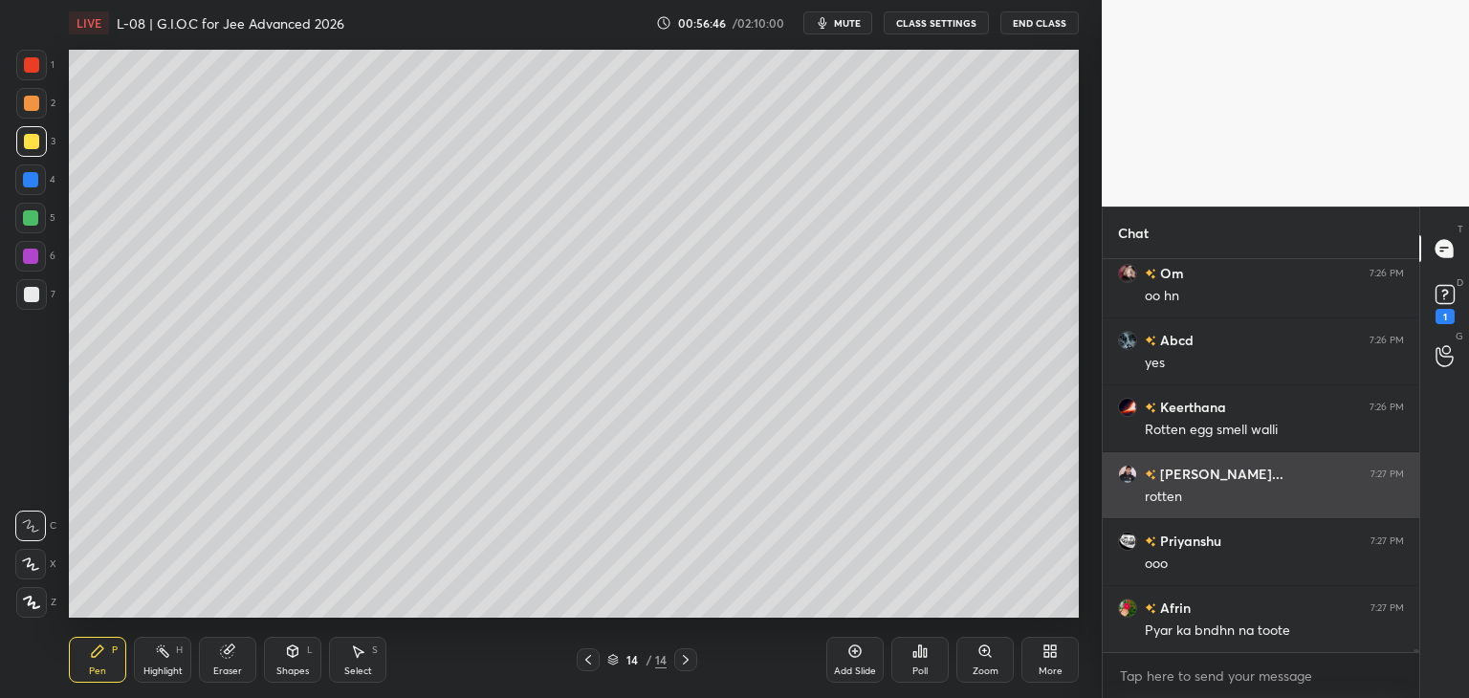
scroll to position [57063, 0]
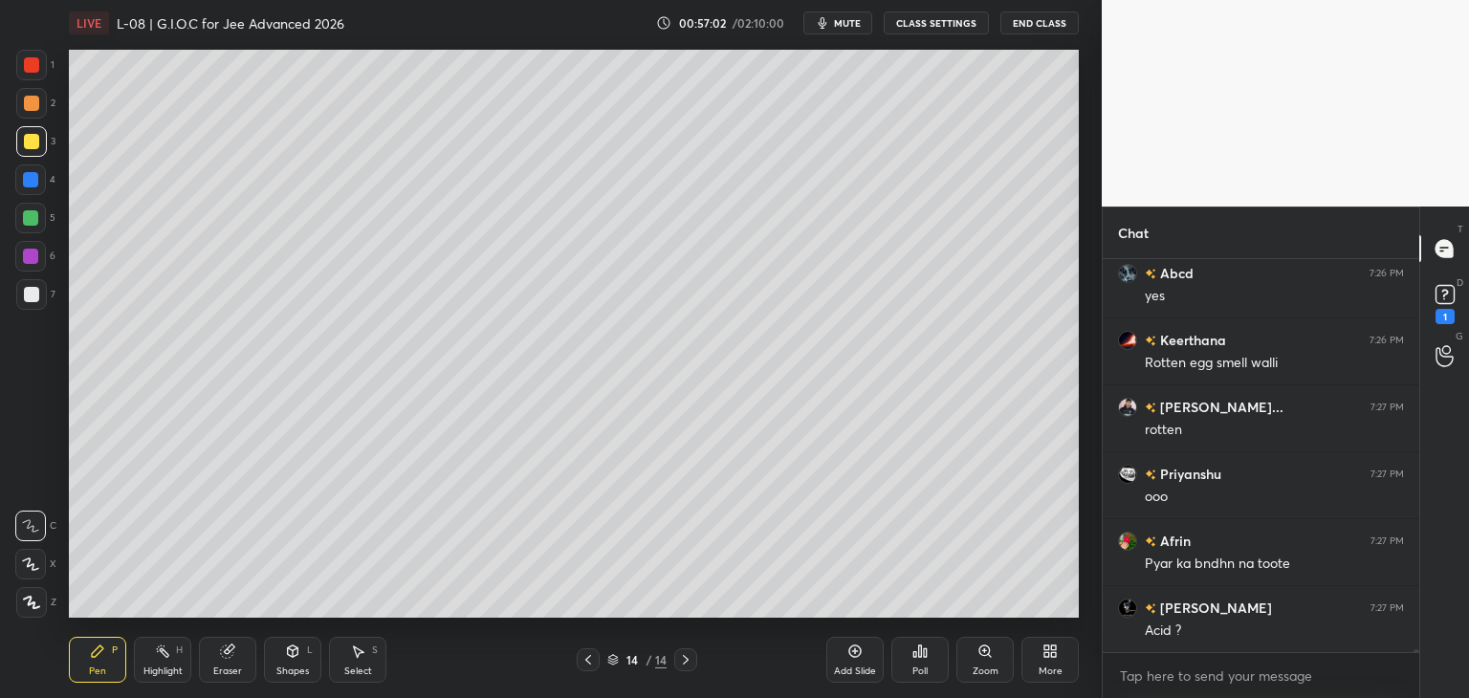
click at [340, 663] on div "Select S" at bounding box center [357, 660] width 57 height 46
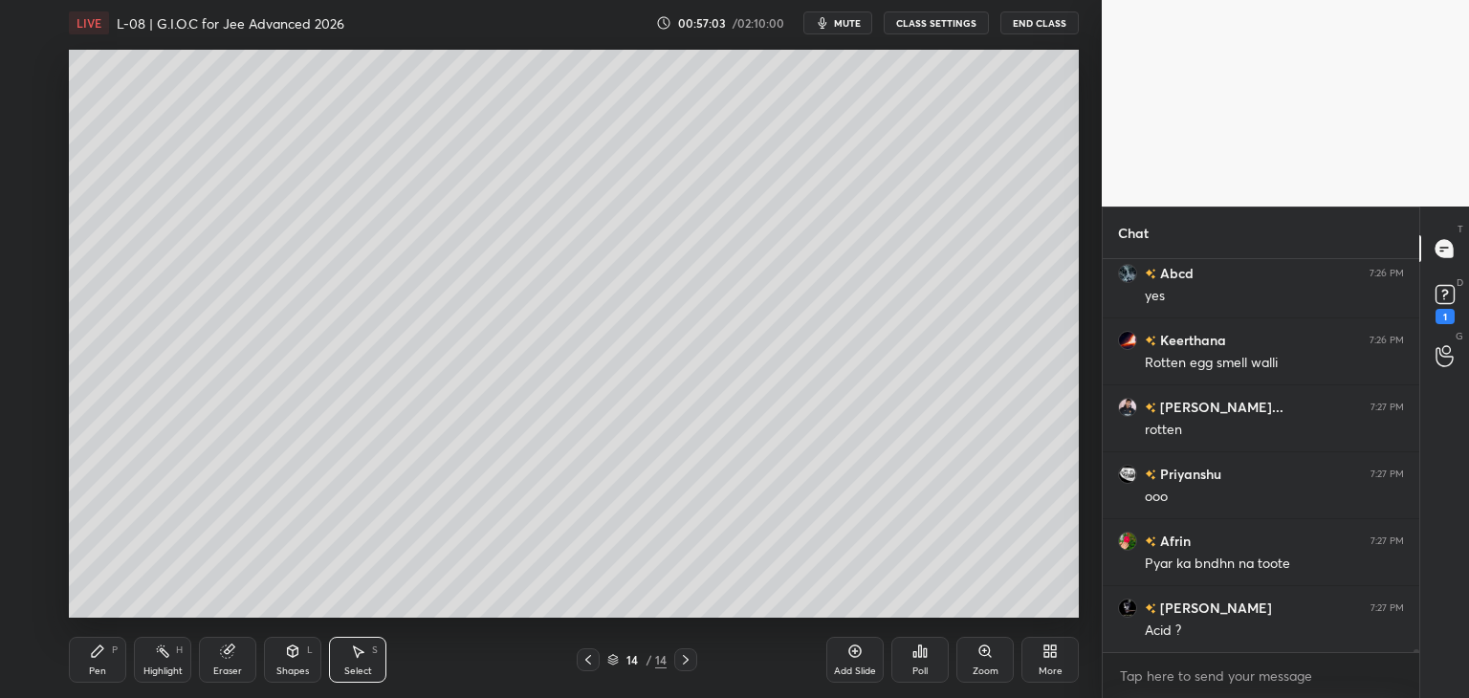
click at [108, 659] on div "Pen P" at bounding box center [97, 660] width 57 height 46
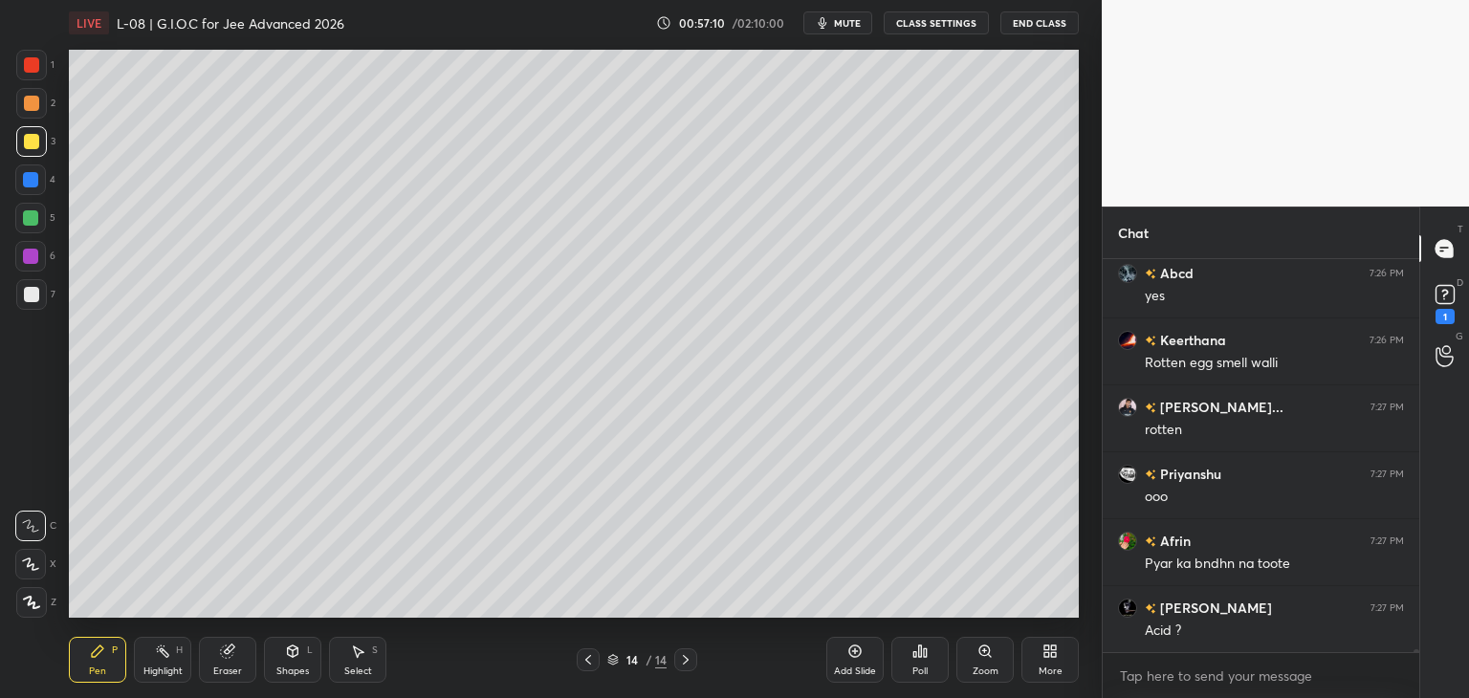
click at [344, 656] on div "Select S" at bounding box center [357, 660] width 57 height 46
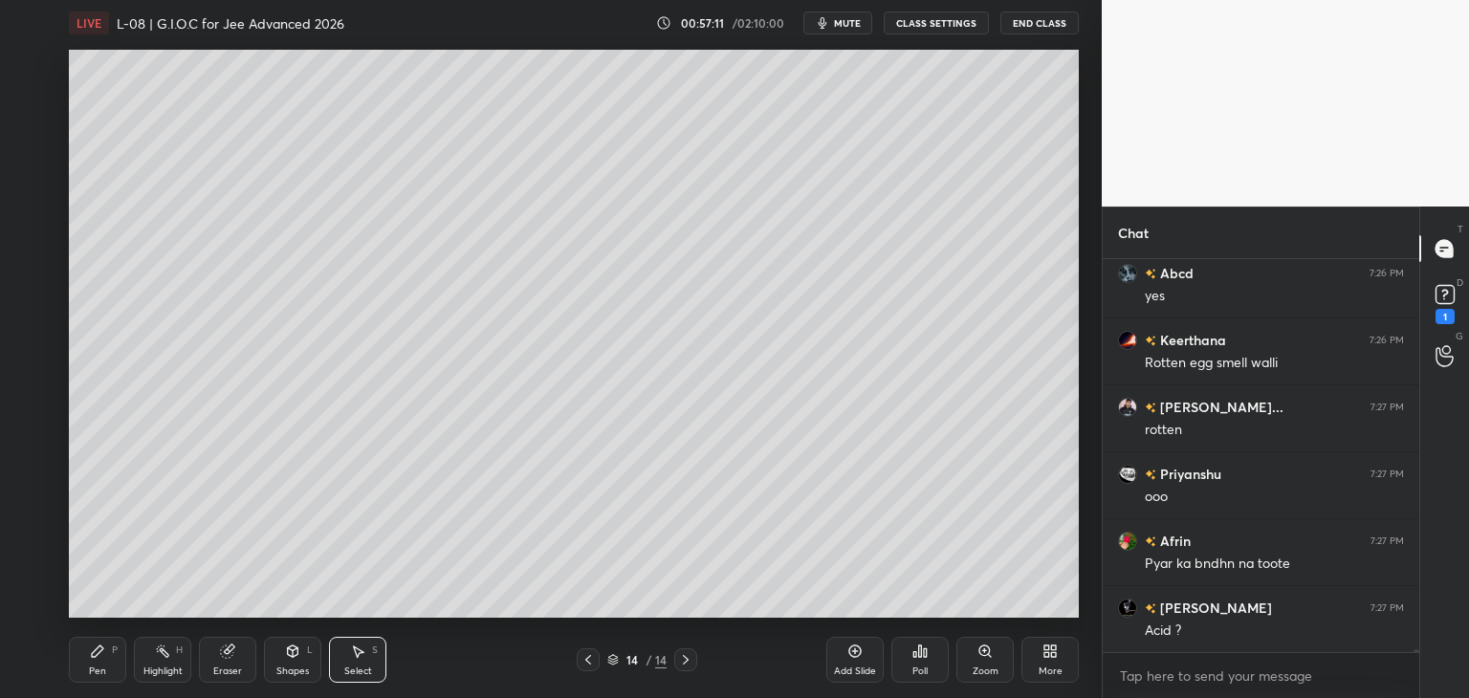
click at [126, 263] on div "0 ° Undo Copy Duplicate Duplicate to new slide Delete" at bounding box center [574, 334] width 1010 height 568
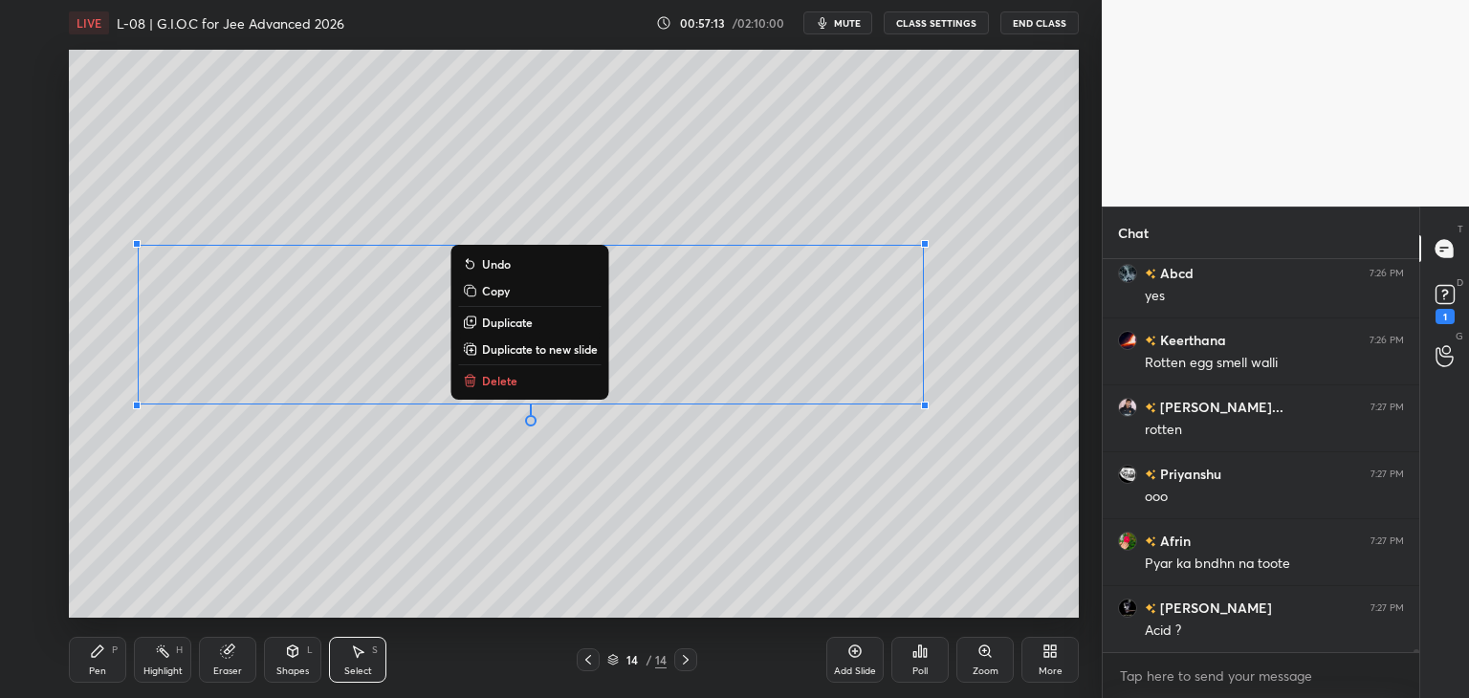
click at [391, 519] on div "0 ° Undo Copy Duplicate Duplicate to new slide Delete" at bounding box center [574, 334] width 1010 height 568
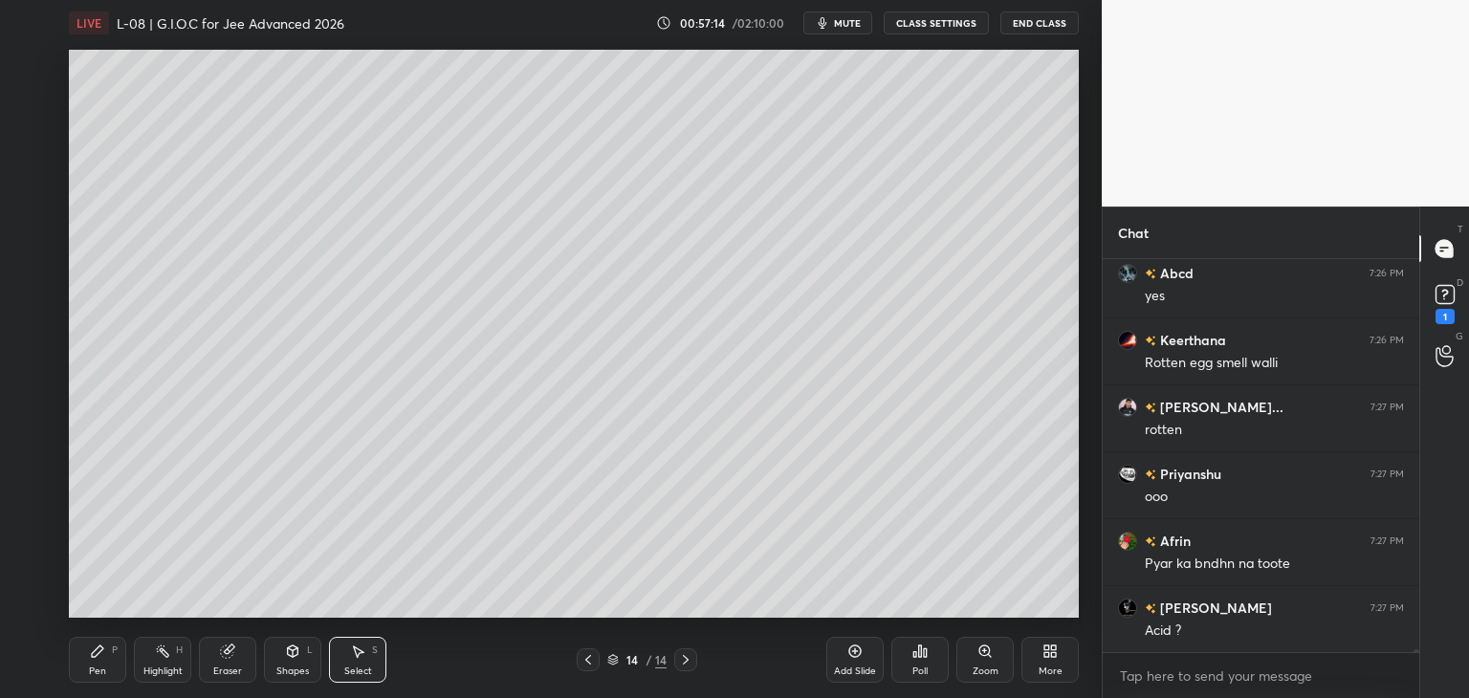
click at [103, 646] on icon at bounding box center [97, 651] width 15 height 15
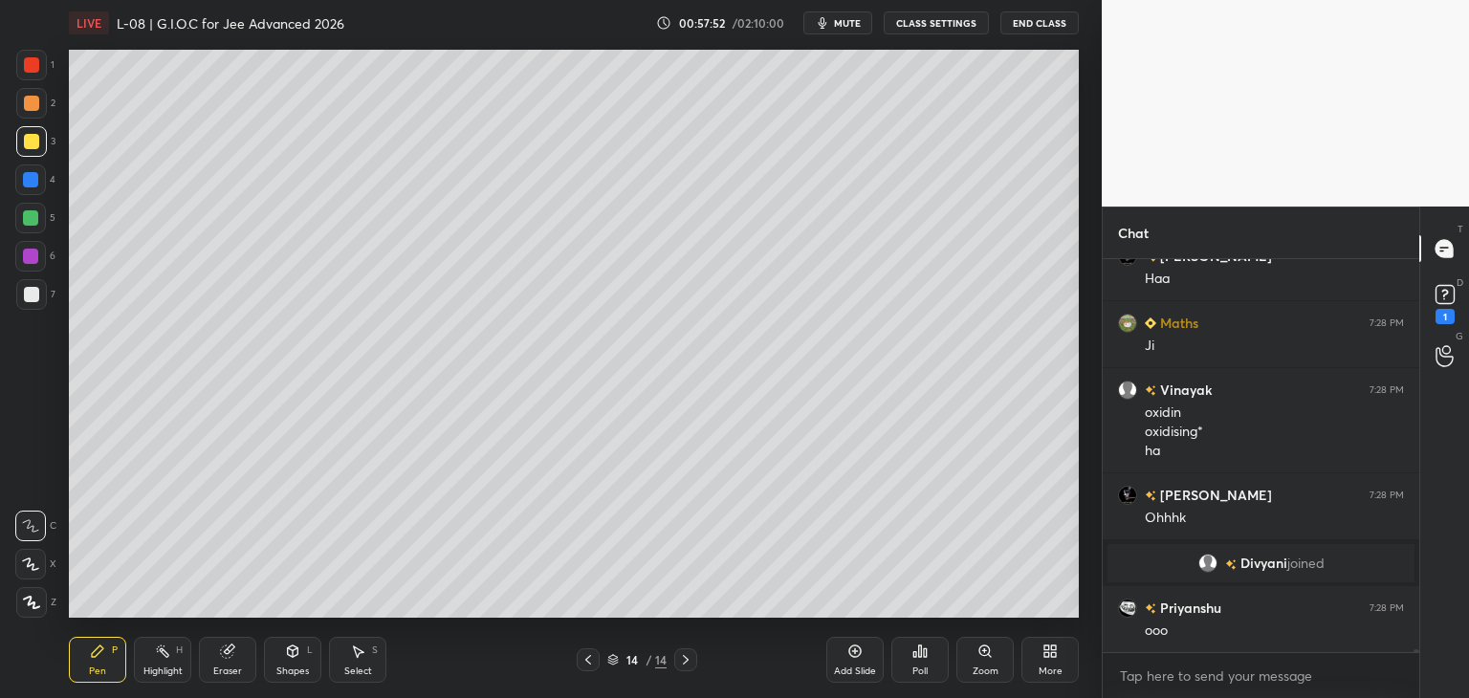
scroll to position [56141, 0]
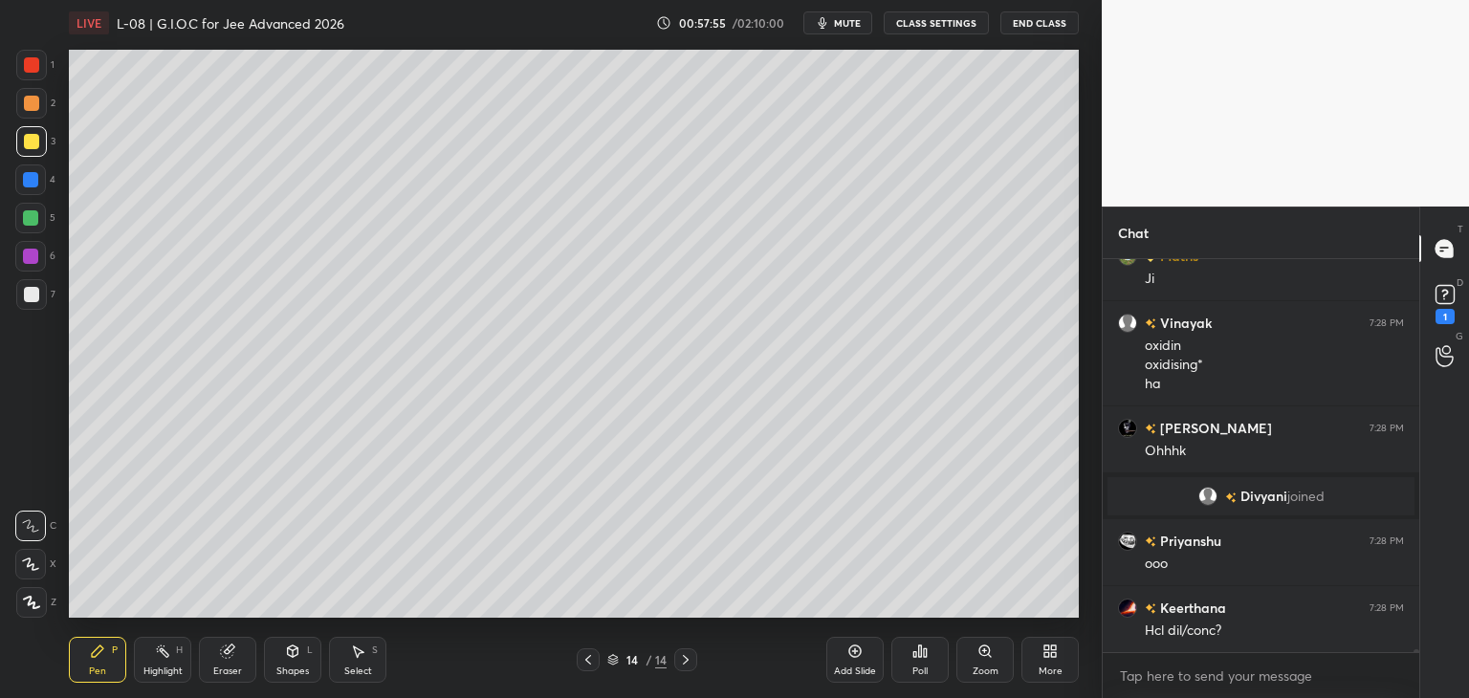
click at [583, 663] on icon at bounding box center [587, 659] width 15 height 15
click at [589, 664] on icon at bounding box center [587, 659] width 15 height 15
click at [685, 666] on icon at bounding box center [685, 659] width 15 height 15
click at [684, 666] on icon at bounding box center [685, 659] width 15 height 15
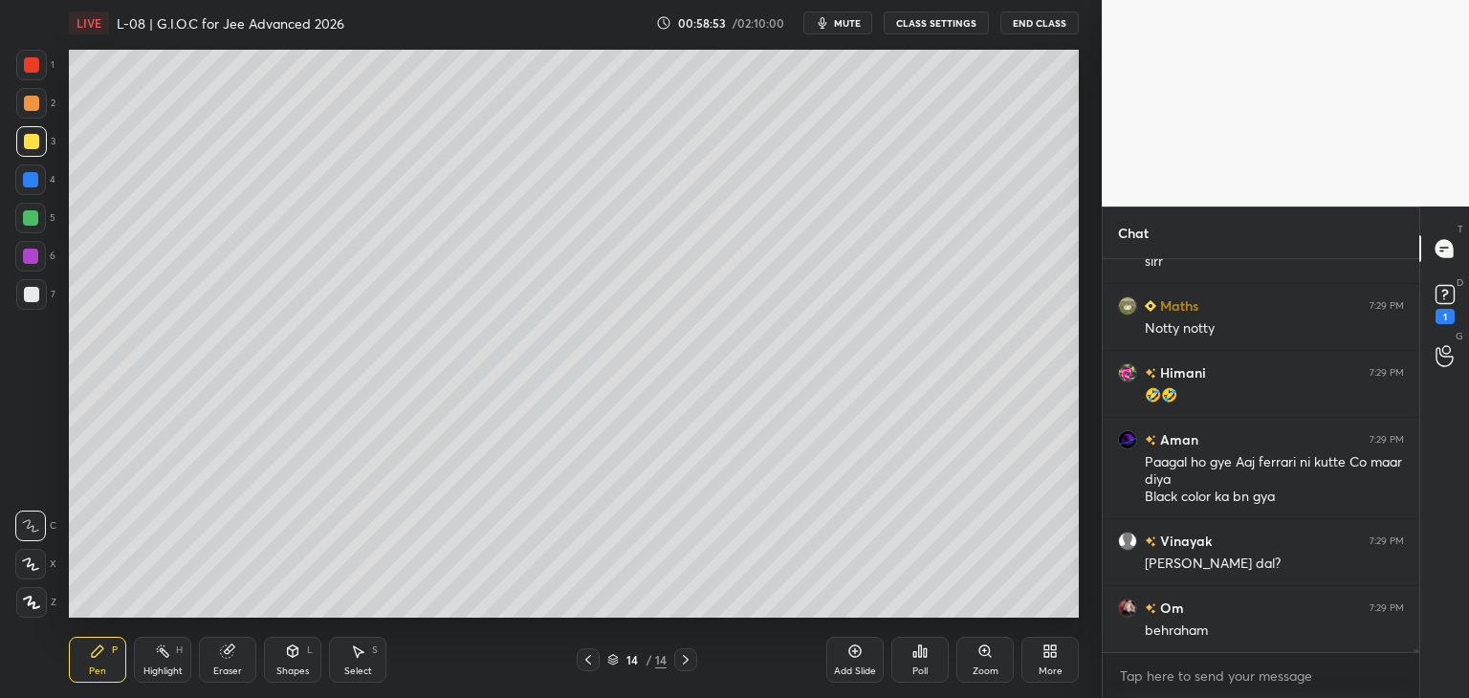
scroll to position [58585, 0]
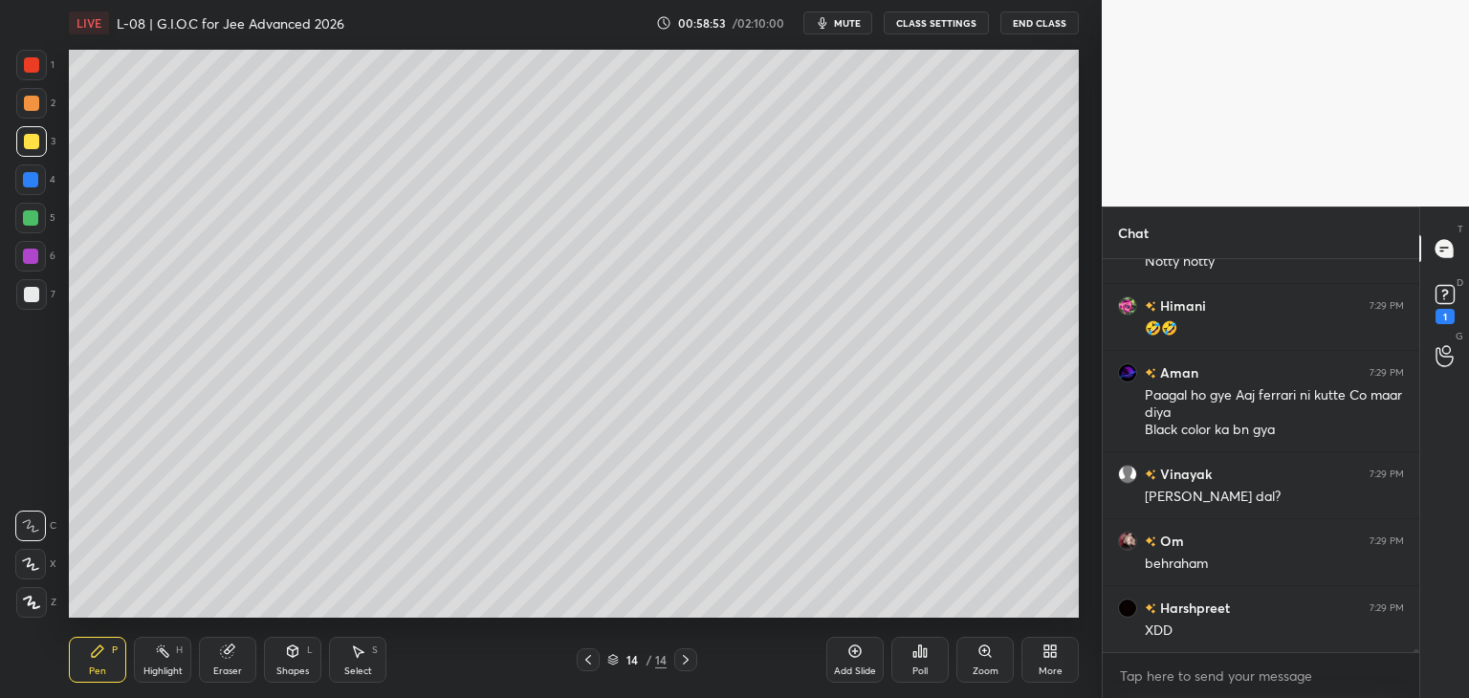
click at [34, 261] on div at bounding box center [30, 256] width 15 height 15
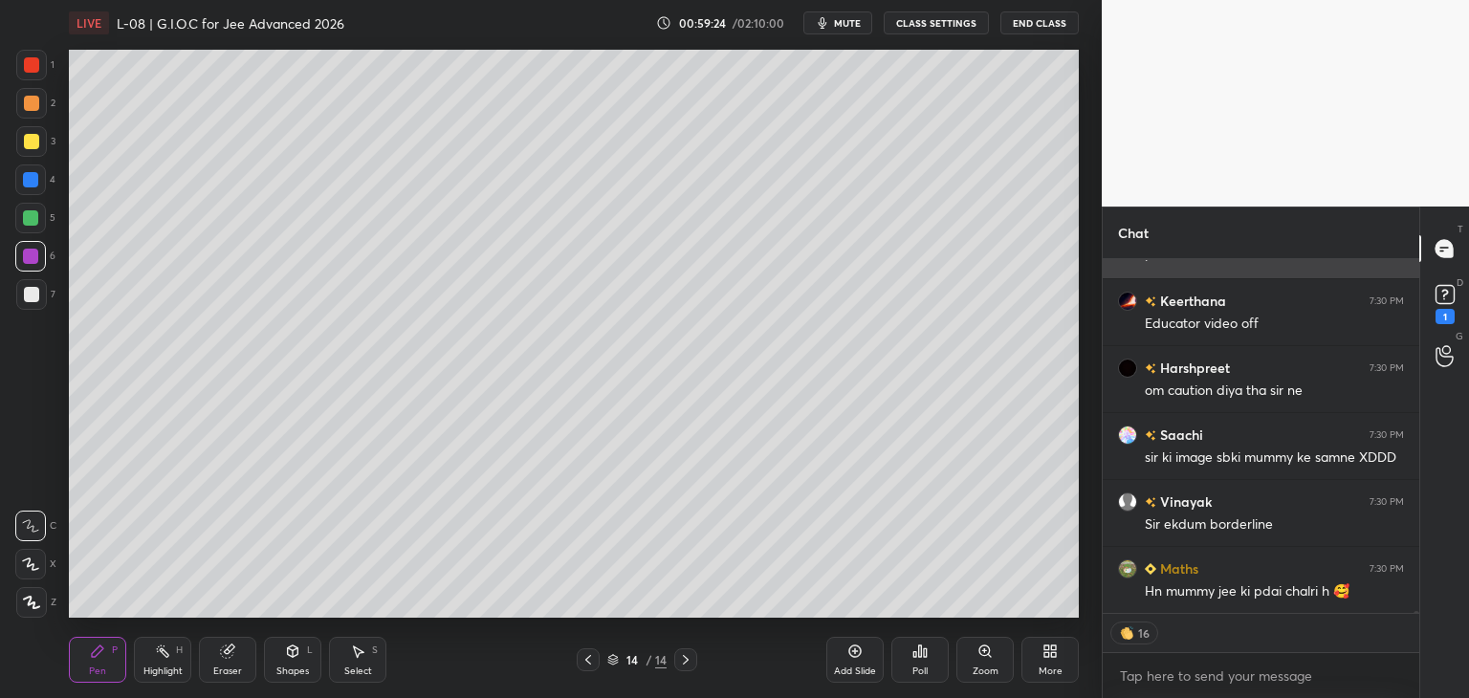
scroll to position [60113, 0]
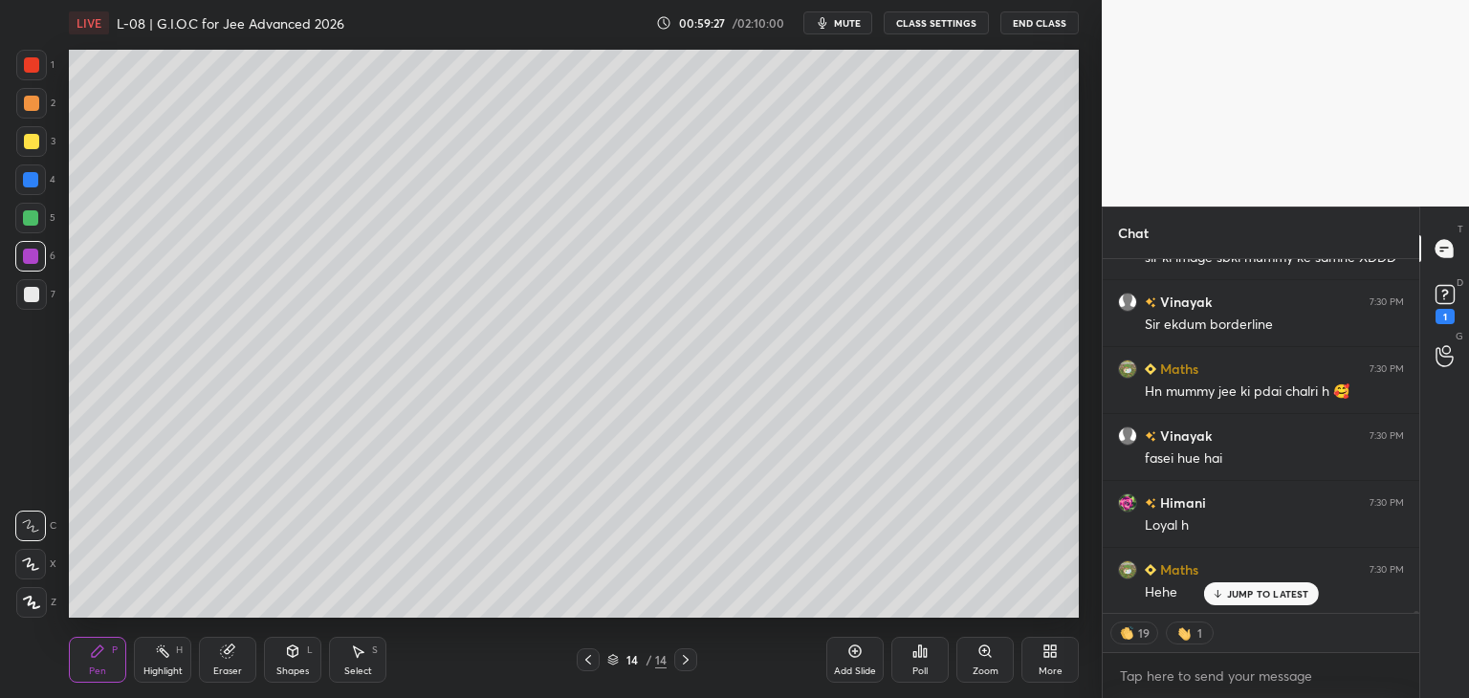
click at [31, 66] on div at bounding box center [31, 64] width 15 height 15
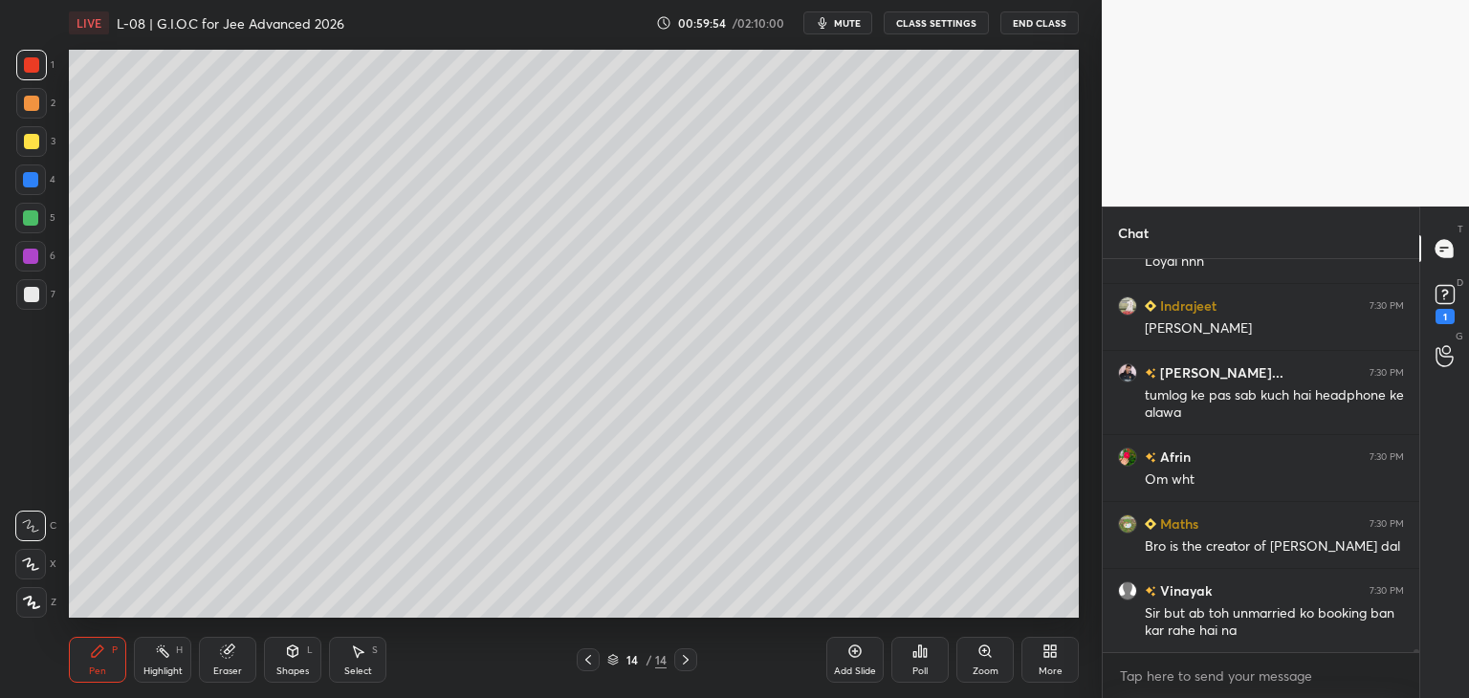
click at [947, 606] on div "Poll" at bounding box center [919, 659] width 57 height 107
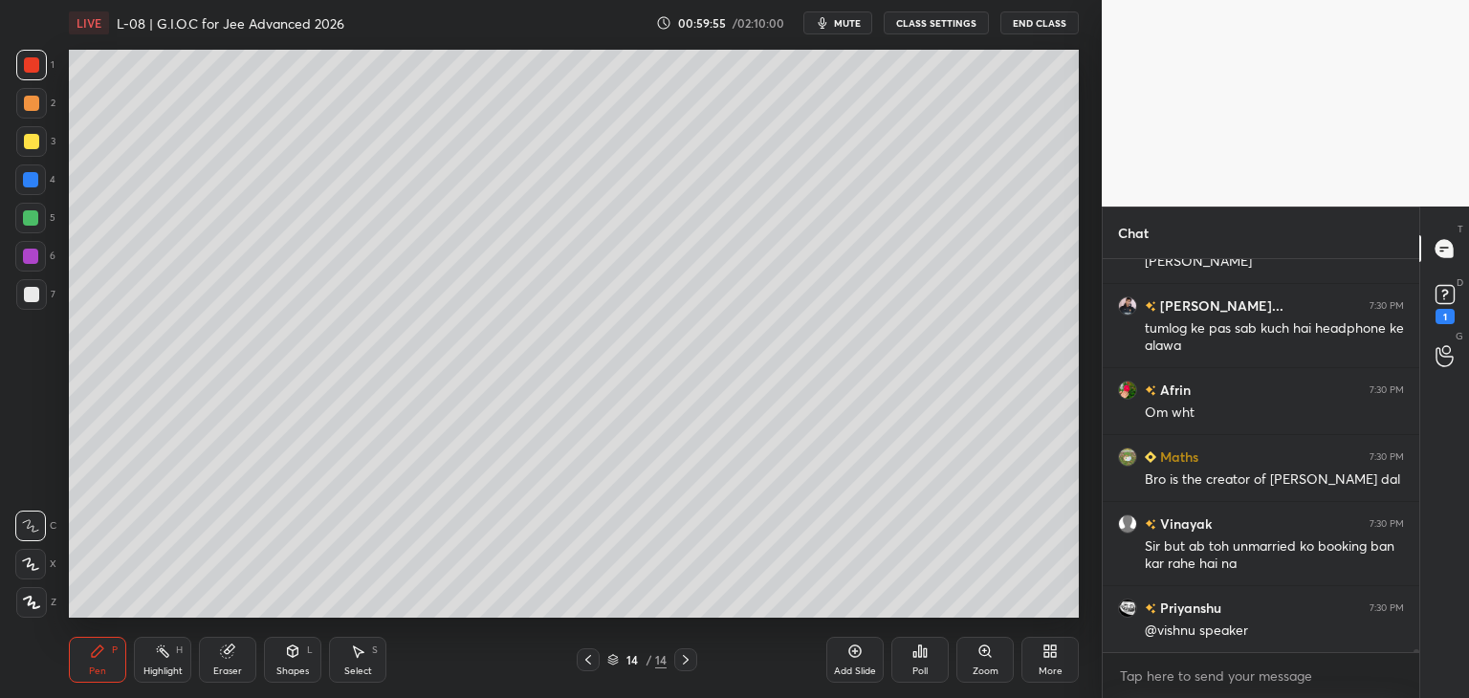
click at [951, 612] on div "Add Slide Poll Zoom More" at bounding box center [952, 659] width 252 height 107
click at [236, 655] on div "Eraser" at bounding box center [227, 660] width 57 height 46
click at [949, 611] on div "Add Slide Poll Zoom More" at bounding box center [952, 659] width 252 height 107
click at [111, 651] on div "Pen P" at bounding box center [97, 660] width 57 height 46
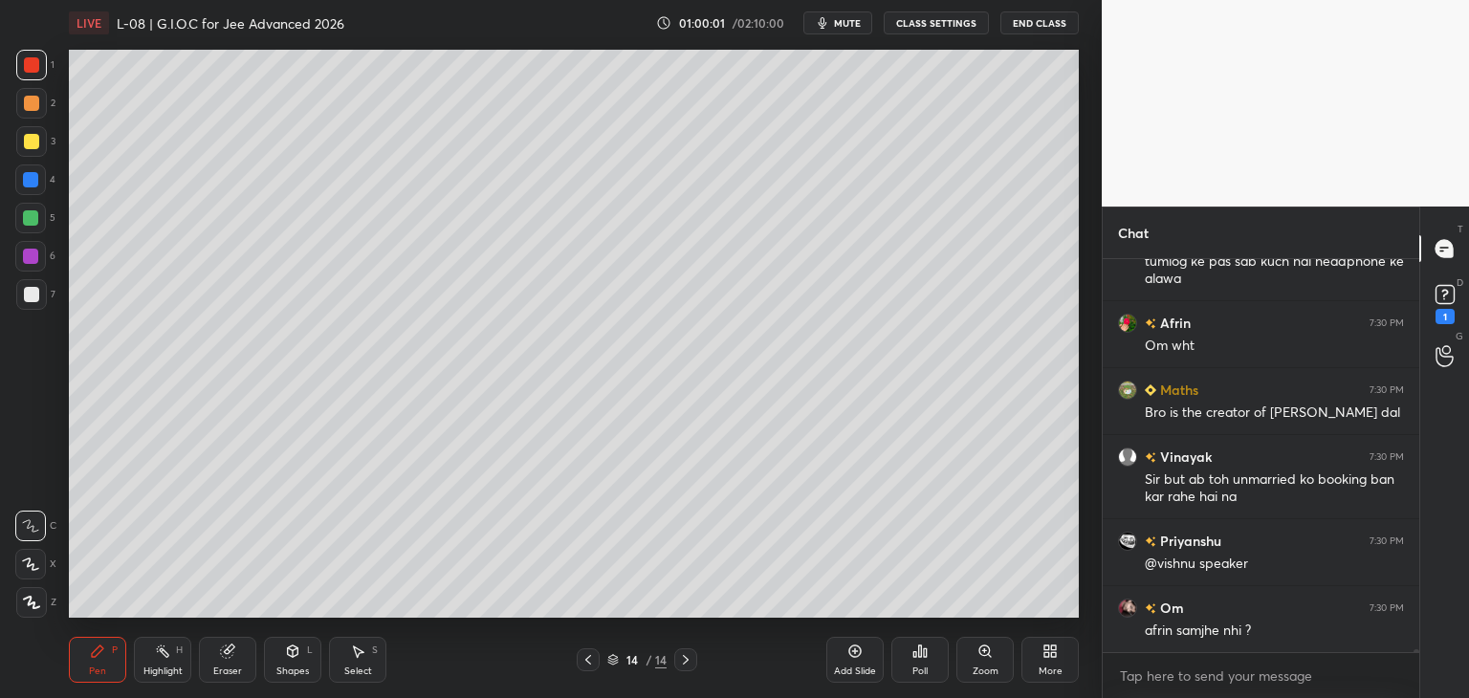
click at [917, 607] on div "Poll" at bounding box center [919, 659] width 57 height 107
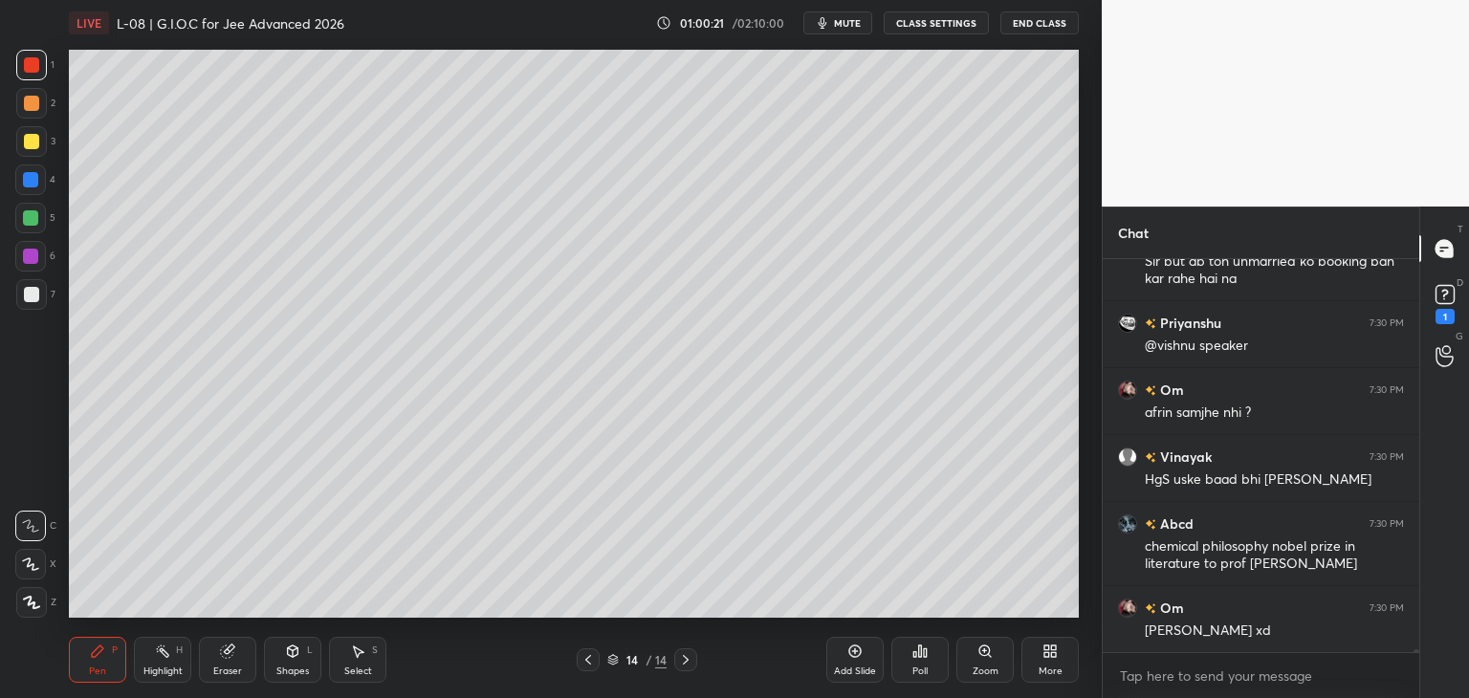
click at [841, 665] on div "Add Slide" at bounding box center [854, 660] width 57 height 46
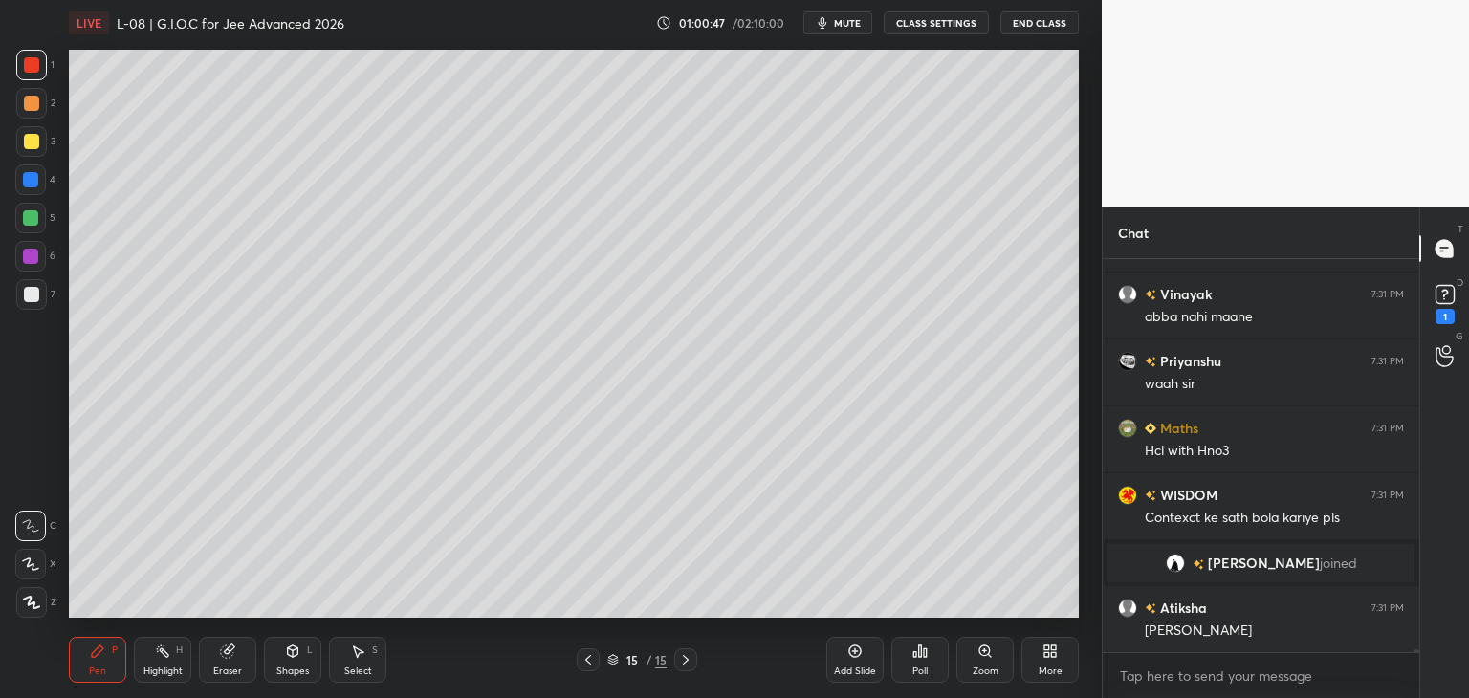
scroll to position [61159, 0]
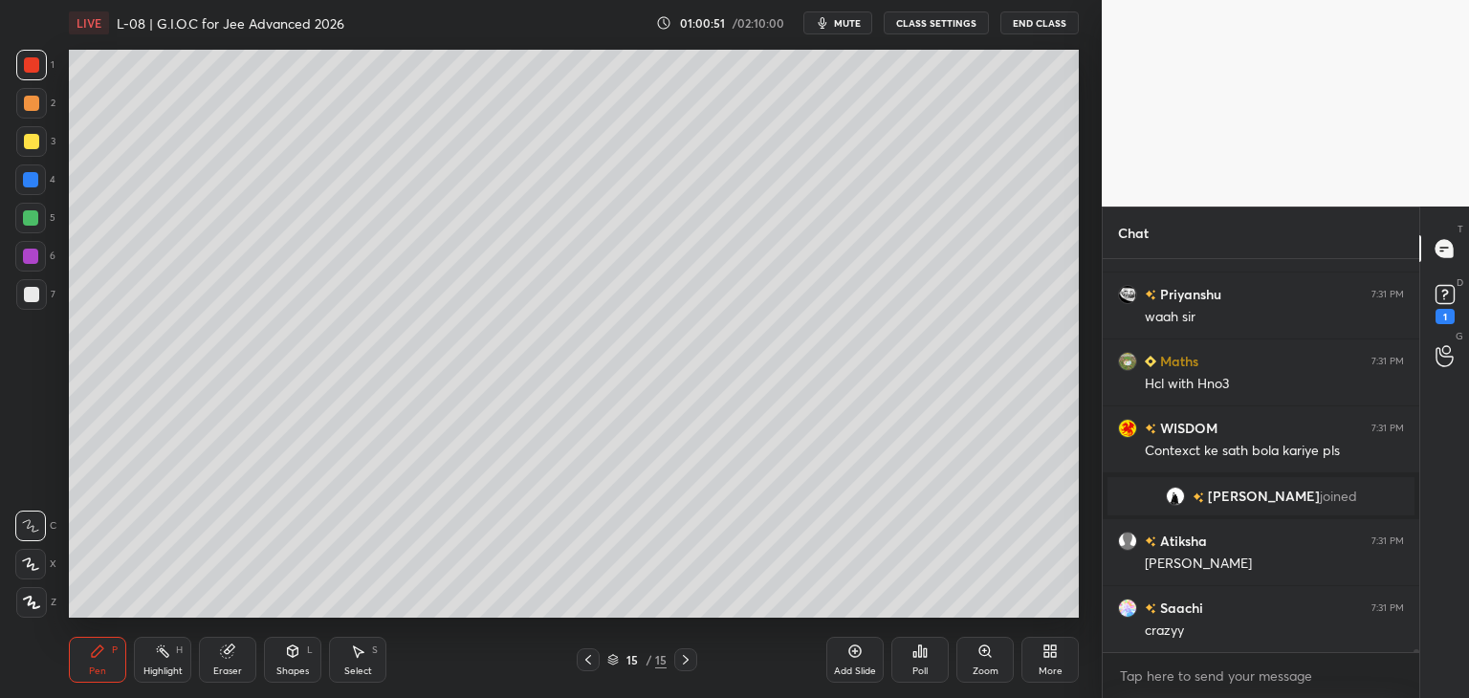
click at [354, 667] on div "Select" at bounding box center [358, 672] width 28 height 10
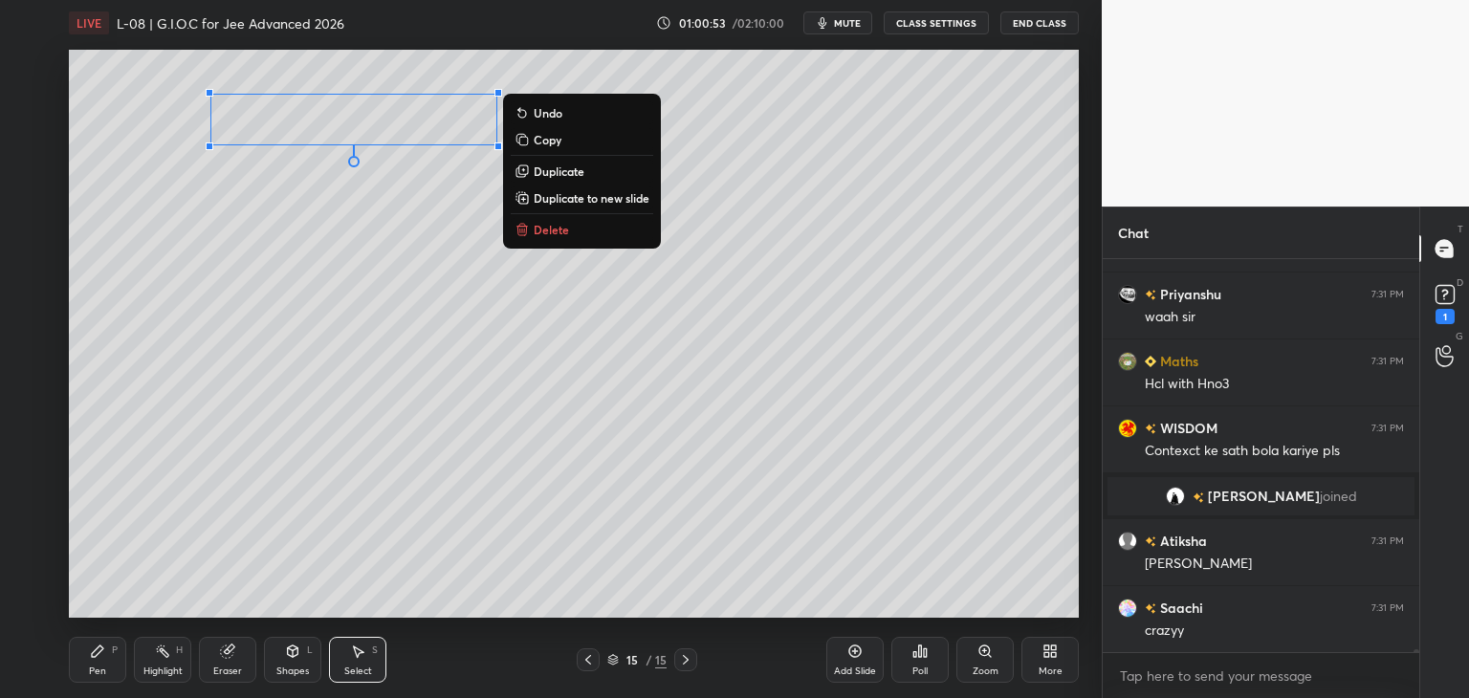
click at [551, 235] on p "Delete" at bounding box center [551, 229] width 35 height 15
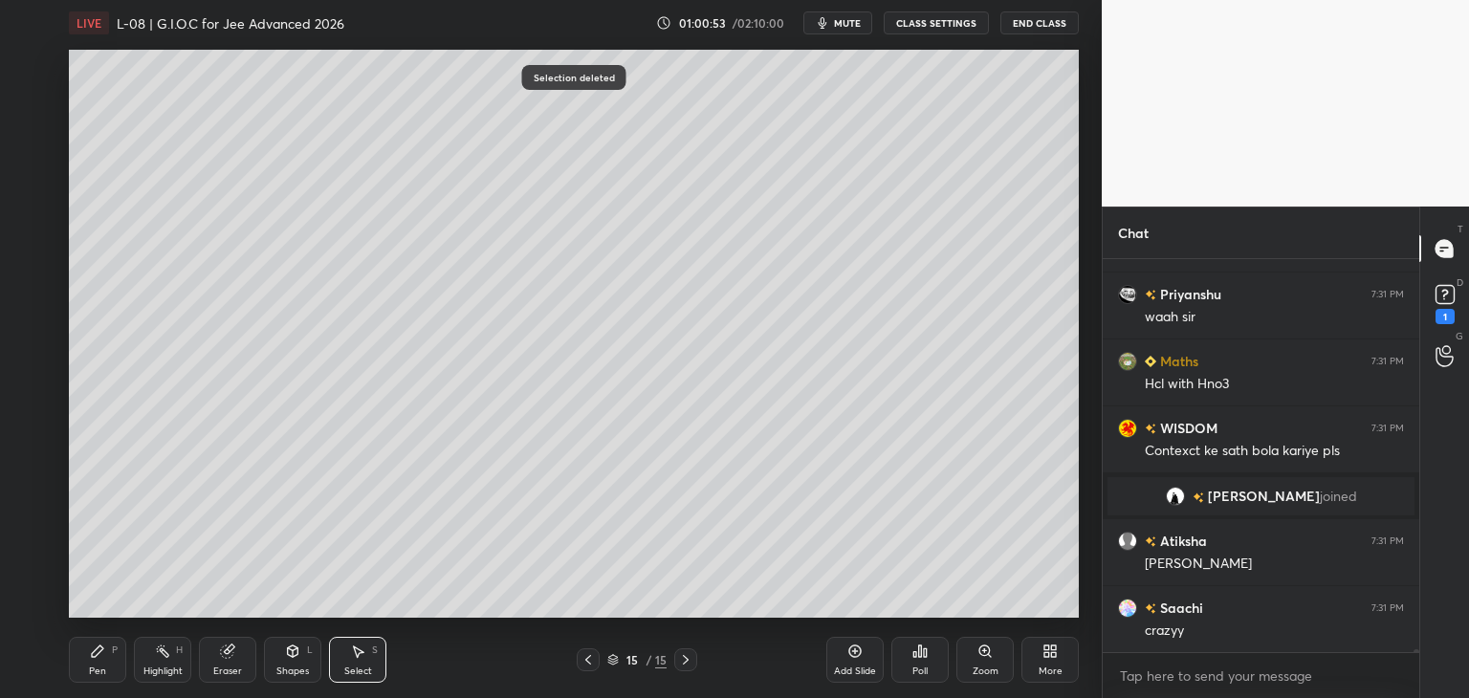
scroll to position [61226, 0]
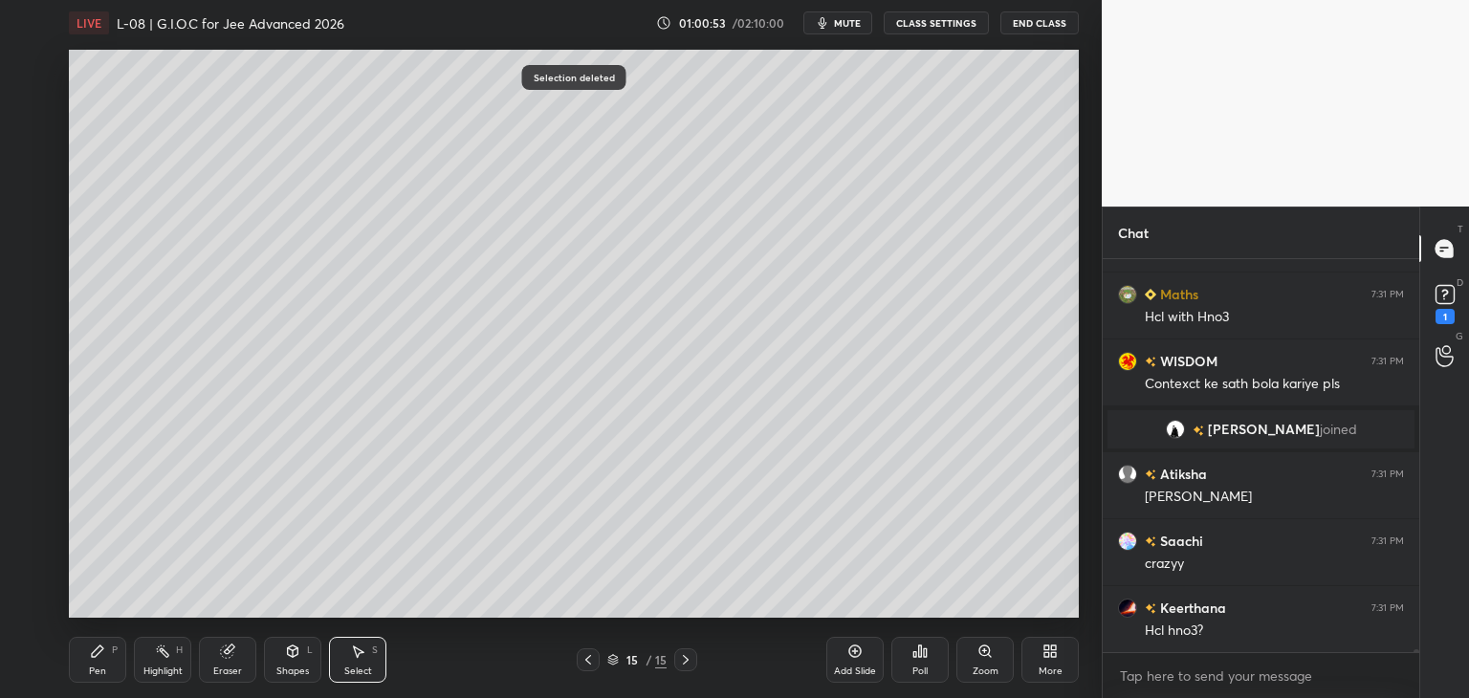
click at [93, 663] on div "Pen P" at bounding box center [97, 660] width 57 height 46
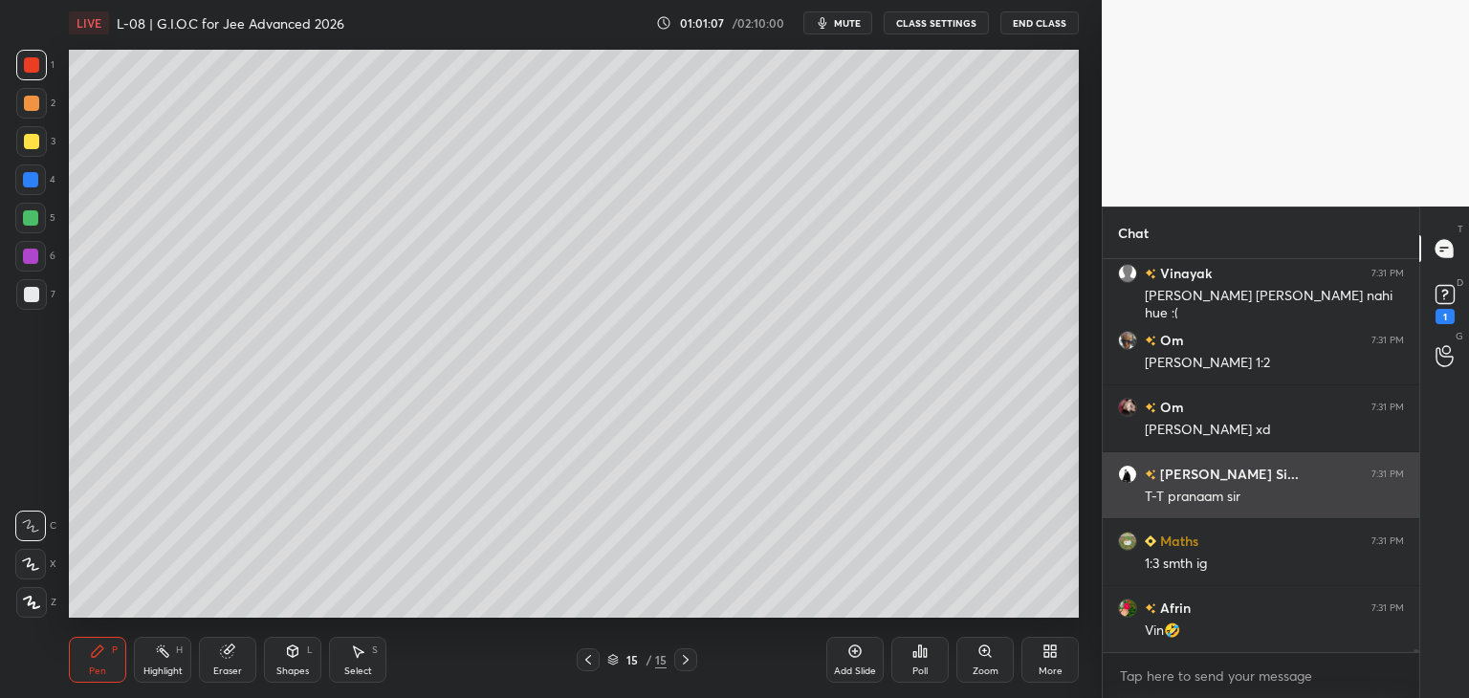
scroll to position [61762, 0]
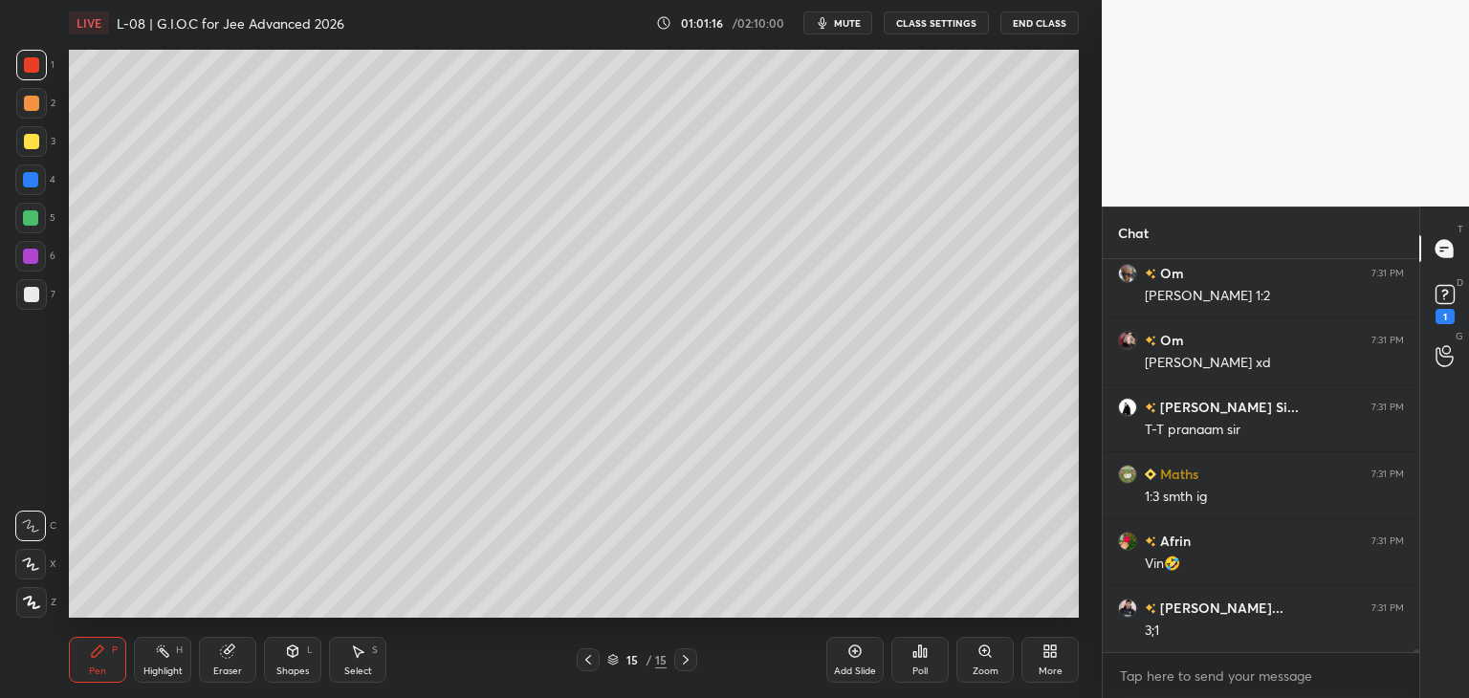
click at [356, 652] on icon at bounding box center [359, 651] width 11 height 11
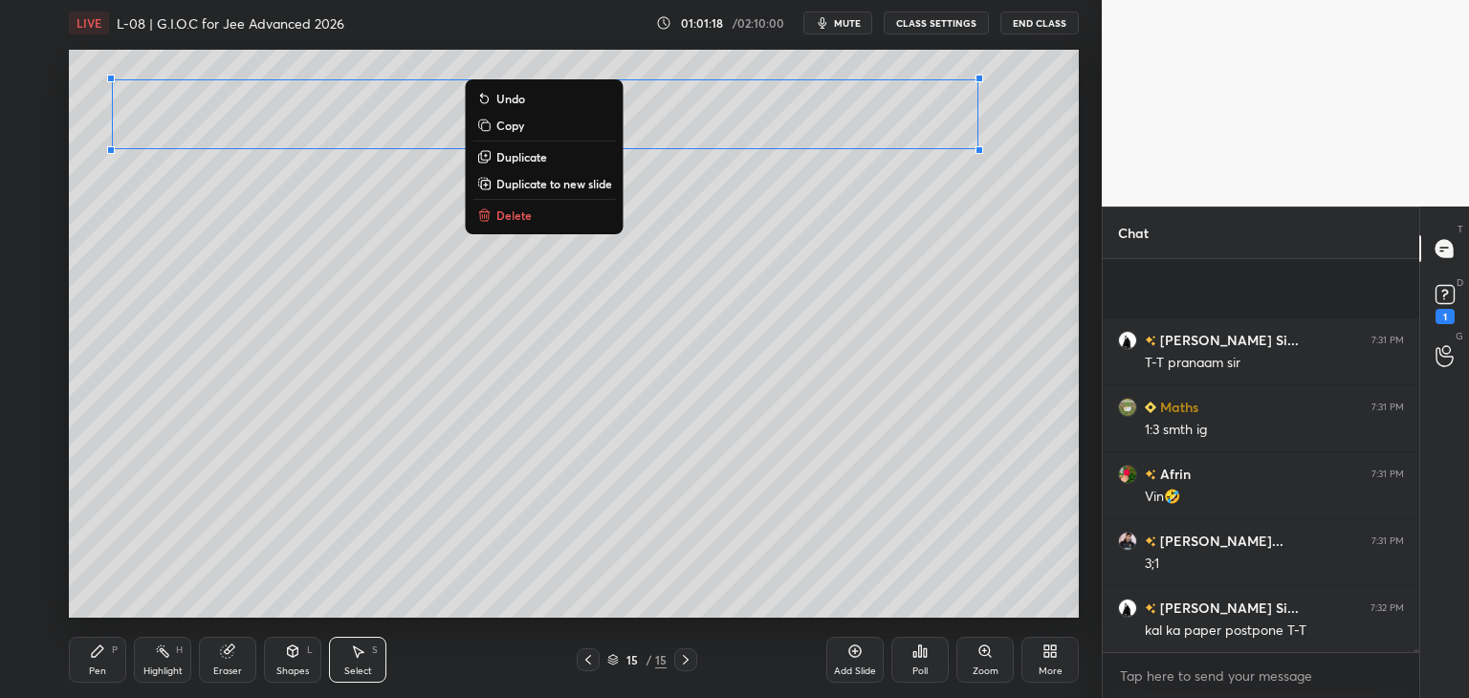
scroll to position [61963, 0]
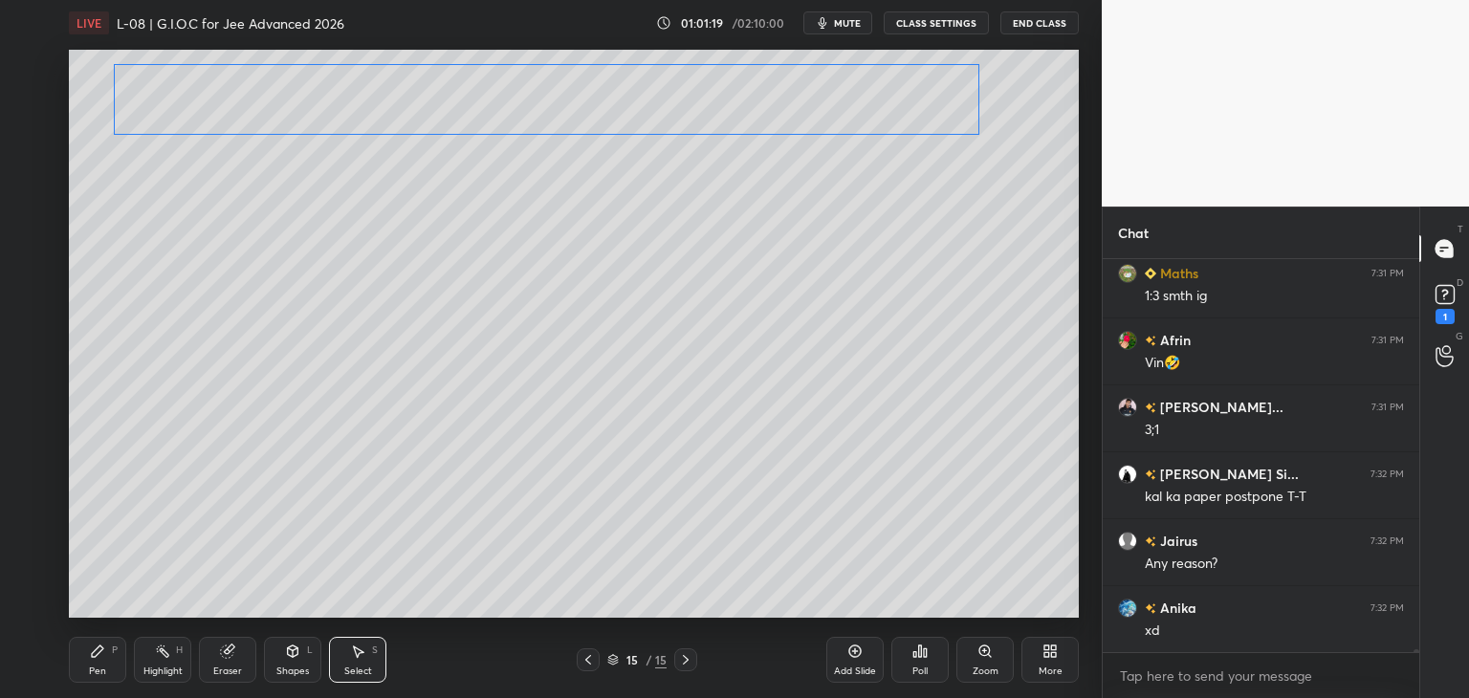
click at [827, 97] on div "0 ° Undo Copy Duplicate Duplicate to new slide Delete" at bounding box center [574, 334] width 1010 height 568
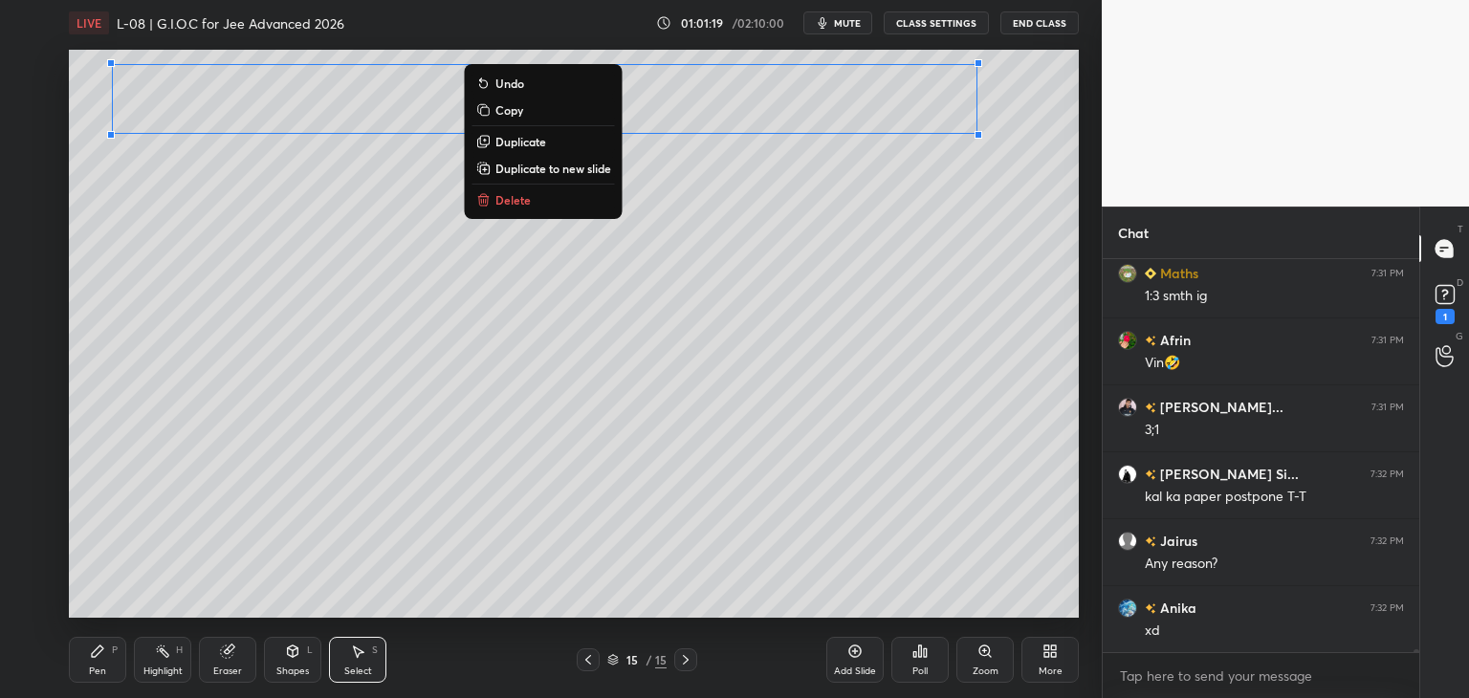
scroll to position [62097, 0]
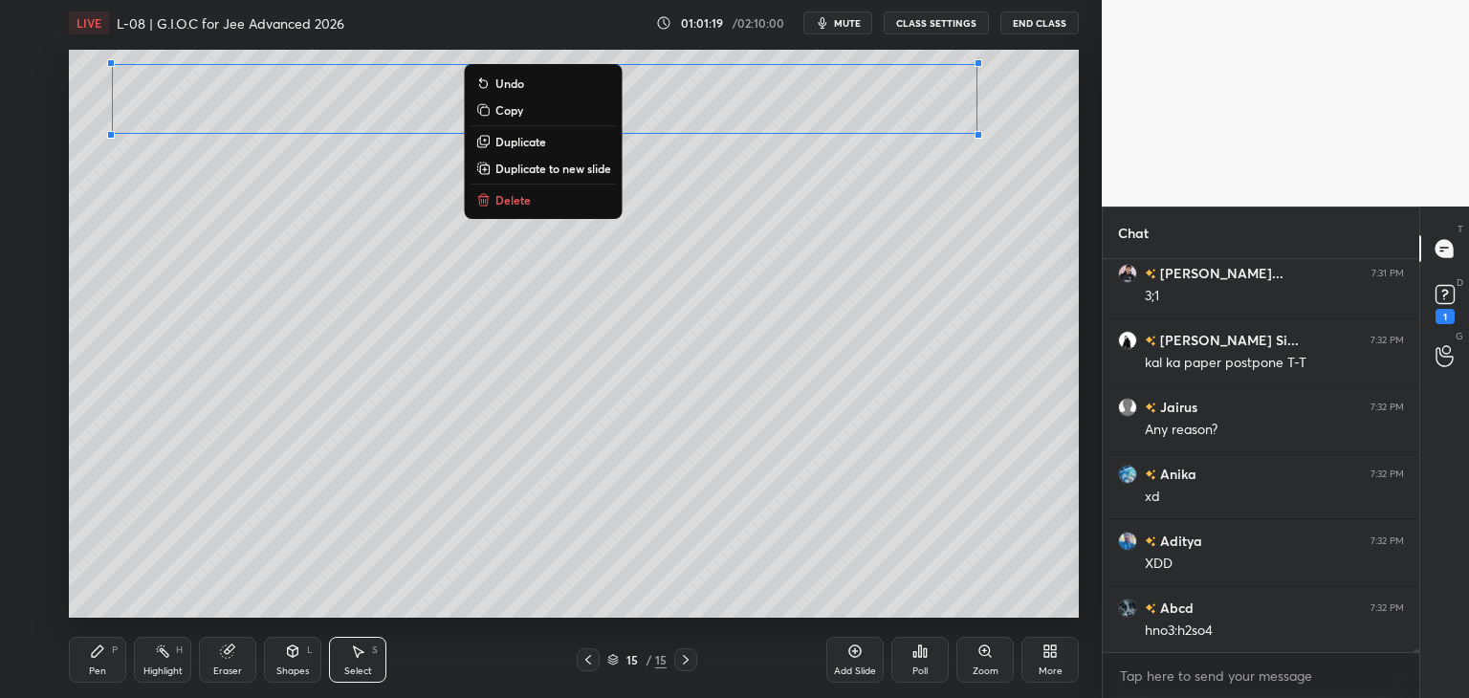
click at [562, 434] on div "0 ° Undo Copy Duplicate Duplicate to new slide Delete" at bounding box center [574, 334] width 1010 height 568
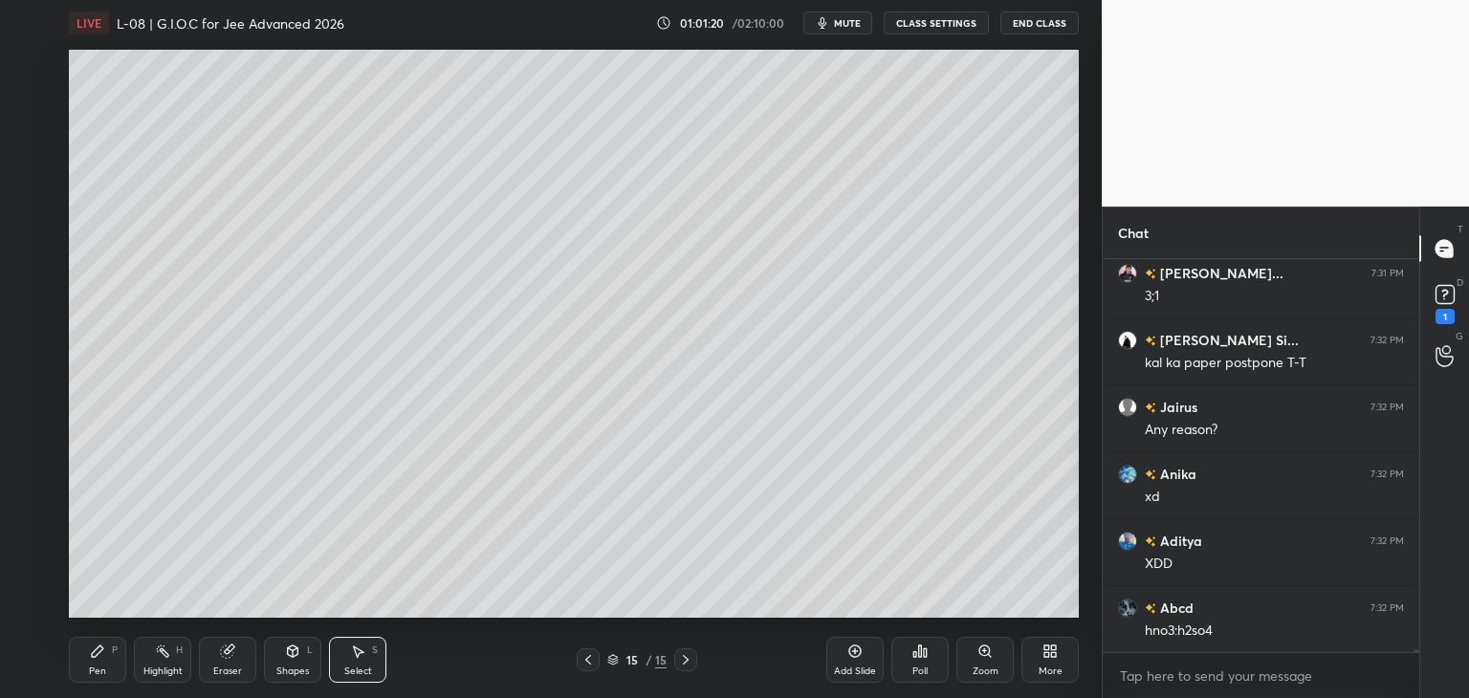
scroll to position [62164, 0]
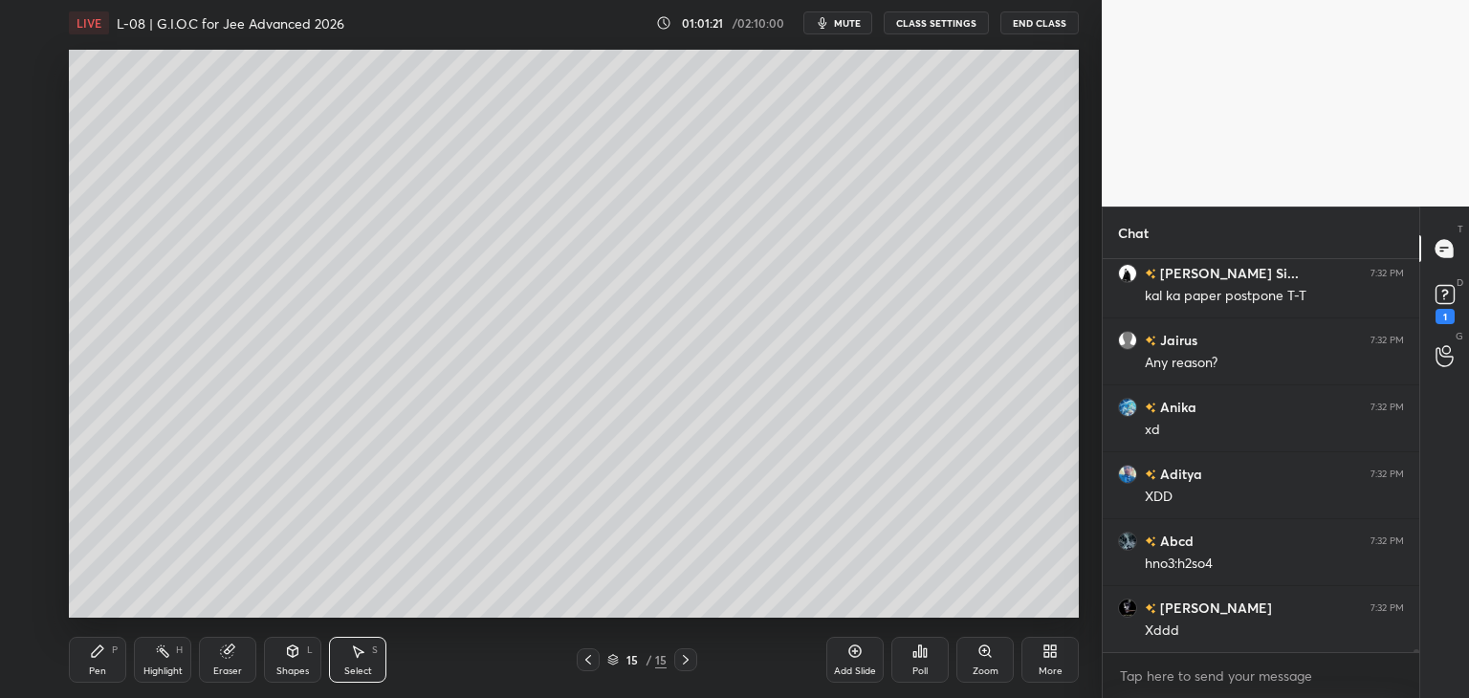
click at [103, 651] on icon at bounding box center [97, 651] width 15 height 15
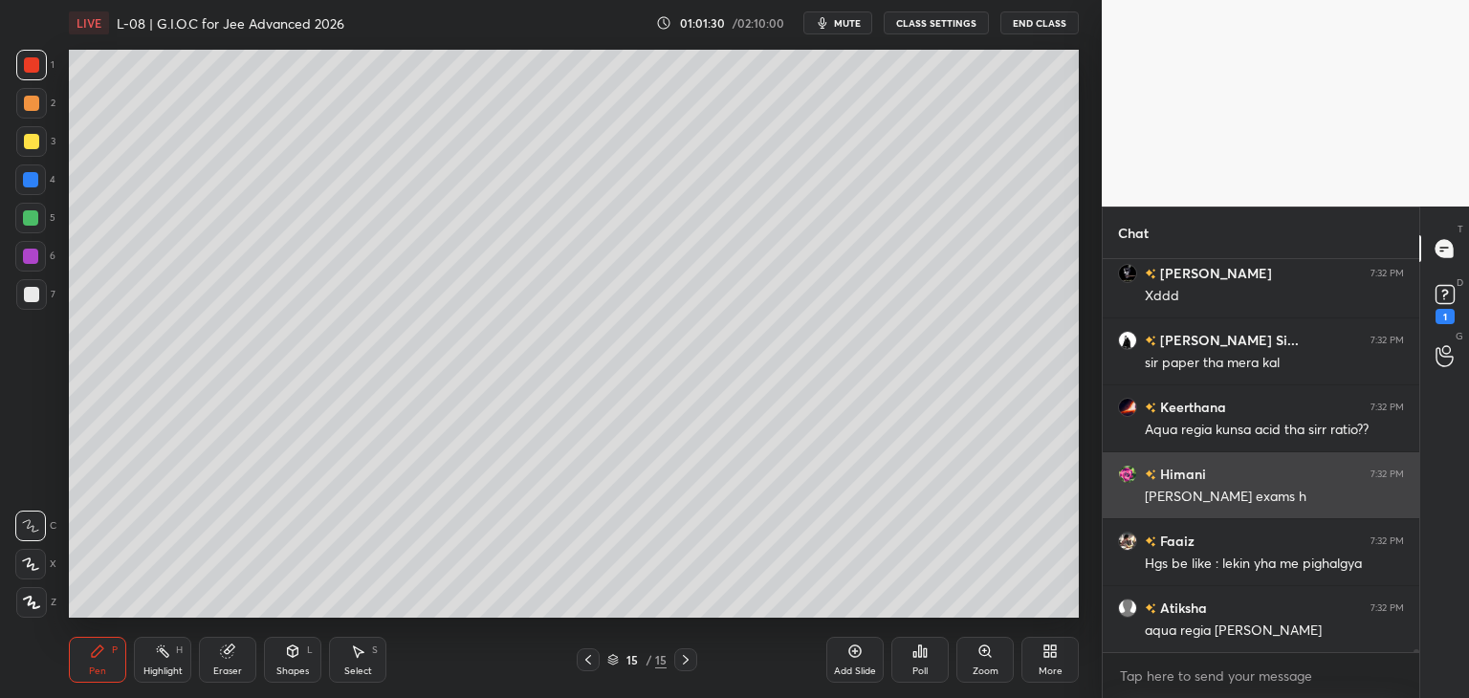
scroll to position [62565, 0]
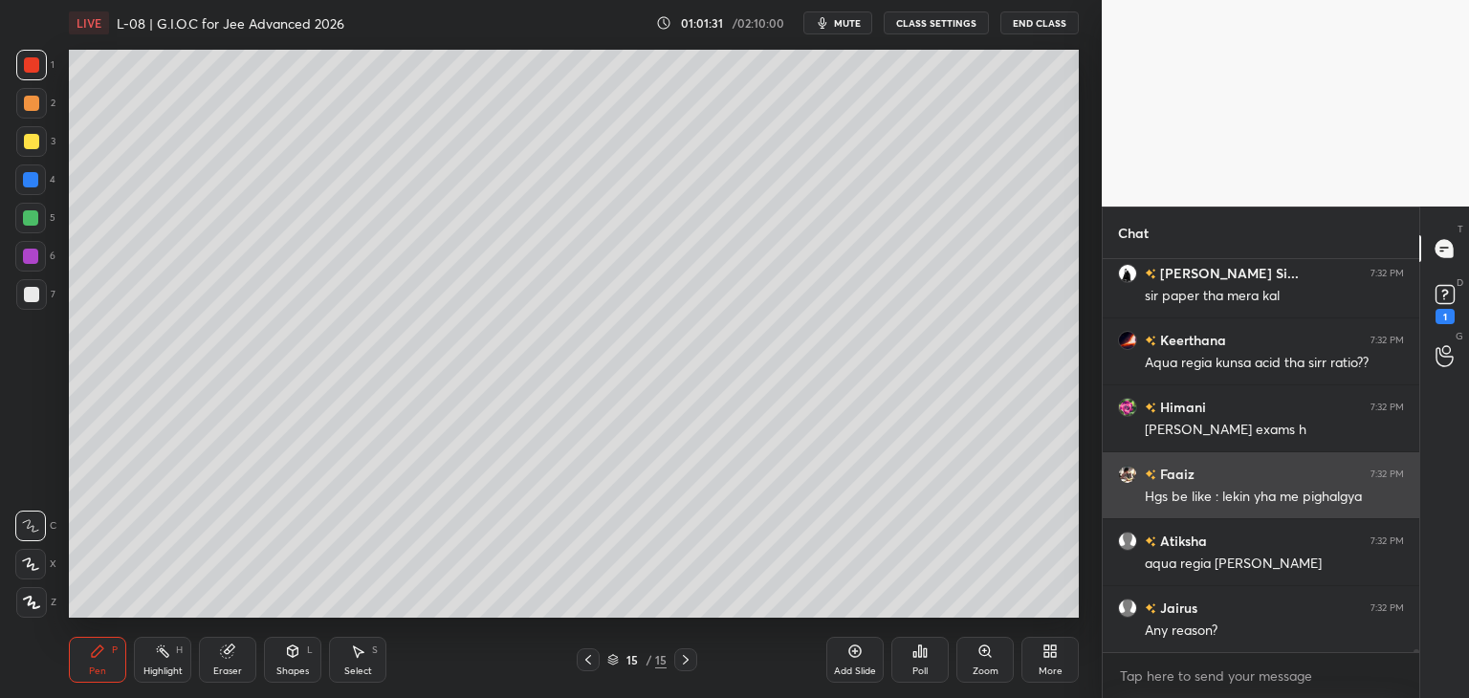
click at [585, 659] on icon at bounding box center [587, 659] width 15 height 15
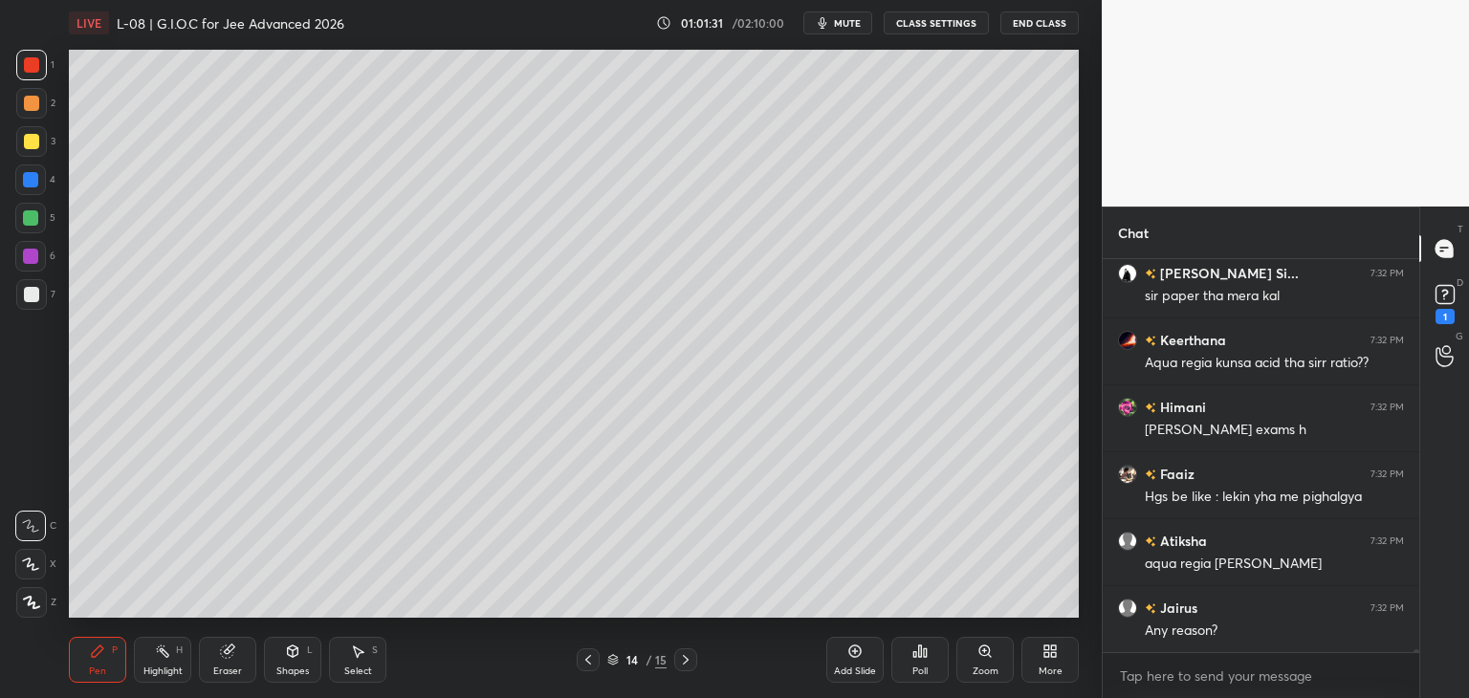
click at [586, 659] on icon at bounding box center [588, 660] width 6 height 10
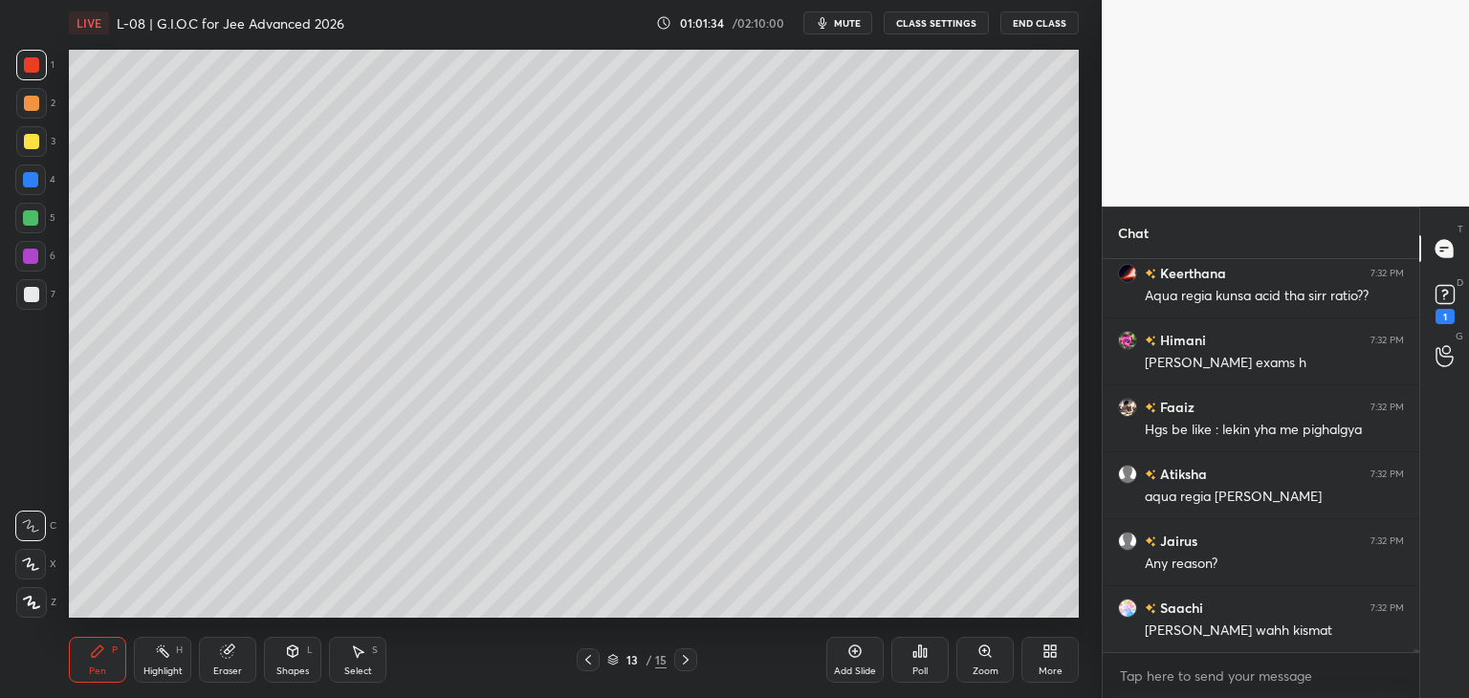
click at [679, 666] on icon at bounding box center [685, 659] width 15 height 15
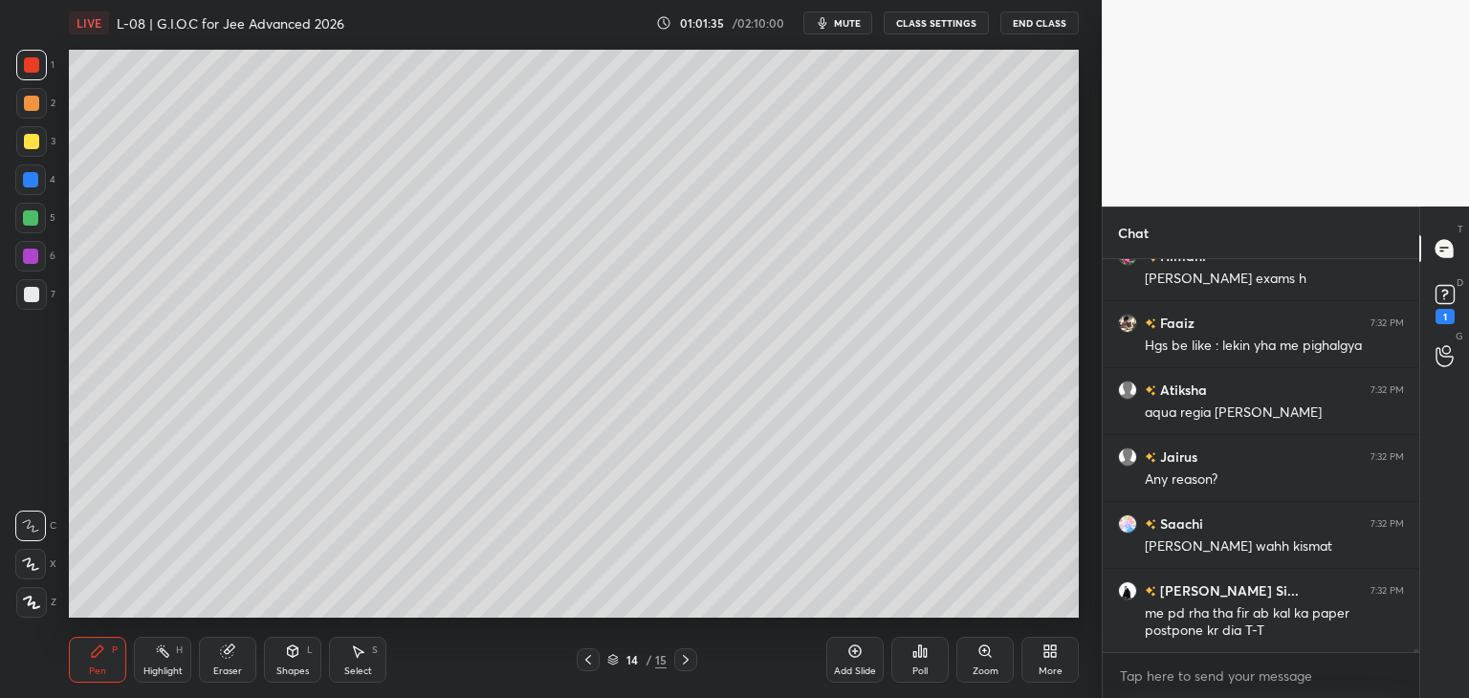
click at [679, 663] on icon at bounding box center [685, 659] width 15 height 15
click at [585, 663] on icon at bounding box center [587, 659] width 15 height 15
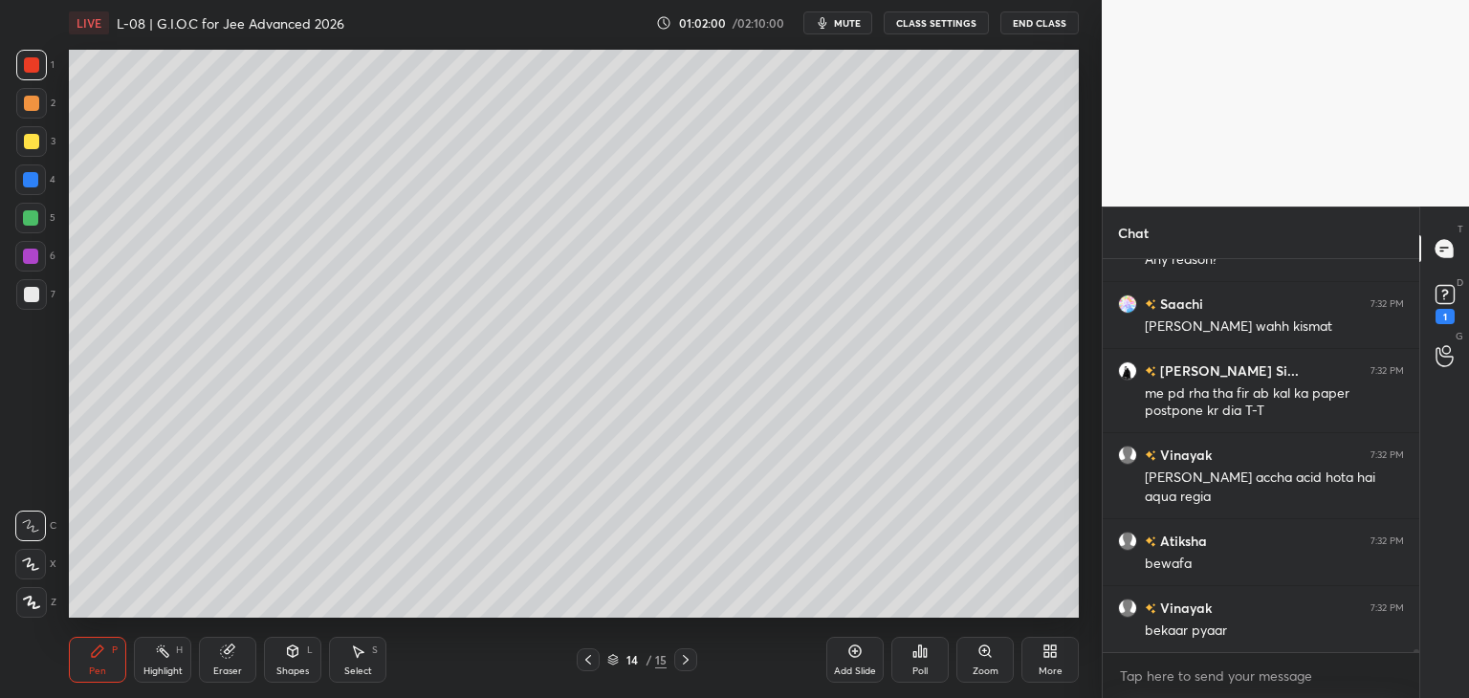
scroll to position [63003, 0]
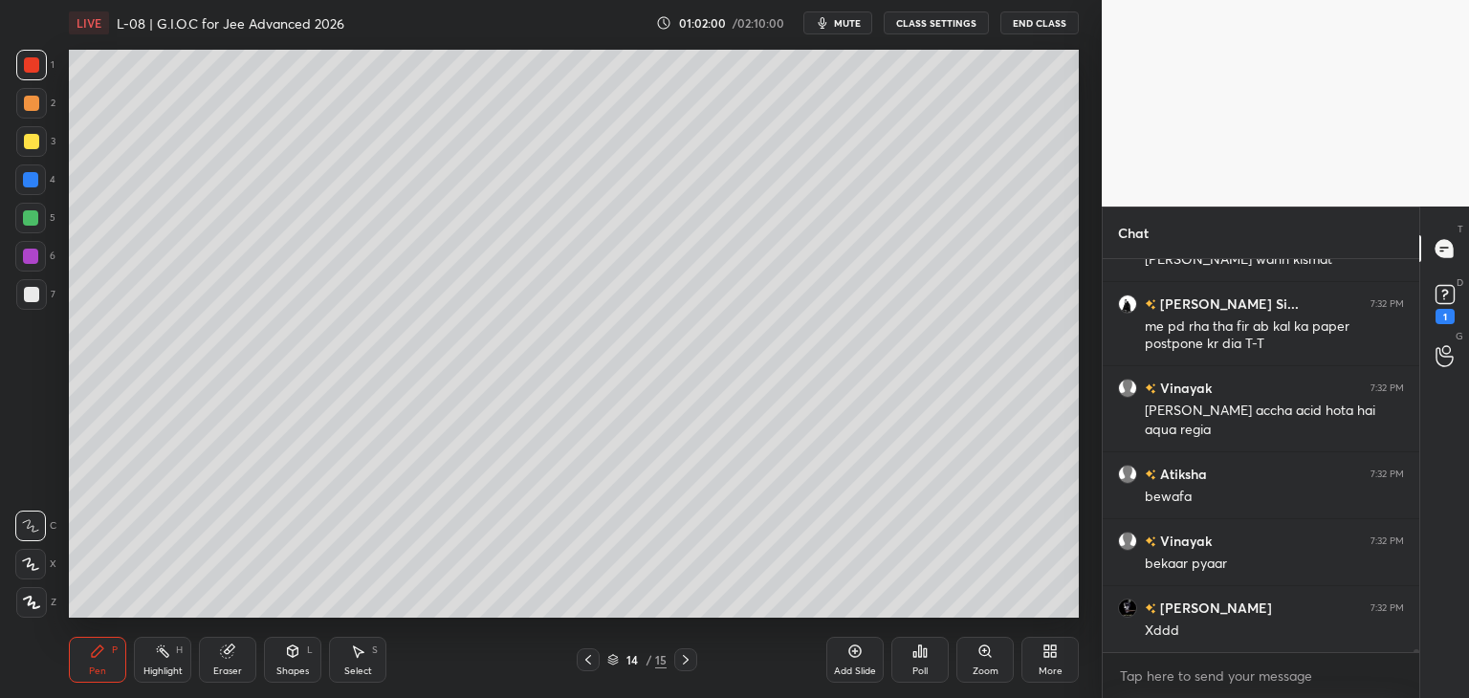
click at [684, 661] on icon at bounding box center [685, 659] width 15 height 15
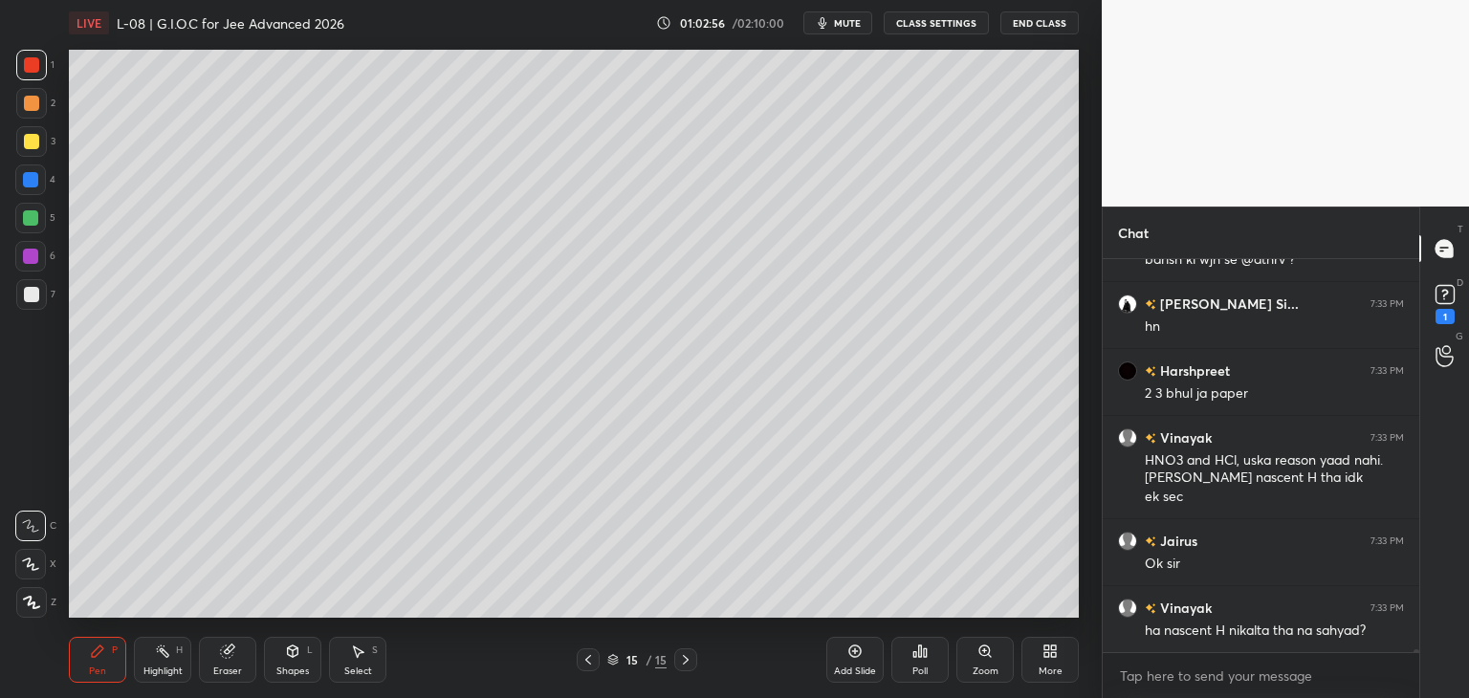
scroll to position [64210, 0]
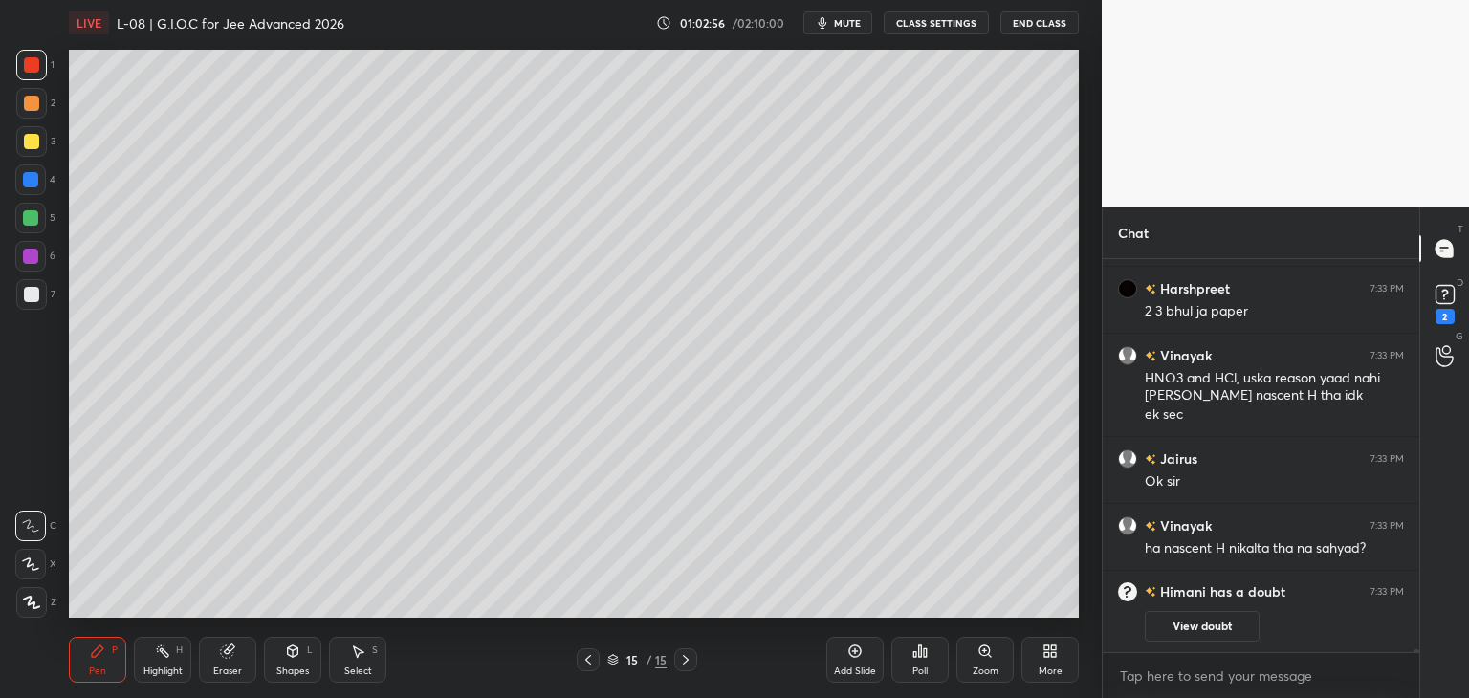
click at [33, 185] on div at bounding box center [30, 179] width 15 height 15
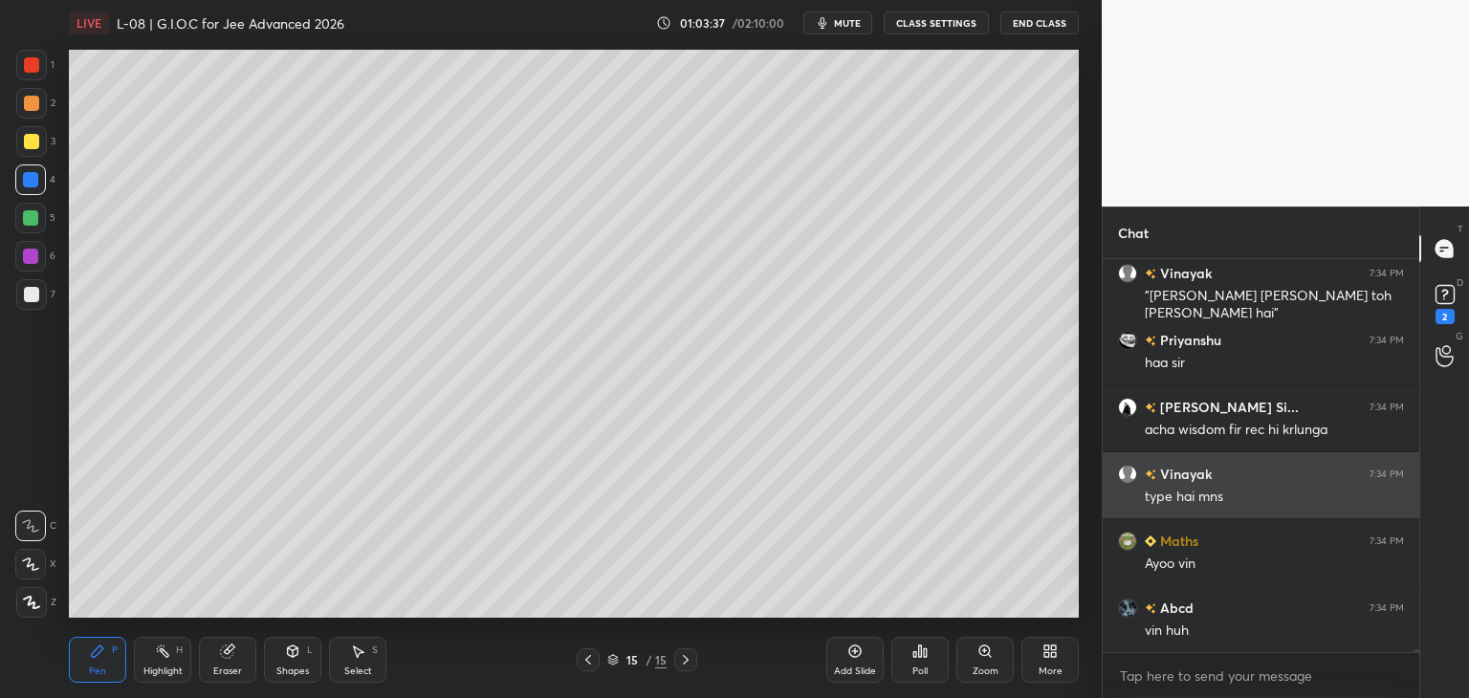
scroll to position [64030, 0]
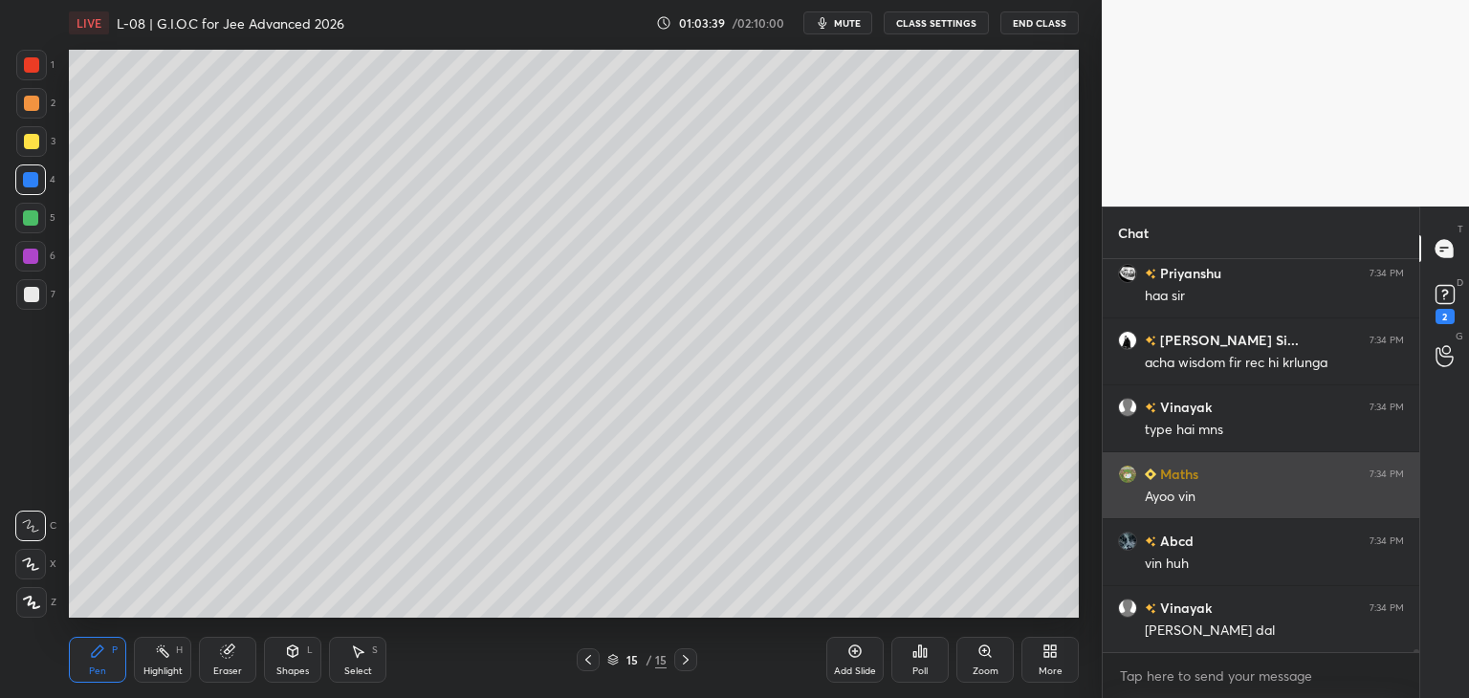
click at [589, 659] on icon at bounding box center [587, 659] width 15 height 15
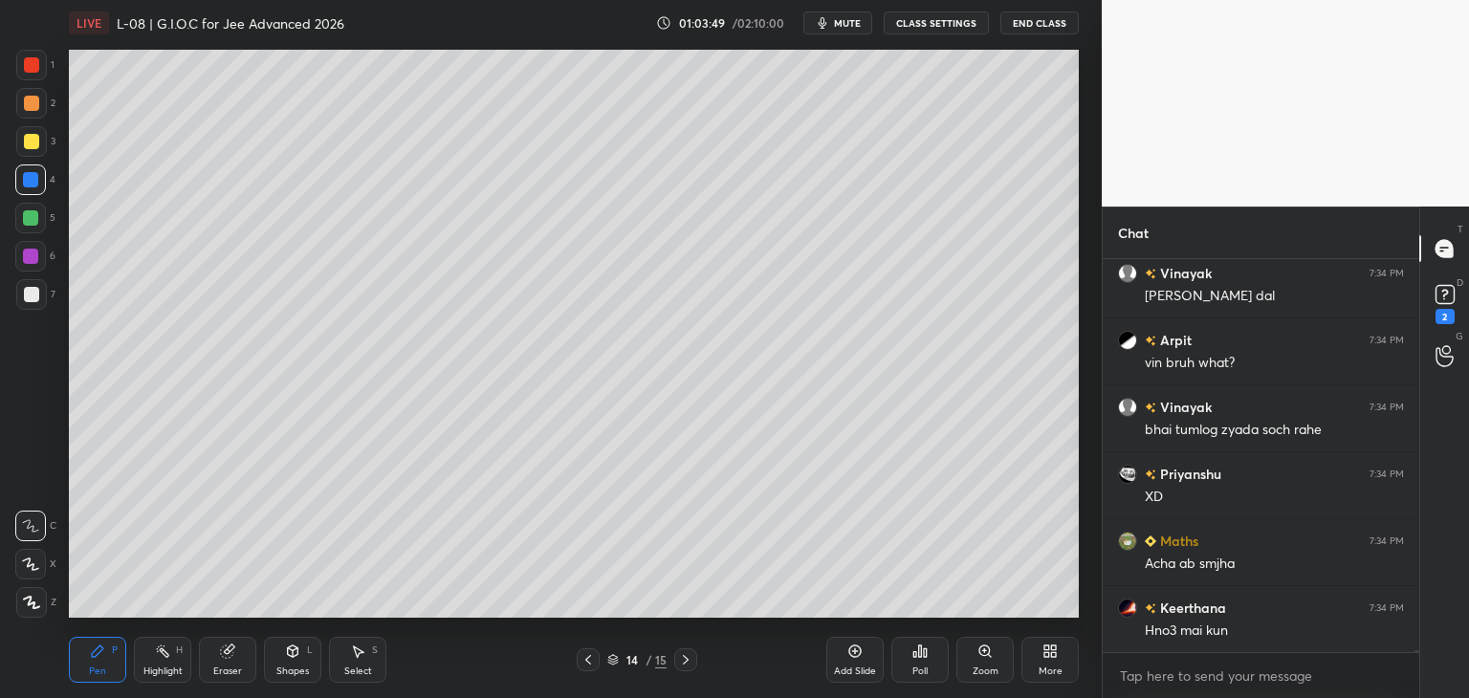
scroll to position [64384, 0]
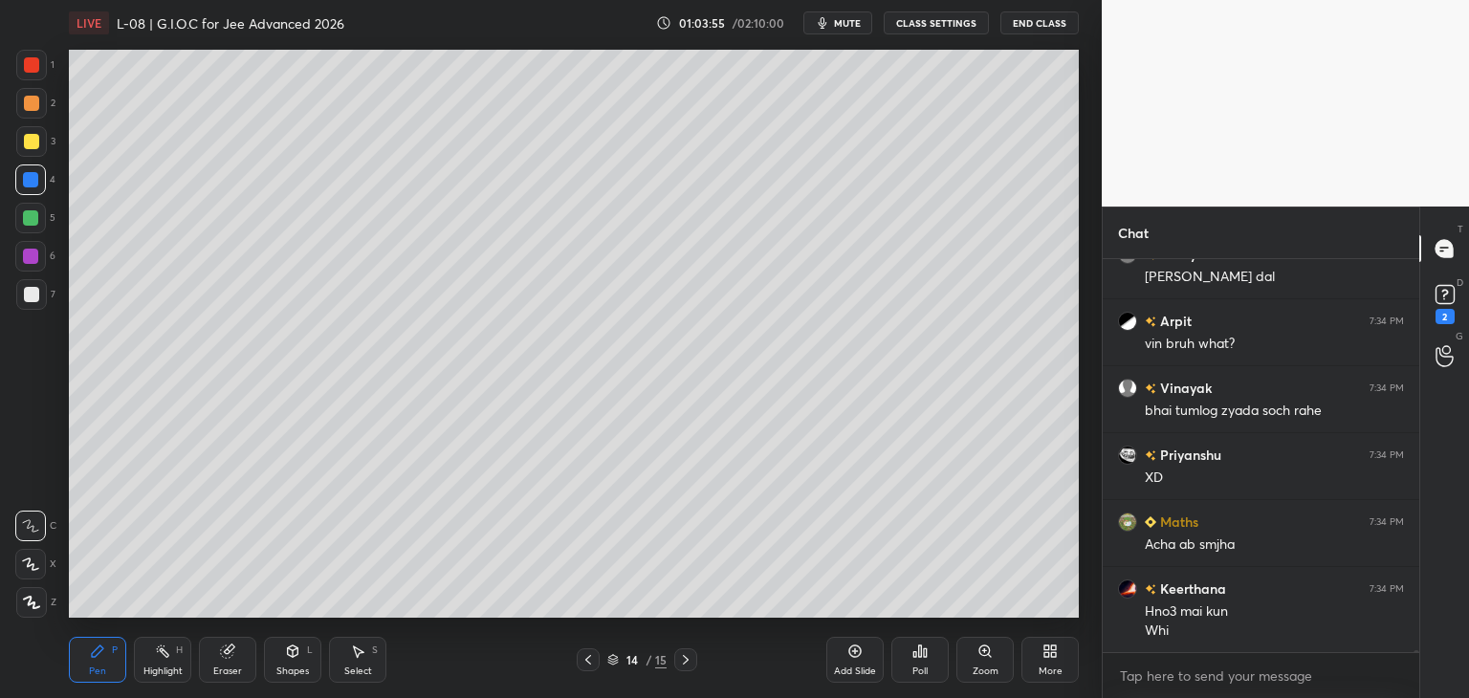
click at [585, 666] on icon at bounding box center [587, 659] width 15 height 15
click at [585, 667] on icon at bounding box center [587, 659] width 15 height 15
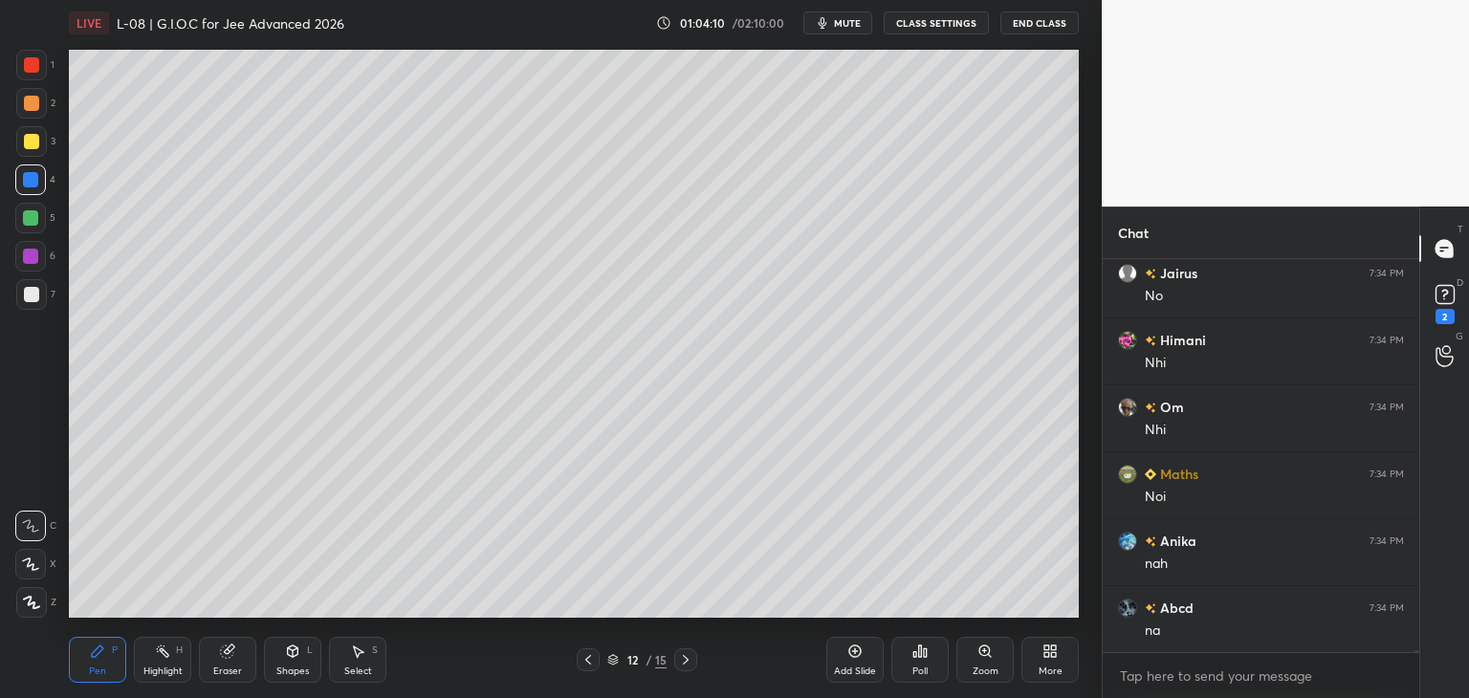
scroll to position [64920, 0]
click at [678, 662] on icon at bounding box center [685, 659] width 15 height 15
click at [686, 660] on icon at bounding box center [685, 659] width 15 height 15
click at [688, 658] on icon at bounding box center [685, 659] width 15 height 15
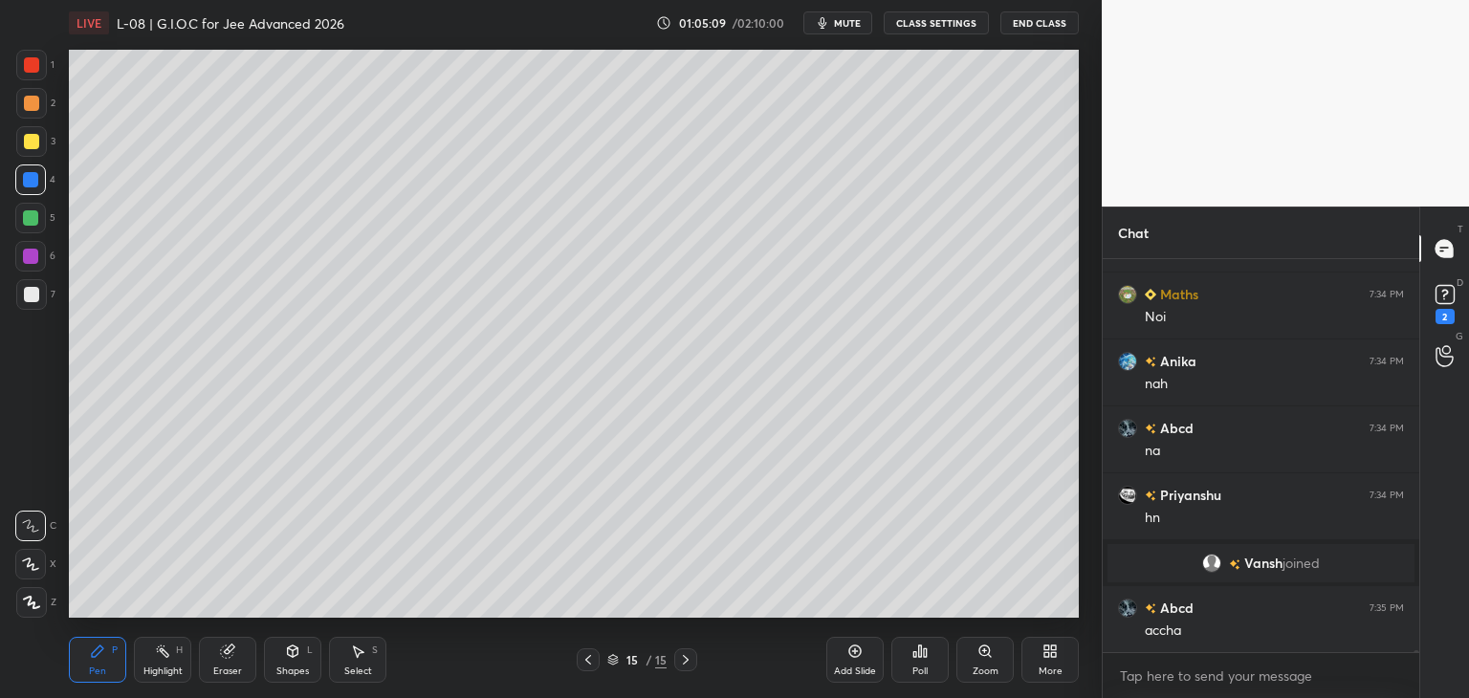
scroll to position [64518, 0]
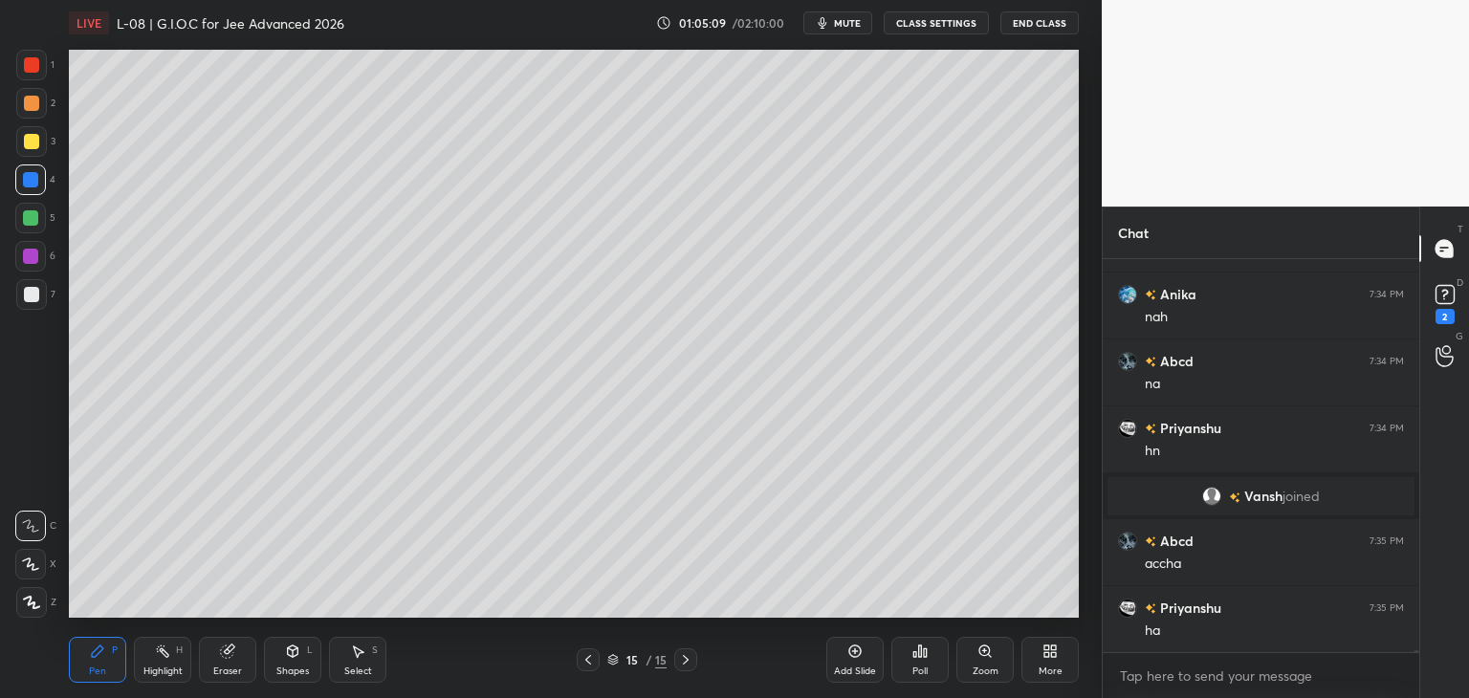
click at [585, 655] on icon at bounding box center [587, 659] width 15 height 15
click at [581, 653] on icon at bounding box center [587, 659] width 15 height 15
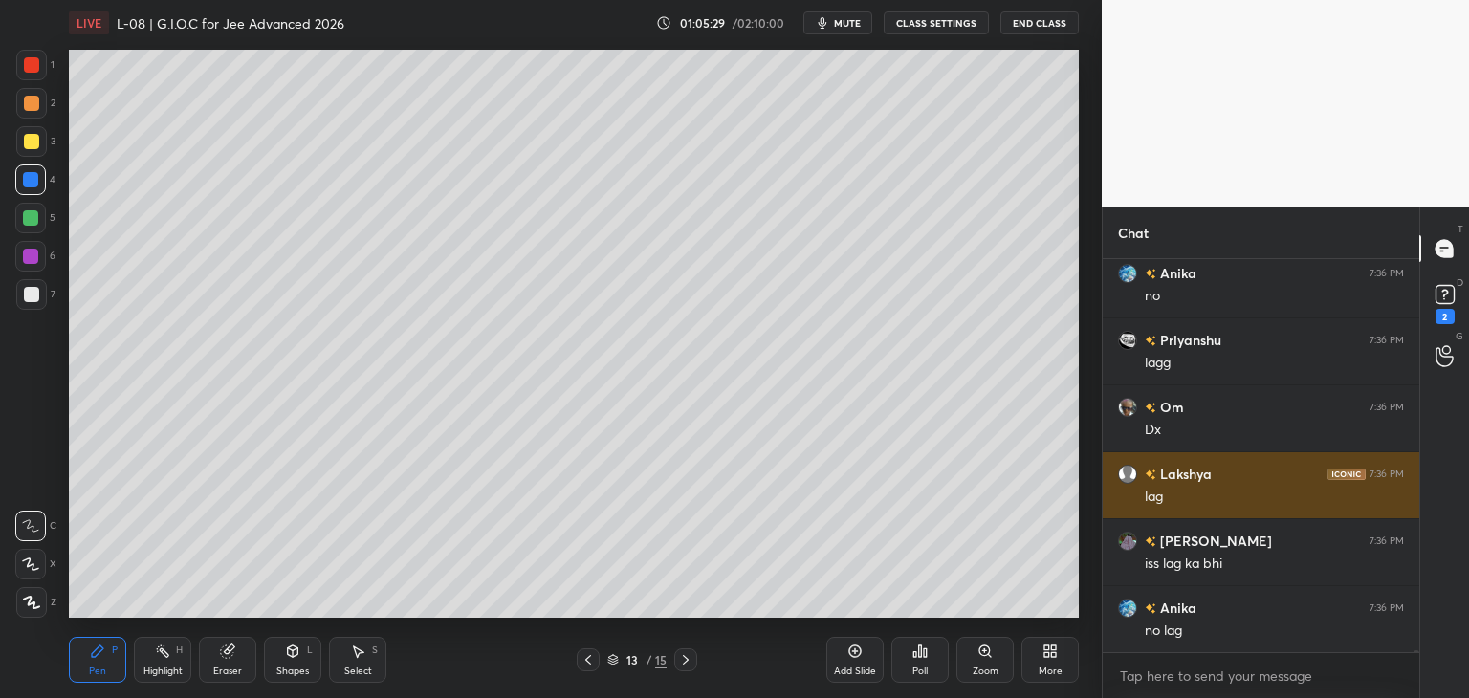
scroll to position [65340, 0]
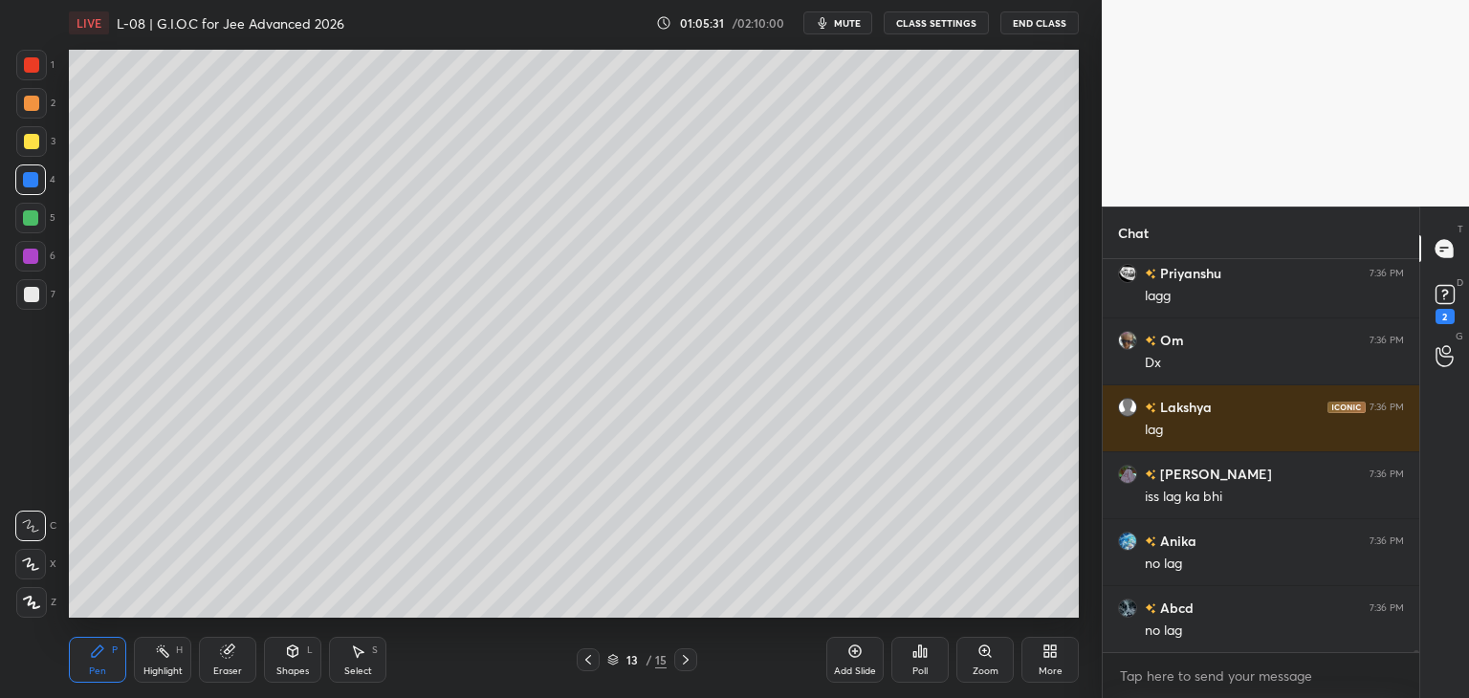
click at [692, 658] on icon at bounding box center [685, 659] width 15 height 15
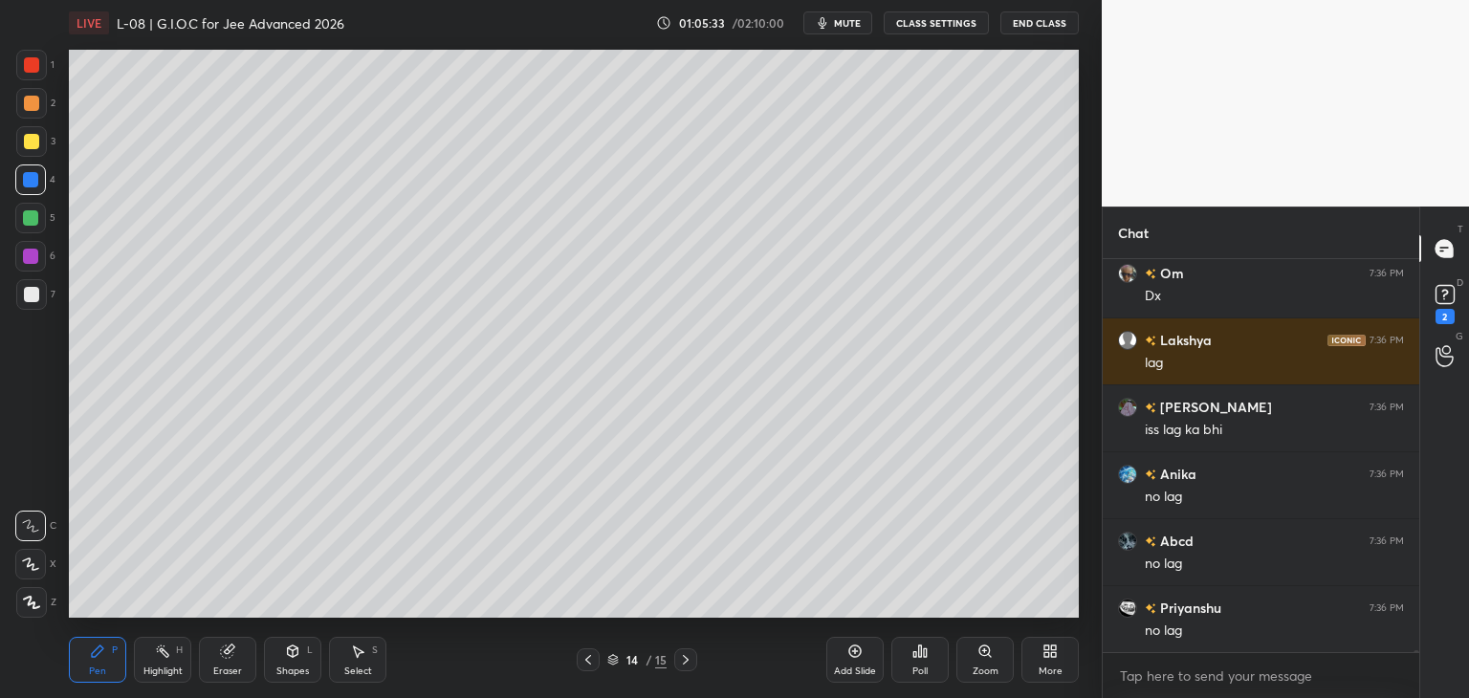
click at [693, 655] on div at bounding box center [685, 659] width 23 height 23
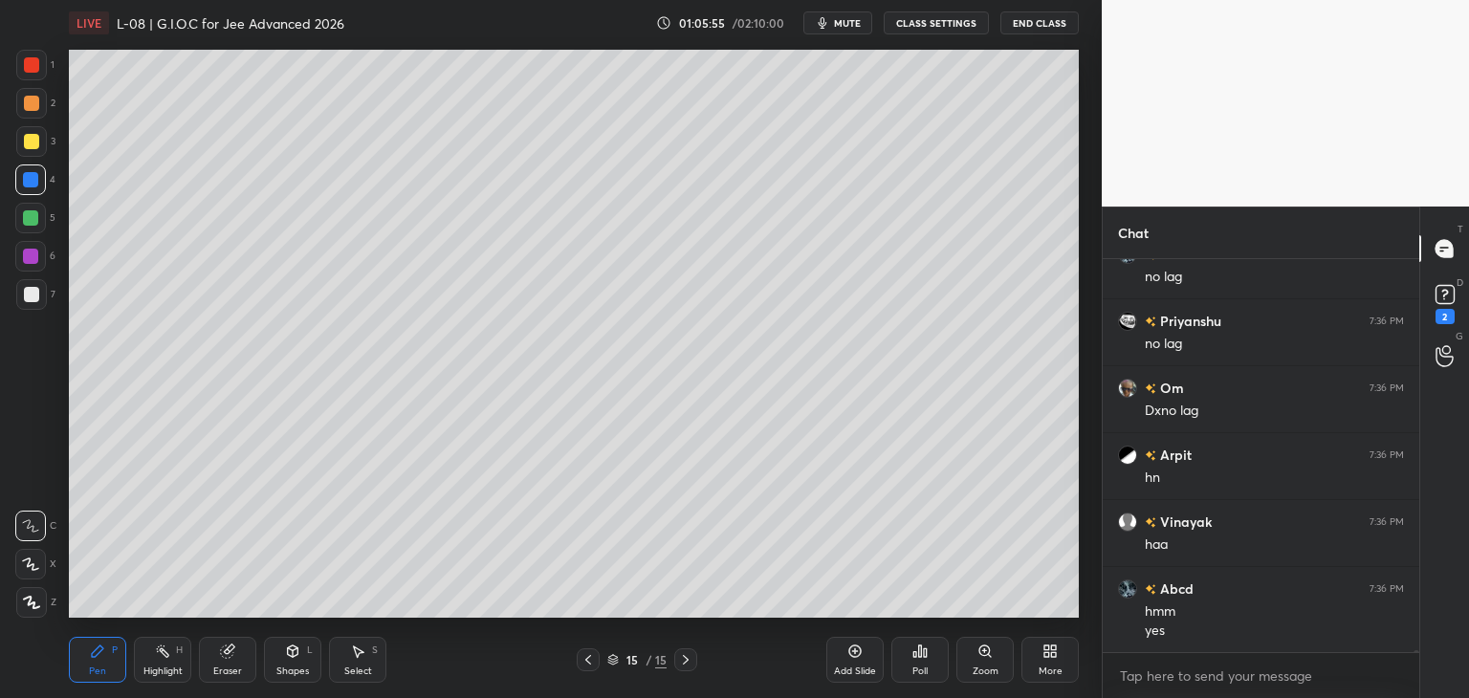
scroll to position [65761, 0]
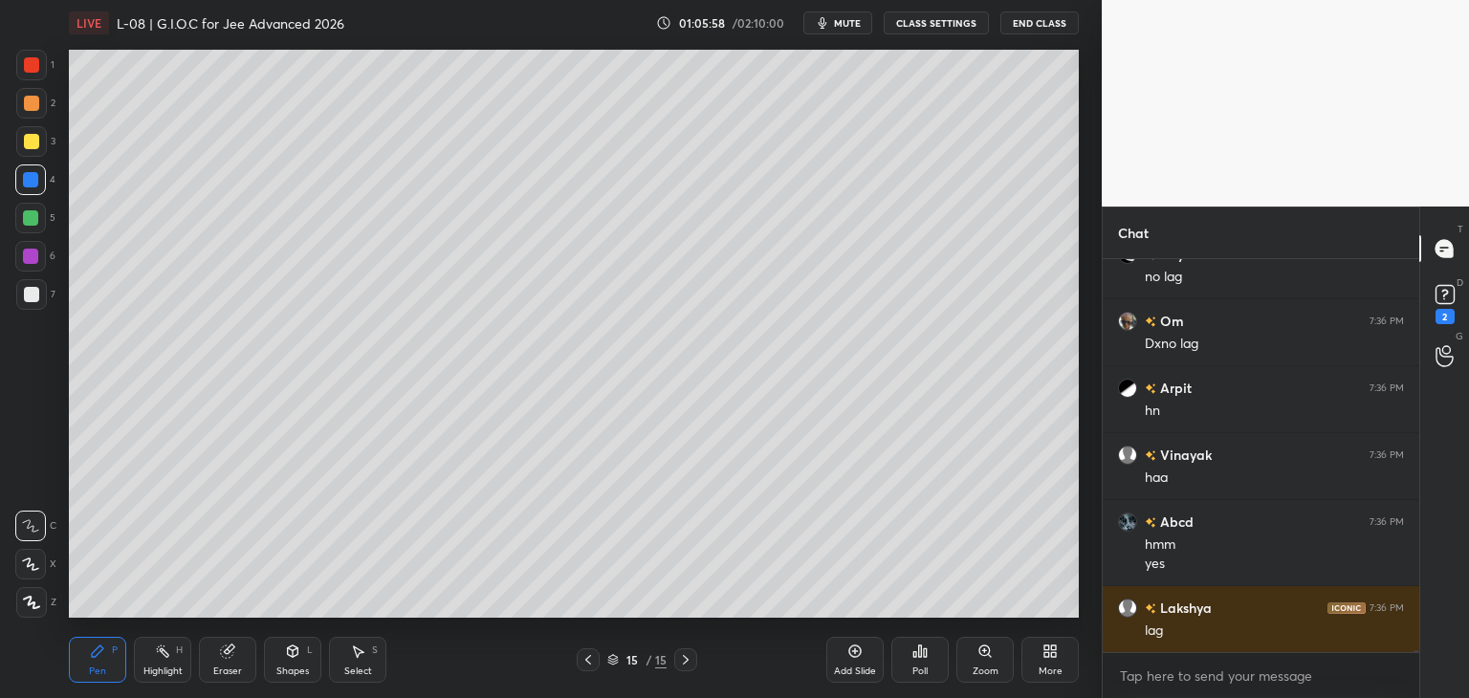
click at [588, 653] on icon at bounding box center [587, 659] width 15 height 15
click at [589, 653] on icon at bounding box center [587, 659] width 15 height 15
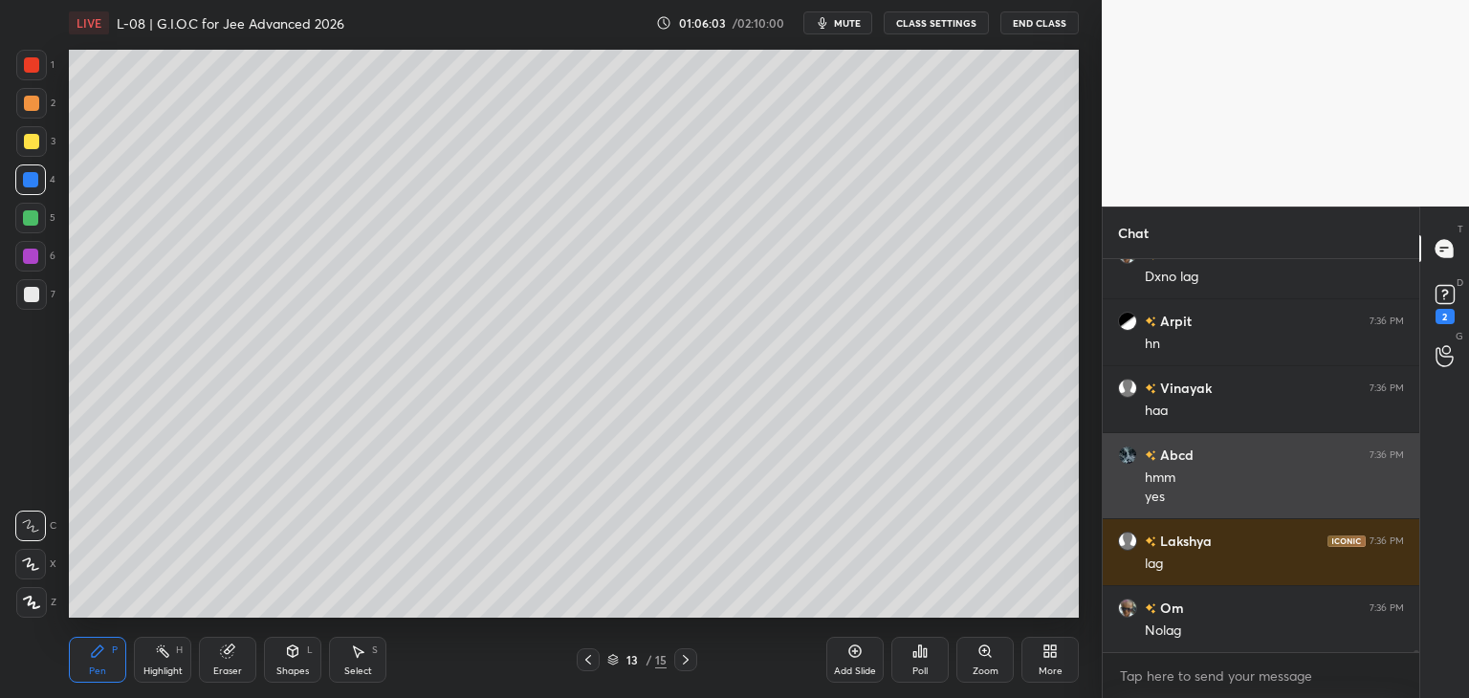
scroll to position [65910, 0]
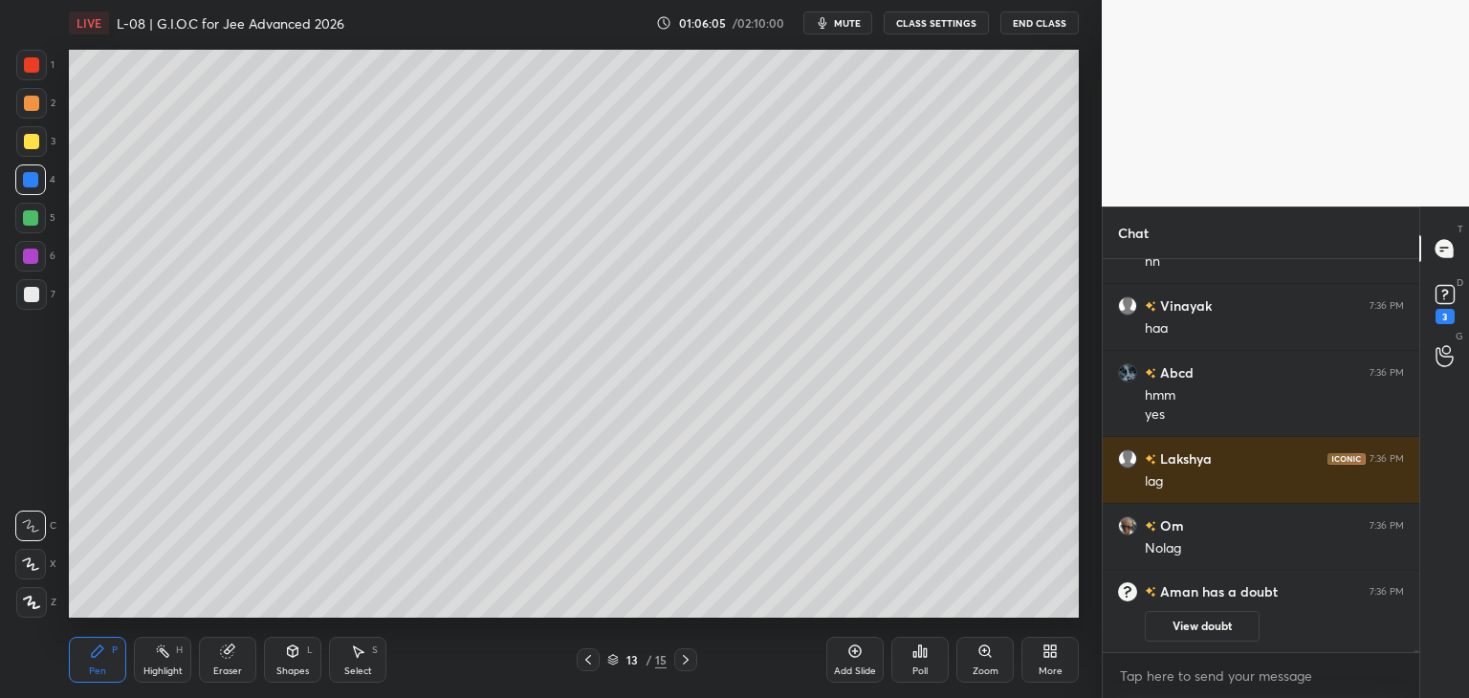
click at [589, 659] on icon at bounding box center [587, 659] width 15 height 15
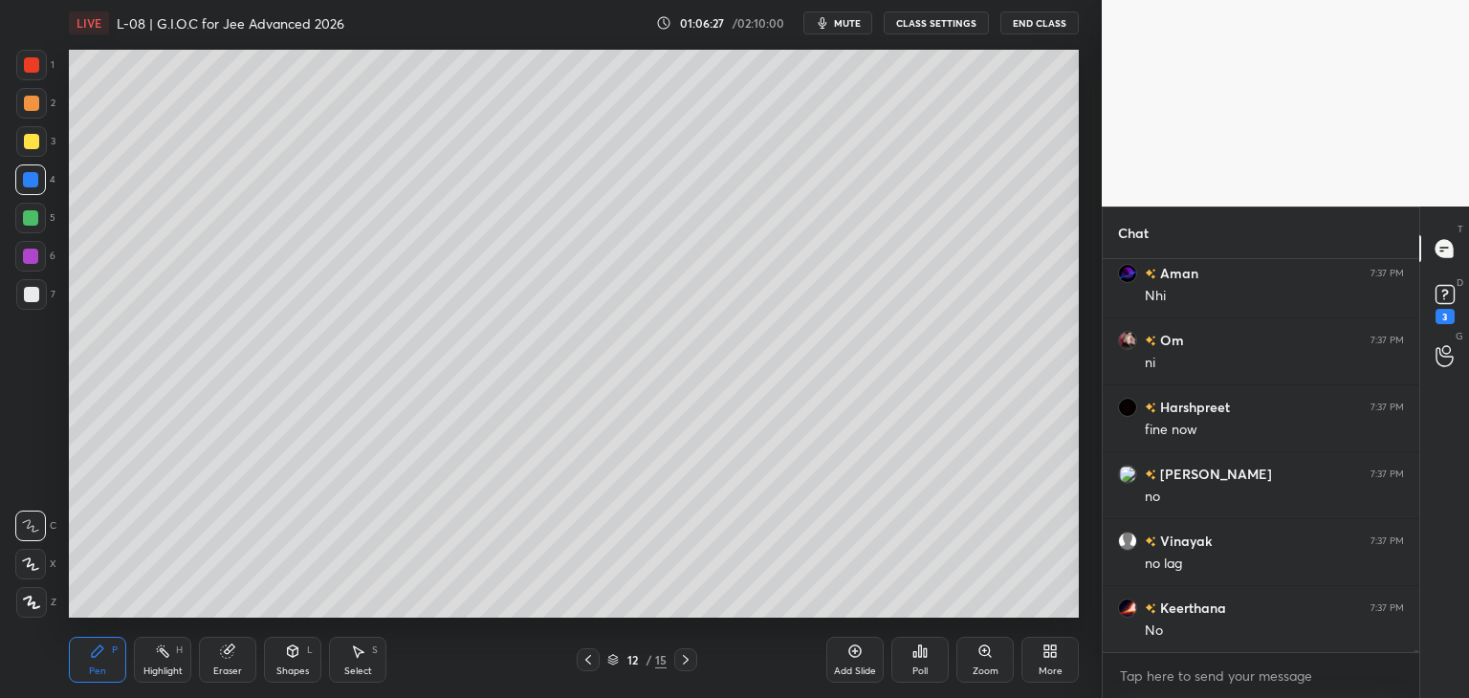
scroll to position [66782, 0]
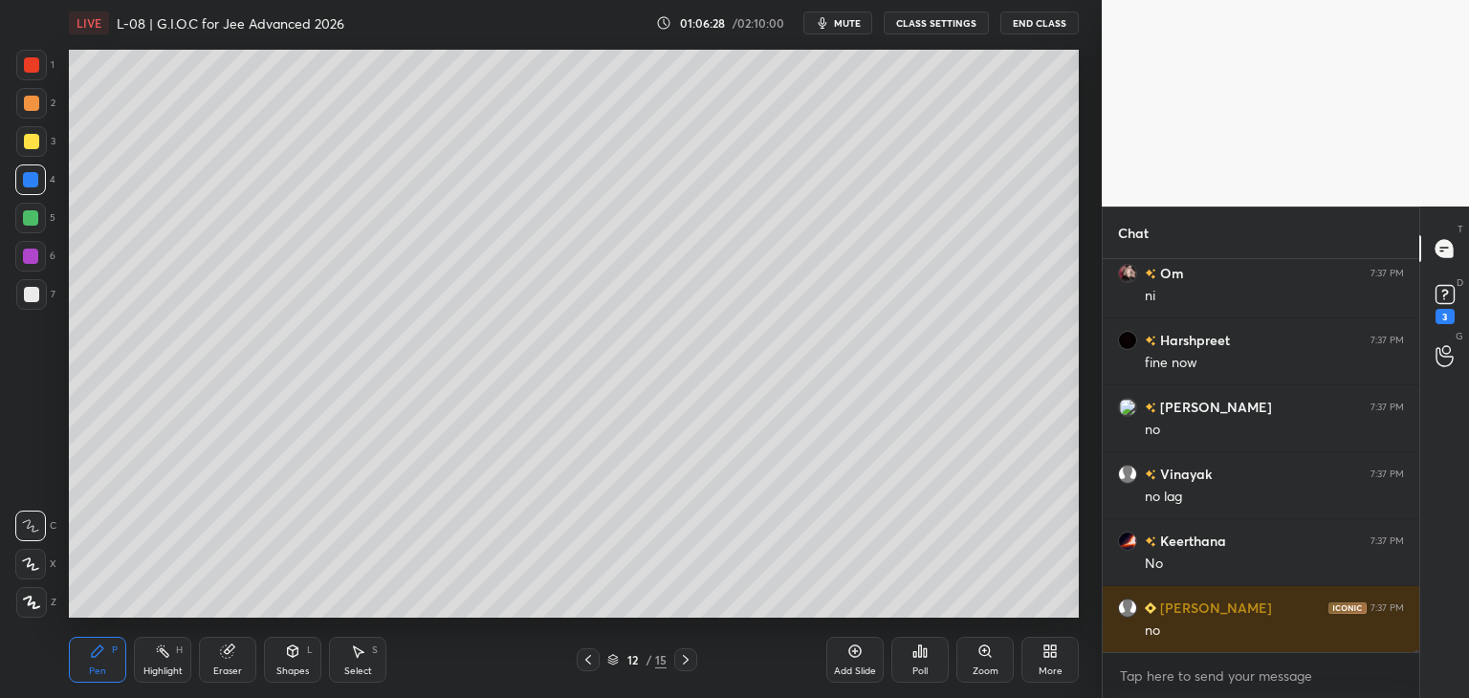
click at [685, 659] on icon at bounding box center [685, 659] width 15 height 15
click at [689, 660] on icon at bounding box center [686, 660] width 6 height 10
click at [689, 656] on icon at bounding box center [685, 659] width 15 height 15
click at [687, 663] on icon at bounding box center [685, 659] width 15 height 15
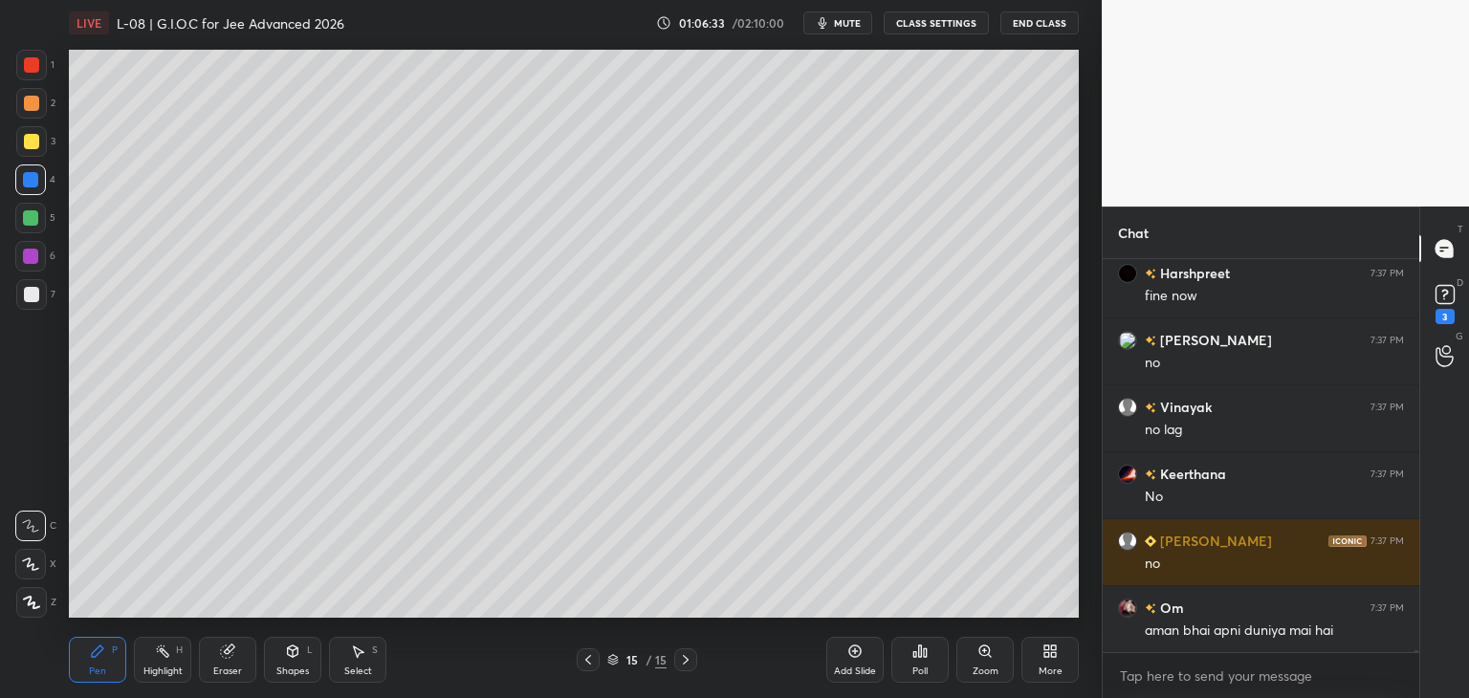
click at [849, 656] on icon at bounding box center [854, 651] width 15 height 15
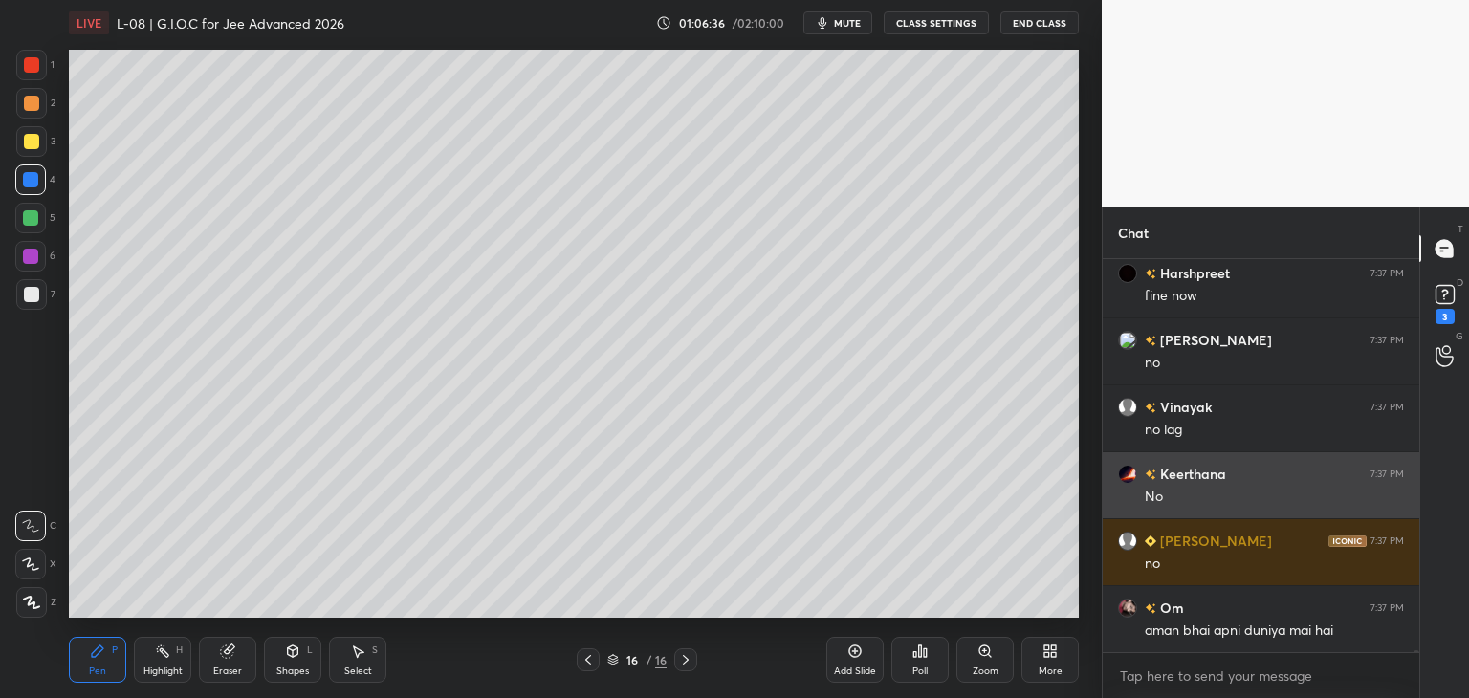
scroll to position [66916, 0]
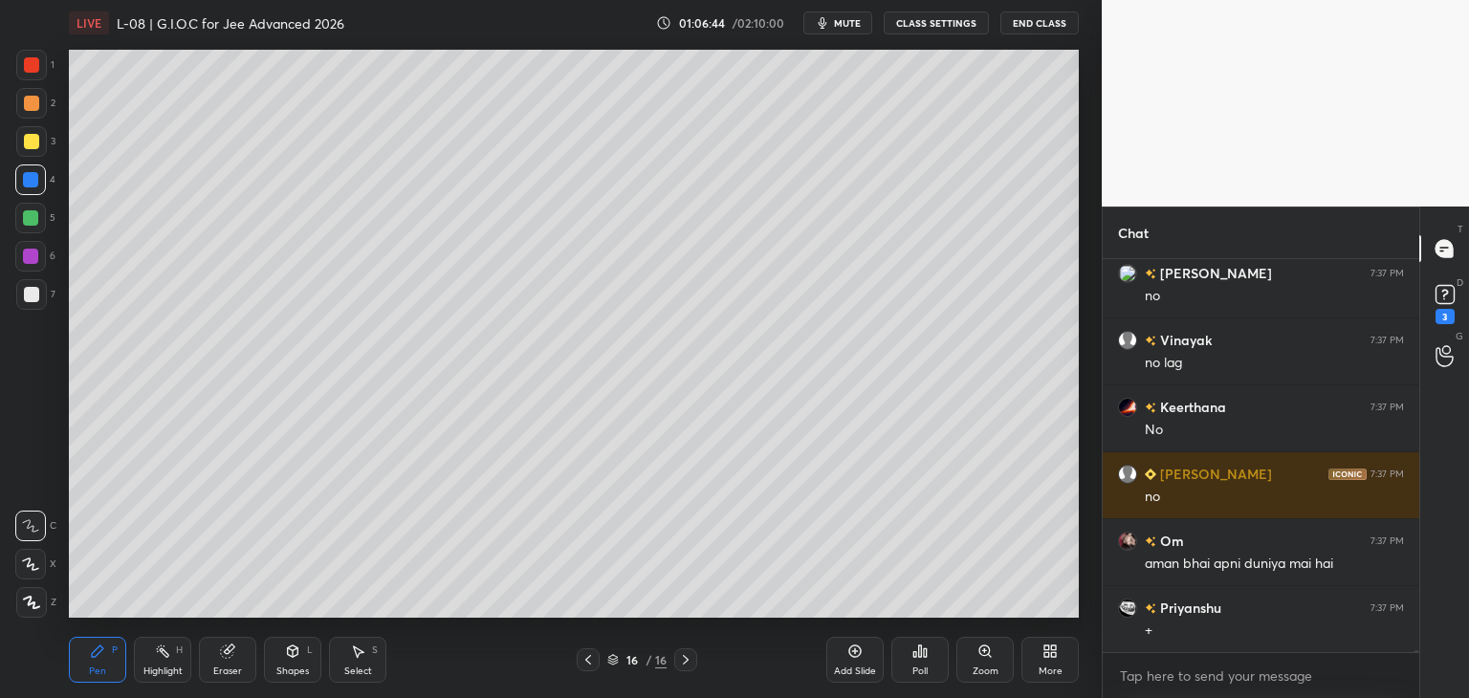
click at [590, 654] on icon at bounding box center [587, 659] width 15 height 15
click at [588, 656] on icon at bounding box center [587, 659] width 15 height 15
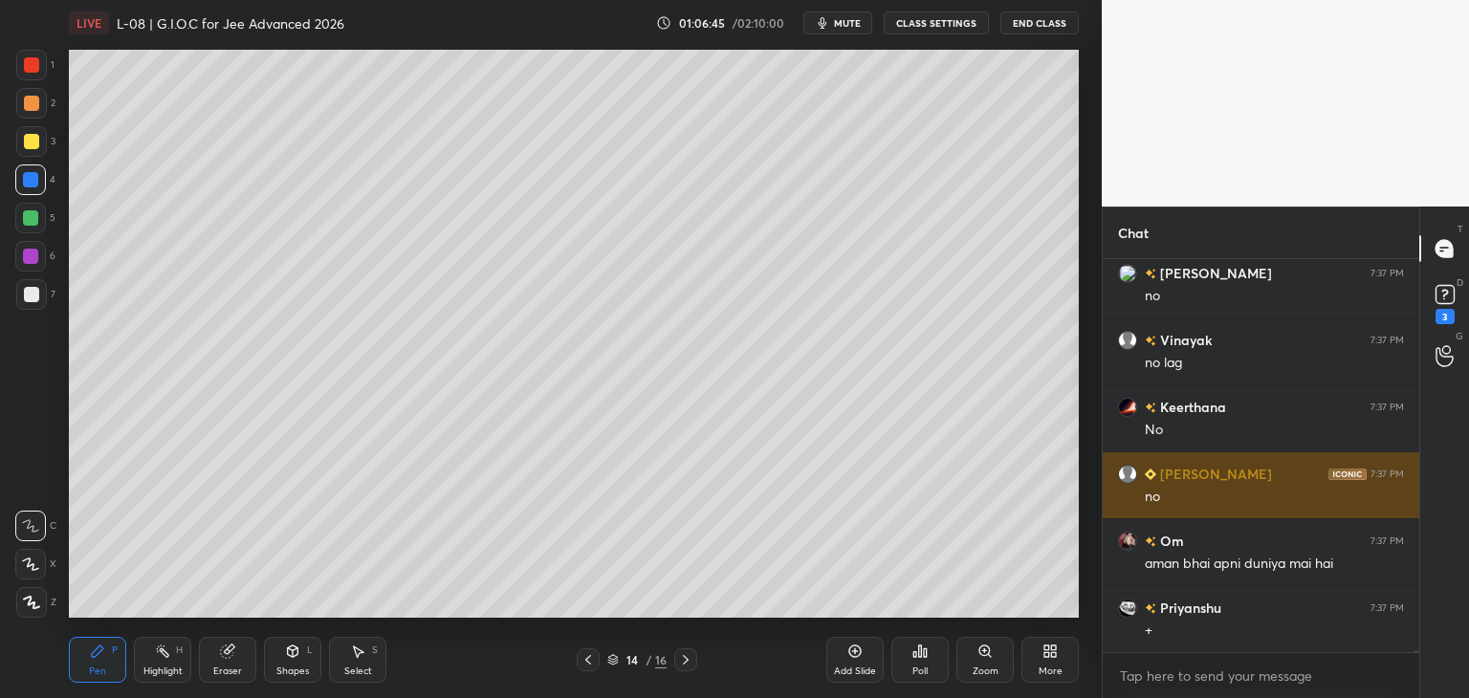
click at [589, 653] on icon at bounding box center [587, 659] width 15 height 15
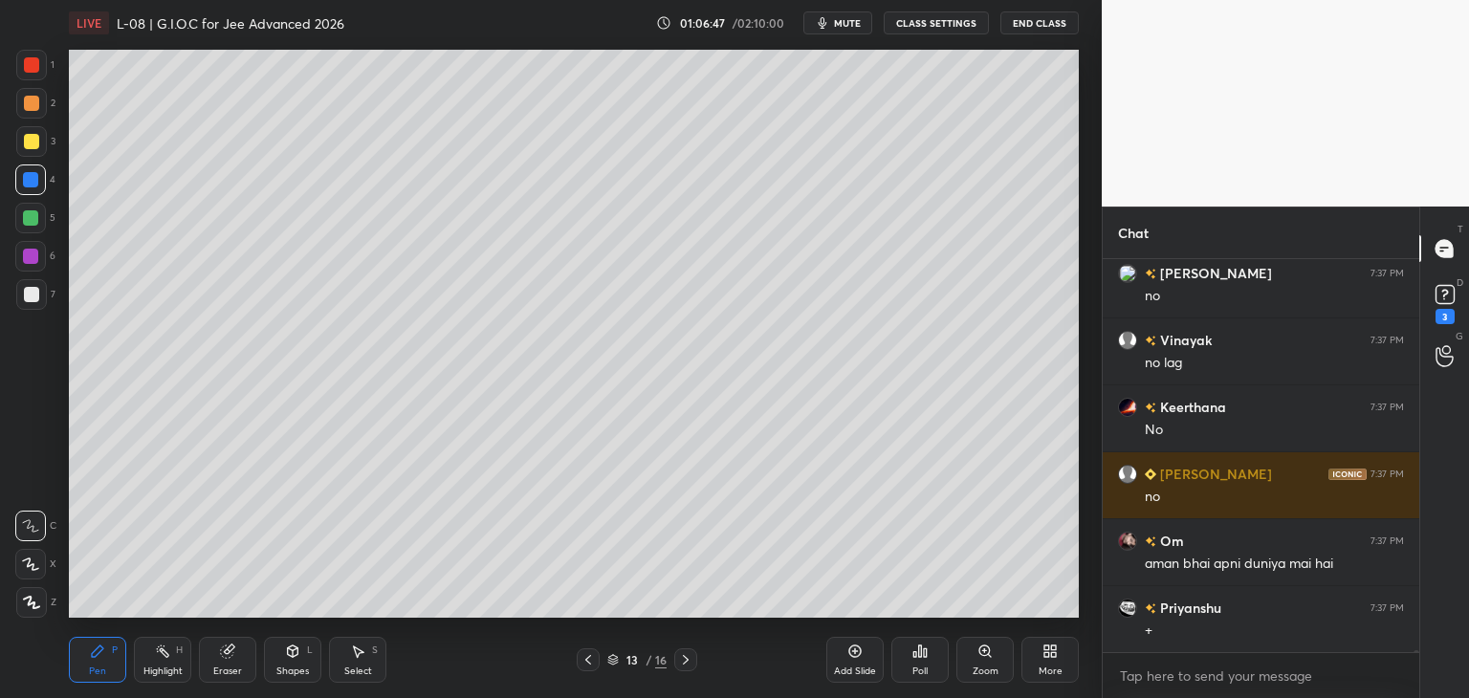
click at [586, 656] on icon at bounding box center [587, 659] width 15 height 15
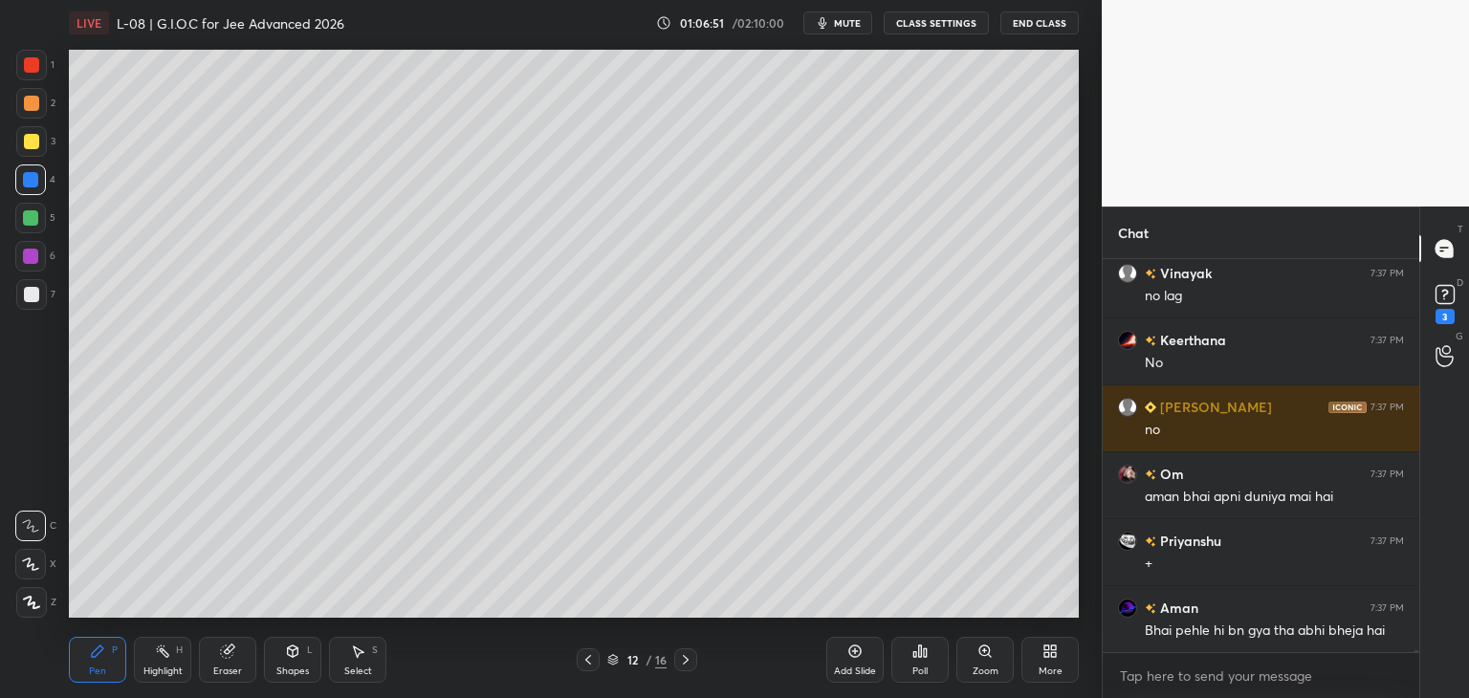
click at [689, 654] on icon at bounding box center [685, 659] width 15 height 15
click at [678, 656] on icon at bounding box center [685, 659] width 15 height 15
click at [679, 655] on icon at bounding box center [685, 659] width 15 height 15
click at [677, 651] on div at bounding box center [685, 659] width 23 height 23
click at [38, 60] on div at bounding box center [31, 64] width 15 height 15
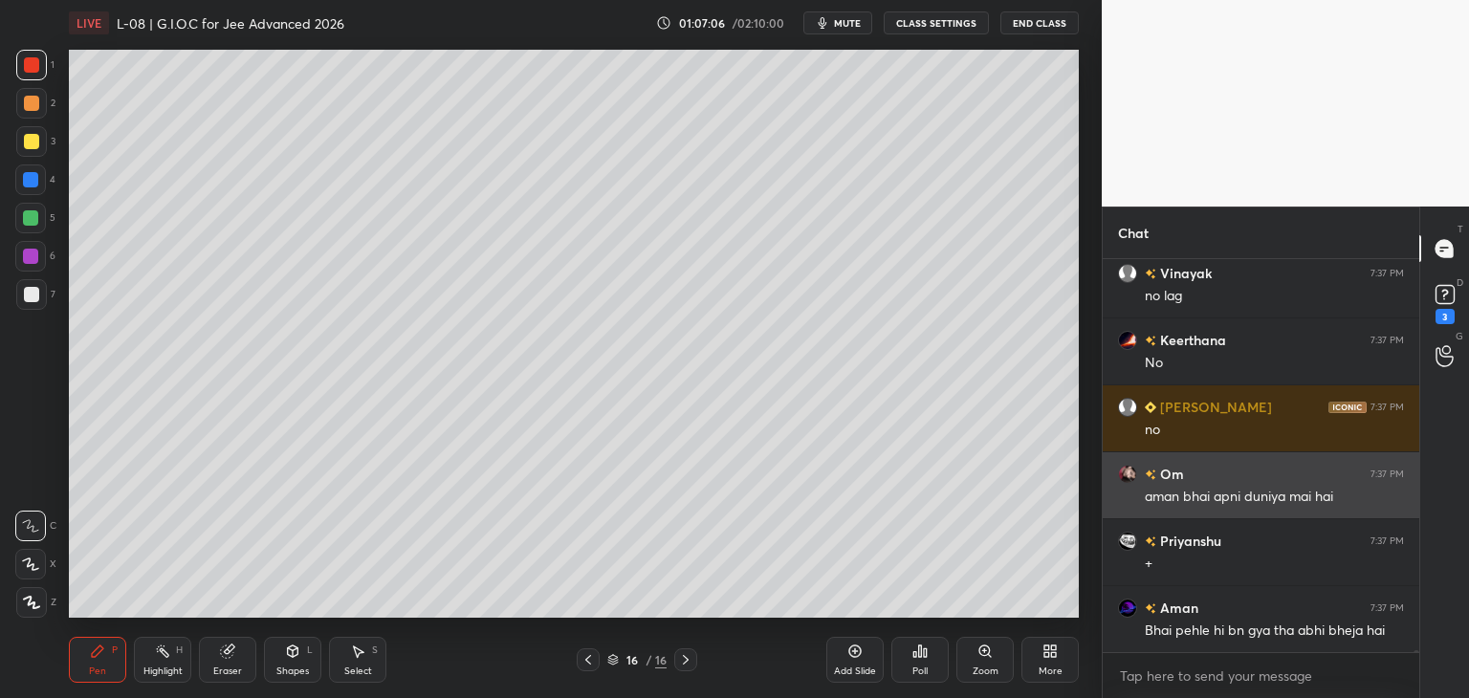
scroll to position [67050, 0]
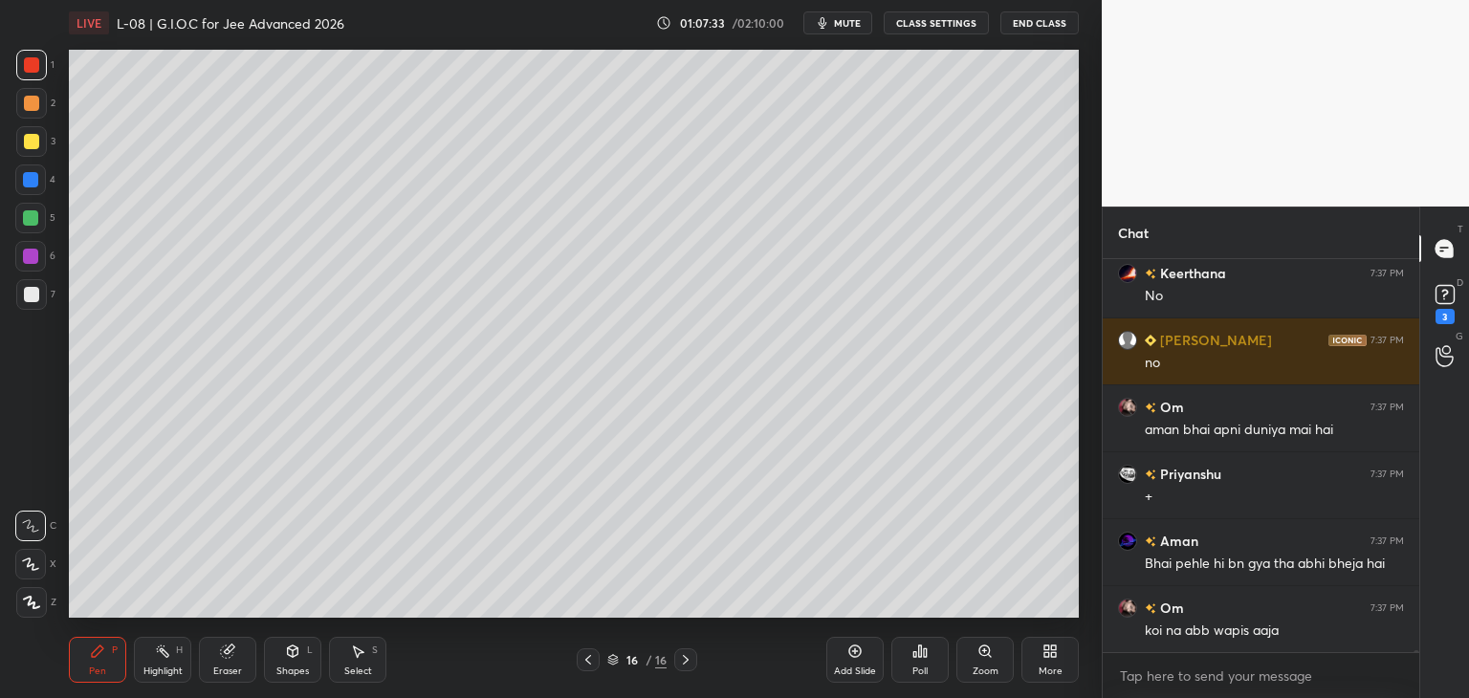
click at [586, 662] on icon at bounding box center [587, 659] width 15 height 15
click at [593, 662] on icon at bounding box center [587, 659] width 15 height 15
click at [591, 655] on icon at bounding box center [587, 659] width 15 height 15
click at [588, 652] on icon at bounding box center [587, 659] width 15 height 15
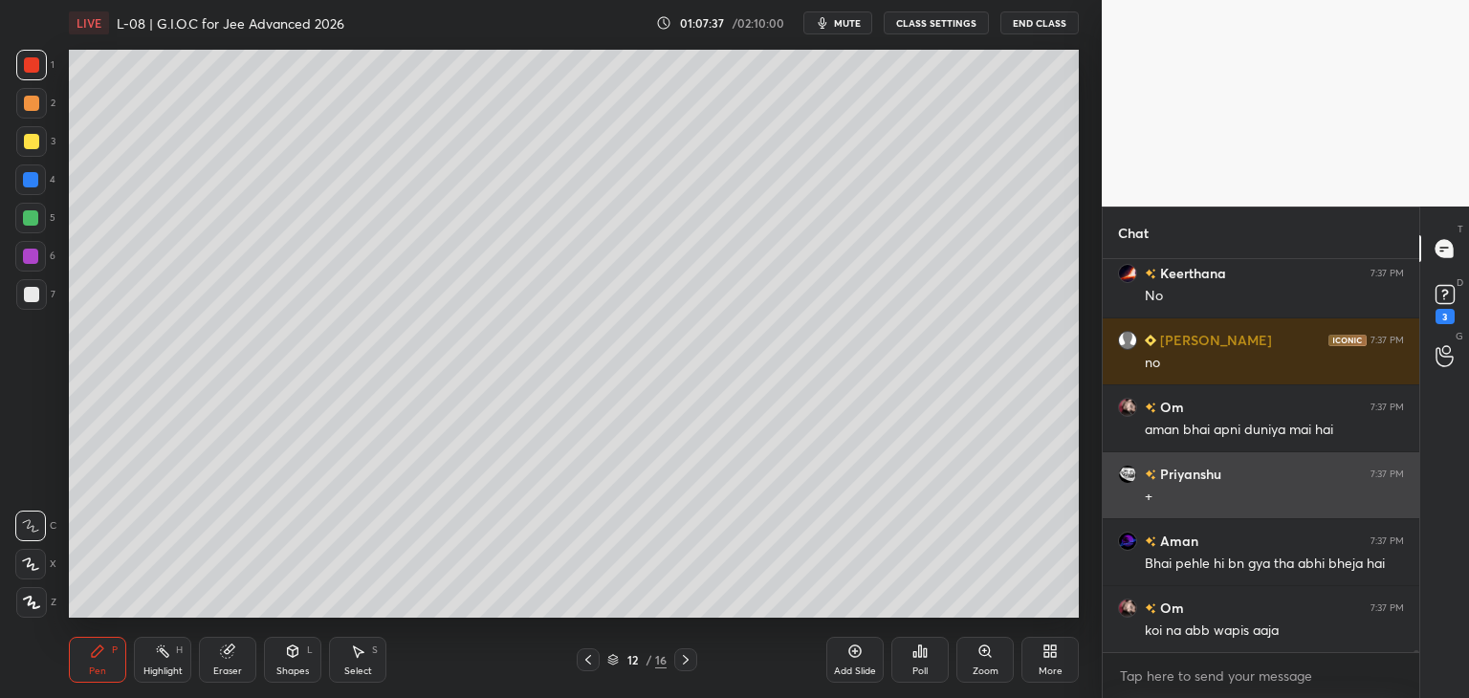
click at [587, 654] on icon at bounding box center [587, 659] width 15 height 15
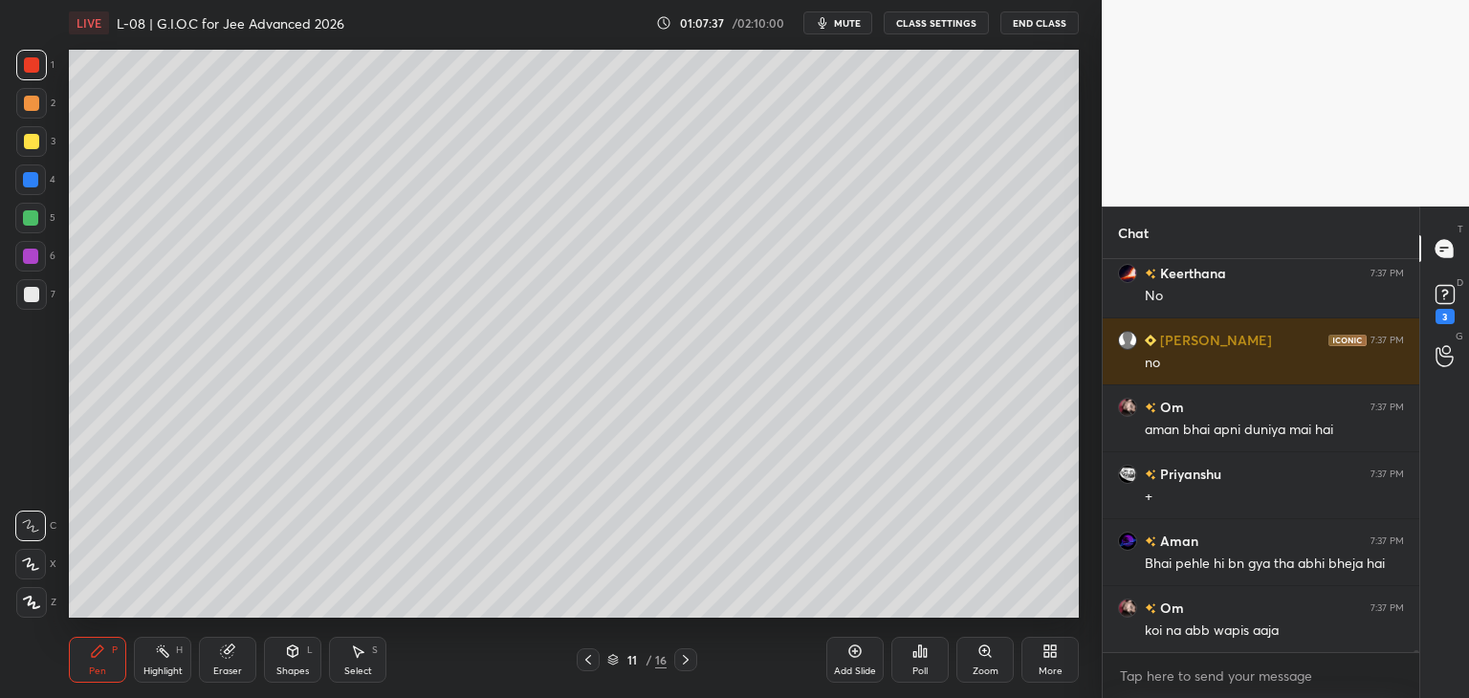
click at [585, 654] on icon at bounding box center [587, 659] width 15 height 15
click at [686, 659] on icon at bounding box center [685, 659] width 15 height 15
click at [685, 658] on icon at bounding box center [686, 660] width 6 height 10
click at [683, 658] on icon at bounding box center [685, 659] width 15 height 15
click at [681, 658] on icon at bounding box center [685, 659] width 15 height 15
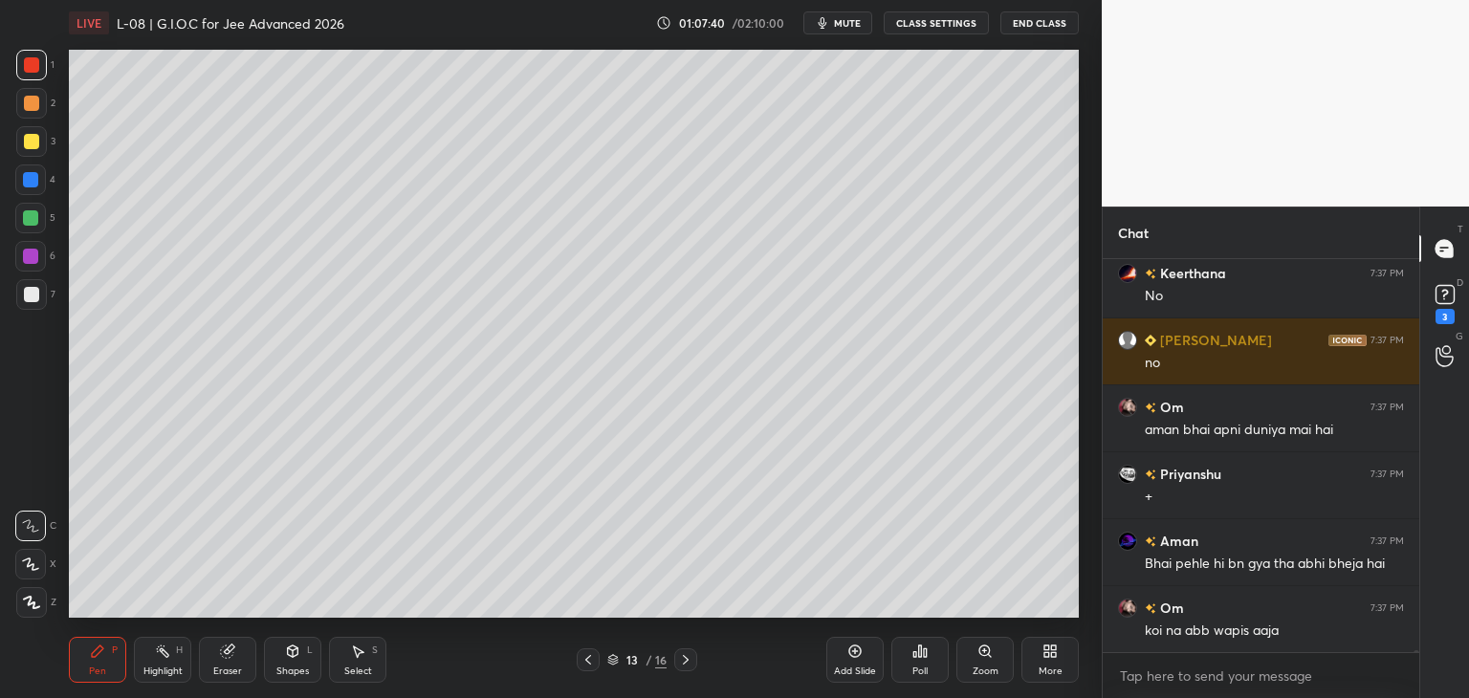
click at [680, 658] on icon at bounding box center [685, 659] width 15 height 15
click at [680, 655] on icon at bounding box center [685, 659] width 15 height 15
click at [679, 653] on icon at bounding box center [685, 659] width 15 height 15
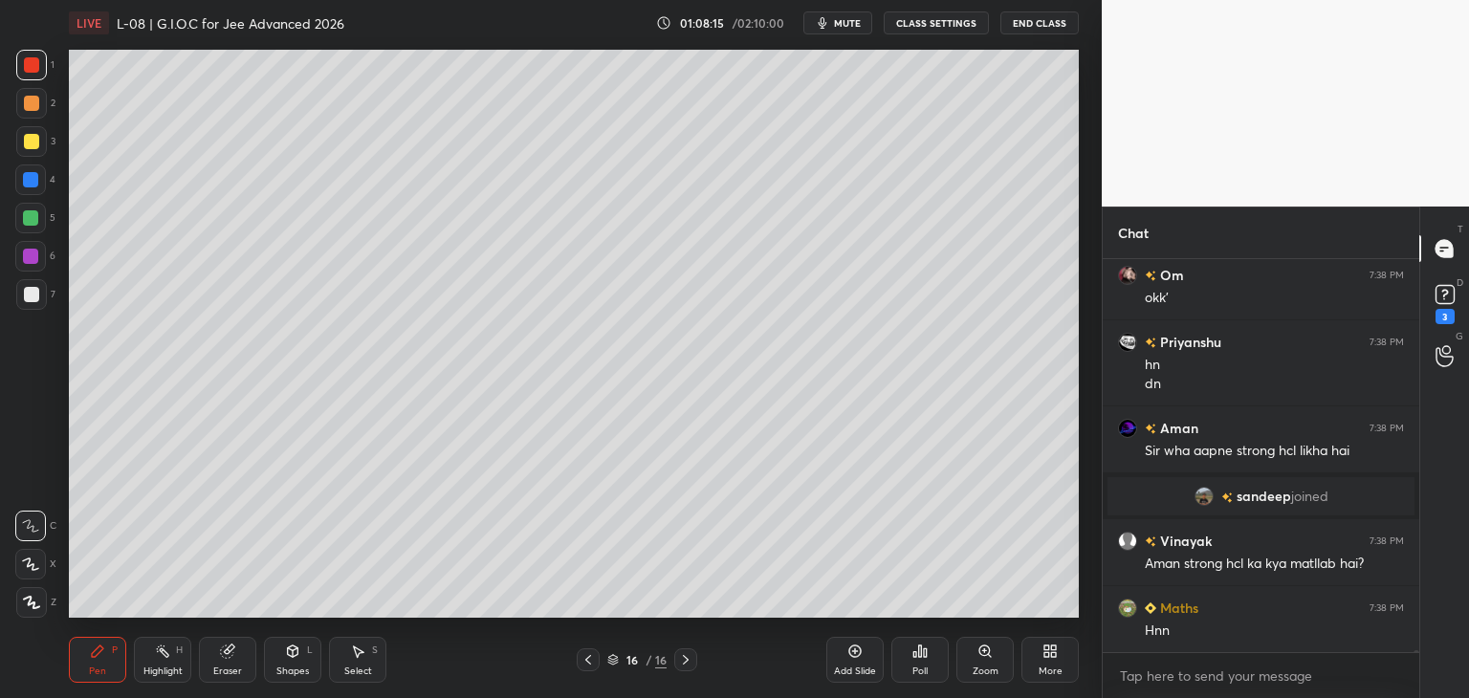
scroll to position [67138, 0]
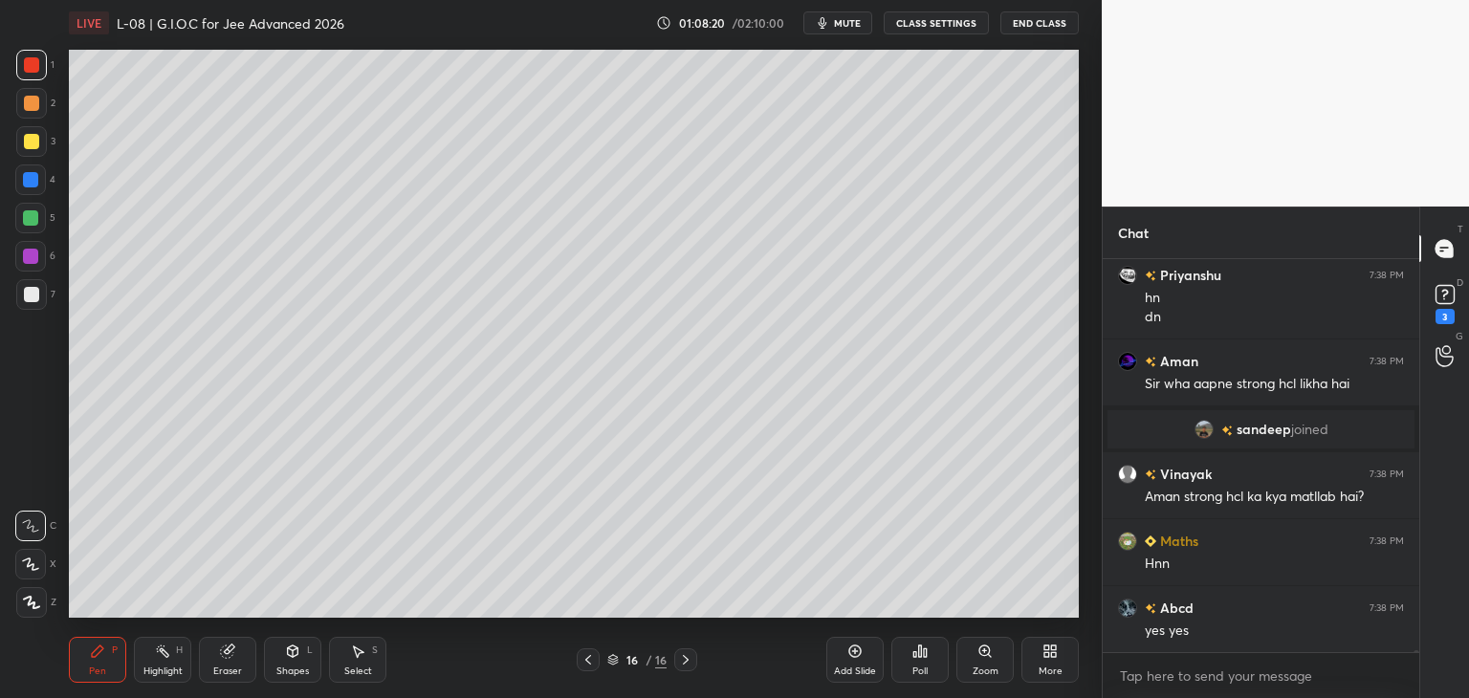
click at [28, 262] on div at bounding box center [30, 256] width 15 height 15
click at [243, 649] on div "Eraser" at bounding box center [227, 660] width 57 height 46
click at [87, 645] on div "Pen P" at bounding box center [97, 660] width 57 height 46
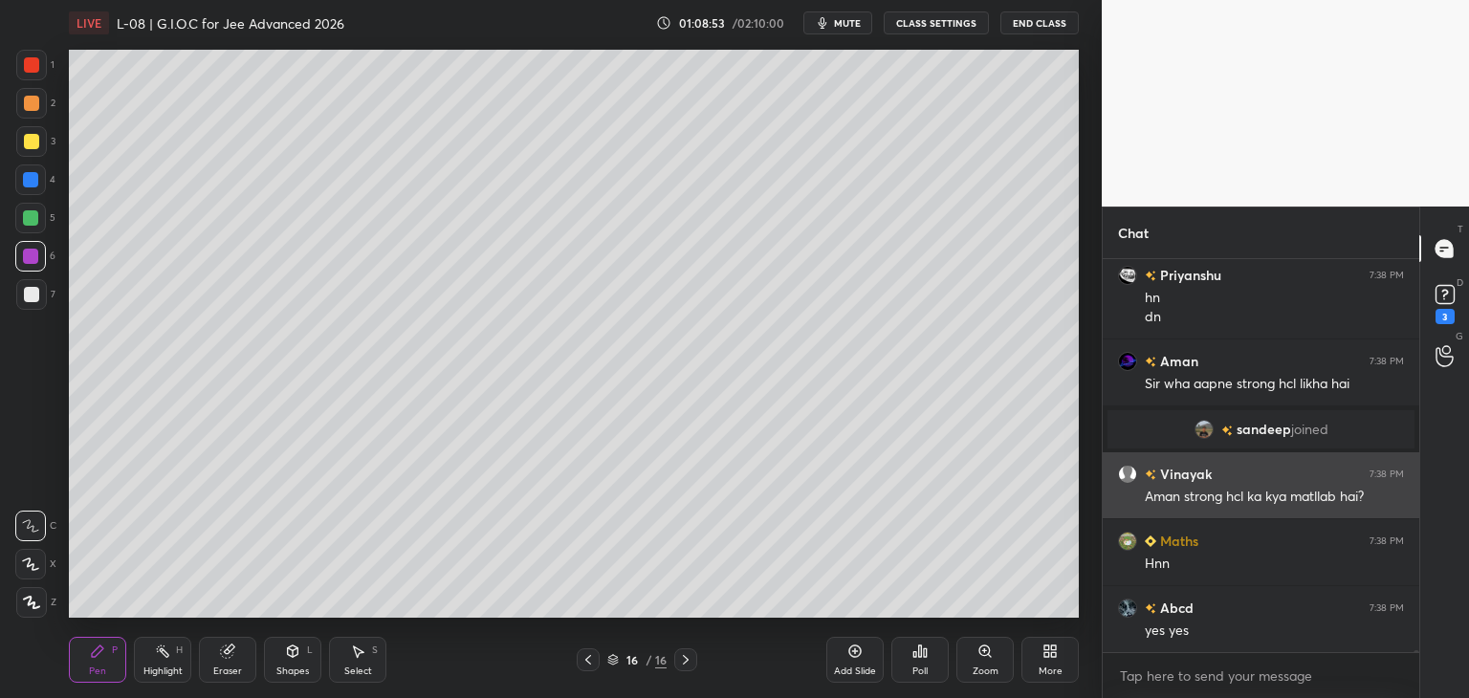
scroll to position [67205, 0]
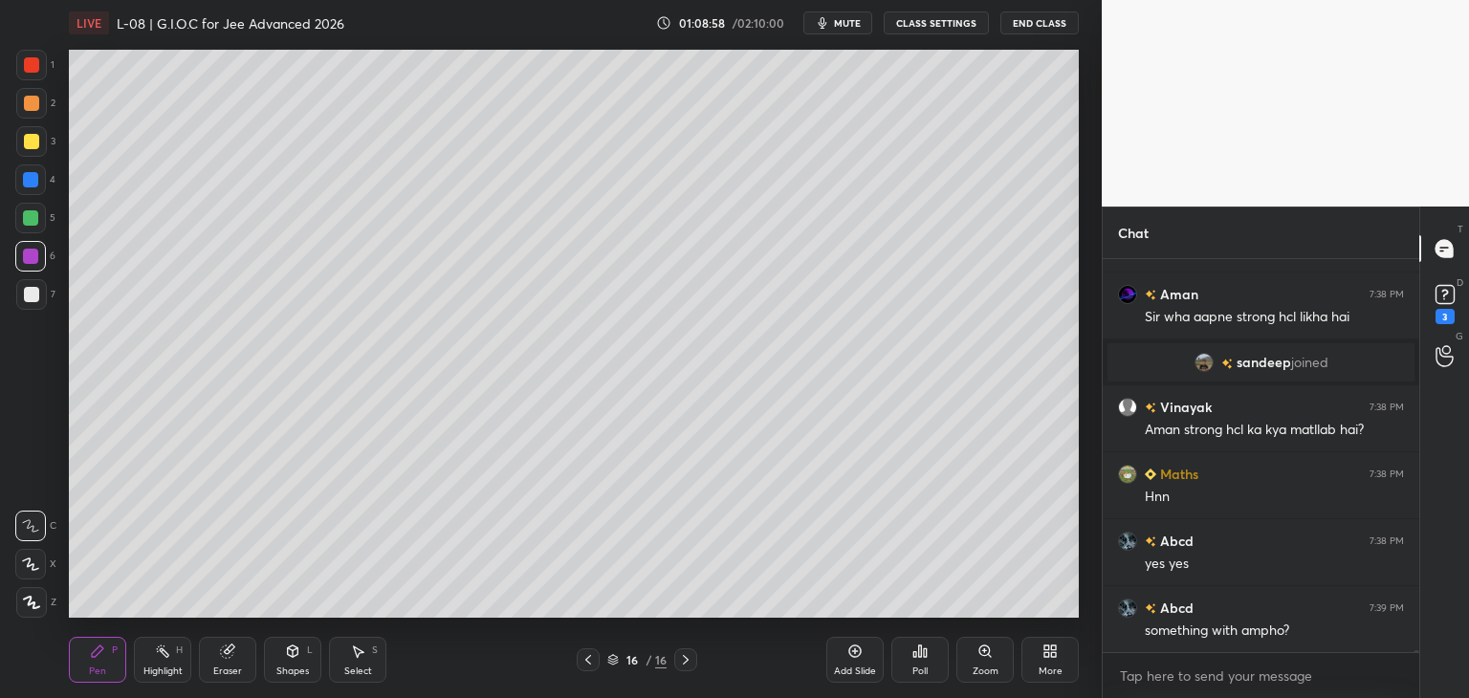
click at [352, 650] on icon at bounding box center [357, 651] width 15 height 15
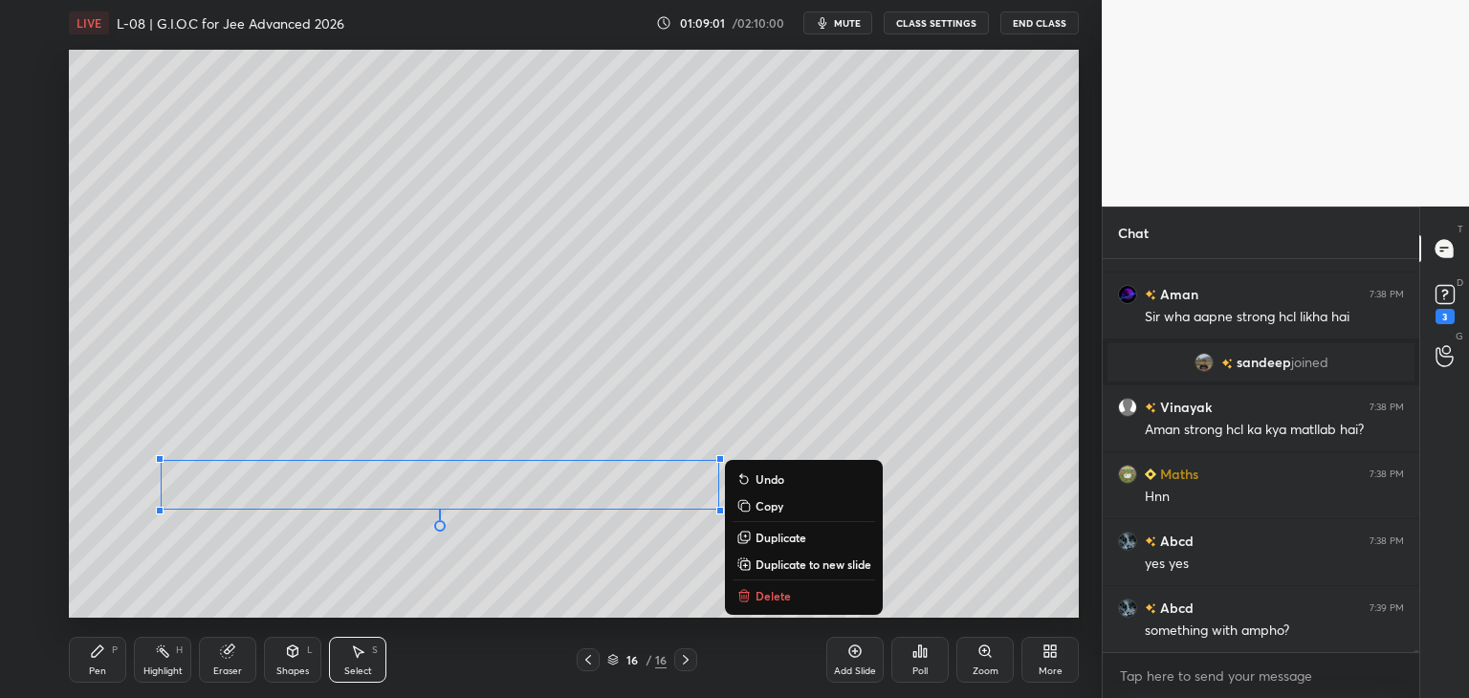
click at [543, 579] on div "0 ° Undo Copy Duplicate Duplicate to new slide Delete" at bounding box center [574, 334] width 1010 height 568
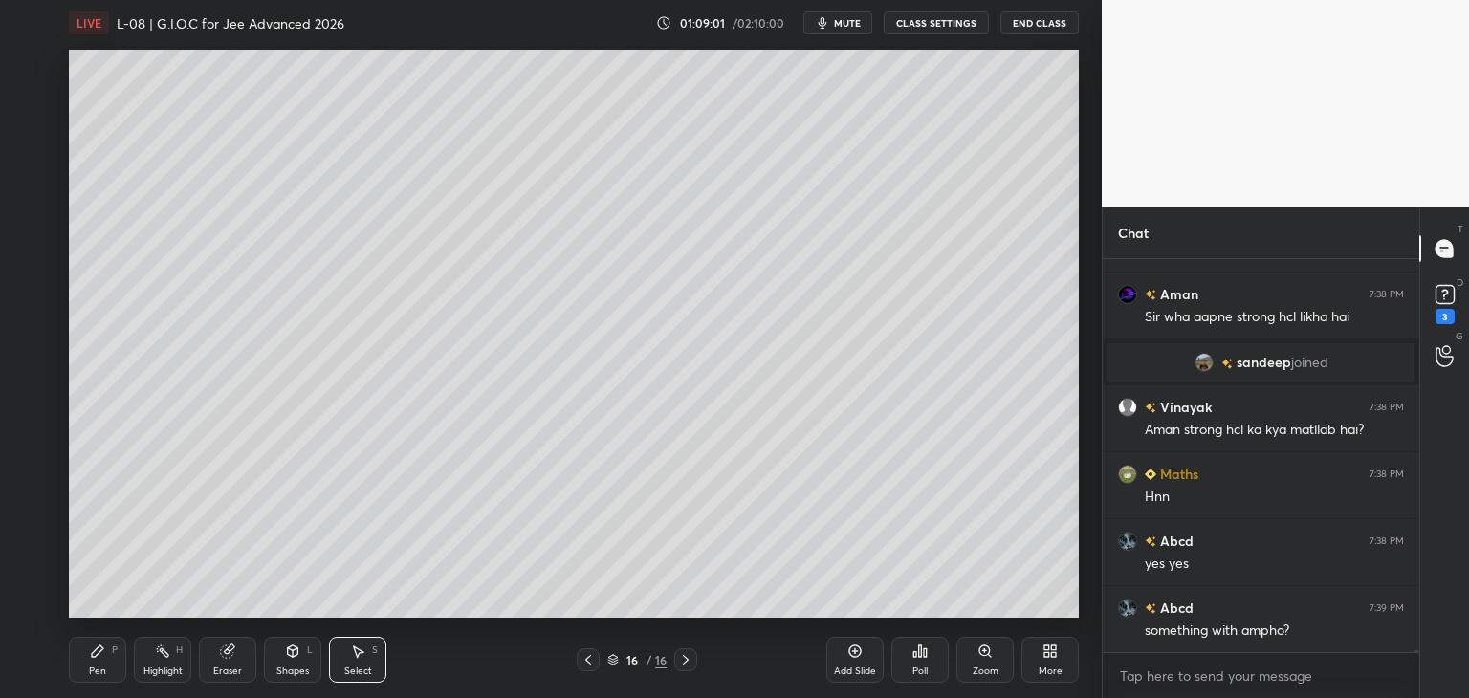
click at [106, 649] on div "Pen P" at bounding box center [97, 660] width 57 height 46
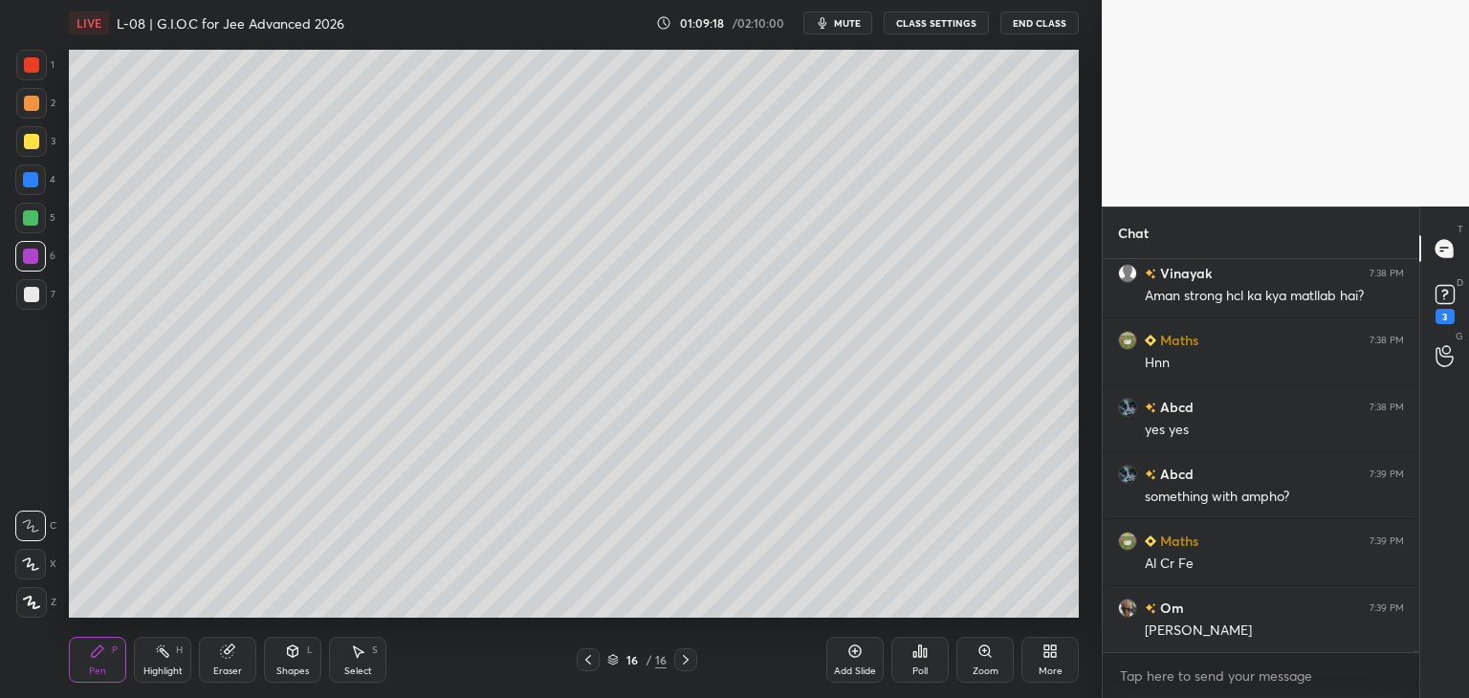
scroll to position [67406, 0]
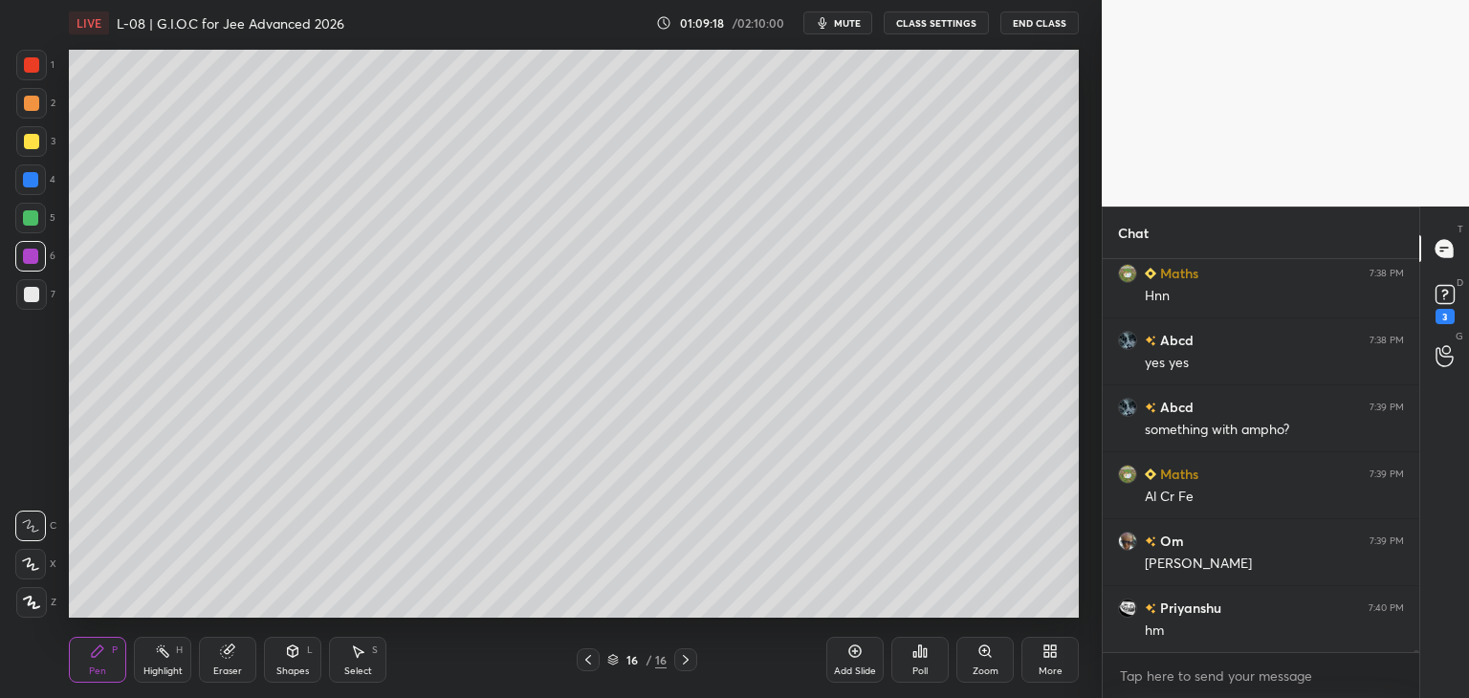
click at [38, 220] on div at bounding box center [30, 217] width 15 height 15
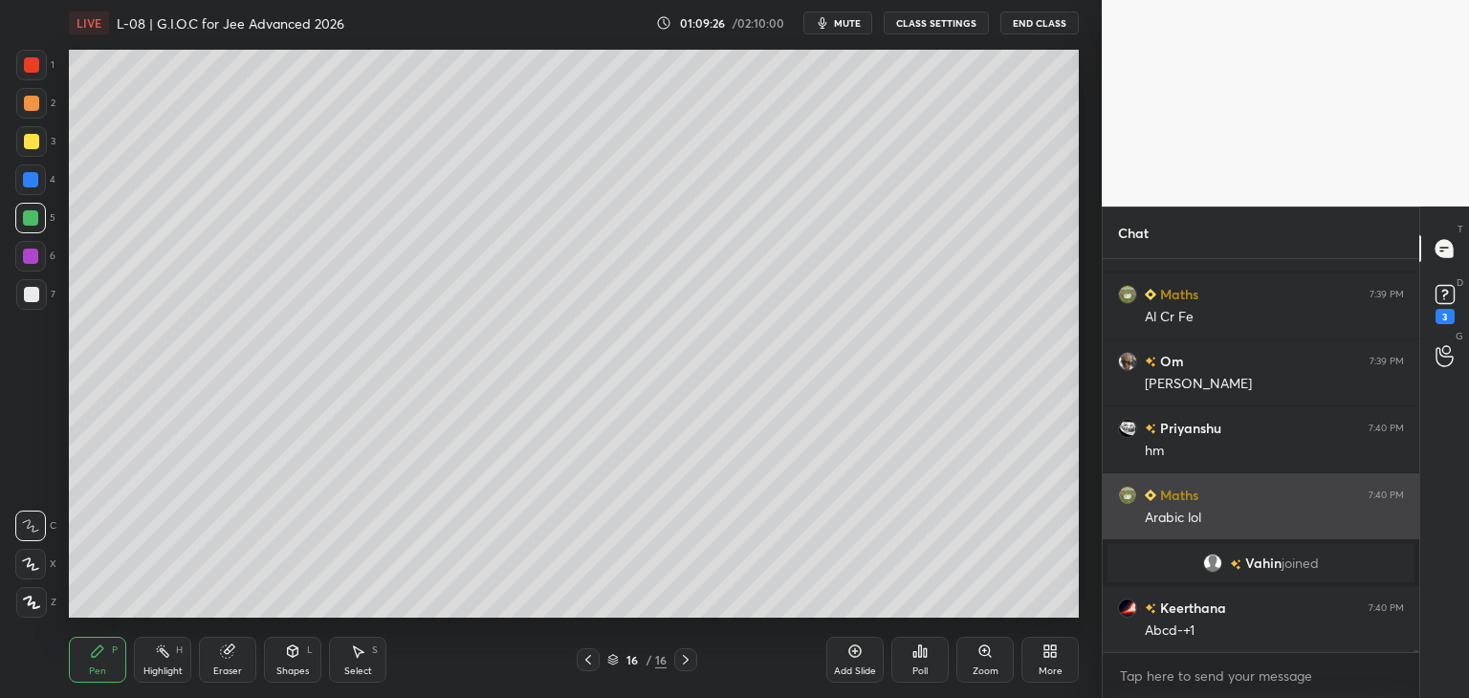
scroll to position [67500, 0]
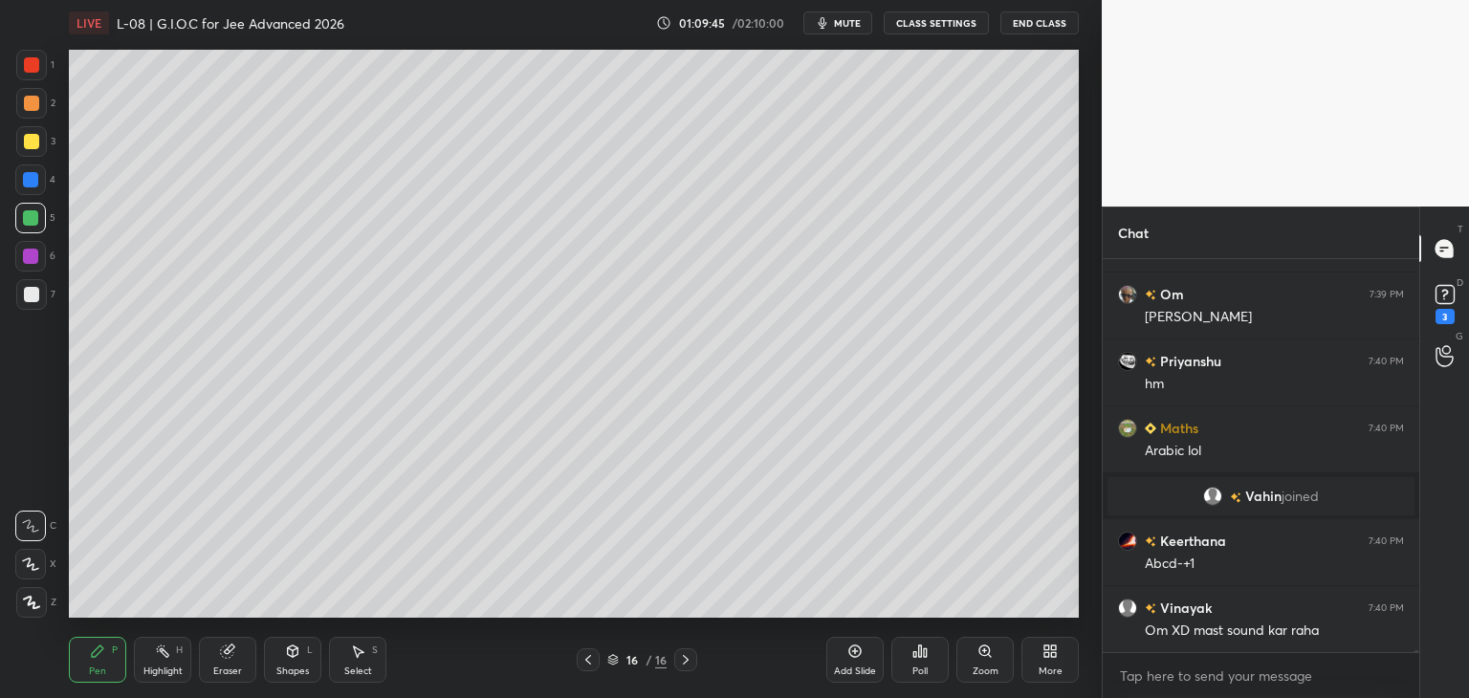
click at [852, 663] on div "Add Slide" at bounding box center [854, 660] width 57 height 46
click at [586, 662] on icon at bounding box center [587, 659] width 15 height 15
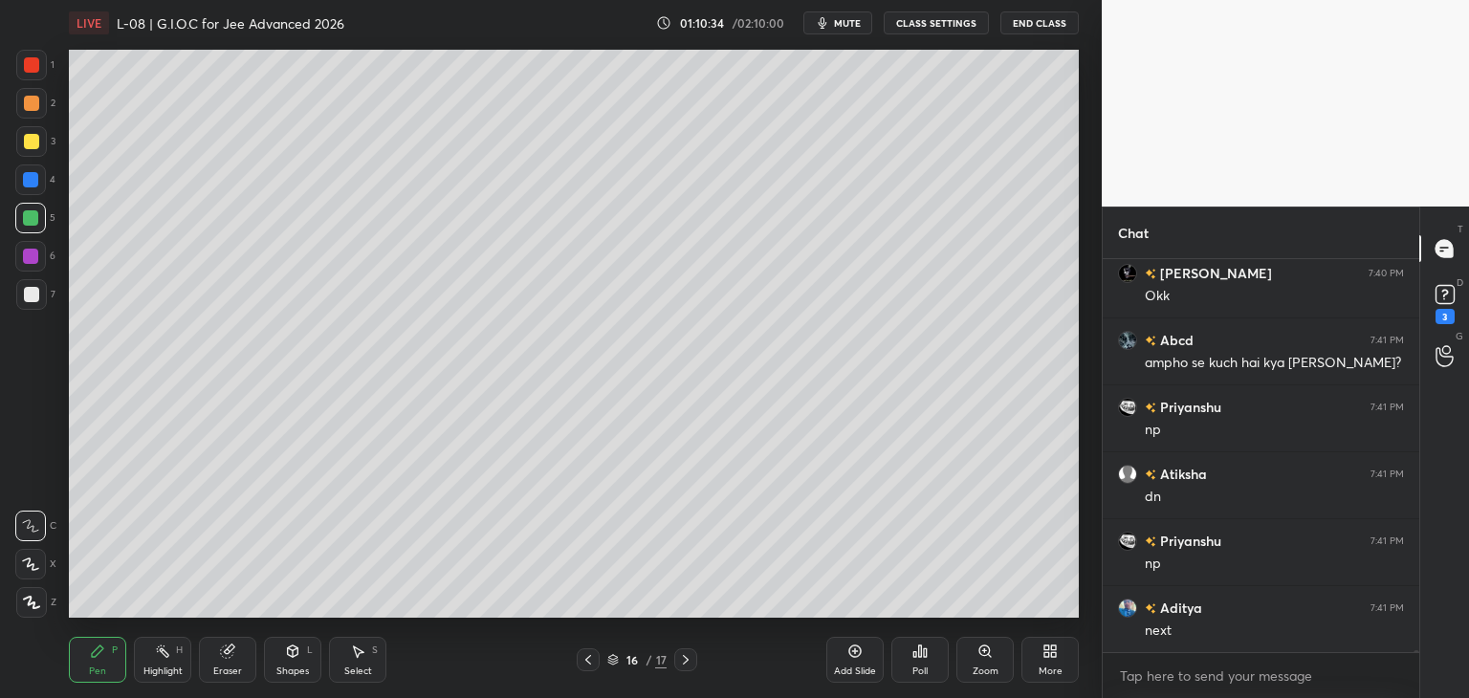
scroll to position [68035, 0]
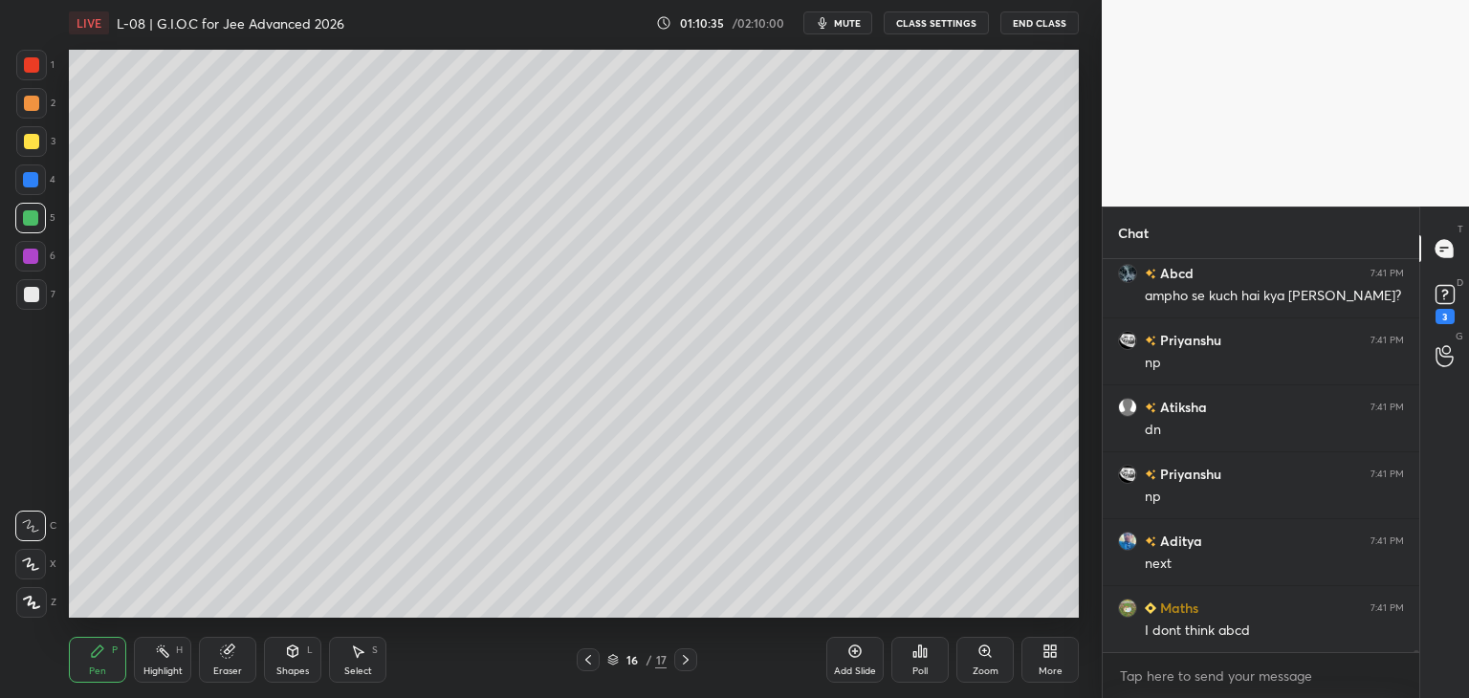
click at [688, 663] on icon at bounding box center [685, 659] width 15 height 15
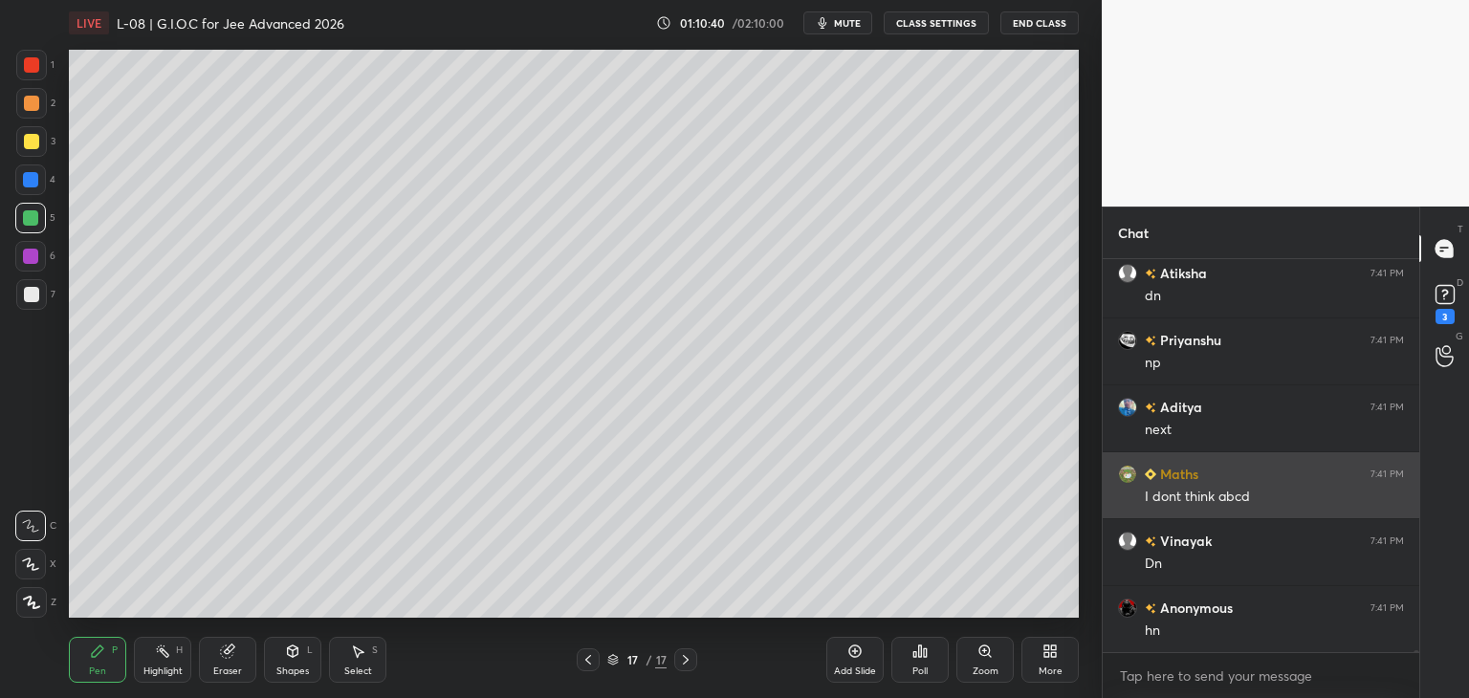
scroll to position [68251, 0]
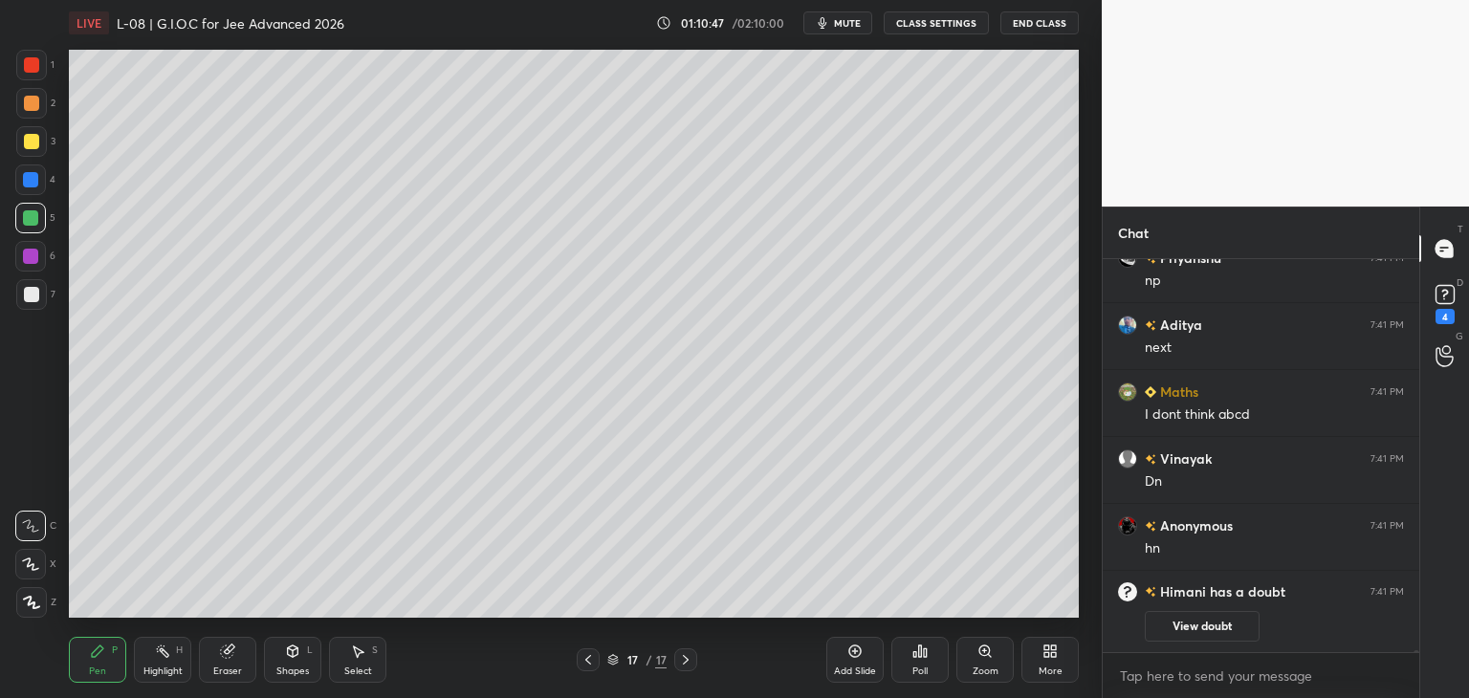
click at [31, 75] on div at bounding box center [31, 65] width 31 height 31
click at [353, 646] on icon at bounding box center [357, 651] width 15 height 15
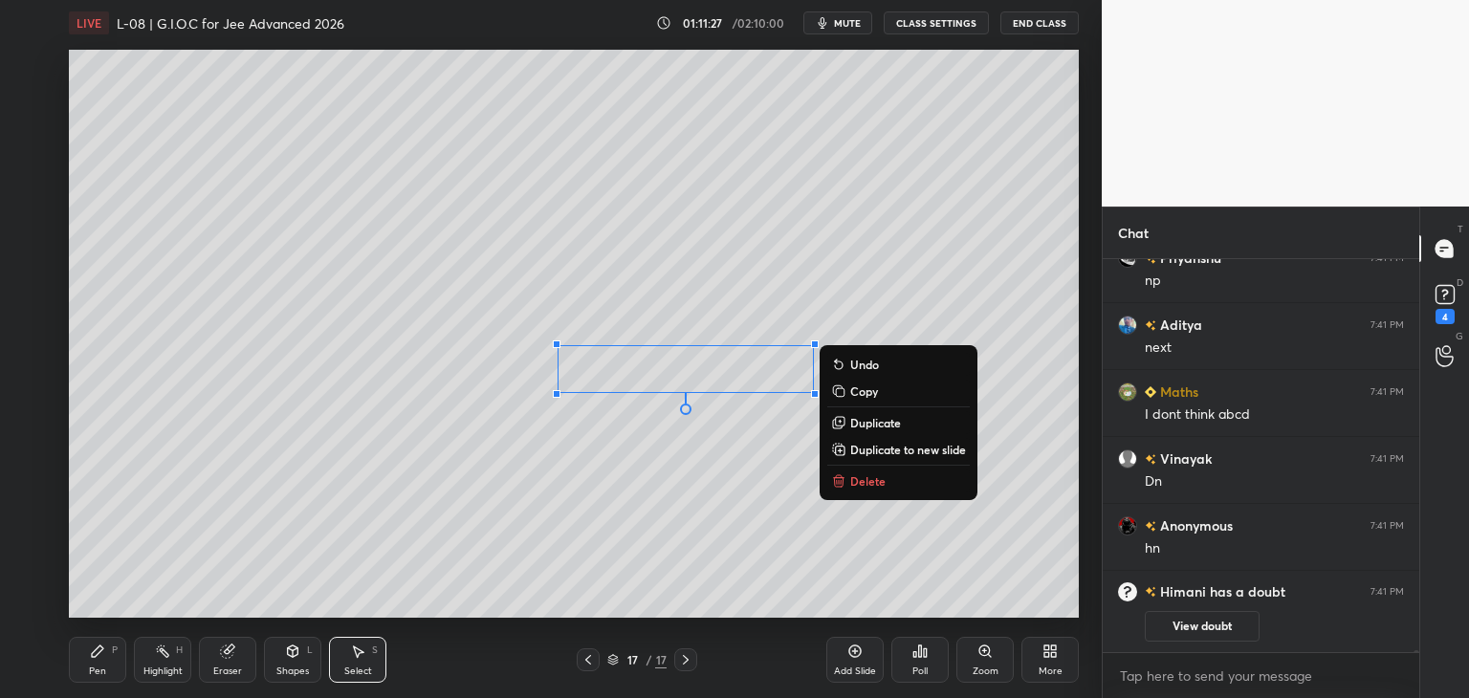
click at [868, 482] on p "Delete" at bounding box center [867, 480] width 35 height 15
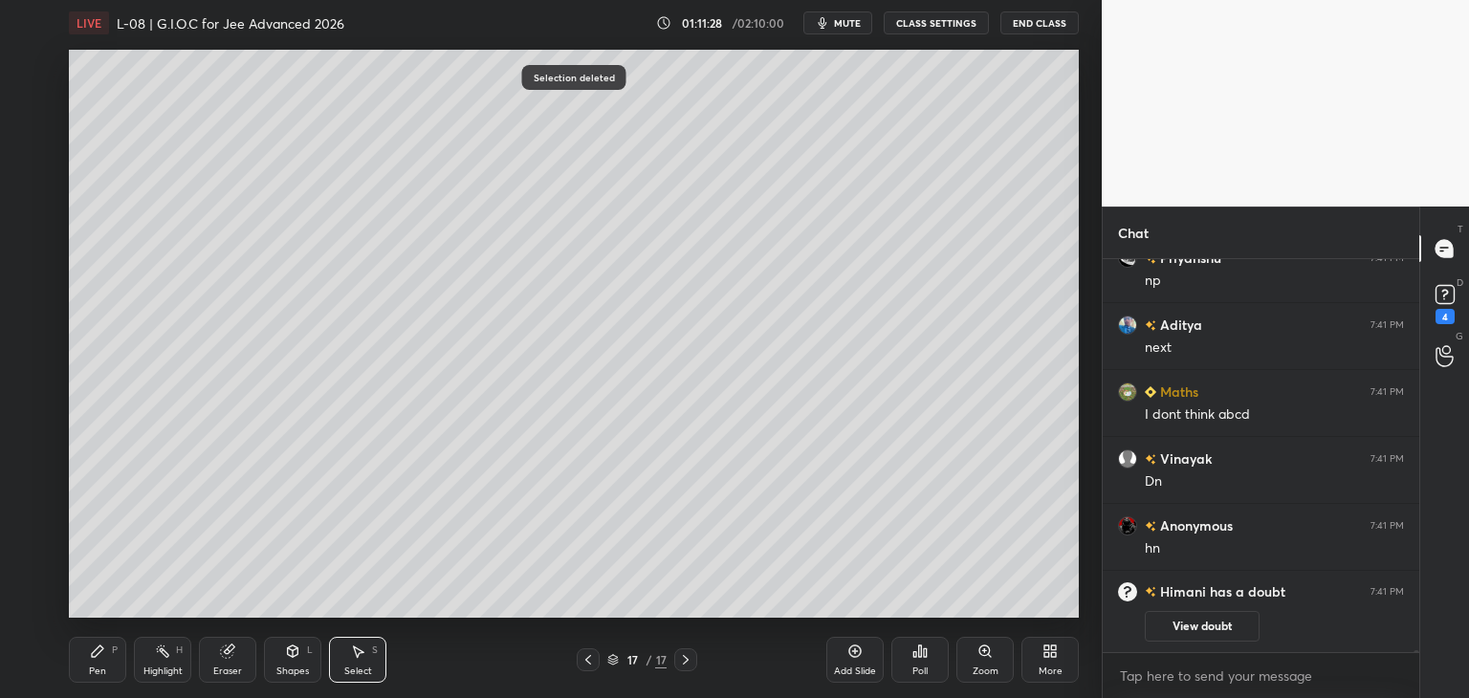
click at [98, 650] on icon at bounding box center [97, 651] width 11 height 11
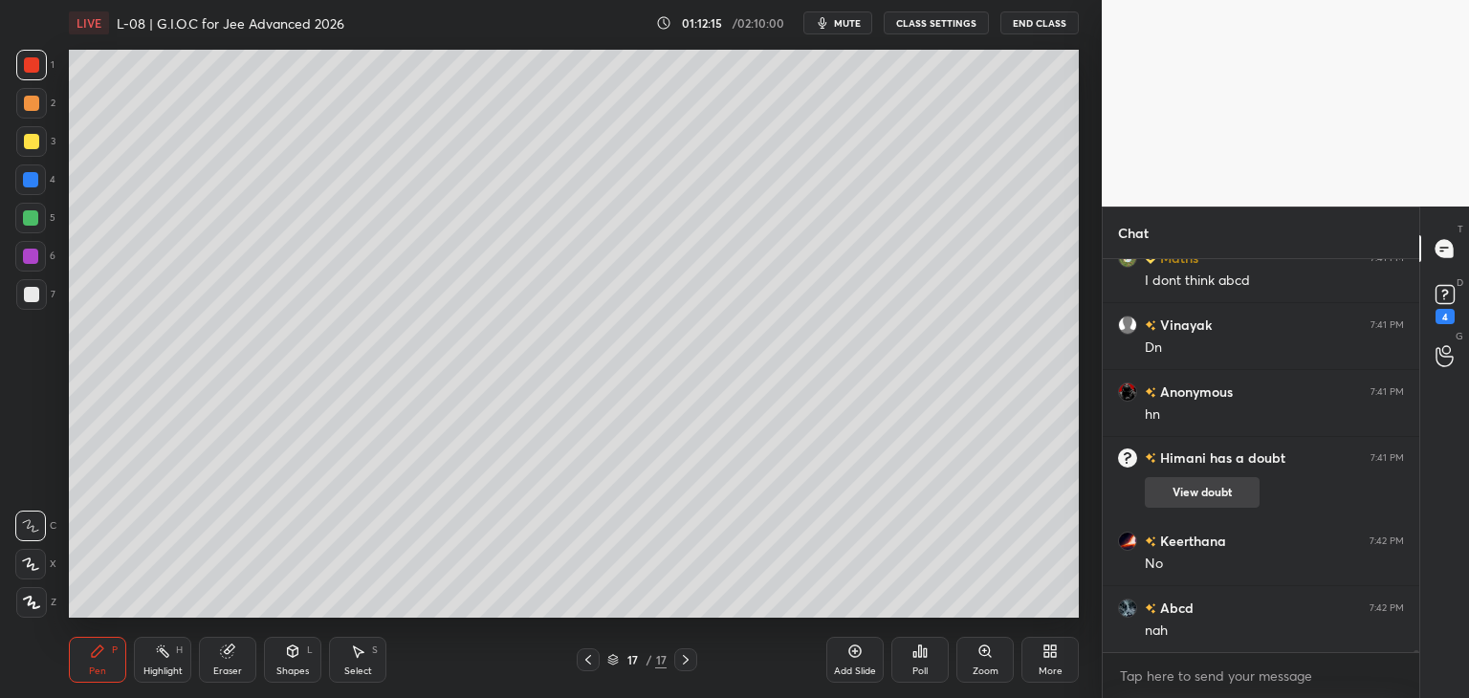
scroll to position [68148, 0]
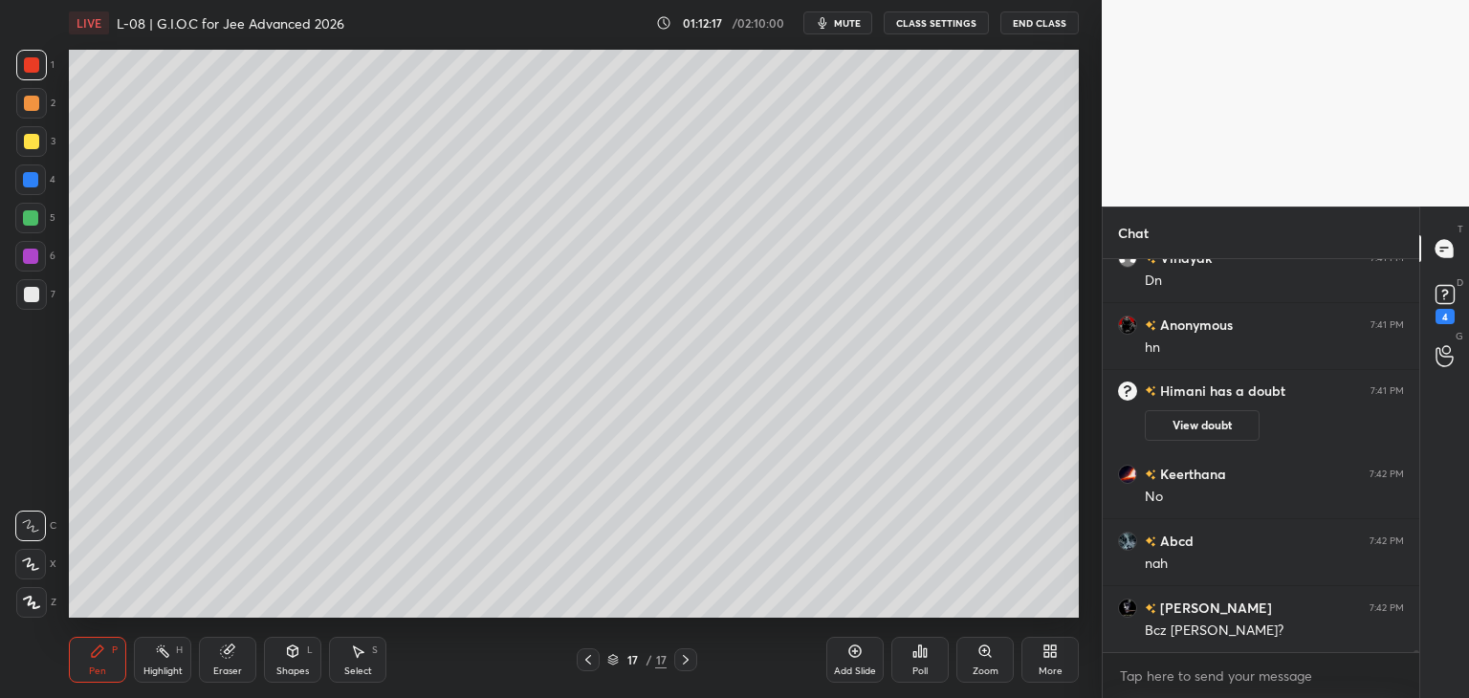
click at [31, 181] on div at bounding box center [30, 179] width 15 height 15
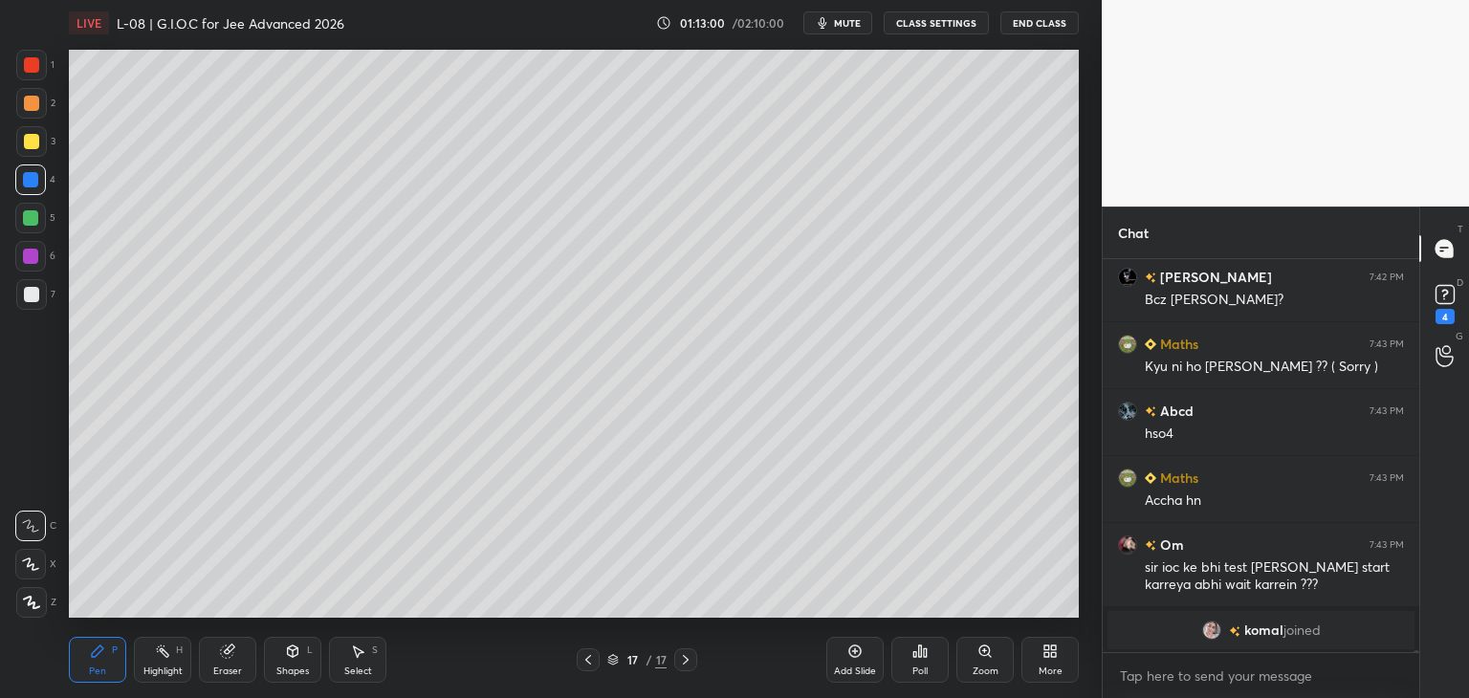
scroll to position [68471, 0]
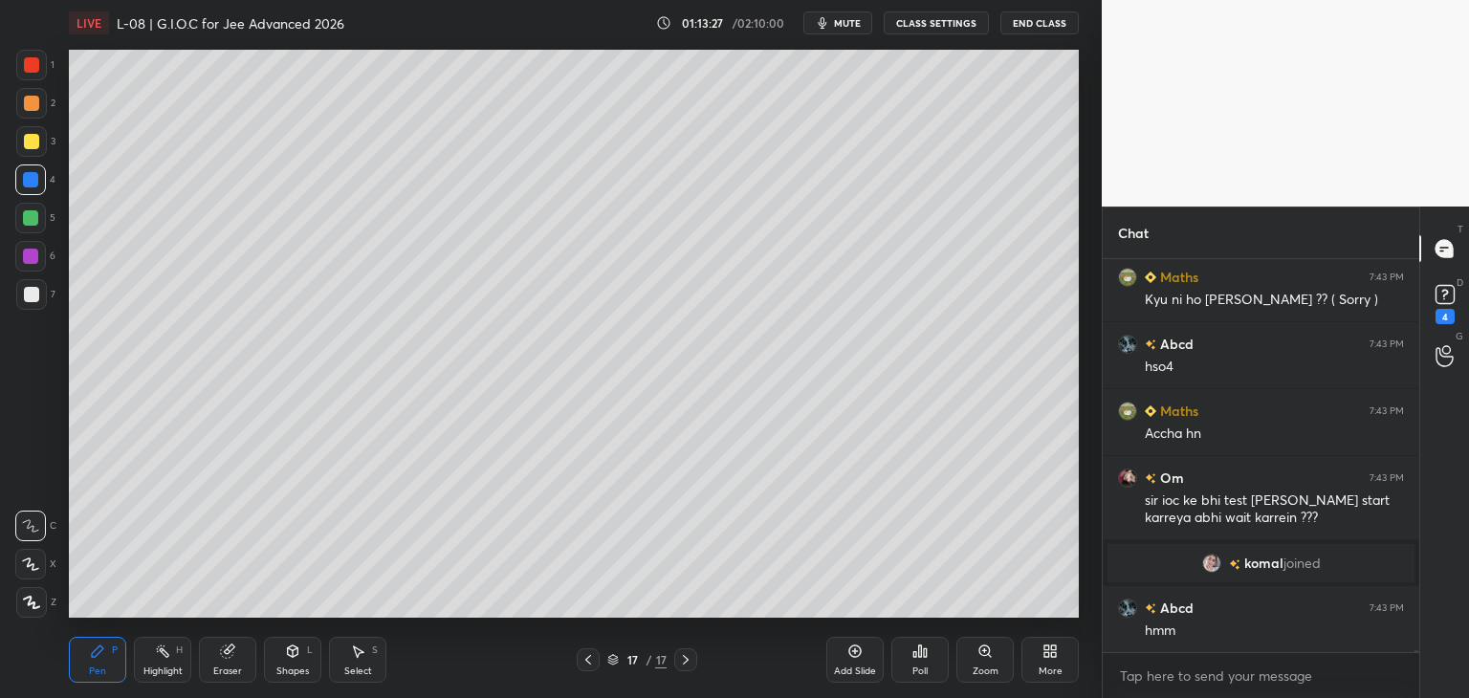
click at [853, 659] on div "Add Slide" at bounding box center [854, 660] width 57 height 46
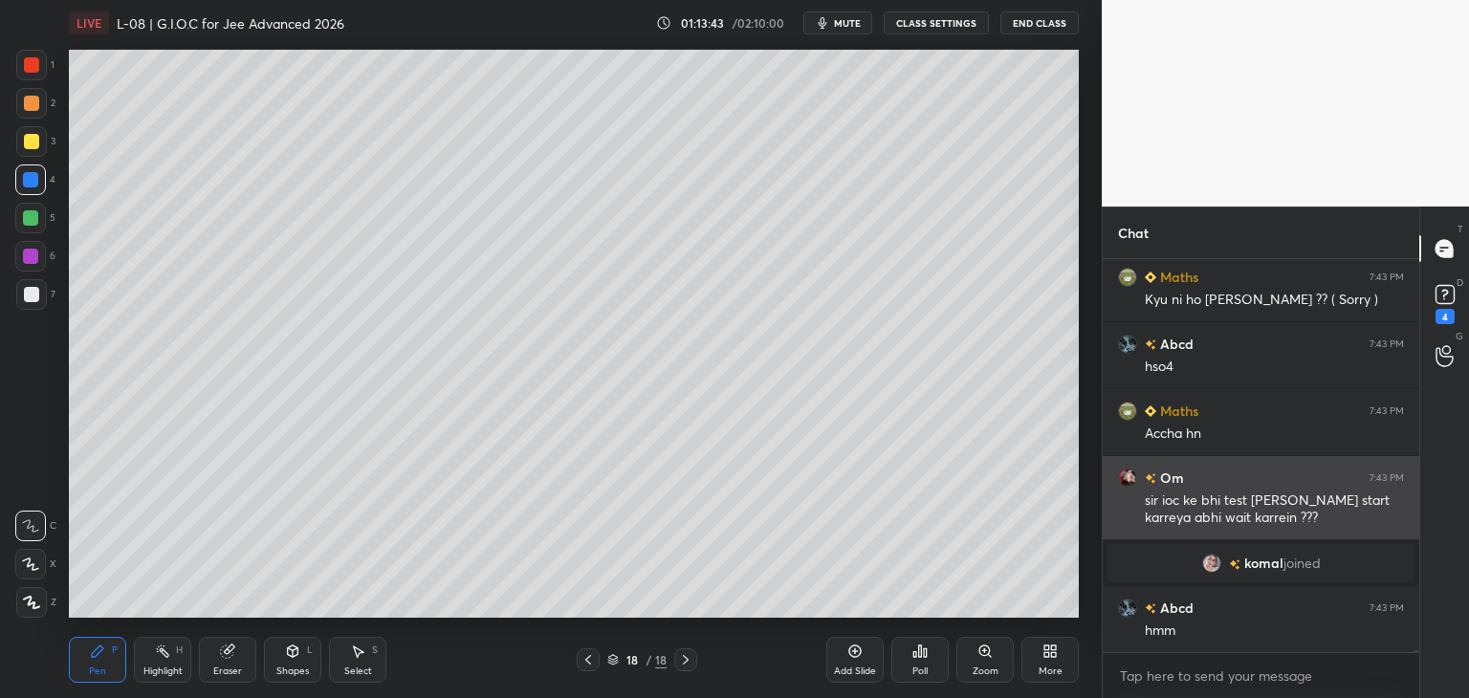
scroll to position [68538, 0]
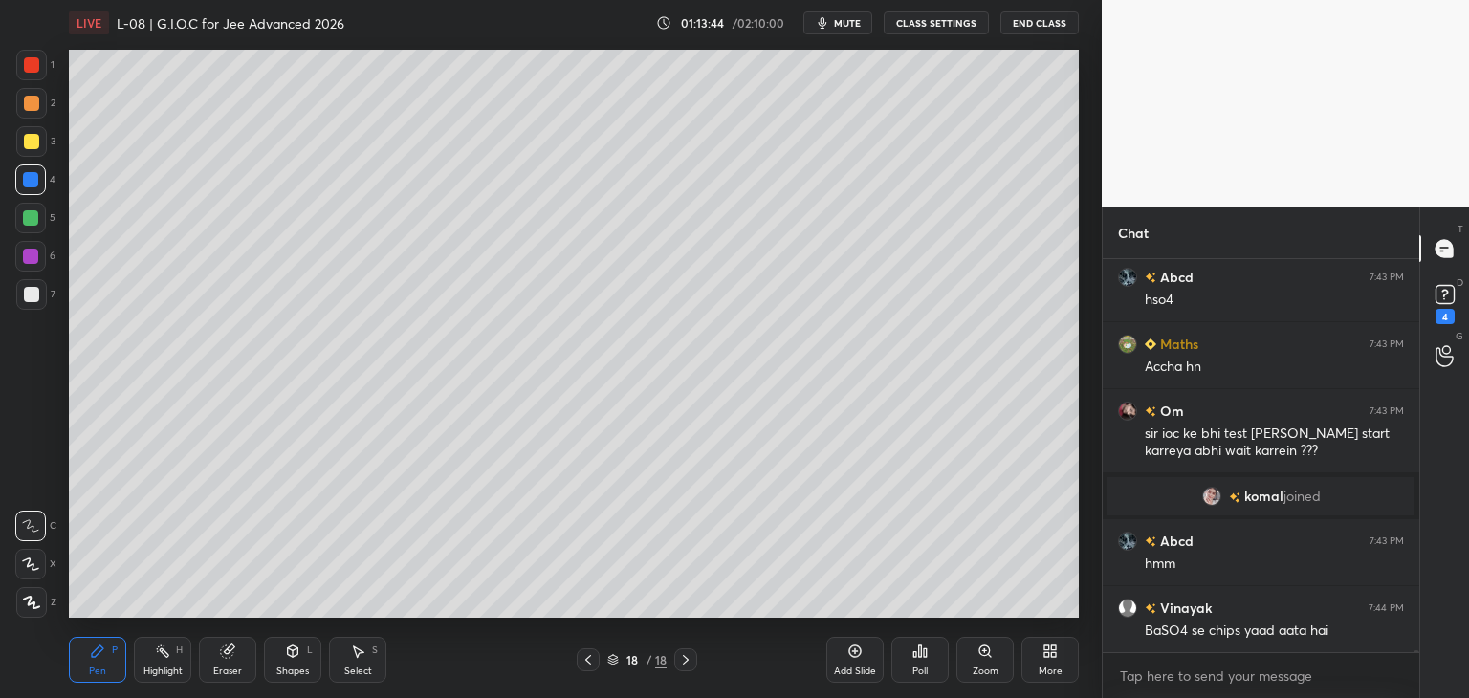
click at [31, 74] on div at bounding box center [31, 65] width 31 height 31
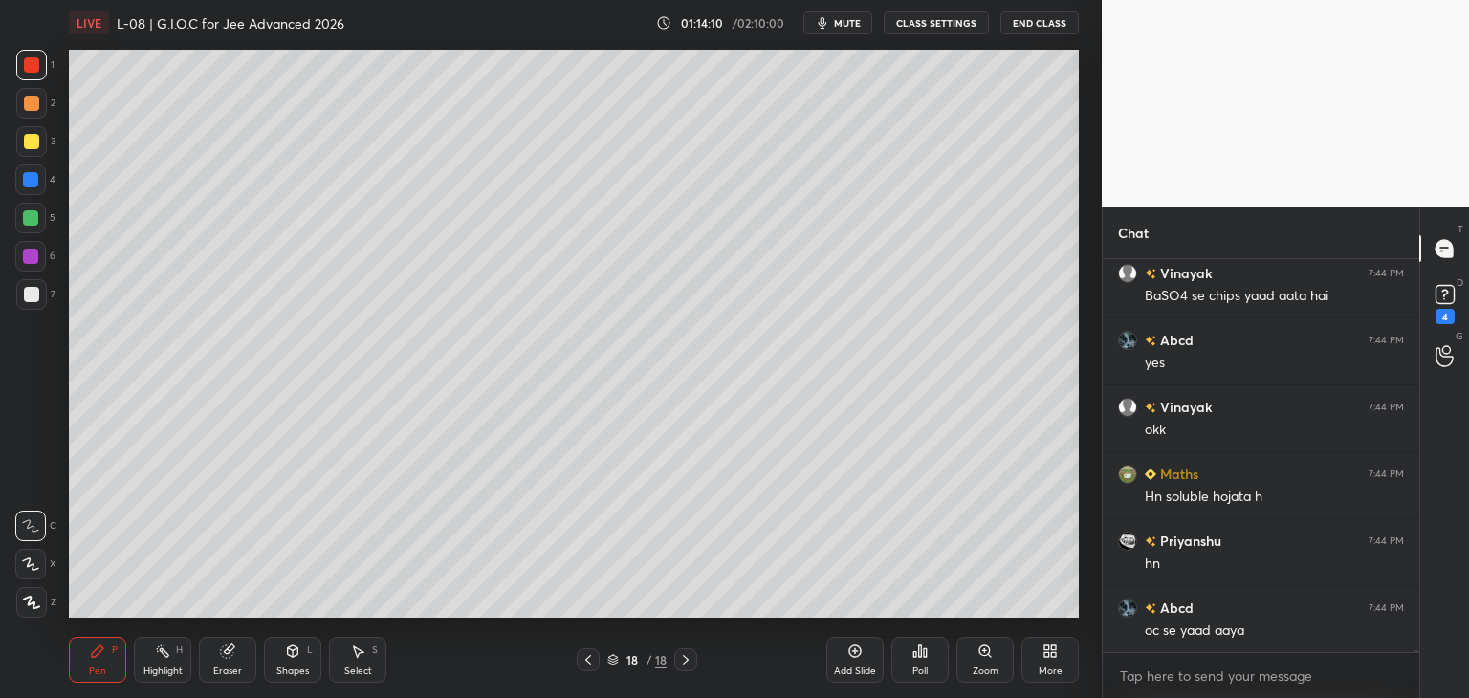
scroll to position [68940, 0]
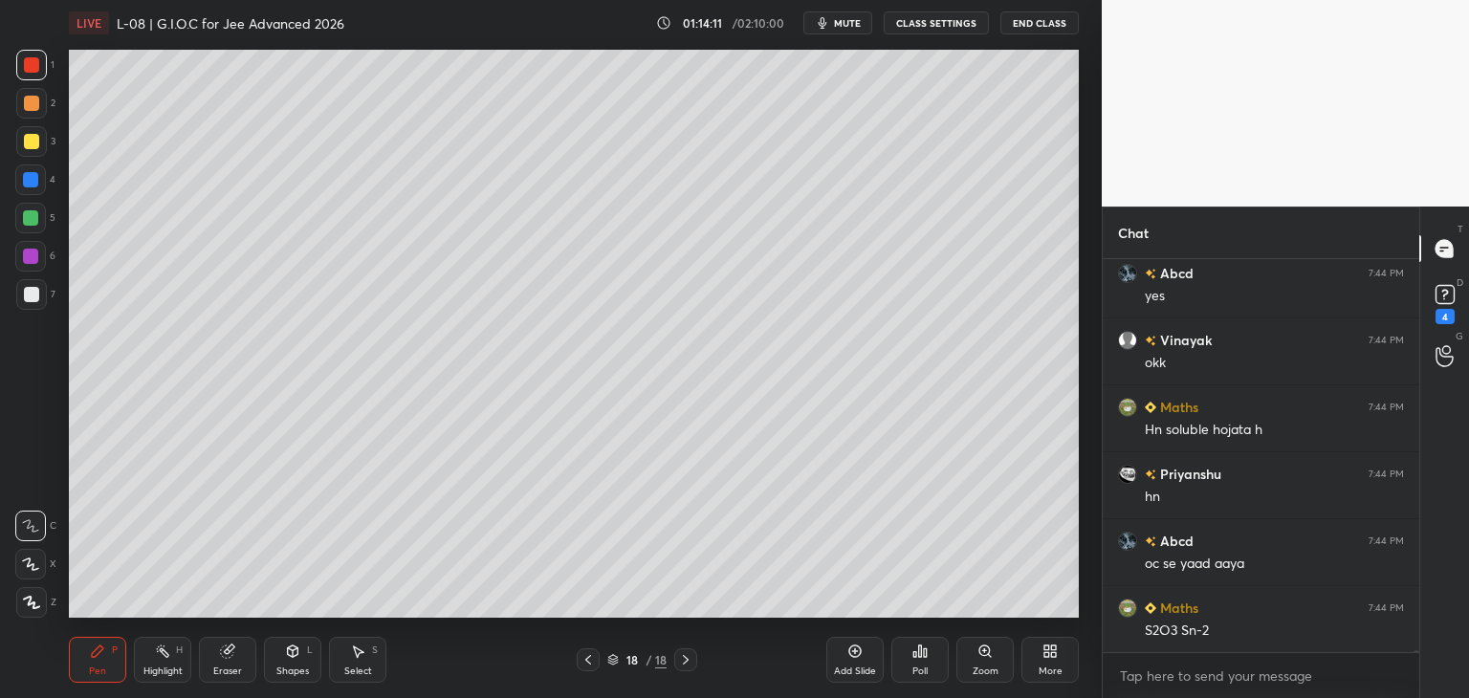
click at [849, 16] on span "mute" at bounding box center [847, 22] width 27 height 13
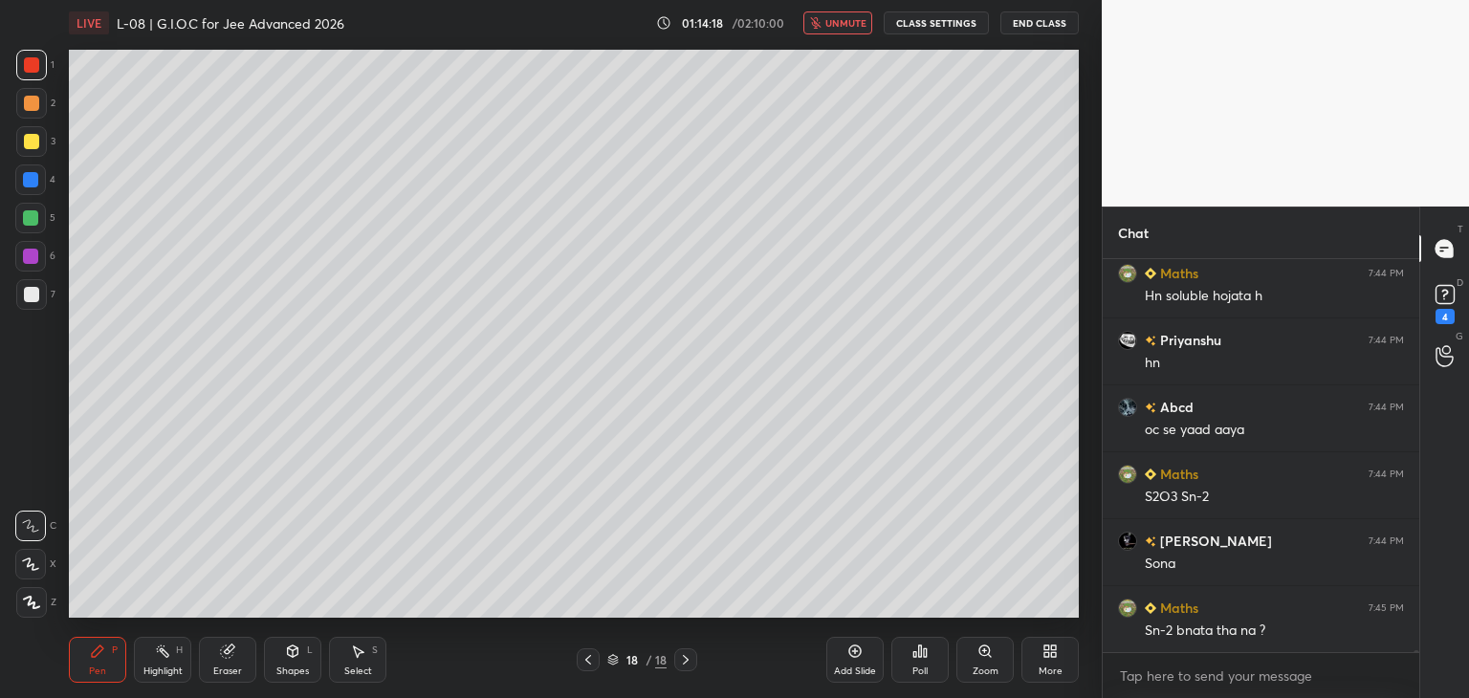
scroll to position [69141, 0]
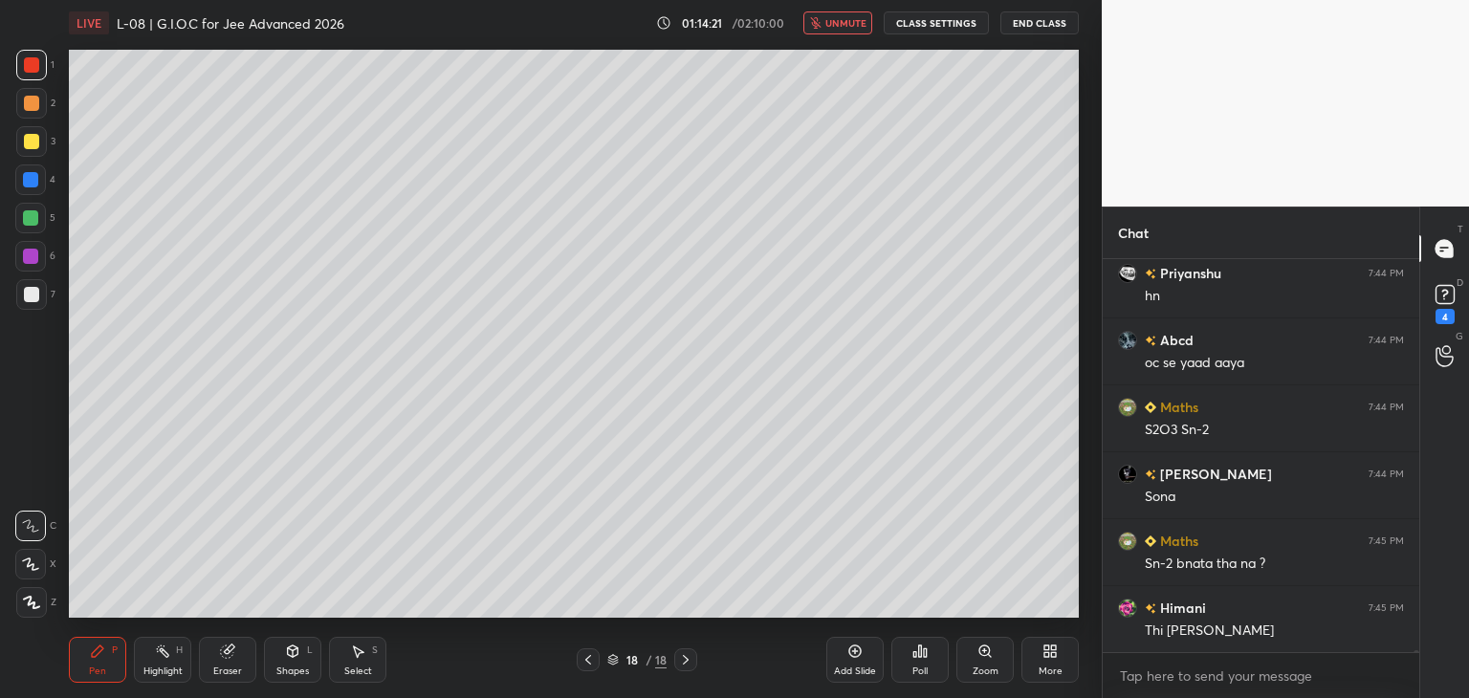
click at [851, 17] on span "unmute" at bounding box center [845, 22] width 41 height 13
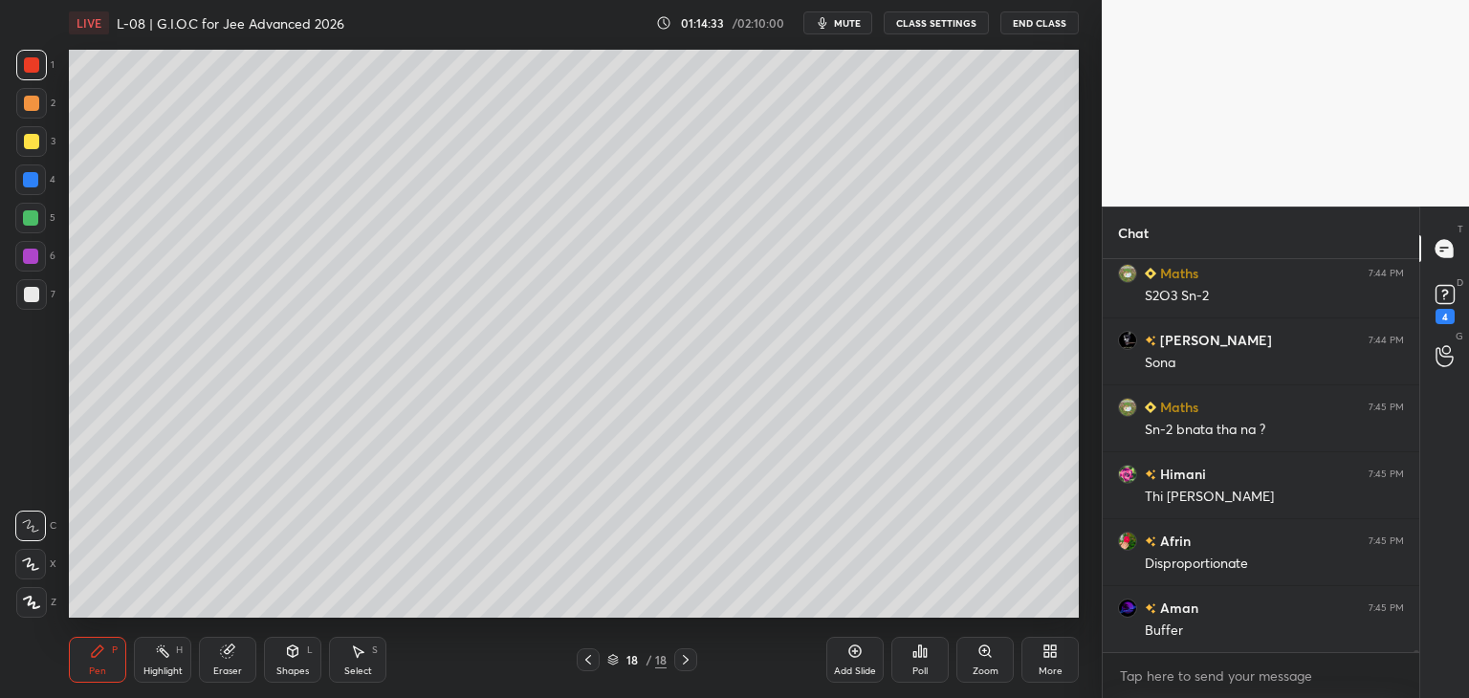
scroll to position [69342, 0]
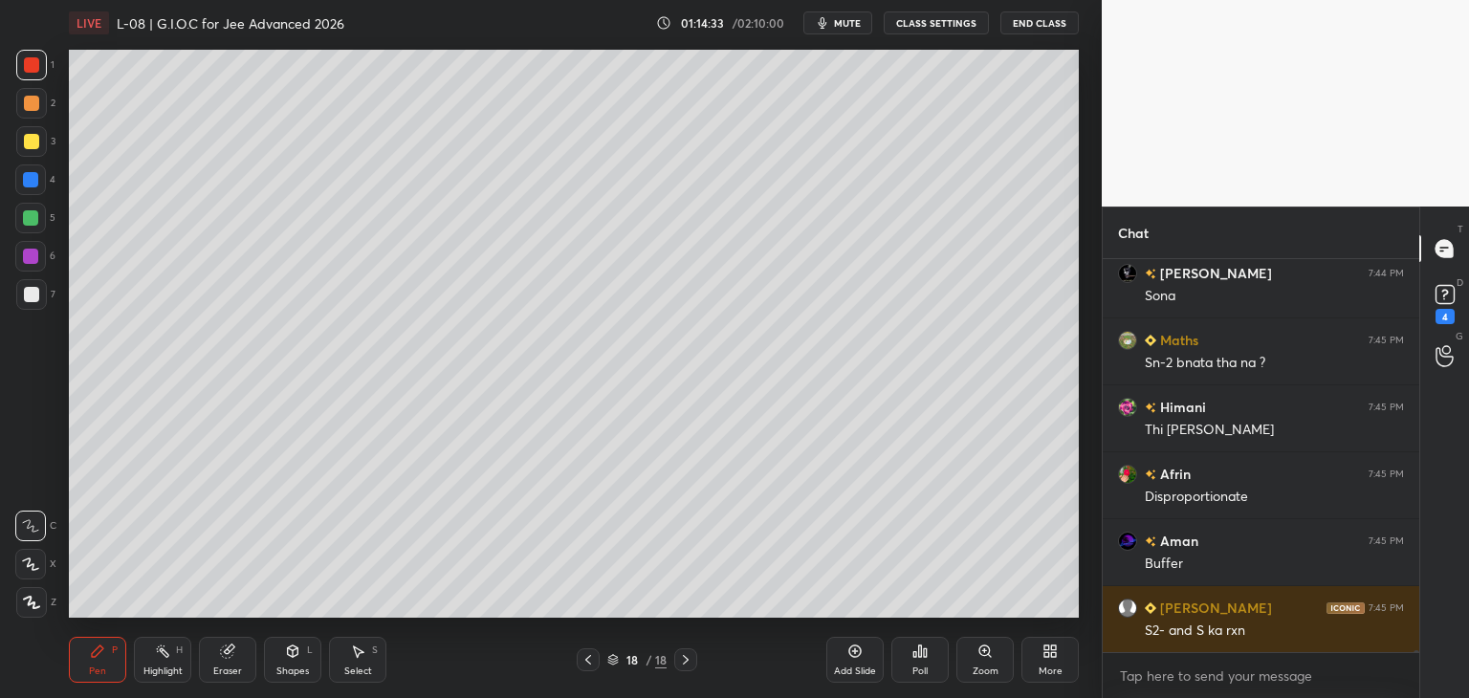
click at [838, 21] on span "mute" at bounding box center [847, 22] width 27 height 13
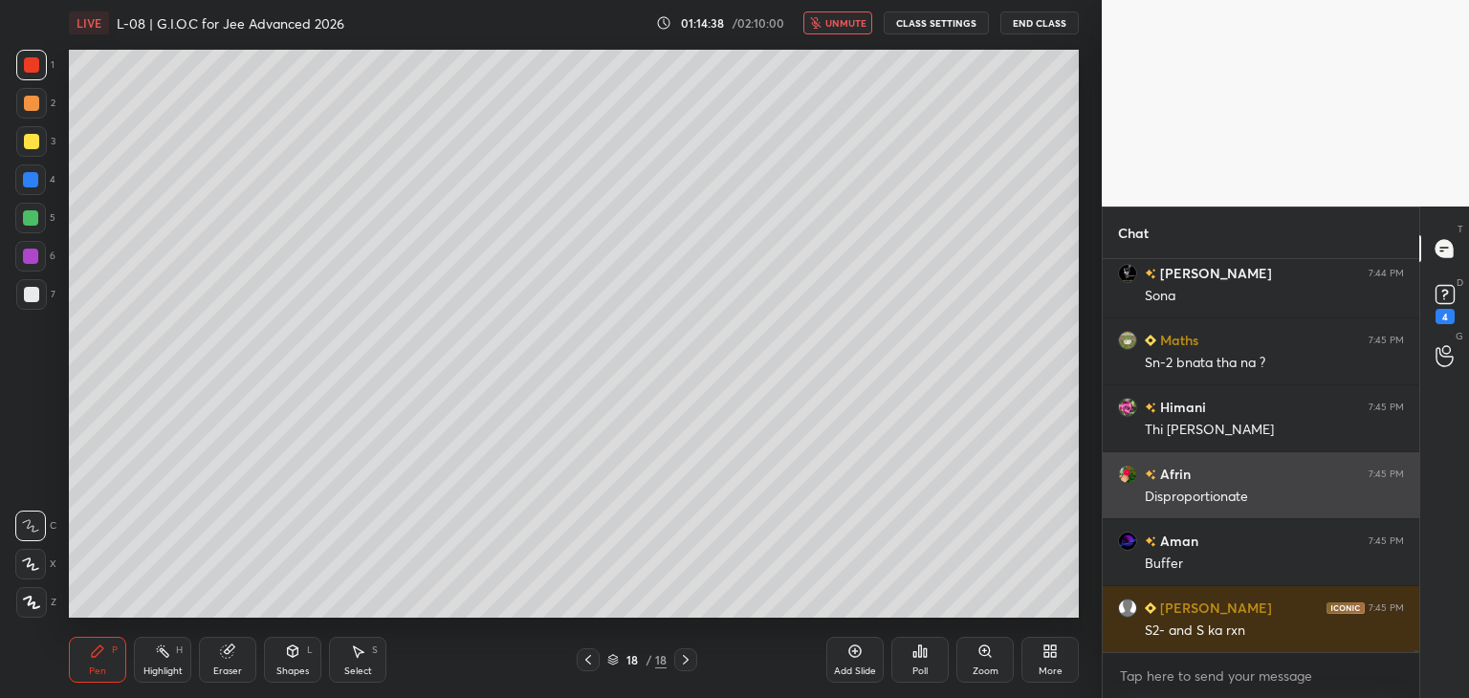
click at [835, 23] on span "unmute" at bounding box center [845, 22] width 41 height 13
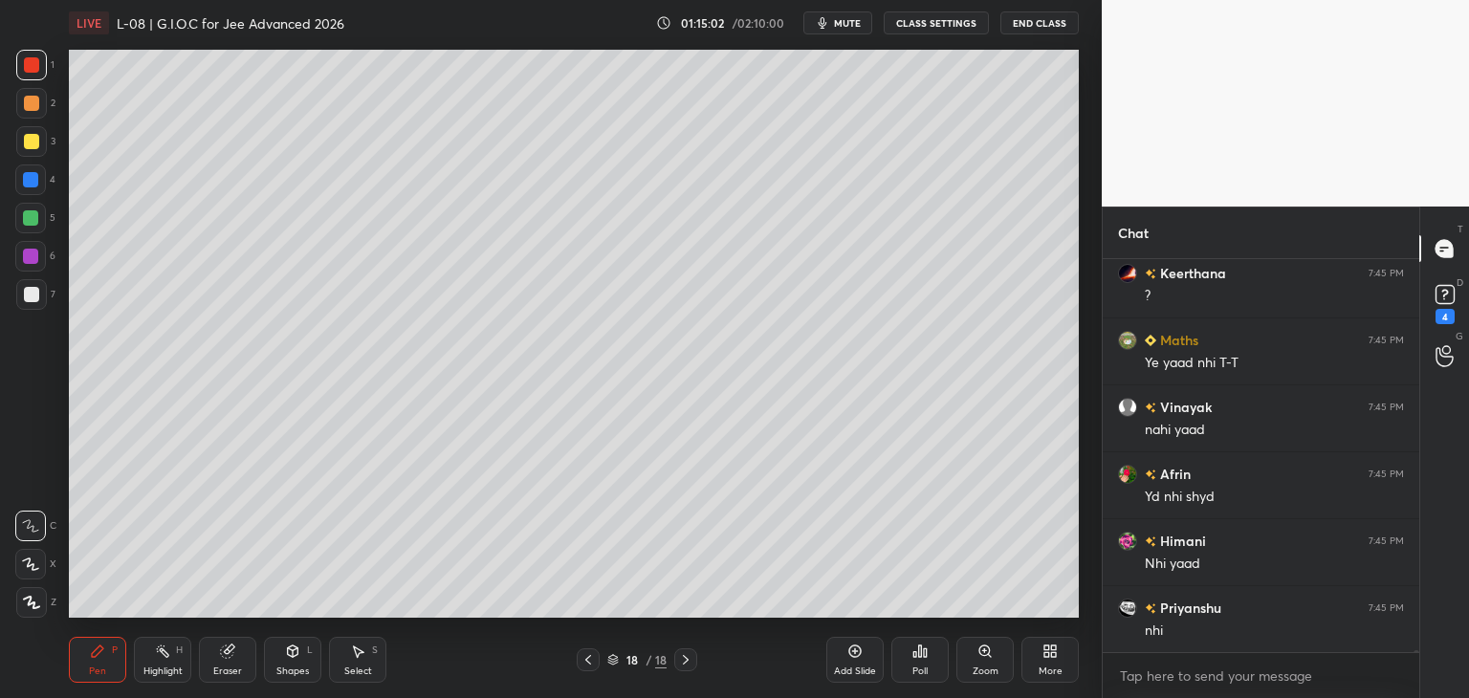
scroll to position [69961, 0]
click at [24, 147] on div at bounding box center [31, 141] width 15 height 15
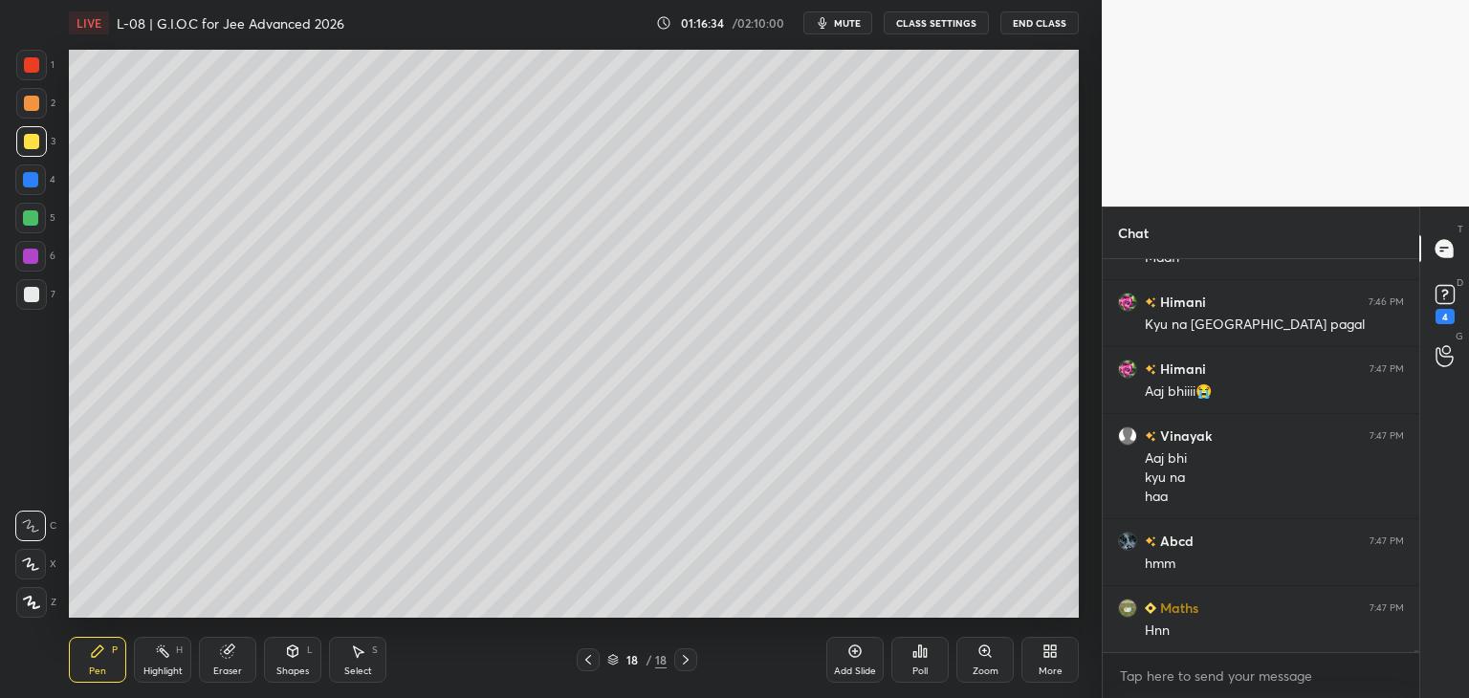
scroll to position [72008, 0]
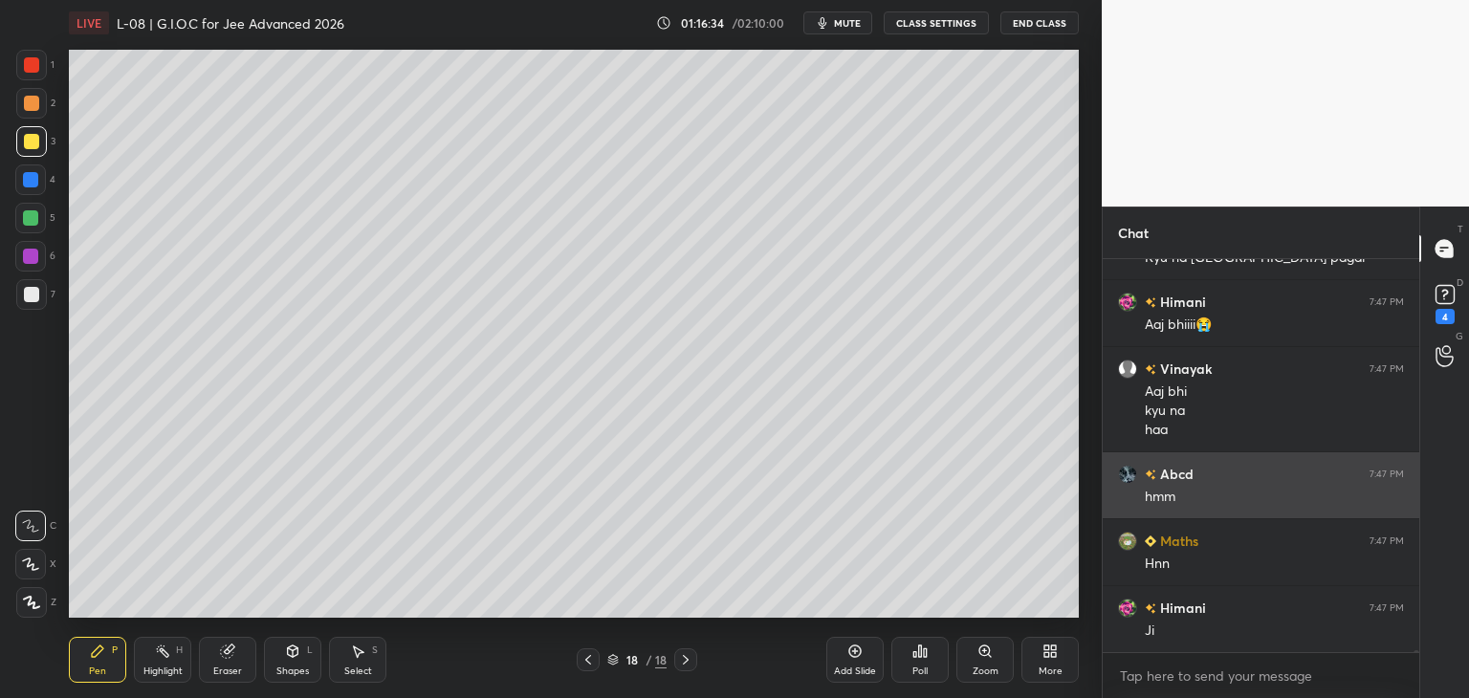
click at [846, 661] on div "Add Slide" at bounding box center [854, 660] width 57 height 46
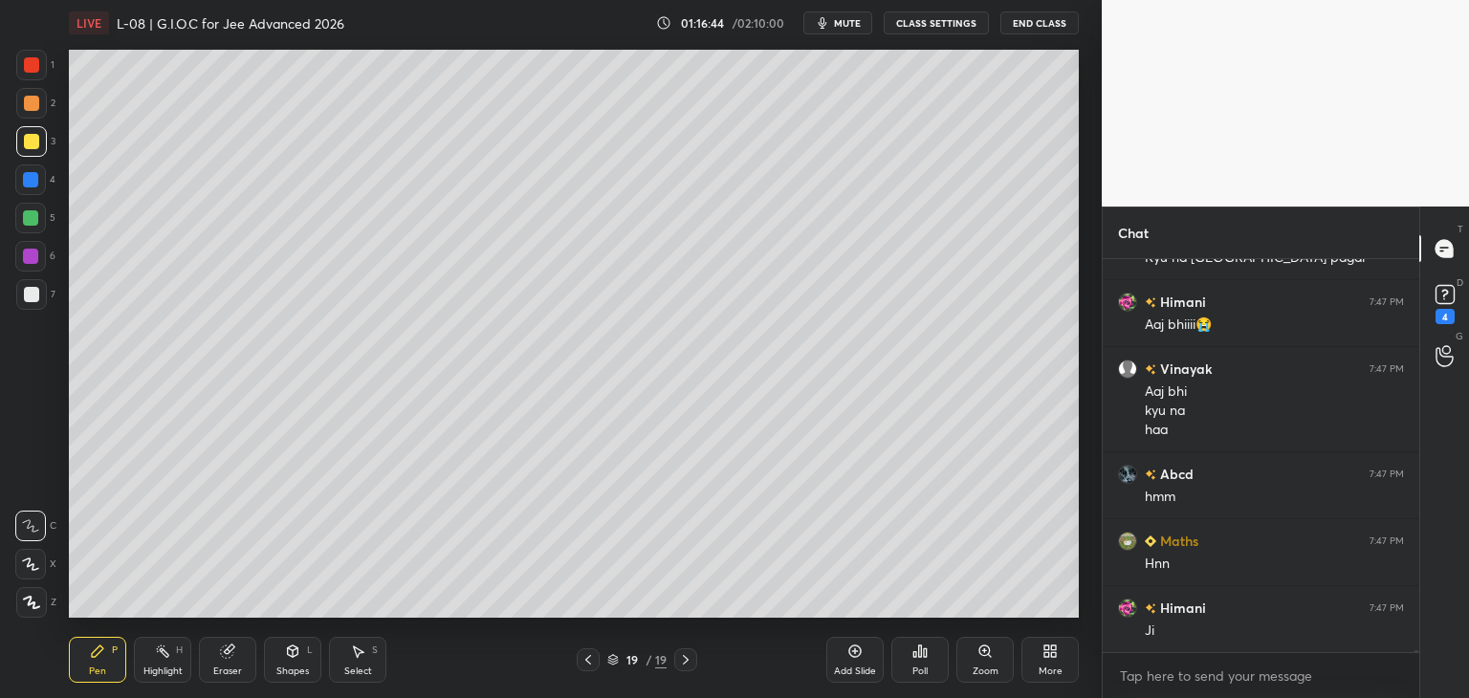
click at [583, 651] on div at bounding box center [588, 659] width 23 height 23
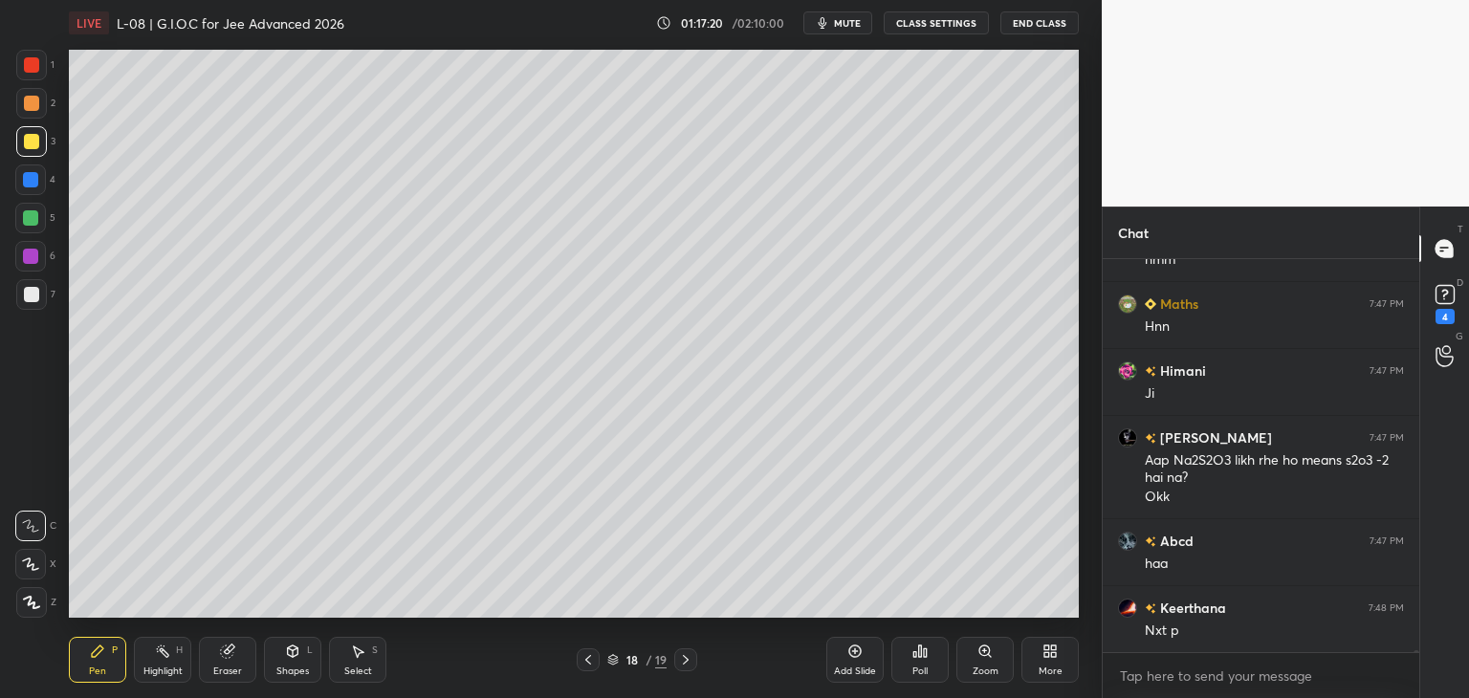
scroll to position [72312, 0]
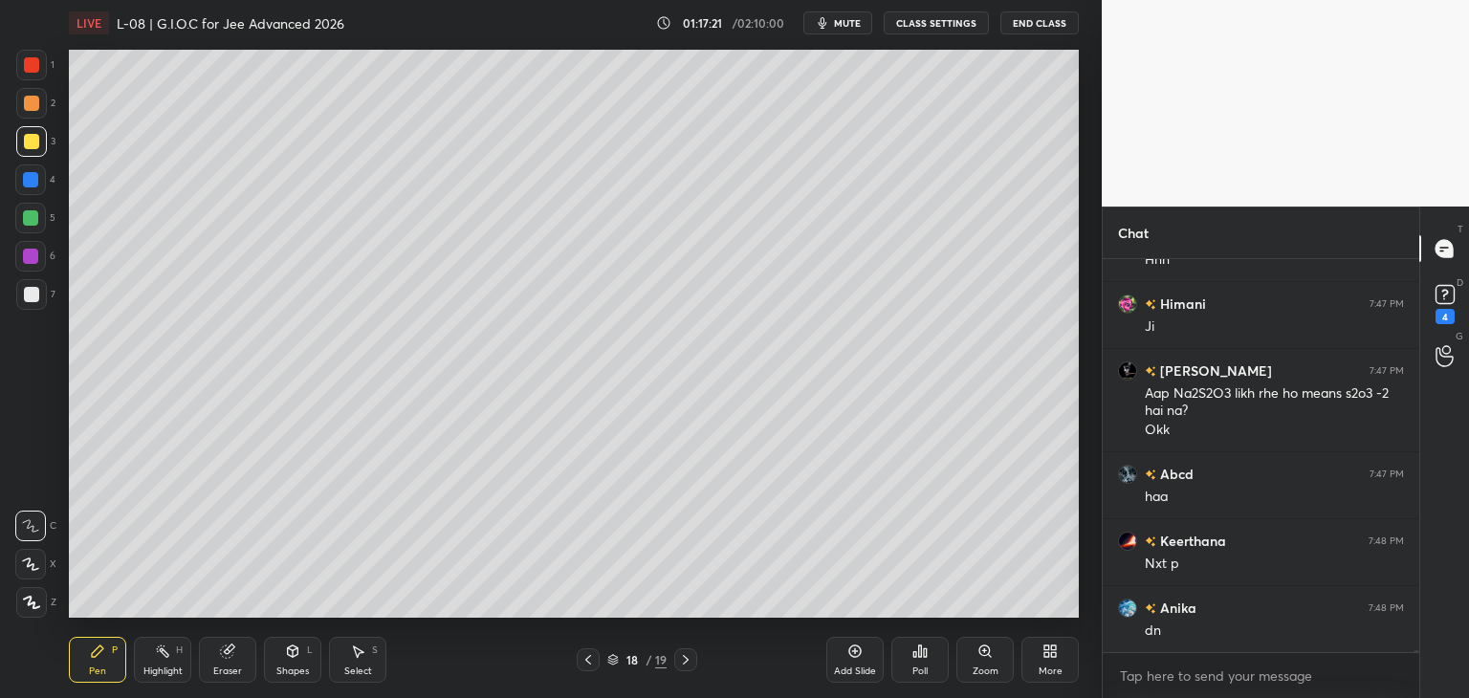
click at [680, 661] on icon at bounding box center [685, 659] width 15 height 15
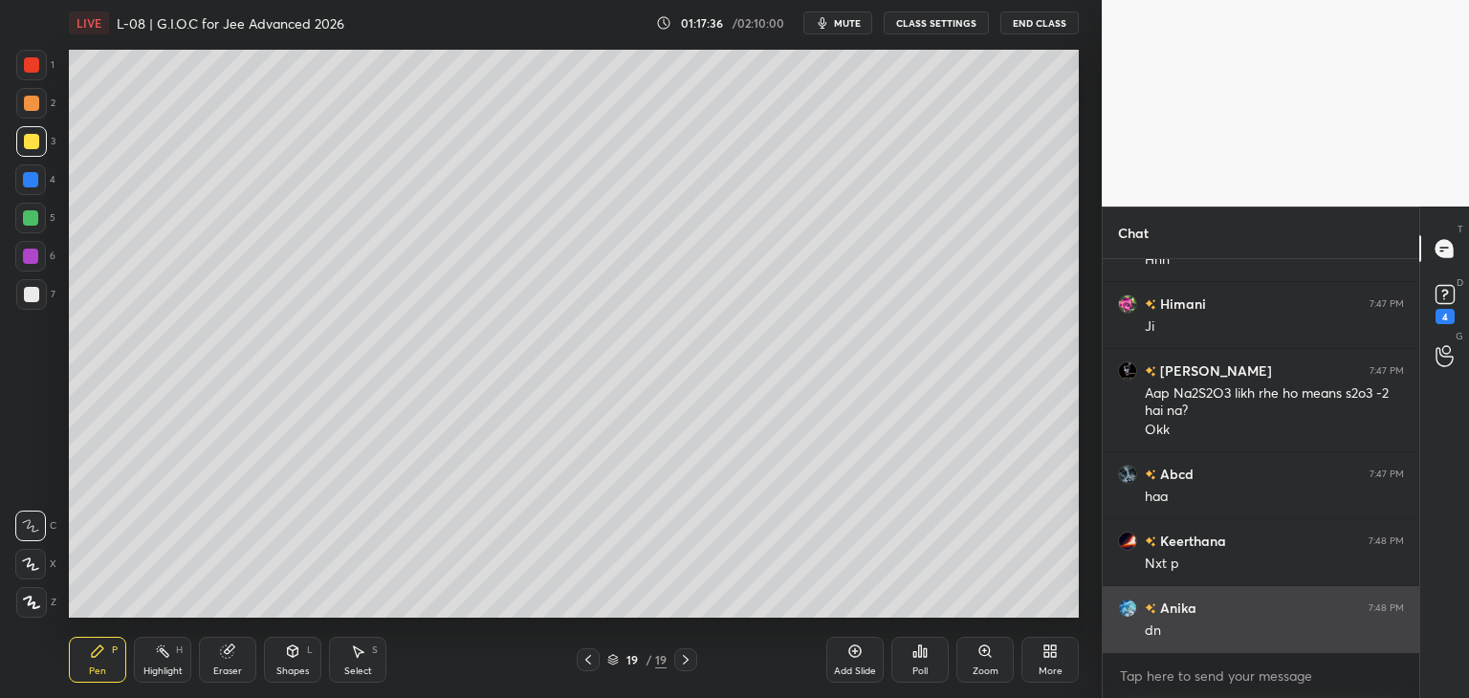
scroll to position [72394, 0]
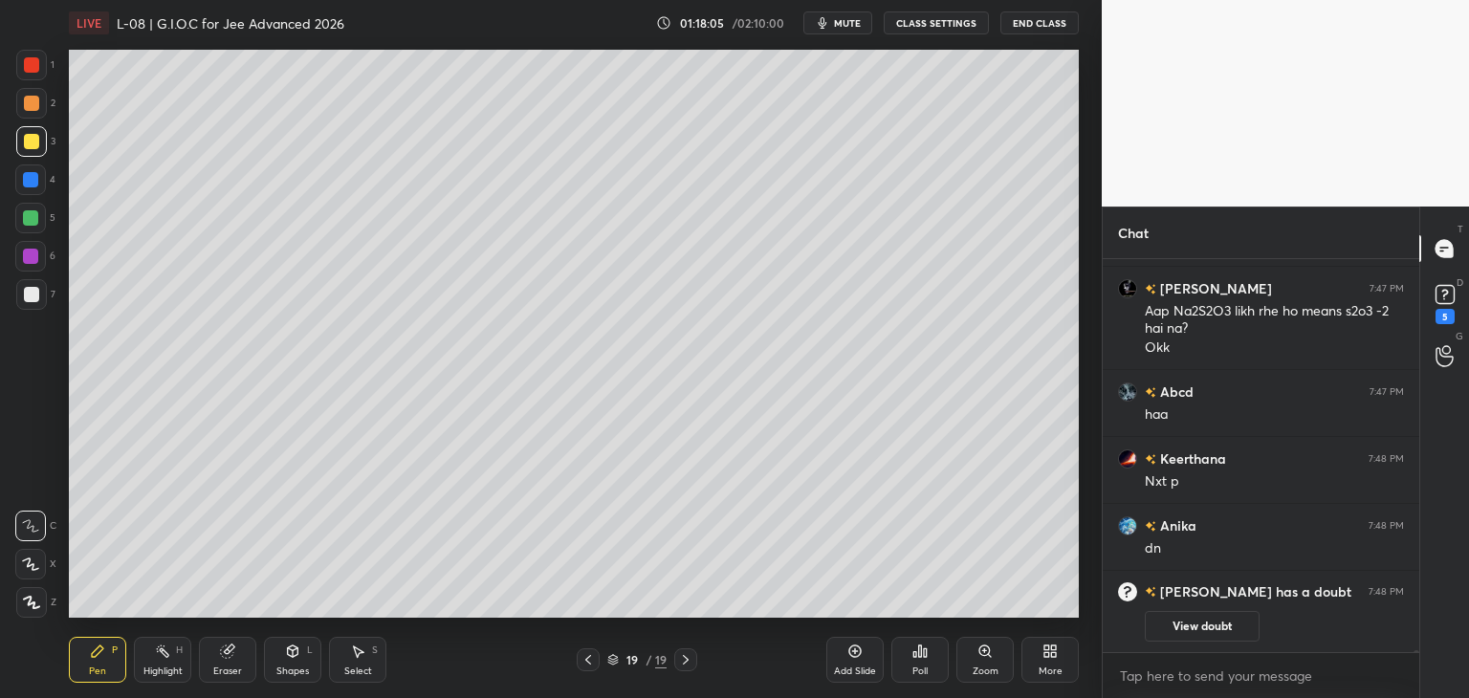
click at [584, 668] on div at bounding box center [588, 659] width 23 height 23
click at [691, 659] on icon at bounding box center [685, 659] width 15 height 15
click at [589, 661] on icon at bounding box center [587, 659] width 15 height 15
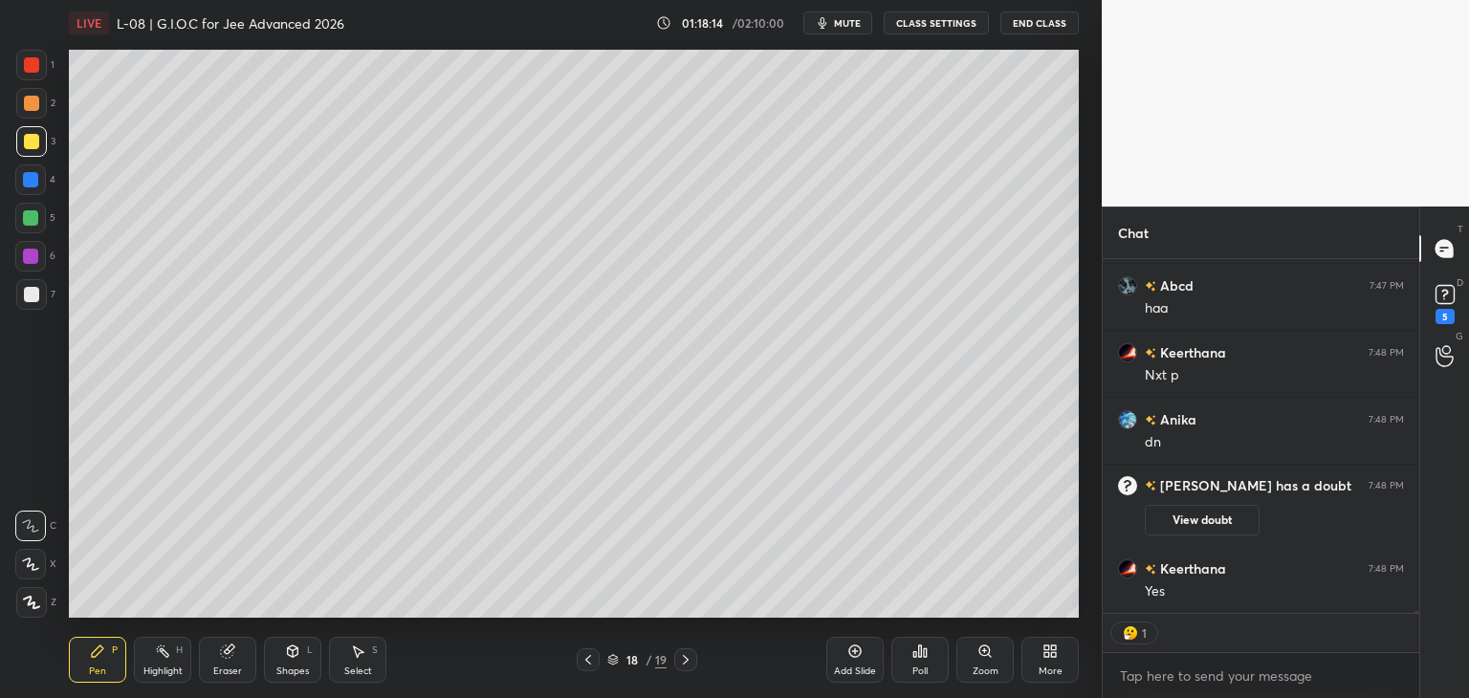
click at [687, 662] on icon at bounding box center [686, 660] width 6 height 10
click at [584, 659] on icon at bounding box center [587, 659] width 15 height 15
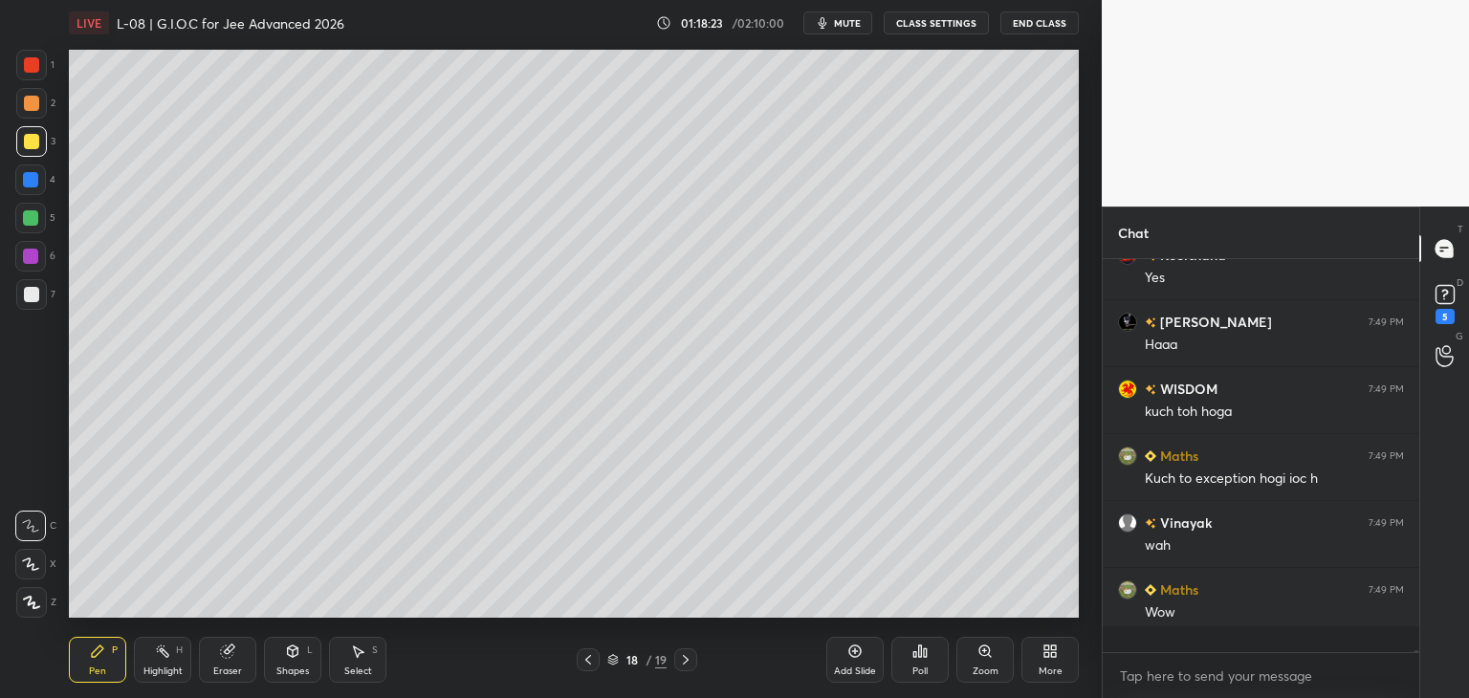
scroll to position [6, 6]
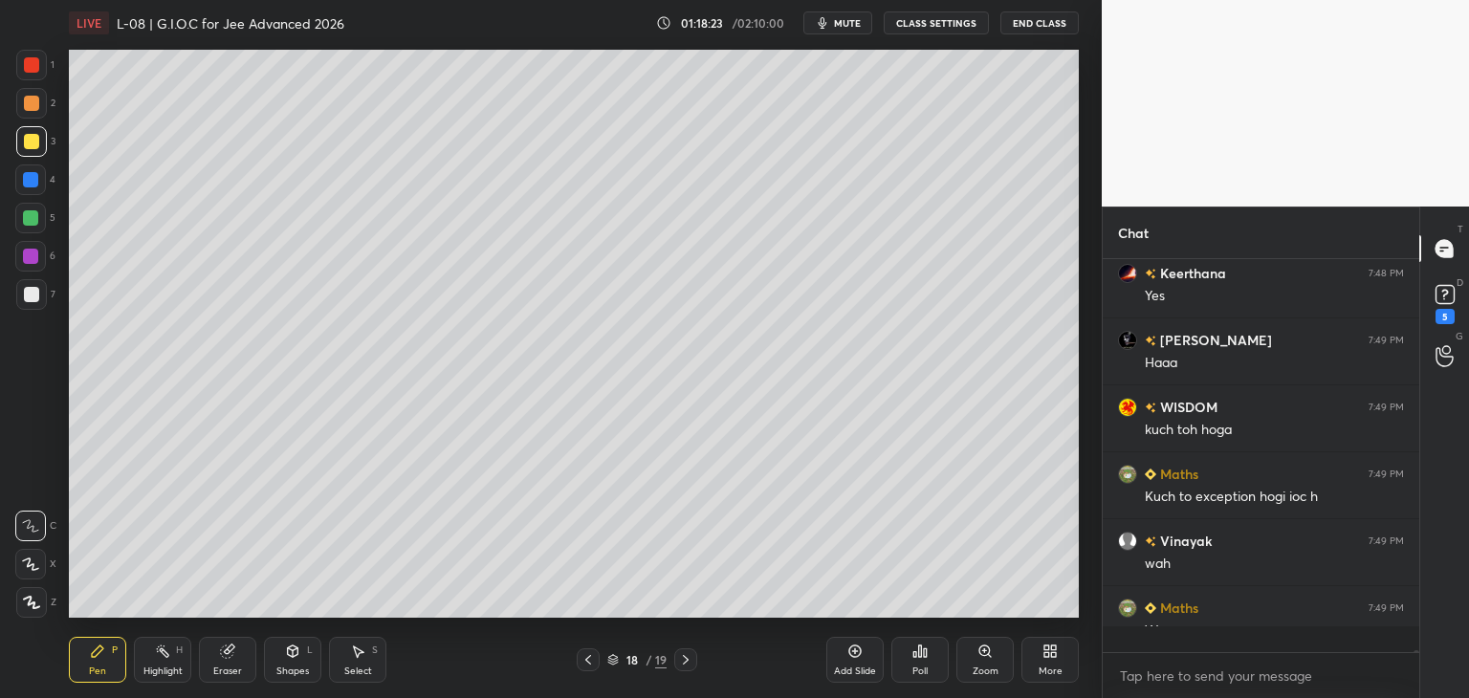
click at [684, 660] on icon at bounding box center [685, 659] width 15 height 15
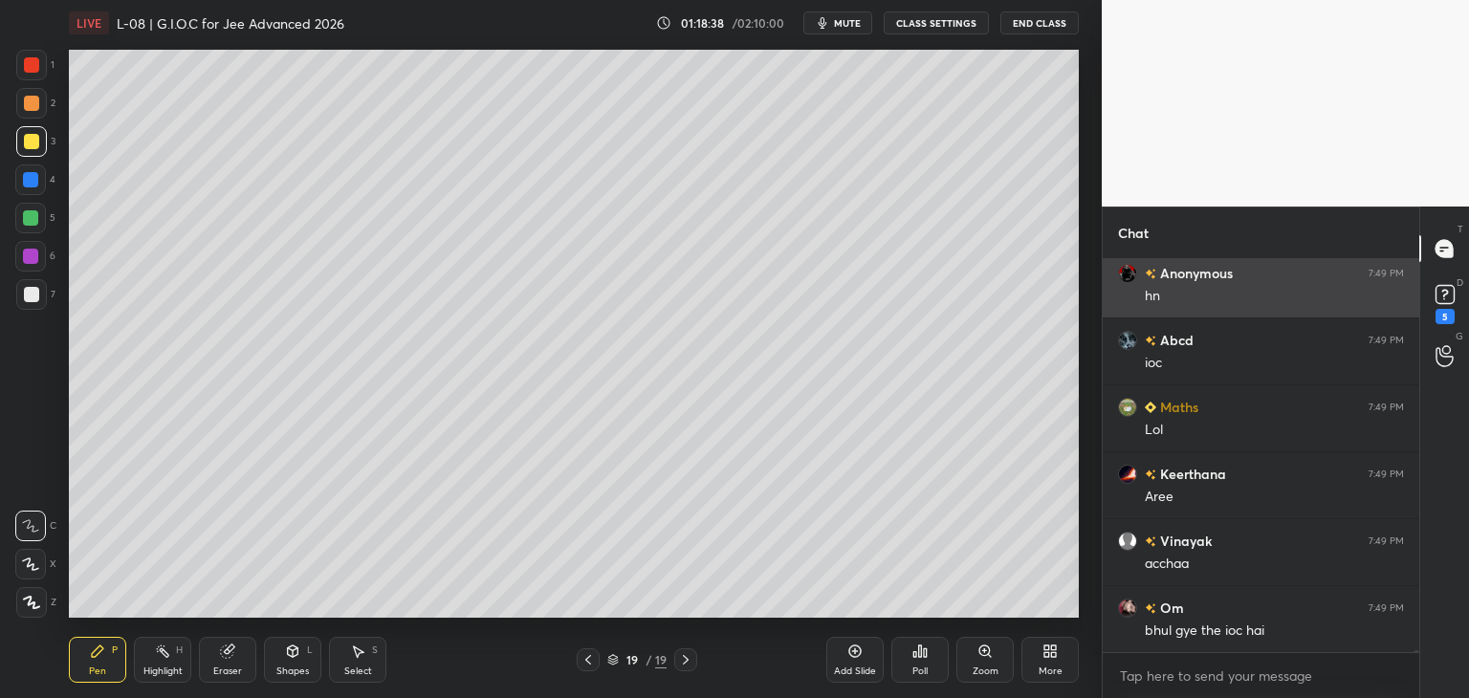
scroll to position [72136, 0]
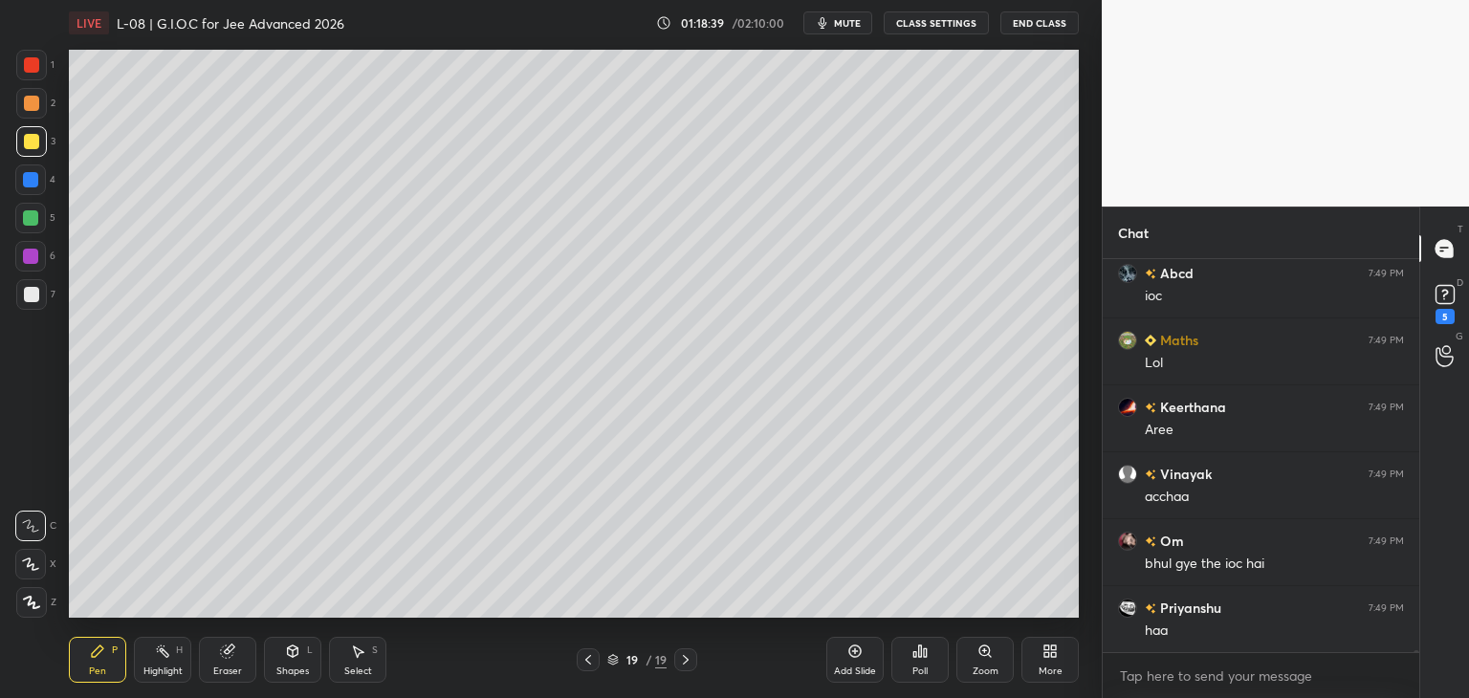
click at [37, 61] on div at bounding box center [31, 64] width 15 height 15
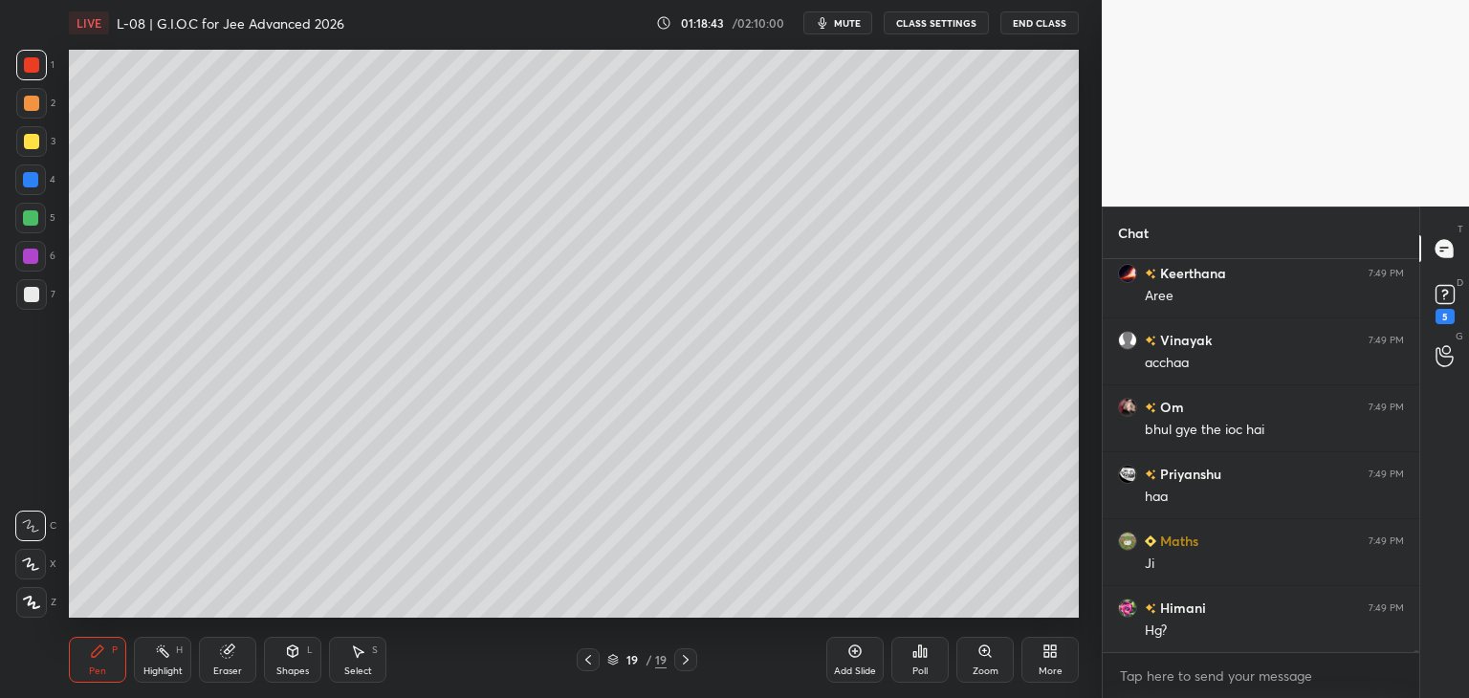
click at [581, 656] on icon at bounding box center [587, 659] width 15 height 15
click at [683, 662] on icon at bounding box center [685, 659] width 15 height 15
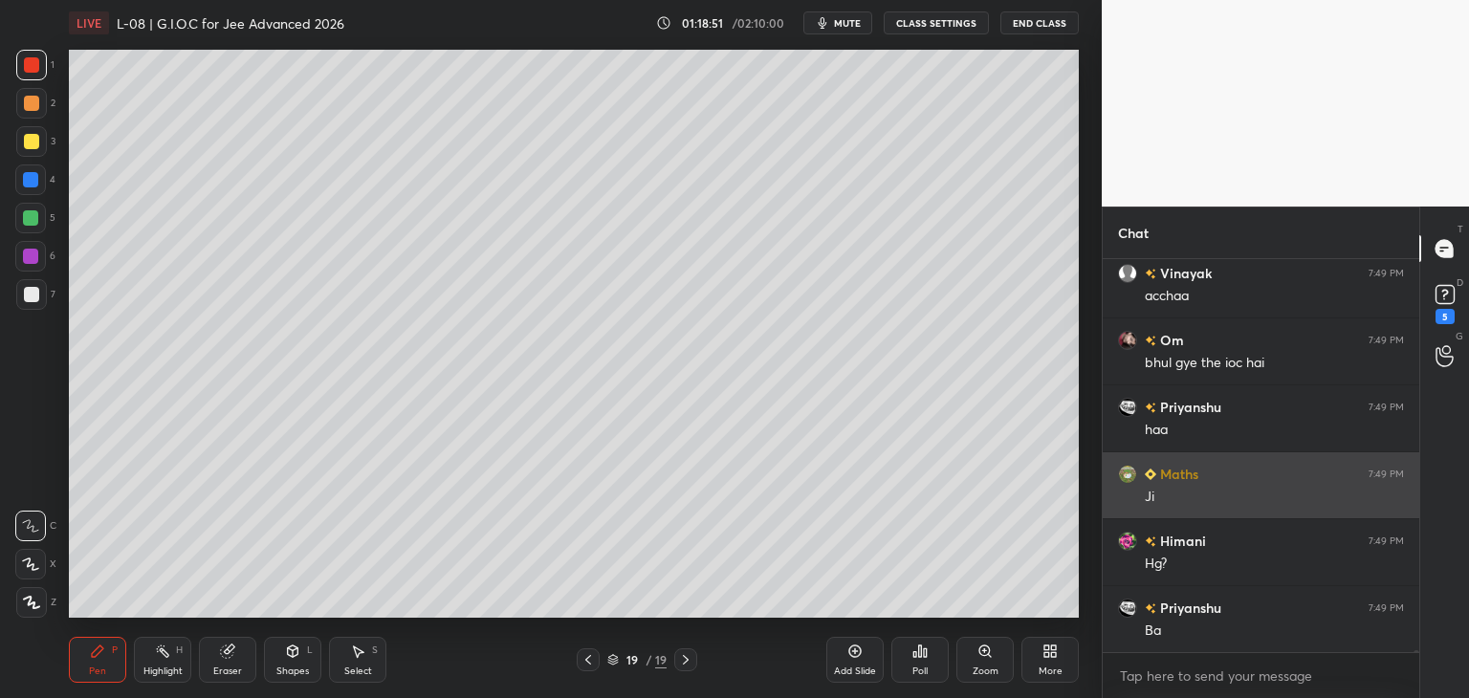
scroll to position [72404, 0]
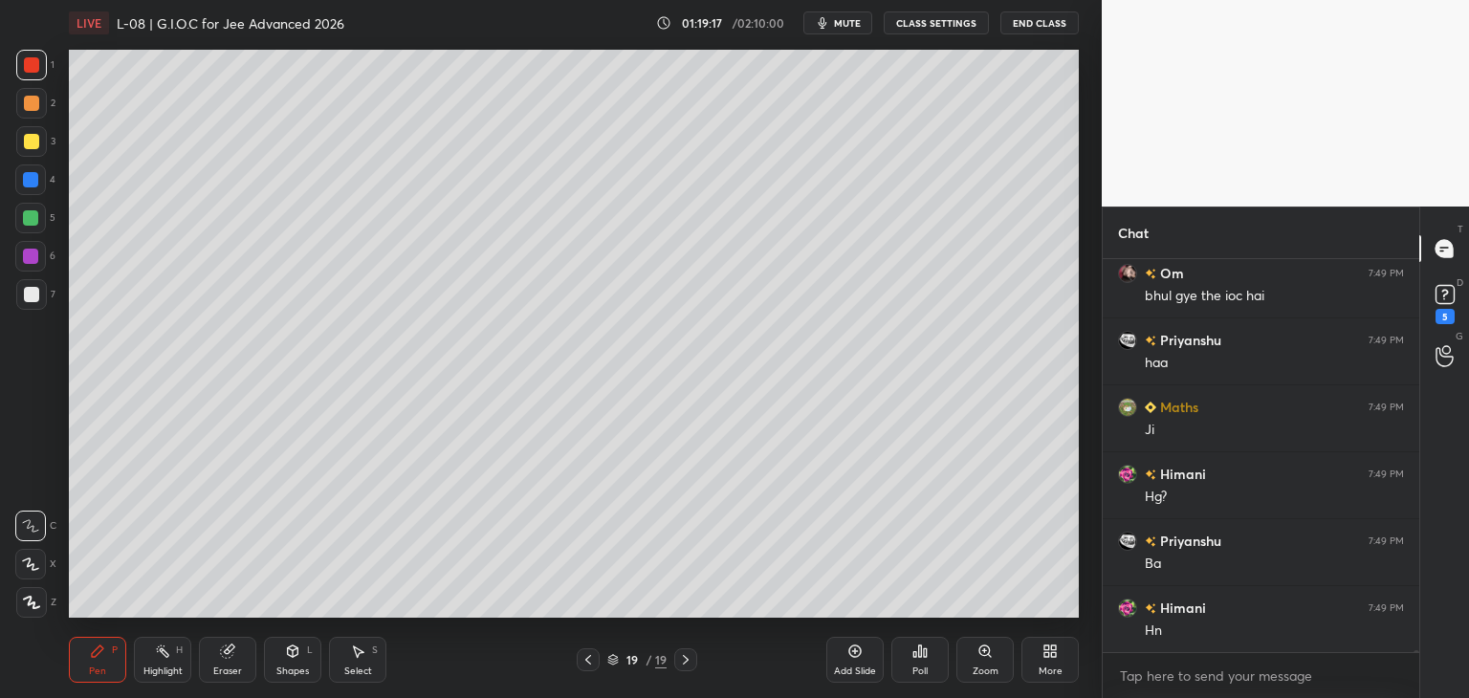
click at [587, 656] on icon at bounding box center [587, 659] width 15 height 15
click at [686, 659] on icon at bounding box center [686, 660] width 6 height 10
click at [27, 221] on div at bounding box center [30, 217] width 15 height 15
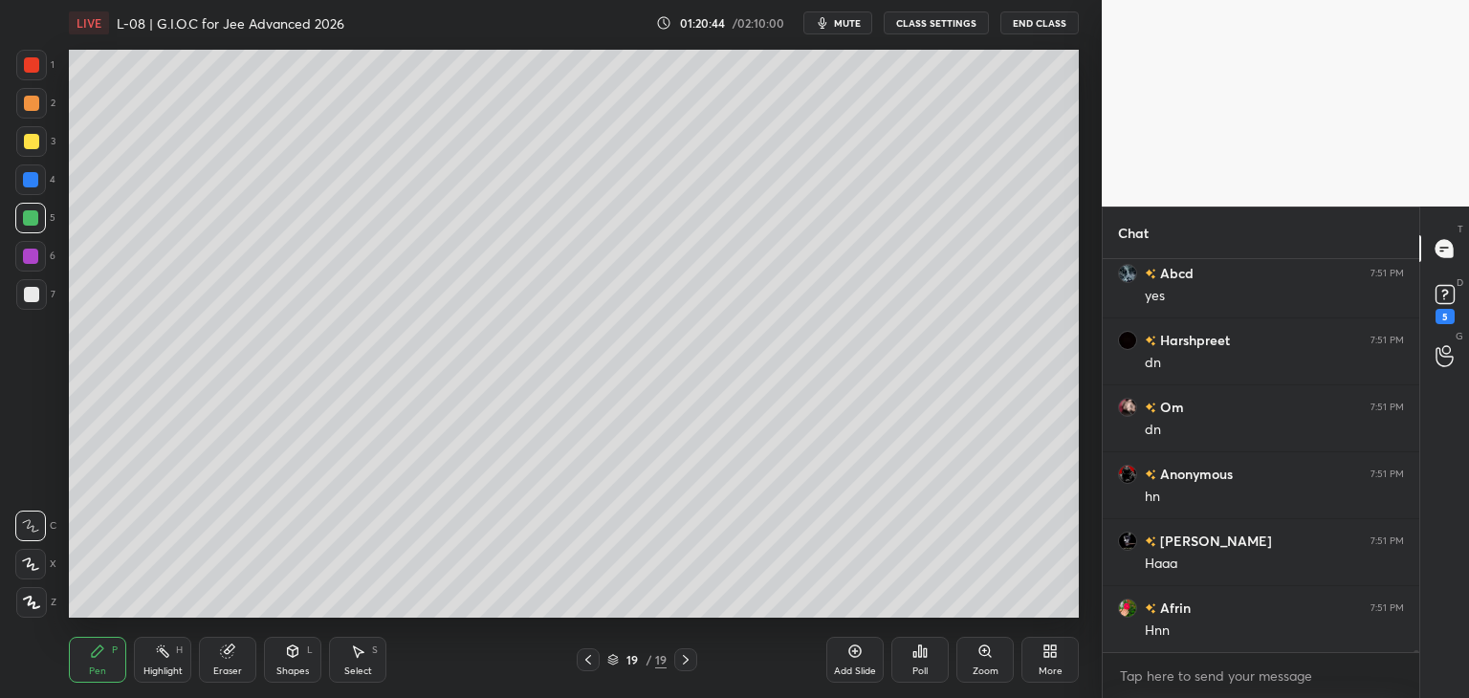
click at [853, 667] on div "Add Slide" at bounding box center [855, 672] width 42 height 10
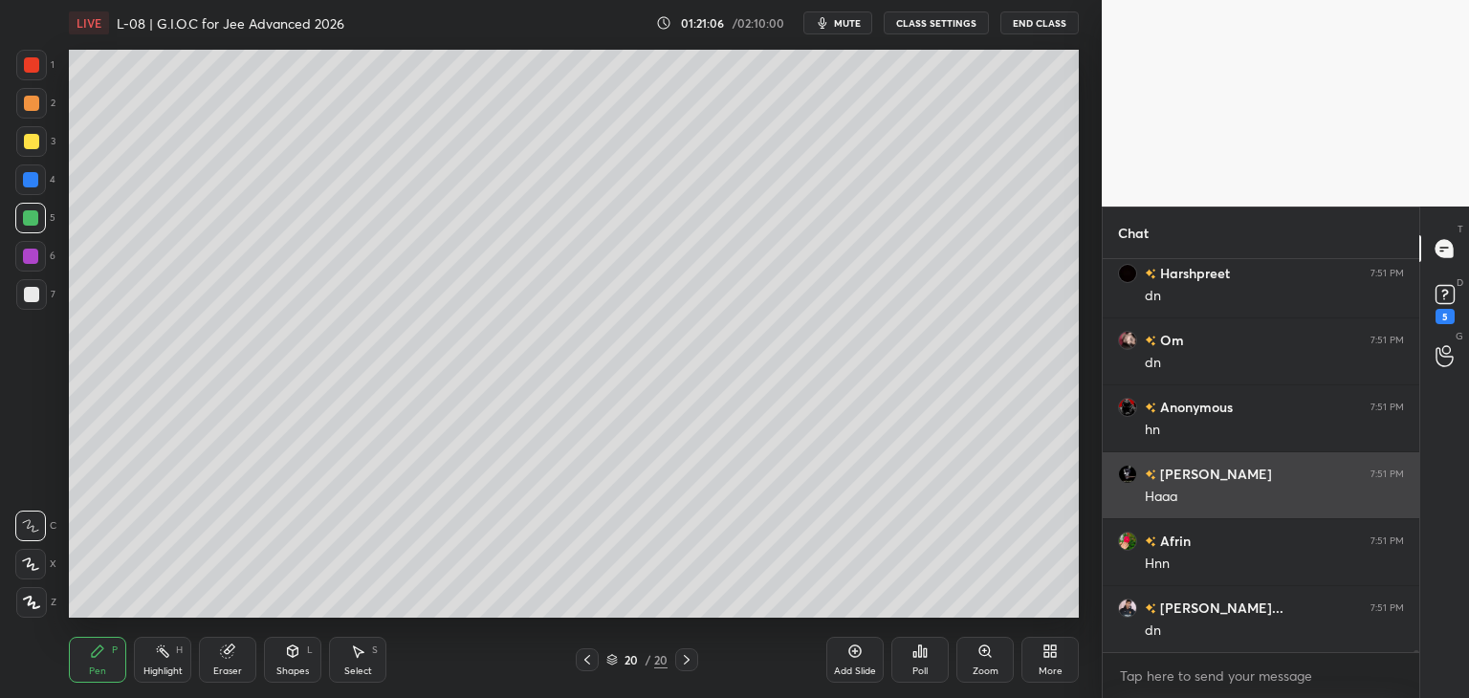
scroll to position [73207, 0]
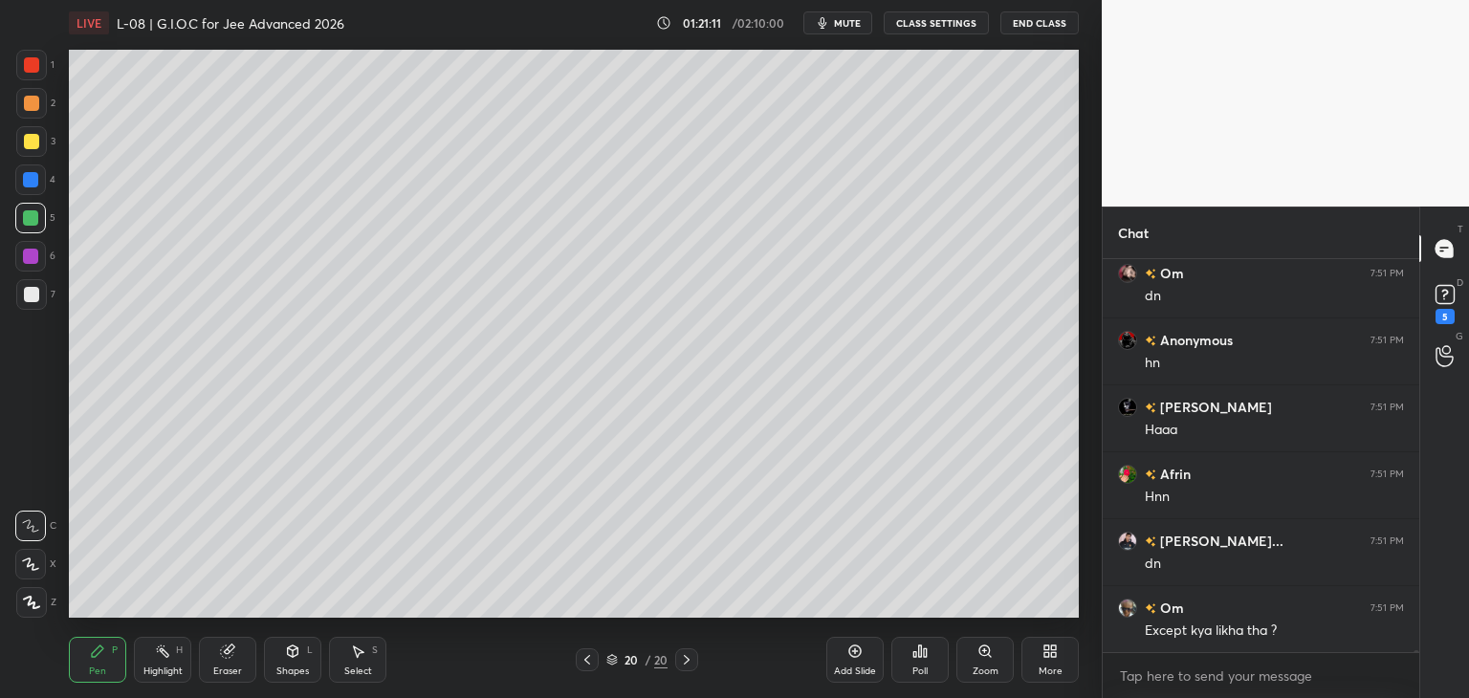
click at [36, 66] on div at bounding box center [31, 64] width 15 height 15
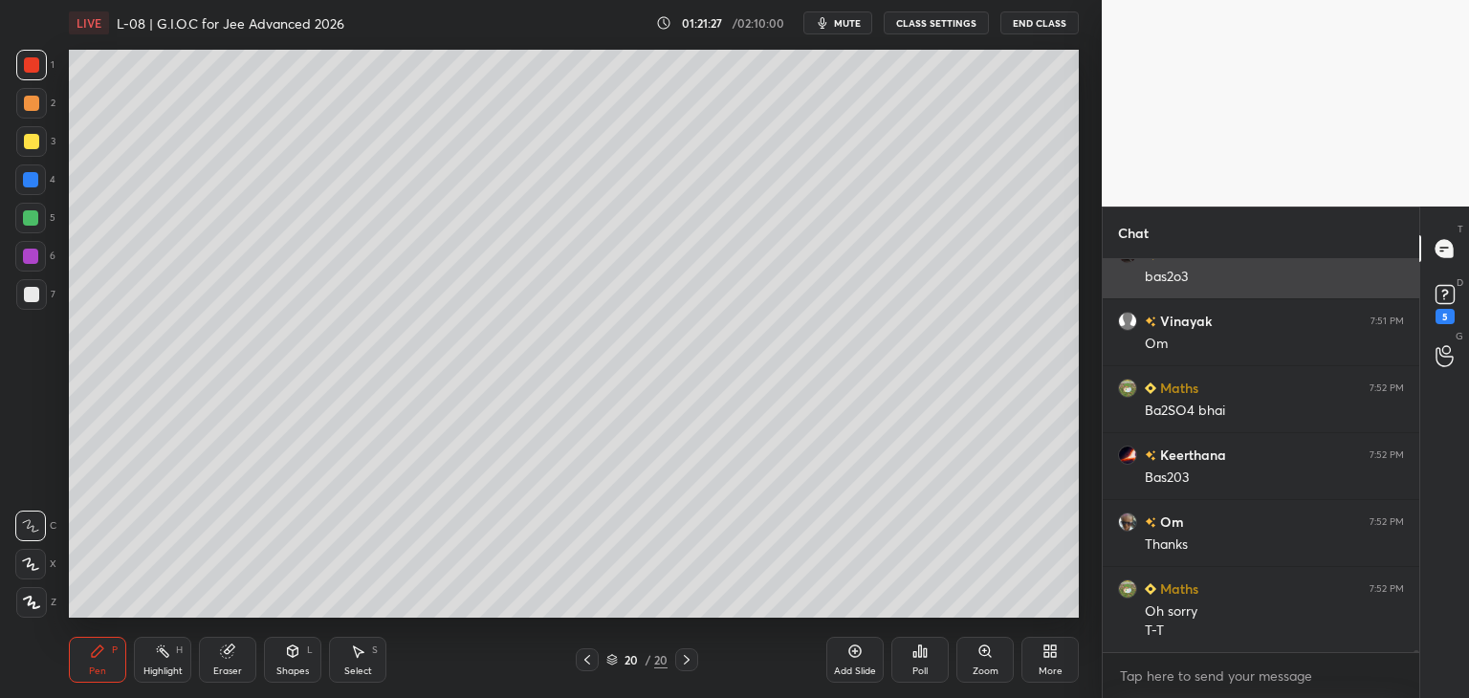
scroll to position [73762, 0]
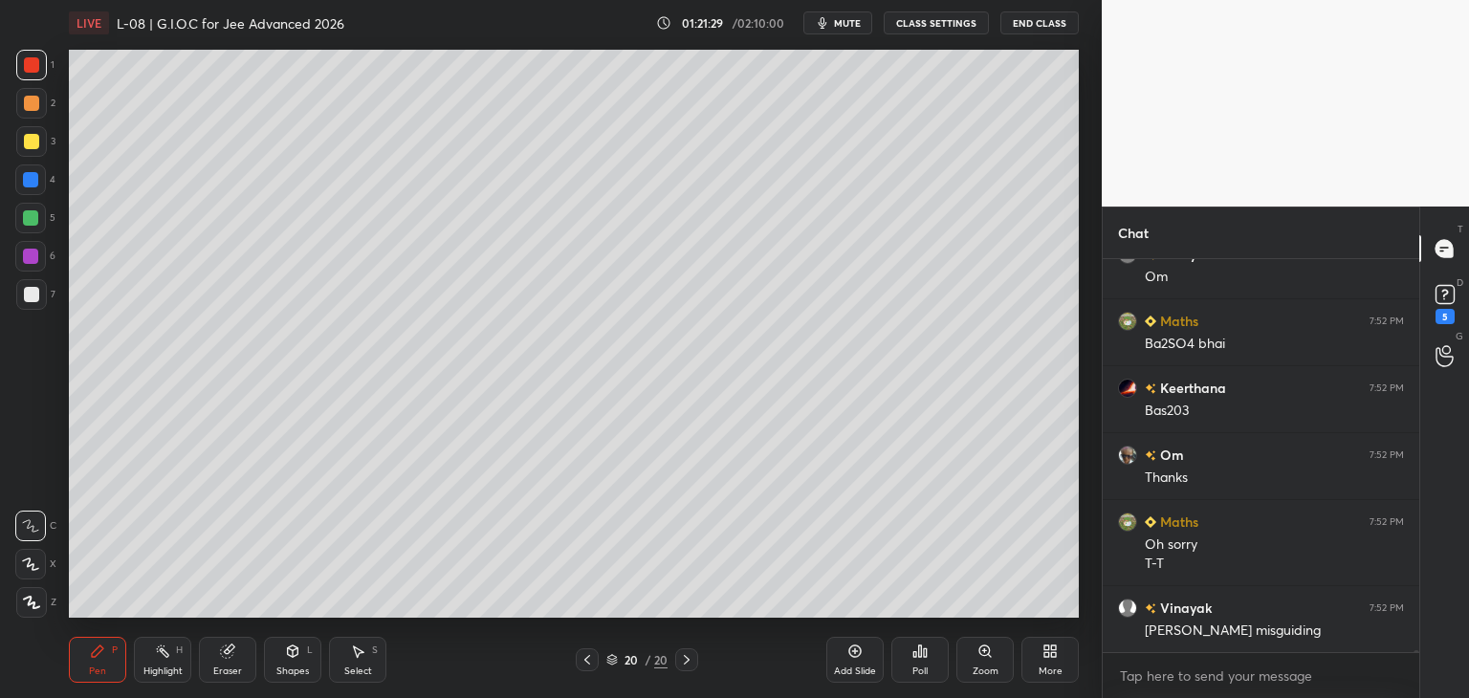
click at [212, 656] on div "Eraser" at bounding box center [227, 660] width 57 height 46
click at [36, 561] on icon at bounding box center [32, 564] width 11 height 10
click at [85, 650] on div "Pen P" at bounding box center [97, 660] width 57 height 46
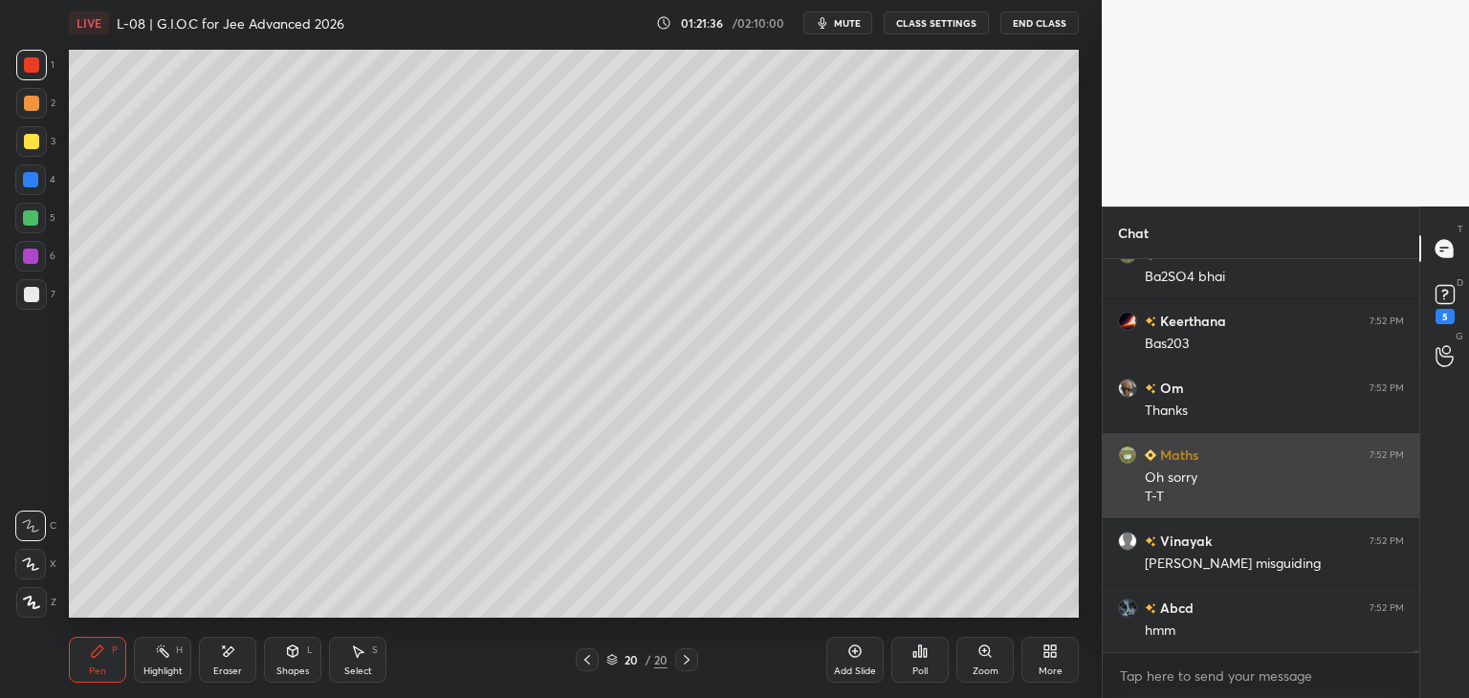
scroll to position [73895, 0]
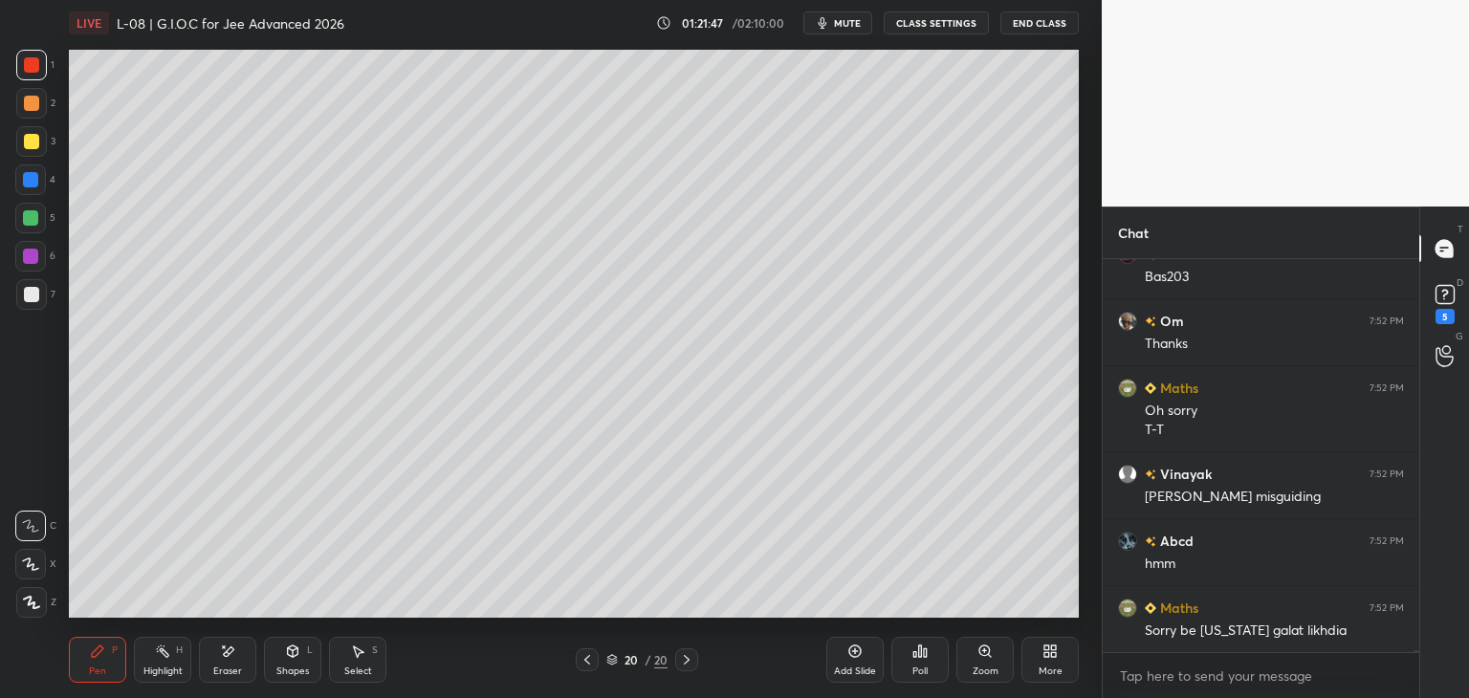
click at [34, 139] on div at bounding box center [31, 141] width 15 height 15
click at [230, 652] on icon at bounding box center [229, 651] width 11 height 10
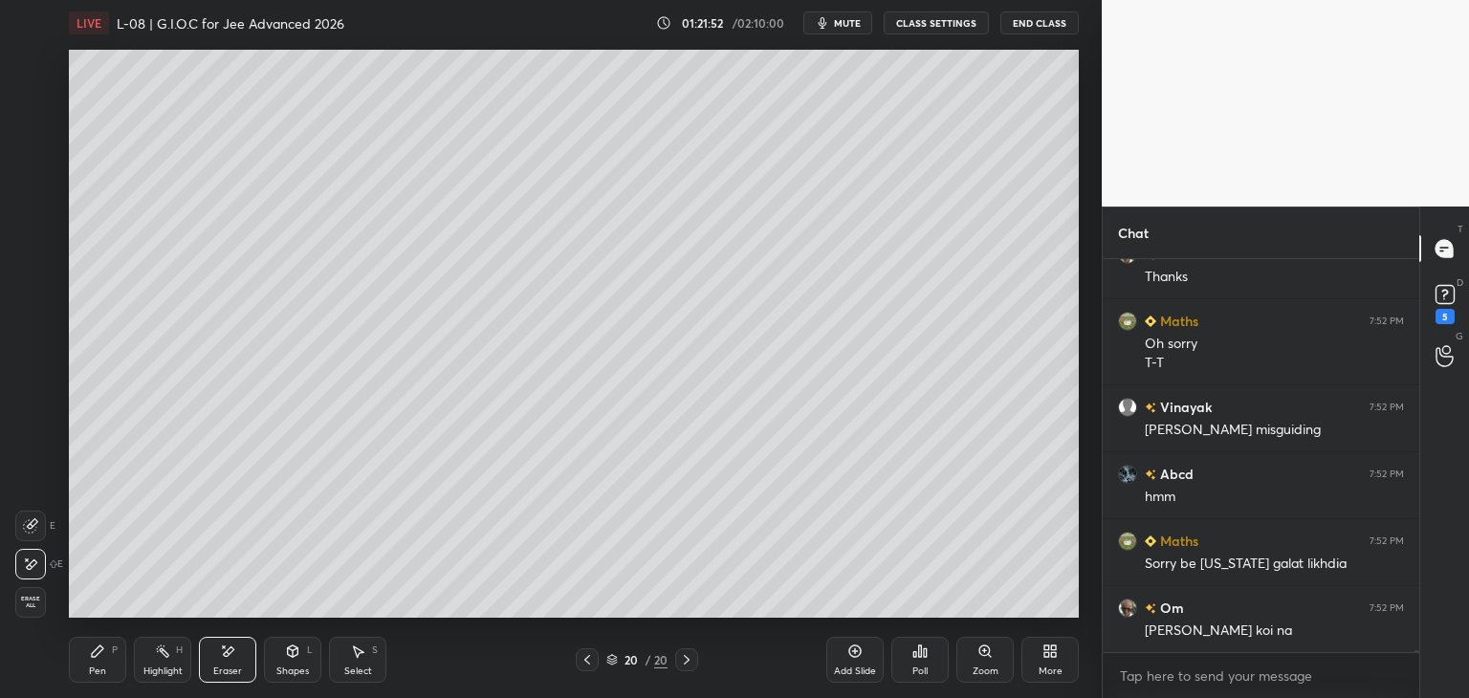
click at [98, 662] on div "Pen P" at bounding box center [97, 660] width 57 height 46
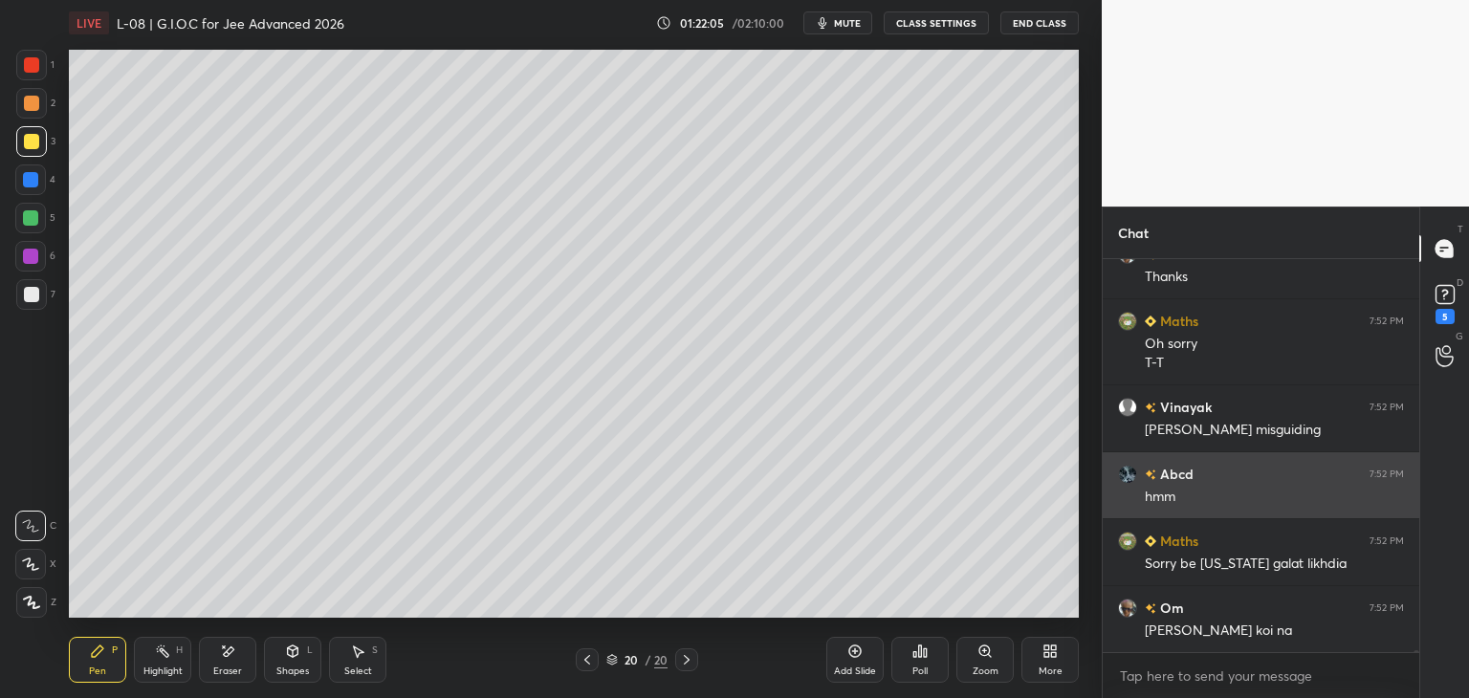
scroll to position [7, 6]
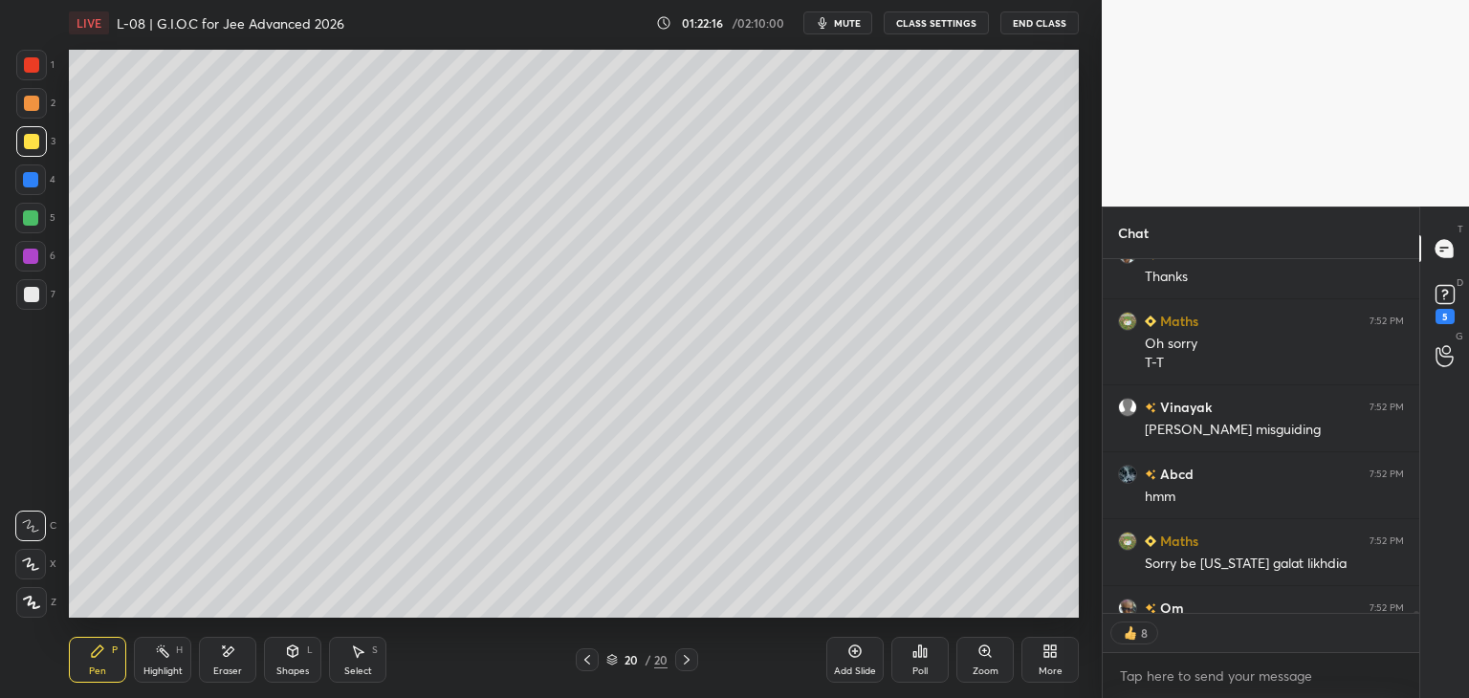
click at [23, 218] on div at bounding box center [30, 217] width 15 height 15
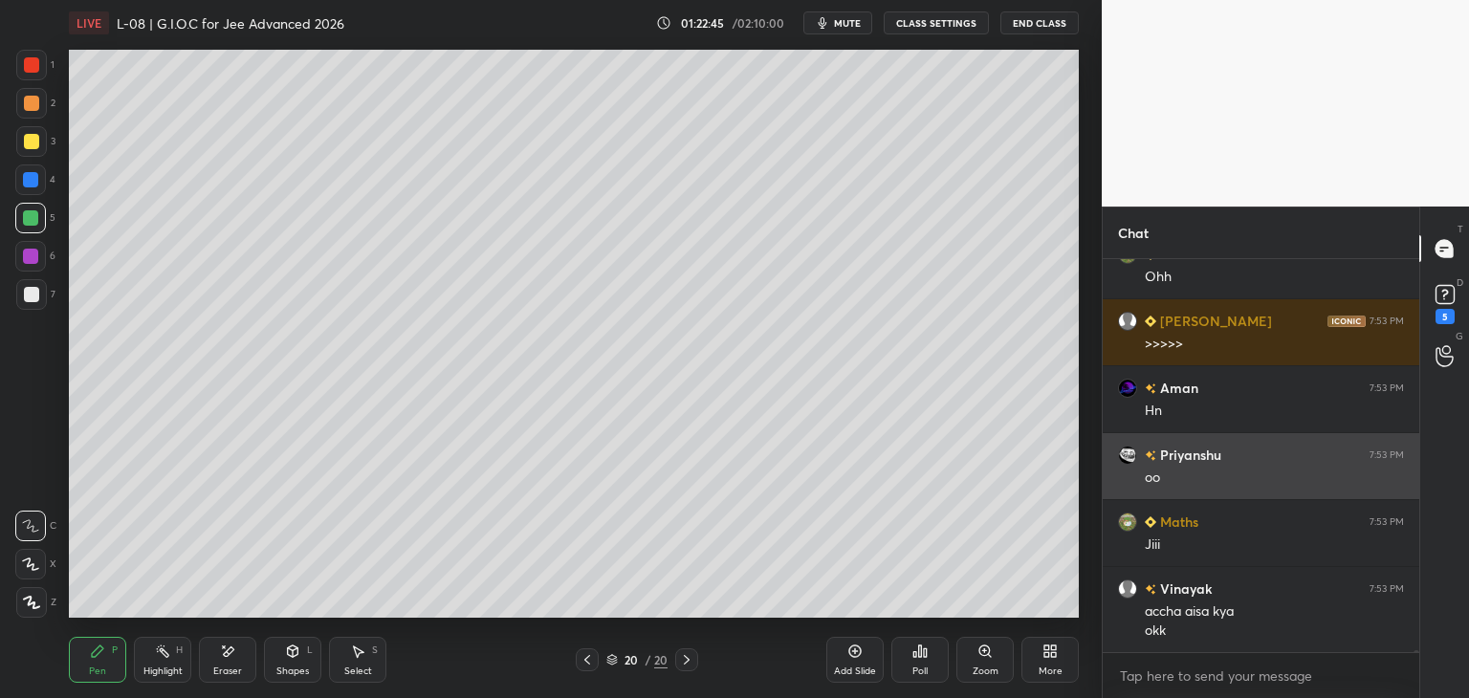
scroll to position [74986, 0]
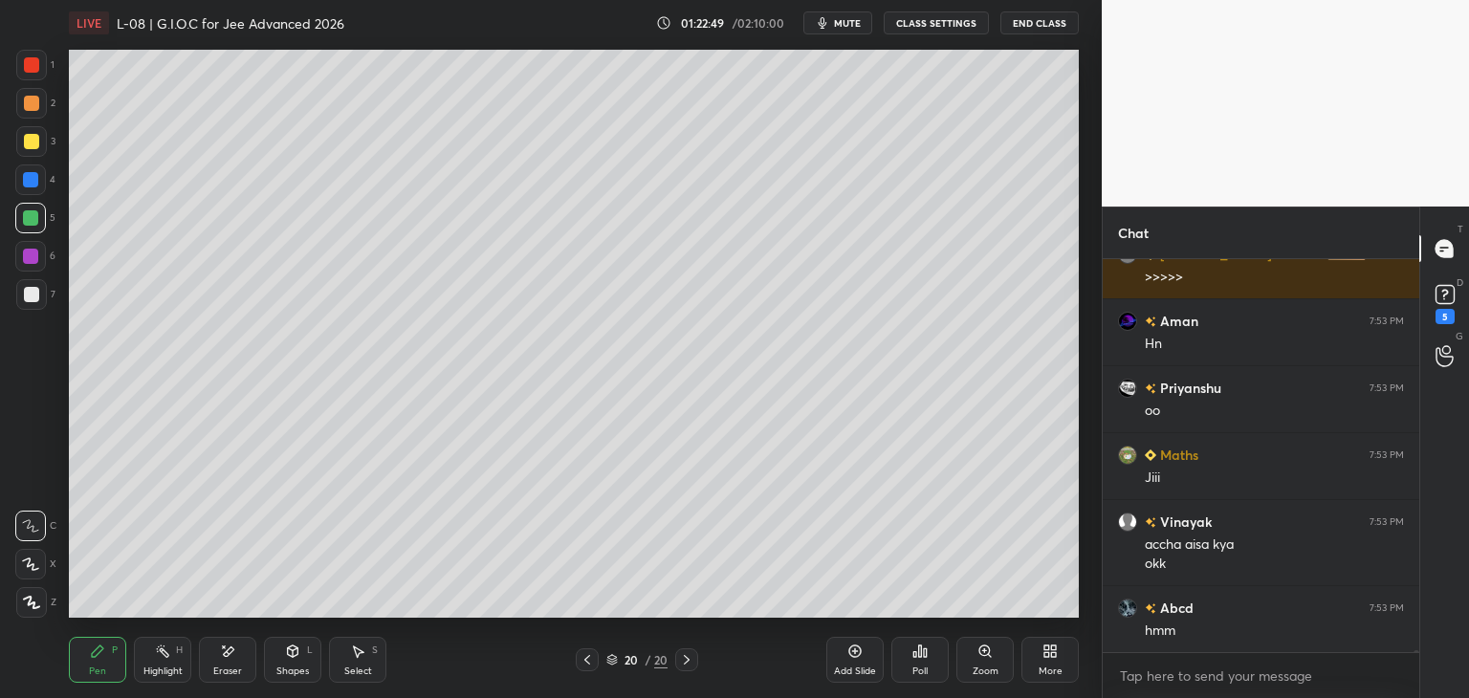
click at [33, 297] on div at bounding box center [31, 294] width 15 height 15
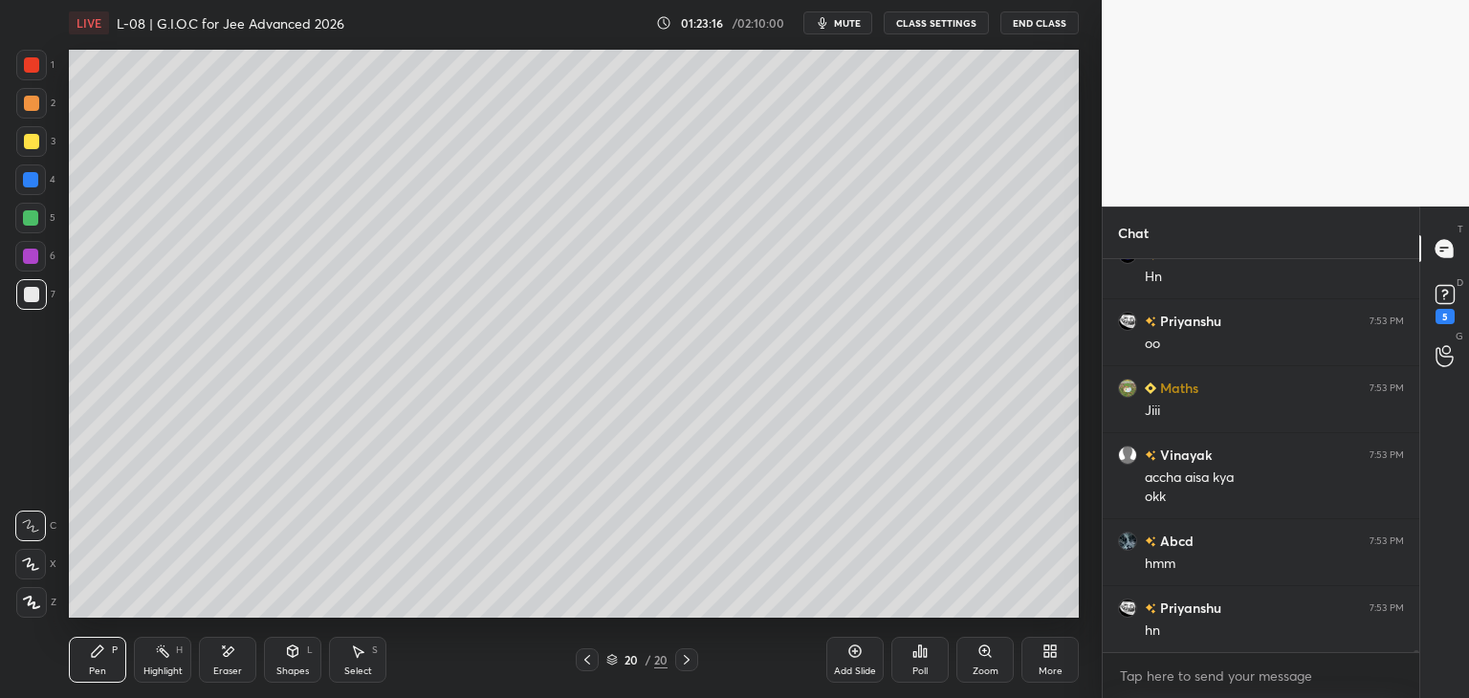
click at [850, 663] on div "Add Slide" at bounding box center [854, 660] width 57 height 46
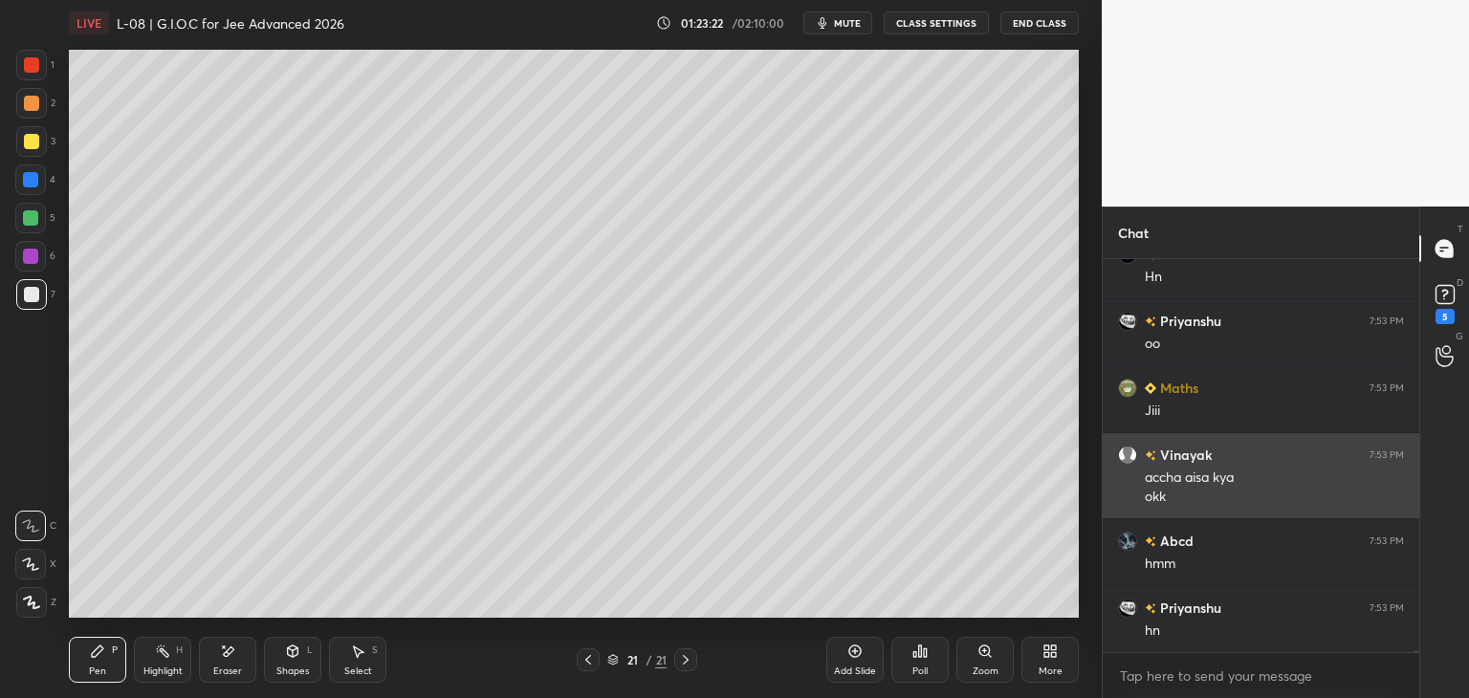
scroll to position [75120, 0]
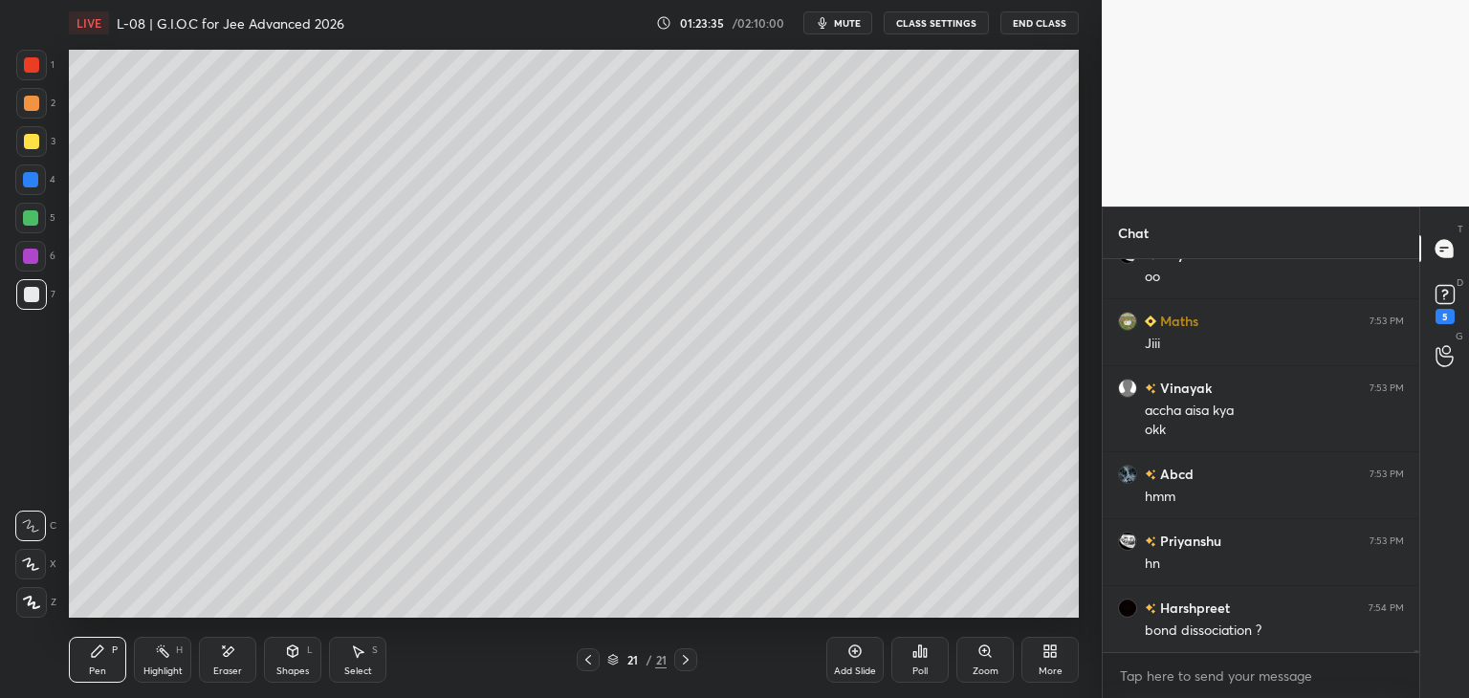
click at [581, 664] on icon at bounding box center [587, 659] width 15 height 15
click at [683, 665] on icon at bounding box center [686, 660] width 6 height 10
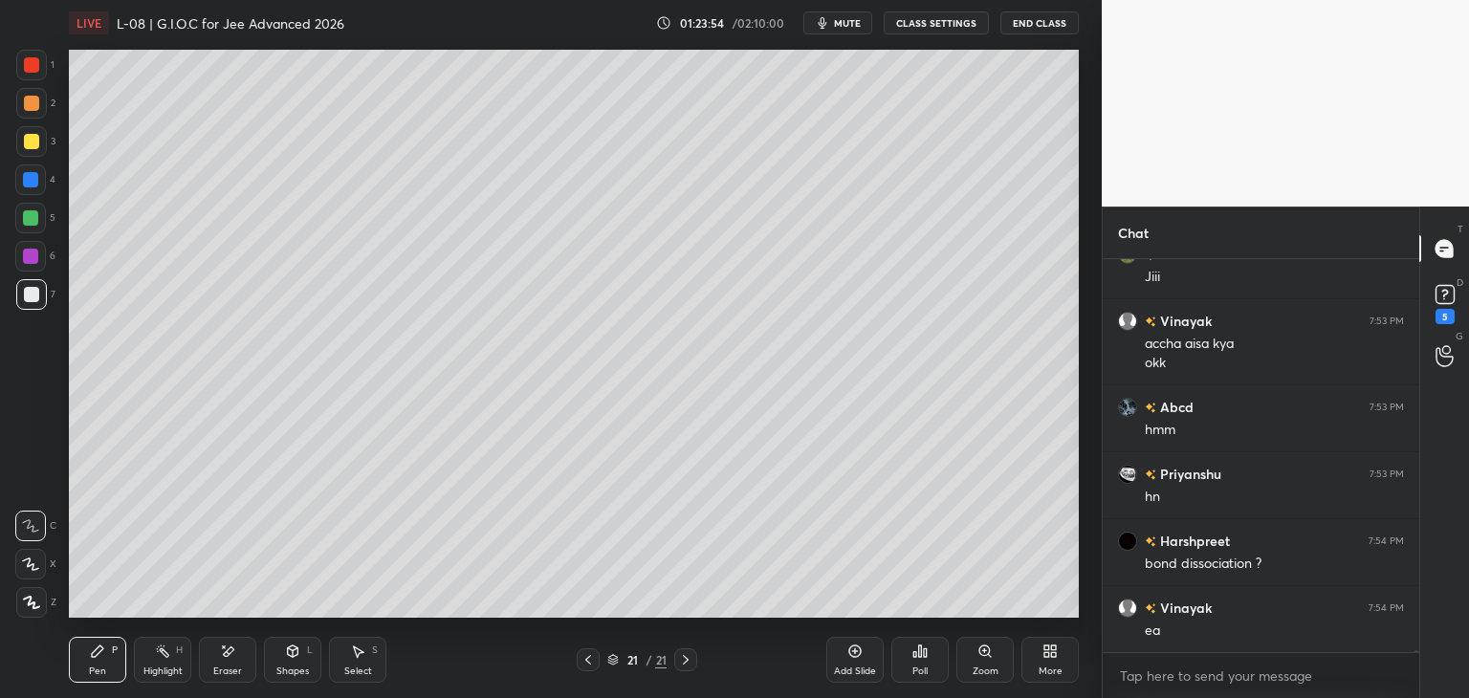
click at [221, 651] on icon at bounding box center [227, 652] width 15 height 16
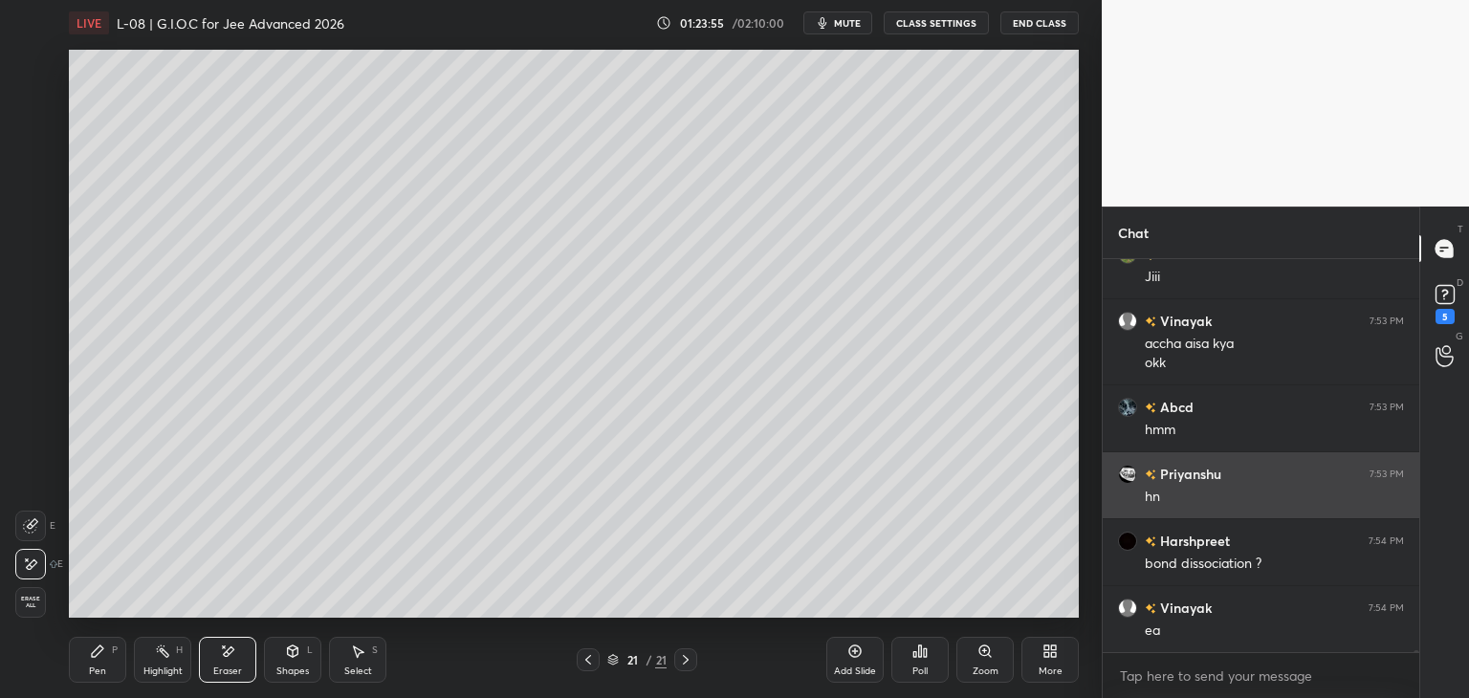
scroll to position [75206, 0]
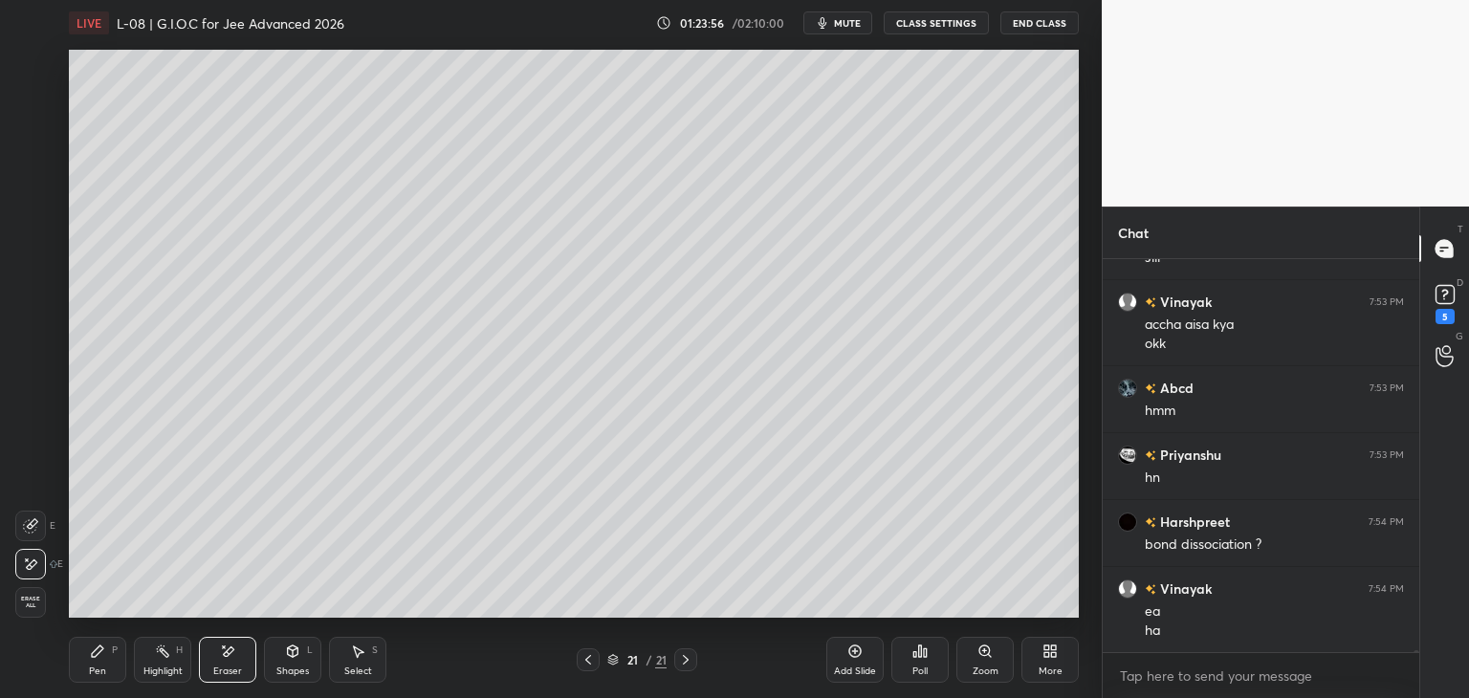
click at [96, 654] on icon at bounding box center [97, 651] width 11 height 11
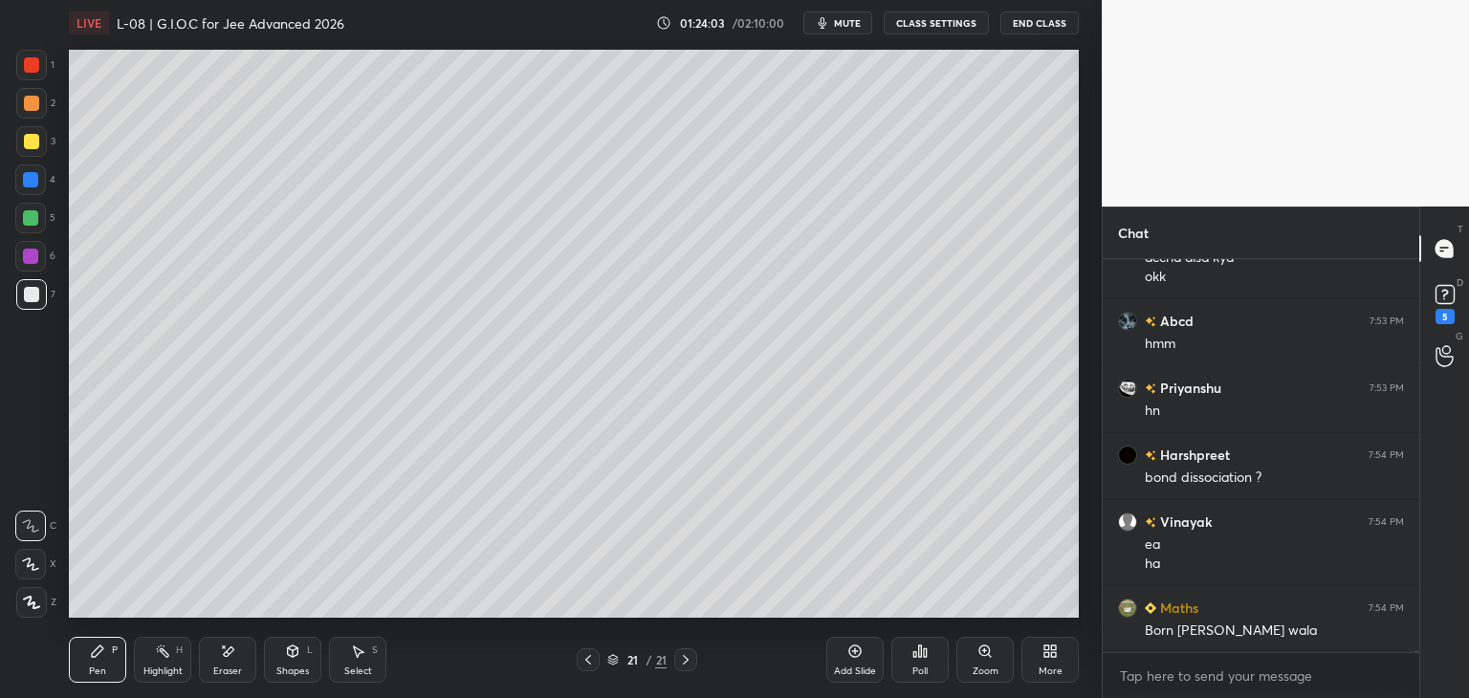
scroll to position [75406, 0]
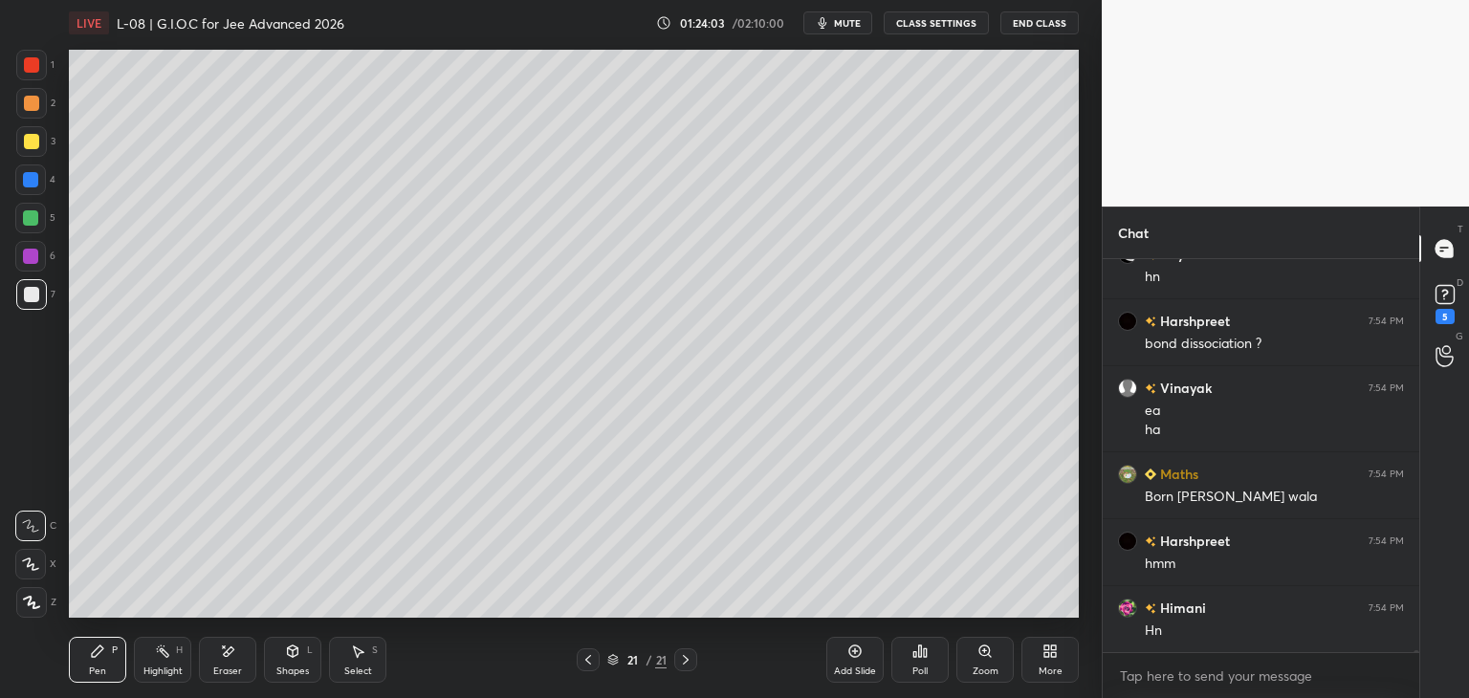
click at [27, 66] on div at bounding box center [31, 64] width 15 height 15
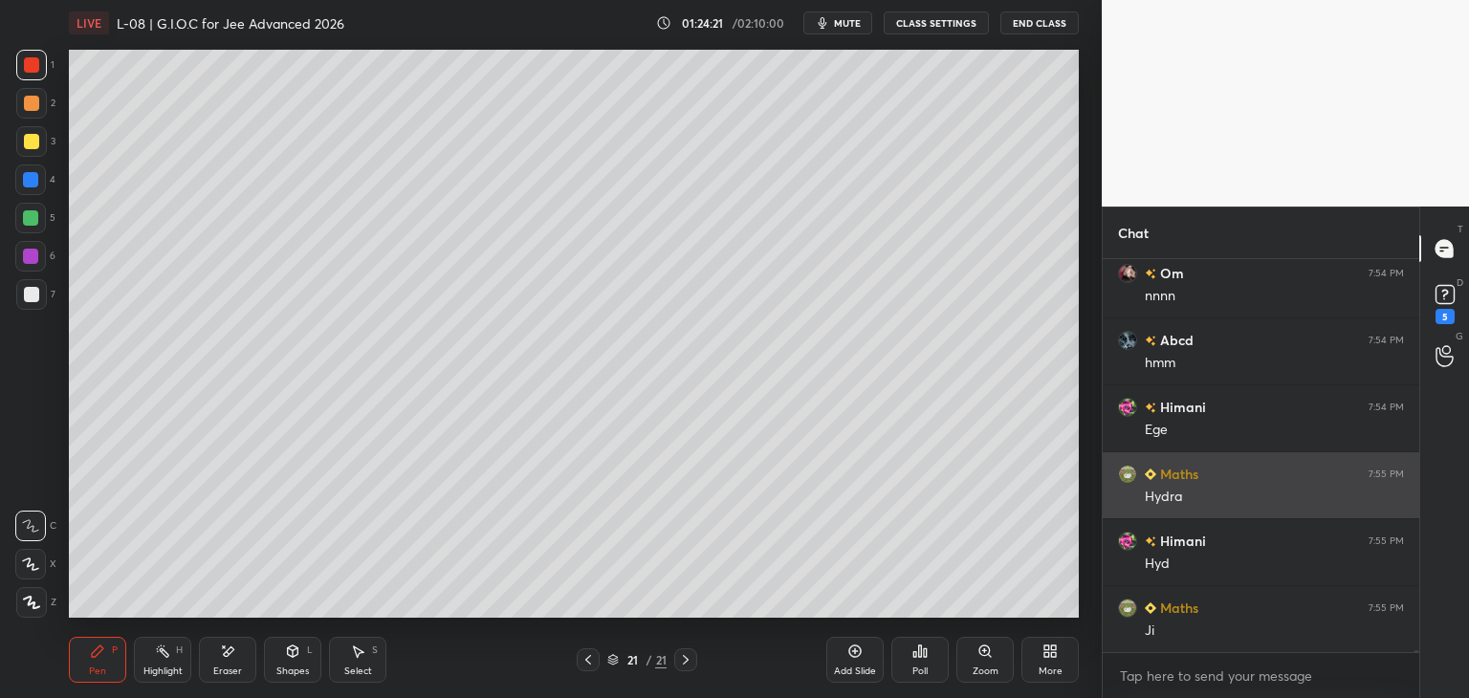
scroll to position [76143, 0]
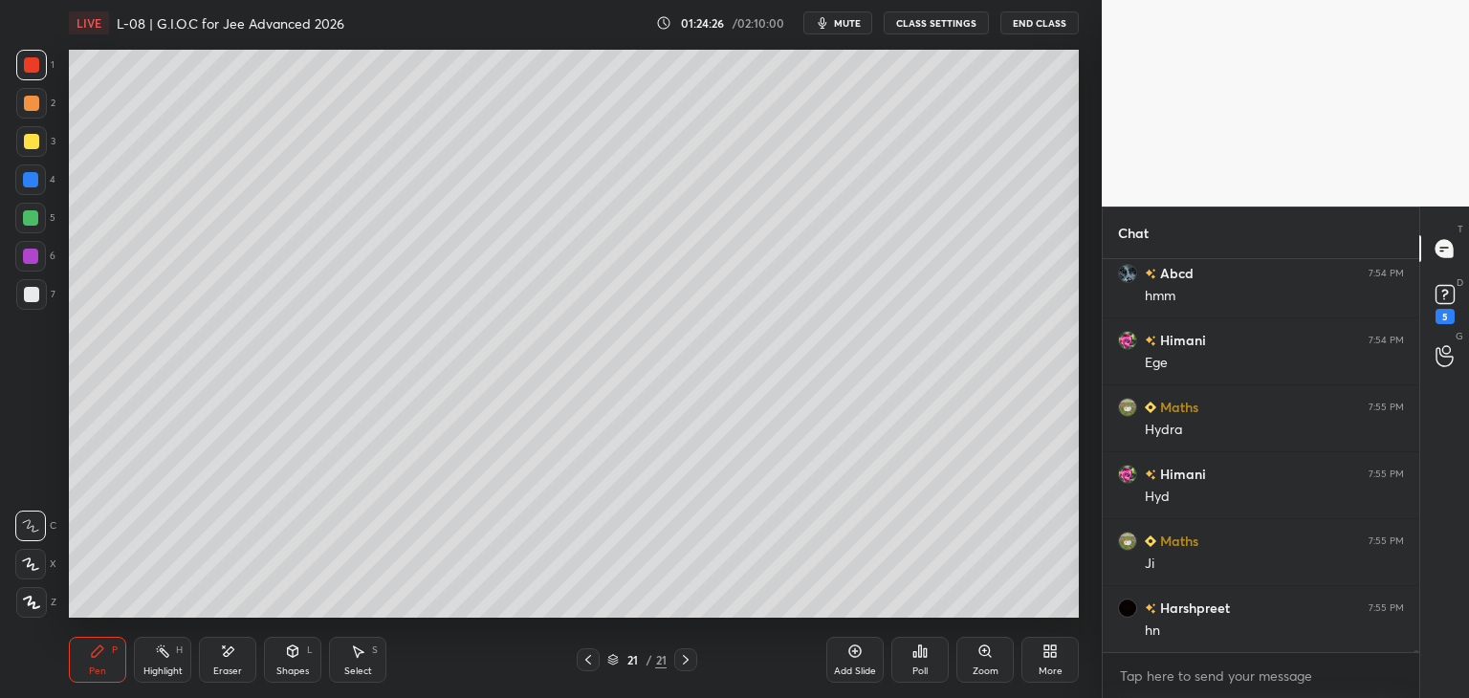
click at [367, 660] on div "Select S" at bounding box center [357, 660] width 57 height 46
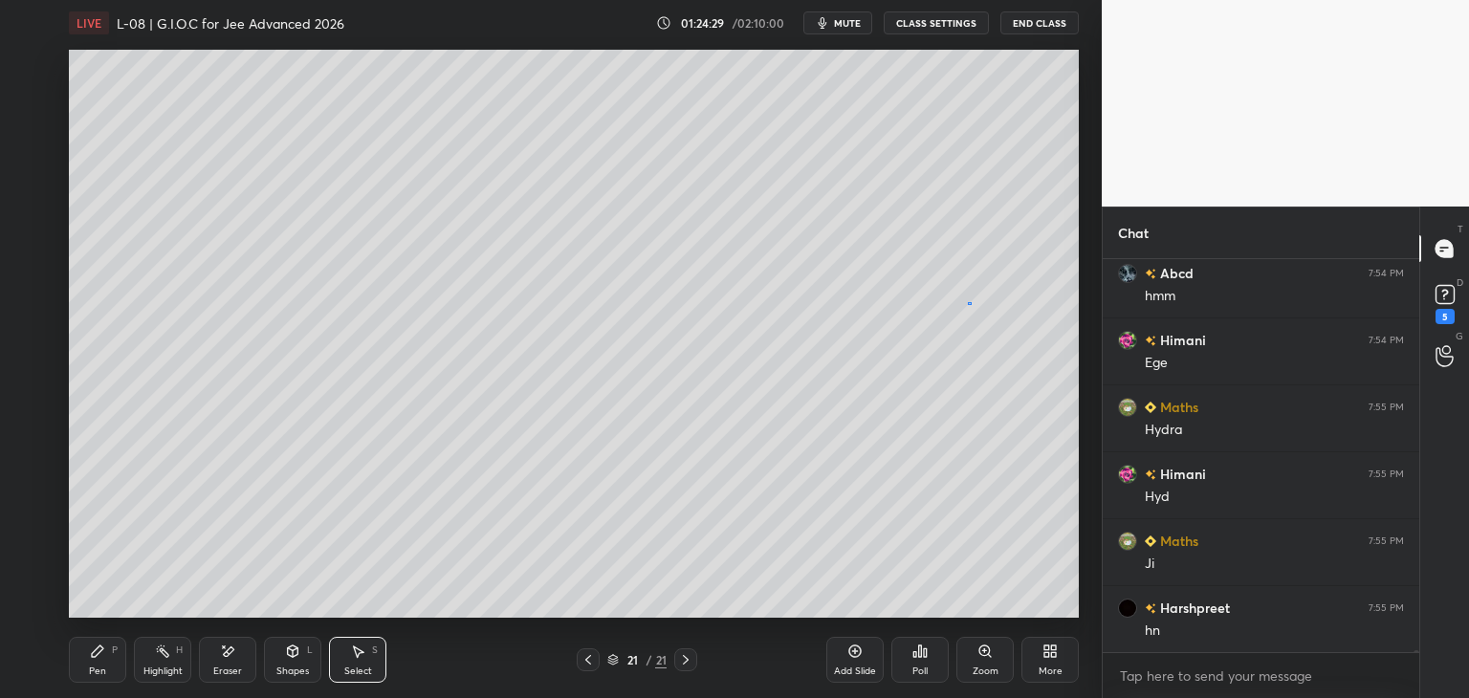
click at [966, 308] on div "0 ° Undo Copy Duplicate Duplicate to new slide Delete" at bounding box center [574, 334] width 1010 height 568
click at [93, 665] on div "Pen P" at bounding box center [97, 660] width 57 height 46
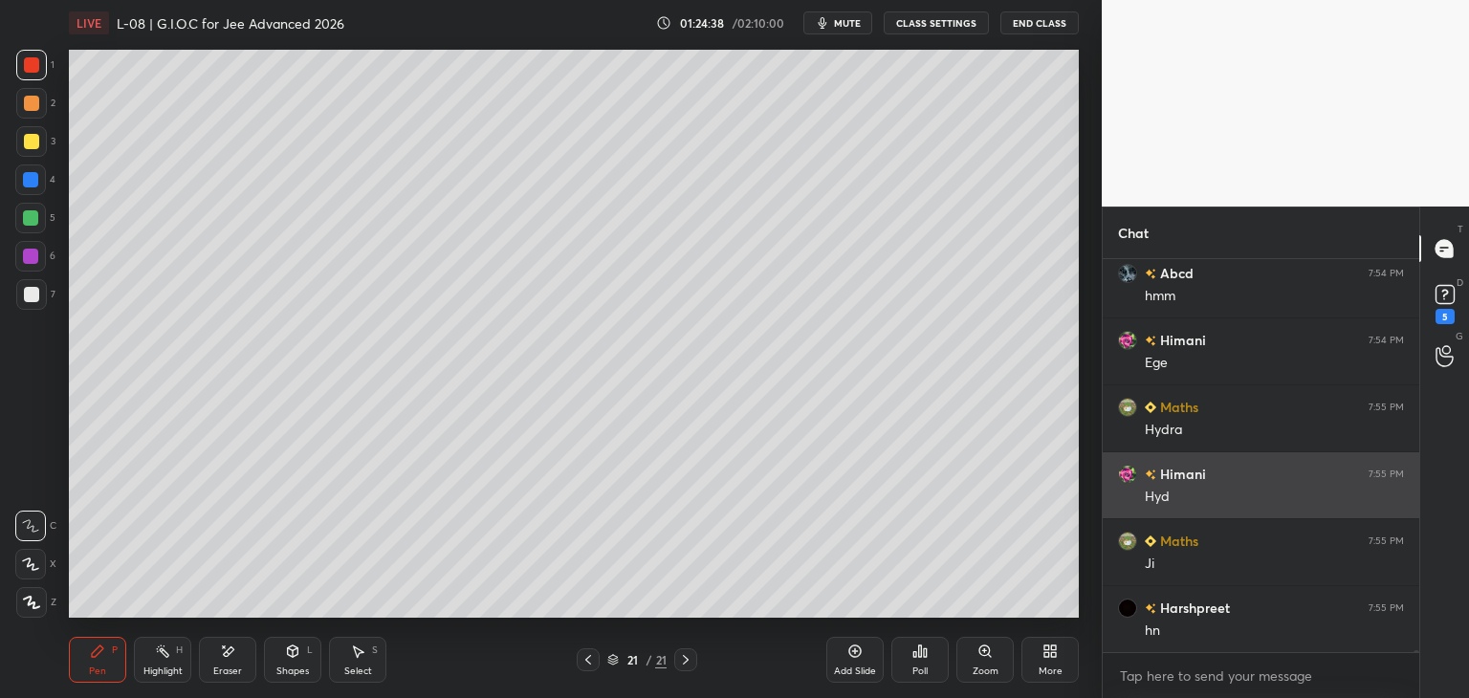
scroll to position [76210, 0]
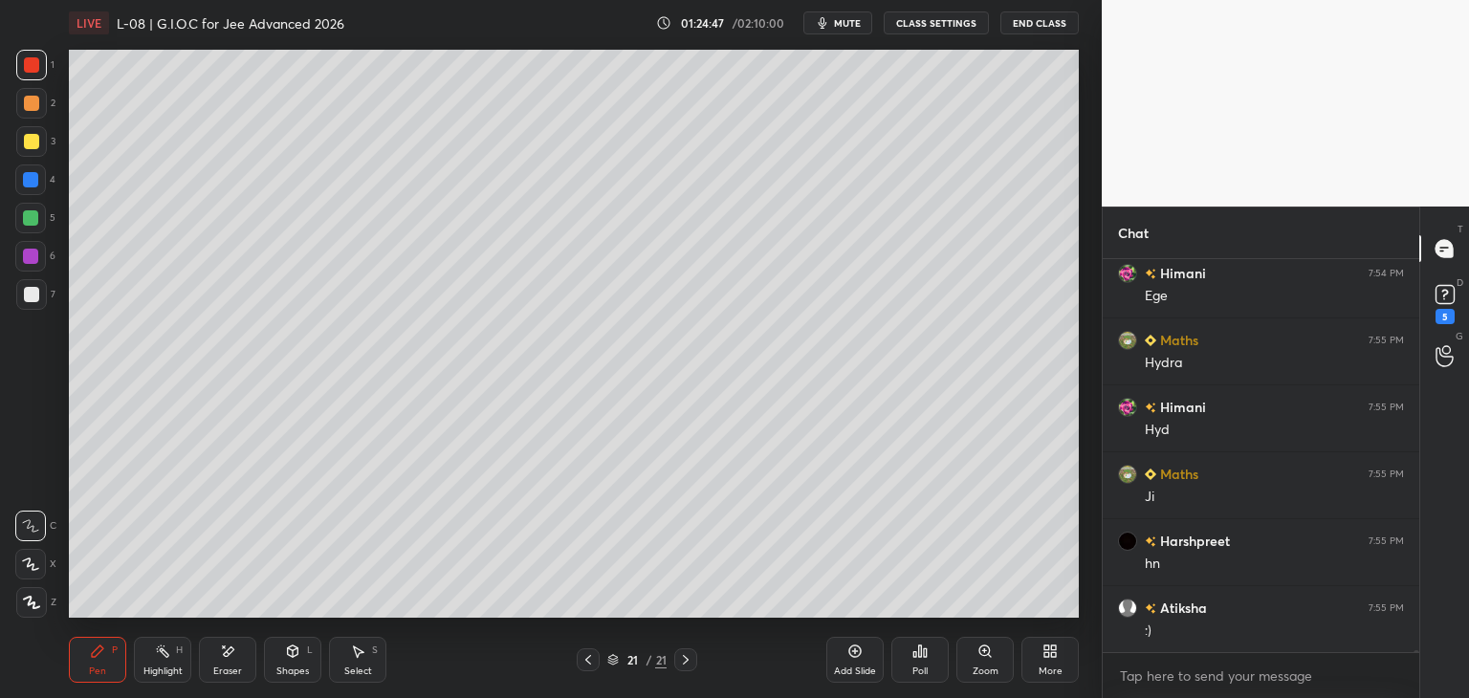
click at [38, 102] on div at bounding box center [31, 103] width 31 height 31
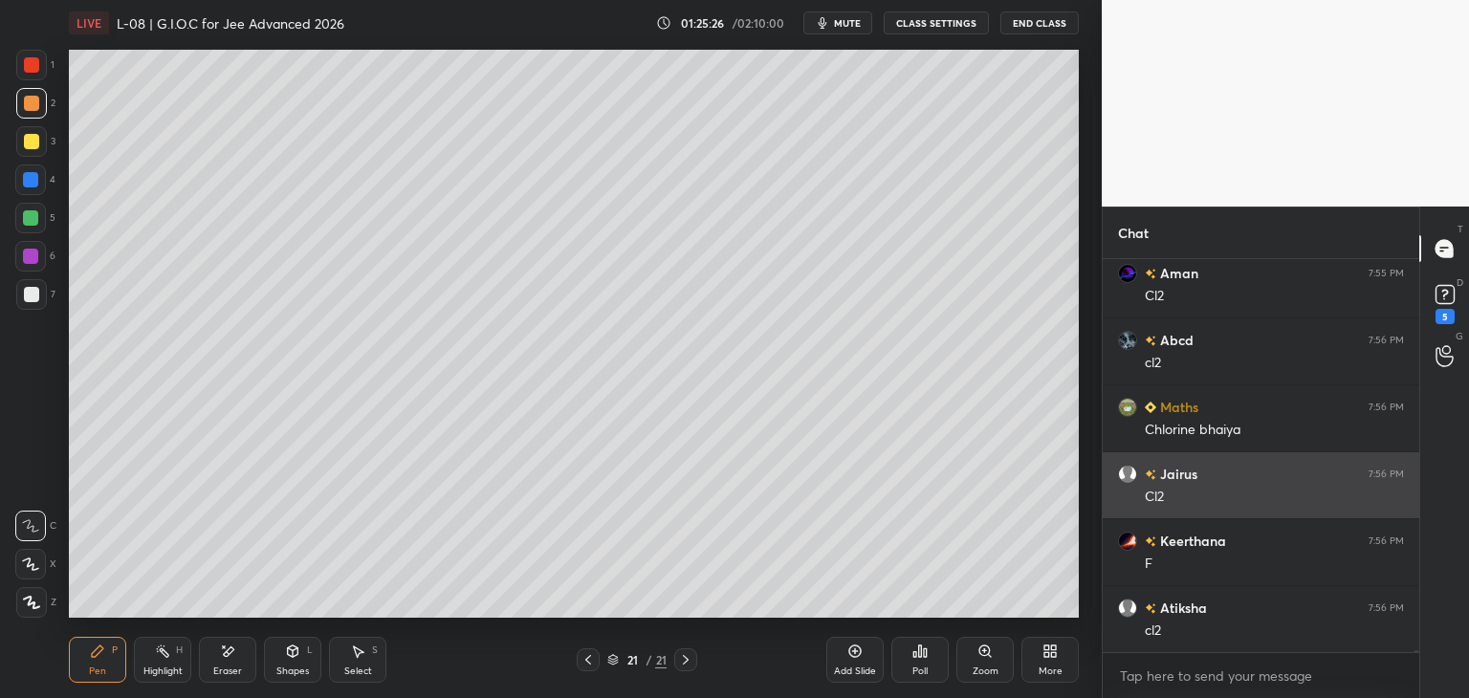
scroll to position [77348, 0]
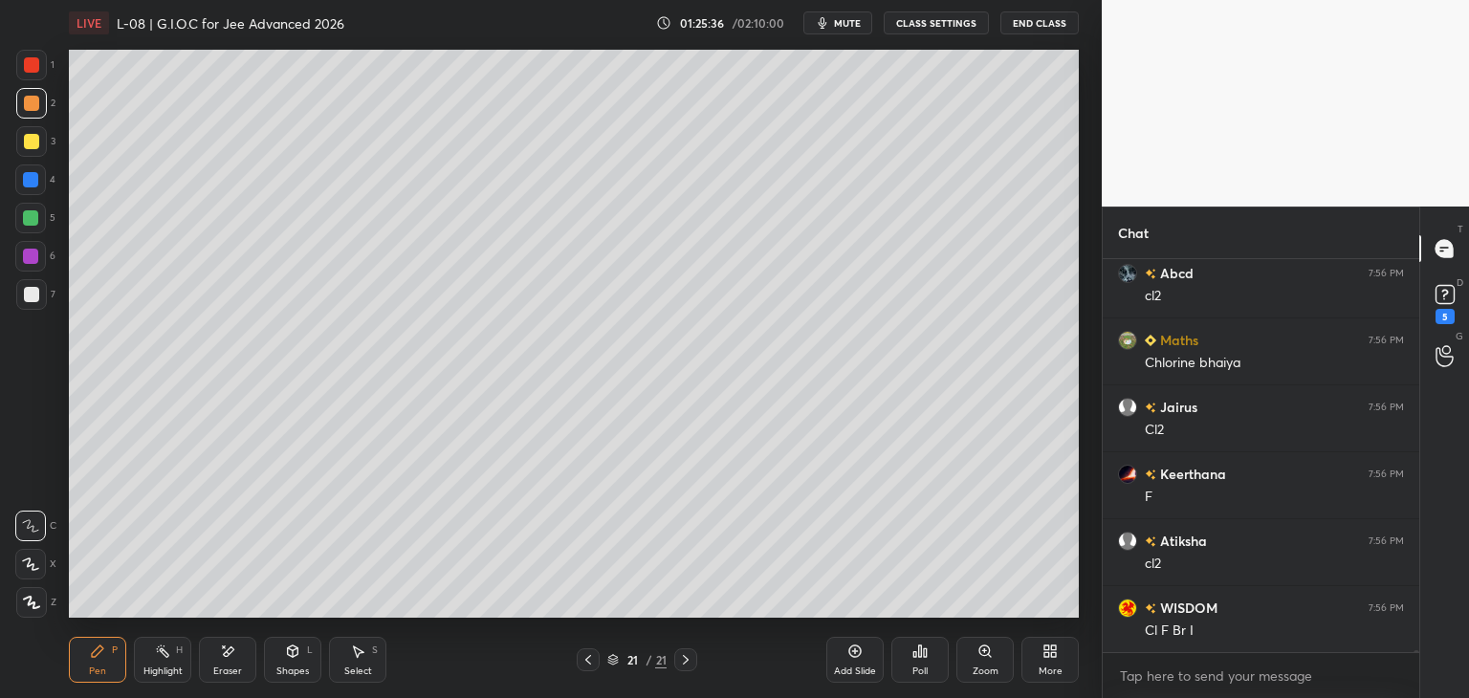
click at [32, 142] on div at bounding box center [31, 141] width 15 height 15
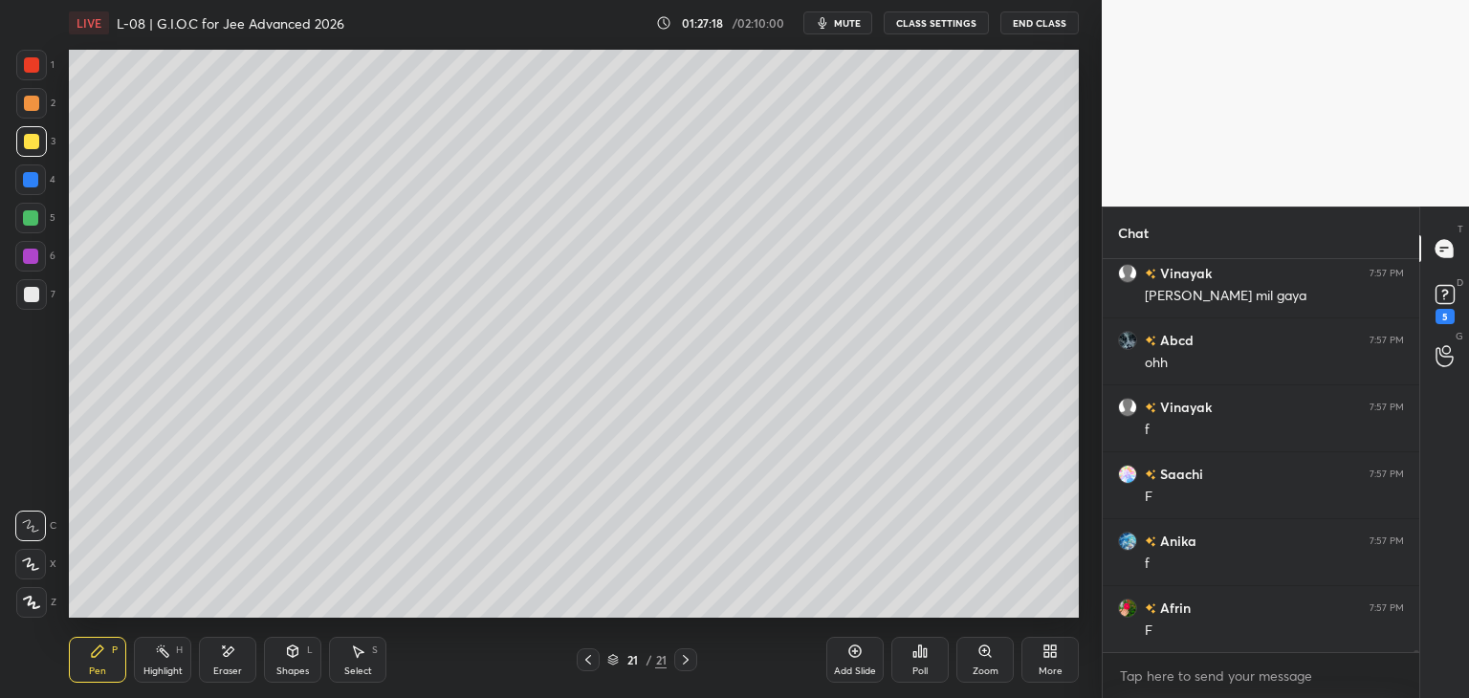
click at [857, 661] on div "Add Slide" at bounding box center [854, 660] width 57 height 46
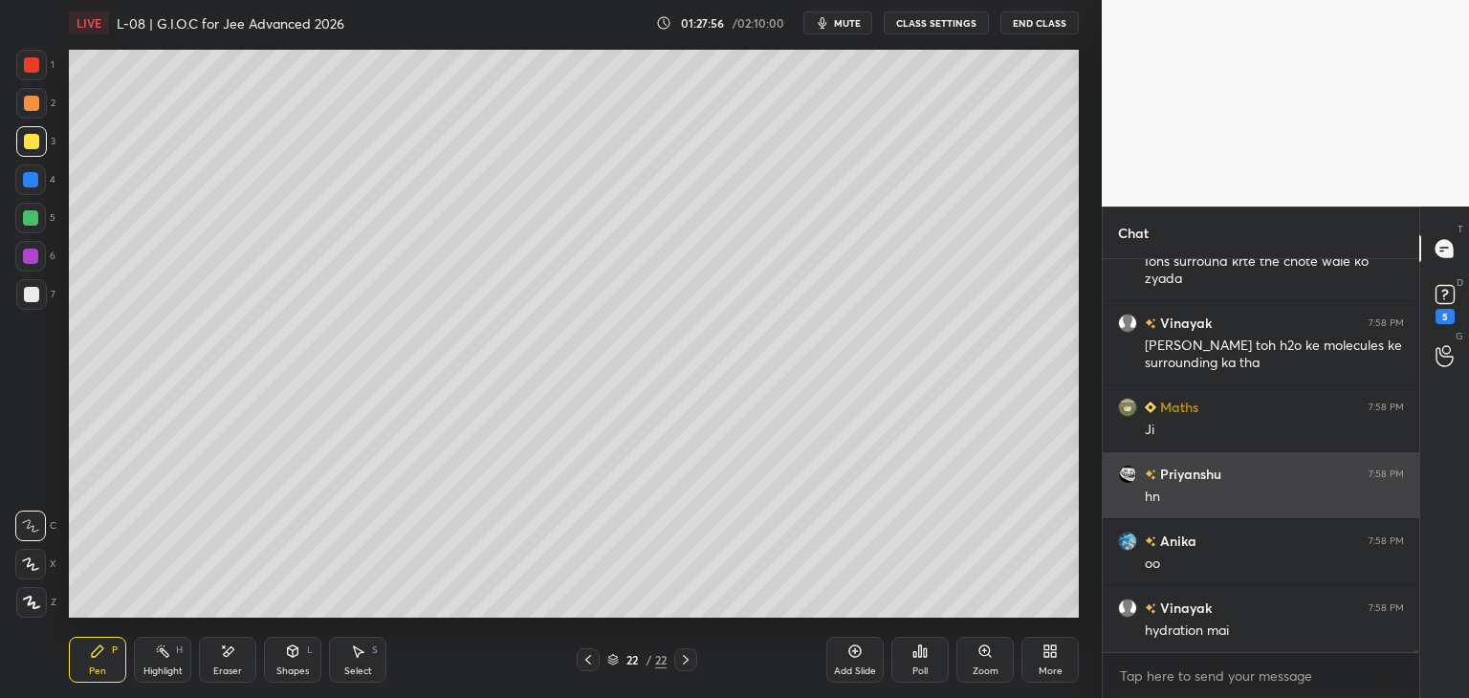
scroll to position [80833, 0]
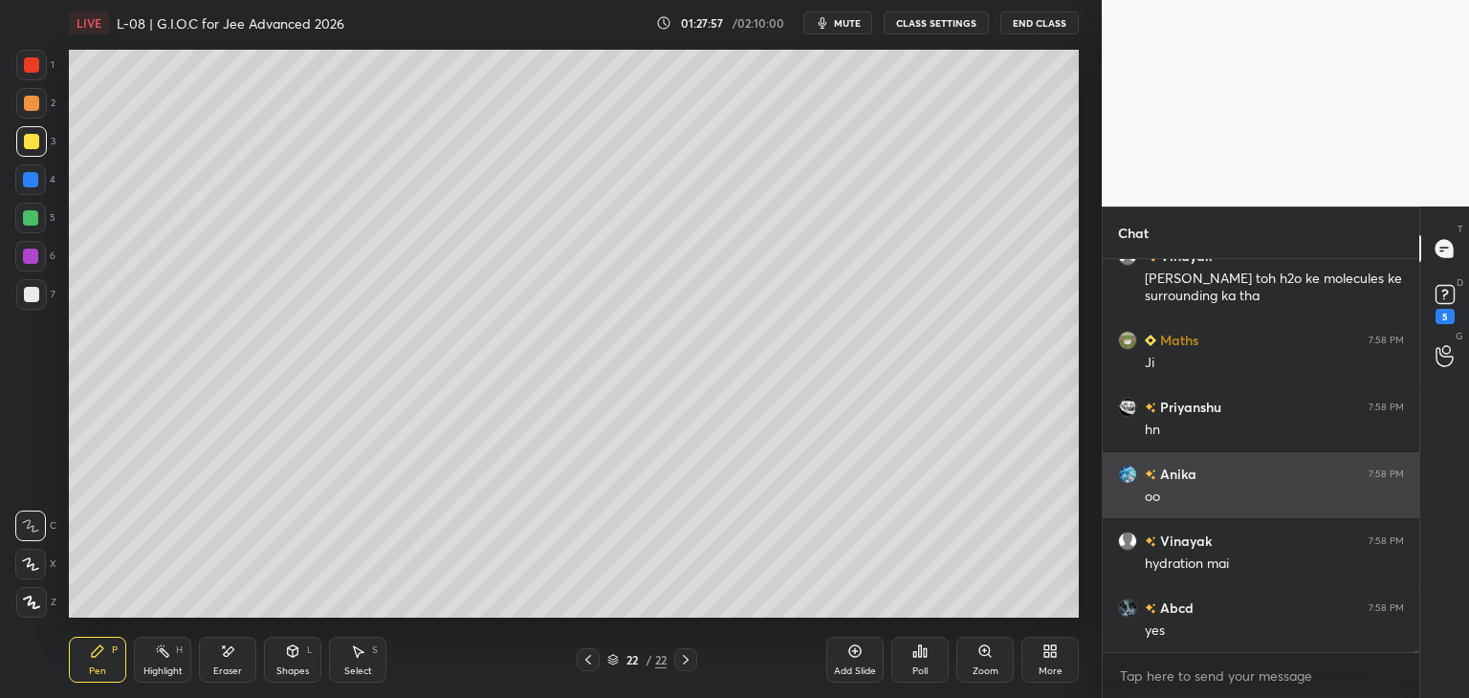
click at [585, 660] on icon at bounding box center [588, 660] width 6 height 10
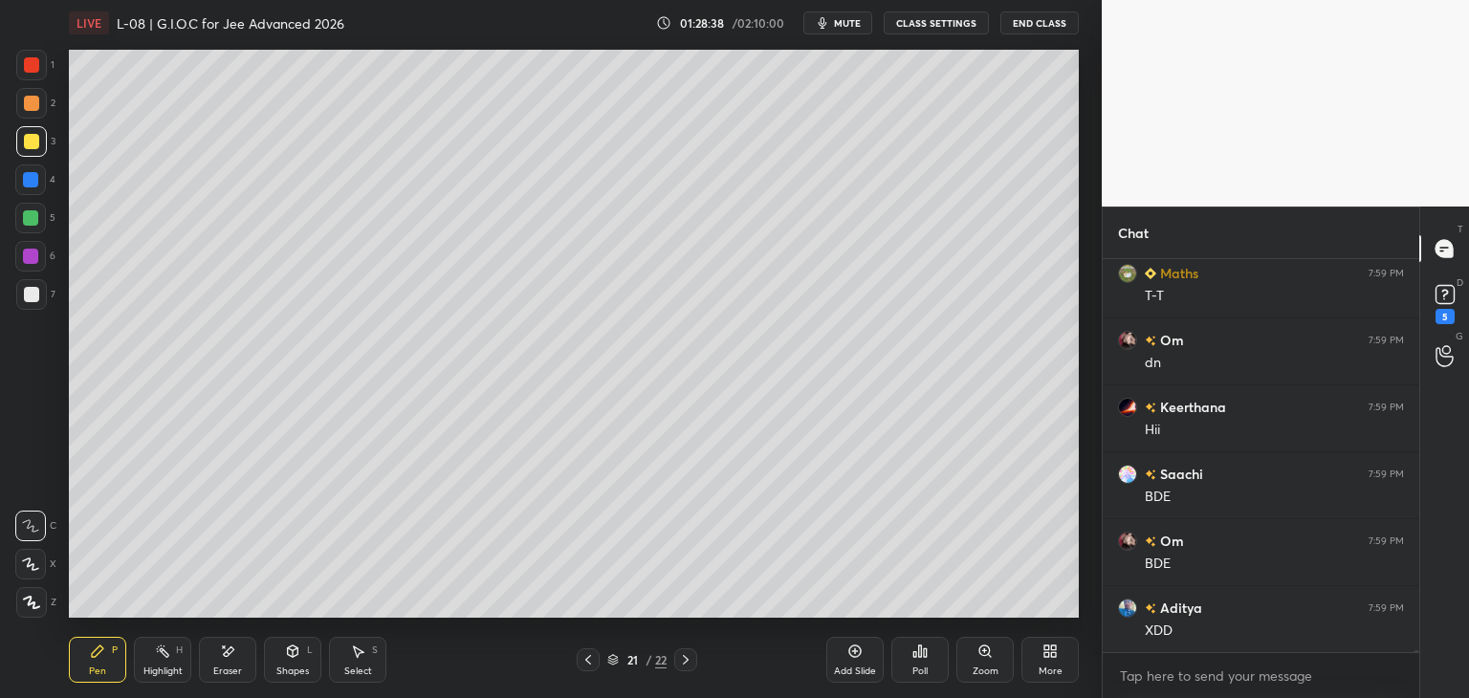
scroll to position [81770, 0]
click at [682, 660] on icon at bounding box center [685, 659] width 15 height 15
click at [15, 66] on div "1 2 3 4 5 6 7" at bounding box center [35, 184] width 40 height 268
click at [24, 59] on div at bounding box center [31, 64] width 15 height 15
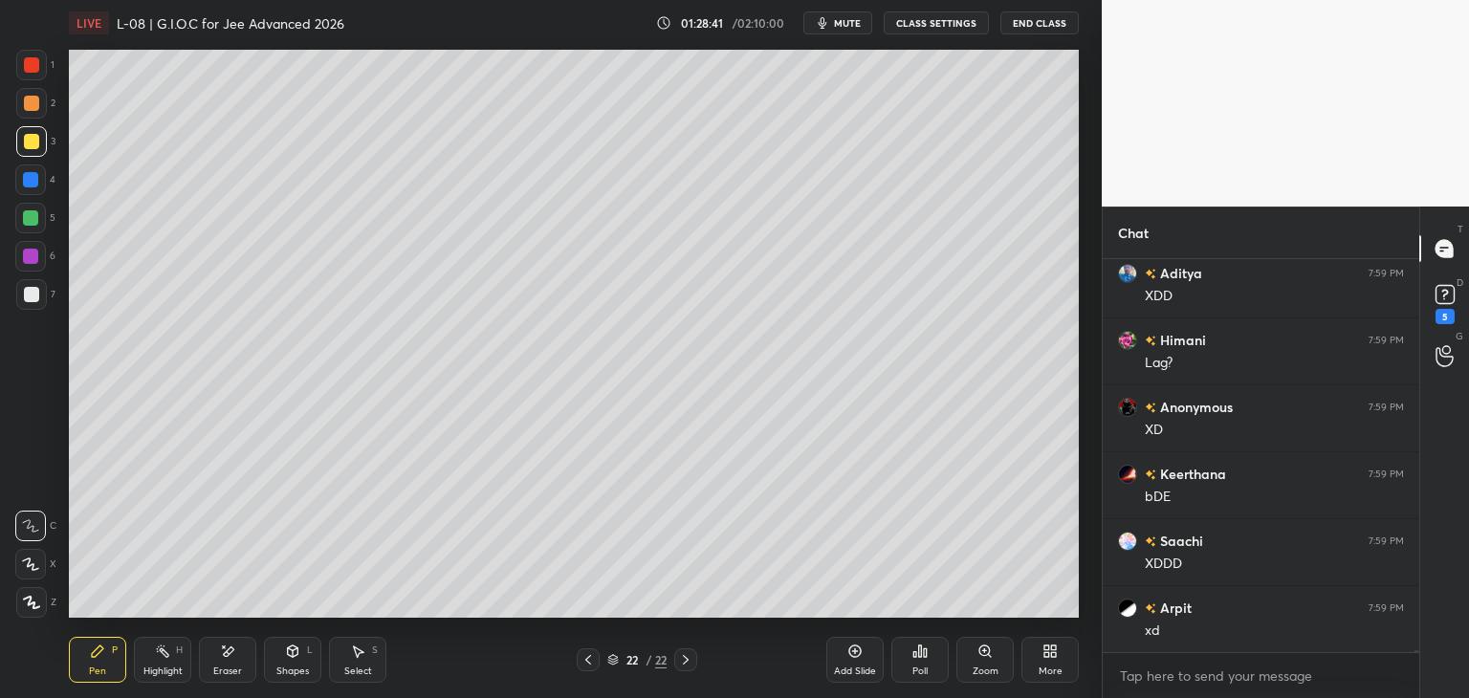
scroll to position [82171, 0]
click at [275, 658] on div "Shapes L" at bounding box center [292, 660] width 57 height 46
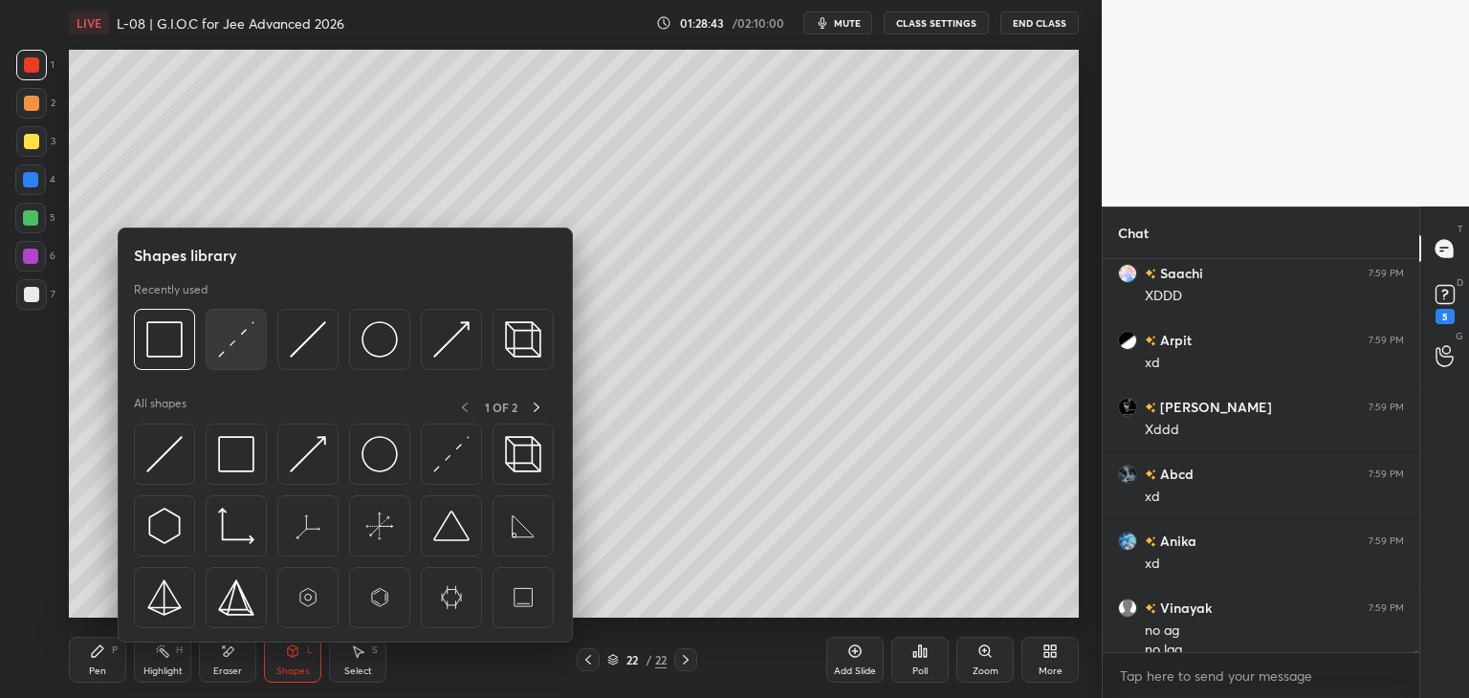
scroll to position [82190, 0]
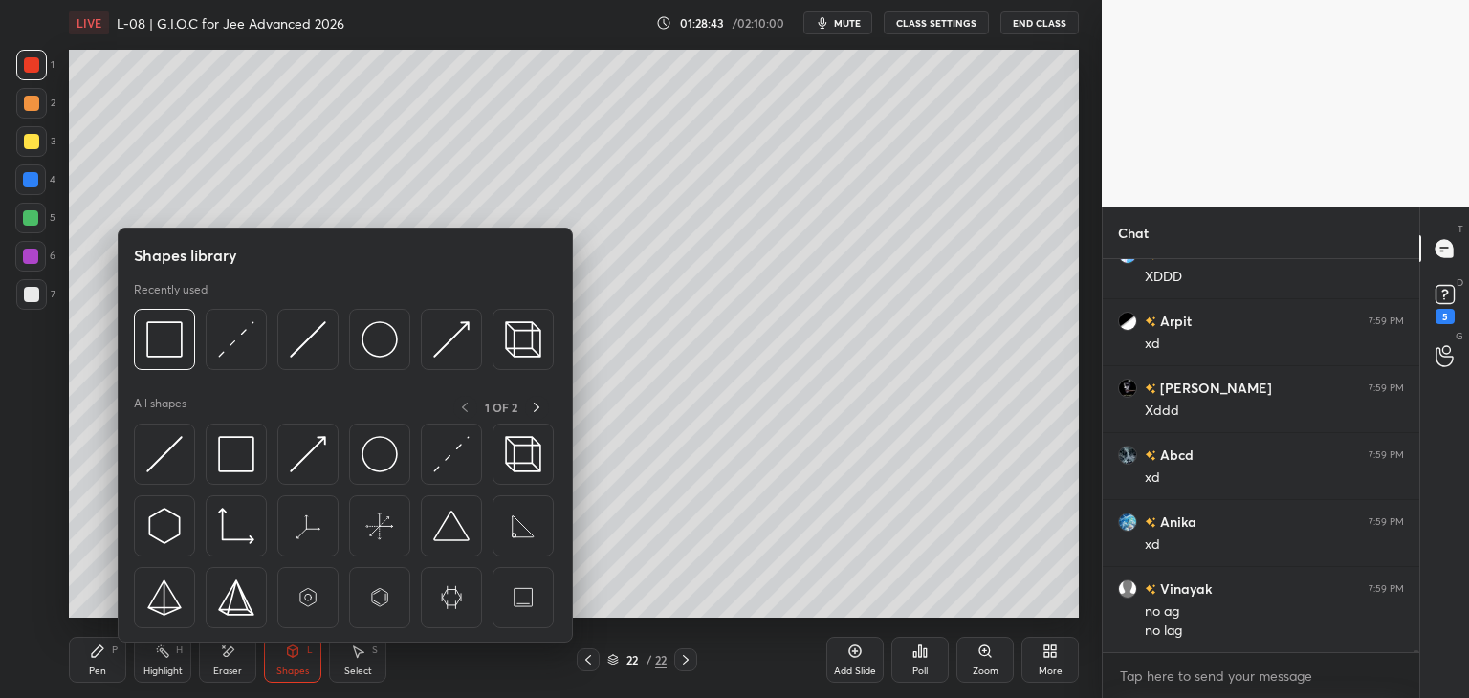
click at [246, 344] on img at bounding box center [236, 339] width 36 height 36
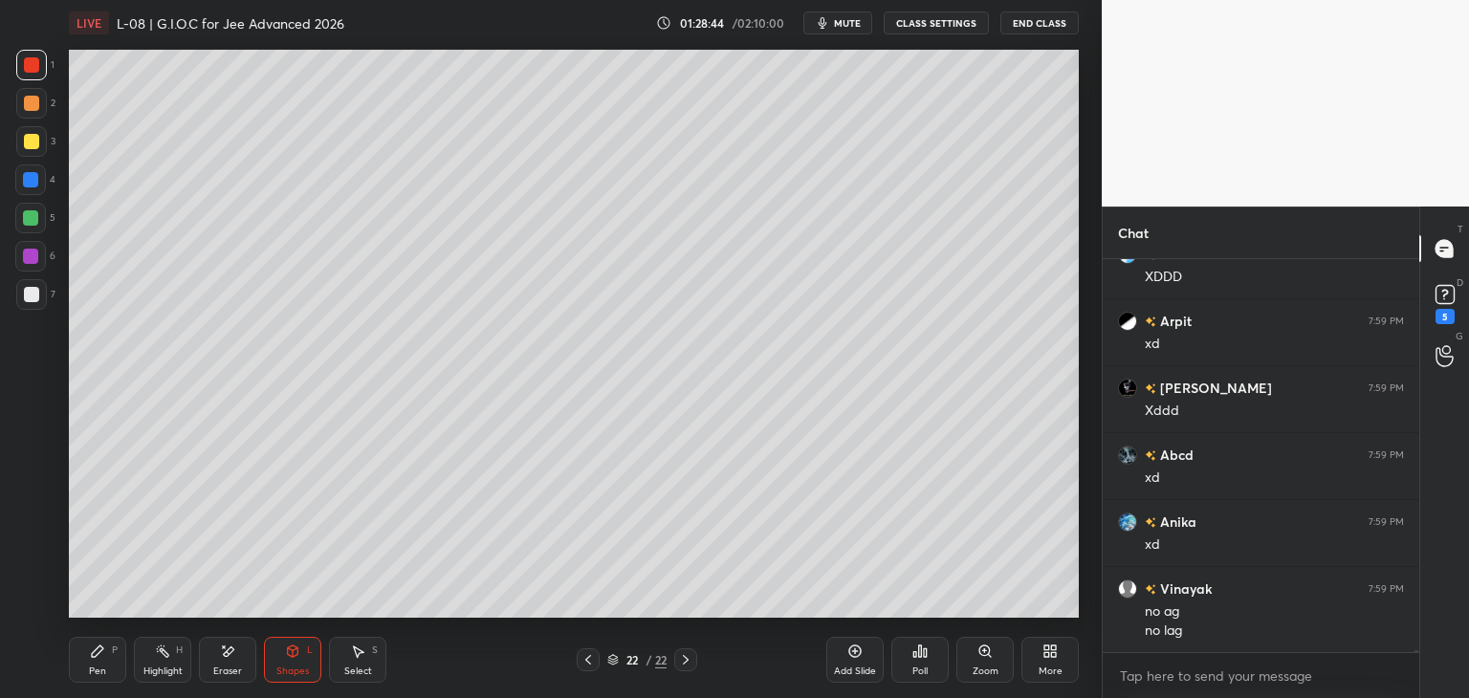
scroll to position [82324, 0]
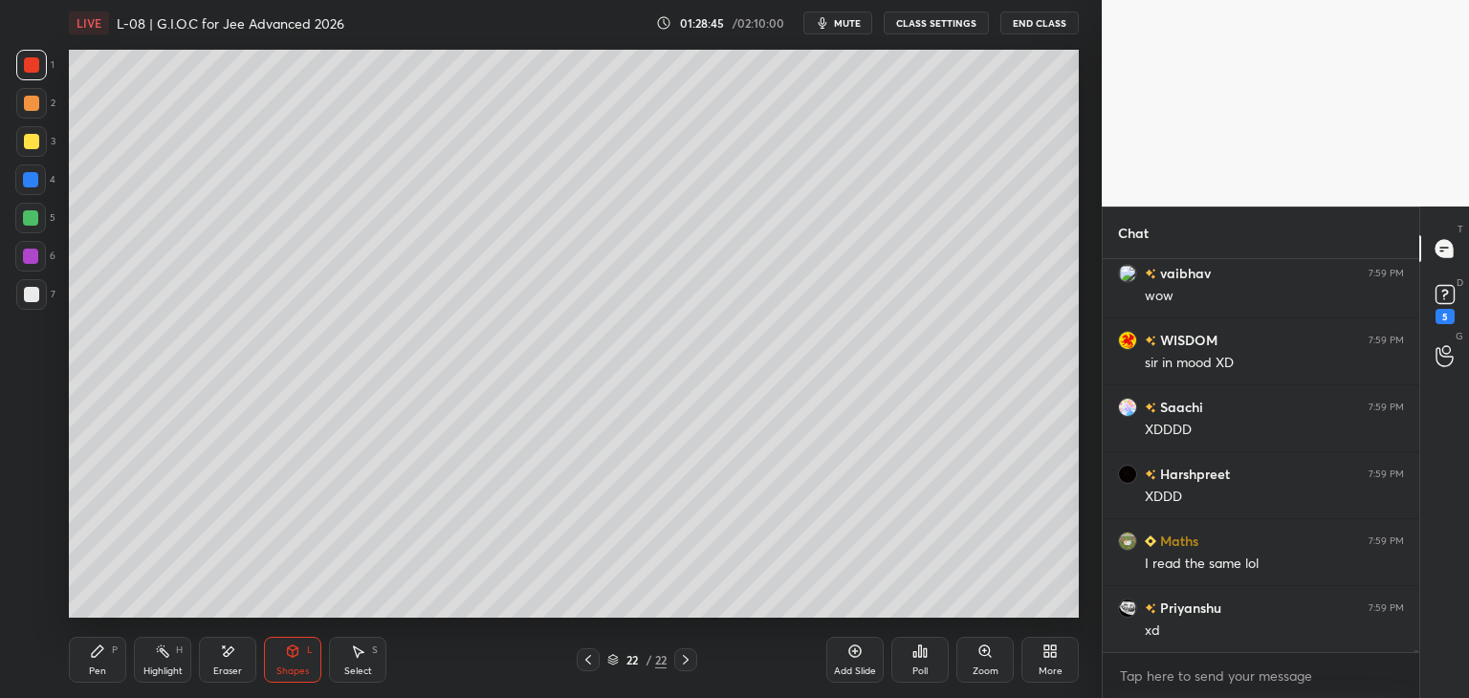
click at [27, 169] on div at bounding box center [30, 179] width 31 height 31
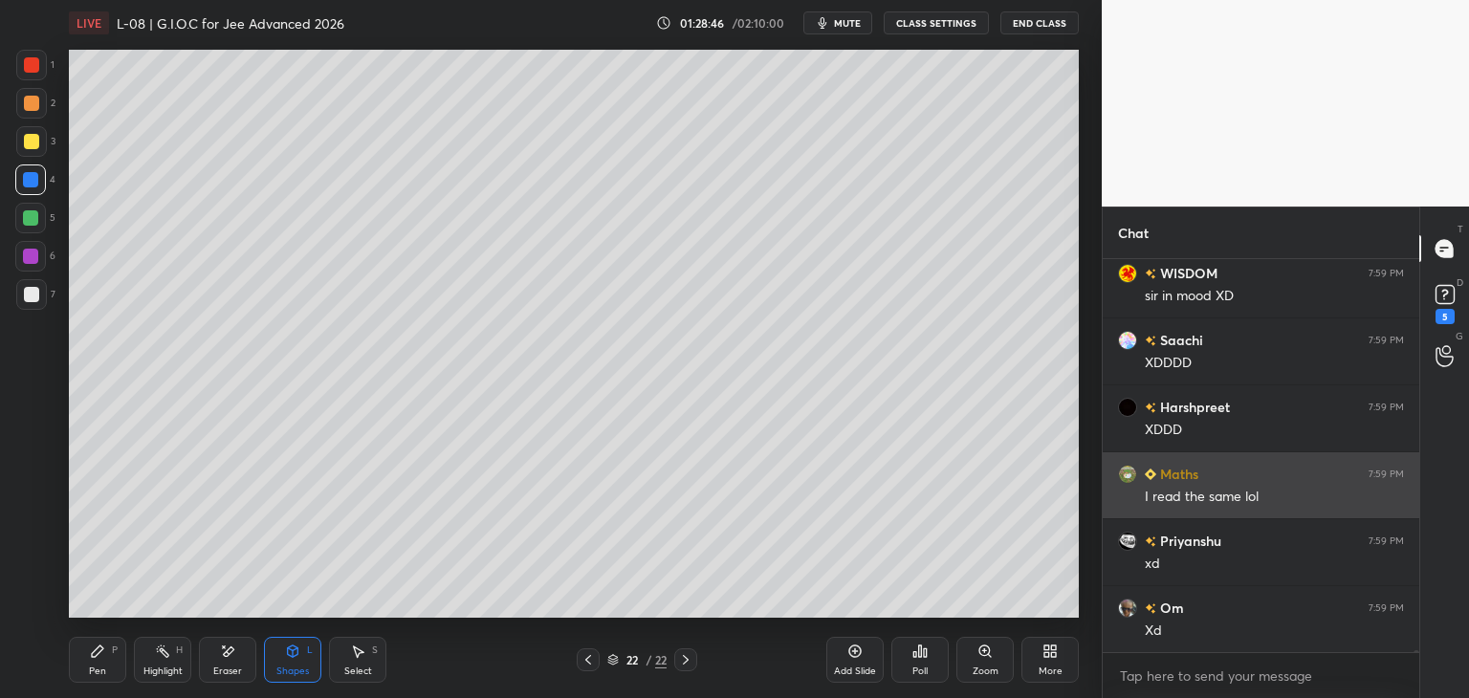
click at [99, 647] on icon at bounding box center [97, 651] width 11 height 11
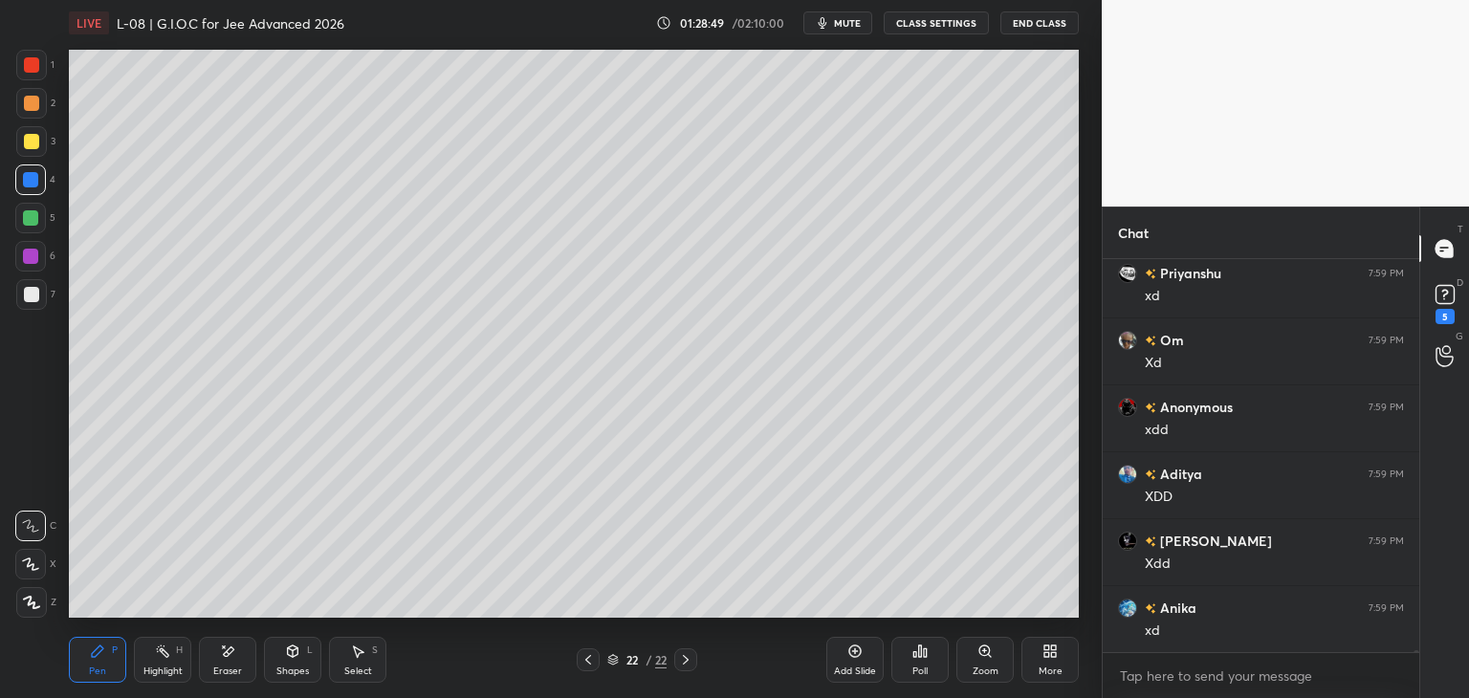
scroll to position [82994, 0]
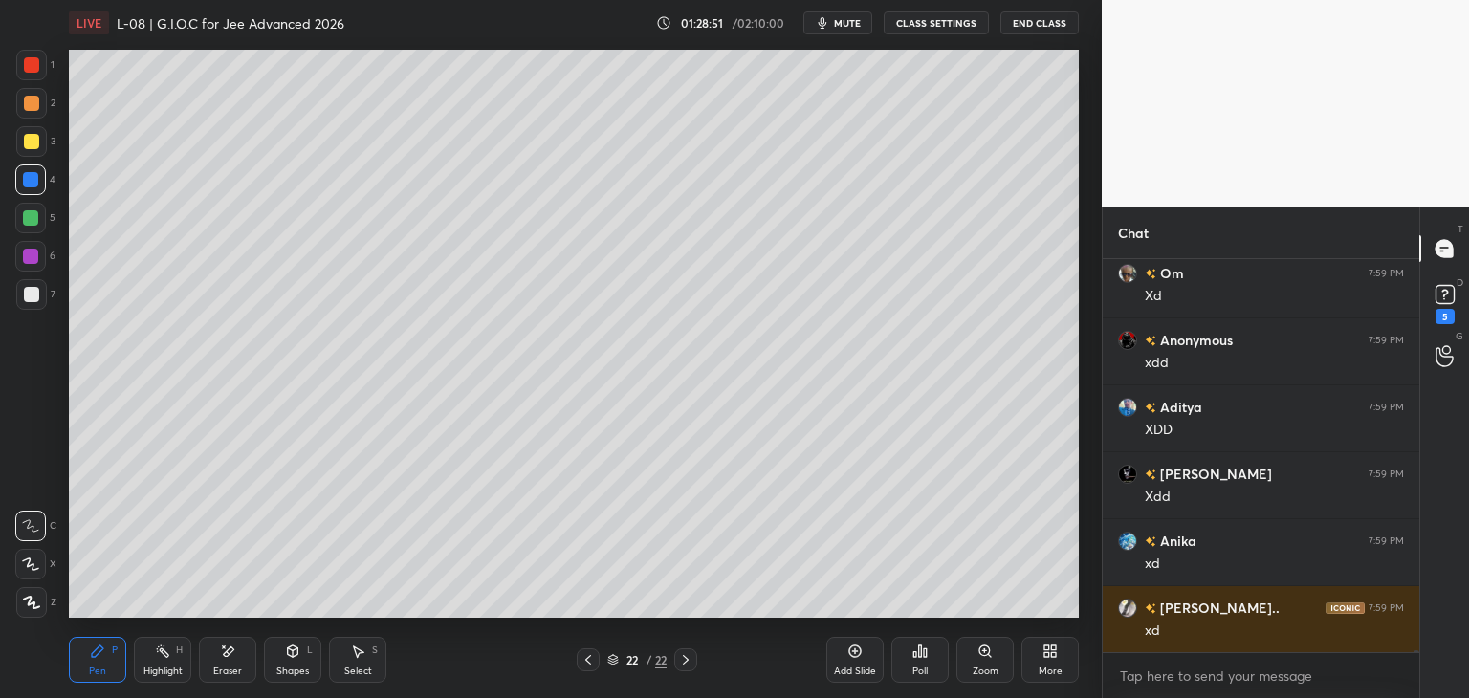
click at [31, 180] on div at bounding box center [30, 179] width 15 height 15
click at [27, 210] on div at bounding box center [30, 217] width 15 height 15
click at [348, 659] on div "Select S" at bounding box center [357, 660] width 57 height 46
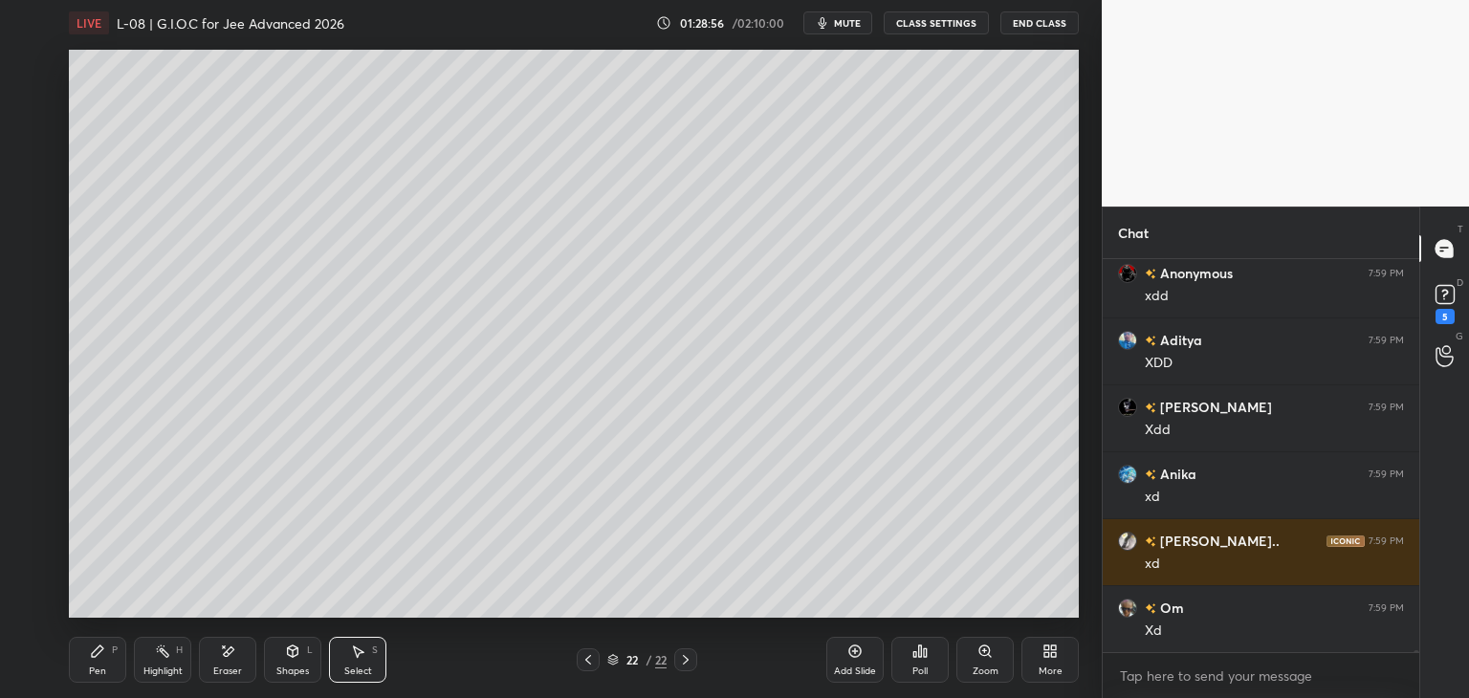
scroll to position [83128, 0]
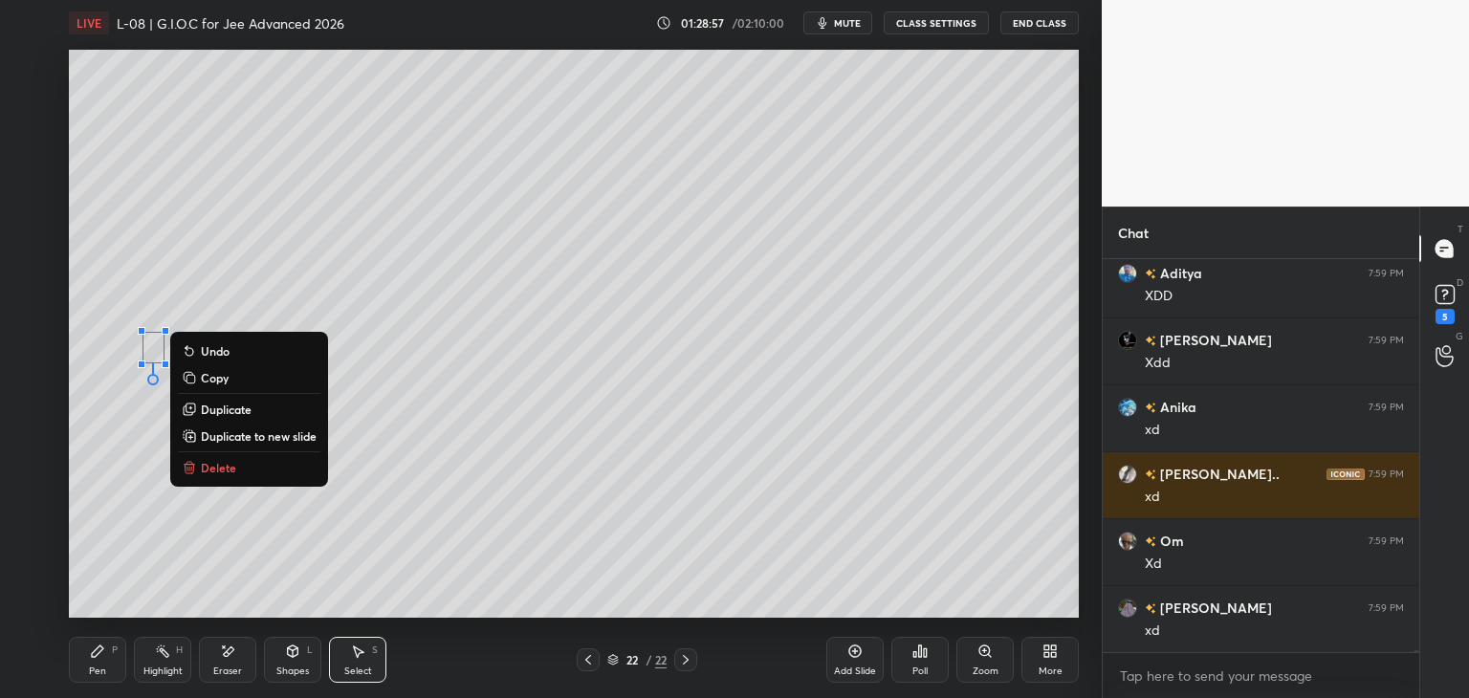
click at [222, 465] on p "Delete" at bounding box center [218, 467] width 35 height 15
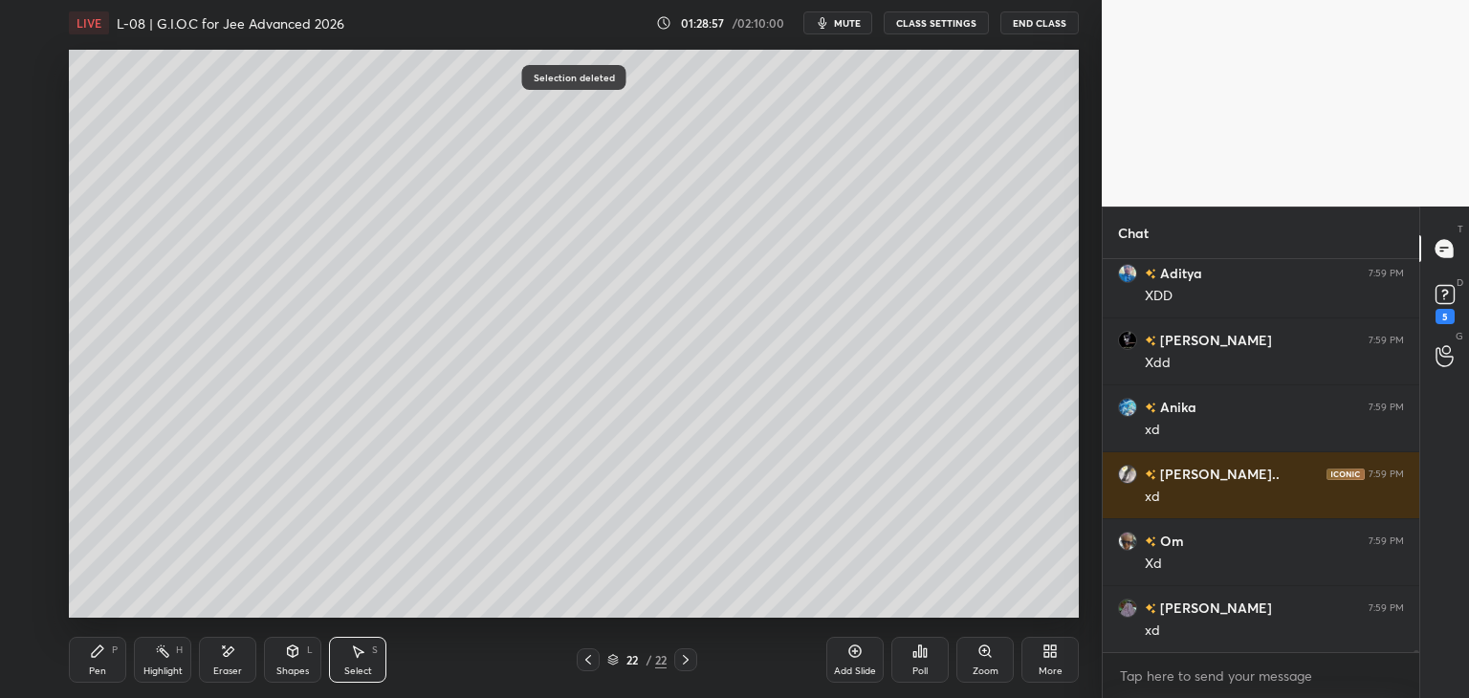
click at [94, 646] on icon at bounding box center [97, 651] width 15 height 15
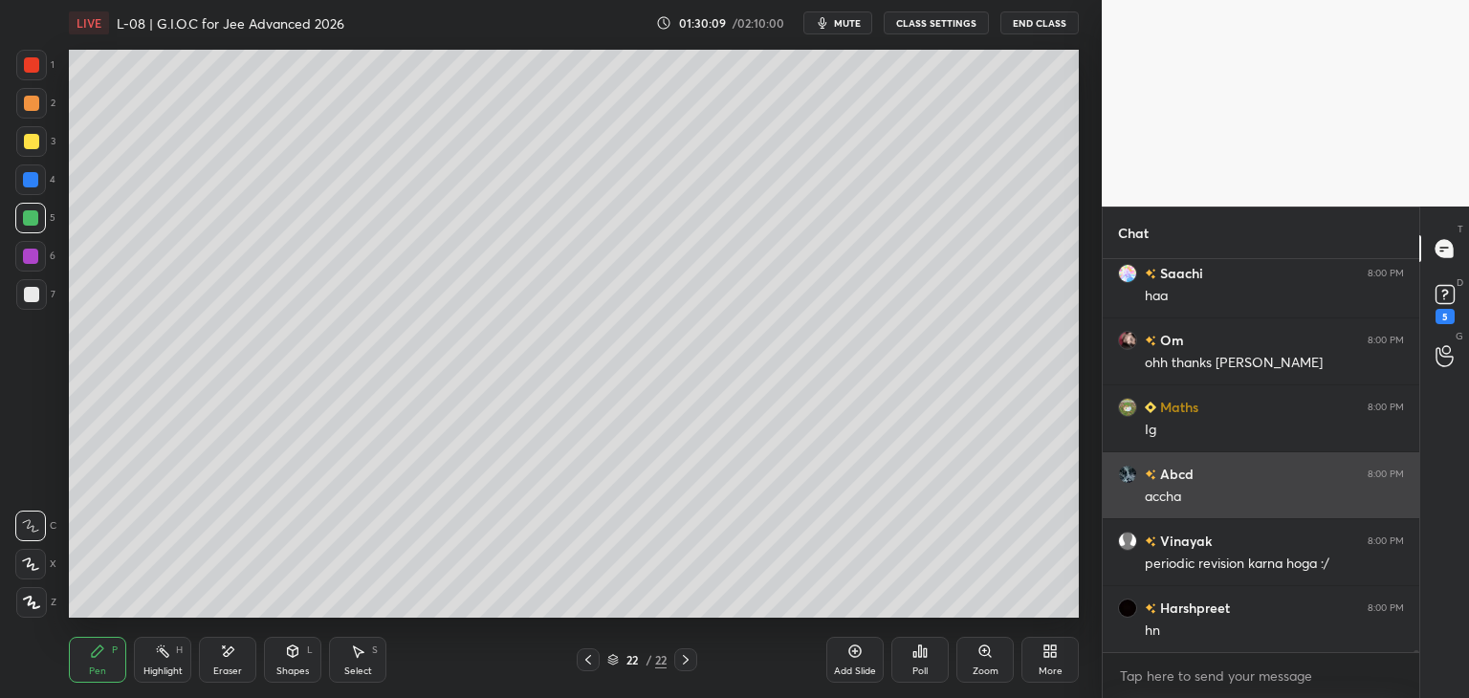
scroll to position [84772, 0]
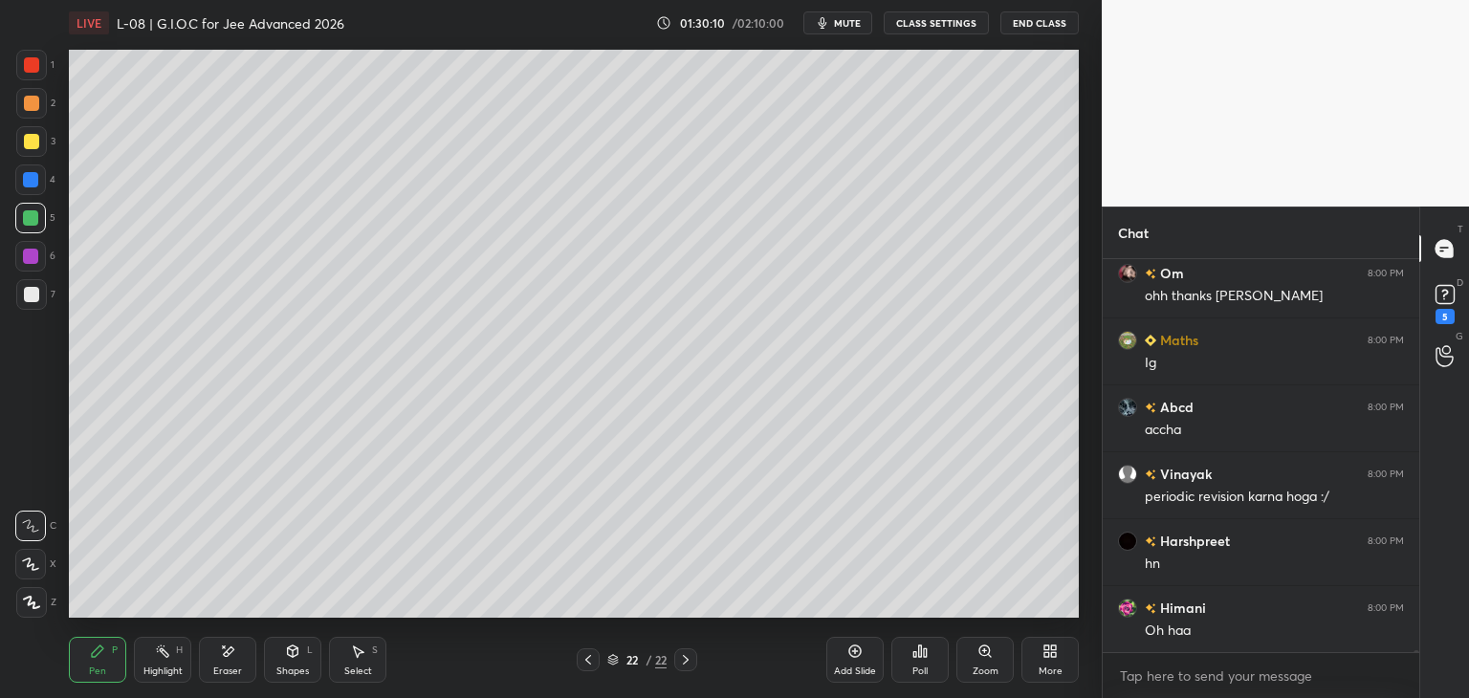
click at [31, 65] on div at bounding box center [31, 64] width 15 height 15
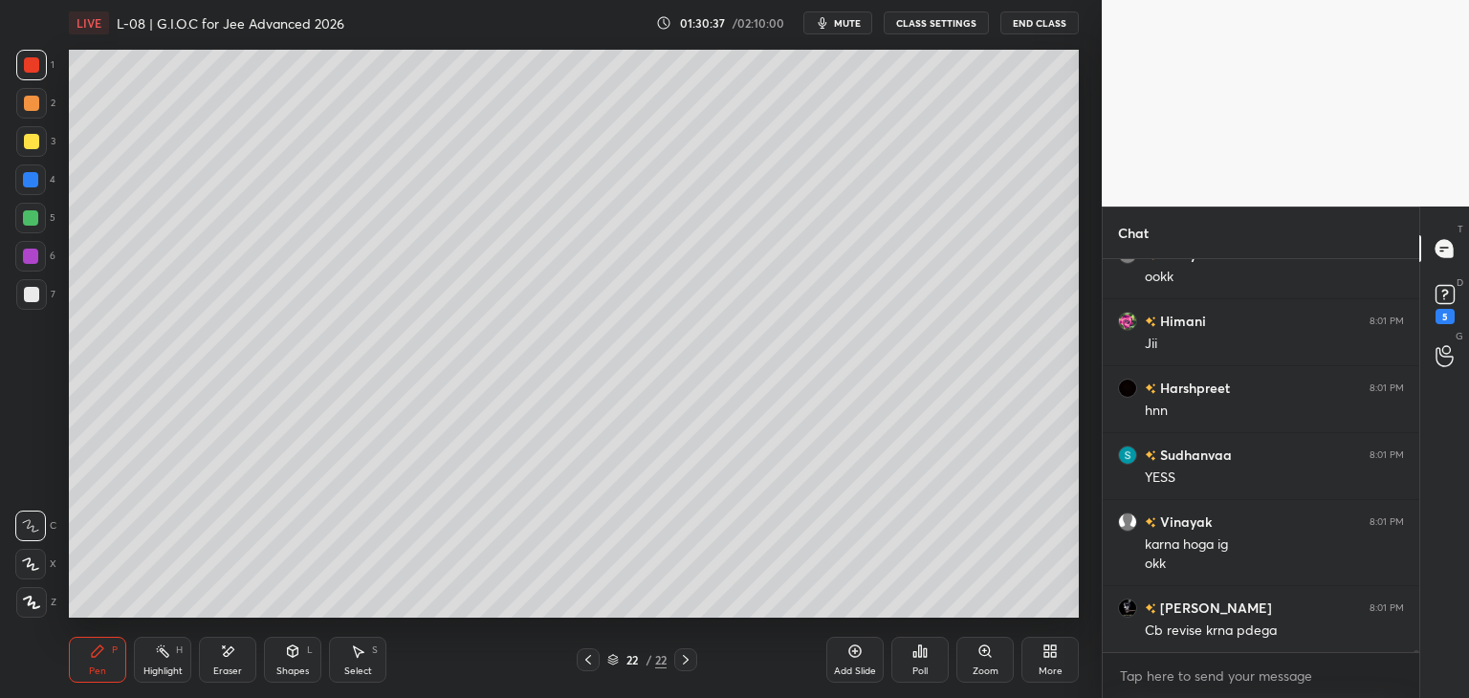
scroll to position [85796, 0]
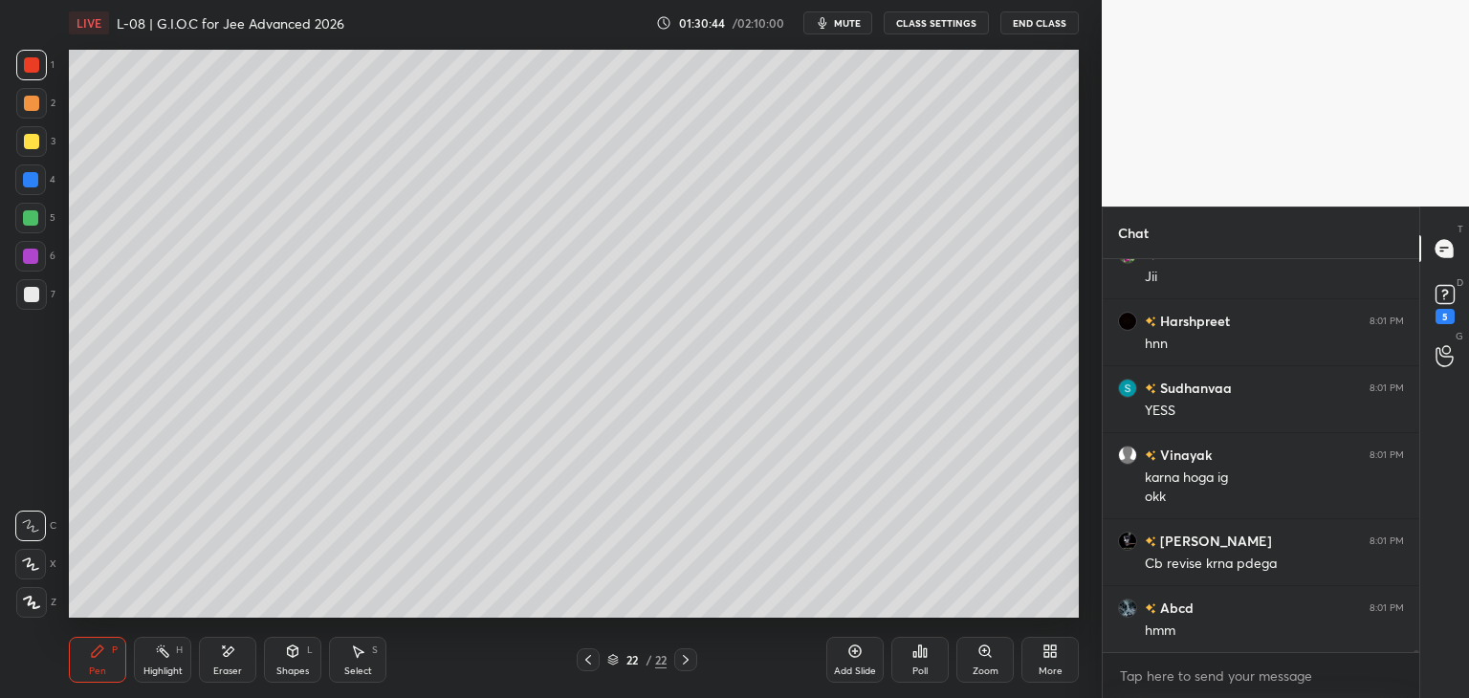
click at [588, 660] on icon at bounding box center [587, 659] width 15 height 15
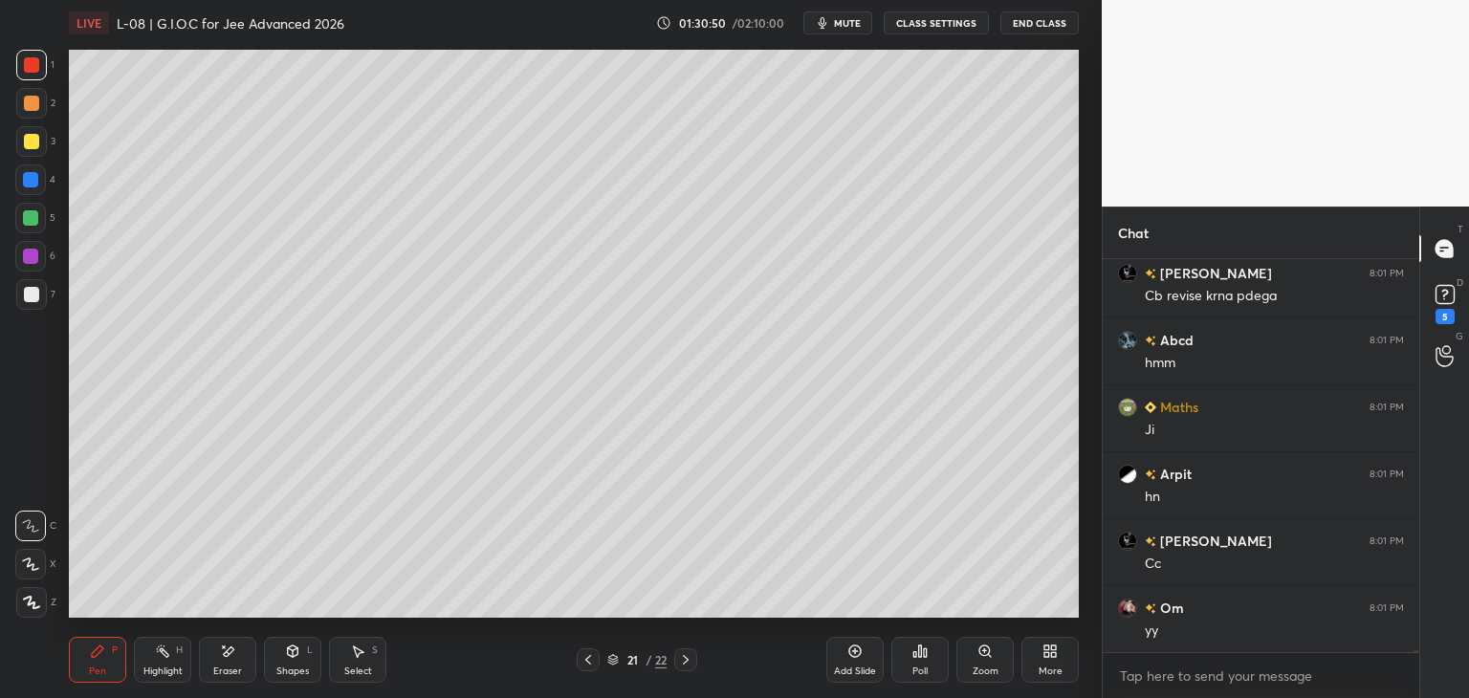
scroll to position [86130, 0]
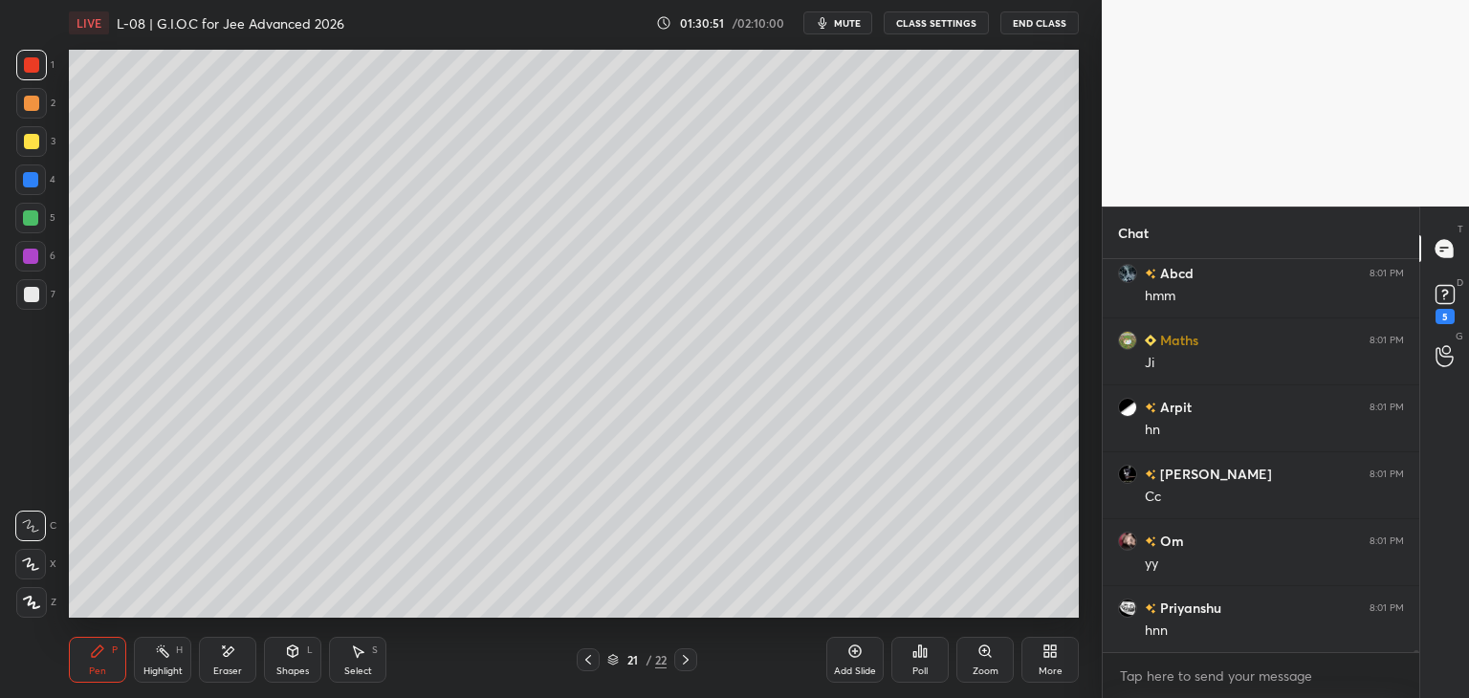
click at [587, 656] on icon at bounding box center [587, 659] width 15 height 15
click at [689, 659] on icon at bounding box center [685, 659] width 15 height 15
click at [689, 657] on icon at bounding box center [685, 659] width 15 height 15
click at [689, 655] on icon at bounding box center [685, 659] width 15 height 15
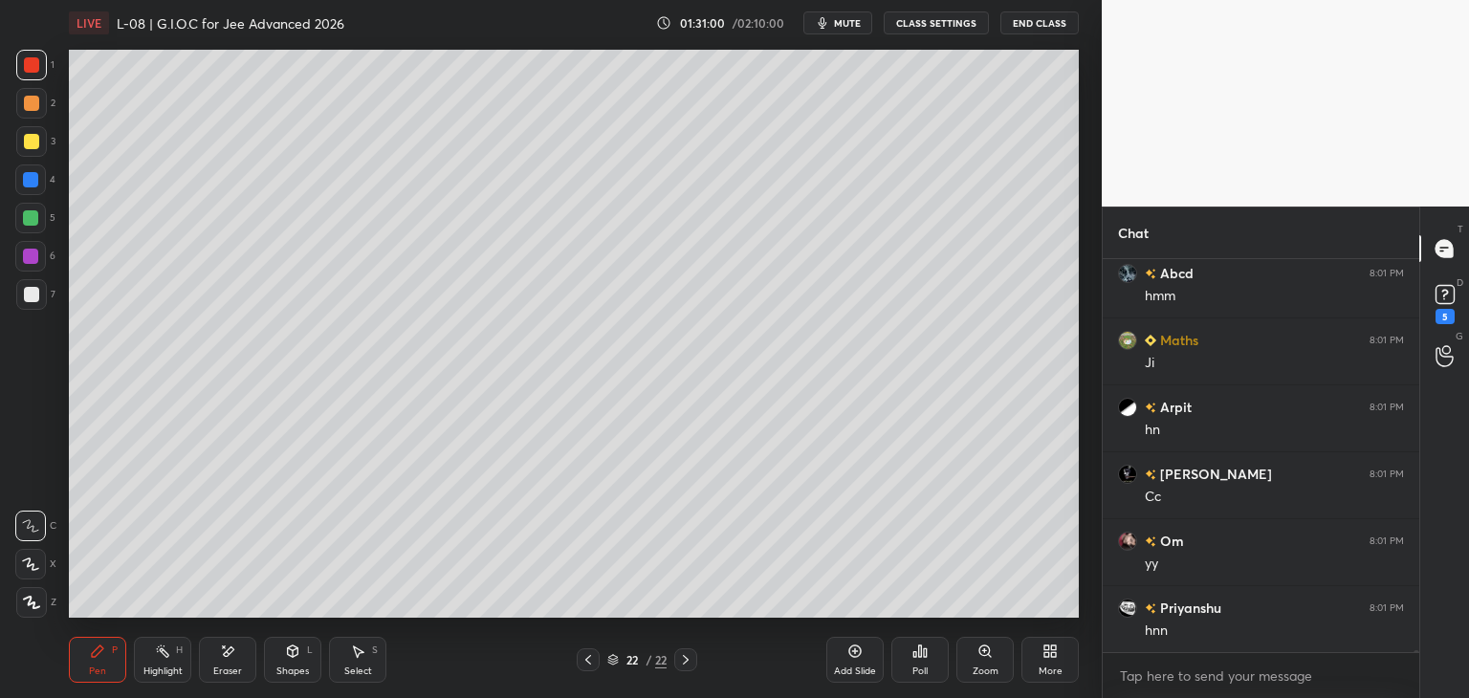
click at [859, 647] on icon at bounding box center [855, 652] width 12 height 12
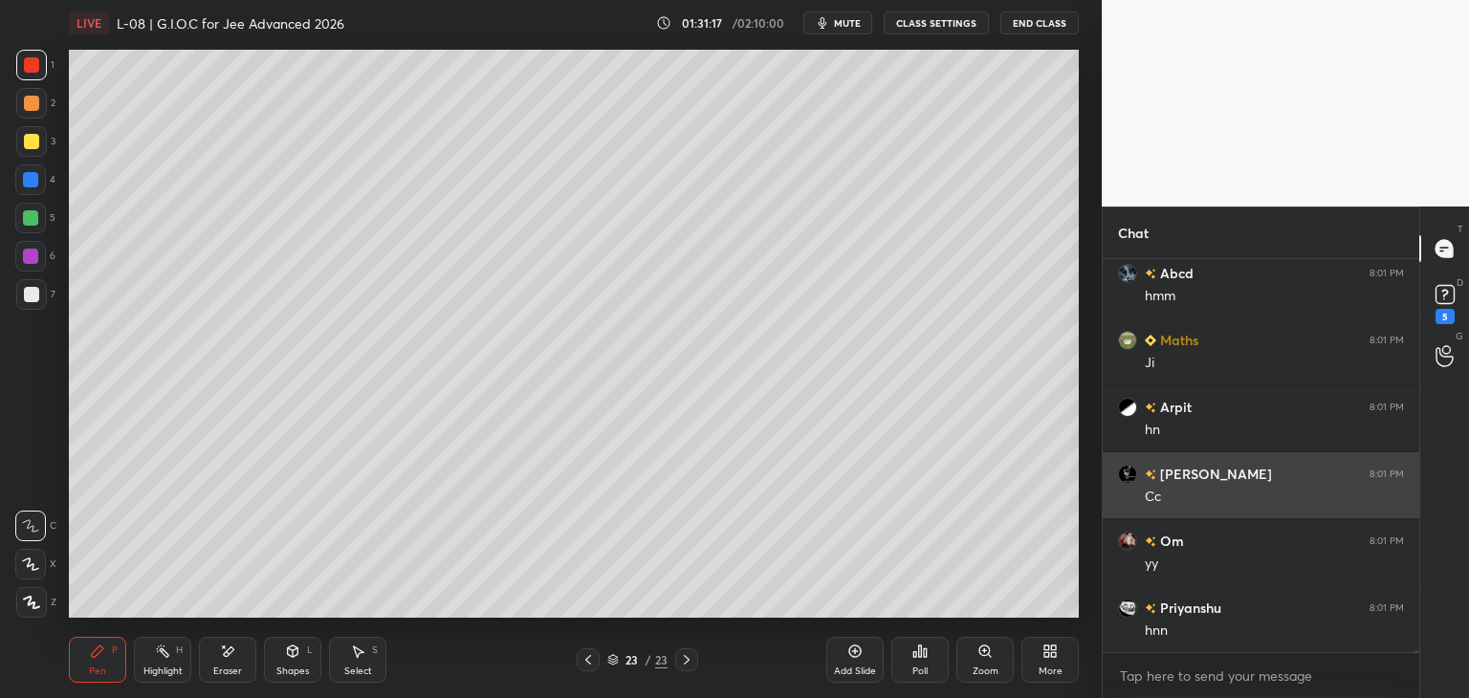
scroll to position [86197, 0]
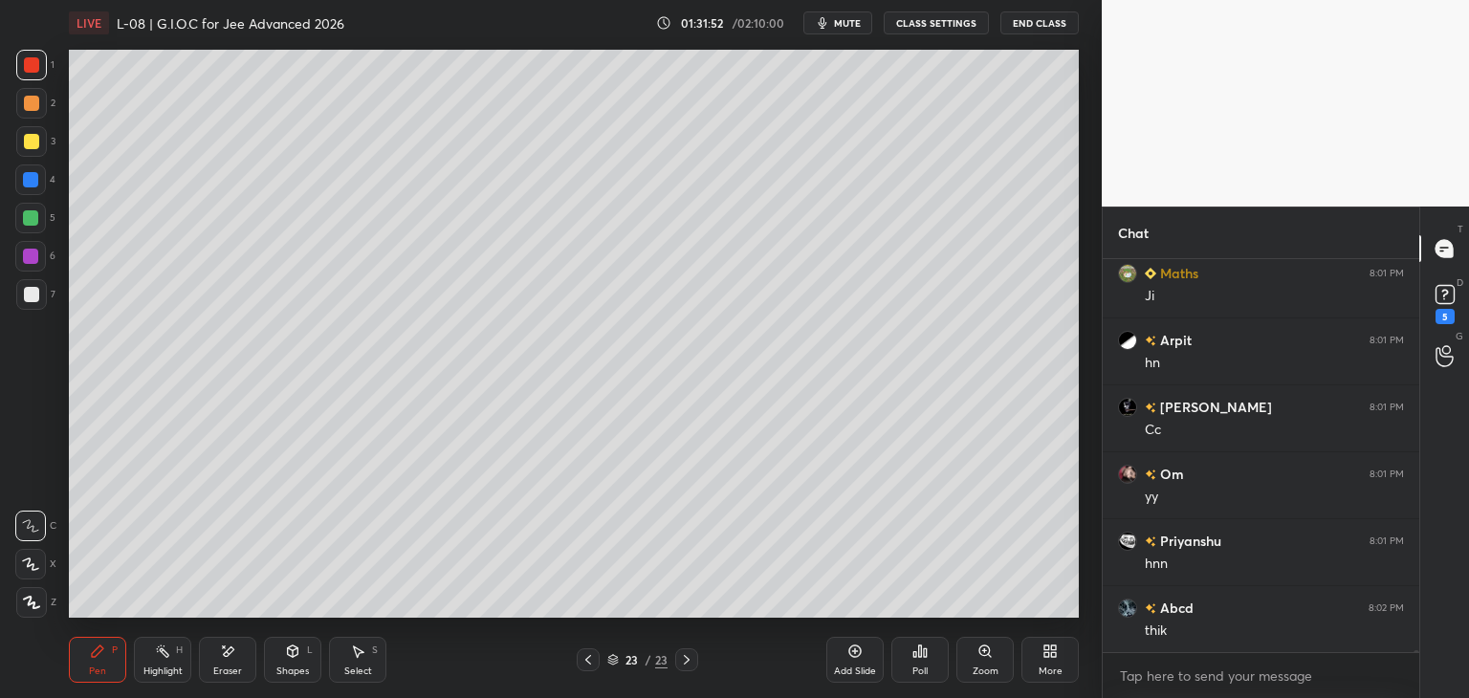
click at [38, 214] on div at bounding box center [30, 218] width 31 height 31
click at [37, 47] on div "1 2 3 4 5 6 7 C X Z E E Erase all H H LIVE L-08 | G.I.O.C for Jee Advanced 2026…" at bounding box center [543, 349] width 1086 height 698
click at [33, 60] on div at bounding box center [31, 64] width 15 height 15
click at [236, 654] on div "Eraser" at bounding box center [227, 660] width 57 height 46
click at [107, 656] on div "Pen P" at bounding box center [97, 660] width 57 height 46
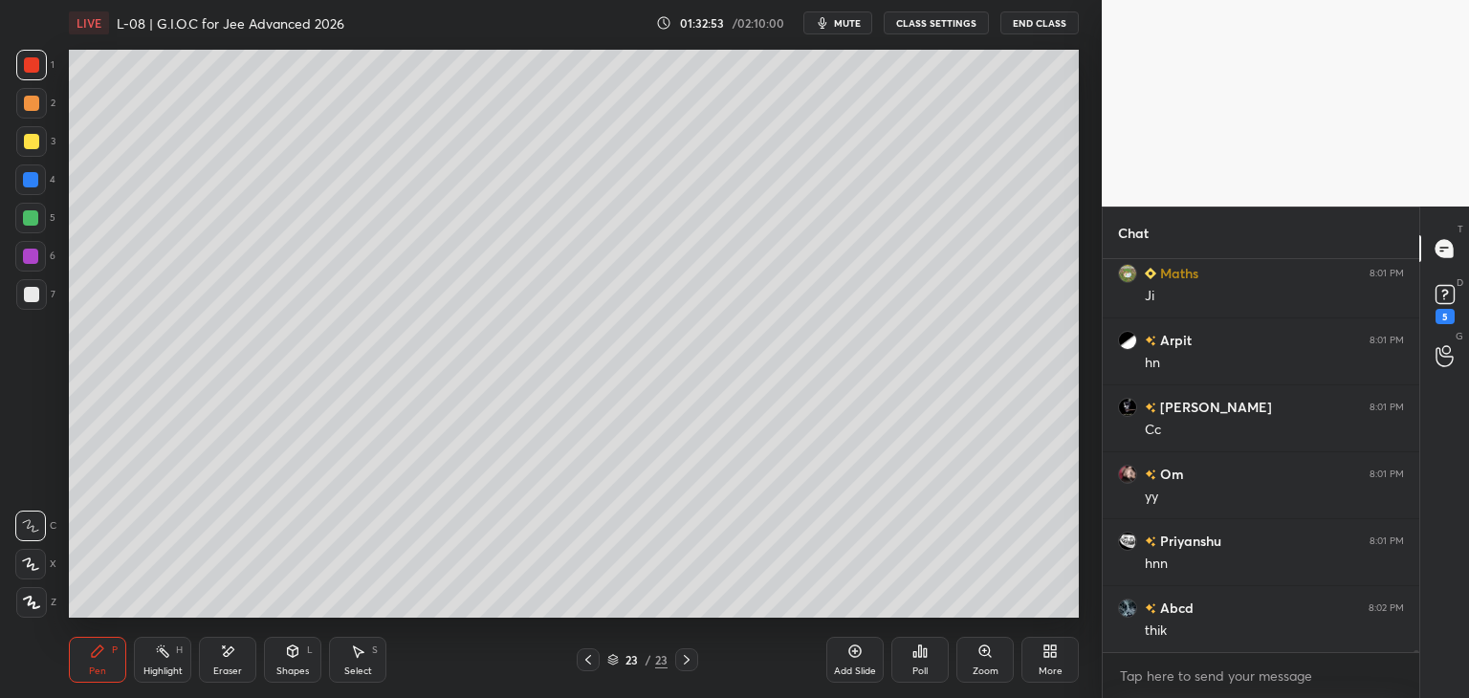
click at [367, 667] on div "Select" at bounding box center [358, 672] width 28 height 10
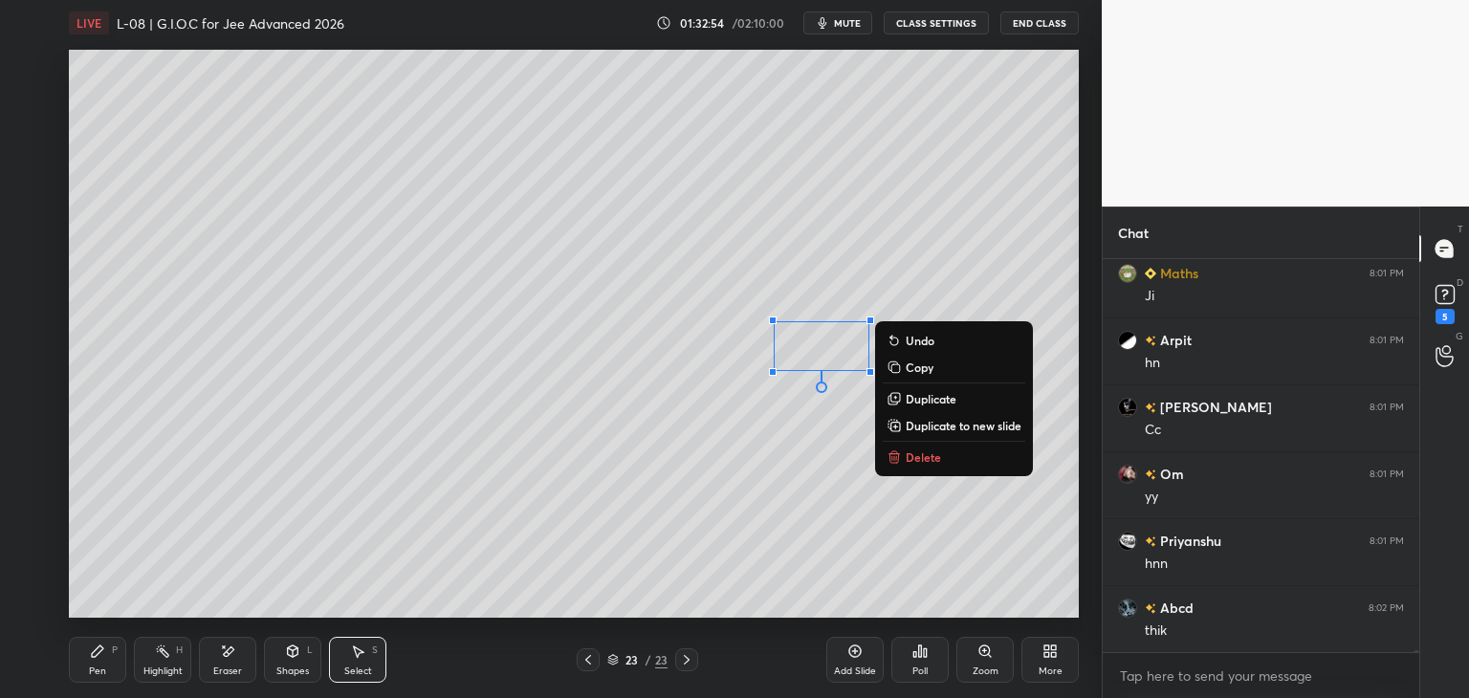
click at [917, 459] on p "Delete" at bounding box center [923, 456] width 35 height 15
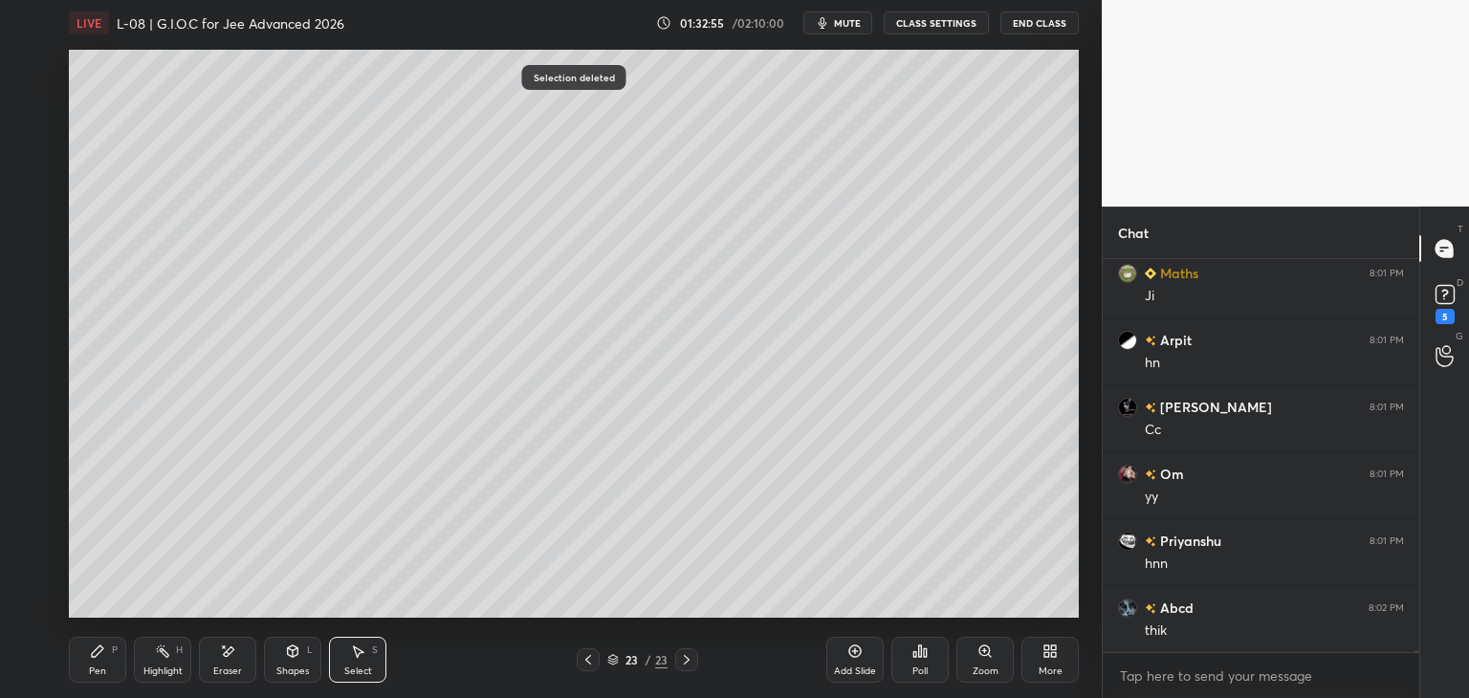
click at [97, 660] on div "Pen P" at bounding box center [97, 660] width 57 height 46
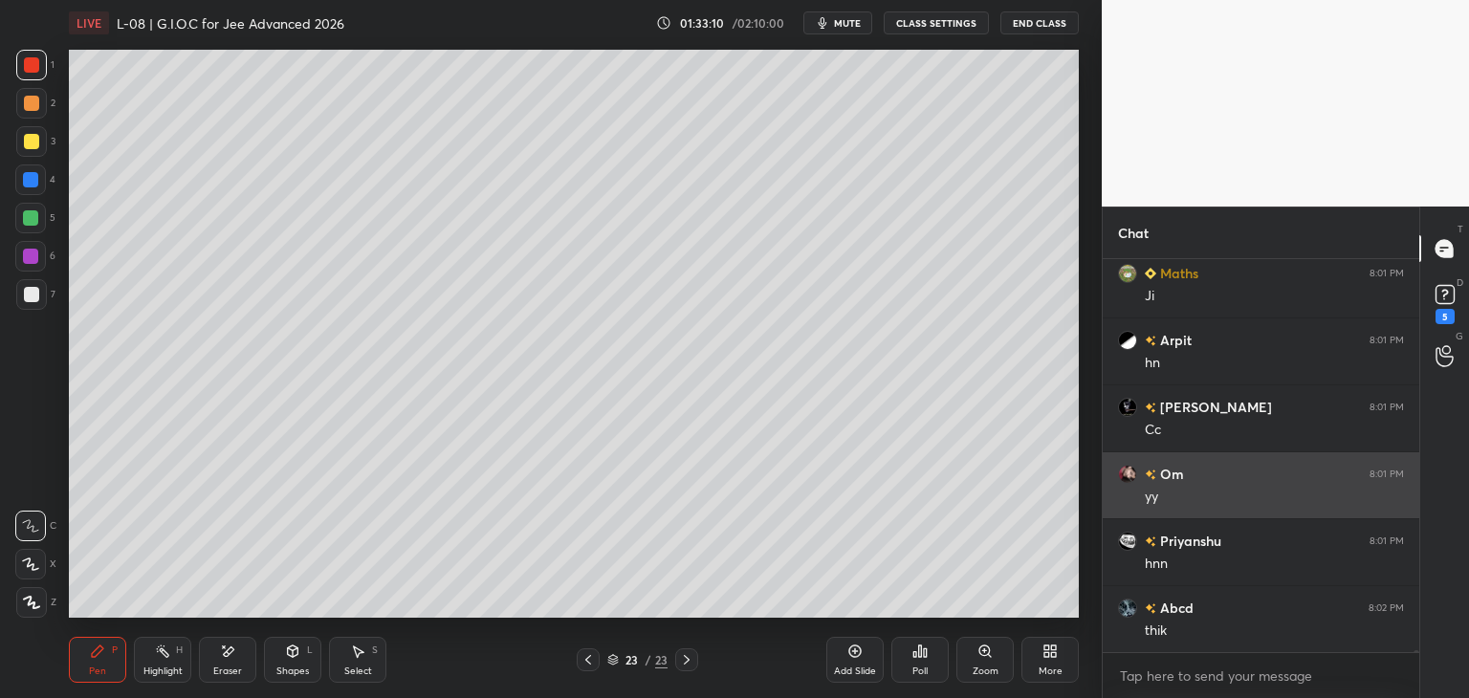
click at [367, 651] on div "Select S" at bounding box center [357, 660] width 57 height 46
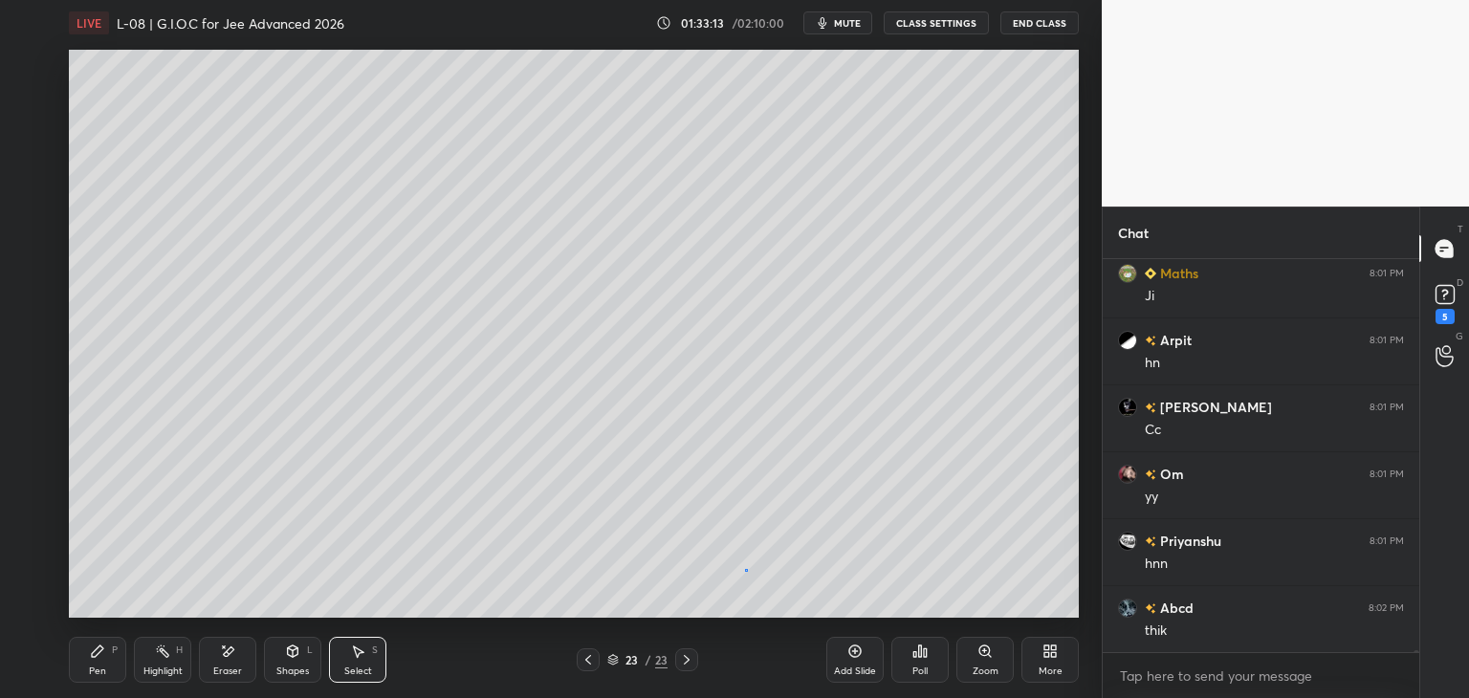
click at [744, 570] on div "0 ° Undo Copy Duplicate Duplicate to new slide Delete" at bounding box center [574, 334] width 1010 height 568
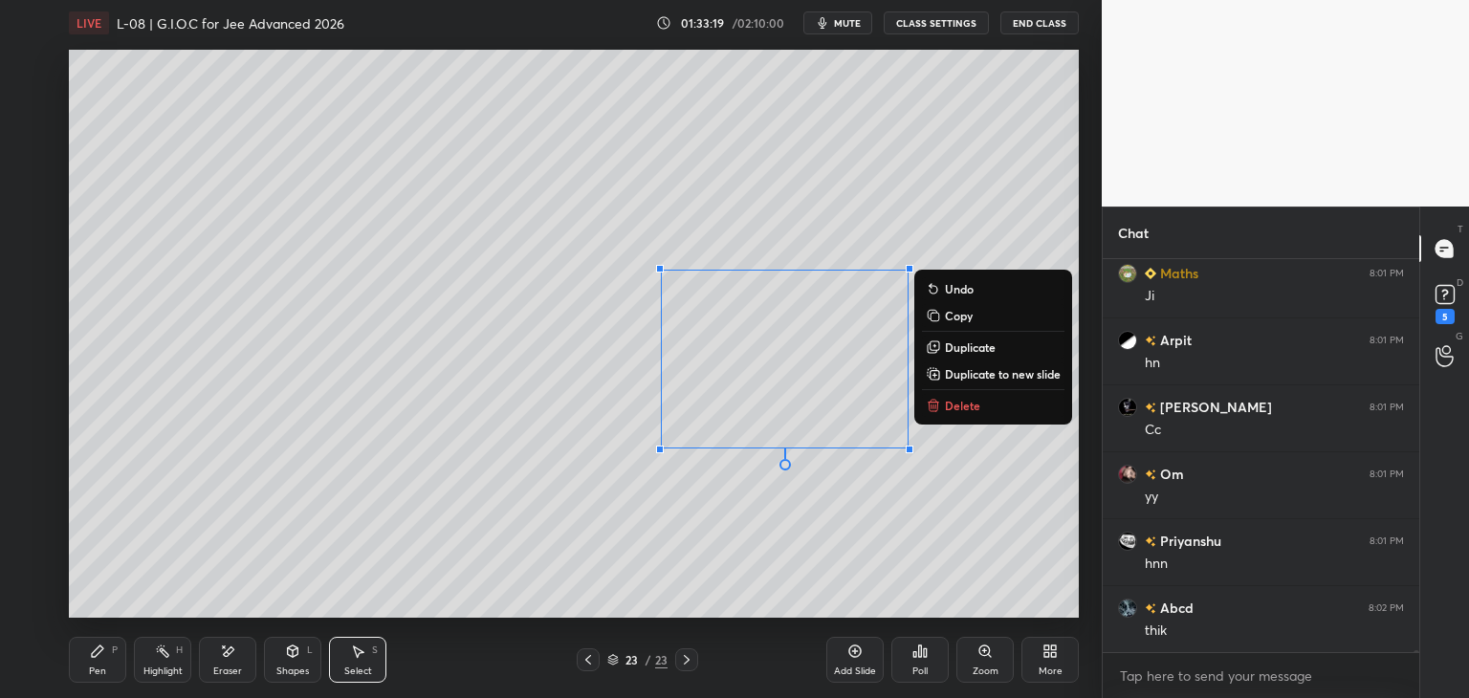
click at [692, 572] on div "0 ° Undo Copy Duplicate Duplicate to new slide Delete" at bounding box center [574, 334] width 1010 height 568
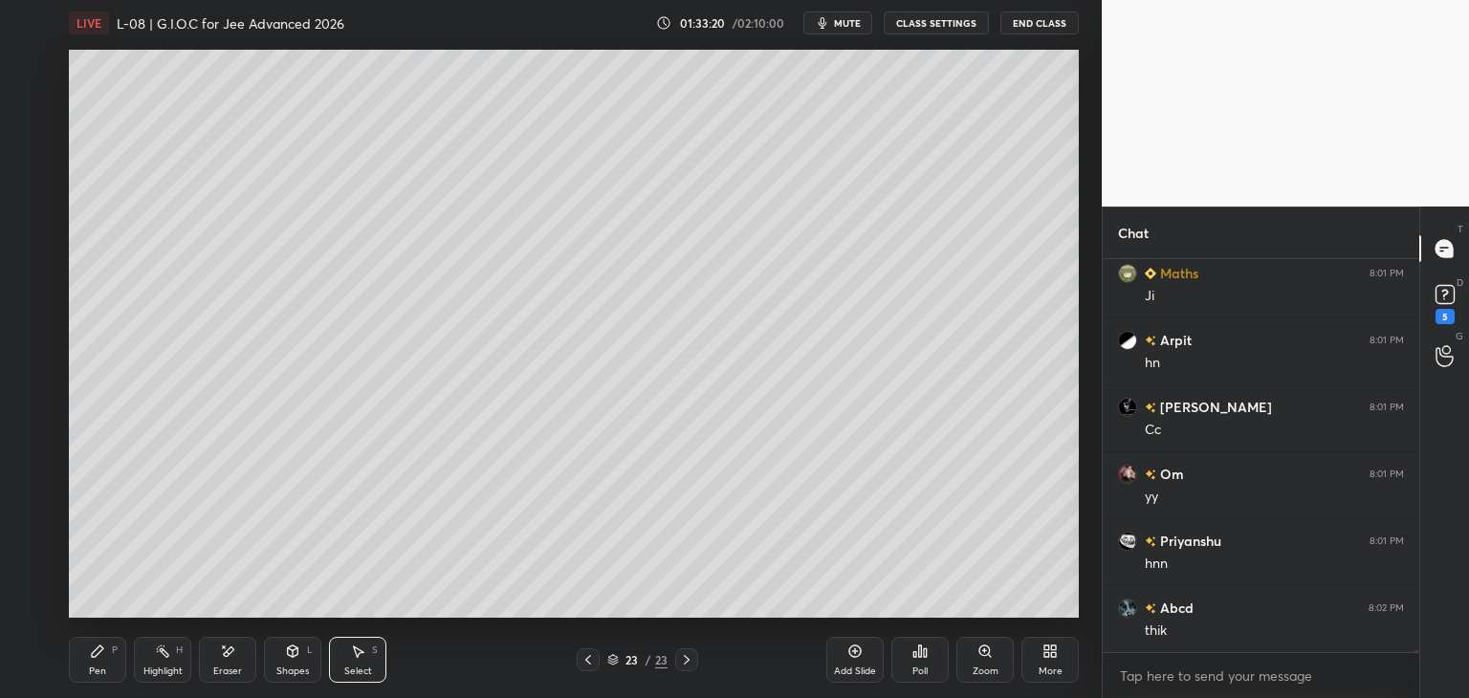
click at [93, 657] on icon at bounding box center [97, 651] width 11 height 11
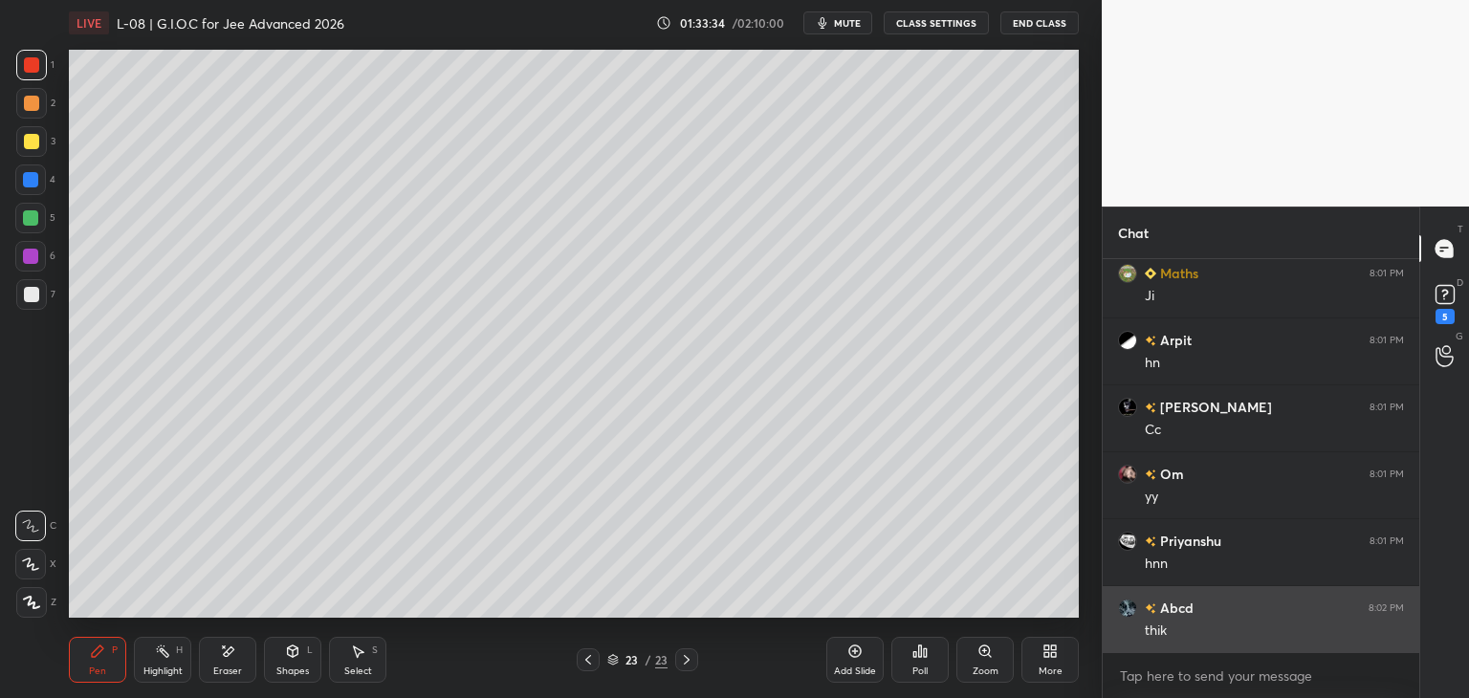
scroll to position [86282, 0]
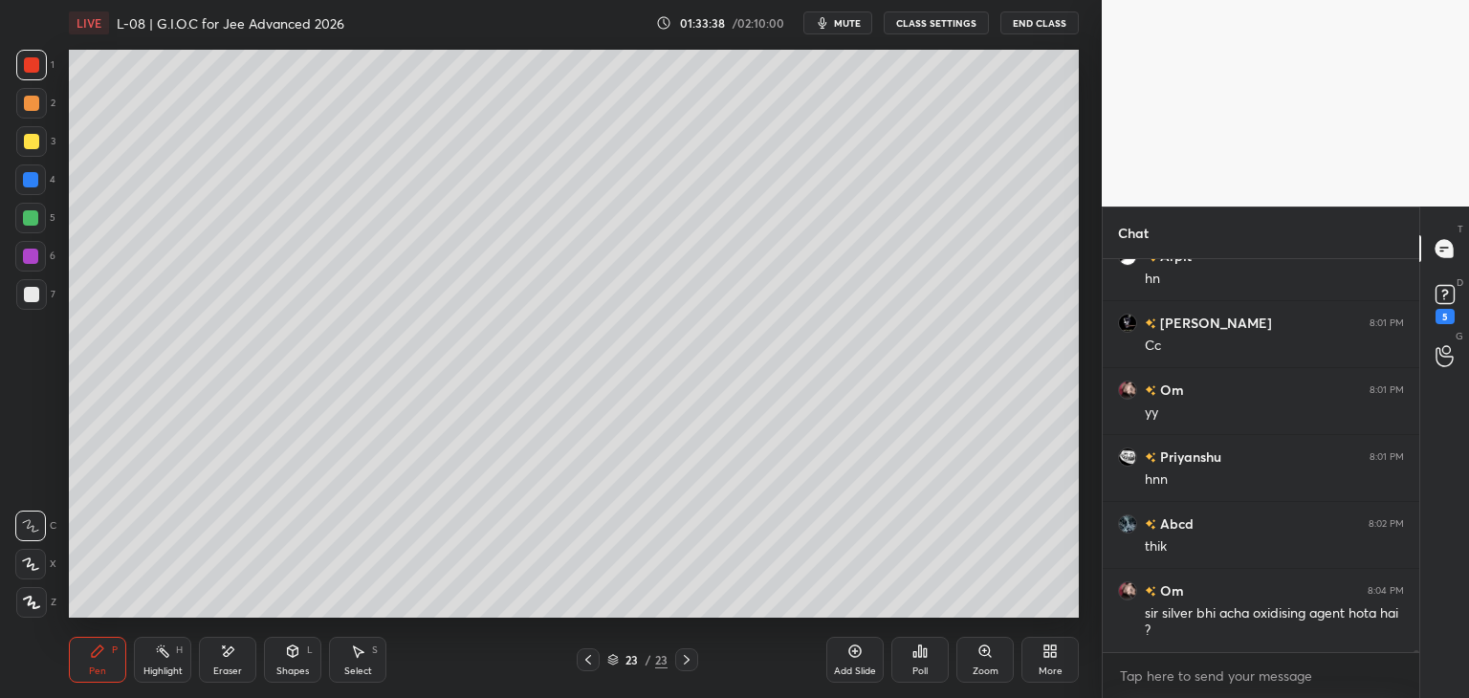
click at [586, 663] on icon at bounding box center [587, 659] width 15 height 15
click at [589, 661] on icon at bounding box center [587, 659] width 15 height 15
click at [593, 655] on icon at bounding box center [587, 659] width 15 height 15
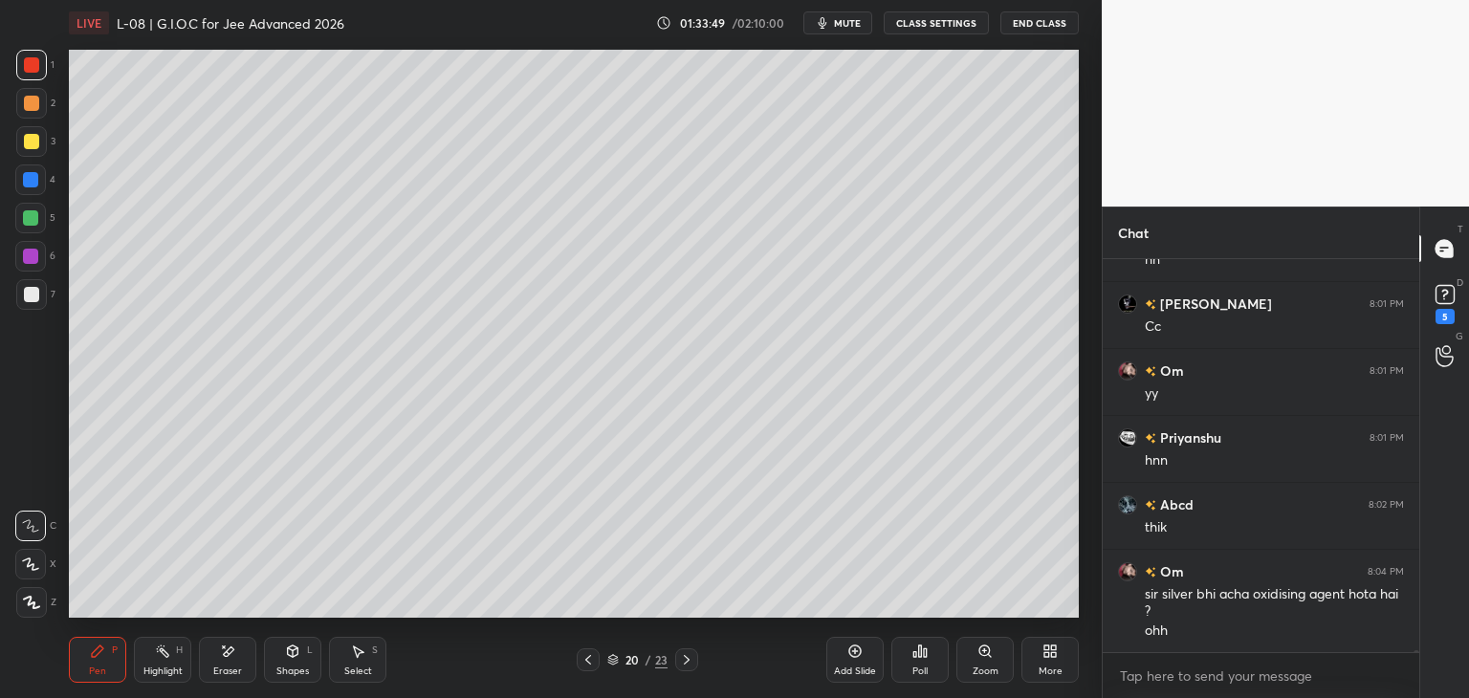
click at [688, 664] on icon at bounding box center [686, 659] width 15 height 15
click at [684, 659] on icon at bounding box center [686, 659] width 15 height 15
click at [689, 656] on icon at bounding box center [686, 659] width 15 height 15
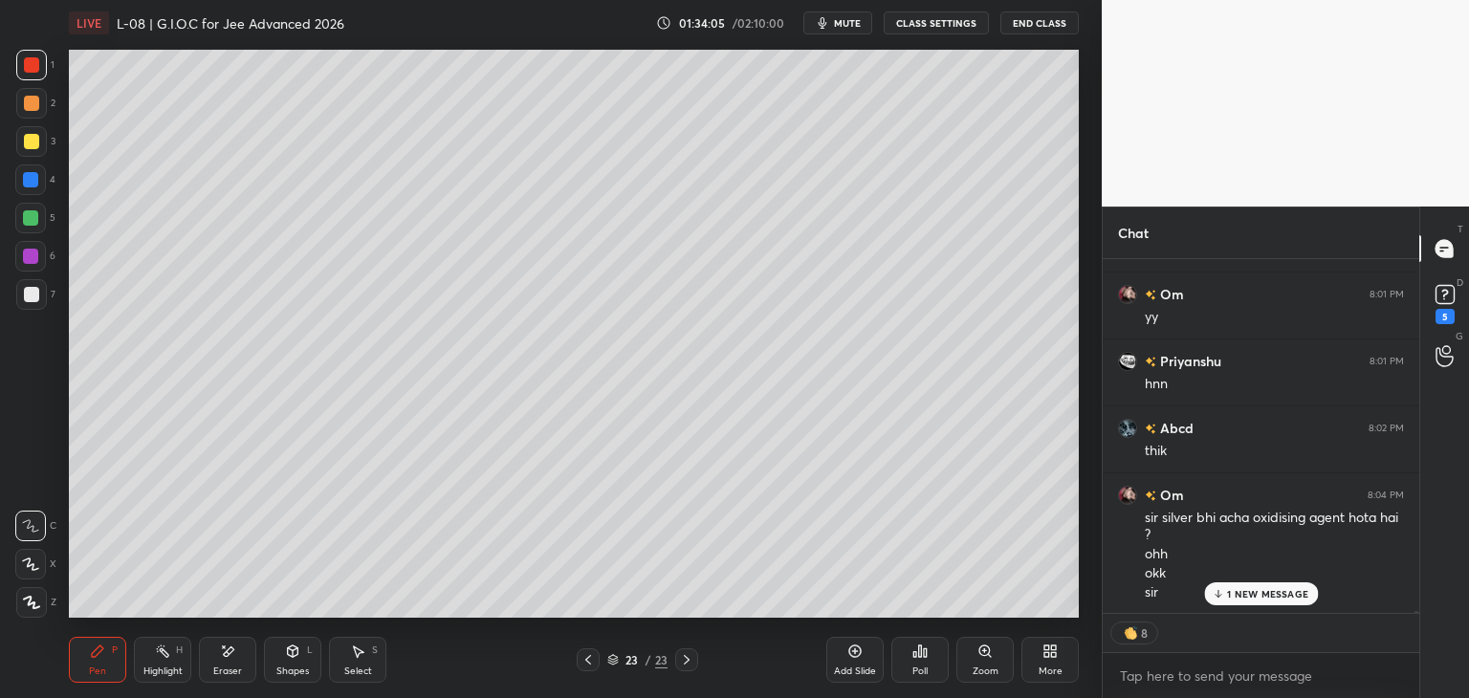
scroll to position [86445, 0]
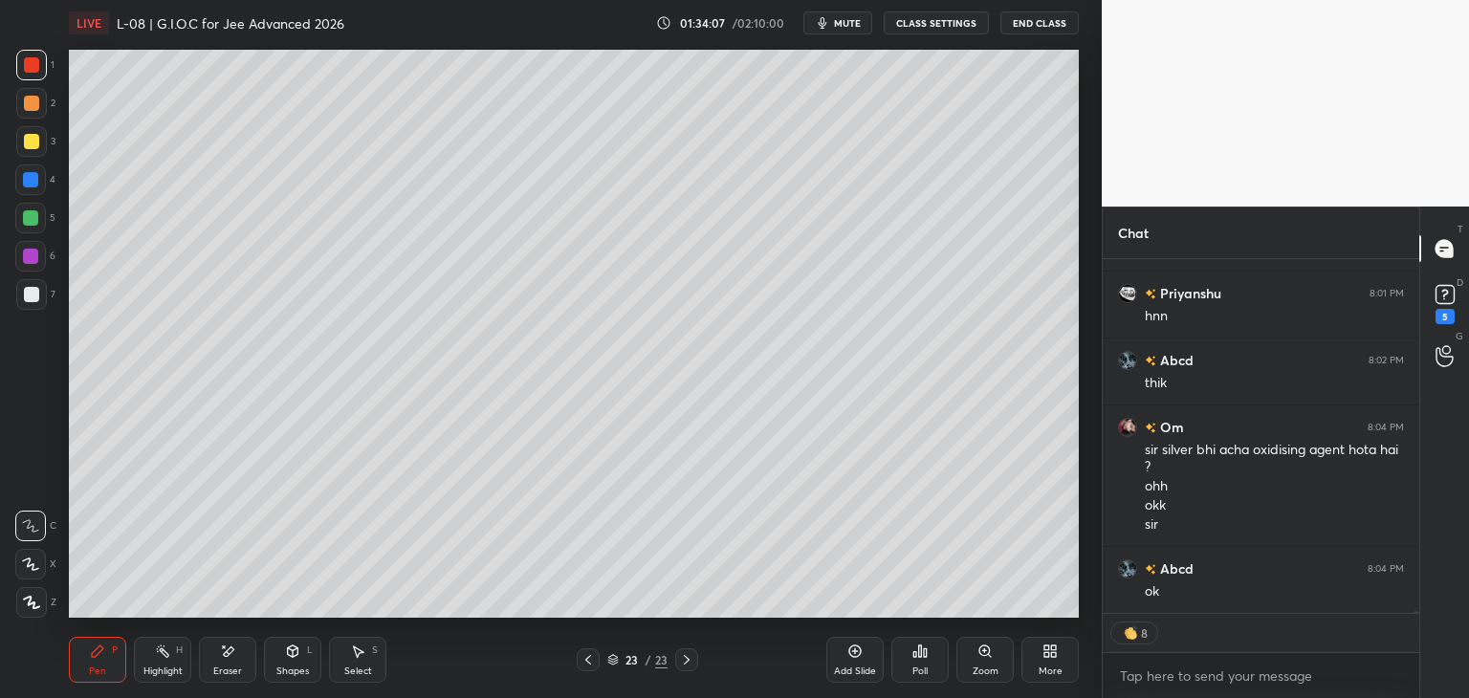
click at [587, 659] on icon at bounding box center [588, 660] width 6 height 10
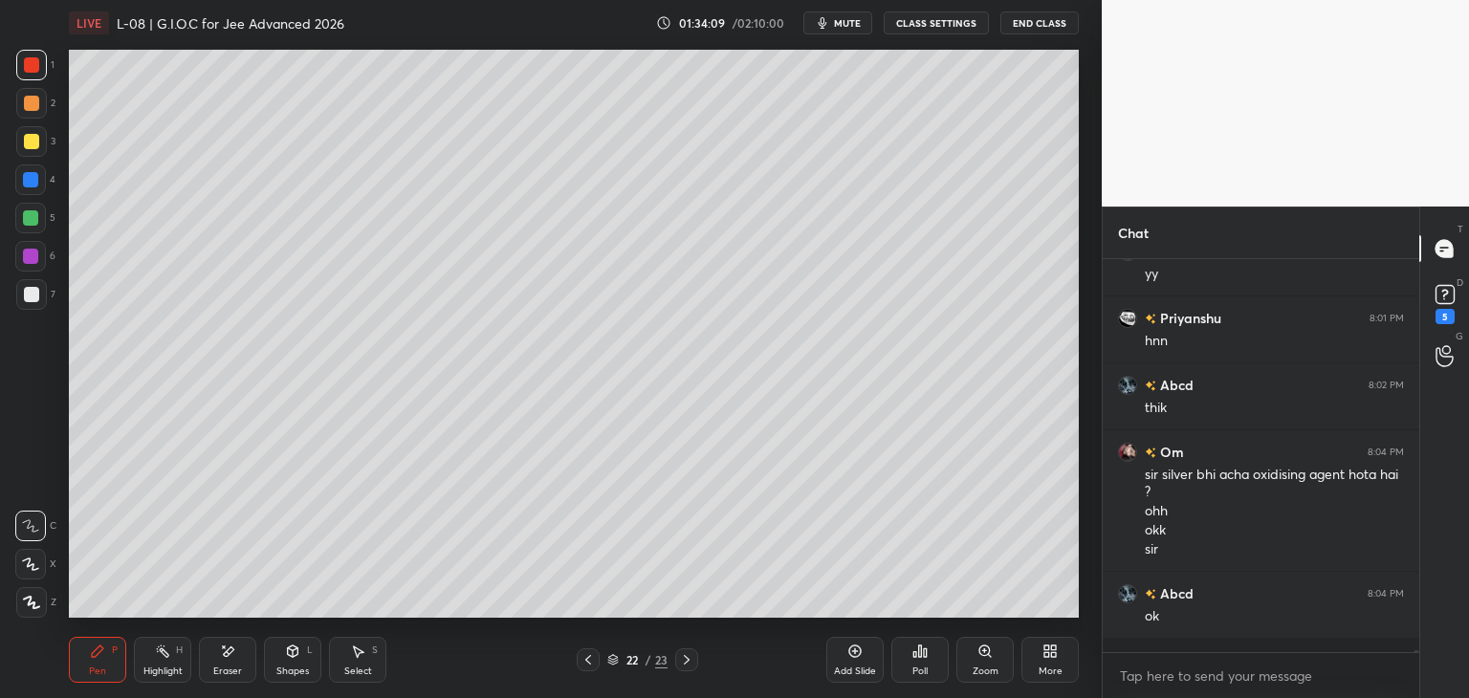
scroll to position [6, 6]
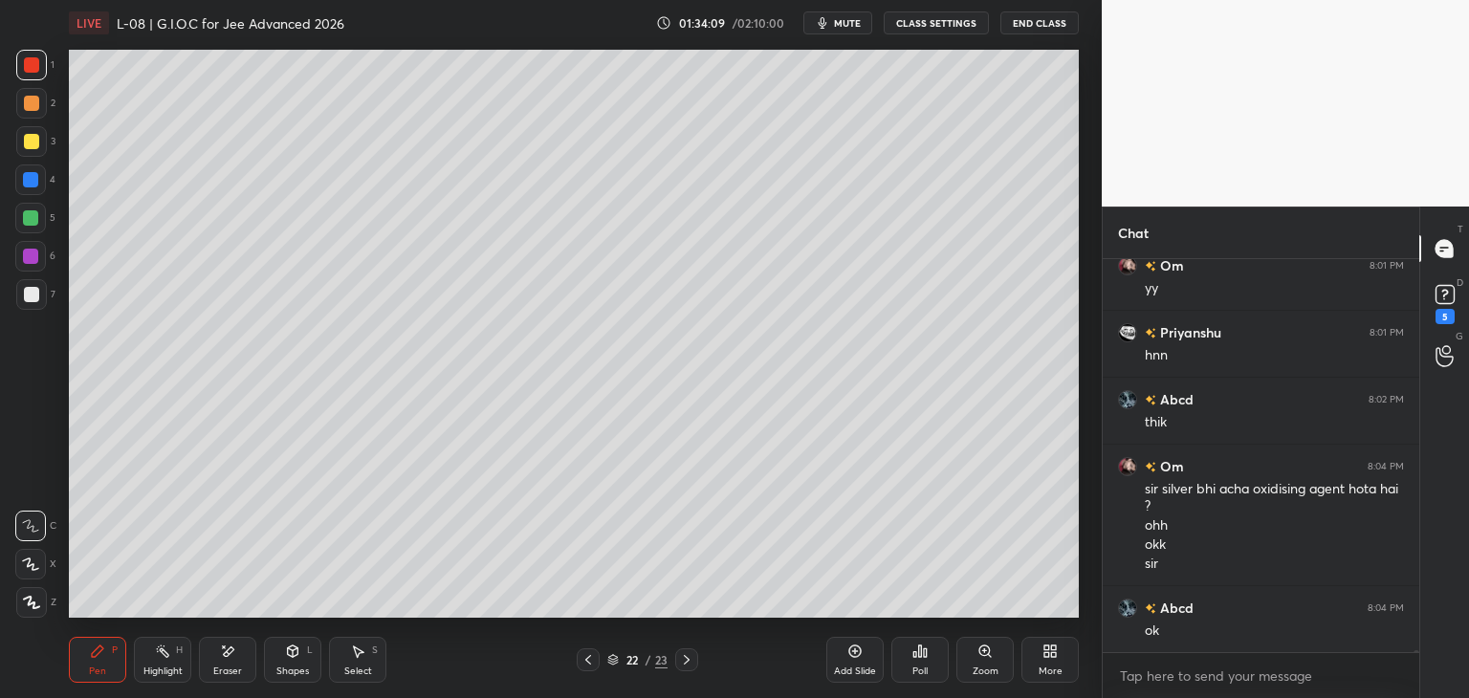
click at [580, 658] on icon at bounding box center [587, 659] width 15 height 15
click at [684, 659] on icon at bounding box center [686, 659] width 15 height 15
click at [684, 663] on icon at bounding box center [686, 659] width 15 height 15
click at [851, 20] on span "mute" at bounding box center [847, 22] width 27 height 13
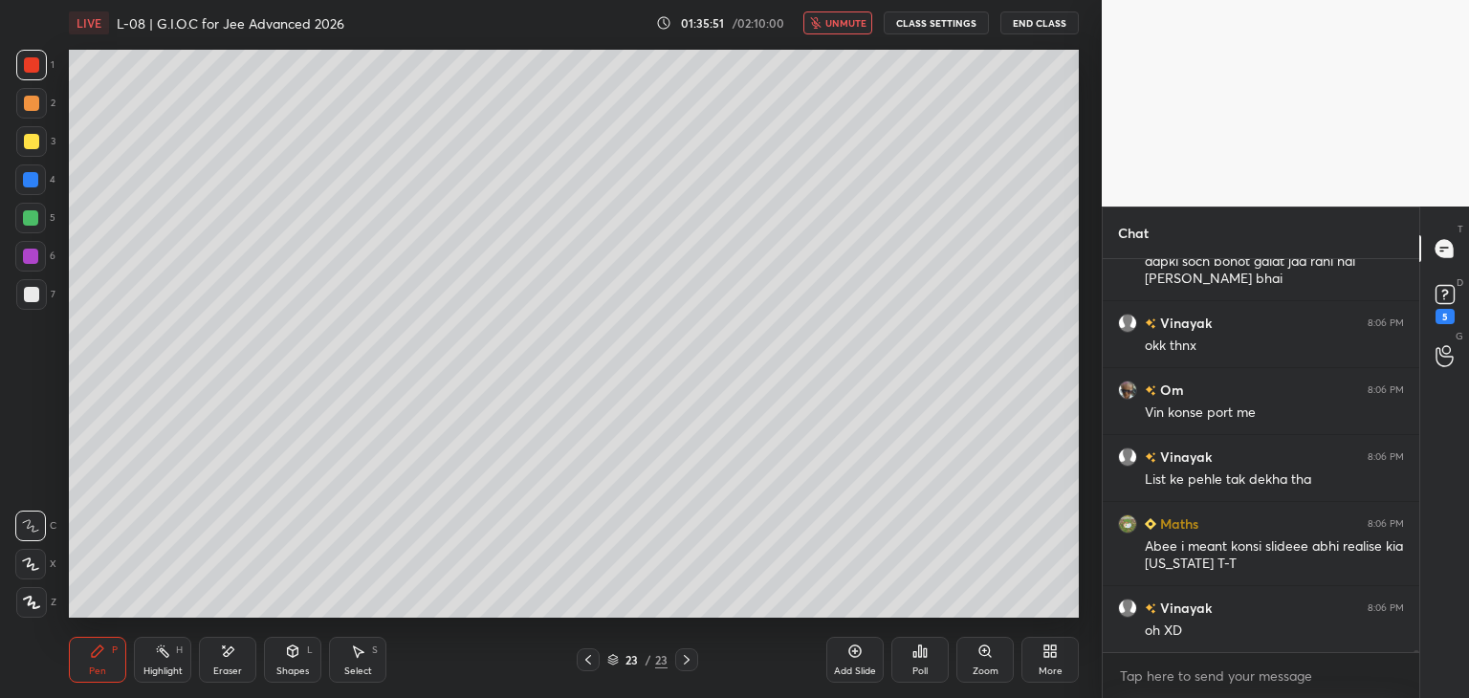
scroll to position [87815, 0]
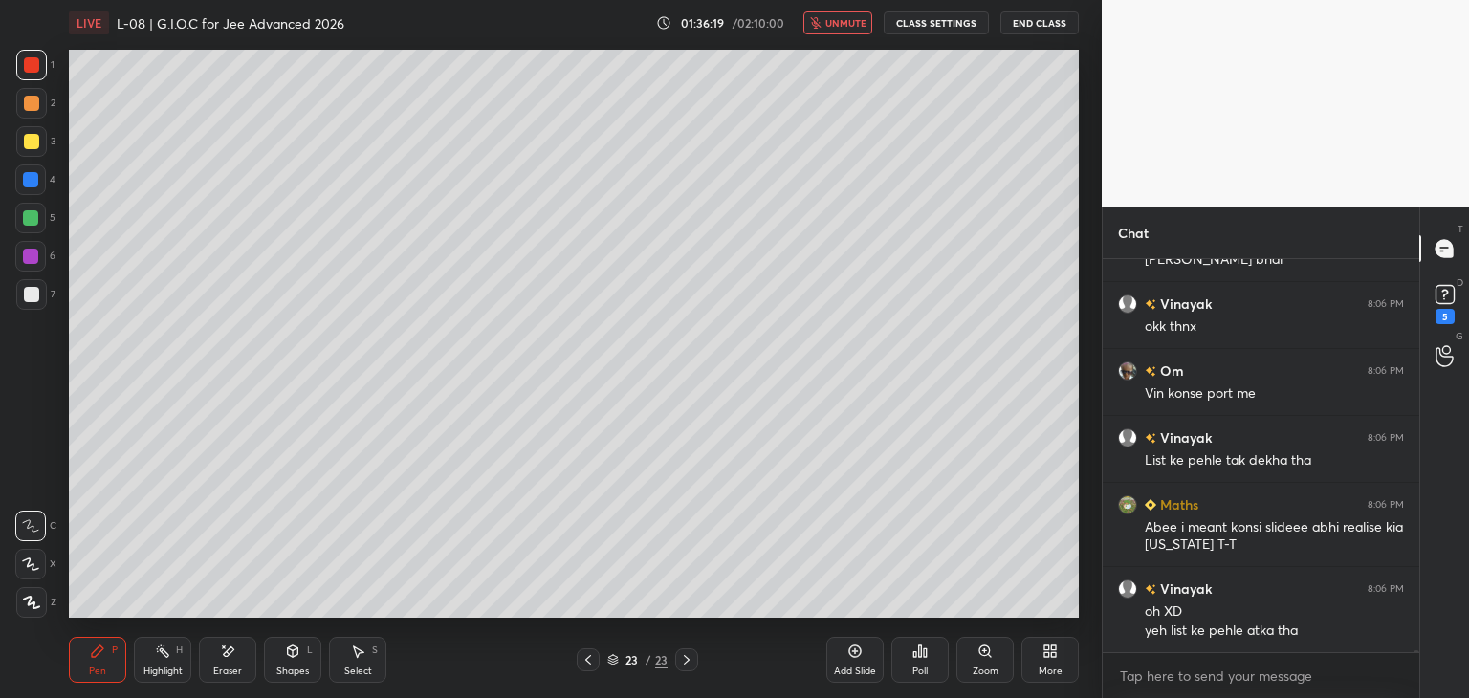
click at [844, 22] on span "unmute" at bounding box center [845, 22] width 41 height 13
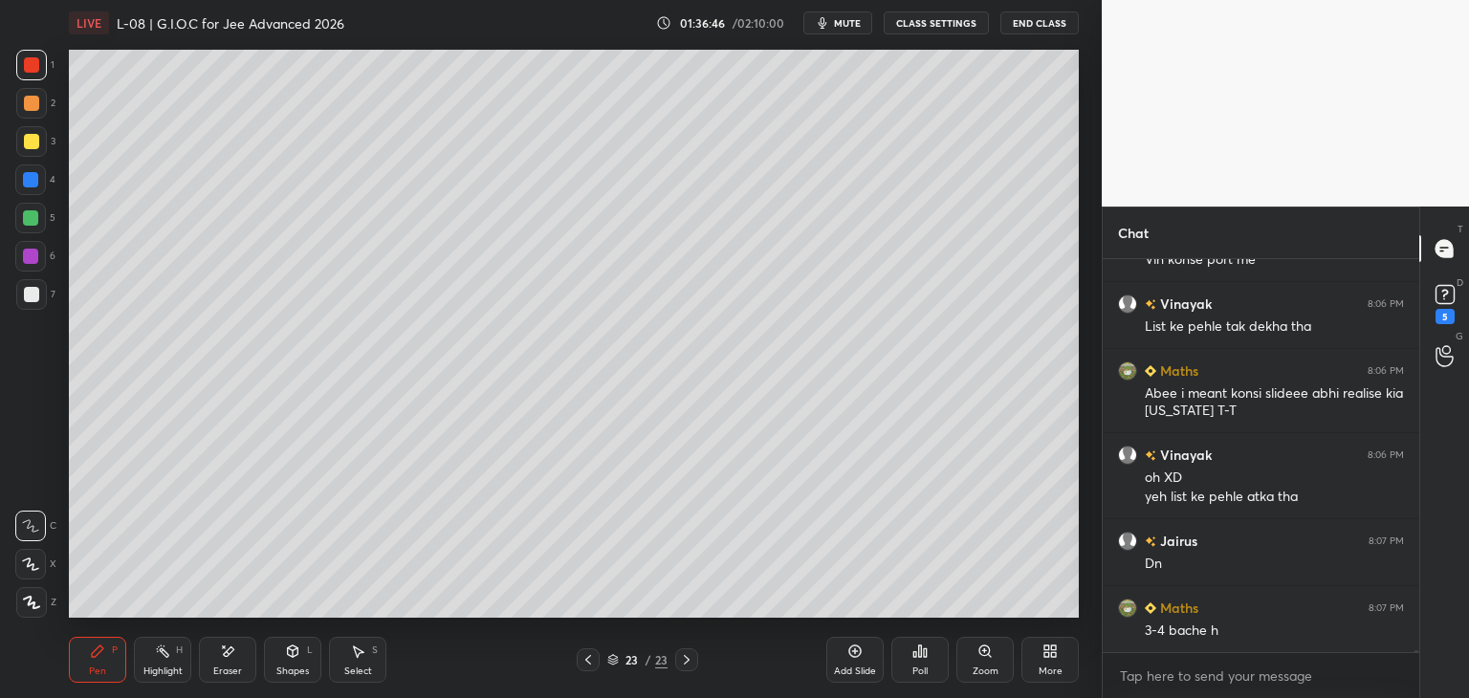
scroll to position [88016, 0]
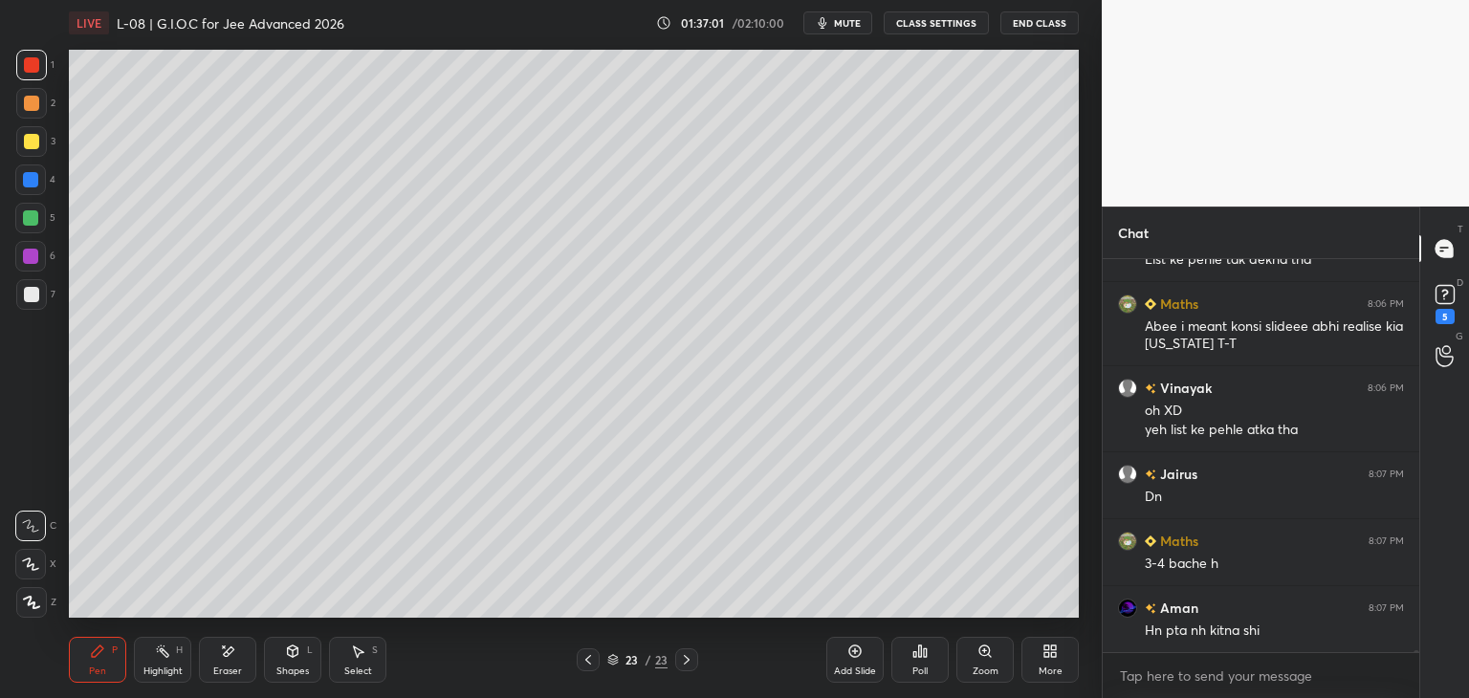
click at [34, 108] on div at bounding box center [31, 103] width 15 height 15
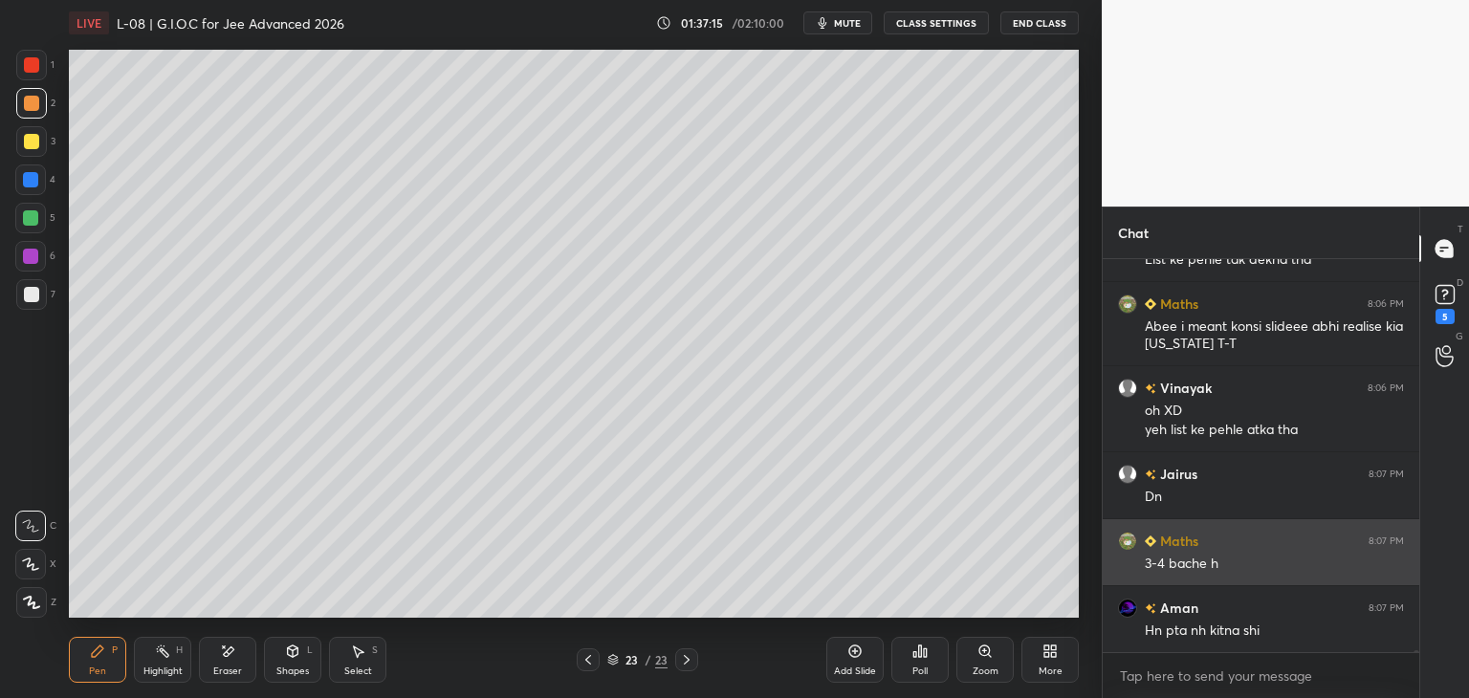
scroll to position [88083, 0]
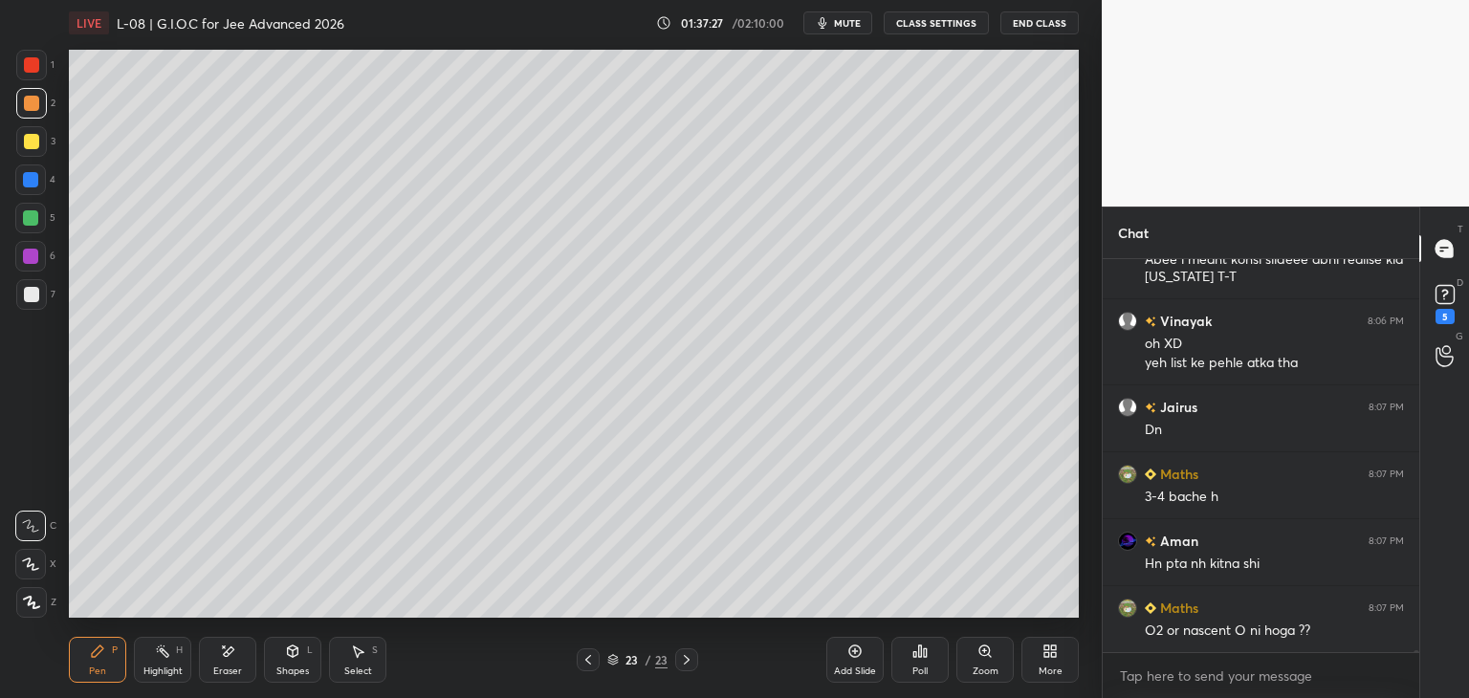
click at [32, 67] on div at bounding box center [31, 64] width 15 height 15
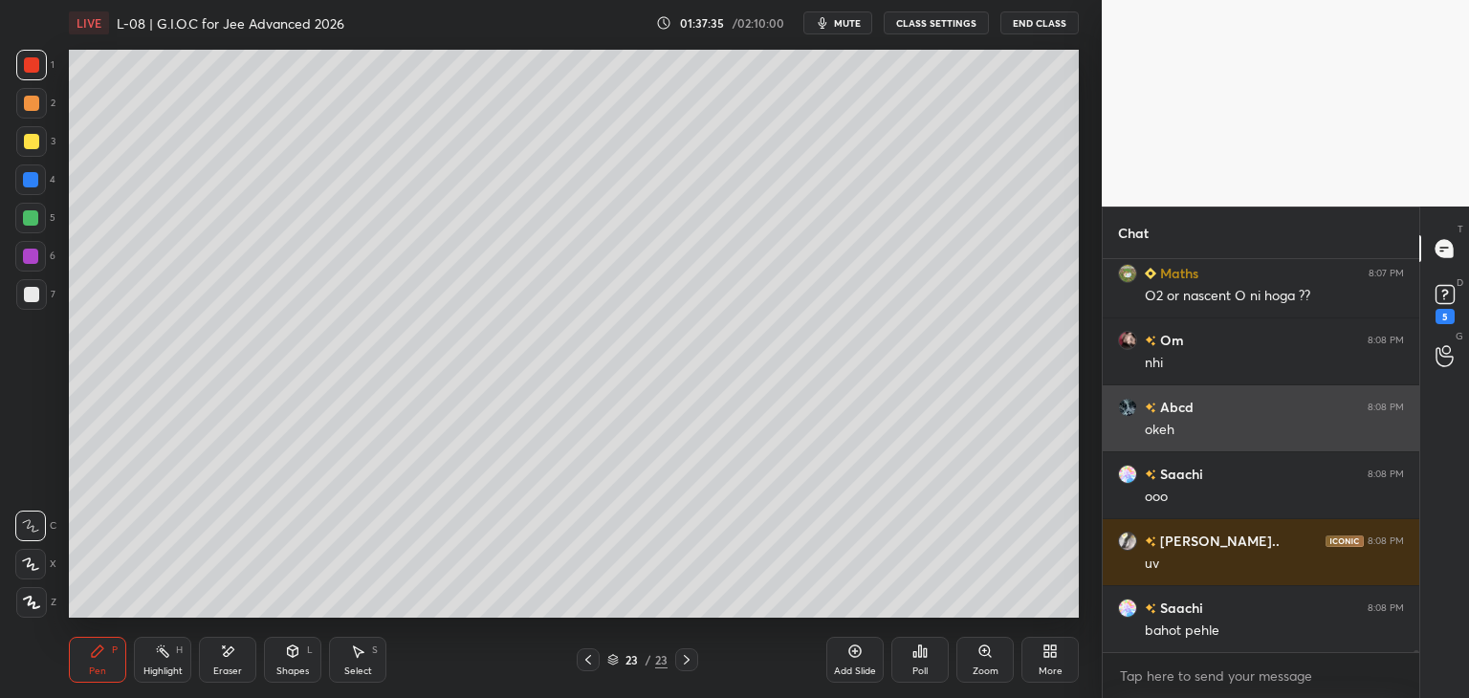
scroll to position [88485, 0]
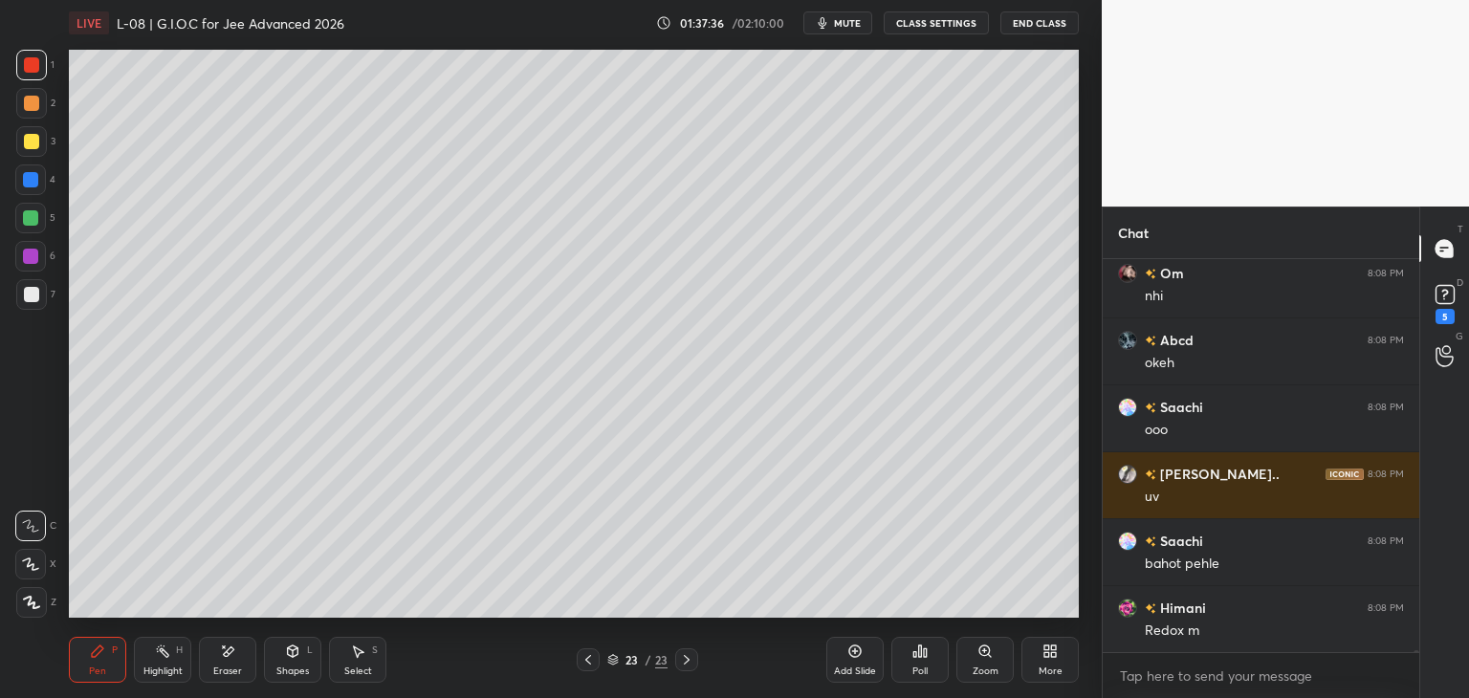
click at [233, 648] on icon at bounding box center [227, 652] width 15 height 16
click at [38, 523] on div at bounding box center [30, 526] width 31 height 31
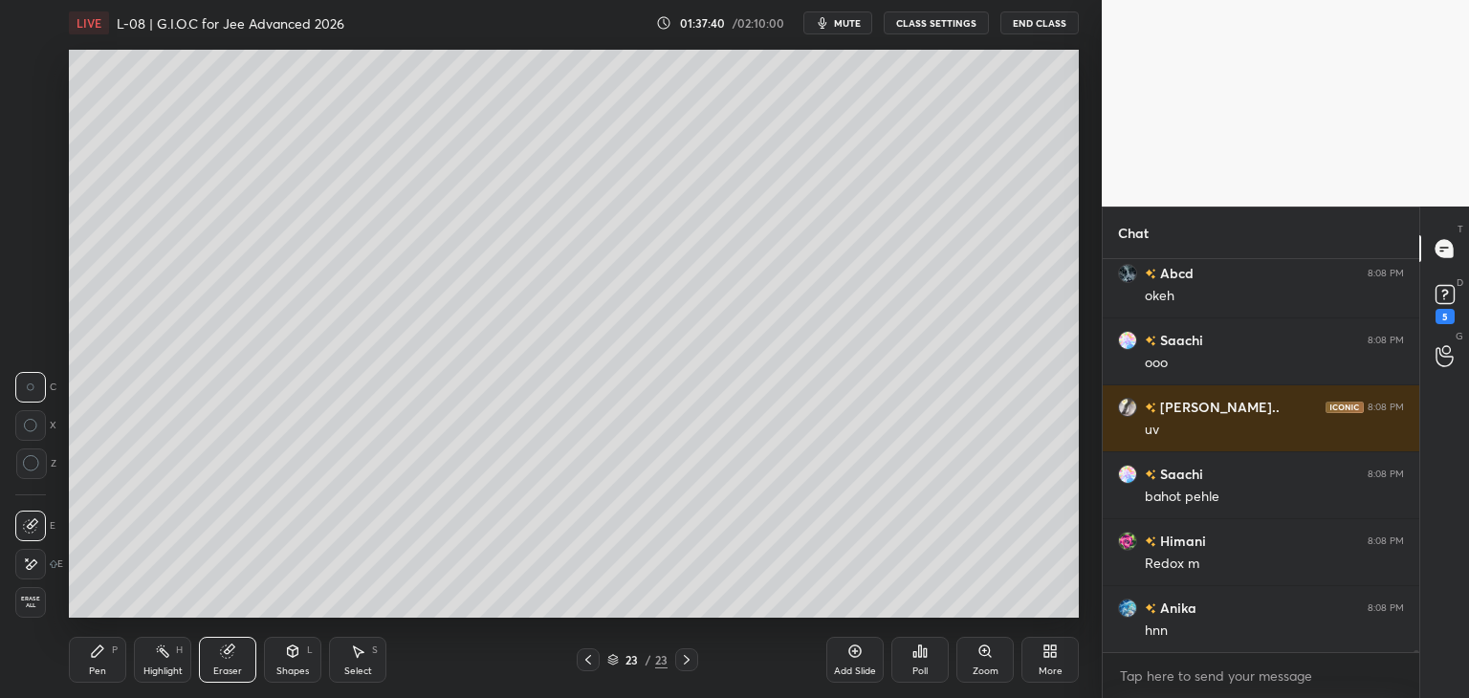
scroll to position [88619, 0]
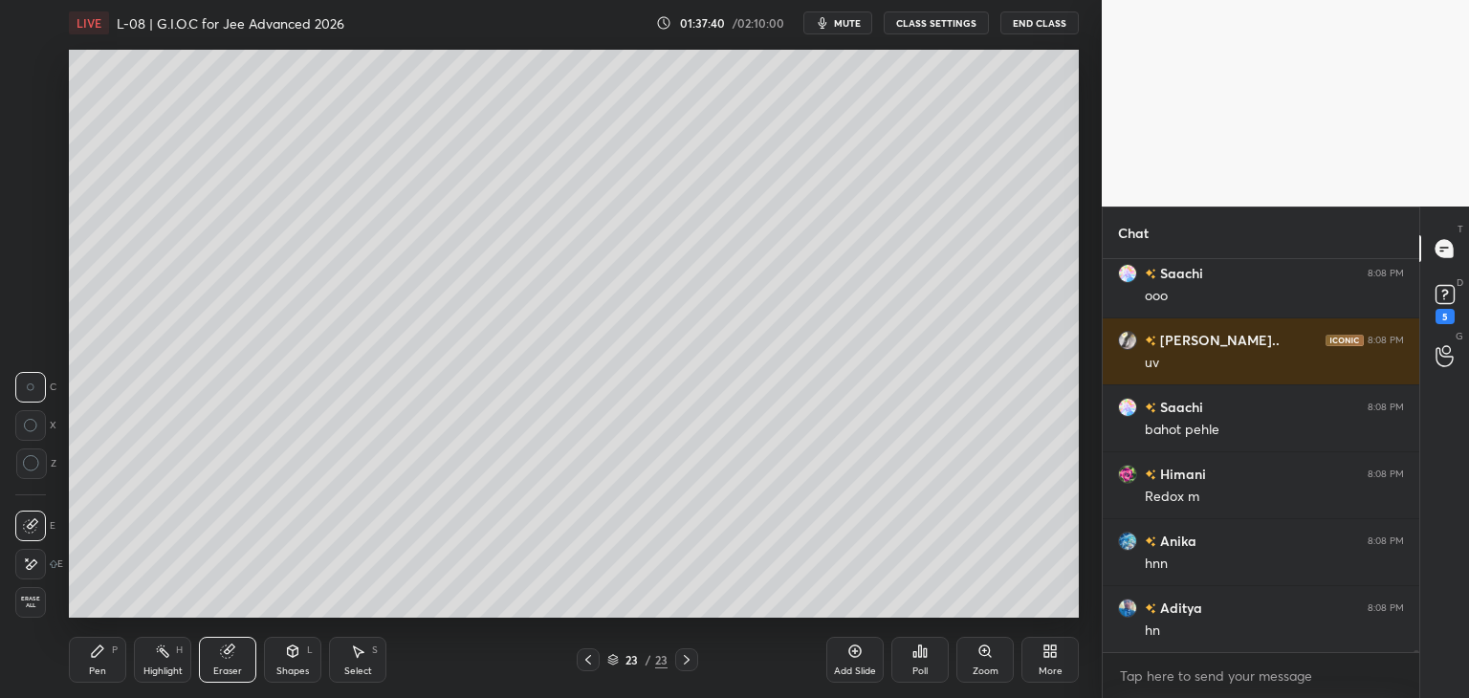
click at [98, 665] on div "Pen P" at bounding box center [97, 660] width 57 height 46
click at [34, 176] on div at bounding box center [30, 179] width 15 height 15
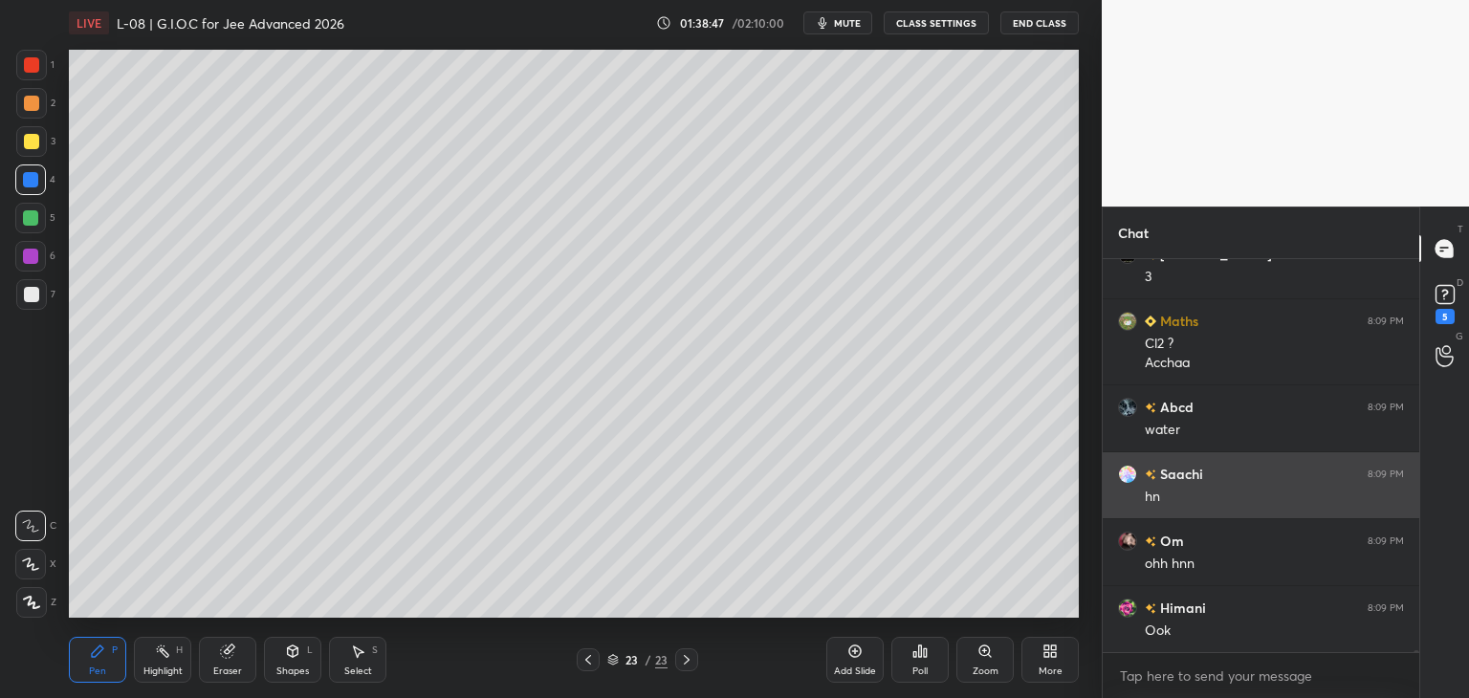
scroll to position [89881, 0]
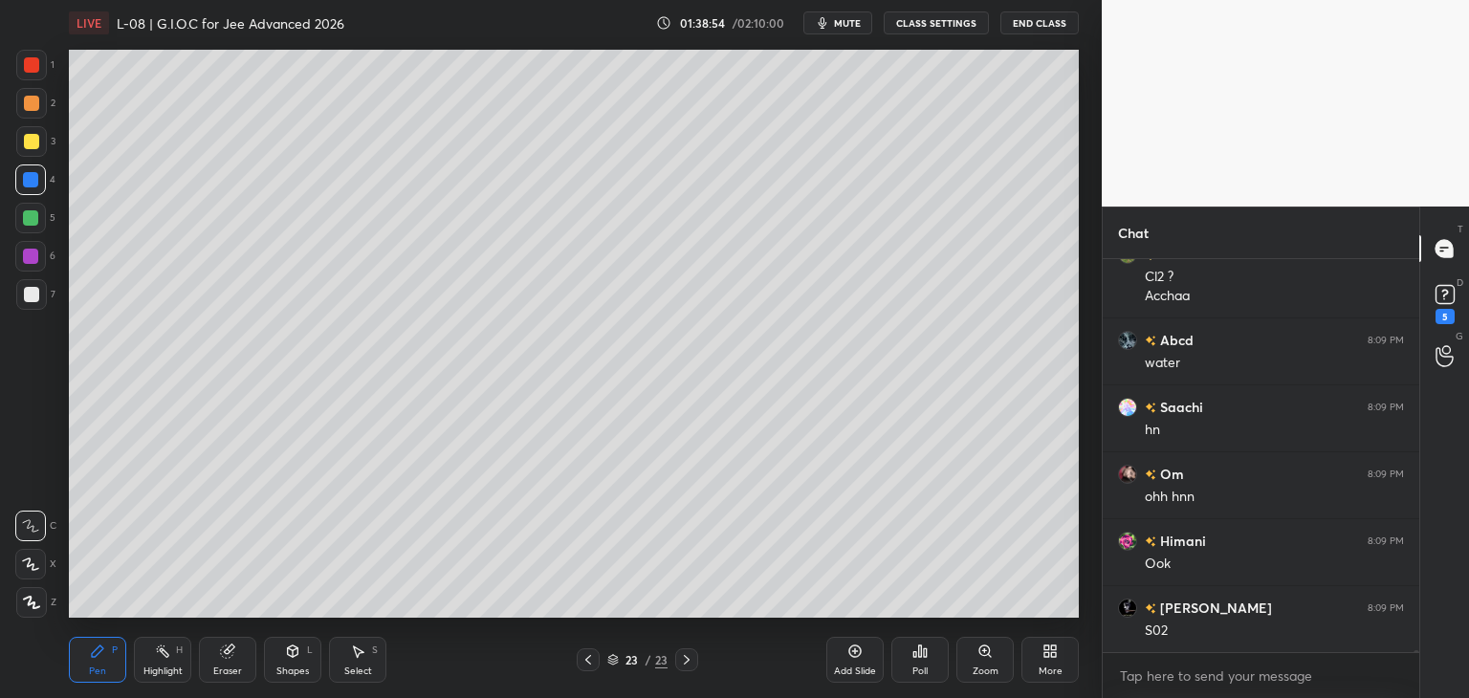
click at [685, 663] on icon at bounding box center [687, 660] width 6 height 10
click at [680, 667] on icon at bounding box center [686, 659] width 15 height 15
click at [682, 663] on icon at bounding box center [686, 659] width 15 height 15
click at [684, 661] on icon at bounding box center [686, 659] width 15 height 15
click at [838, 657] on div "Add Slide" at bounding box center [854, 660] width 57 height 46
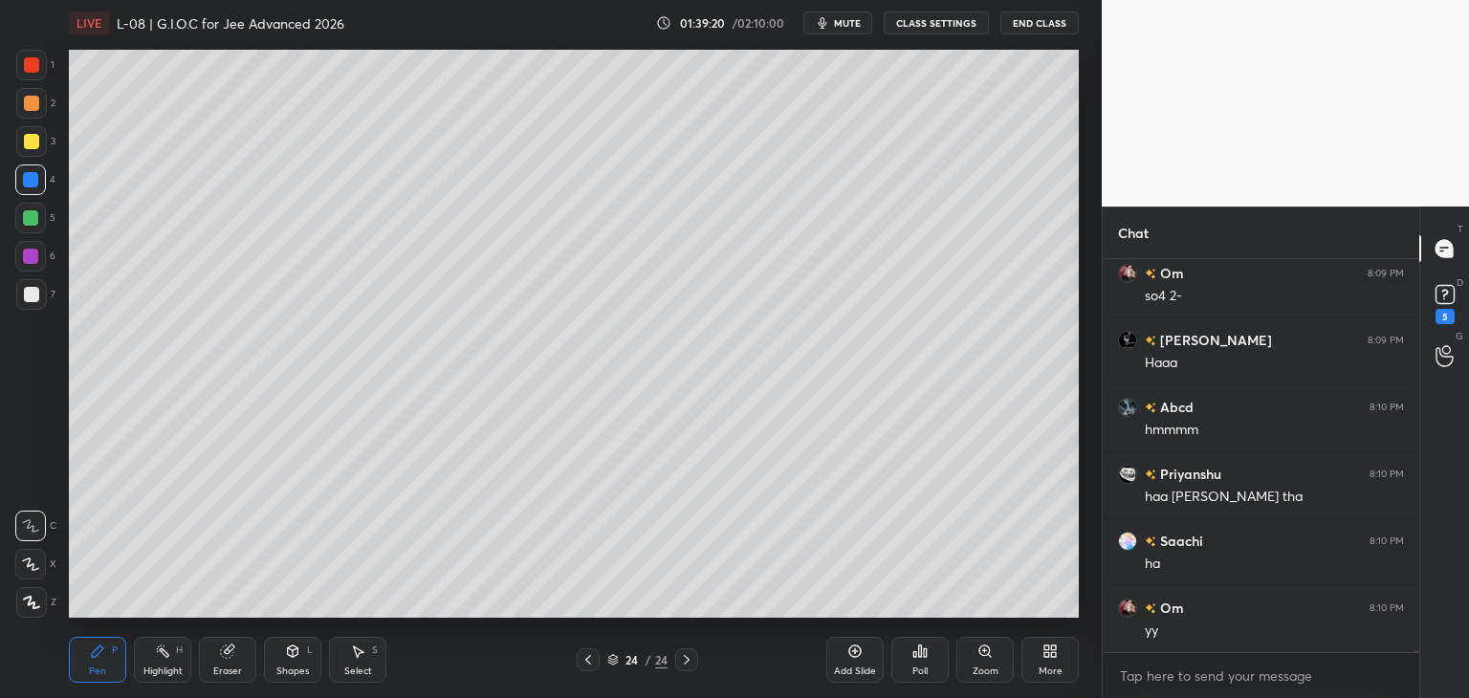
scroll to position [90885, 0]
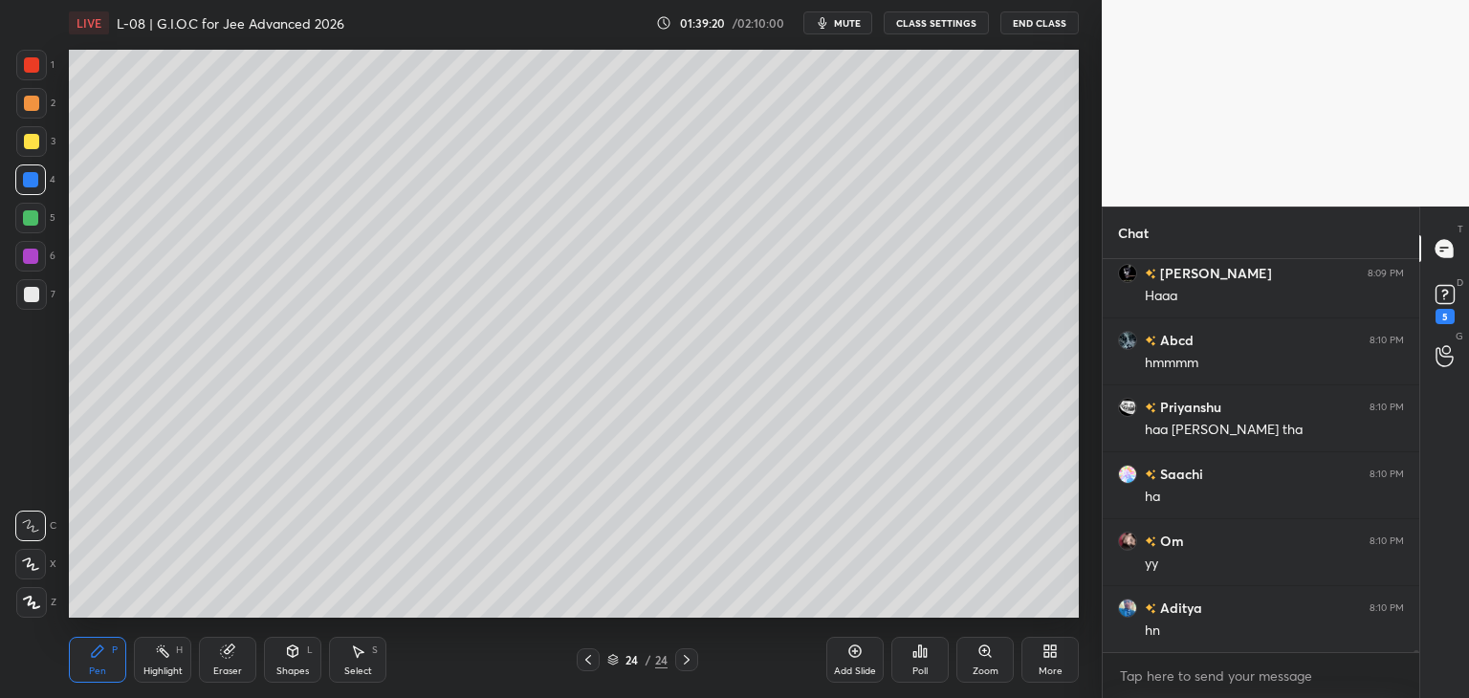
click at [359, 672] on div "Select" at bounding box center [358, 672] width 28 height 10
click at [585, 659] on icon at bounding box center [587, 659] width 15 height 15
click at [98, 667] on div "Pen" at bounding box center [97, 672] width 17 height 10
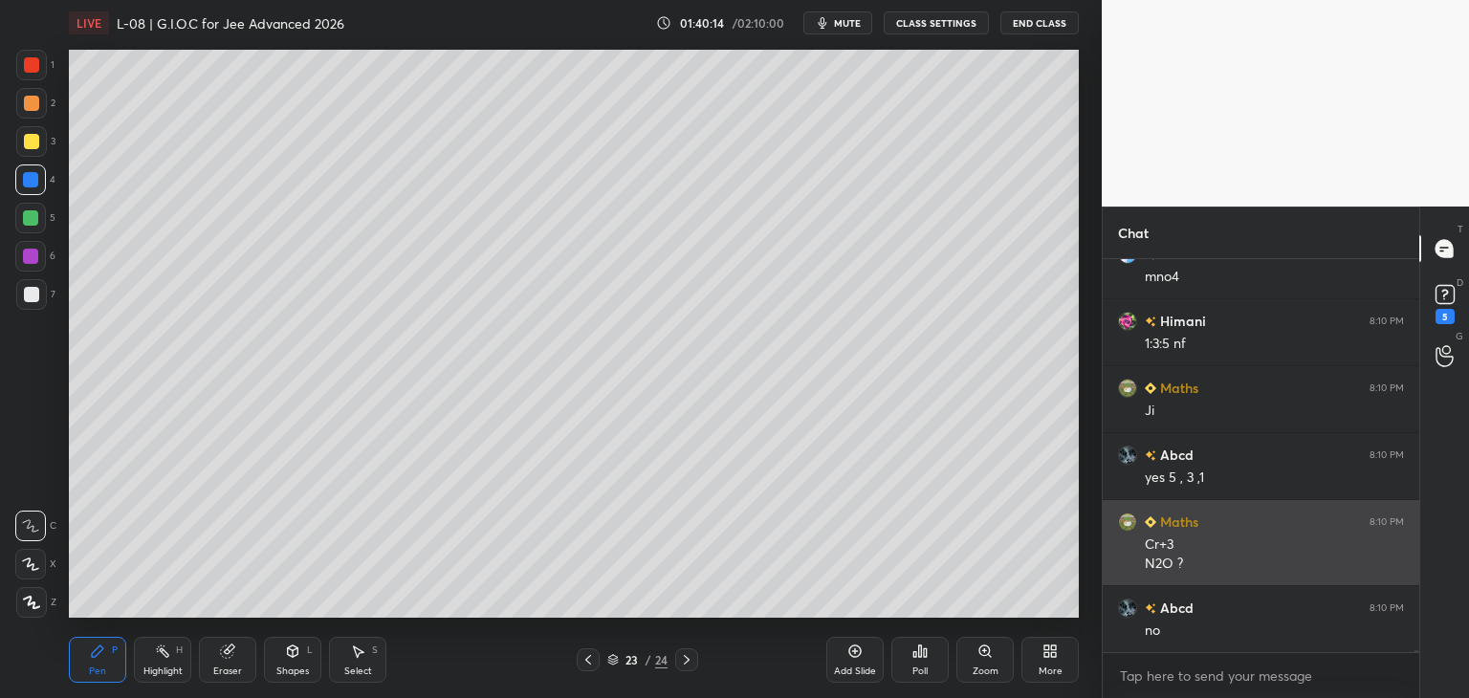
scroll to position [91708, 0]
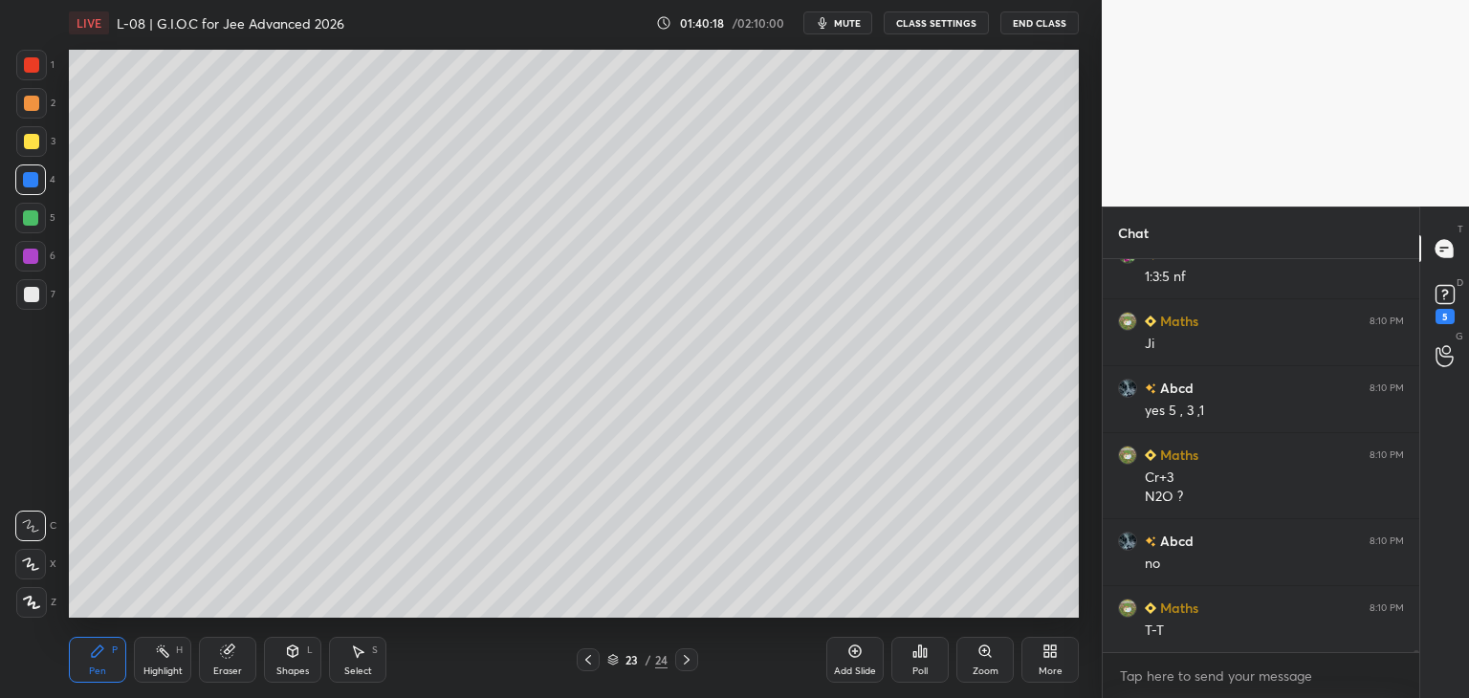
click at [366, 655] on div "Select S" at bounding box center [357, 660] width 57 height 46
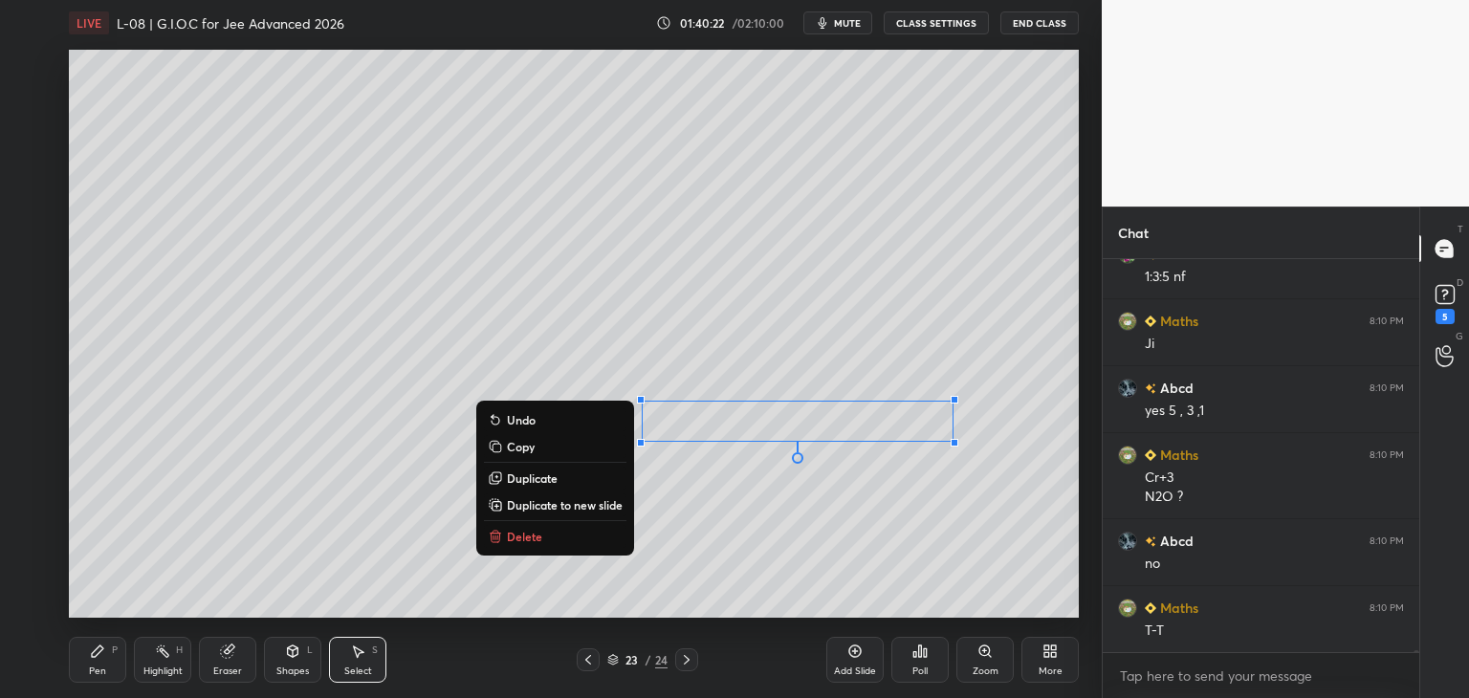
click at [993, 514] on div "0 ° Undo Copy Duplicate Duplicate to new slide Delete" at bounding box center [574, 334] width 1010 height 568
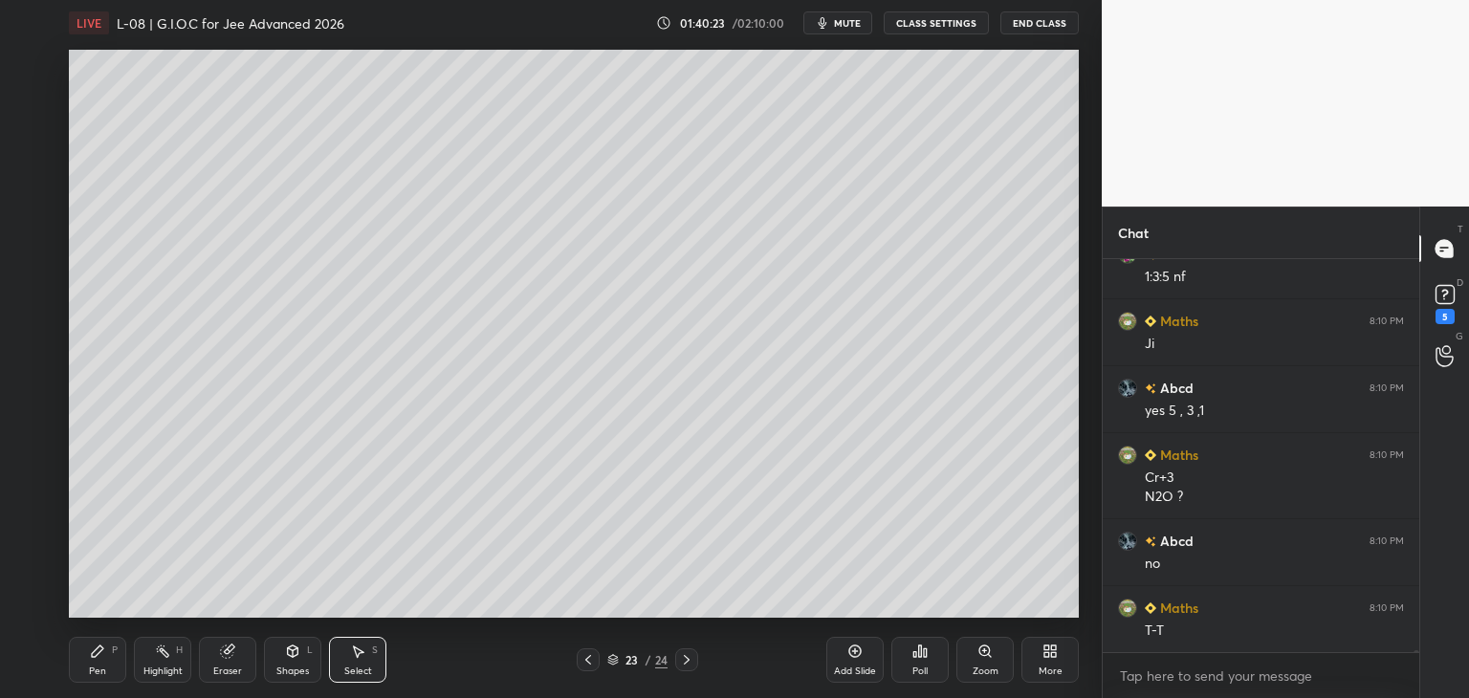
click at [110, 674] on div "Pen P" at bounding box center [97, 660] width 57 height 46
click at [29, 145] on div at bounding box center [31, 141] width 15 height 15
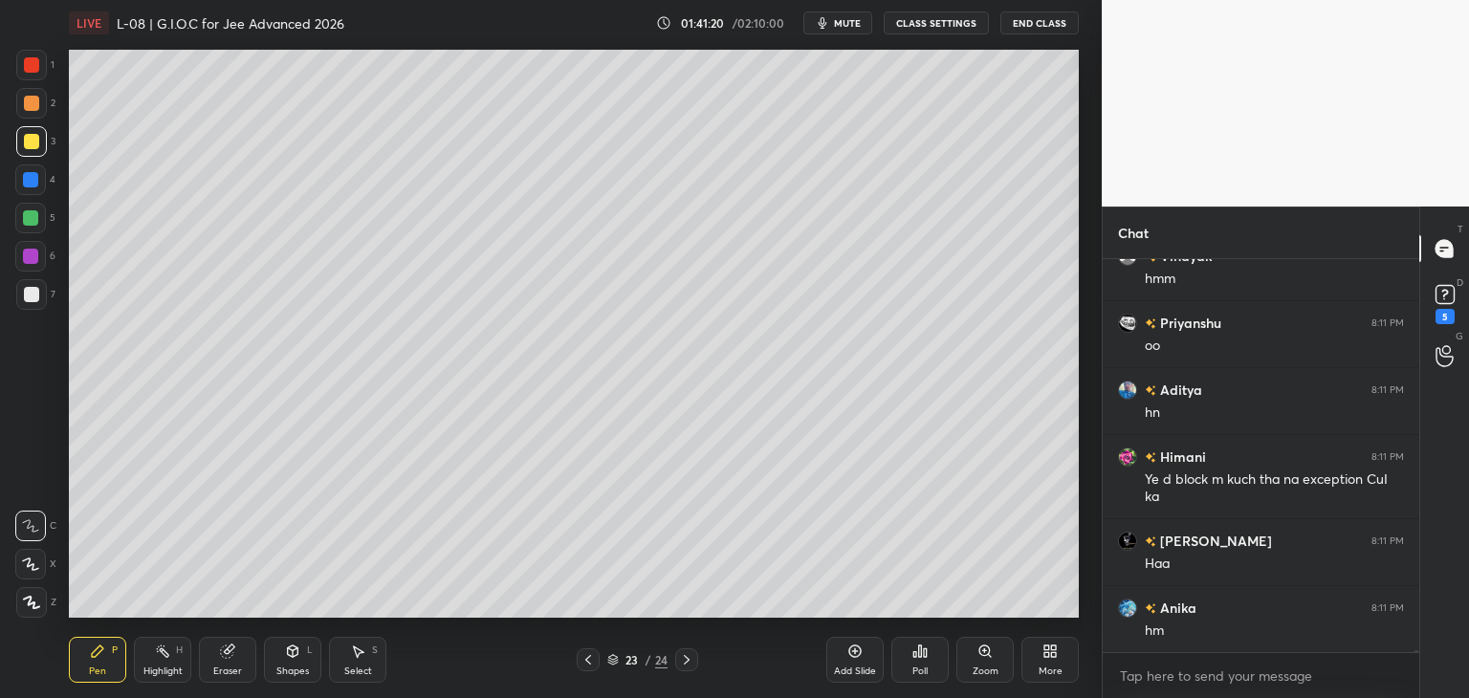
scroll to position [92193, 0]
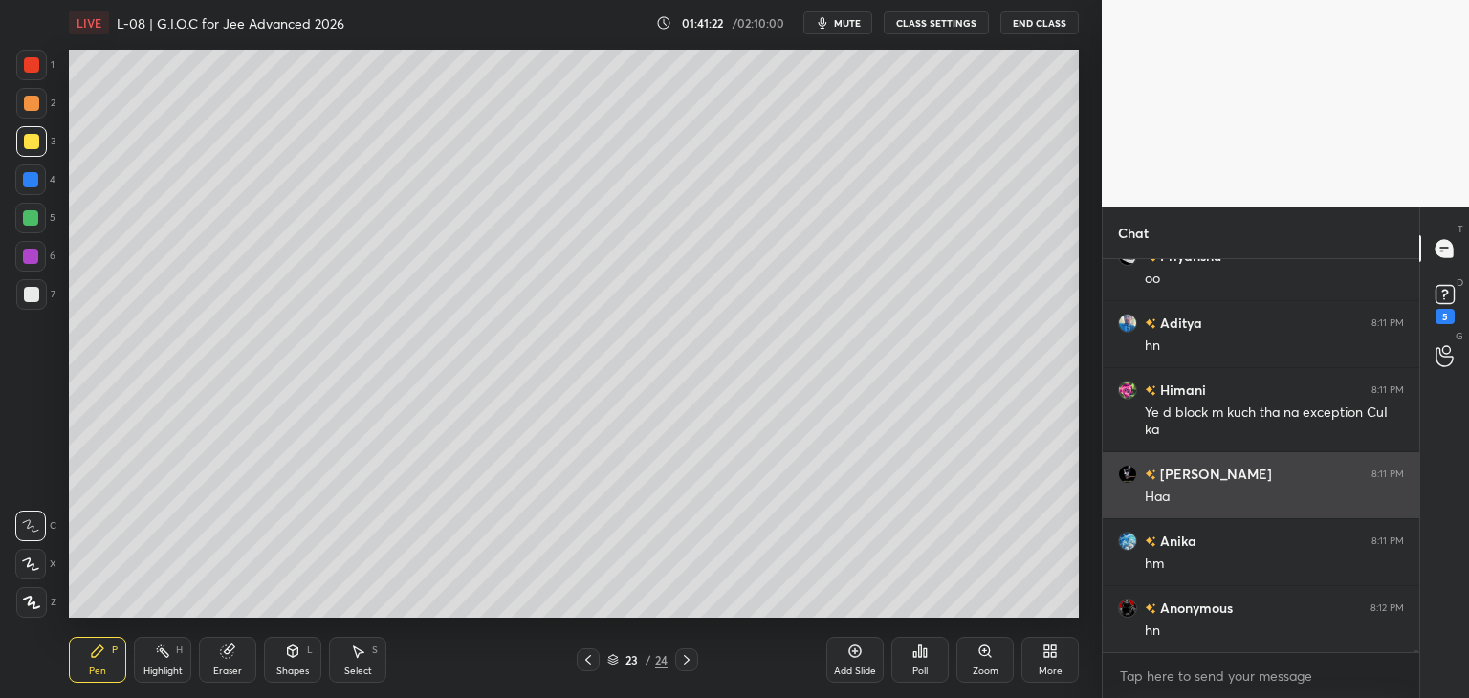
click at [652, 619] on div "Setting up your live class Poll for secs No correct answer Start poll" at bounding box center [573, 334] width 1025 height 576
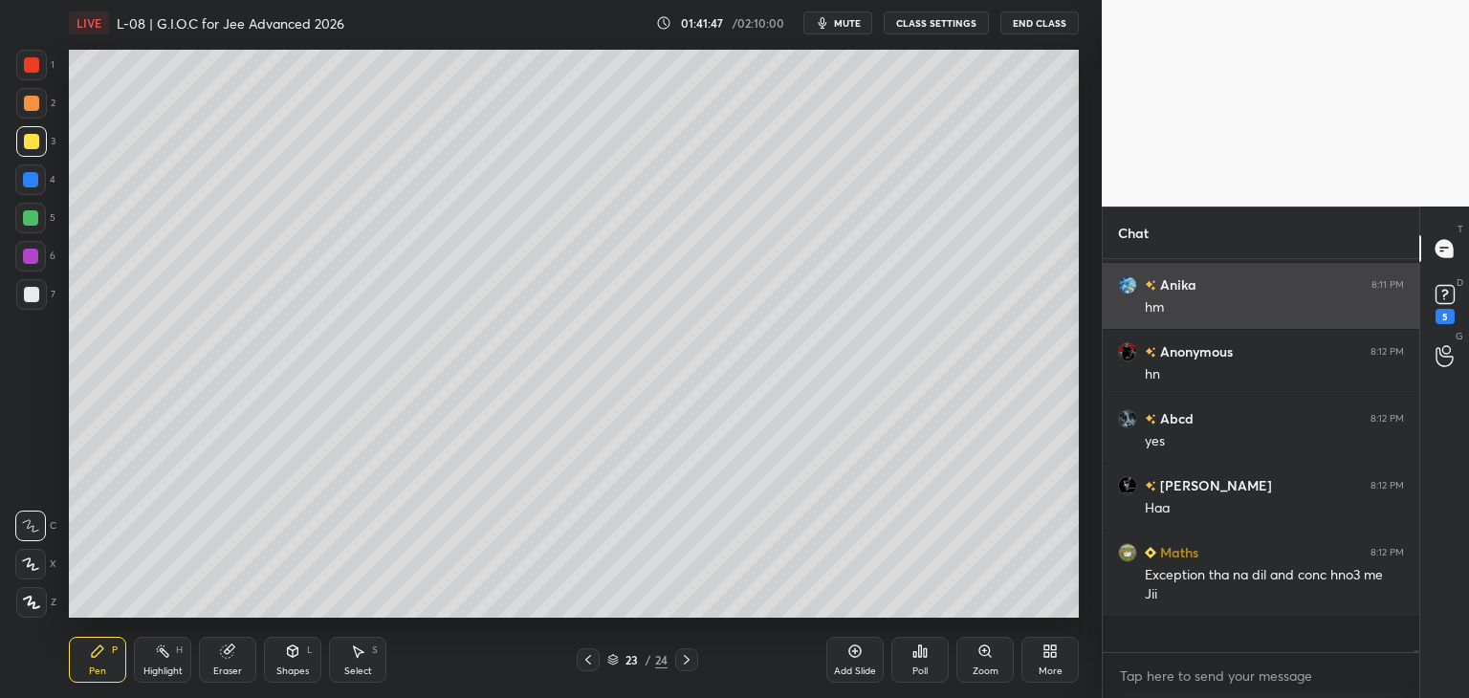
scroll to position [92413, 0]
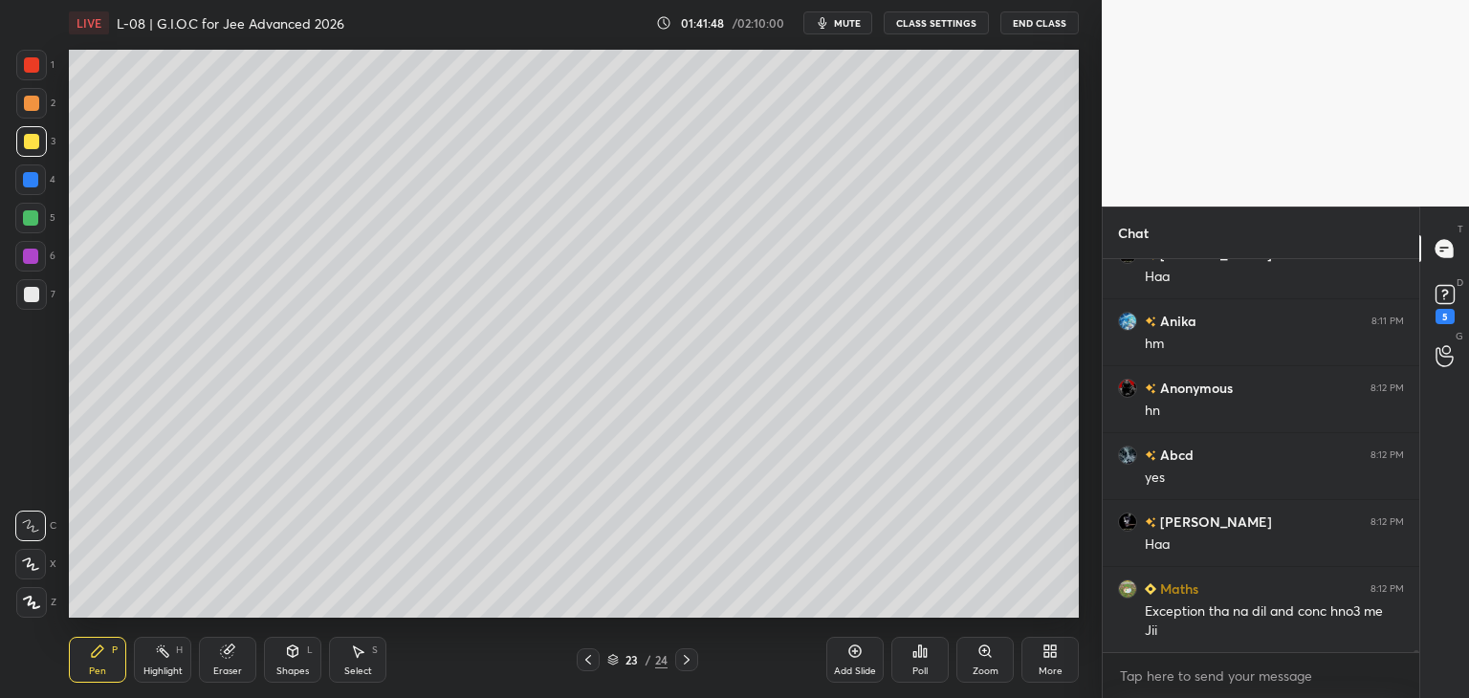
click at [691, 659] on icon at bounding box center [686, 659] width 15 height 15
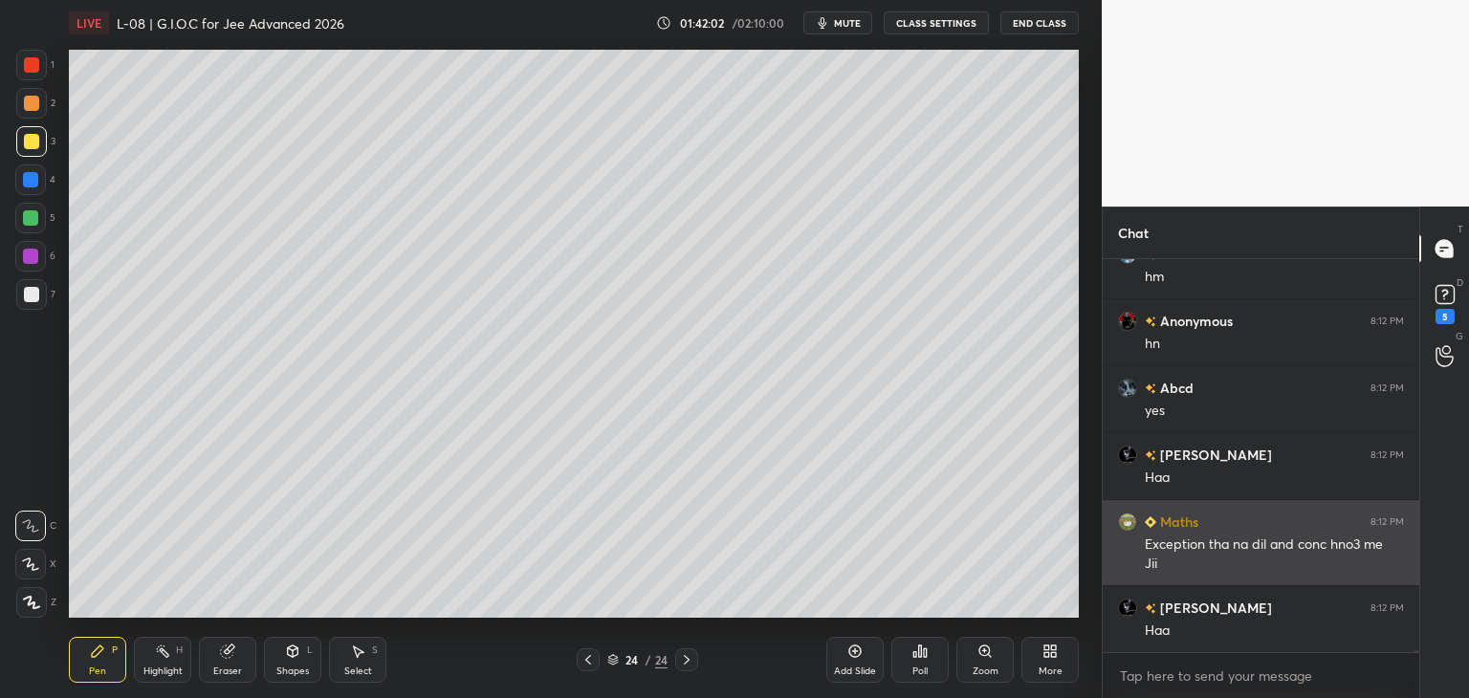
scroll to position [92547, 0]
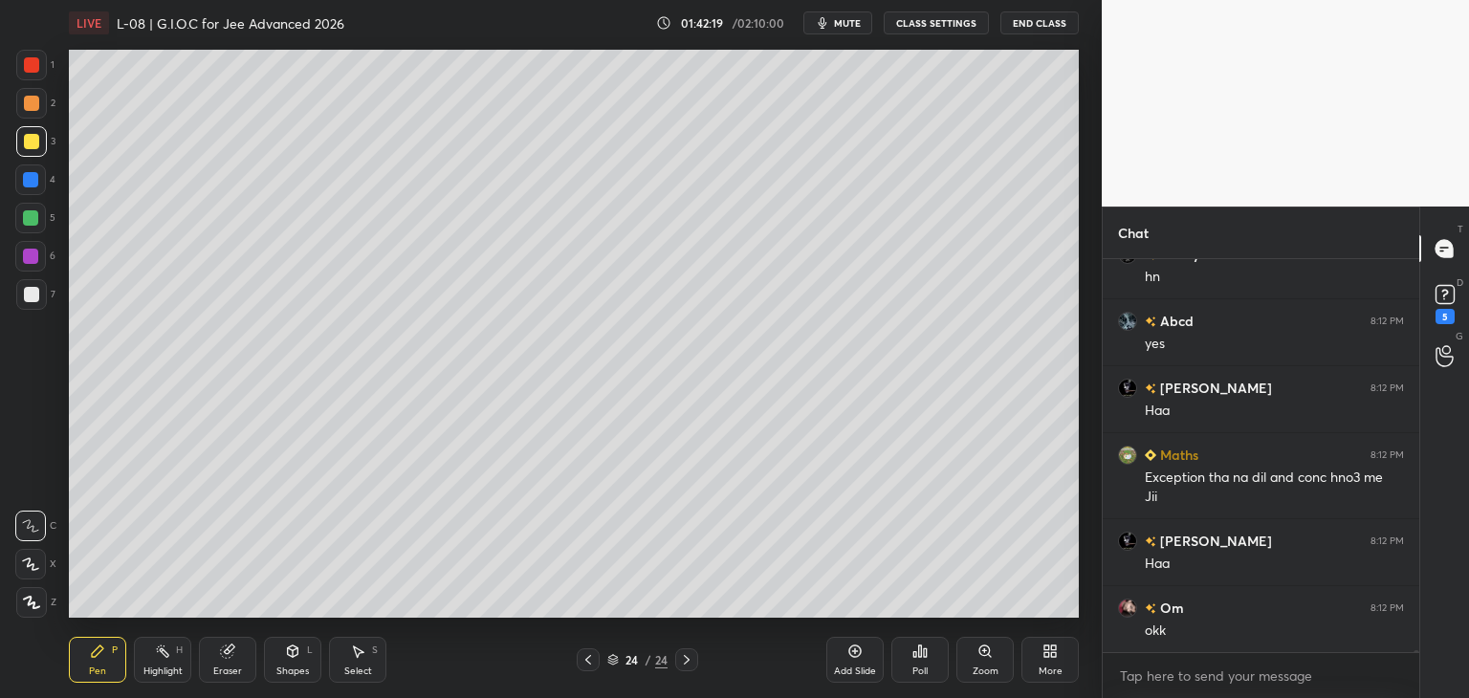
click at [29, 59] on div at bounding box center [31, 64] width 15 height 15
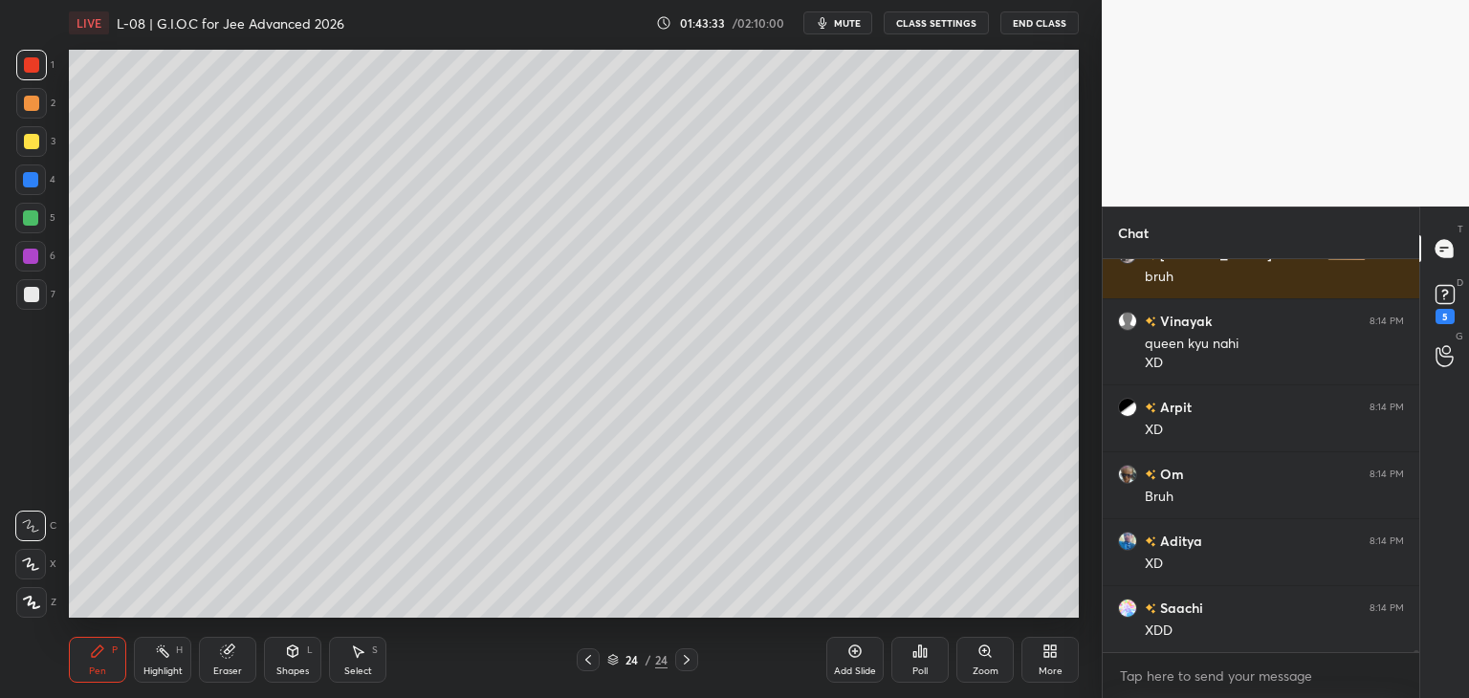
scroll to position [93341, 0]
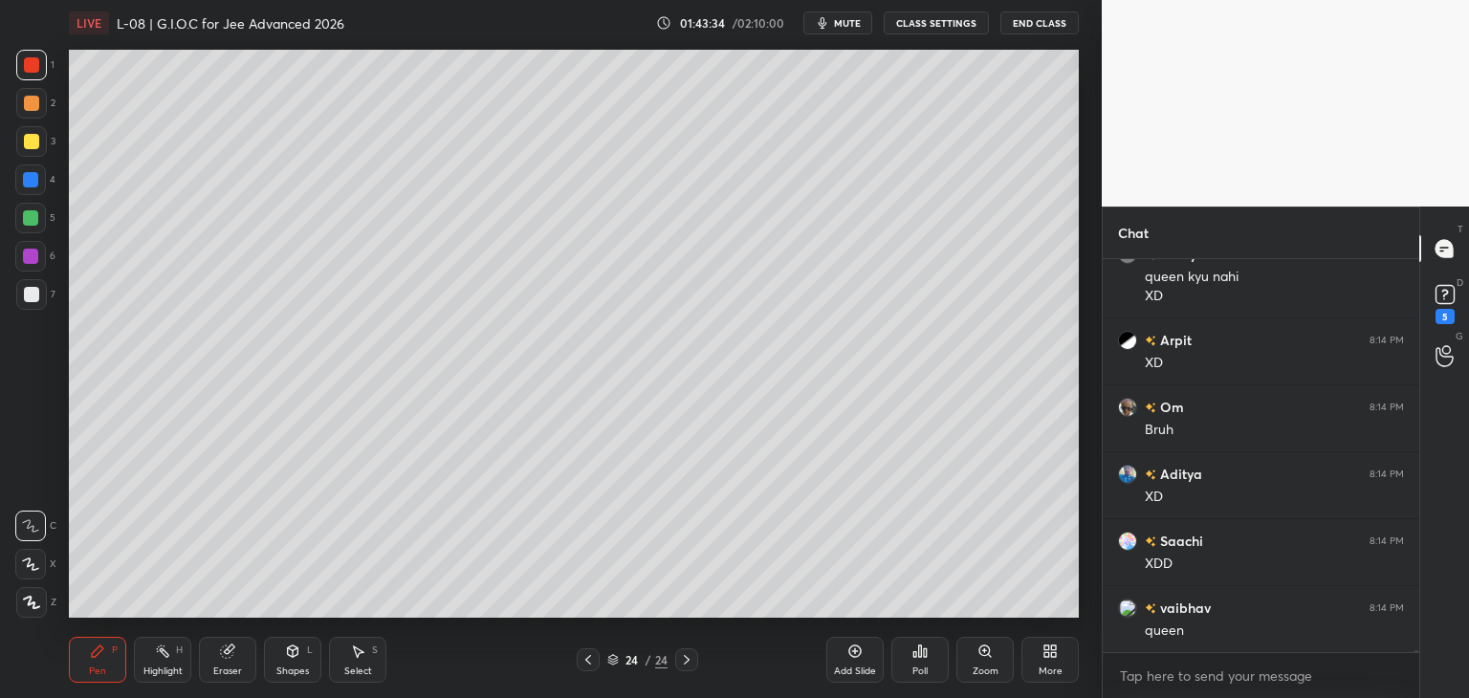
click at [365, 674] on div "Select" at bounding box center [358, 672] width 28 height 10
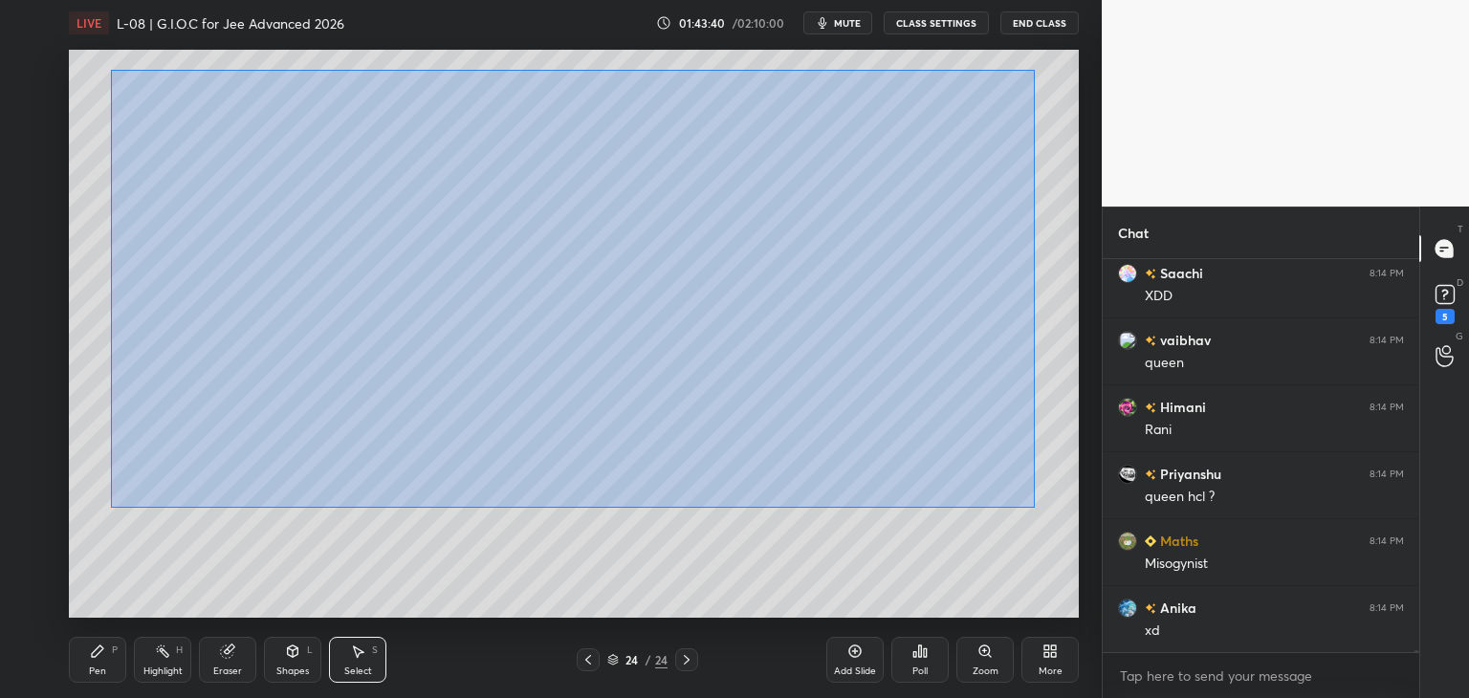
scroll to position [93676, 0]
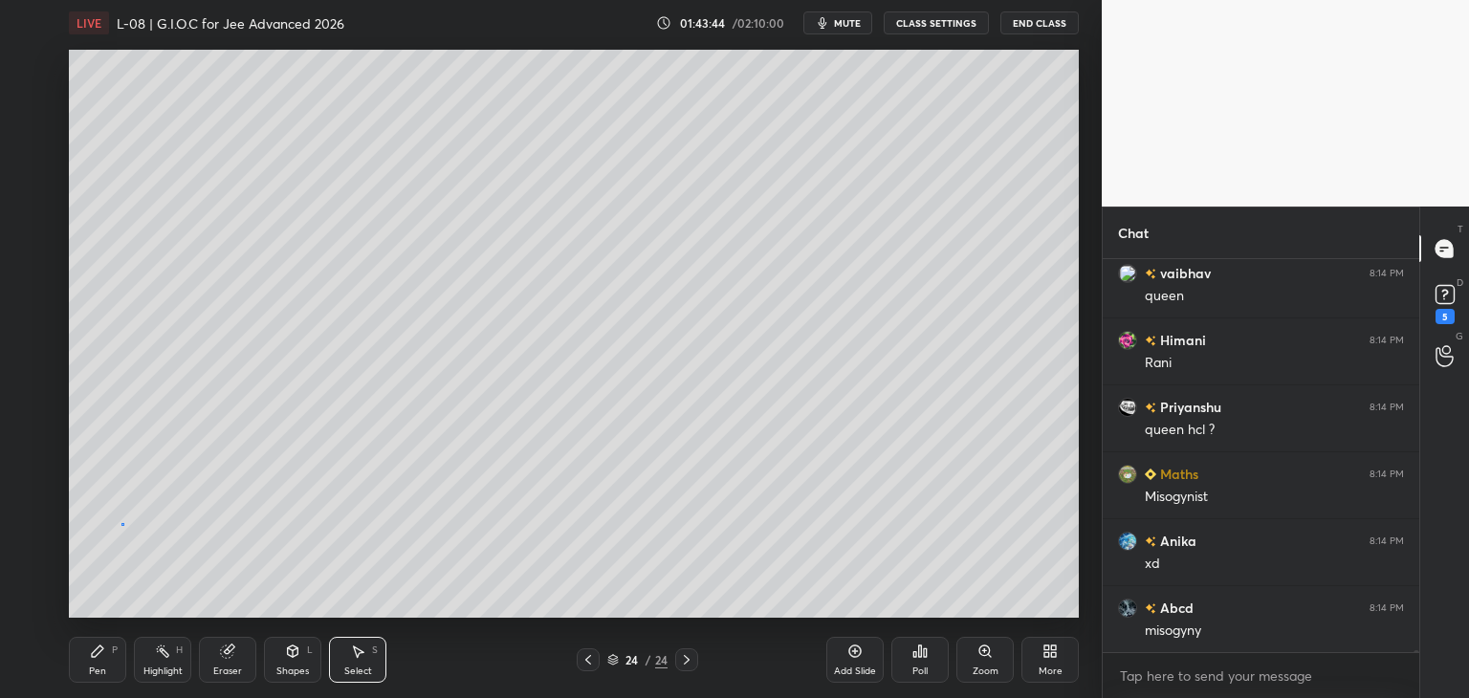
click at [120, 530] on div "0 ° Undo Copy Duplicate Duplicate to new slide Delete" at bounding box center [574, 334] width 1010 height 568
click at [584, 659] on icon at bounding box center [587, 659] width 15 height 15
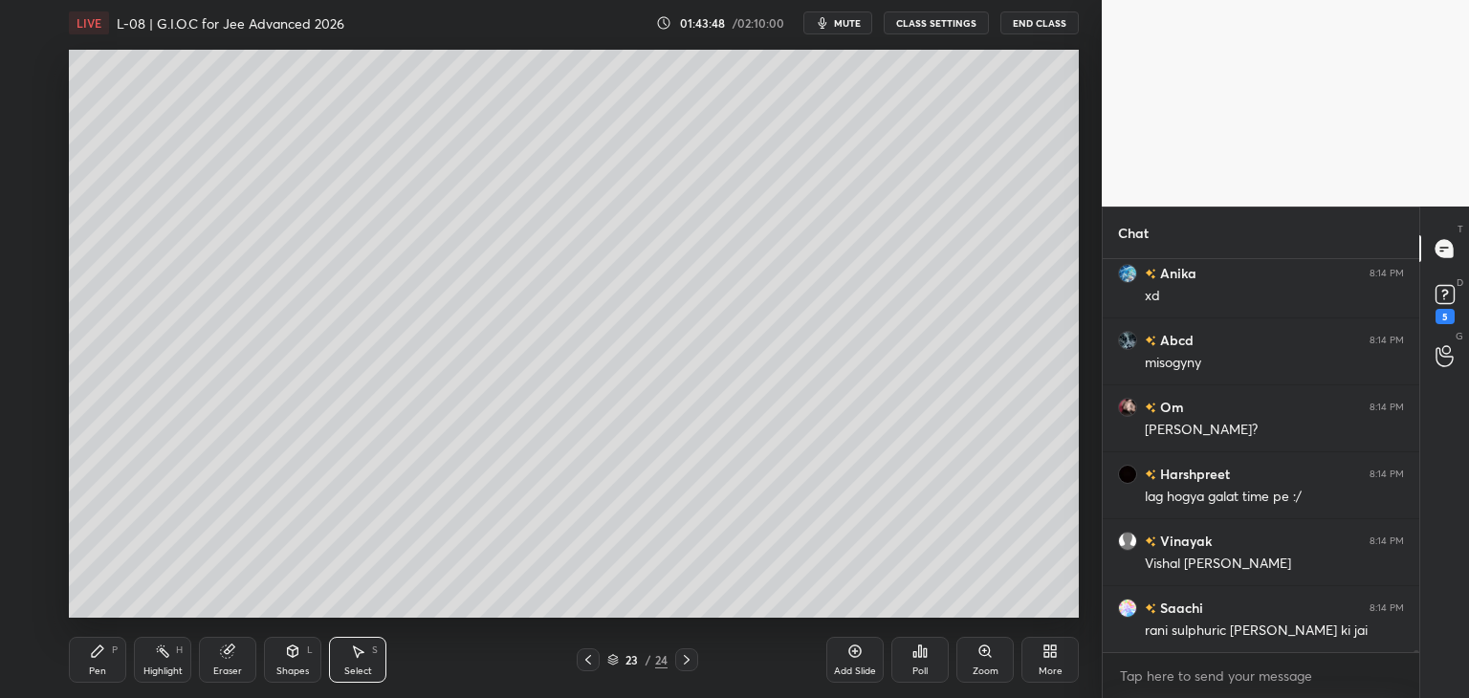
scroll to position [94010, 0]
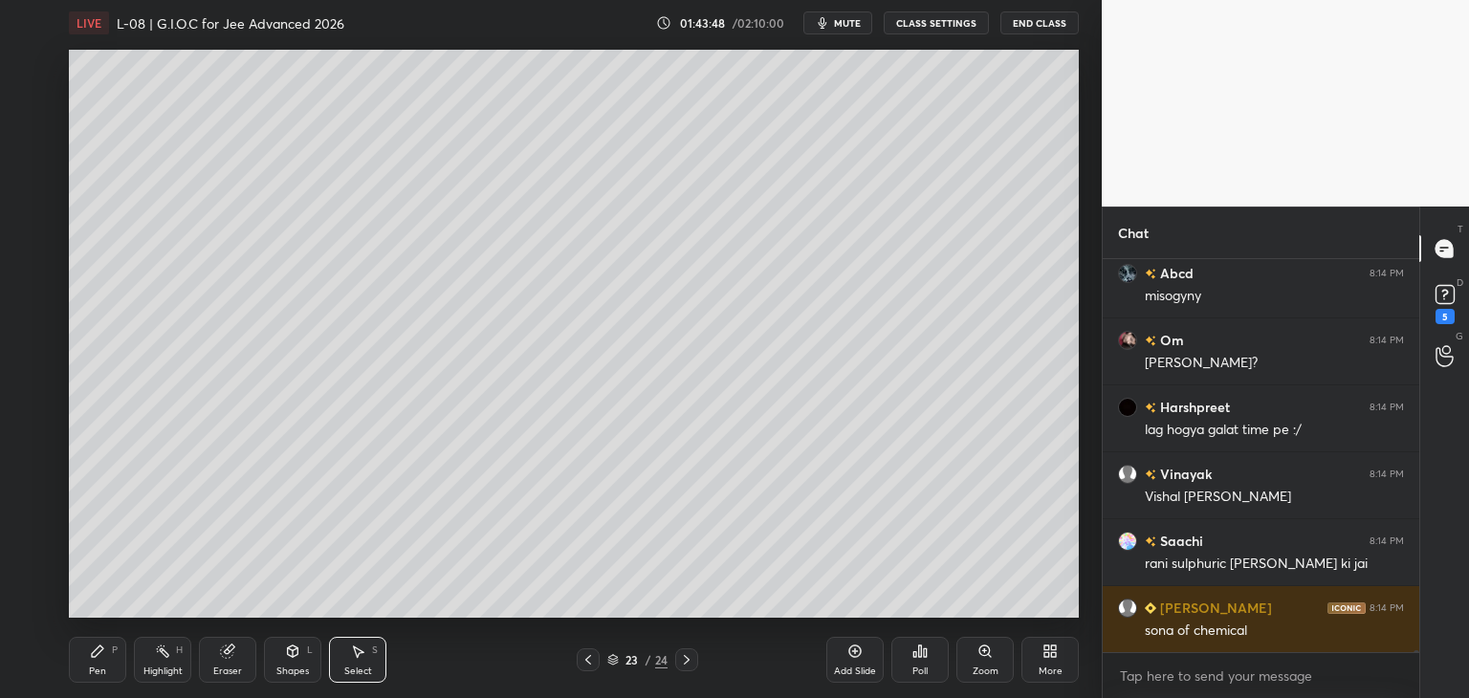
click at [99, 664] on div "Pen P" at bounding box center [97, 660] width 57 height 46
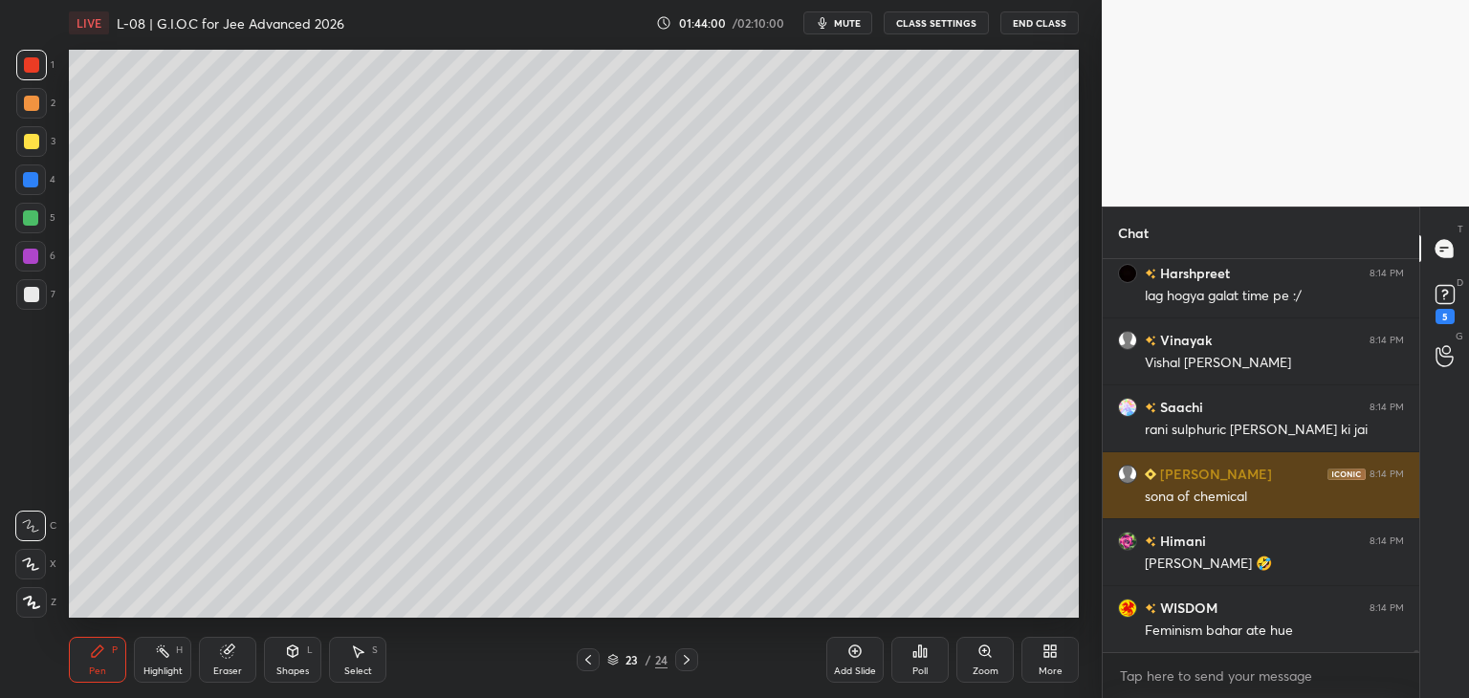
scroll to position [94190, 0]
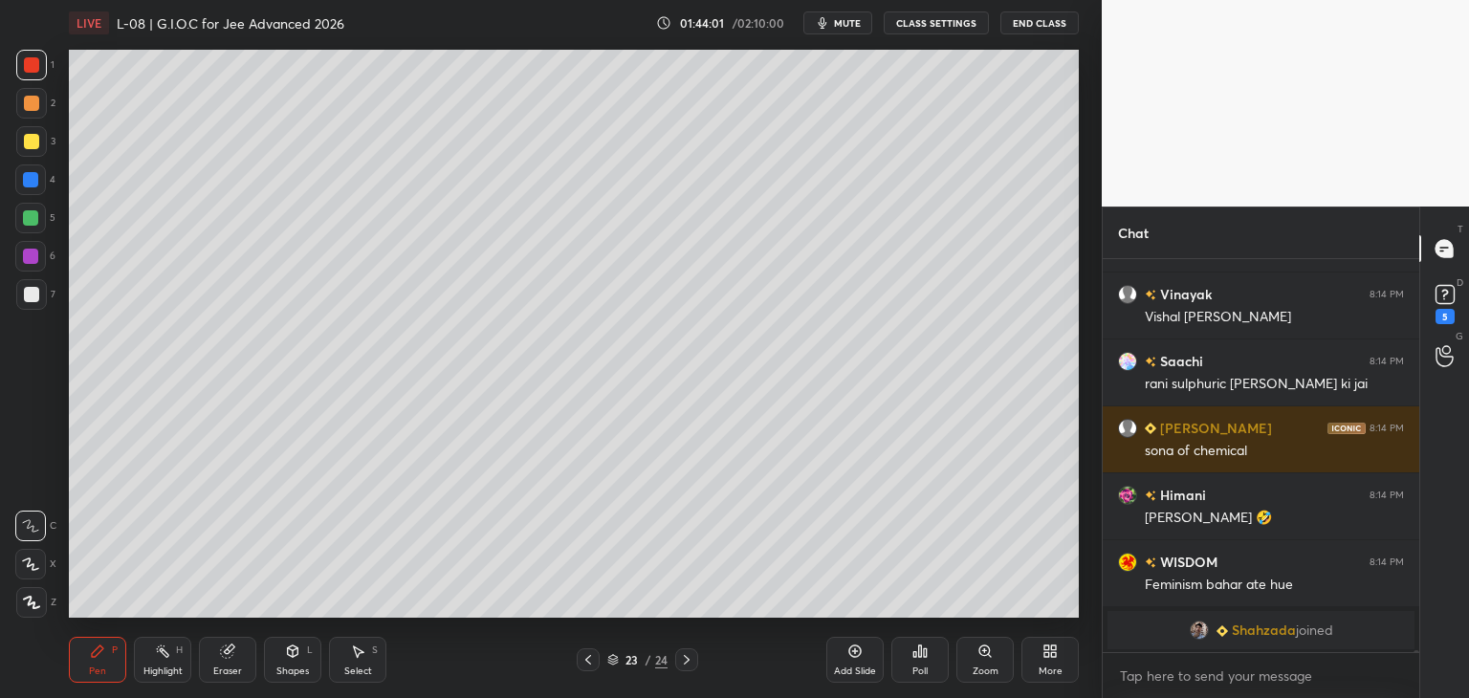
click at [849, 659] on div "Add Slide" at bounding box center [854, 660] width 57 height 46
click at [582, 662] on icon at bounding box center [587, 659] width 15 height 15
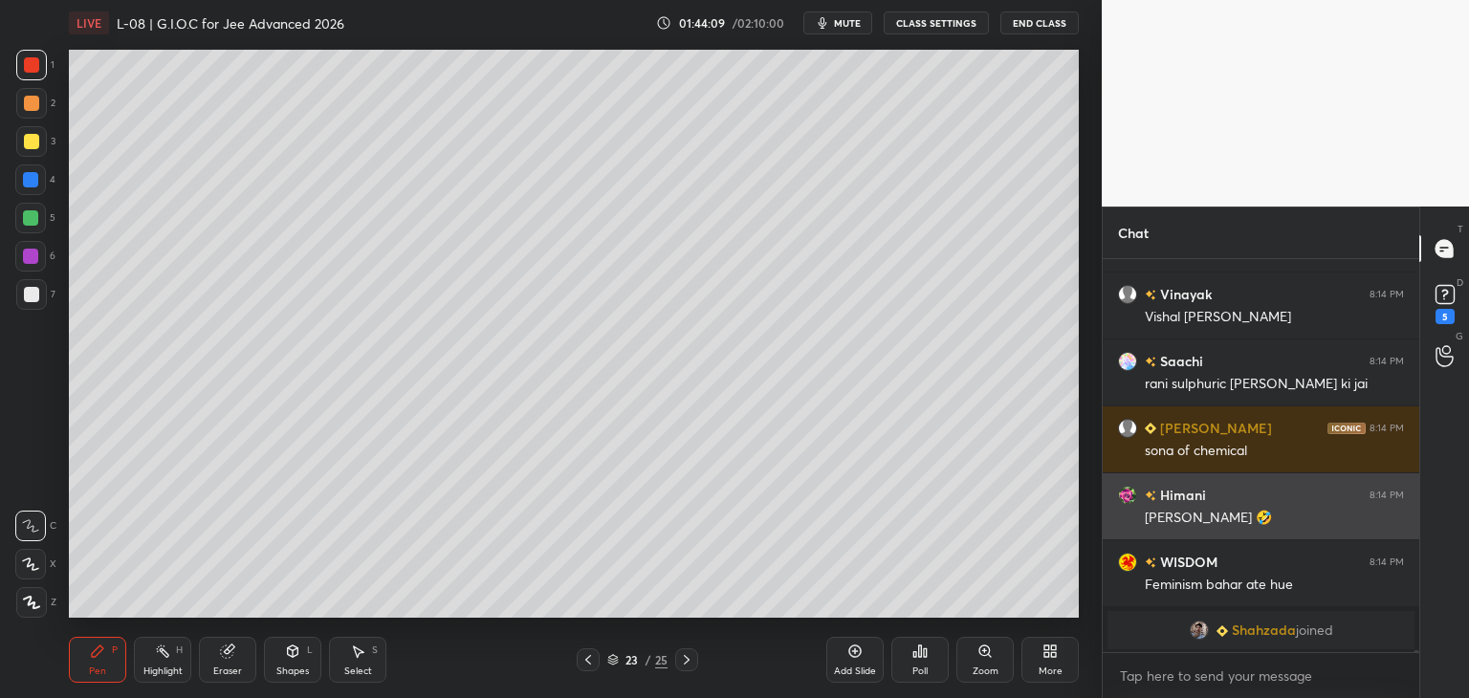
click at [694, 660] on div at bounding box center [686, 659] width 23 height 23
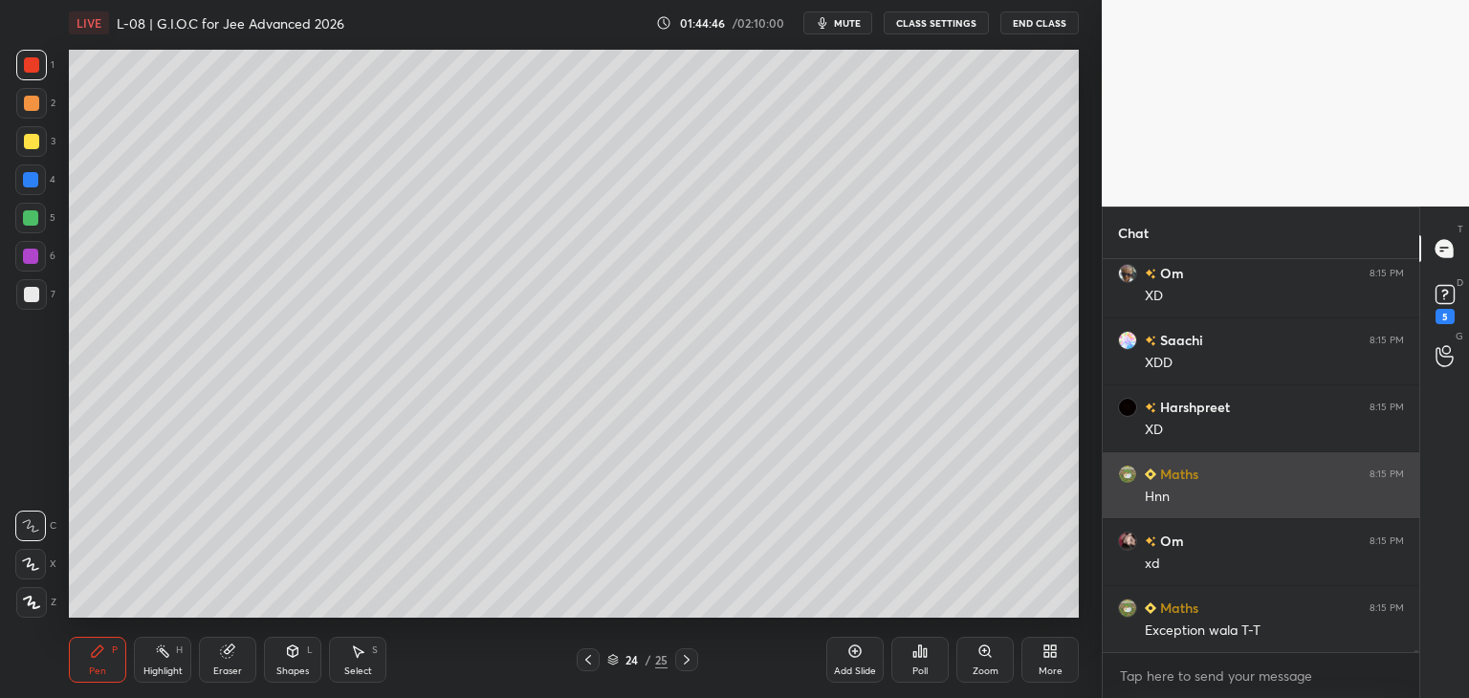
scroll to position [87833, 0]
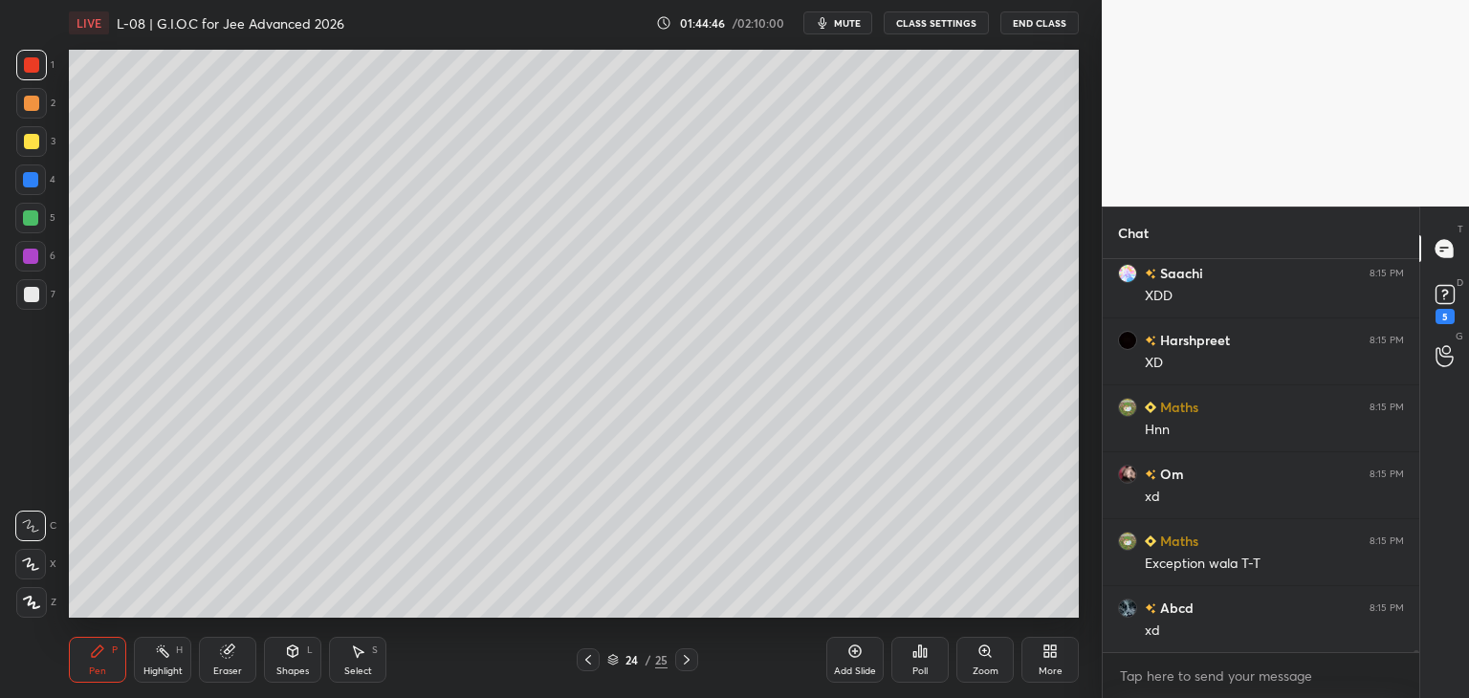
click at [27, 104] on div at bounding box center [31, 103] width 15 height 15
click at [585, 654] on icon at bounding box center [587, 659] width 15 height 15
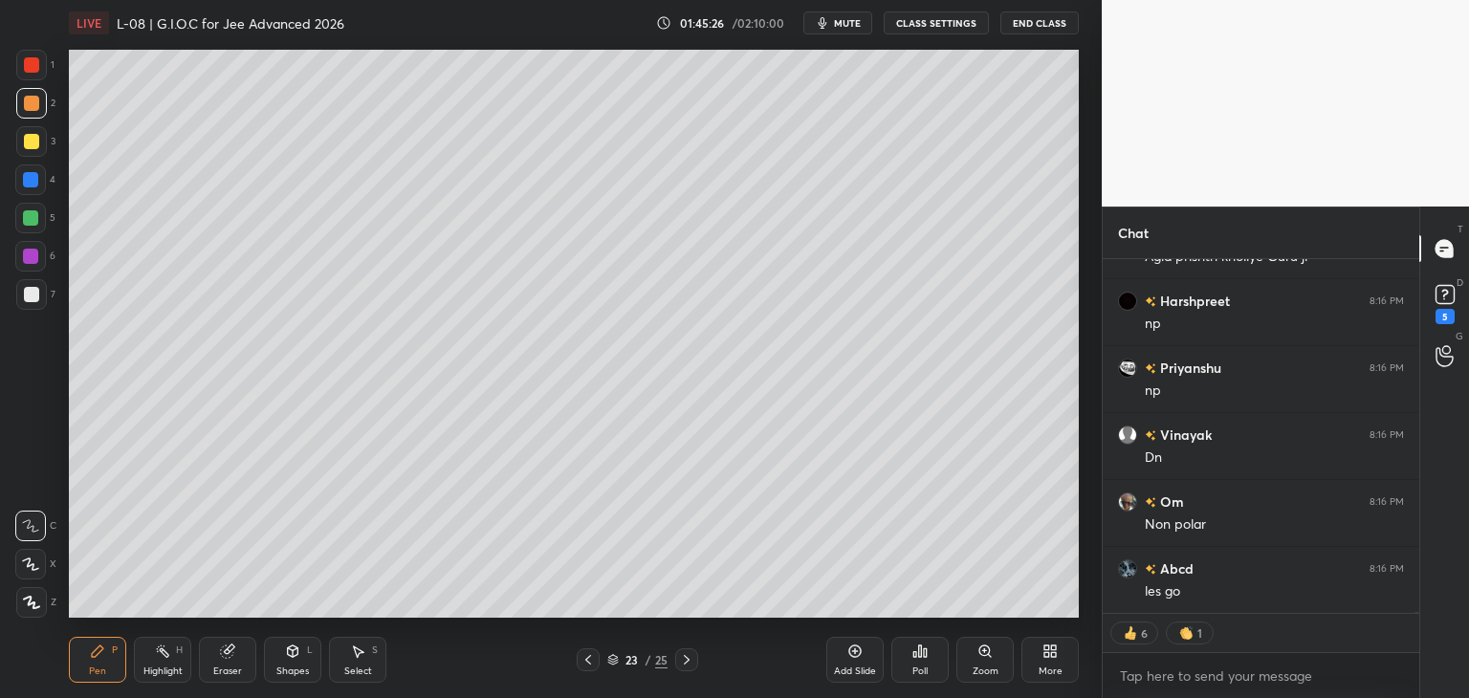
scroll to position [89009, 0]
click at [681, 663] on icon at bounding box center [686, 659] width 15 height 15
click at [678, 670] on div at bounding box center [686, 659] width 23 height 23
click at [836, 662] on div "Add Slide" at bounding box center [854, 660] width 57 height 46
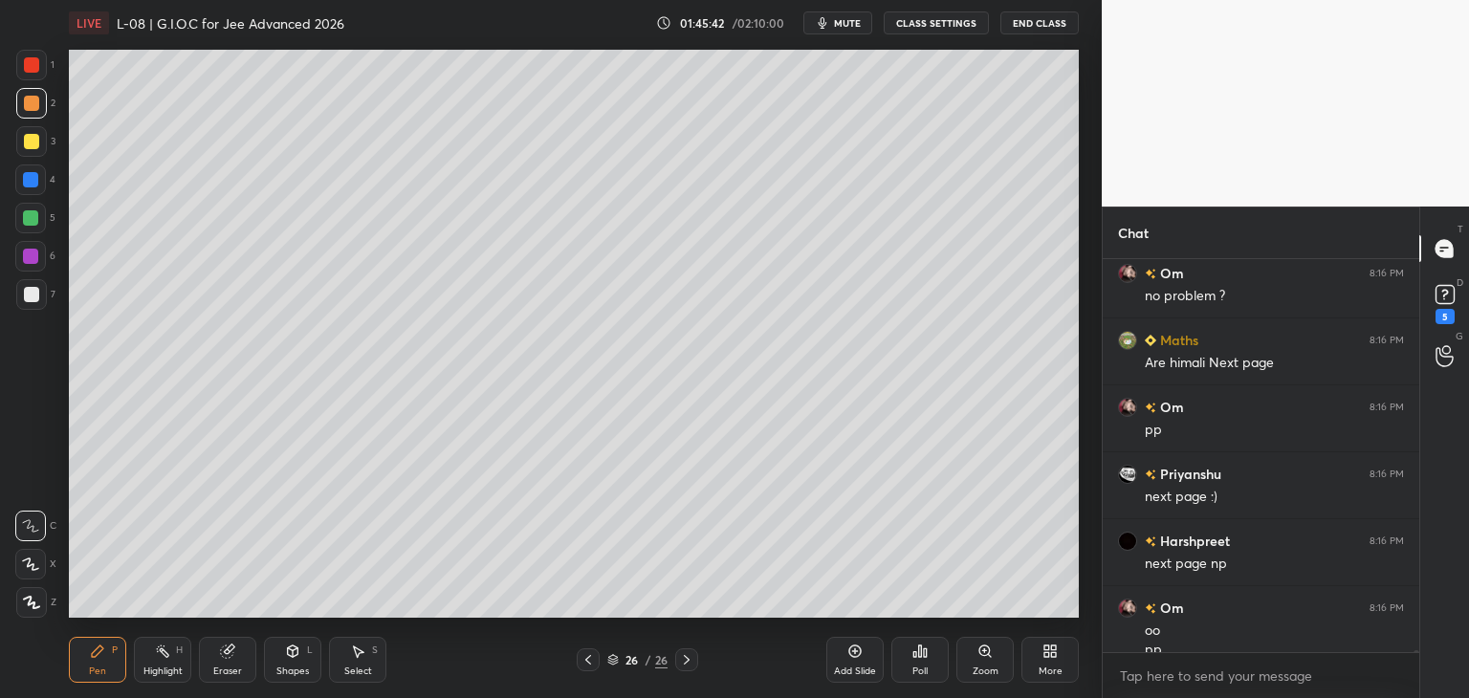
scroll to position [89592, 0]
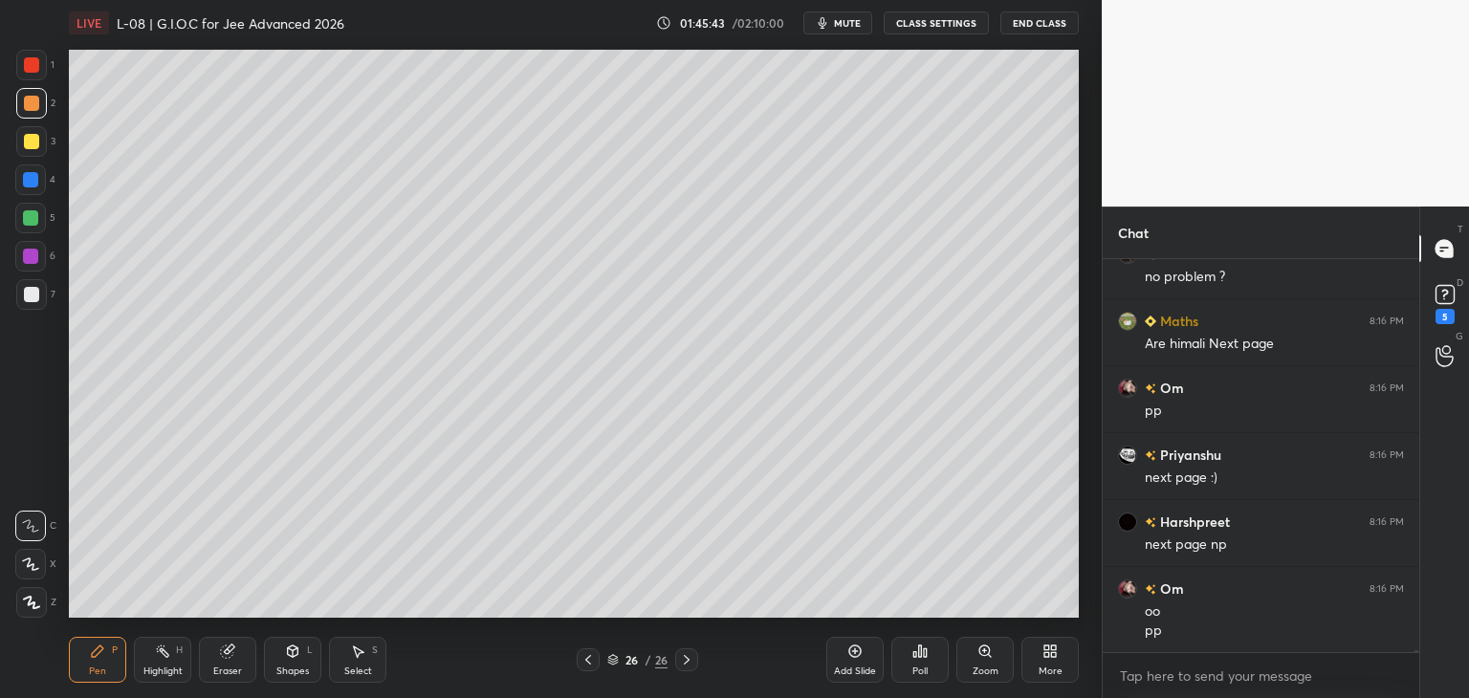
click at [588, 653] on icon at bounding box center [587, 659] width 15 height 15
click at [587, 648] on div at bounding box center [588, 659] width 23 height 23
click at [588, 650] on div at bounding box center [588, 659] width 23 height 23
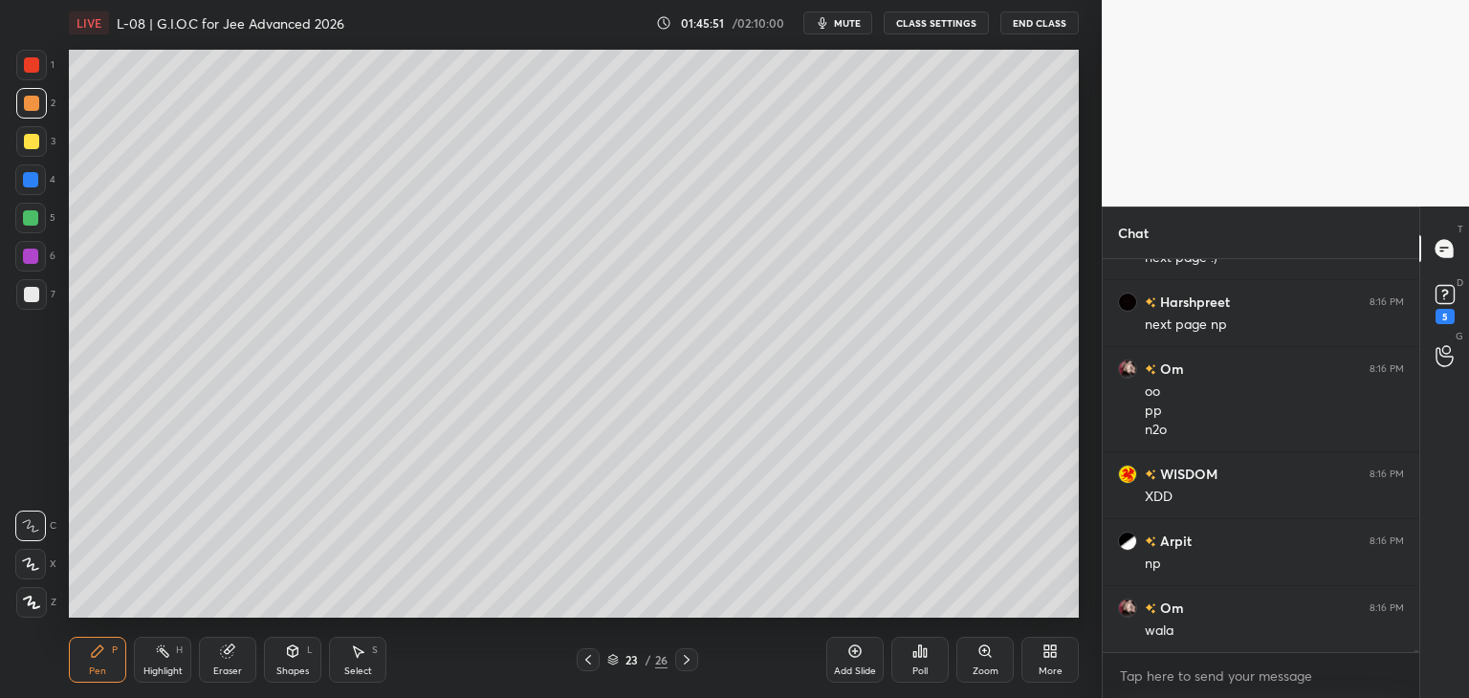
scroll to position [89879, 0]
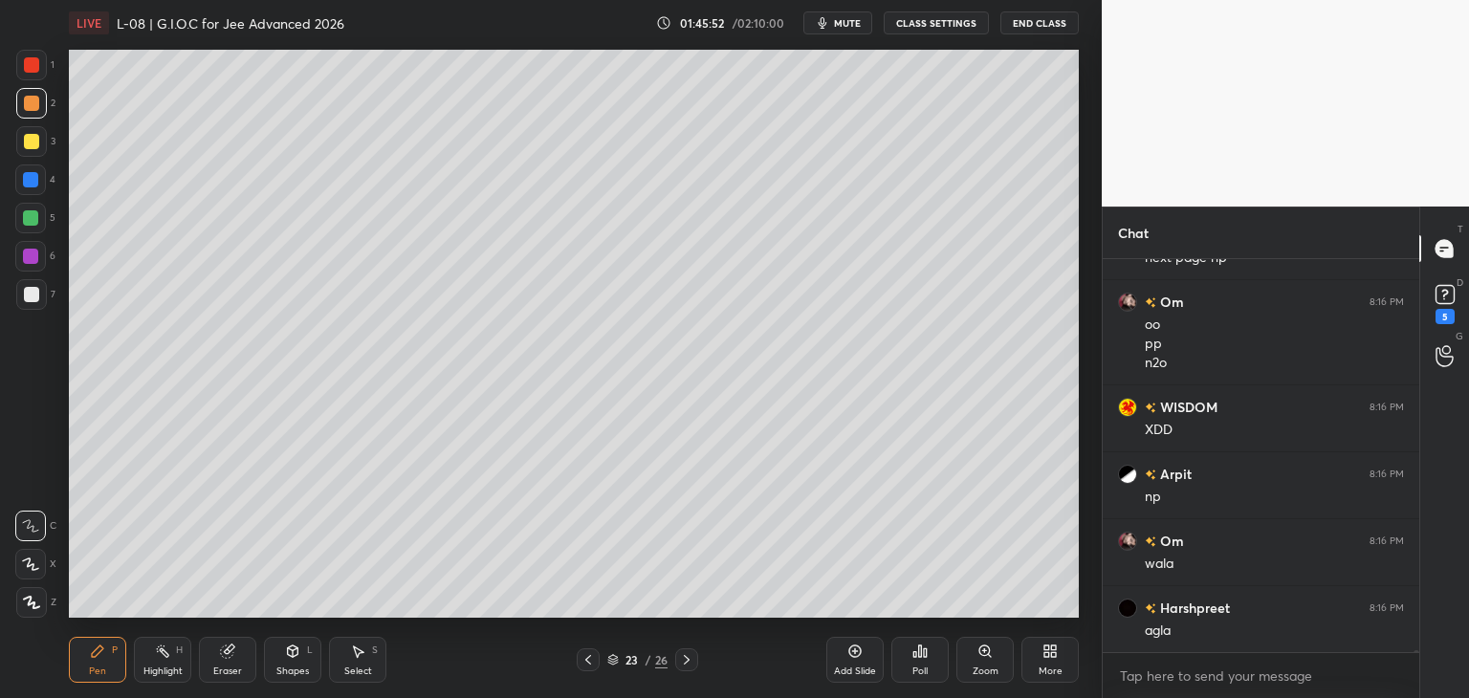
click at [689, 655] on icon at bounding box center [686, 659] width 15 height 15
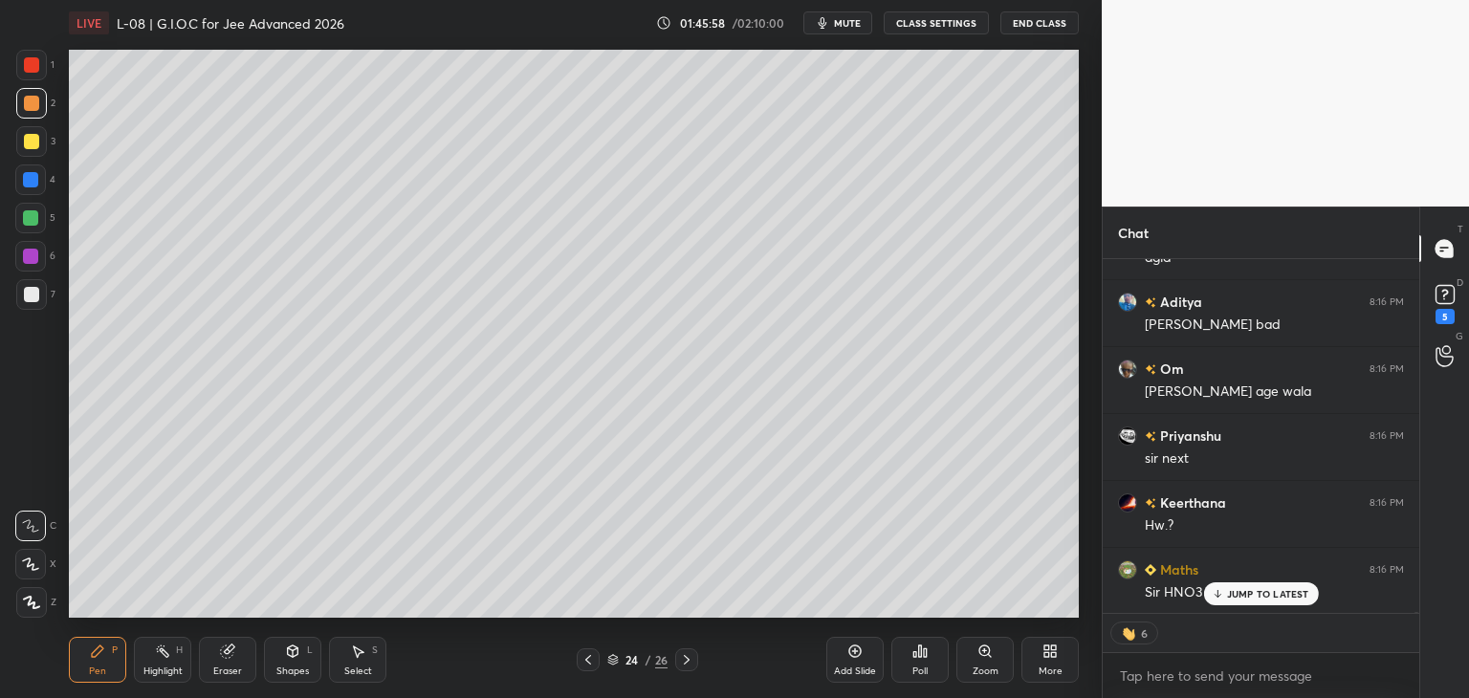
scroll to position [90320, 0]
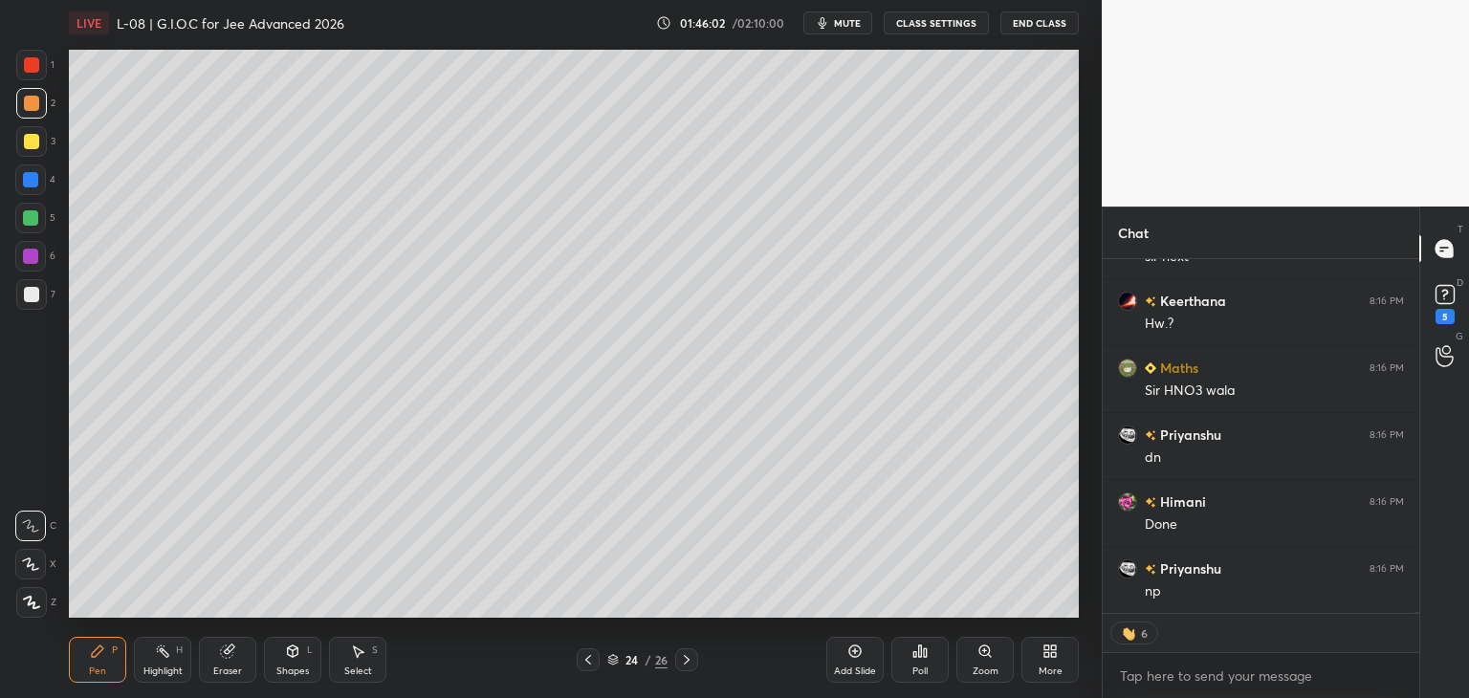
click at [685, 658] on icon at bounding box center [687, 660] width 6 height 10
click at [686, 659] on icon at bounding box center [686, 659] width 15 height 15
click at [688, 660] on icon at bounding box center [686, 659] width 15 height 15
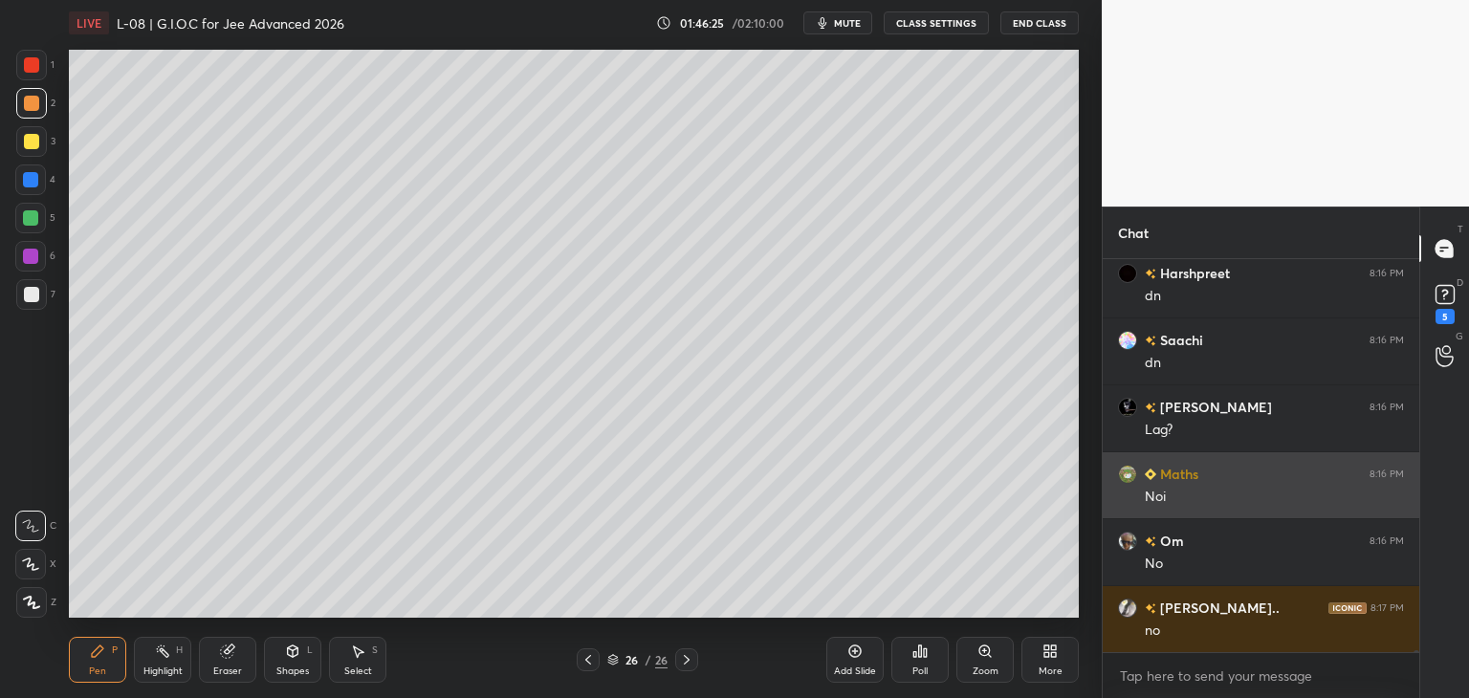
scroll to position [90950, 0]
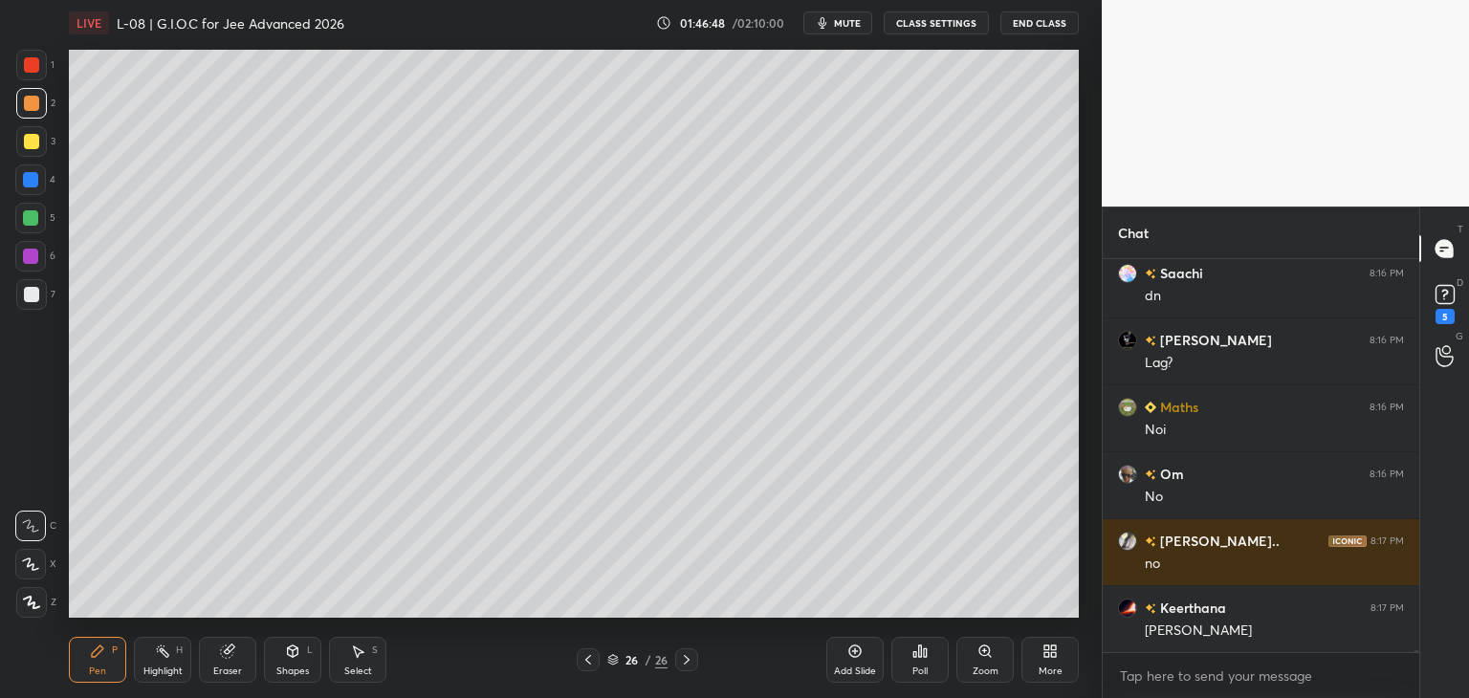
click at [231, 654] on icon at bounding box center [227, 652] width 12 height 12
click at [104, 662] on div "Pen P" at bounding box center [97, 660] width 57 height 46
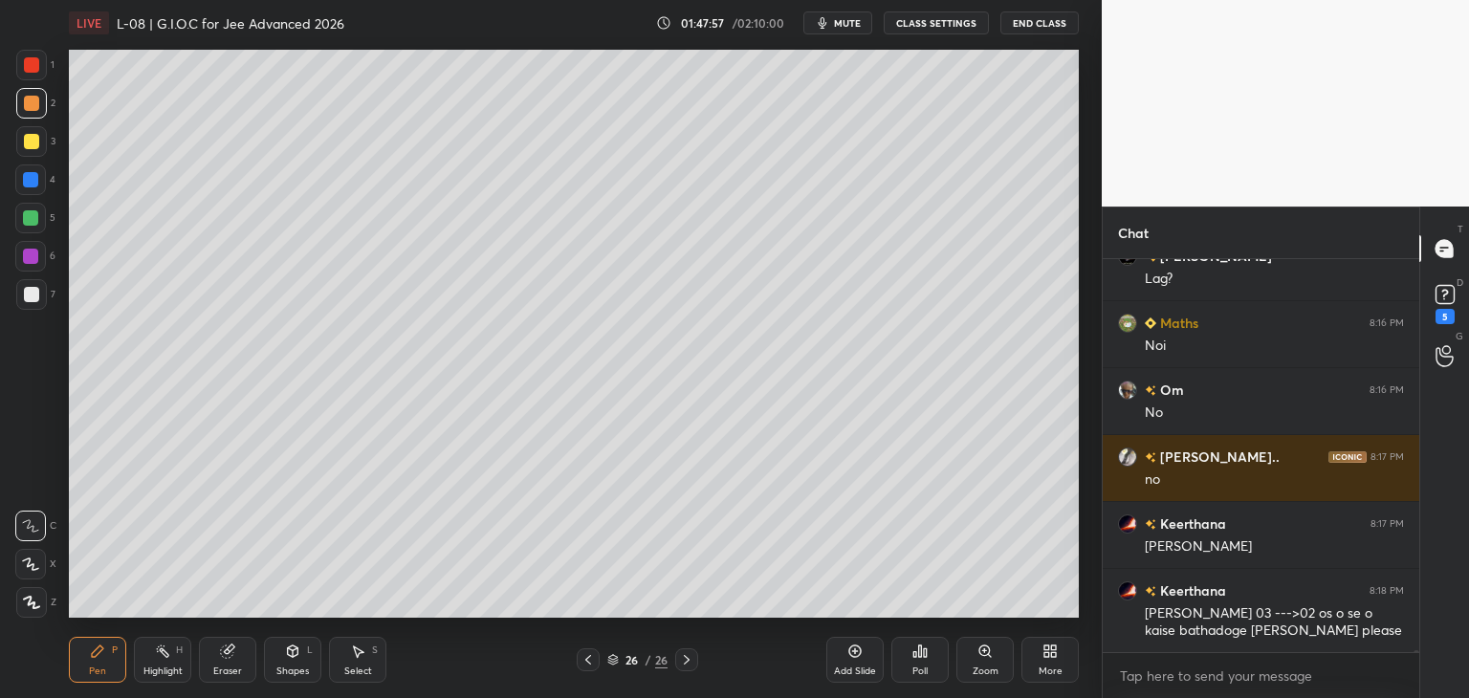
click at [357, 654] on icon at bounding box center [359, 651] width 11 height 11
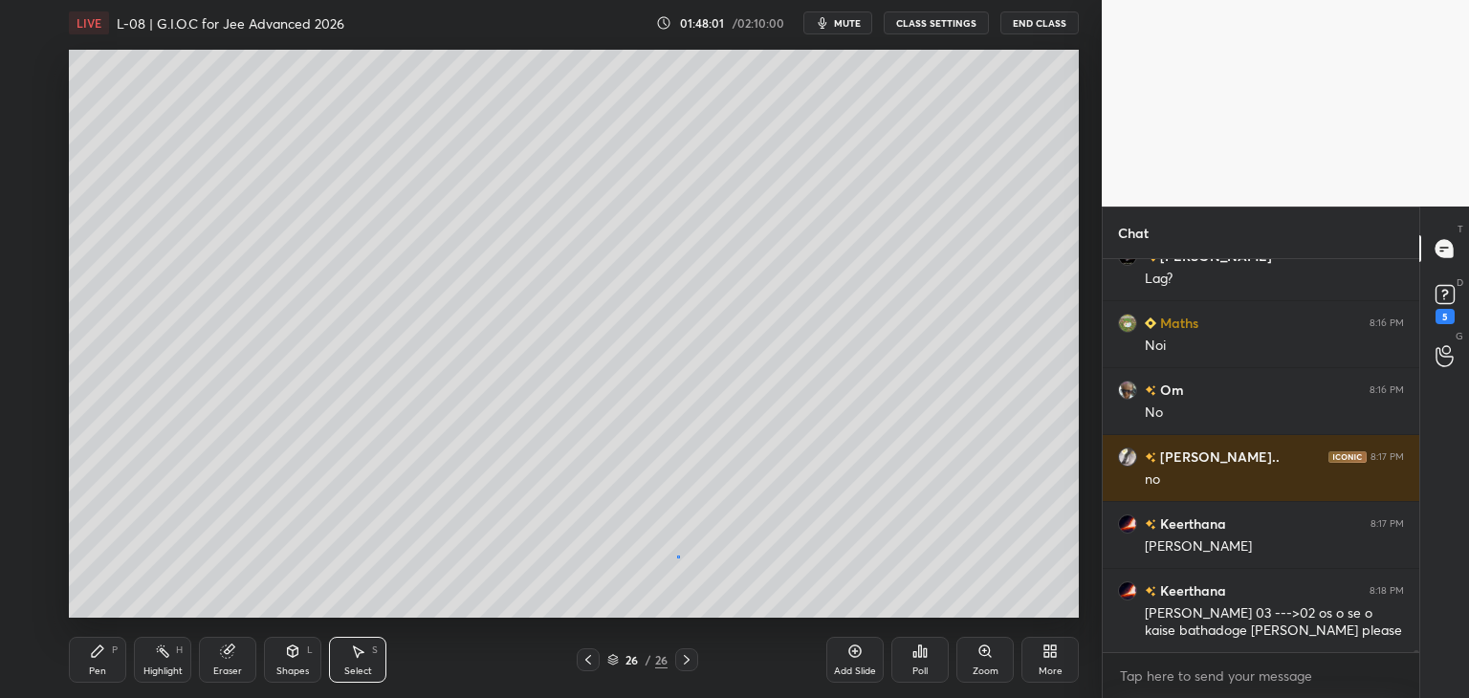
click at [673, 557] on div "0 ° Undo Copy Duplicate Duplicate to new slide Delete" at bounding box center [574, 334] width 1010 height 568
click at [110, 667] on div "Pen P" at bounding box center [97, 660] width 57 height 46
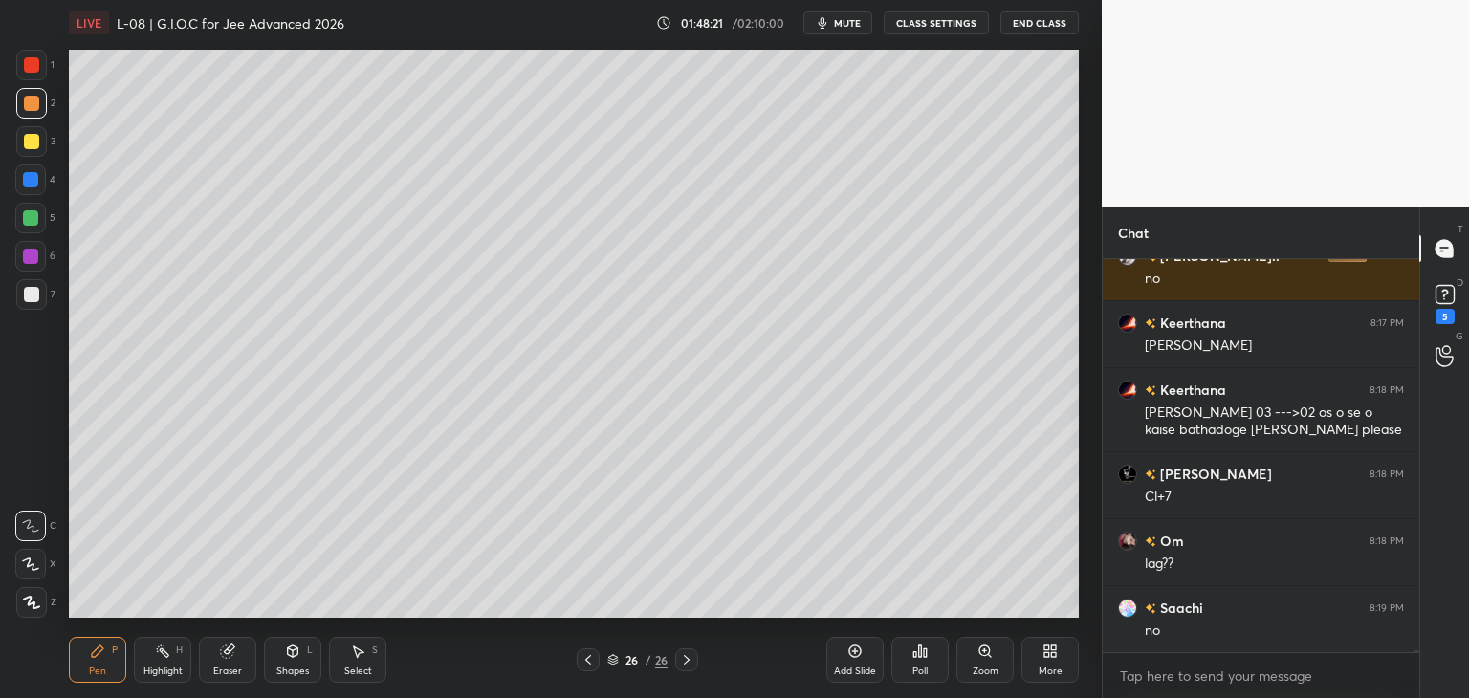
scroll to position [91302, 0]
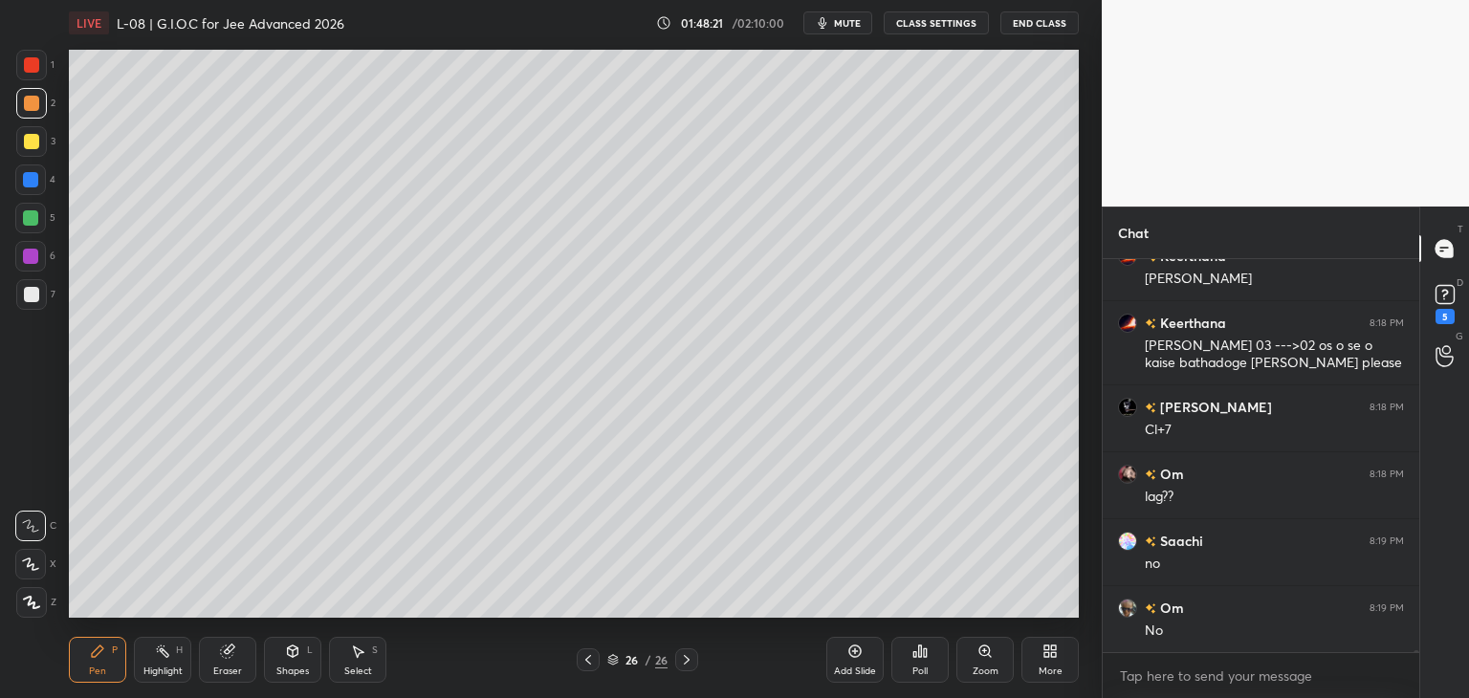
click at [363, 655] on icon at bounding box center [357, 651] width 15 height 15
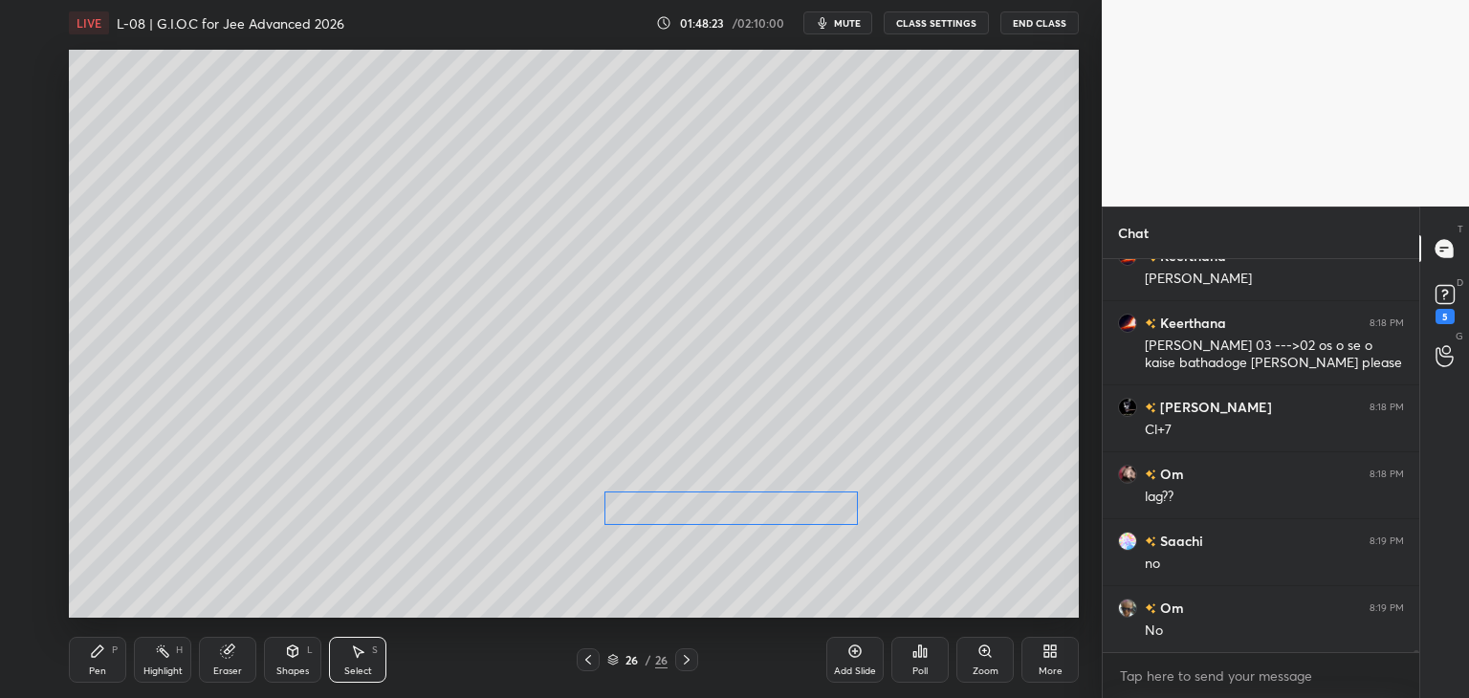
click at [788, 501] on div "0 ° Undo Copy Duplicate Duplicate to new slide Delete" at bounding box center [574, 334] width 1010 height 568
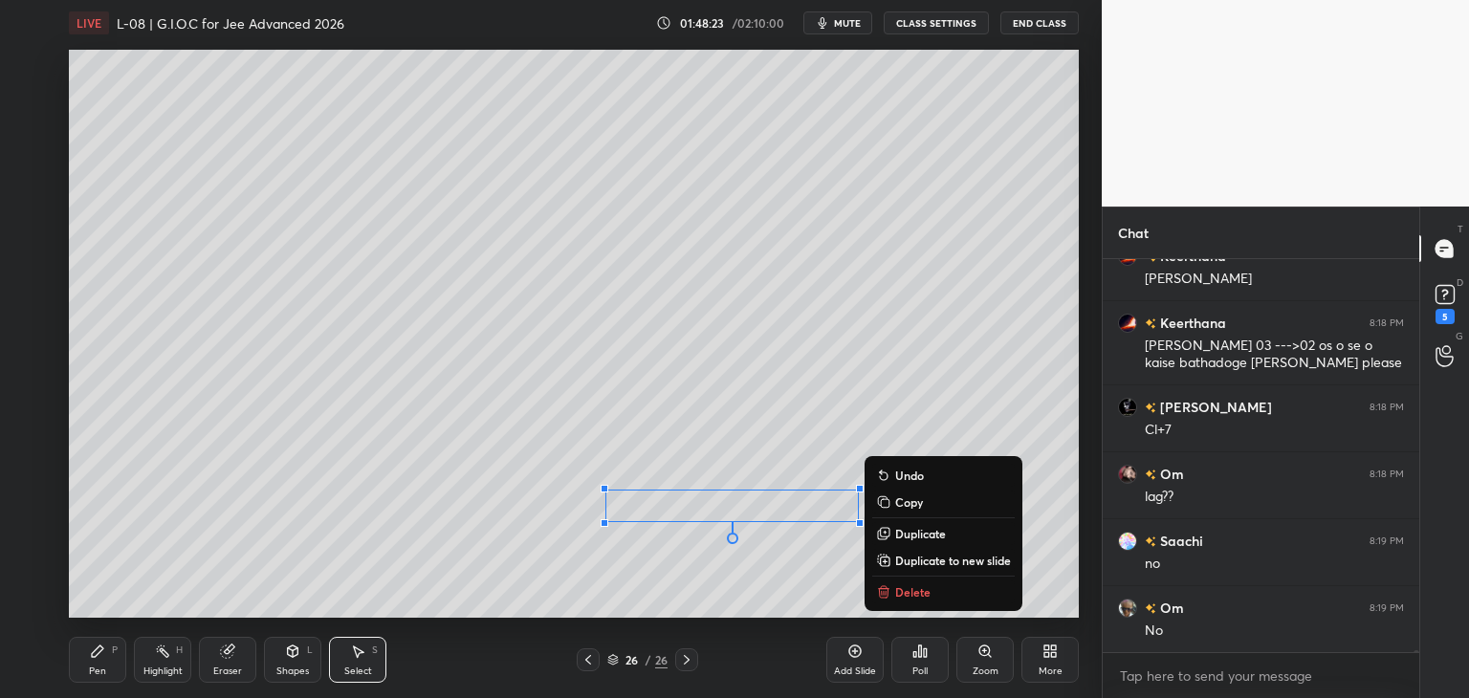
click at [972, 364] on div "0 ° Undo Copy Duplicate Duplicate to new slide Delete" at bounding box center [574, 334] width 1010 height 568
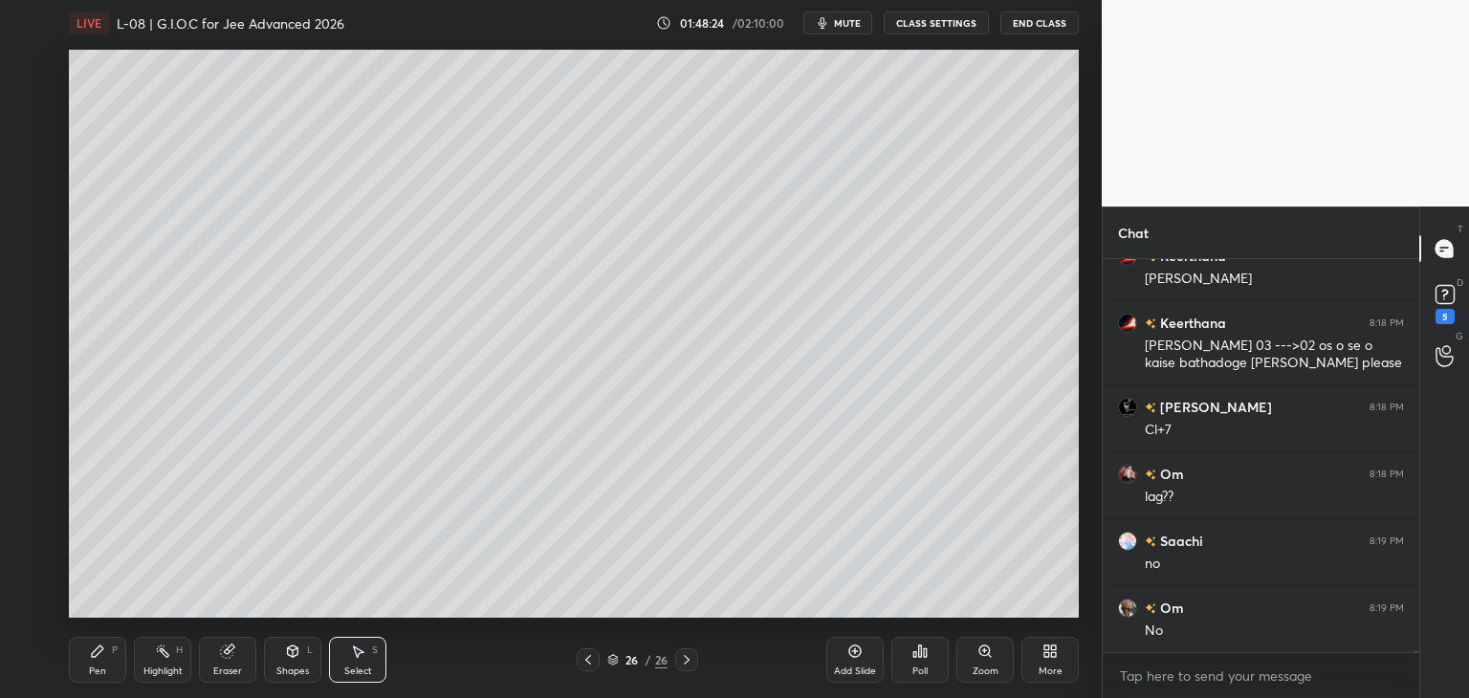
scroll to position [91369, 0]
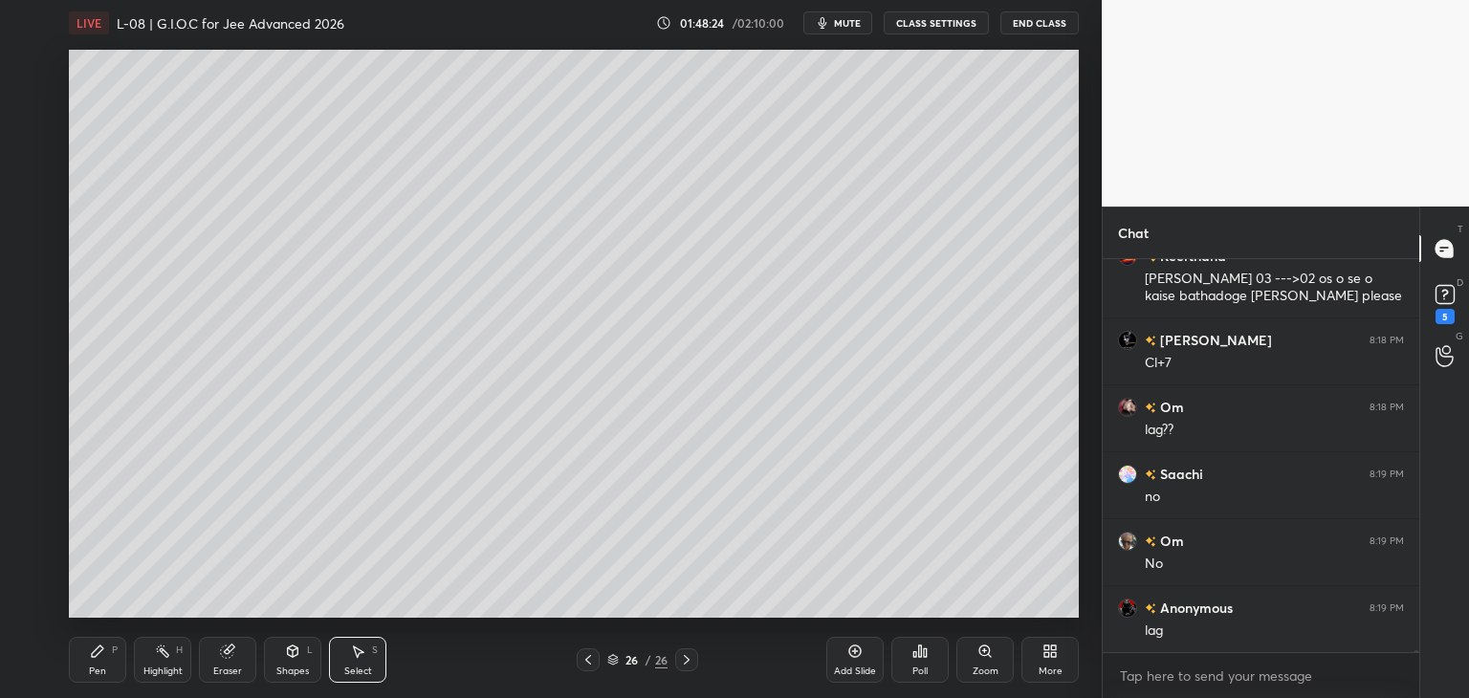
click at [99, 654] on icon at bounding box center [97, 651] width 15 height 15
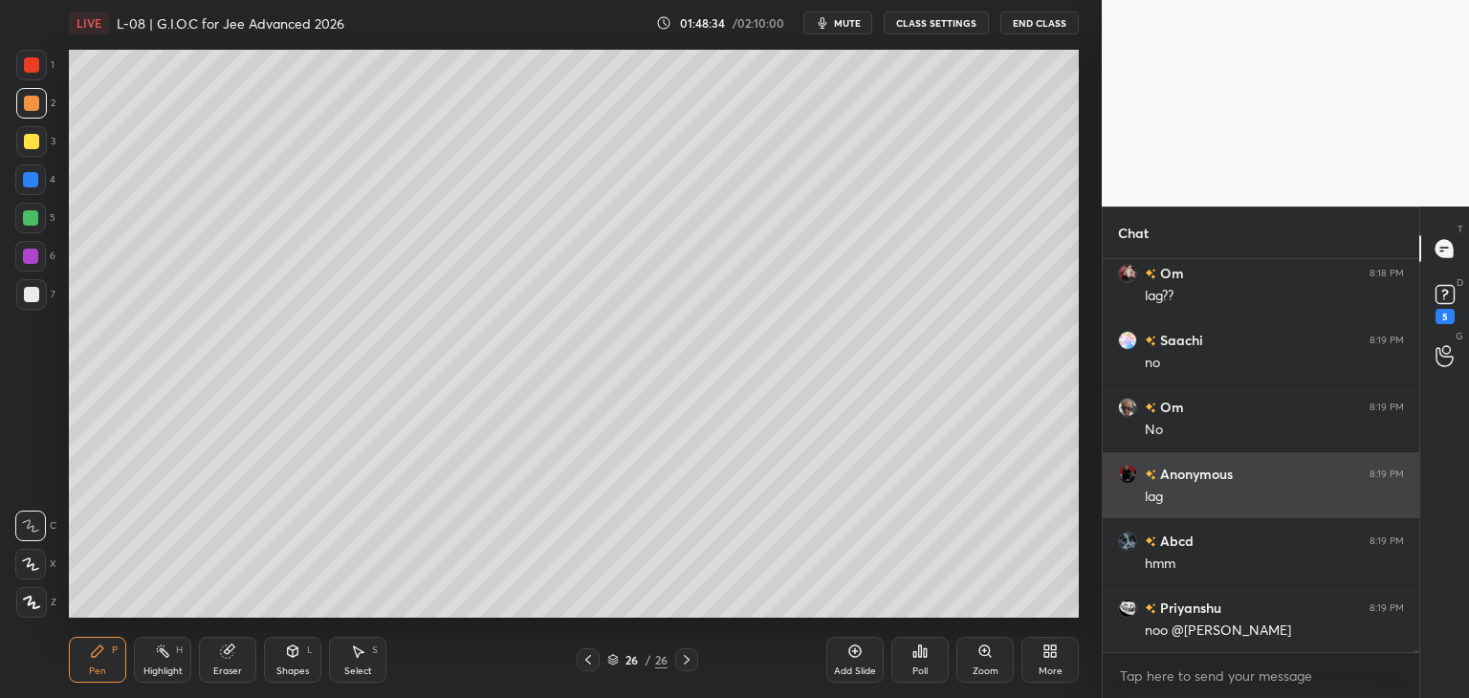
scroll to position [91570, 0]
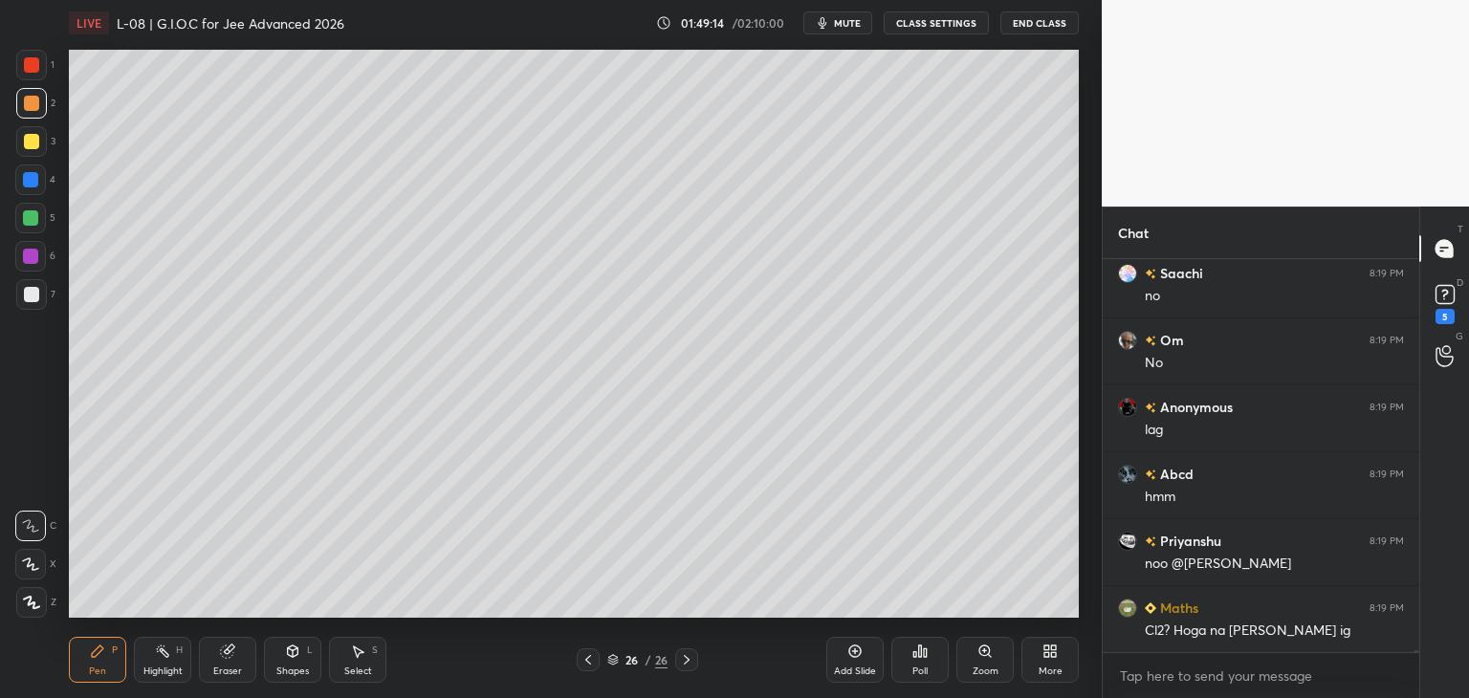
click at [28, 67] on div at bounding box center [31, 64] width 15 height 15
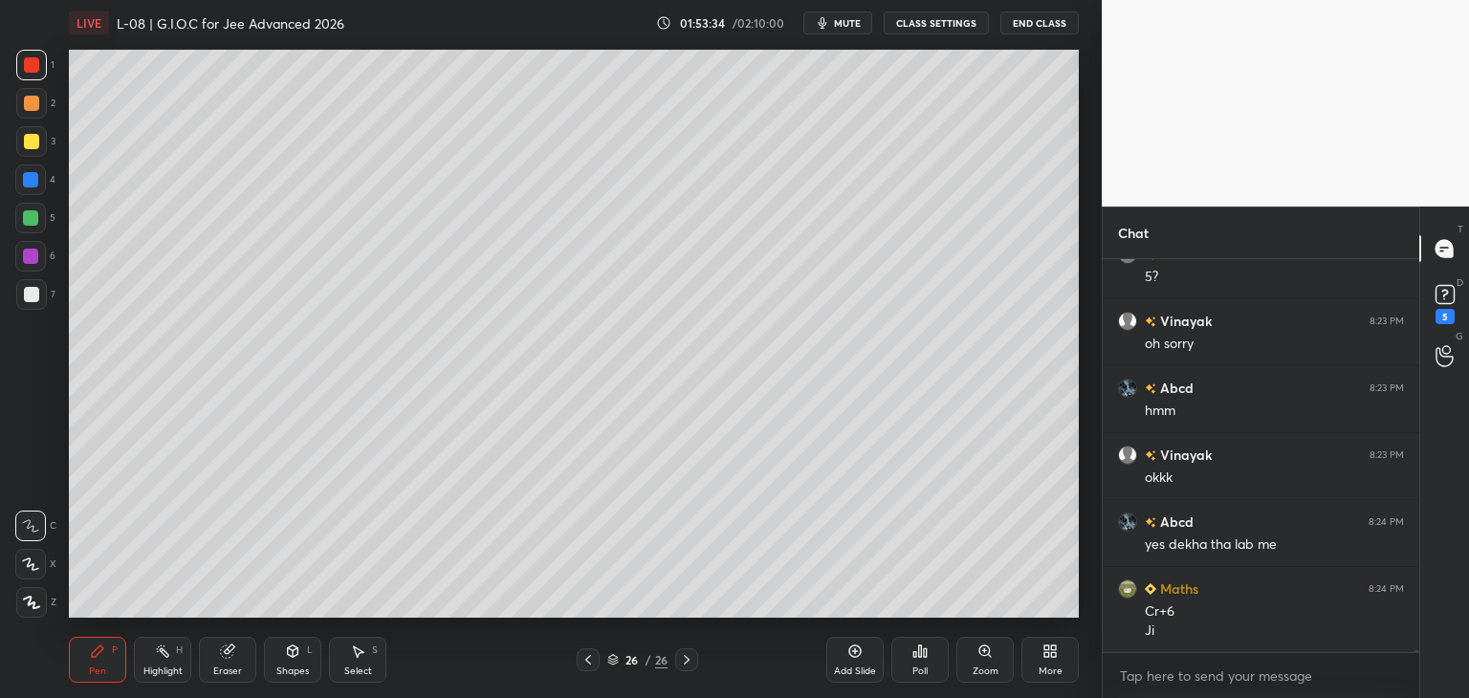
scroll to position [94161, 0]
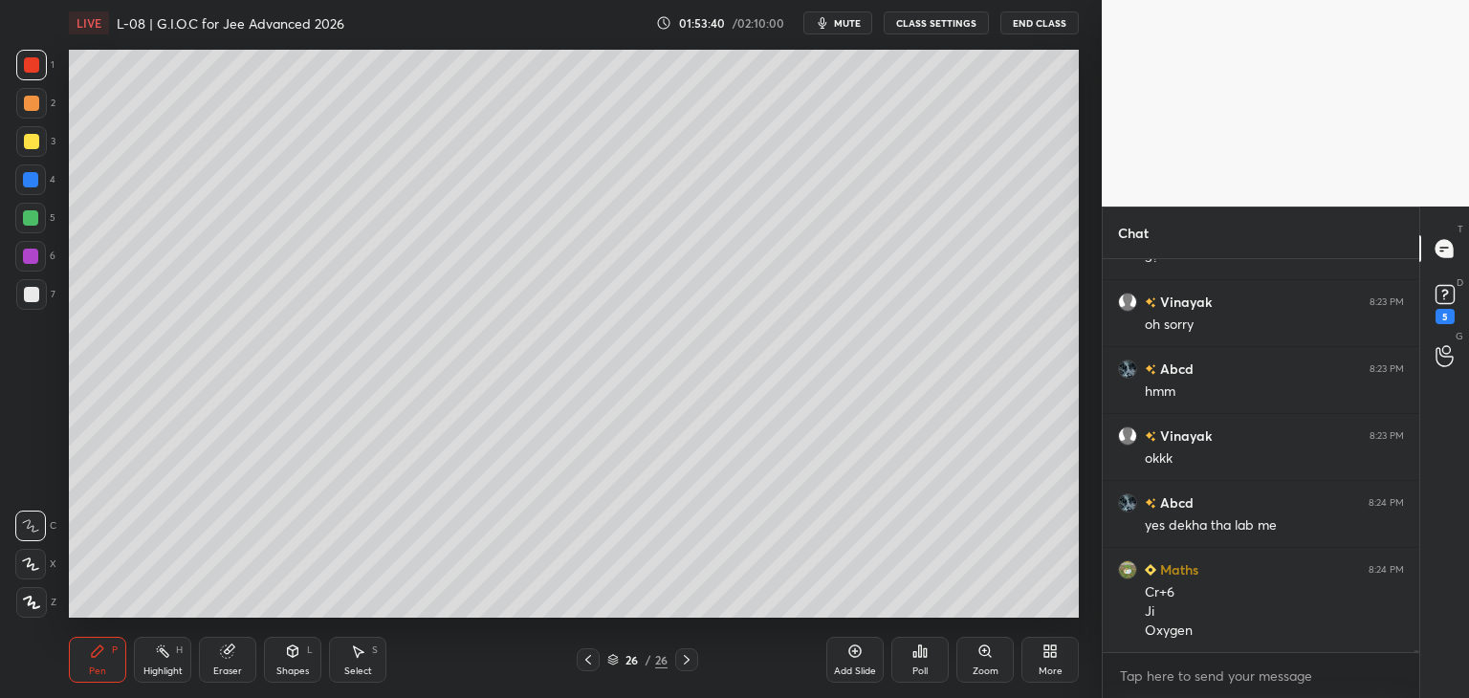
click at [845, 655] on div "Add Slide" at bounding box center [854, 660] width 57 height 46
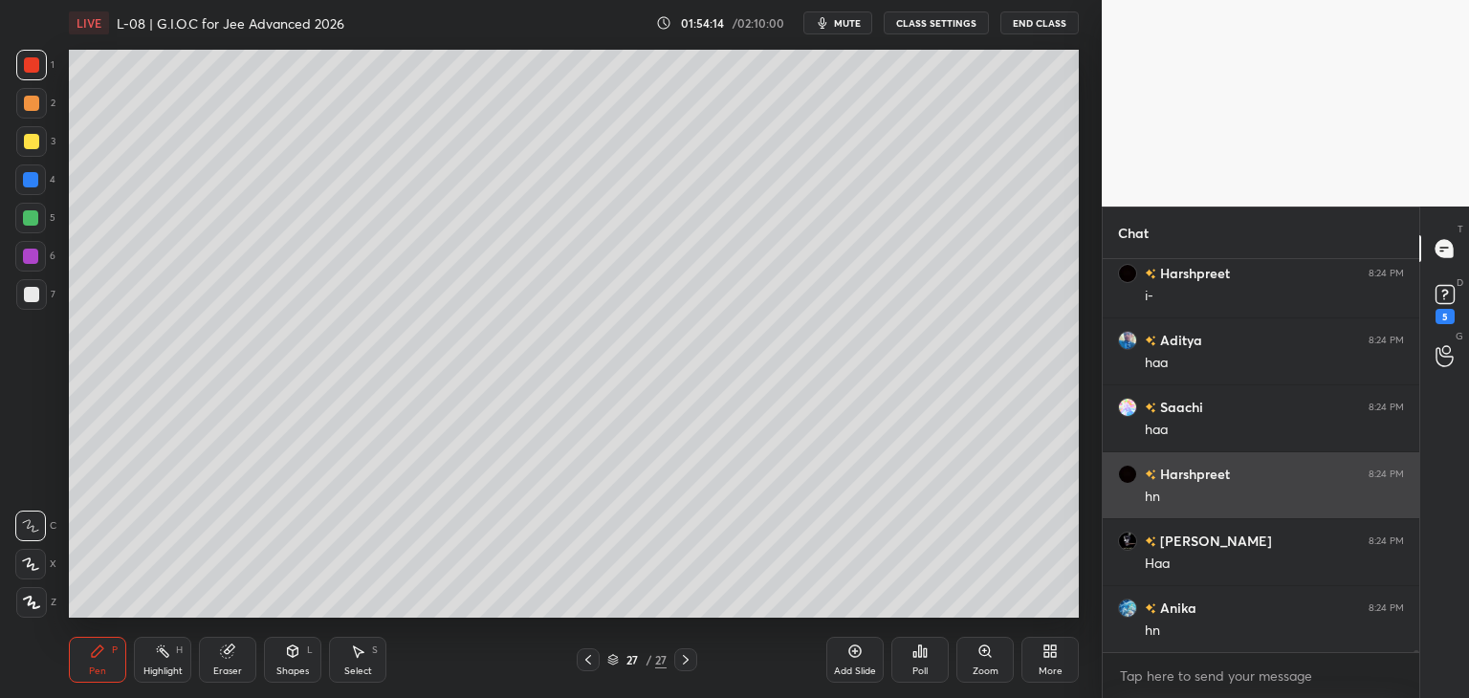
scroll to position [95519, 0]
click at [585, 656] on icon at bounding box center [587, 659] width 15 height 15
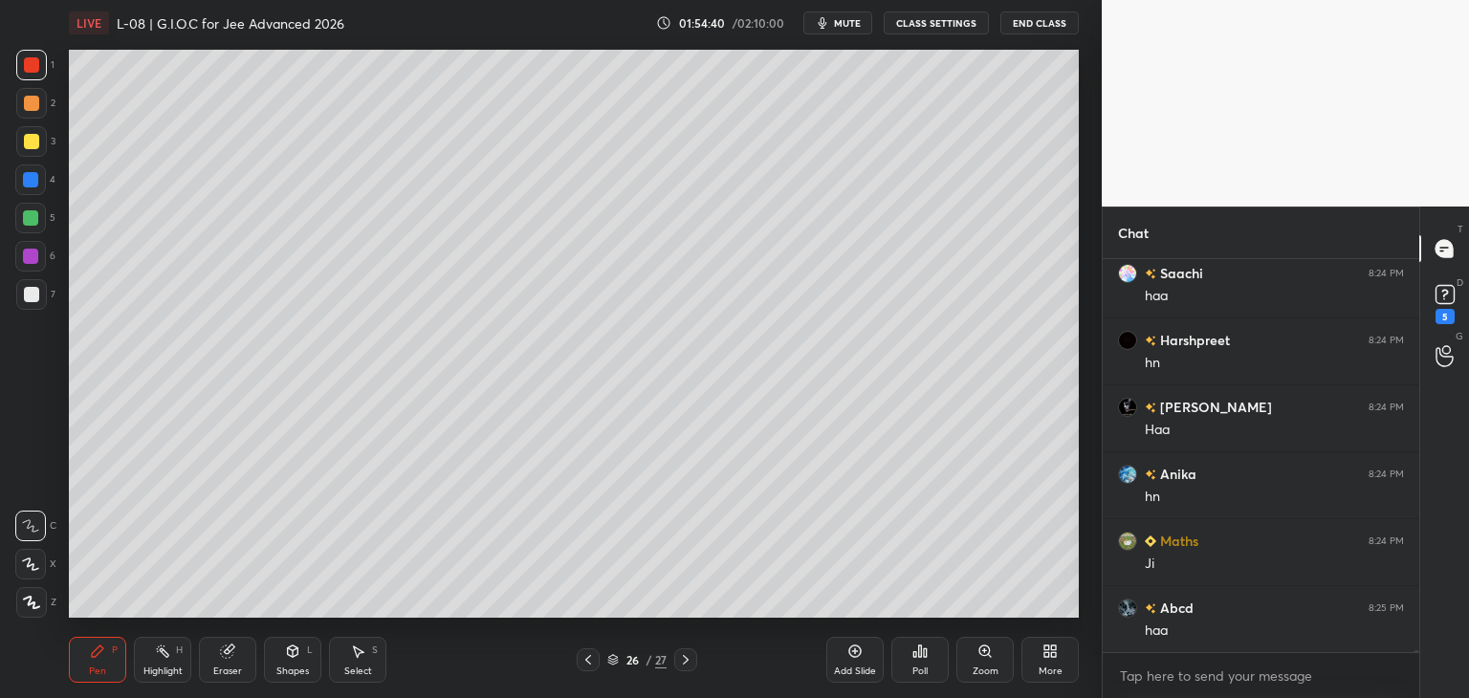
scroll to position [95653, 0]
click at [35, 103] on div at bounding box center [31, 103] width 15 height 15
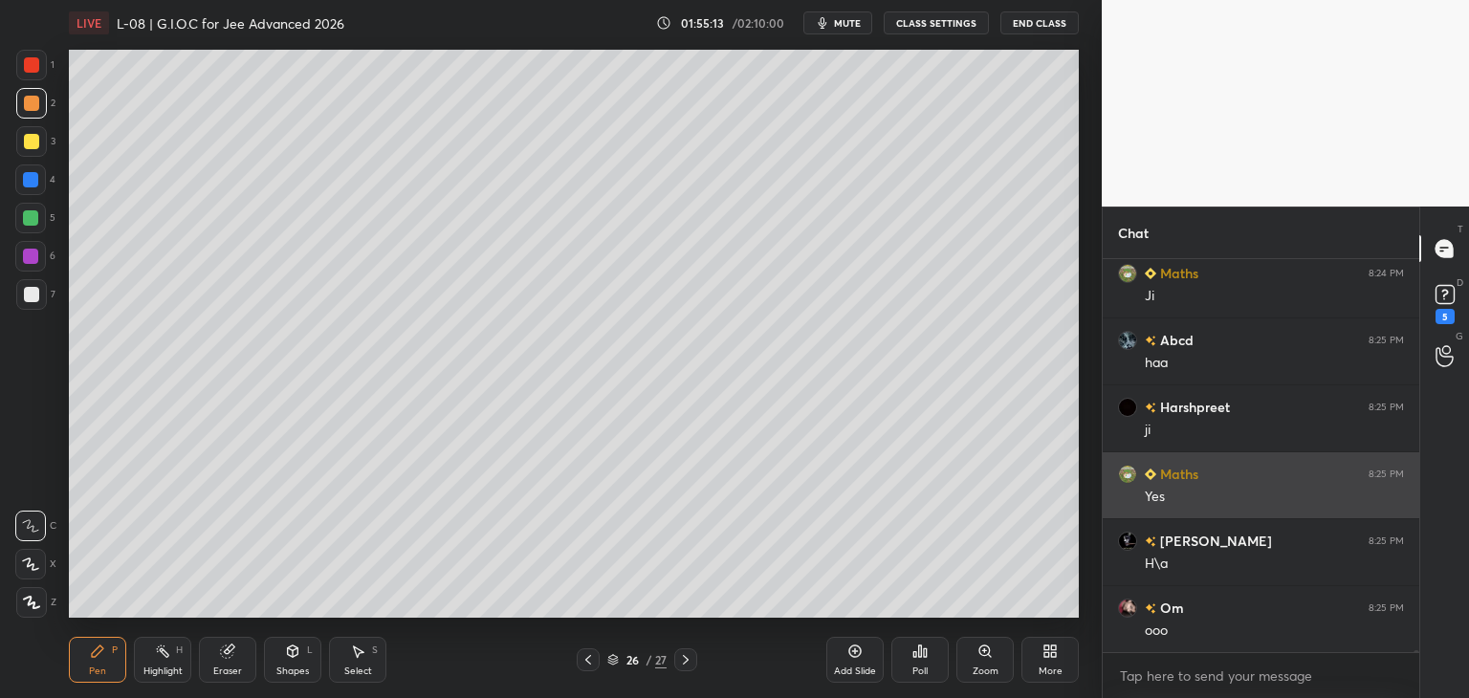
scroll to position [95921, 0]
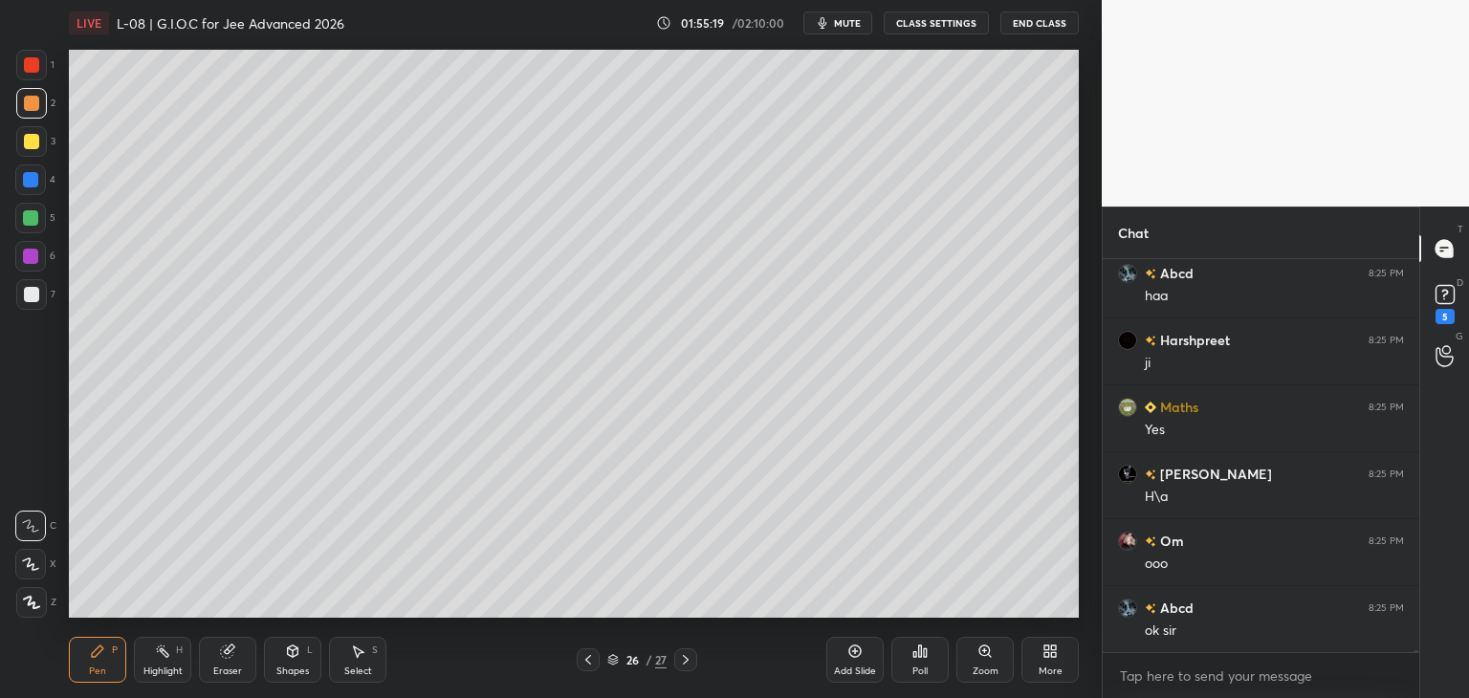
click at [681, 654] on icon at bounding box center [685, 659] width 15 height 15
click at [587, 661] on icon at bounding box center [588, 660] width 6 height 10
click at [582, 663] on icon at bounding box center [587, 659] width 15 height 15
click at [583, 664] on icon at bounding box center [587, 659] width 15 height 15
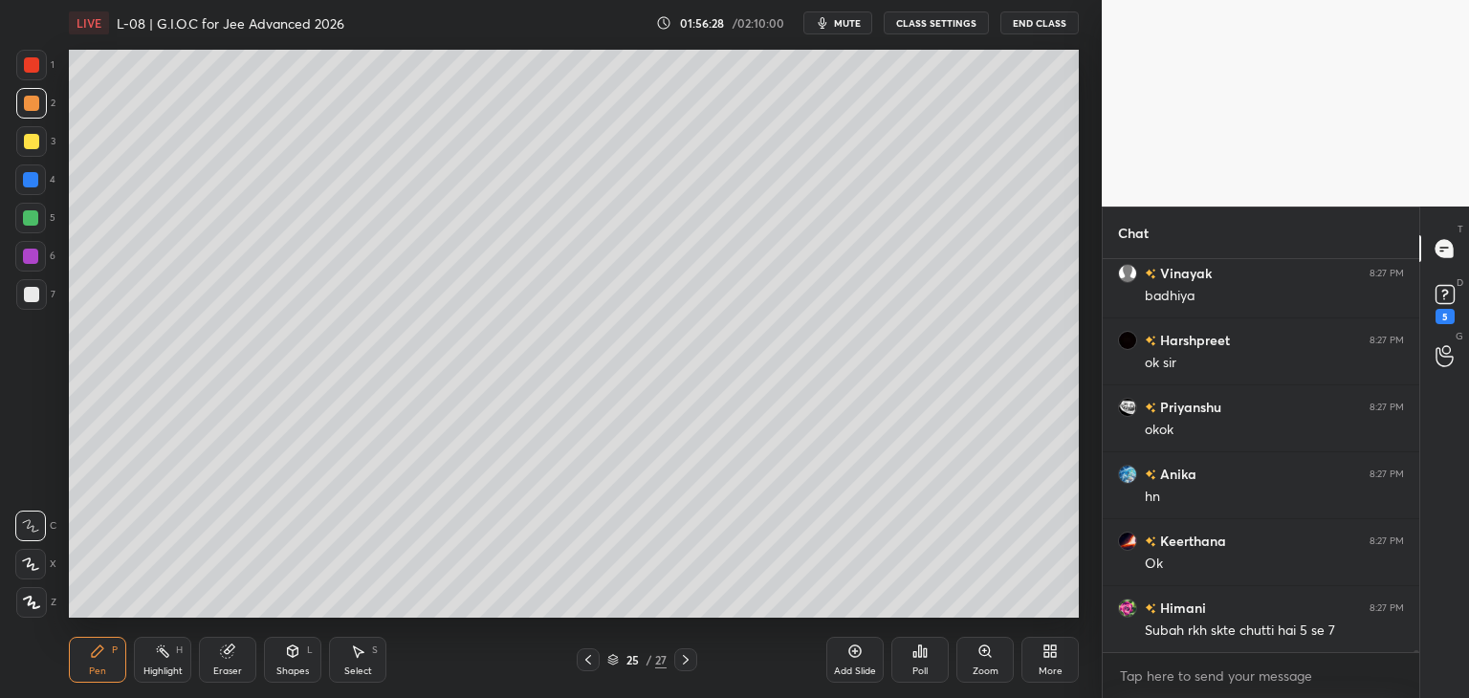
click at [585, 663] on icon at bounding box center [587, 659] width 15 height 15
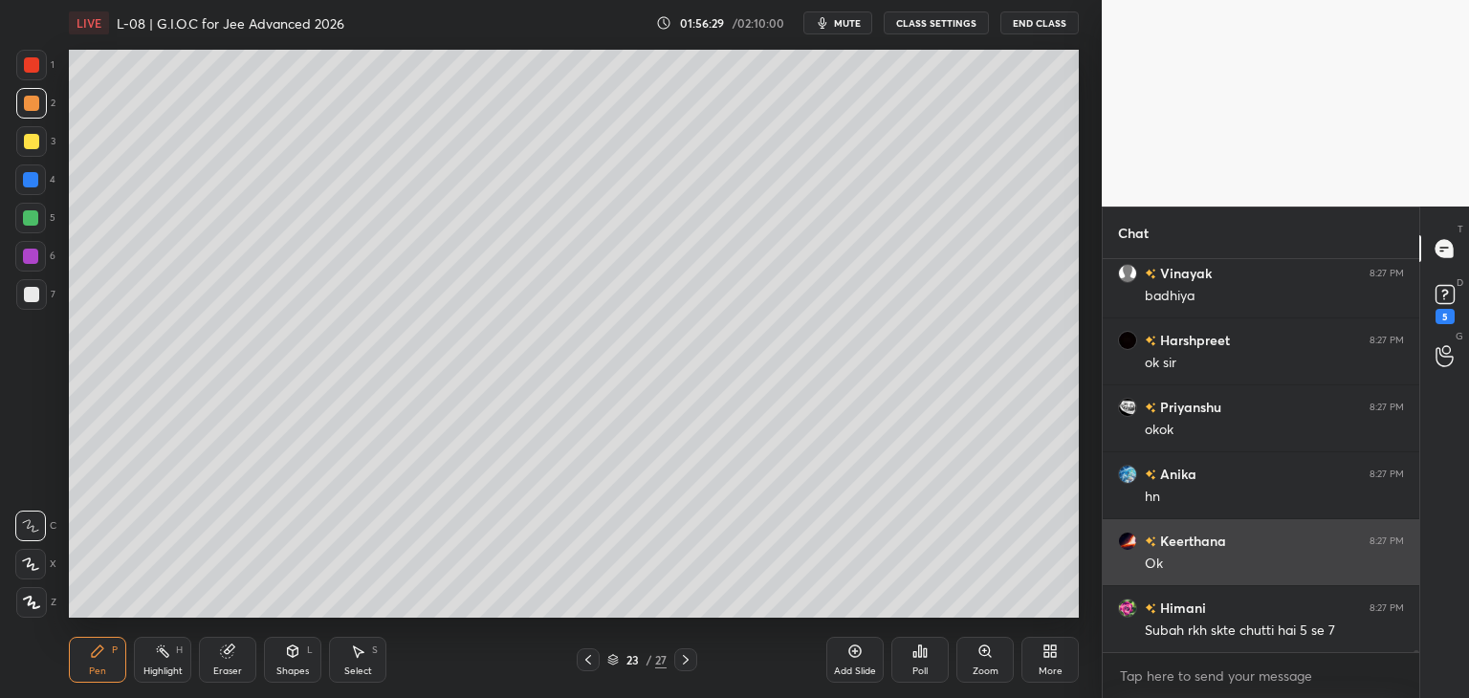
scroll to position [96074, 0]
click at [588, 660] on icon at bounding box center [587, 659] width 15 height 15
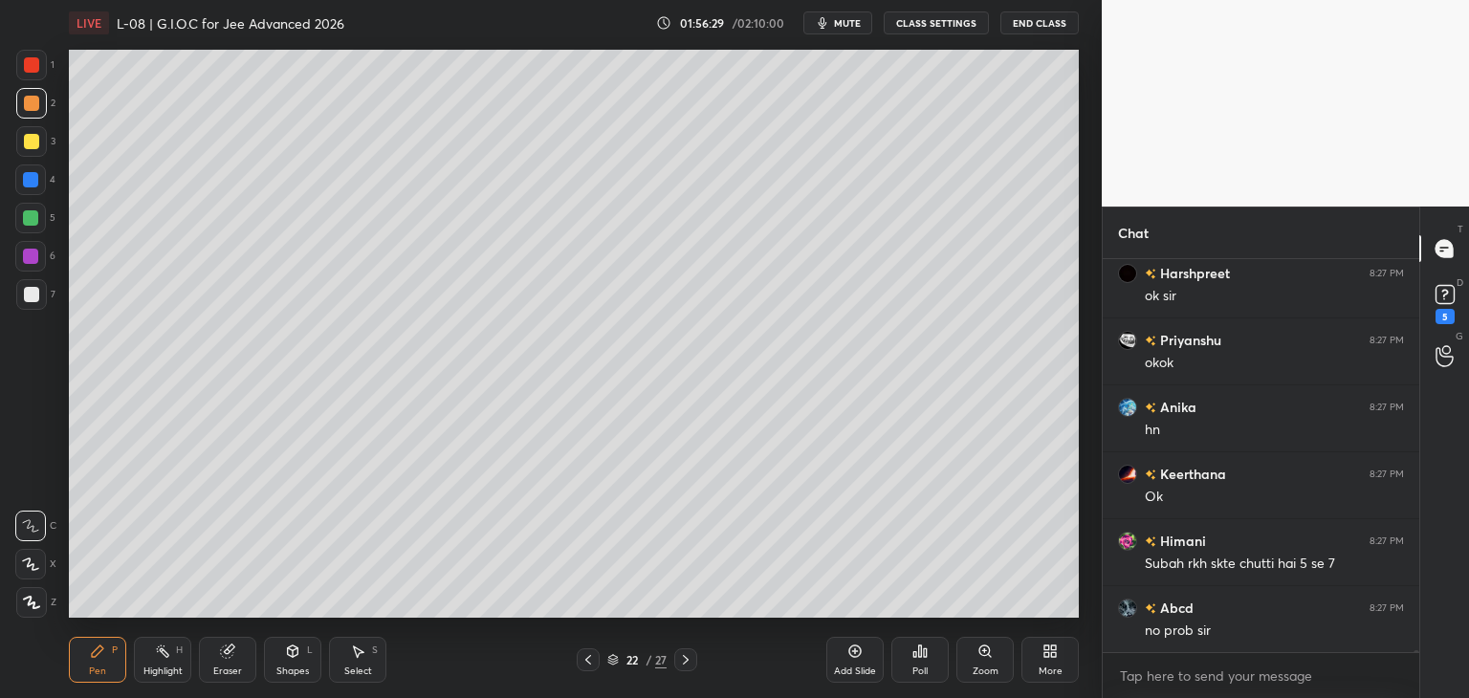
click at [586, 659] on icon at bounding box center [588, 660] width 6 height 10
click at [589, 659] on icon at bounding box center [587, 659] width 15 height 15
click at [585, 658] on icon at bounding box center [587, 659] width 15 height 15
click at [585, 656] on icon at bounding box center [587, 659] width 15 height 15
click at [586, 655] on icon at bounding box center [587, 659] width 15 height 15
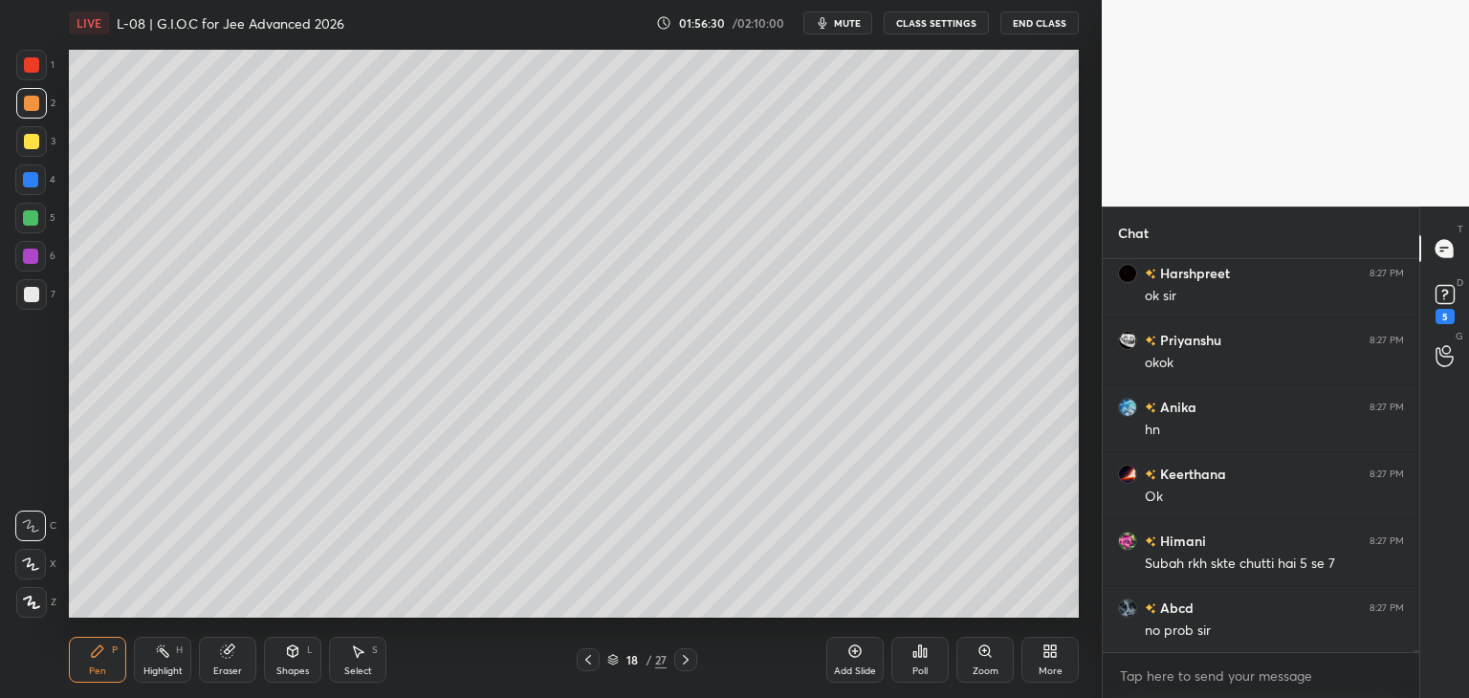
click at [587, 654] on icon at bounding box center [587, 659] width 15 height 15
click at [583, 658] on icon at bounding box center [587, 659] width 15 height 15
click at [585, 655] on icon at bounding box center [587, 659] width 15 height 15
click at [583, 655] on icon at bounding box center [587, 659] width 15 height 15
click at [583, 654] on icon at bounding box center [587, 659] width 15 height 15
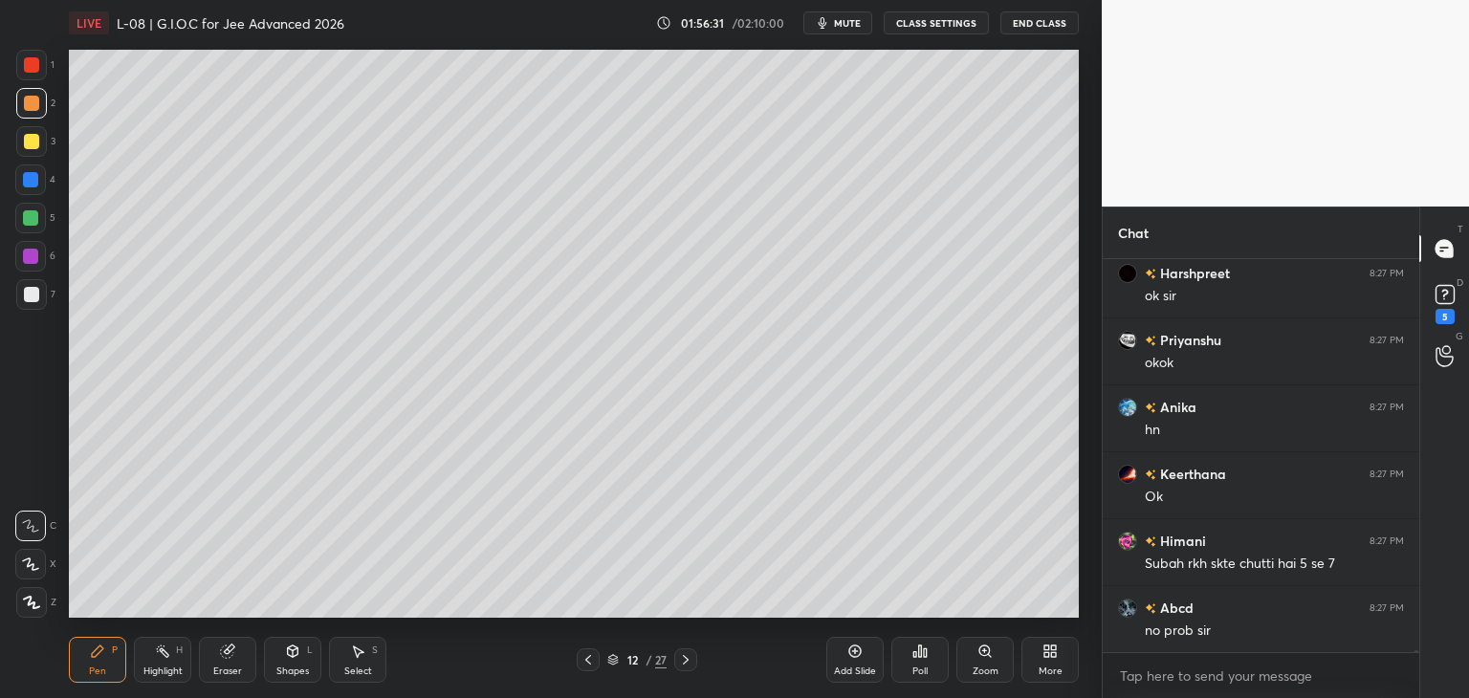
click at [585, 654] on icon at bounding box center [587, 659] width 15 height 15
click at [583, 653] on icon at bounding box center [587, 659] width 15 height 15
click at [582, 654] on icon at bounding box center [587, 659] width 15 height 15
click at [583, 654] on icon at bounding box center [587, 659] width 15 height 15
click at [584, 651] on div at bounding box center [588, 659] width 23 height 23
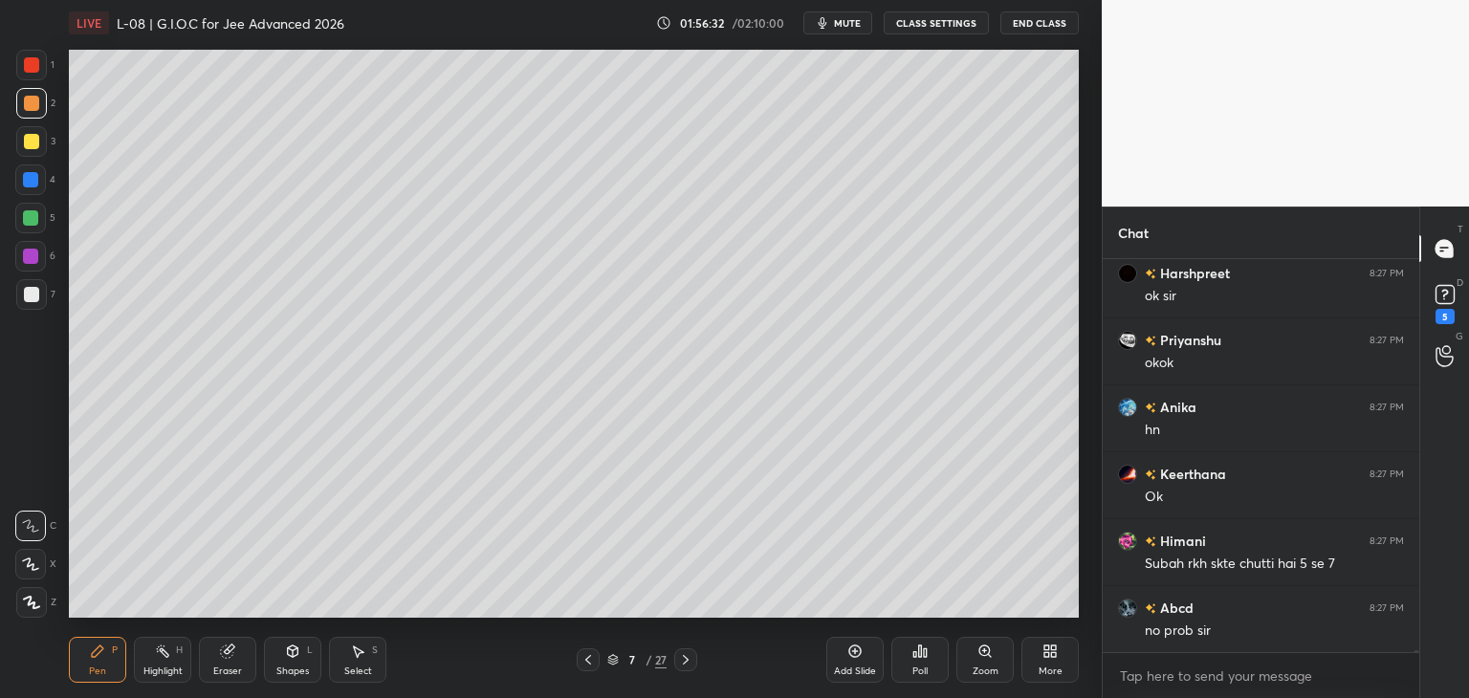
click at [584, 653] on icon at bounding box center [587, 659] width 15 height 15
click at [583, 651] on div at bounding box center [588, 659] width 23 height 23
click at [584, 650] on div at bounding box center [588, 659] width 23 height 23
click at [583, 652] on icon at bounding box center [587, 659] width 15 height 15
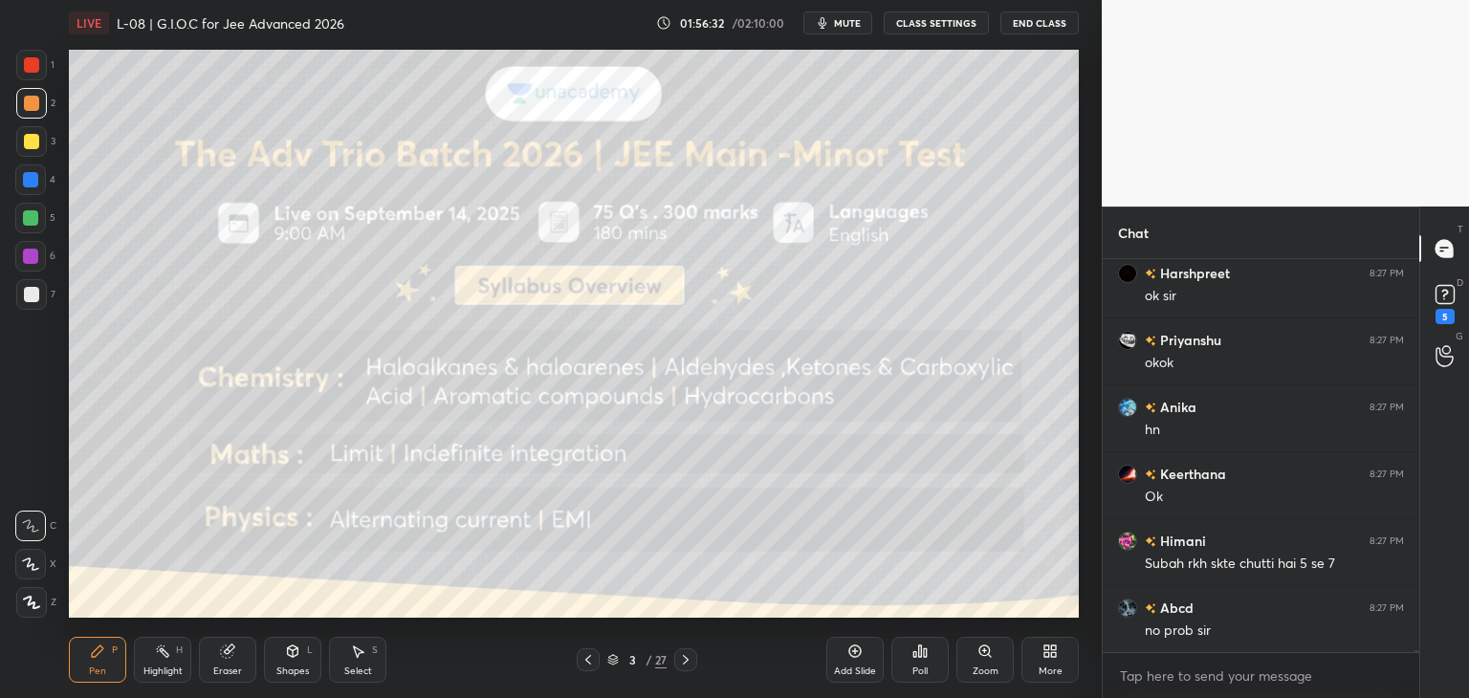
click at [583, 654] on icon at bounding box center [587, 659] width 15 height 15
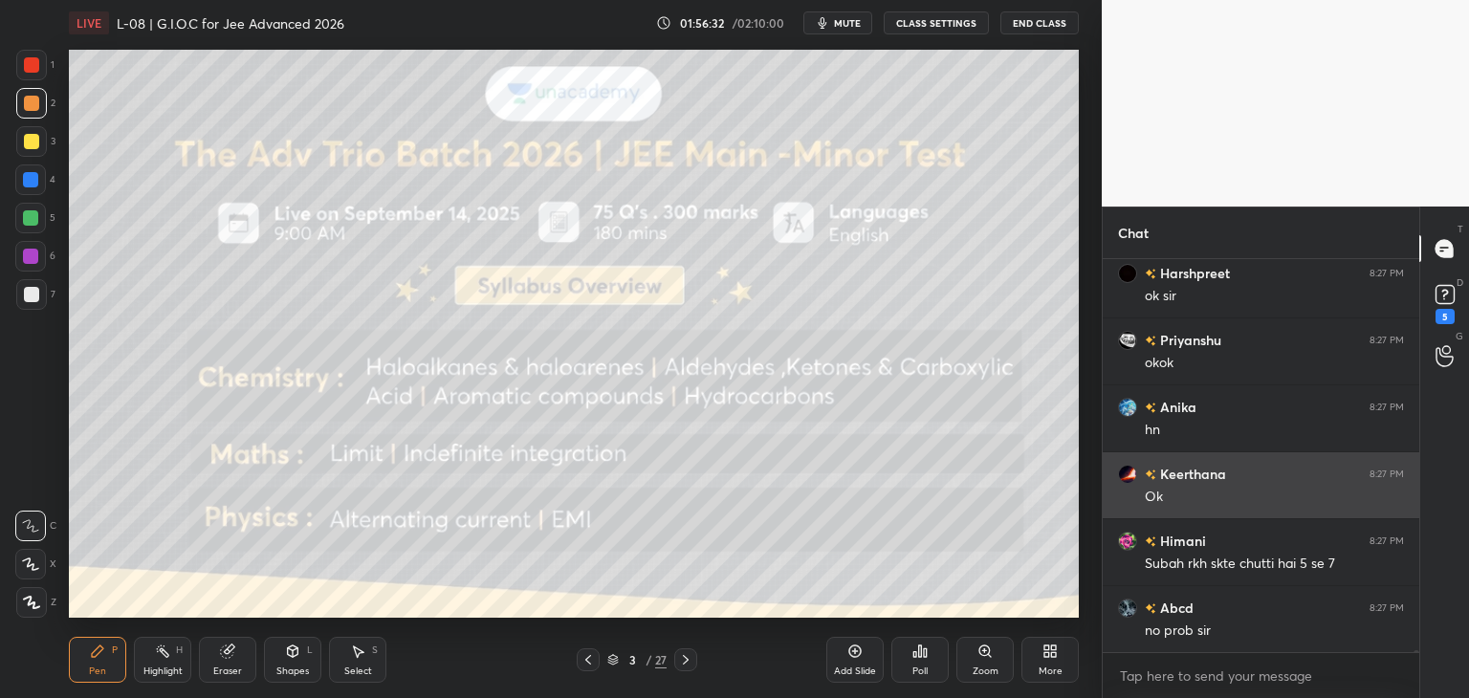
click at [585, 653] on icon at bounding box center [587, 659] width 15 height 15
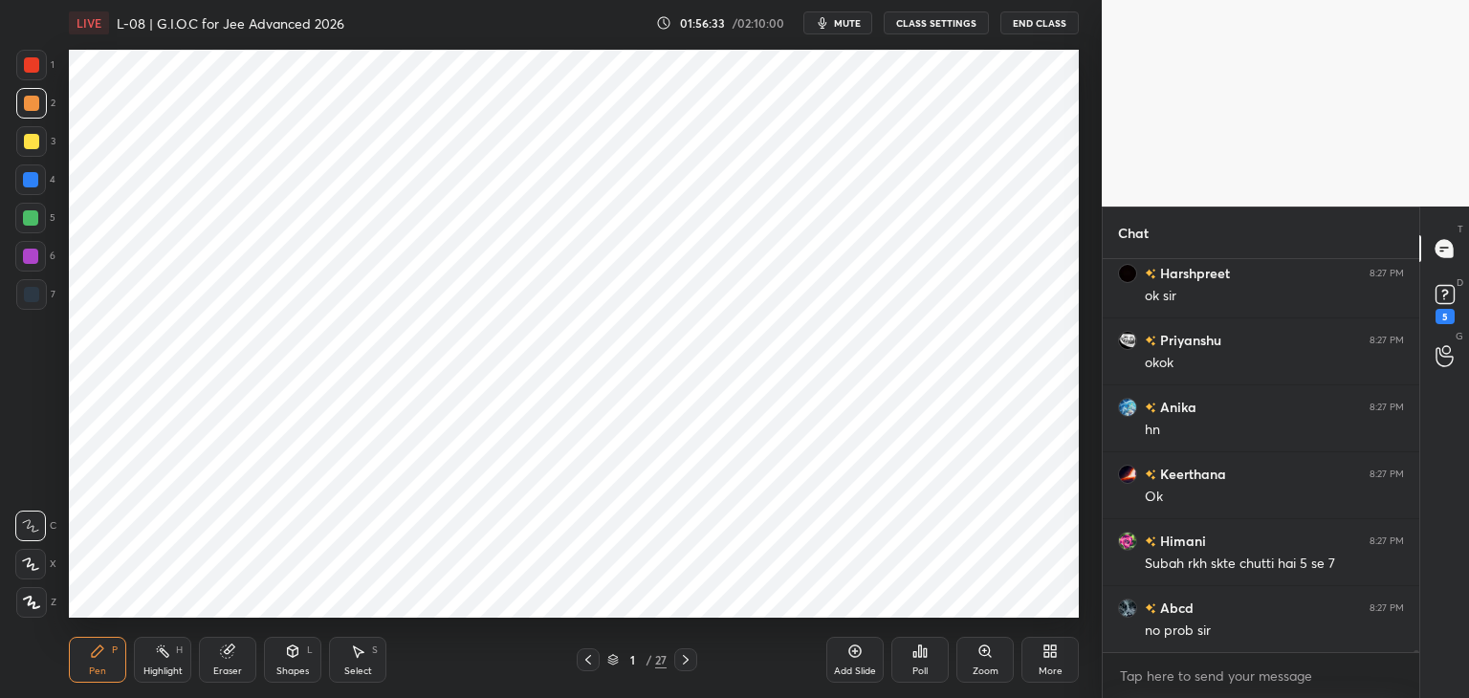
click at [689, 656] on icon at bounding box center [685, 659] width 15 height 15
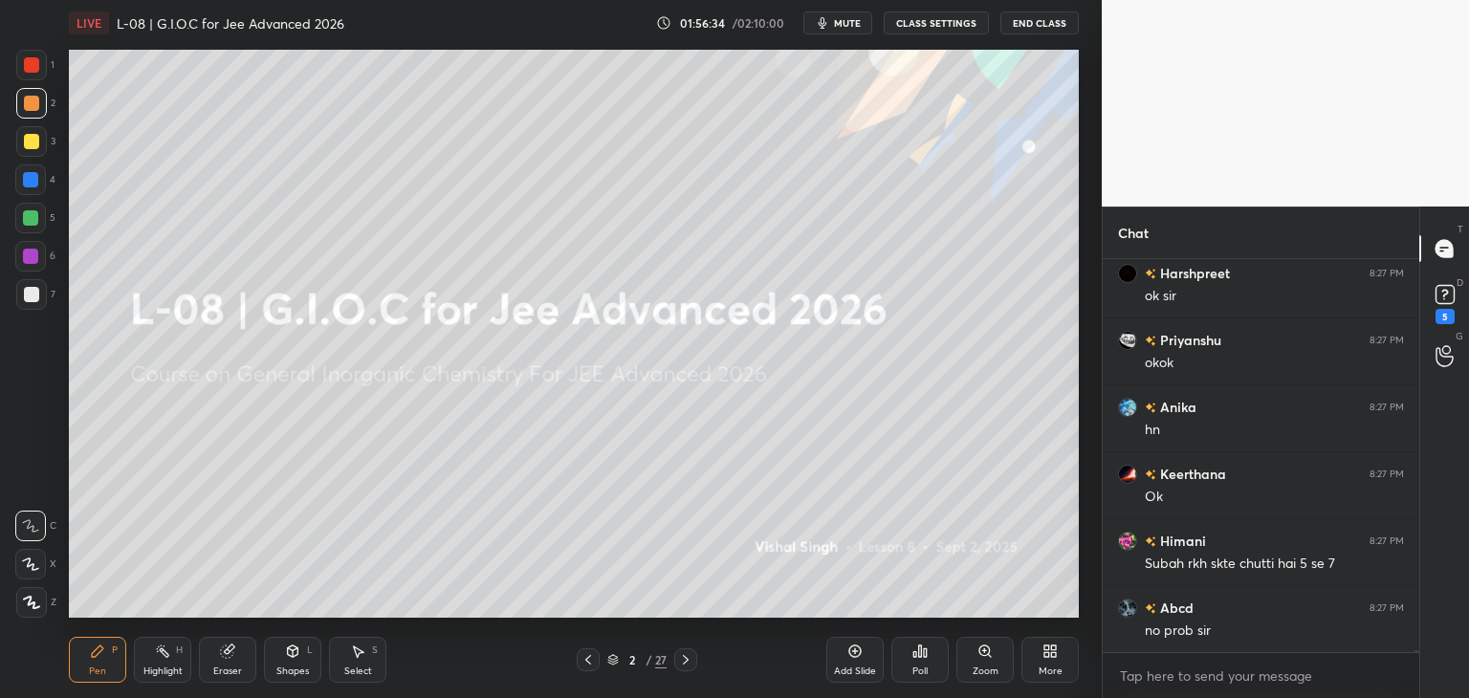
scroll to position [96141, 0]
click at [681, 655] on icon at bounding box center [685, 659] width 15 height 15
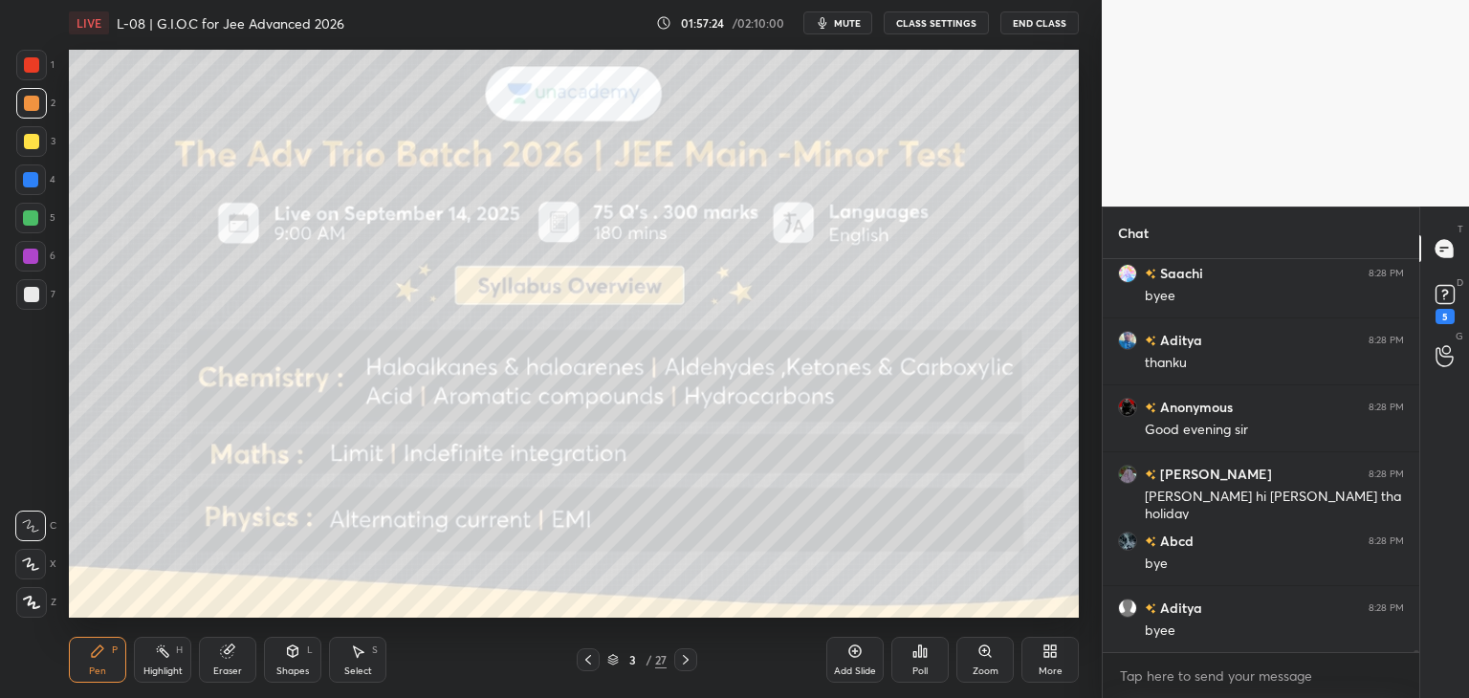
scroll to position [99438, 0]
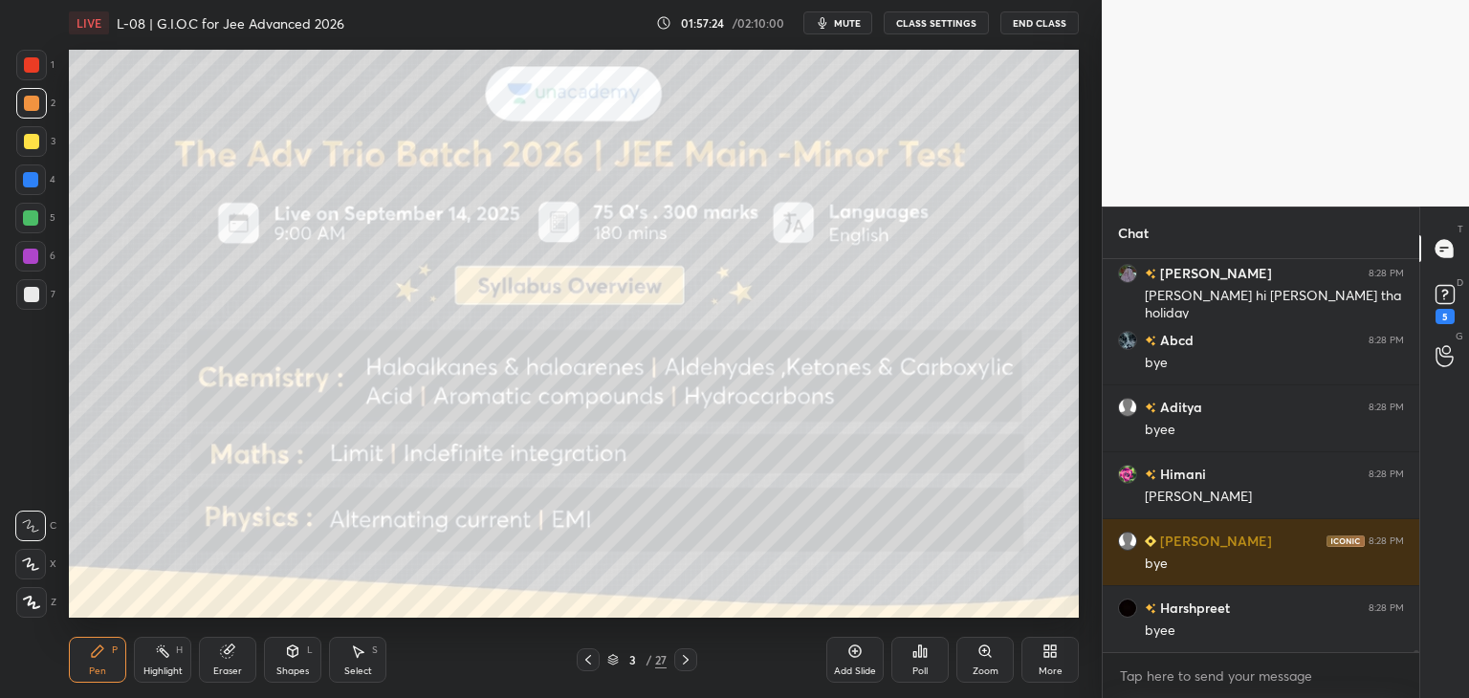
click at [1053, 25] on button "End Class" at bounding box center [1039, 22] width 78 height 23
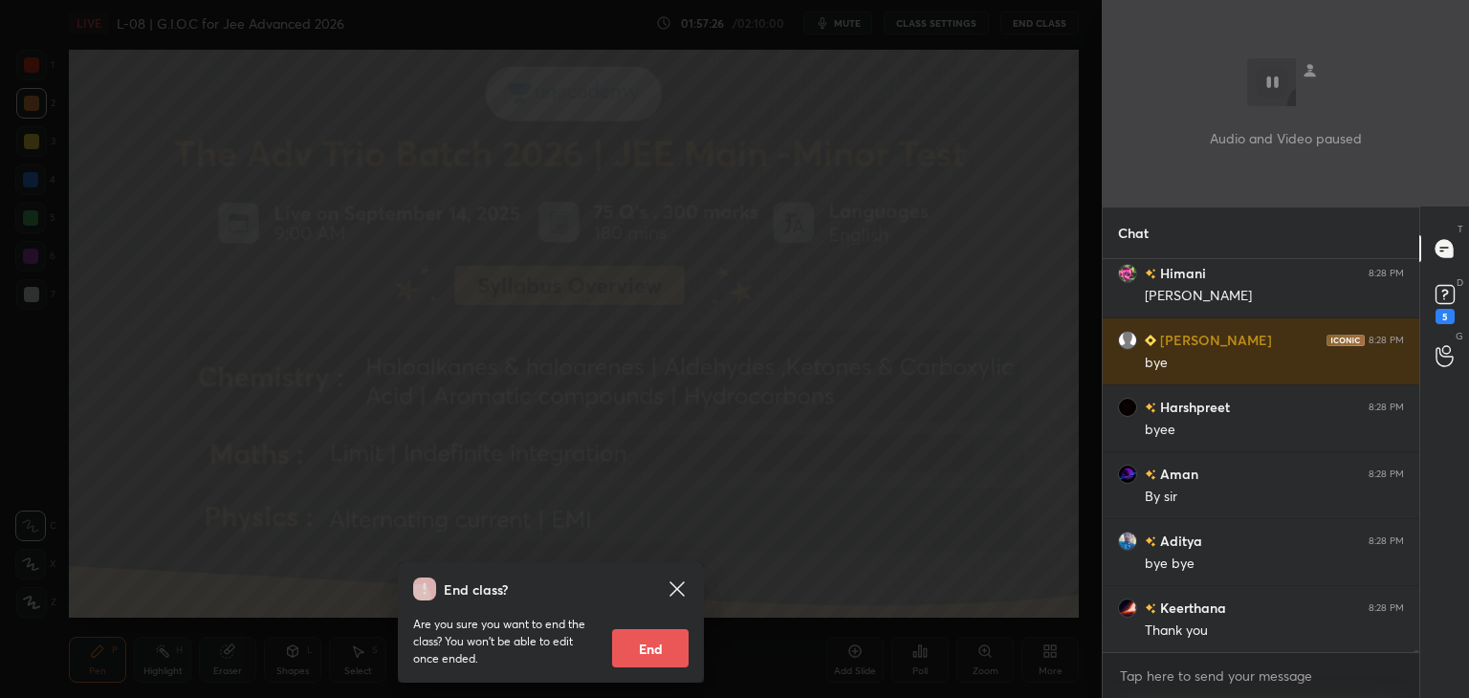
scroll to position [99706, 0]
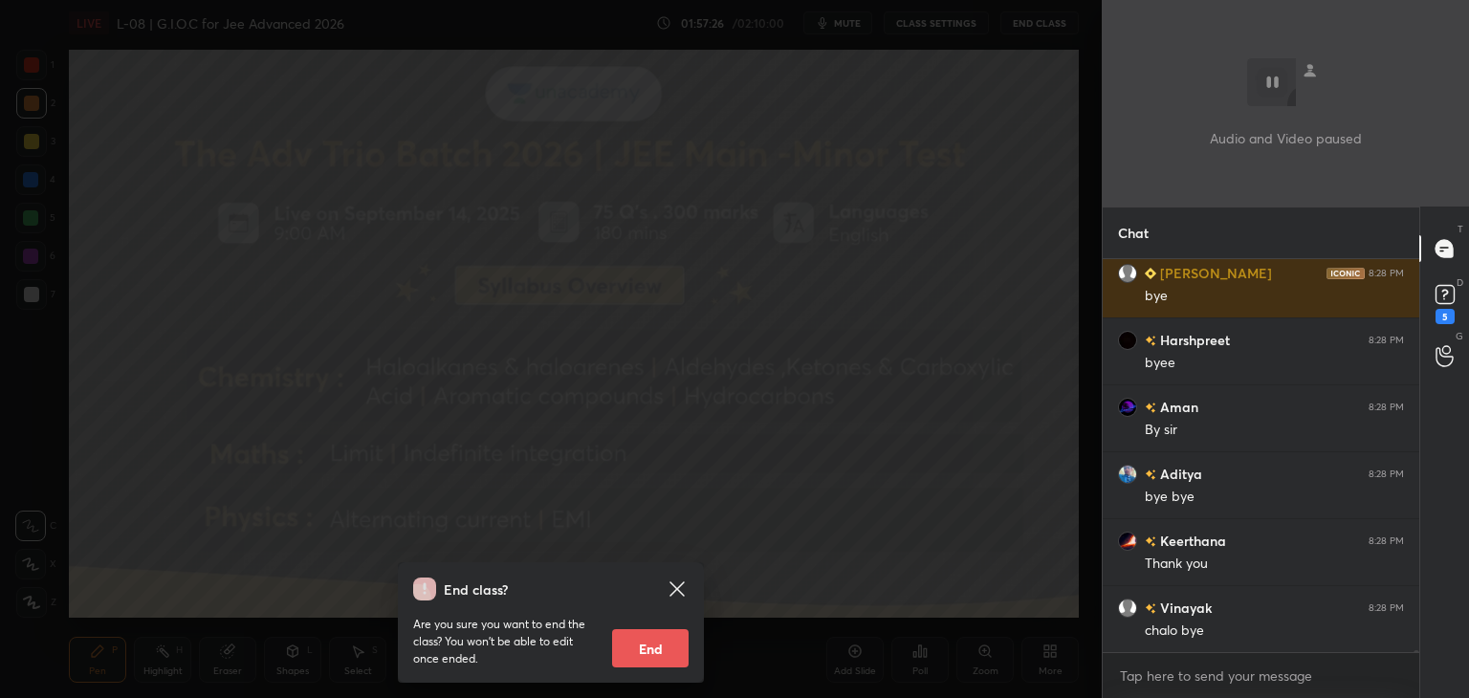
click at [661, 644] on button "End" at bounding box center [650, 648] width 77 height 38
type textarea "x"
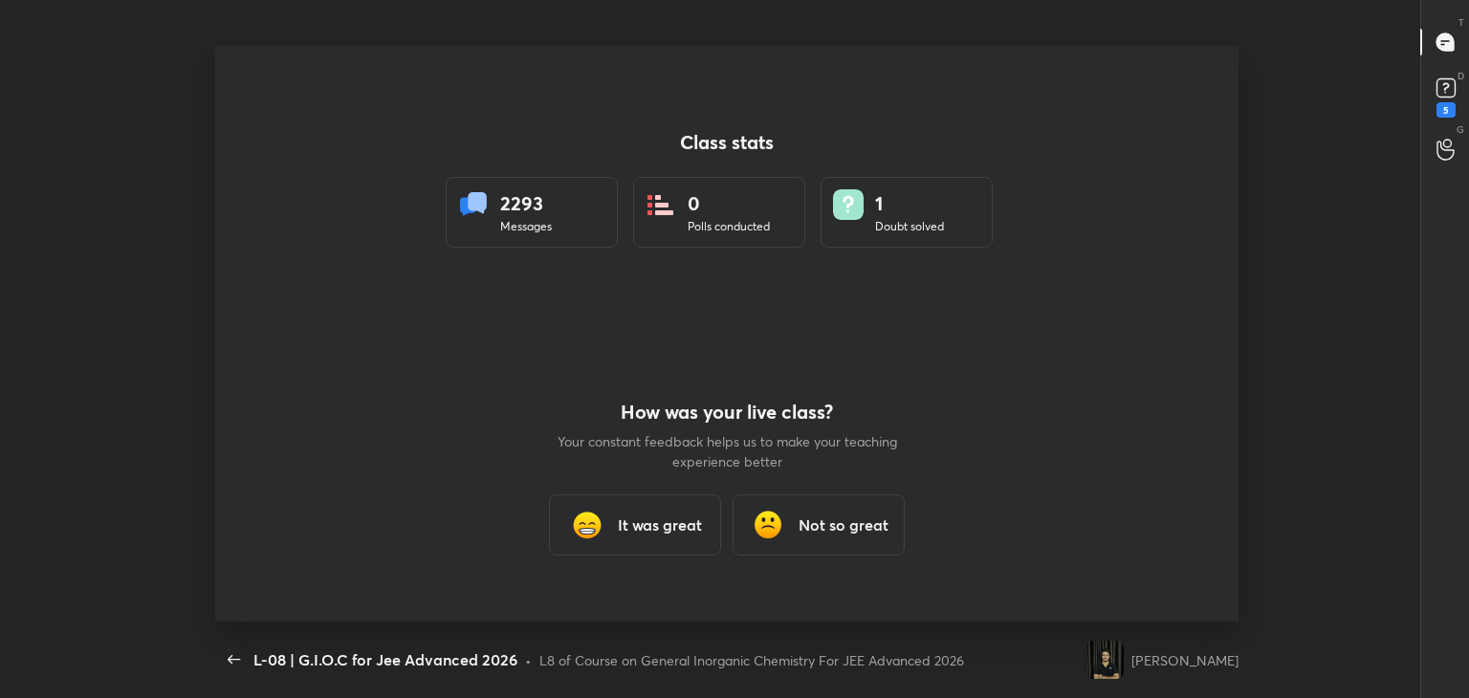
click at [655, 514] on h3 "It was great" at bounding box center [660, 525] width 84 height 23
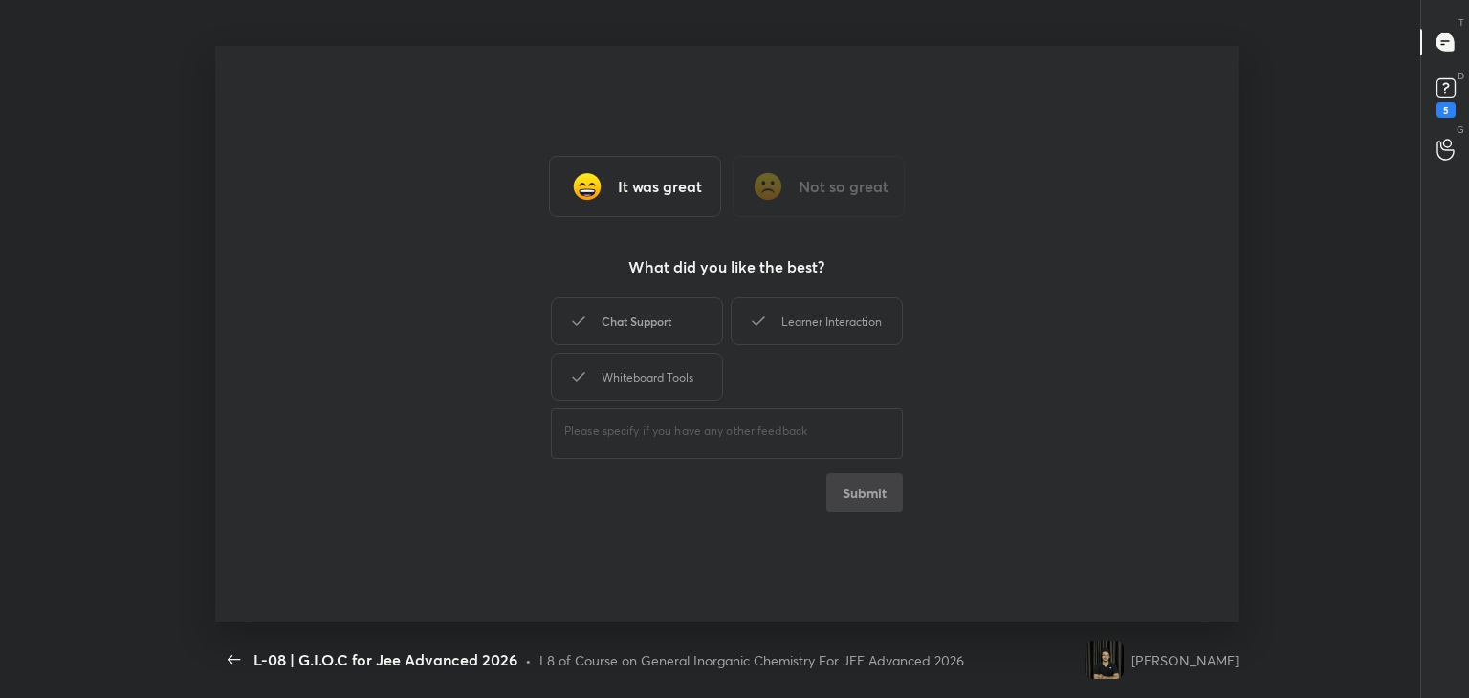
click at [674, 312] on div "Chat Support" at bounding box center [637, 321] width 172 height 48
click at [796, 307] on div "Learner Interaction" at bounding box center [817, 321] width 172 height 48
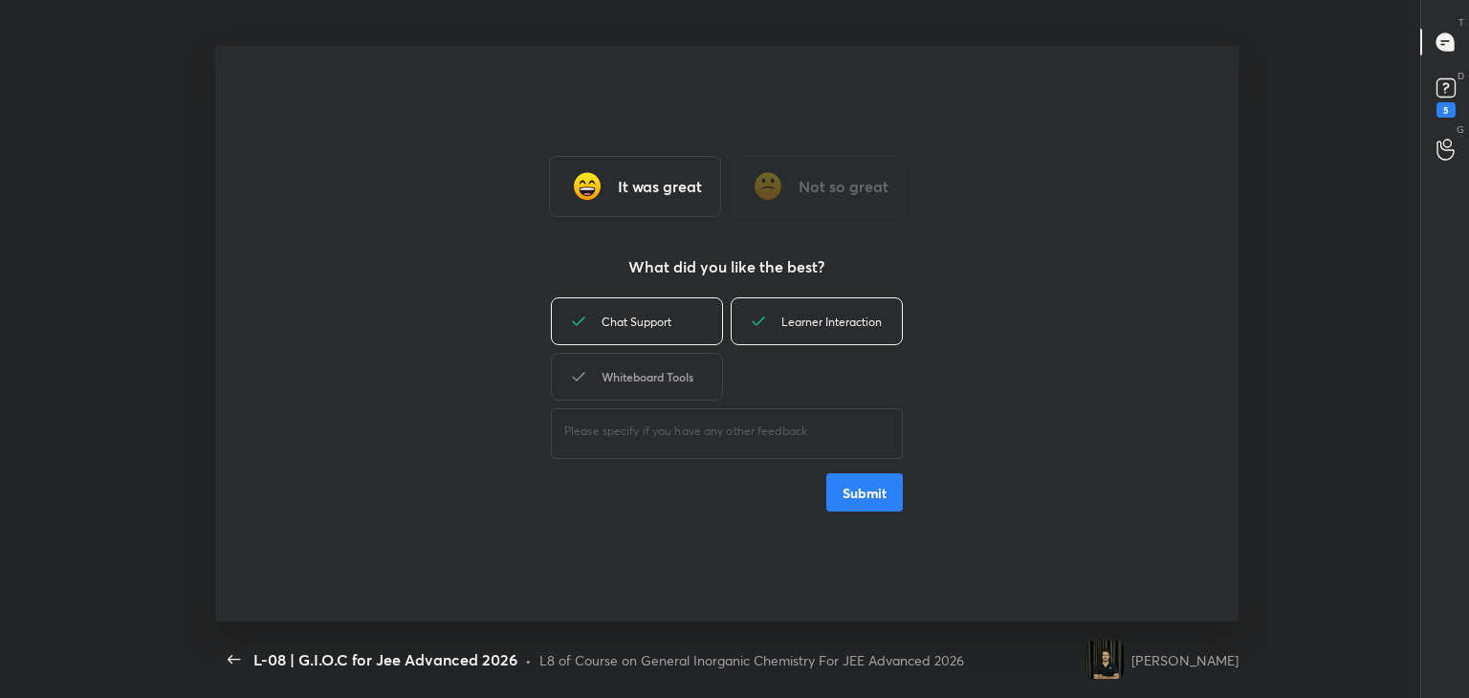
click at [685, 365] on div "Whiteboard Tools" at bounding box center [637, 377] width 172 height 48
click at [859, 493] on button "Submit" at bounding box center [864, 492] width 77 height 38
